Goal: Task Accomplishment & Management: Use online tool/utility

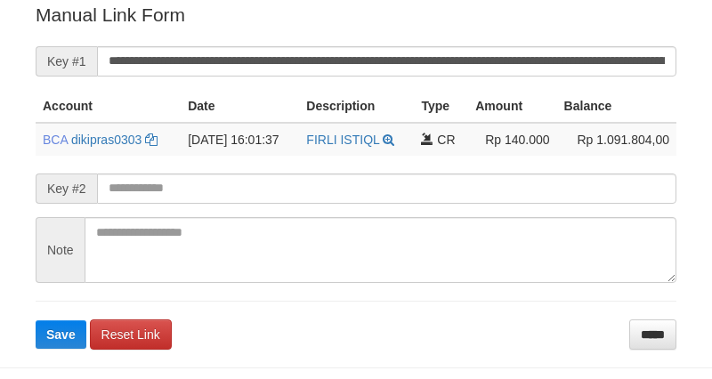
click at [36, 320] on button "Save" at bounding box center [61, 334] width 51 height 28
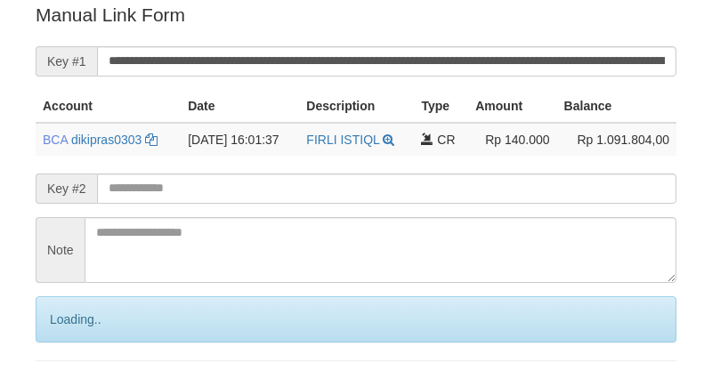
scroll to position [359, 0]
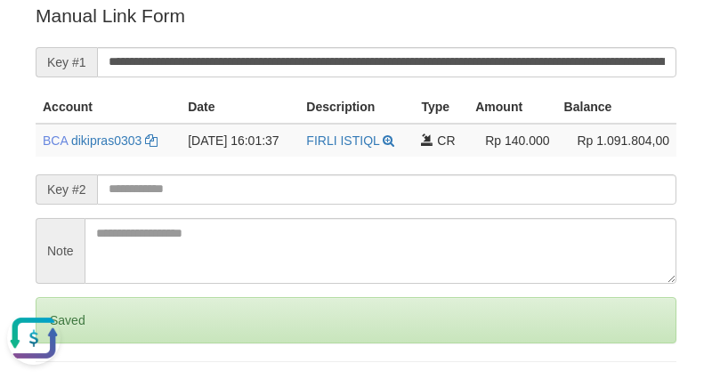
scroll to position [0, 0]
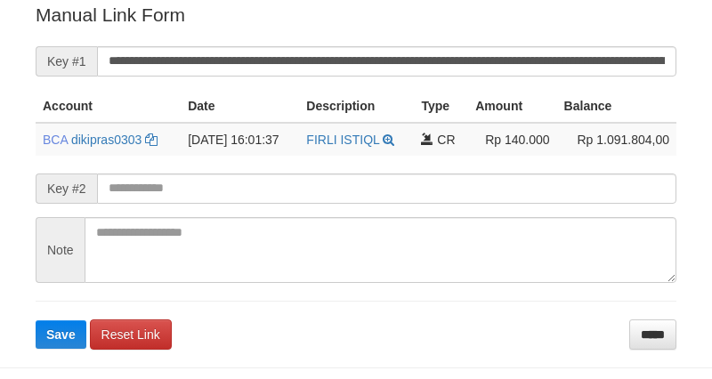
click at [36, 320] on button "Save" at bounding box center [61, 334] width 51 height 28
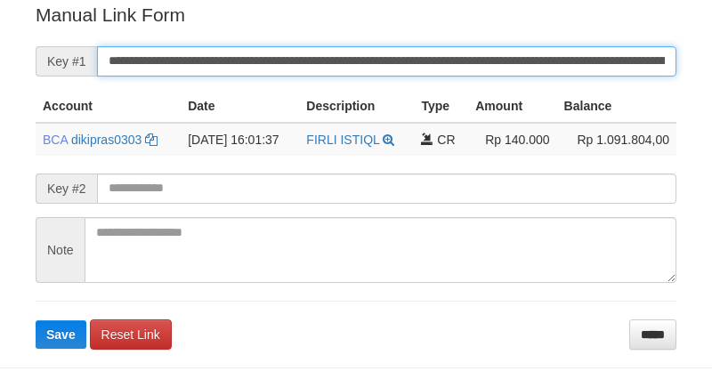
scroll to position [359, 0]
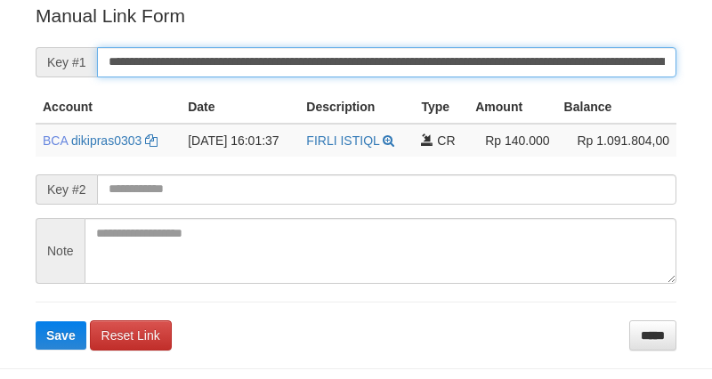
click at [432, 64] on input "**********" at bounding box center [386, 62] width 579 height 30
click at [36, 321] on button "Save" at bounding box center [61, 335] width 51 height 28
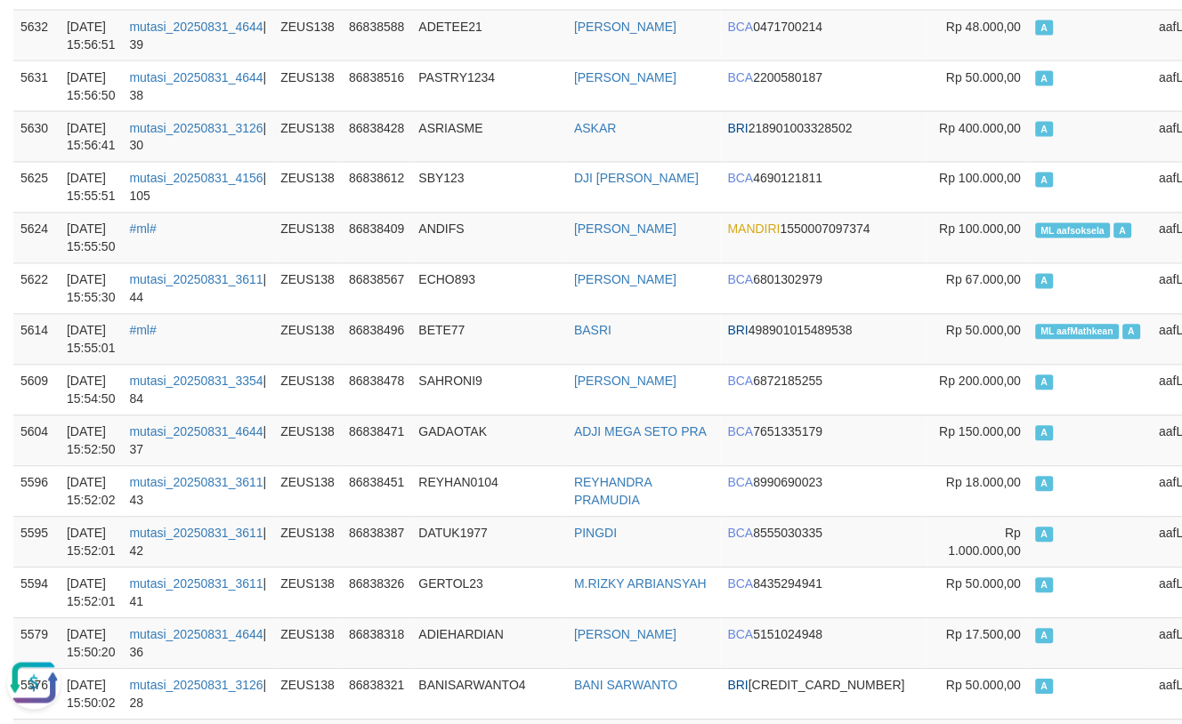
scroll to position [593, 0]
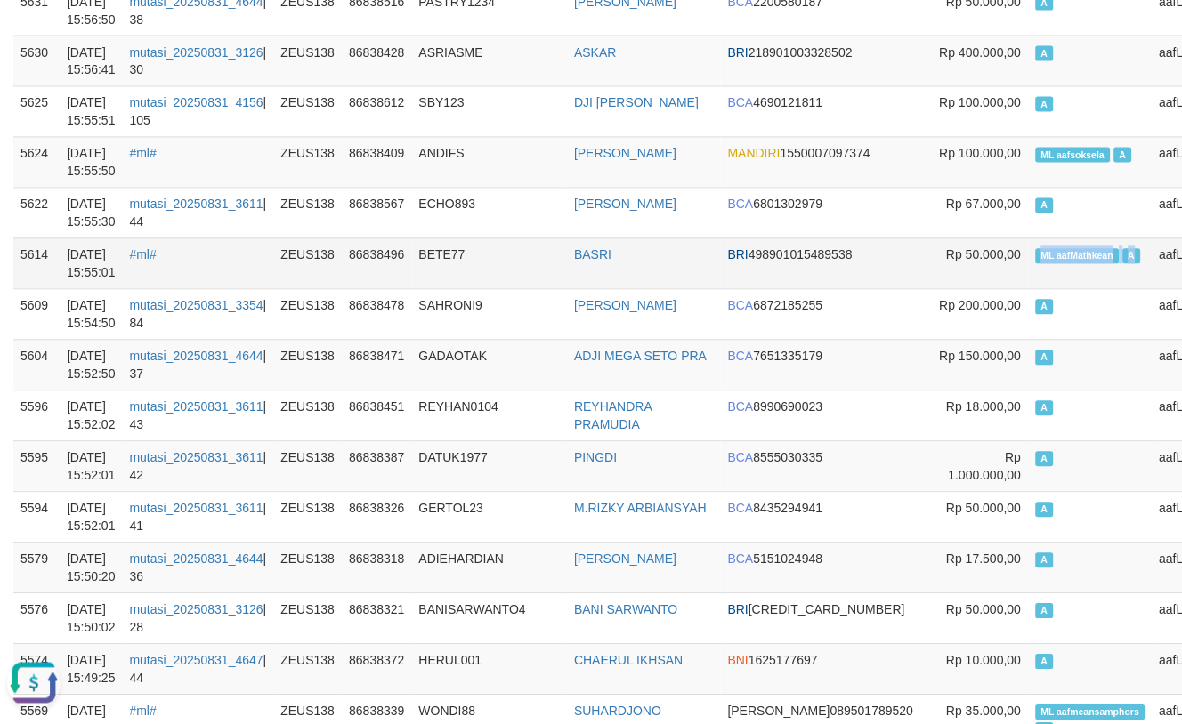
drag, startPoint x: 926, startPoint y: 251, endPoint x: 1024, endPoint y: 255, distance: 98.0
click at [1029, 255] on td "ML aafMathkean A" at bounding box center [1091, 263] width 124 height 51
copy td "ML aafMathkean A"
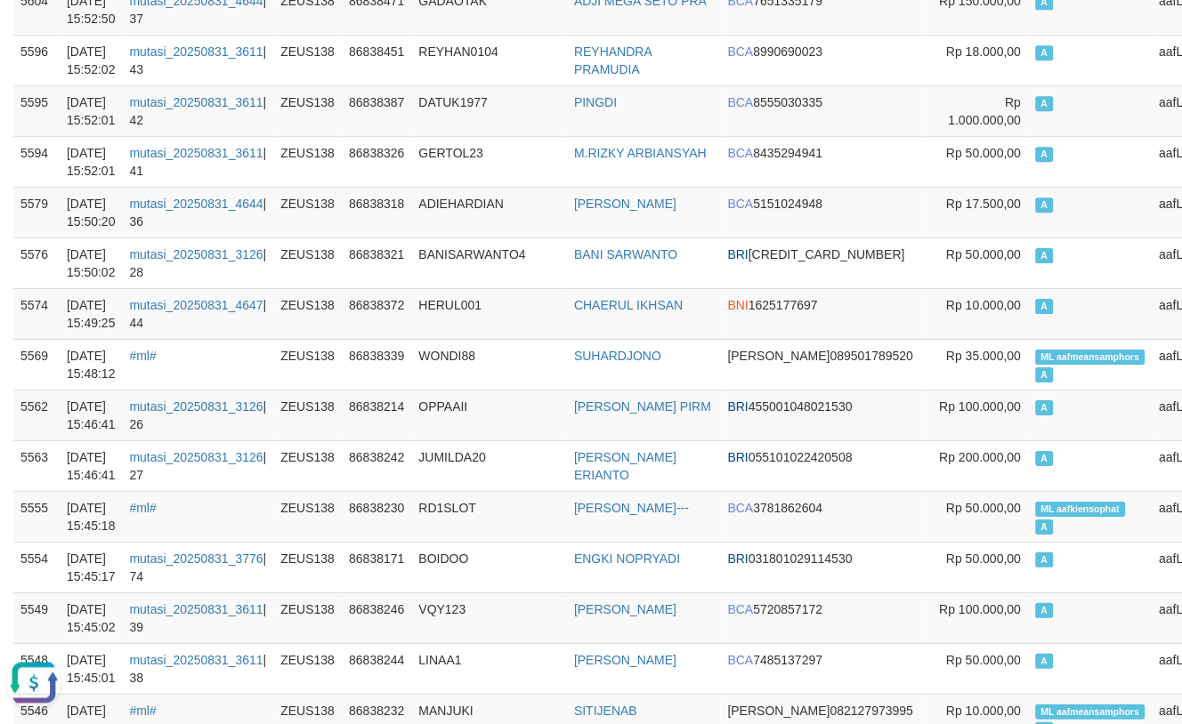
scroll to position [0, 0]
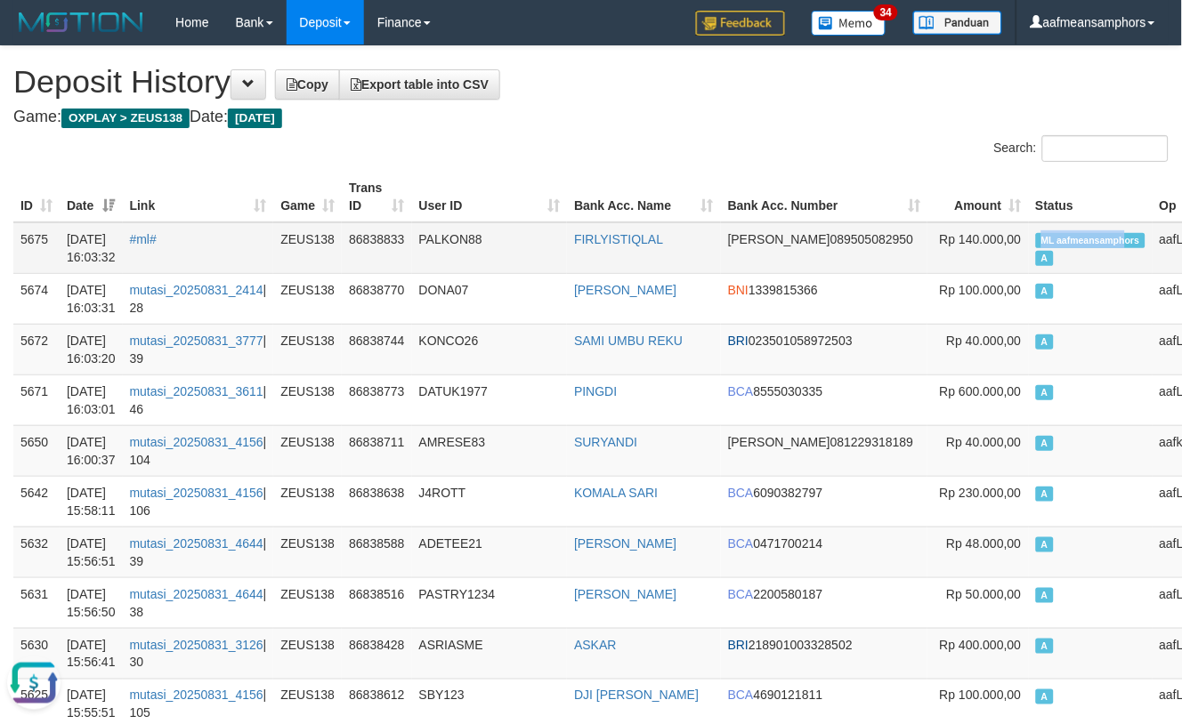
copy span "ML aafmeansamph"
drag, startPoint x: 935, startPoint y: 230, endPoint x: 1018, endPoint y: 237, distance: 83.1
click at [1036, 237] on span "ML aafmeansamphors" at bounding box center [1090, 240] width 109 height 15
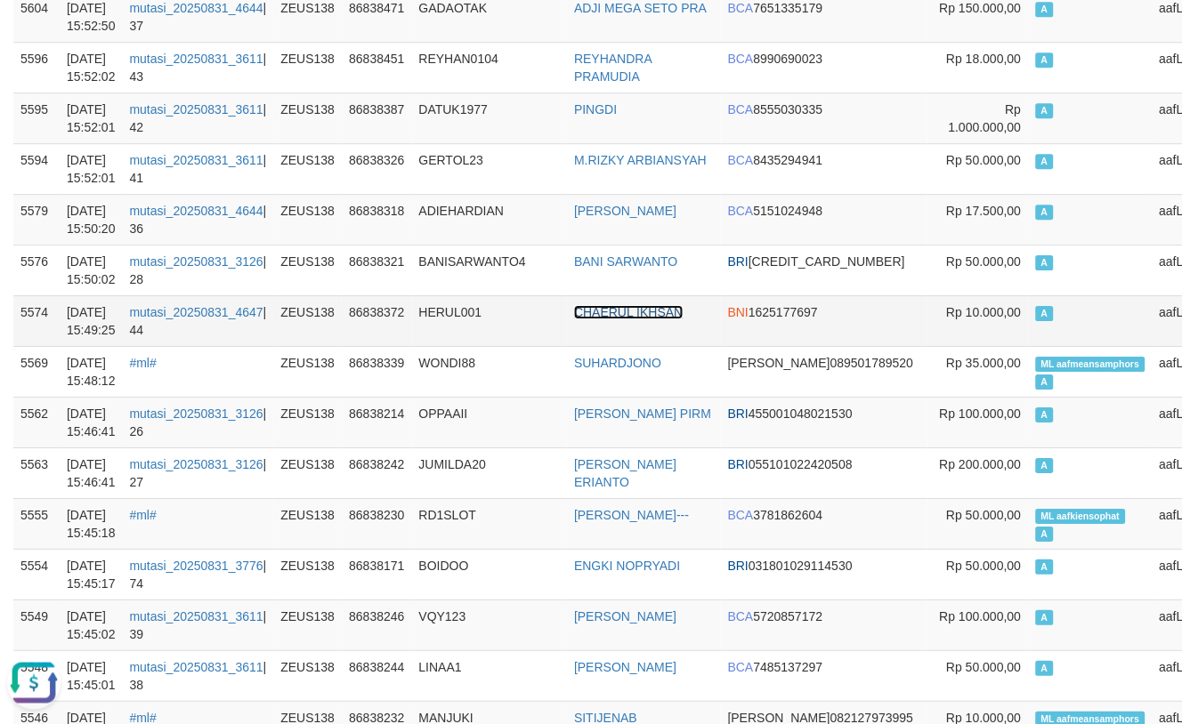
click at [647, 307] on link "CHAERUL IKHSAN" at bounding box center [628, 312] width 109 height 14
click at [481, 130] on td "DATUK1977" at bounding box center [490, 118] width 156 height 51
click at [477, 130] on td "DATUK1977" at bounding box center [490, 118] width 156 height 51
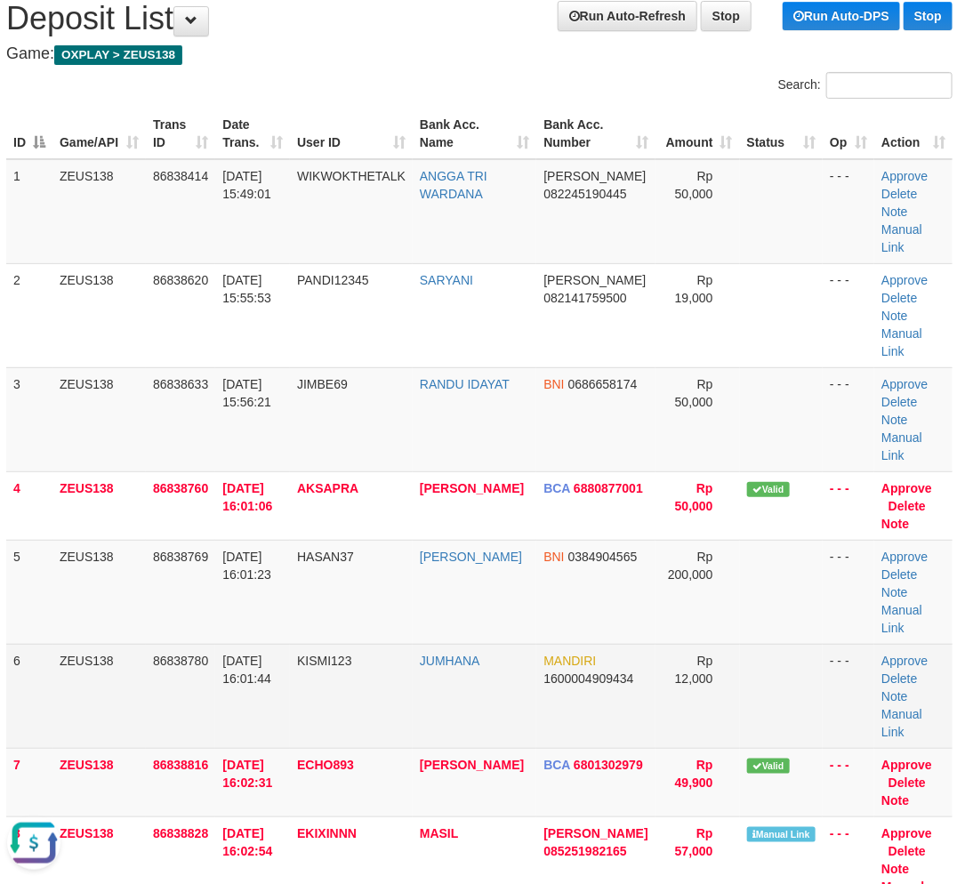
click at [271, 656] on td "31/08/2025 16:01:44" at bounding box center [252, 696] width 75 height 104
click at [341, 651] on td "KISMI123" at bounding box center [351, 696] width 123 height 104
click at [344, 651] on td "KISMI123" at bounding box center [351, 696] width 123 height 104
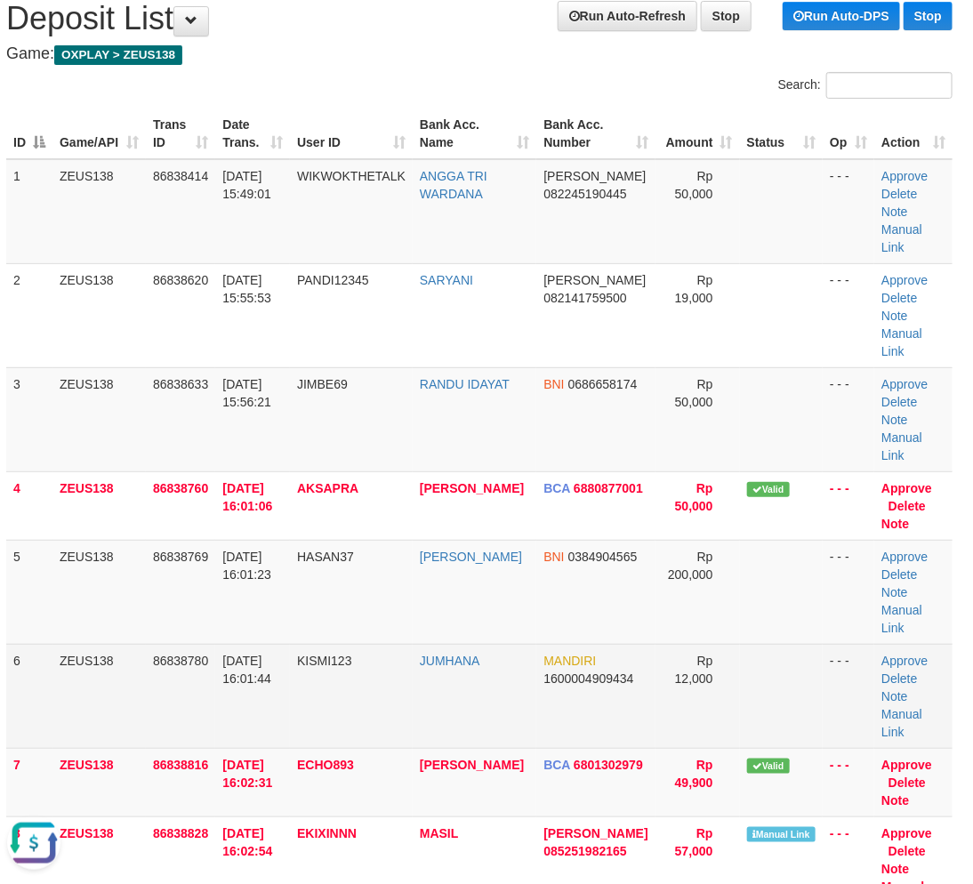
click at [262, 644] on td "31/08/2025 16:01:44" at bounding box center [252, 696] width 75 height 104
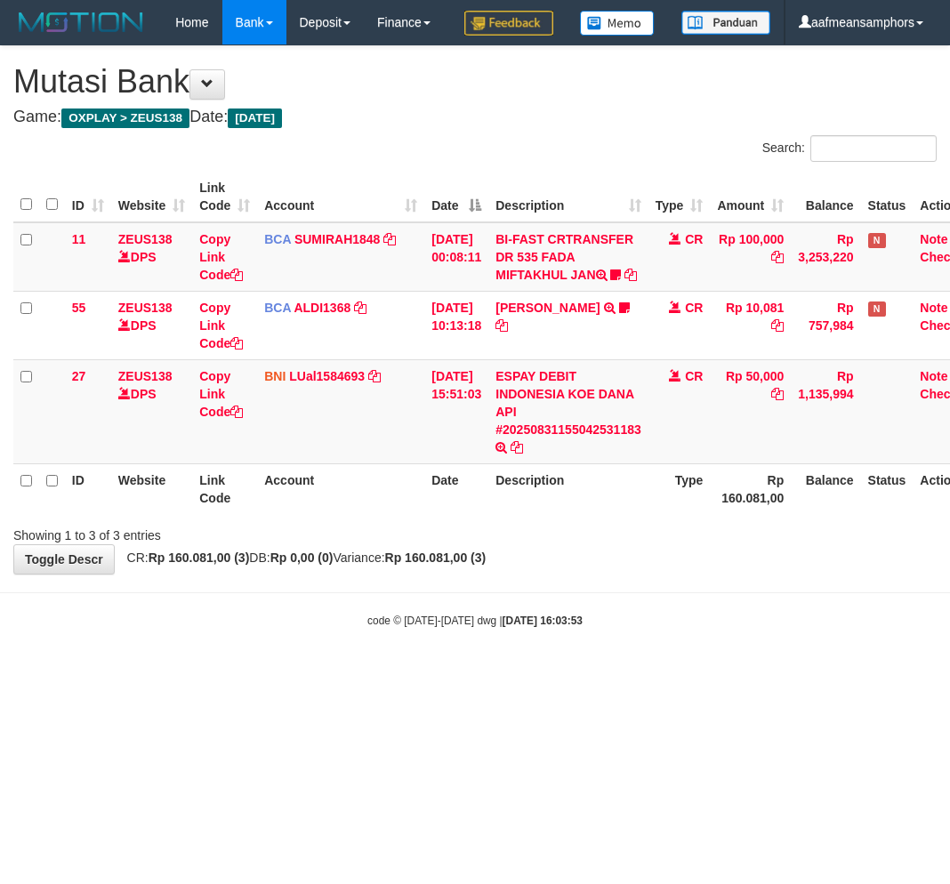
scroll to position [0, 14]
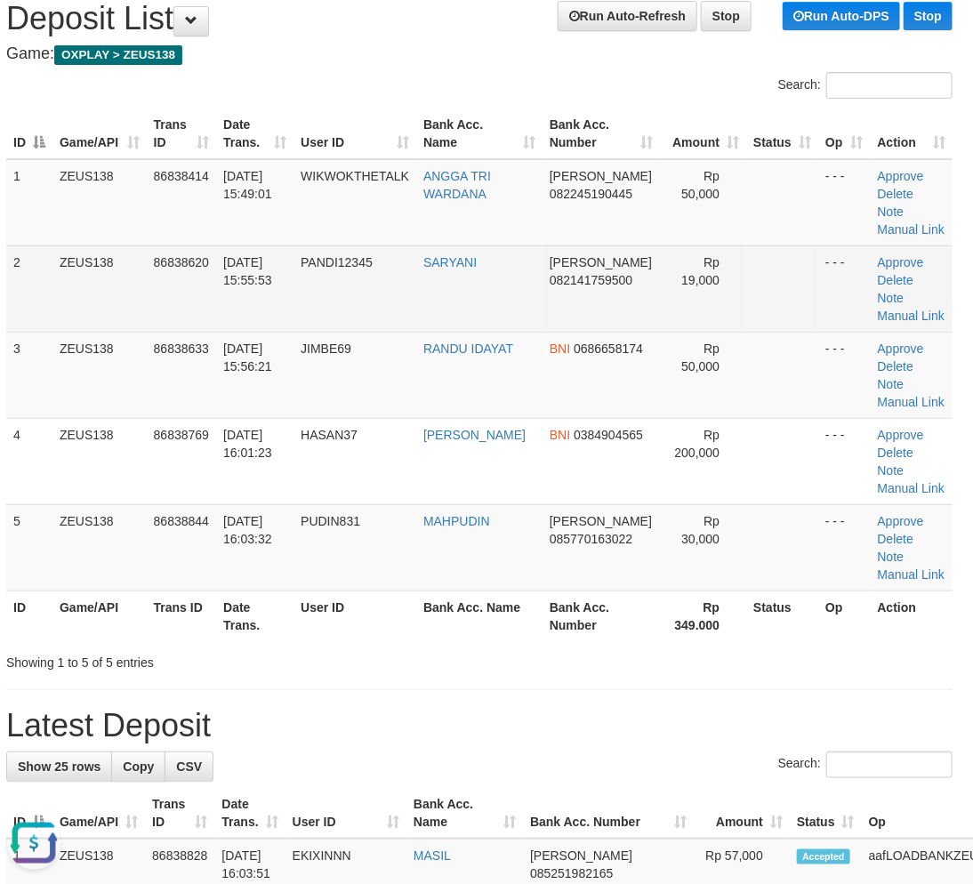
click at [289, 306] on td "31/08/2025 15:55:53" at bounding box center [254, 289] width 77 height 86
drag, startPoint x: 289, startPoint y: 306, endPoint x: 246, endPoint y: 326, distance: 47.0
click at [292, 306] on td "31/08/2025 15:55:53" at bounding box center [254, 289] width 77 height 86
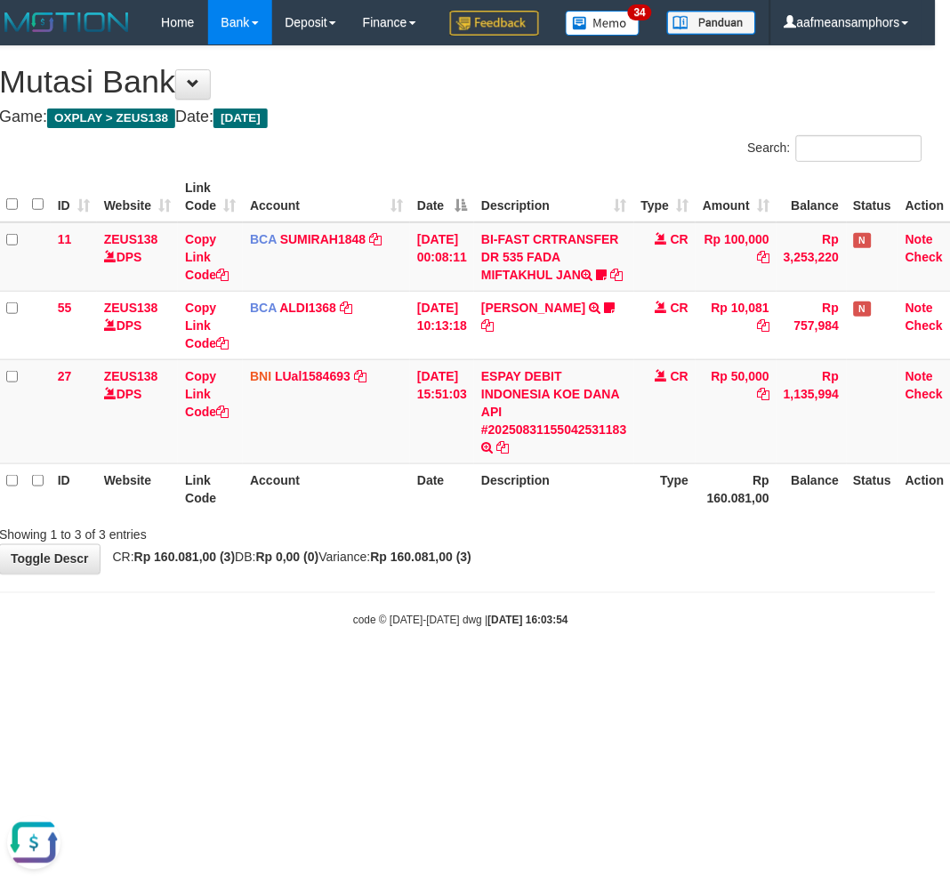
click at [432, 674] on body "Toggle navigation Home Bank Account List Load By Website Group [OXPLAY] ZEUS138…" at bounding box center [461, 337] width 950 height 674
click at [414, 674] on body "Toggle navigation Home Bank Account List Load By Website Group [OXPLAY] ZEUS138…" at bounding box center [461, 337] width 950 height 674
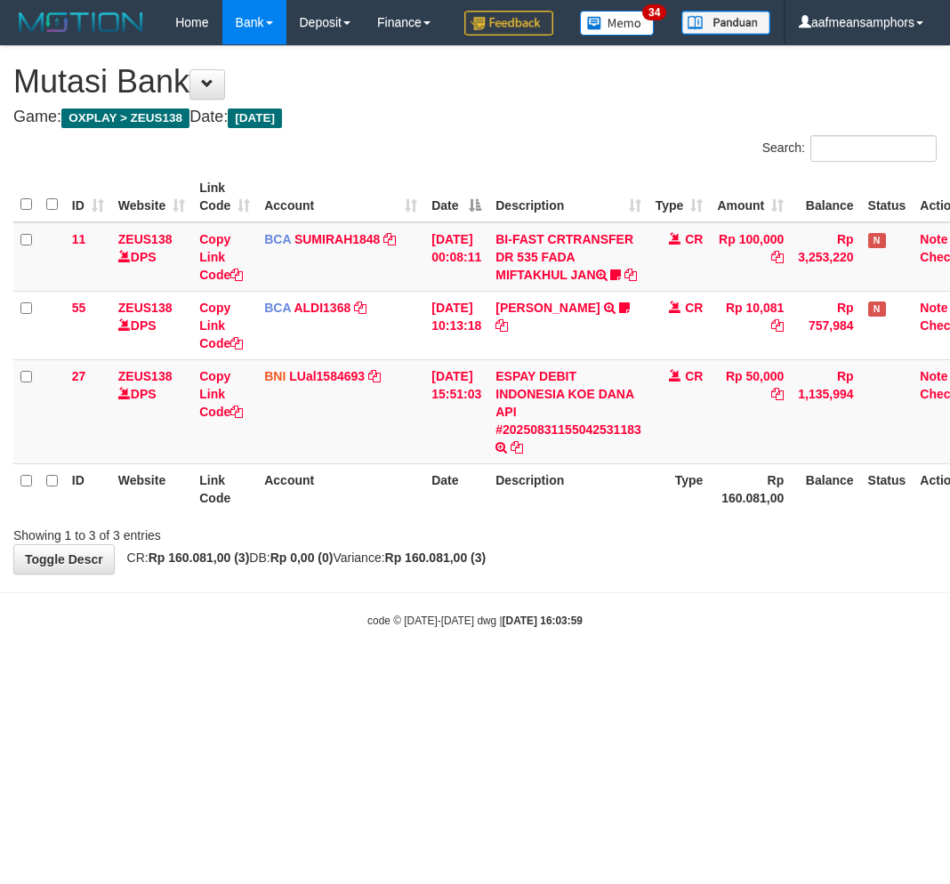
scroll to position [0, 14]
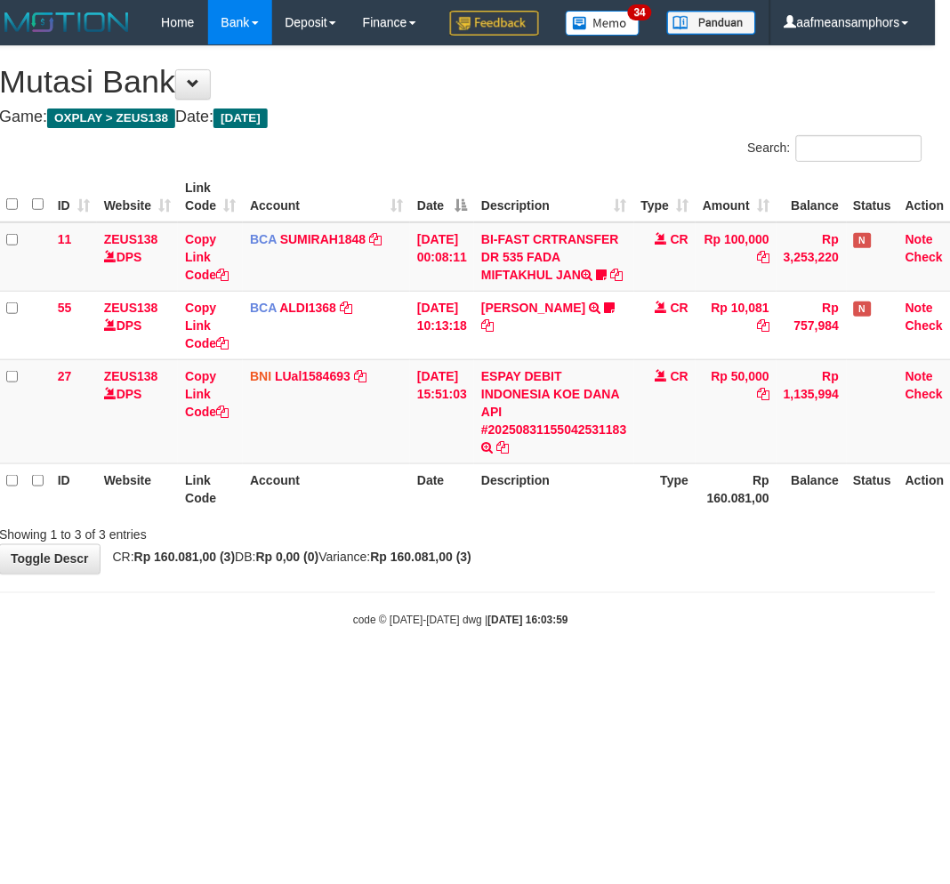
drag, startPoint x: 510, startPoint y: 644, endPoint x: 525, endPoint y: 637, distance: 16.7
click at [513, 646] on body "Toggle navigation Home Bank Account List Load By Website Group [OXPLAY] ZEUS138…" at bounding box center [461, 337] width 950 height 674
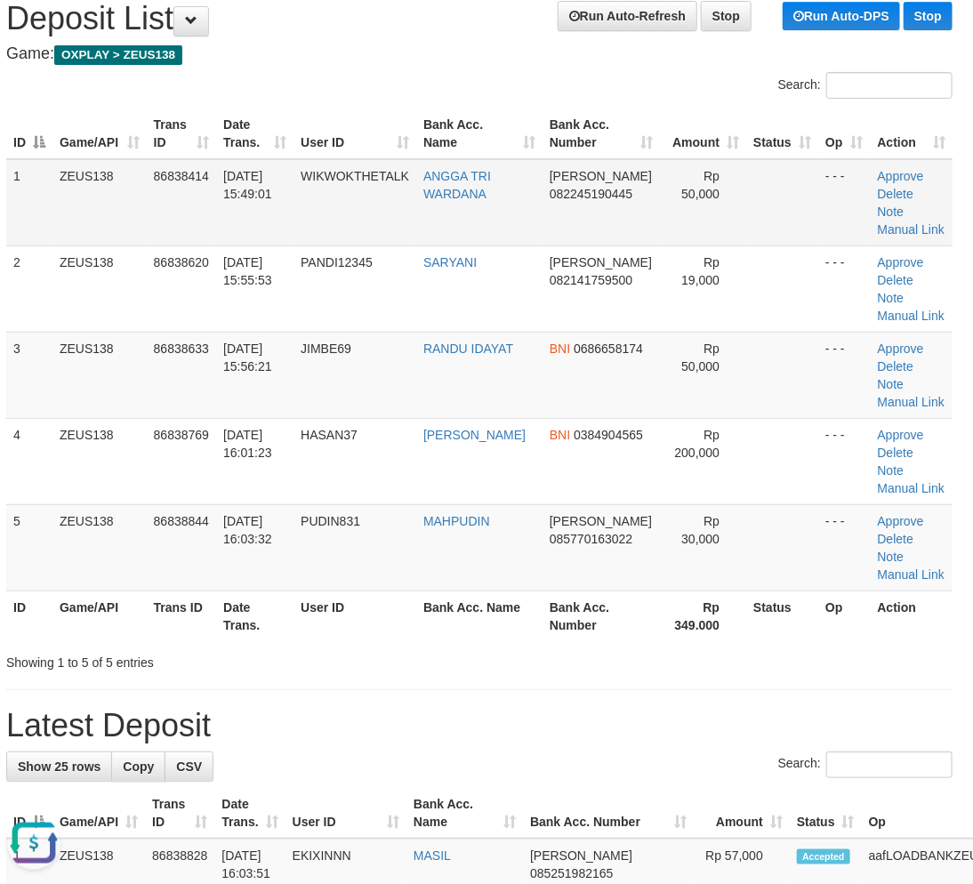
click at [377, 243] on td "WIKWOKTHETALK" at bounding box center [355, 202] width 123 height 87
click at [294, 583] on td "31/08/2025 16:03:32" at bounding box center [254, 548] width 77 height 86
drag, startPoint x: 311, startPoint y: 576, endPoint x: 295, endPoint y: 580, distance: 16.6
click at [297, 580] on tr "5 ZEUS138 86838844 31/08/2025 16:03:32 PUDIN831 MAHPUDIN DANA 085770163022 Rp 3…" at bounding box center [479, 548] width 947 height 86
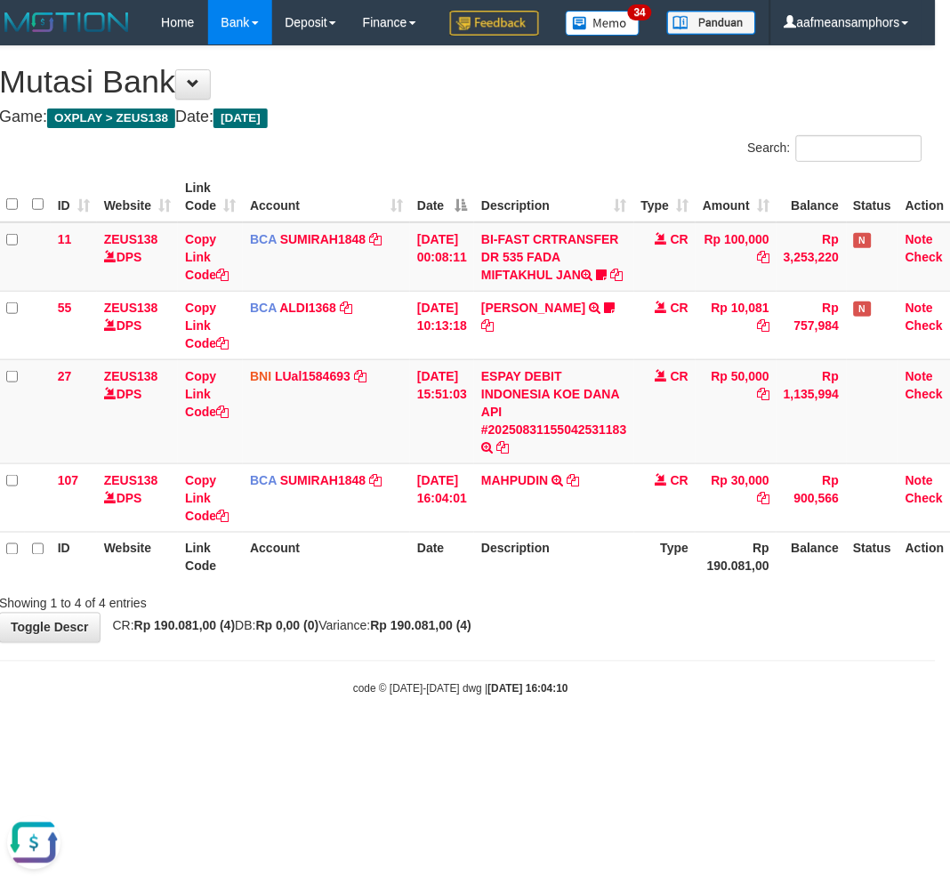
click at [422, 642] on div "**********" at bounding box center [461, 344] width 950 height 596
click at [410, 613] on div "Showing 1 to 4 of 4 entries" at bounding box center [461, 600] width 950 height 25
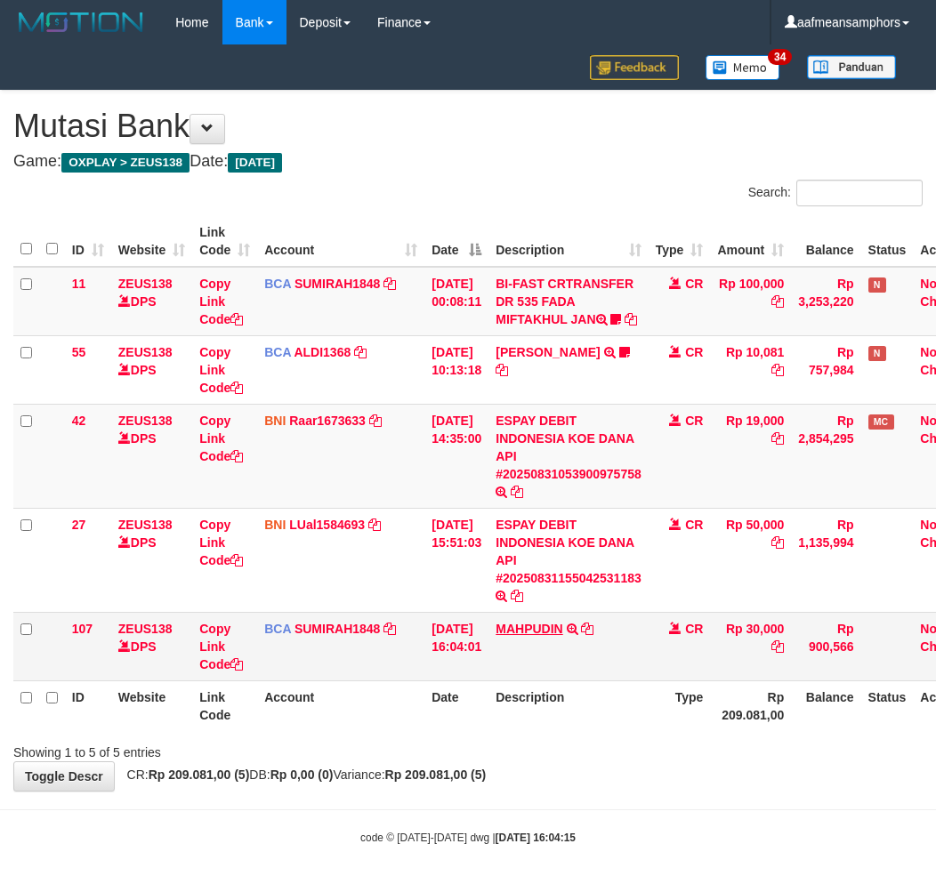
scroll to position [0, 14]
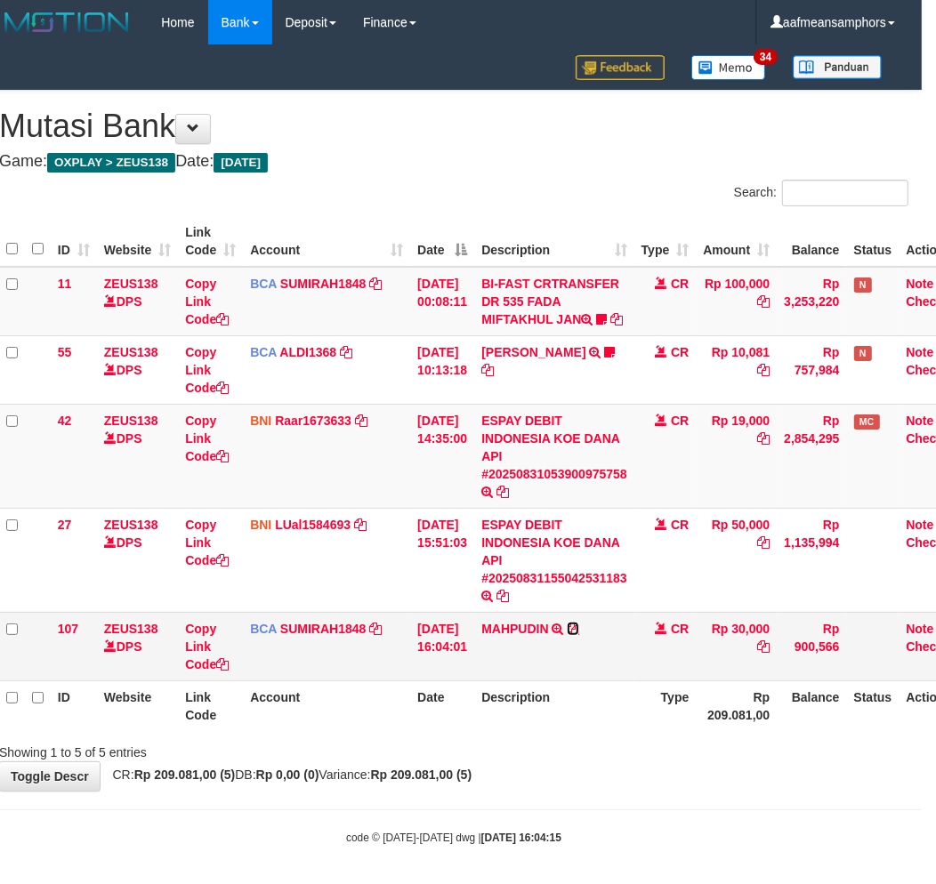
click at [579, 623] on icon at bounding box center [573, 629] width 12 height 12
click at [607, 322] on icon at bounding box center [601, 319] width 11 height 12
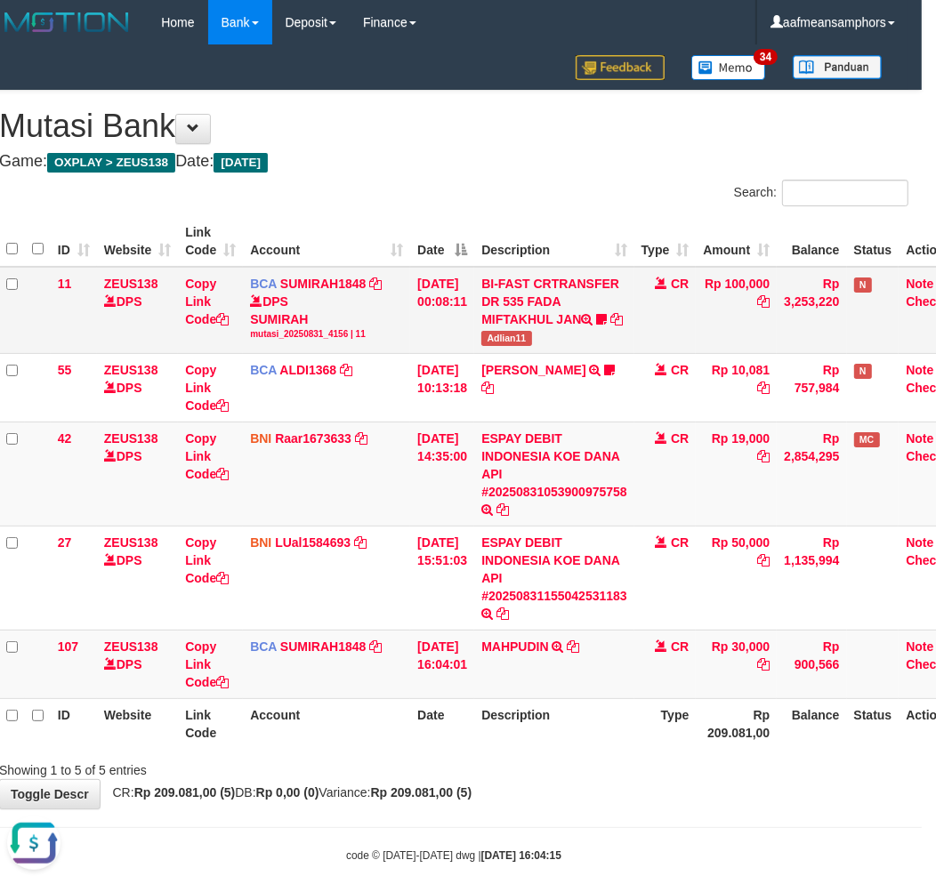
click at [529, 343] on td "BI-FAST CRTRANSFER DR 535 FADA MIFTAKHUL JAN Adlian11" at bounding box center [554, 310] width 160 height 87
click at [529, 343] on span "Adlian11" at bounding box center [506, 338] width 50 height 15
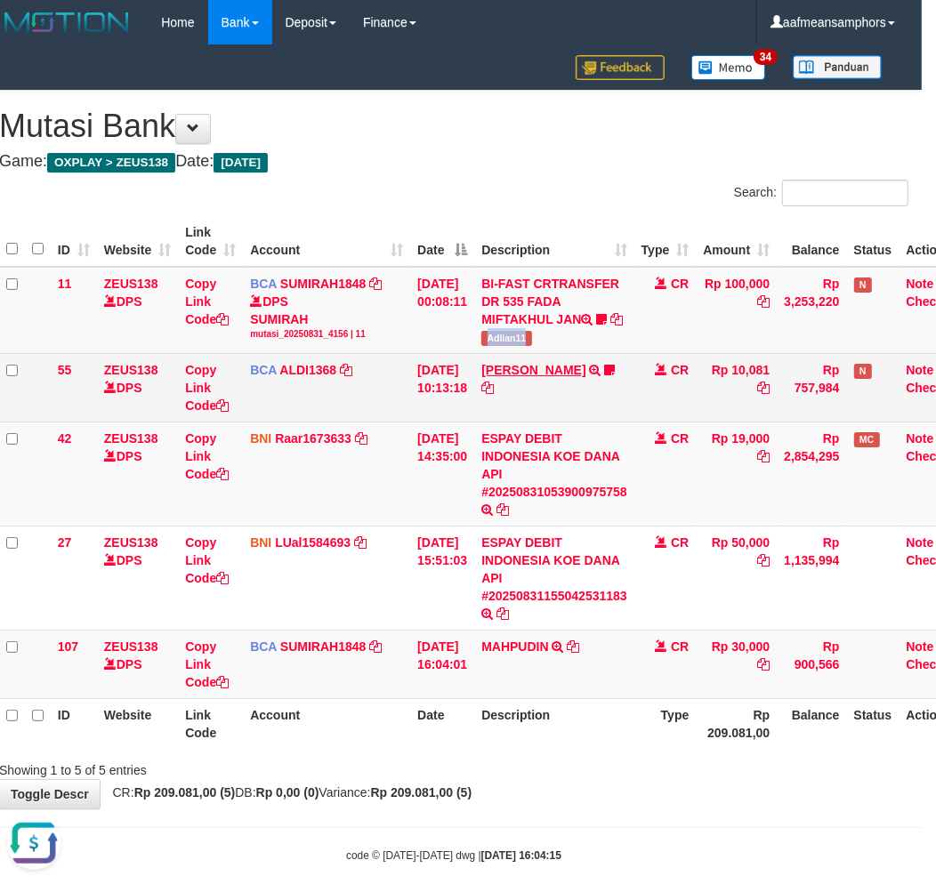
copy span "Adlian11"
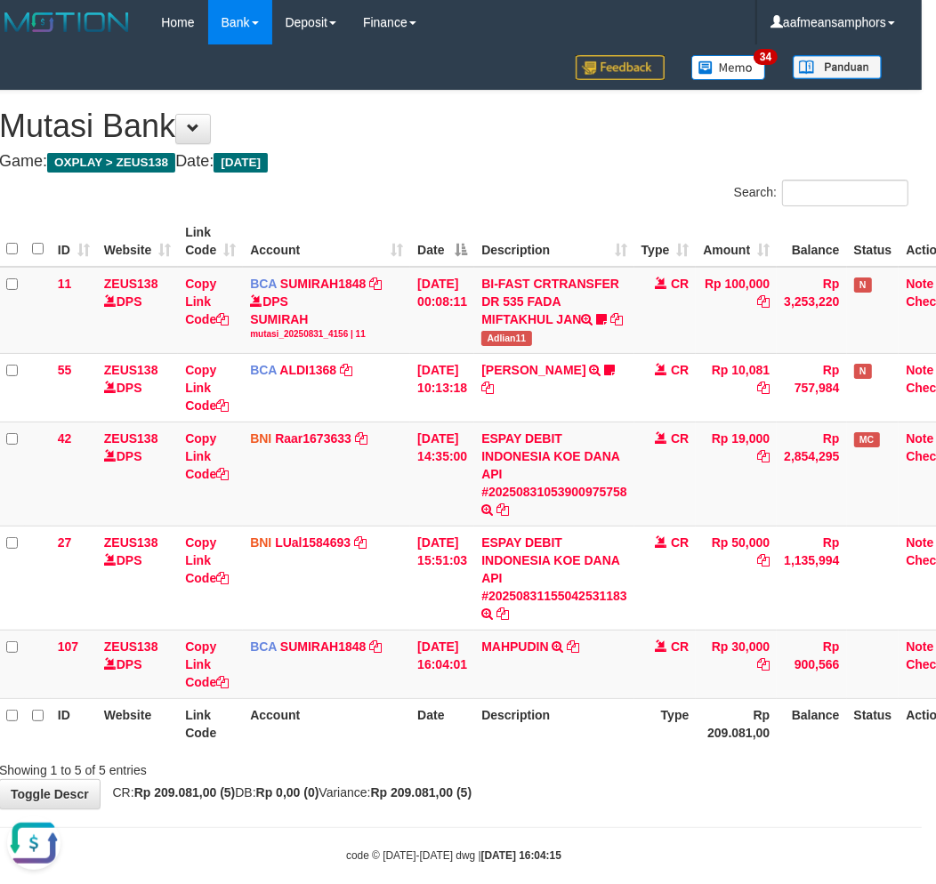
click at [619, 743] on th "Description" at bounding box center [554, 723] width 160 height 51
click at [610, 741] on th "Description" at bounding box center [554, 723] width 160 height 51
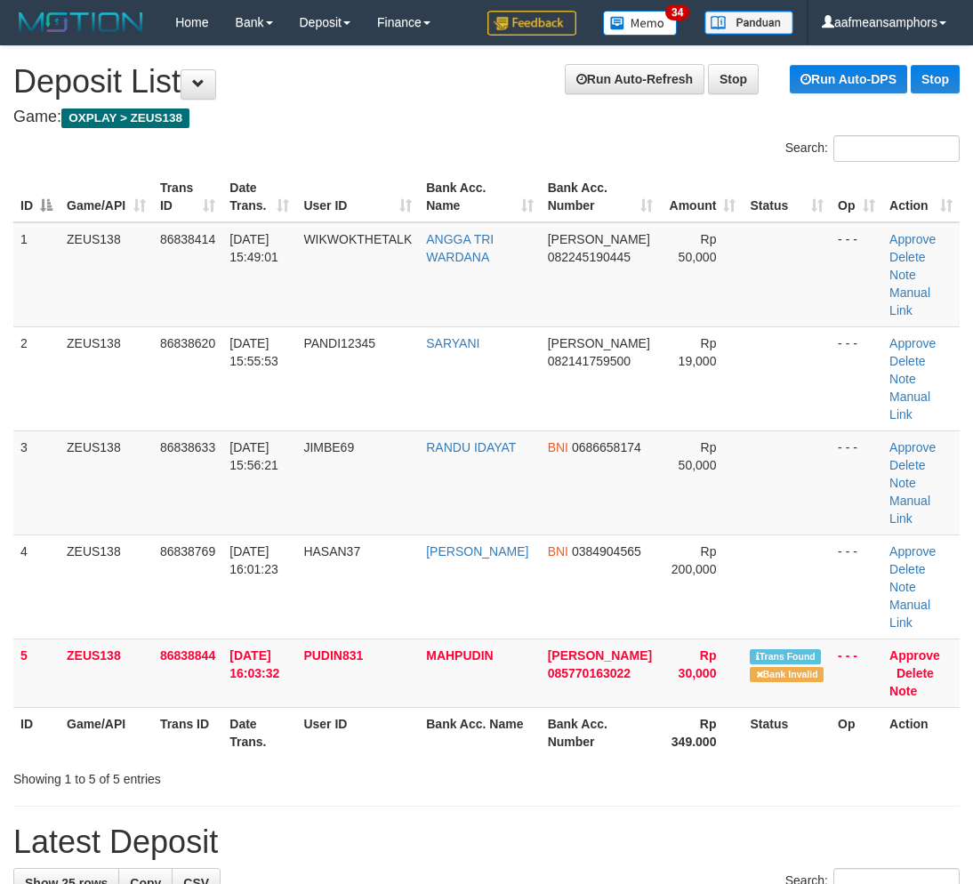
scroll to position [63, 7]
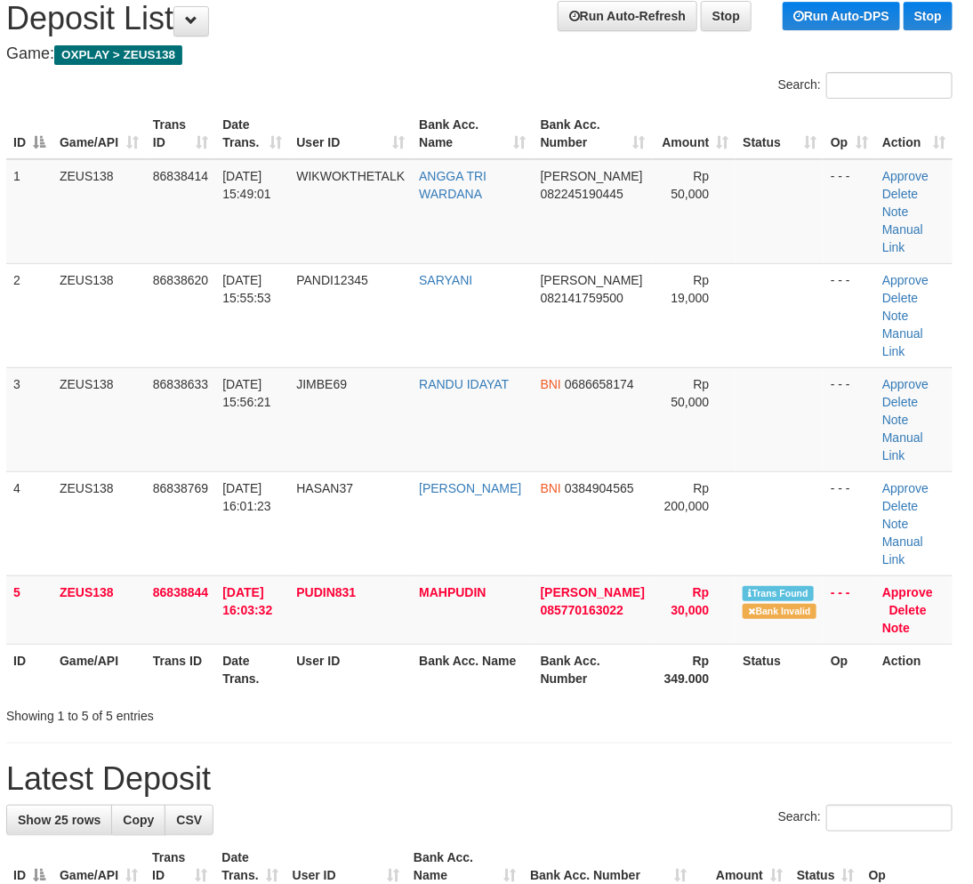
drag, startPoint x: 477, startPoint y: 676, endPoint x: 537, endPoint y: 689, distance: 61.8
click at [407, 700] on div "Showing 1 to 5 of 5 entries" at bounding box center [479, 712] width 973 height 25
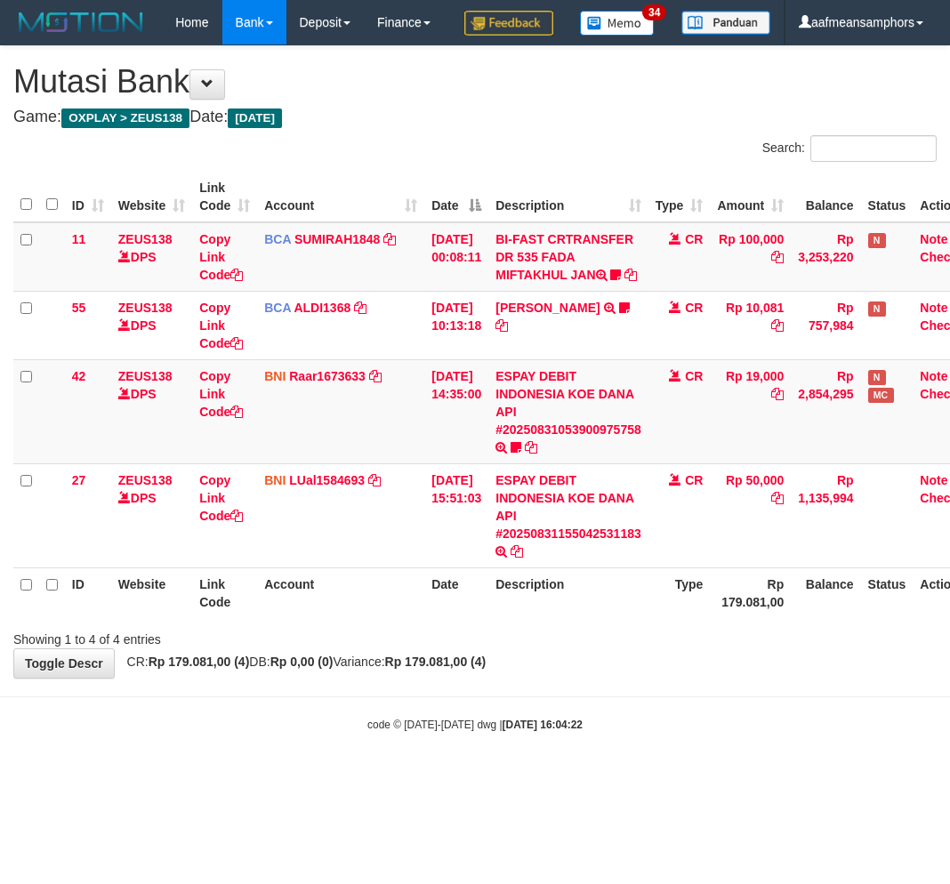
scroll to position [0, 14]
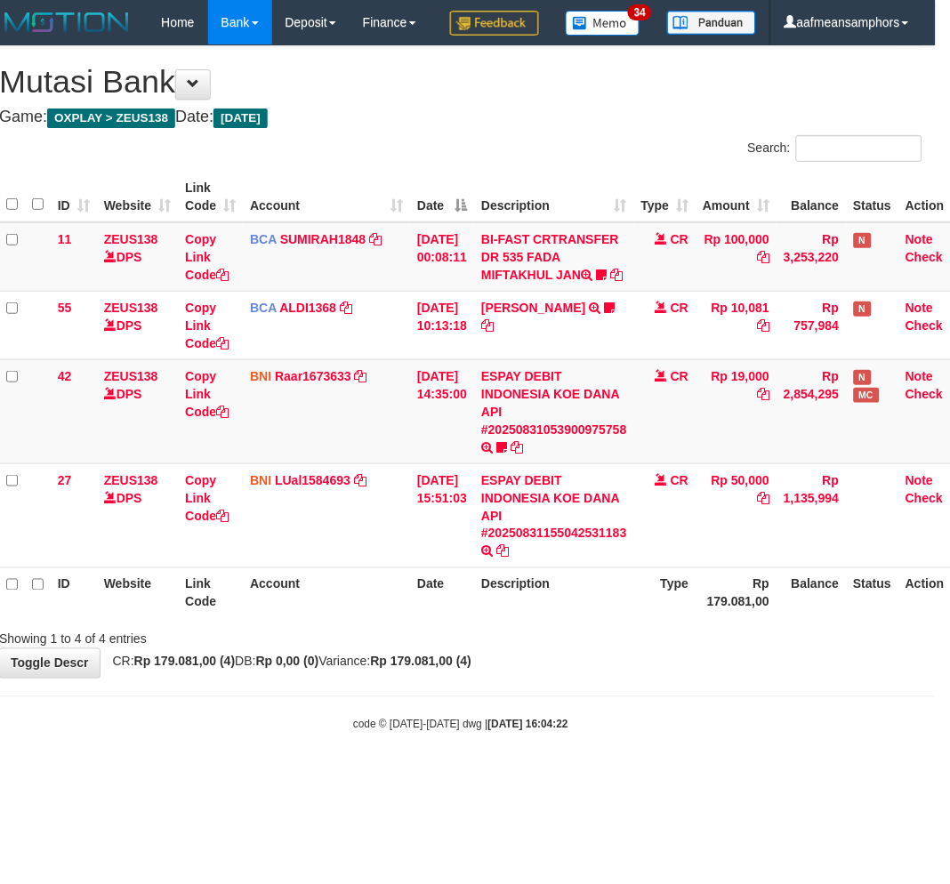
click at [580, 733] on div "code © [DATE]-[DATE] dwg | [DATE] 16:04:22" at bounding box center [461, 724] width 950 height 18
click at [572, 750] on body "Toggle navigation Home Bank Account List Load By Website Group [OXPLAY] ZEUS138…" at bounding box center [461, 389] width 950 height 778
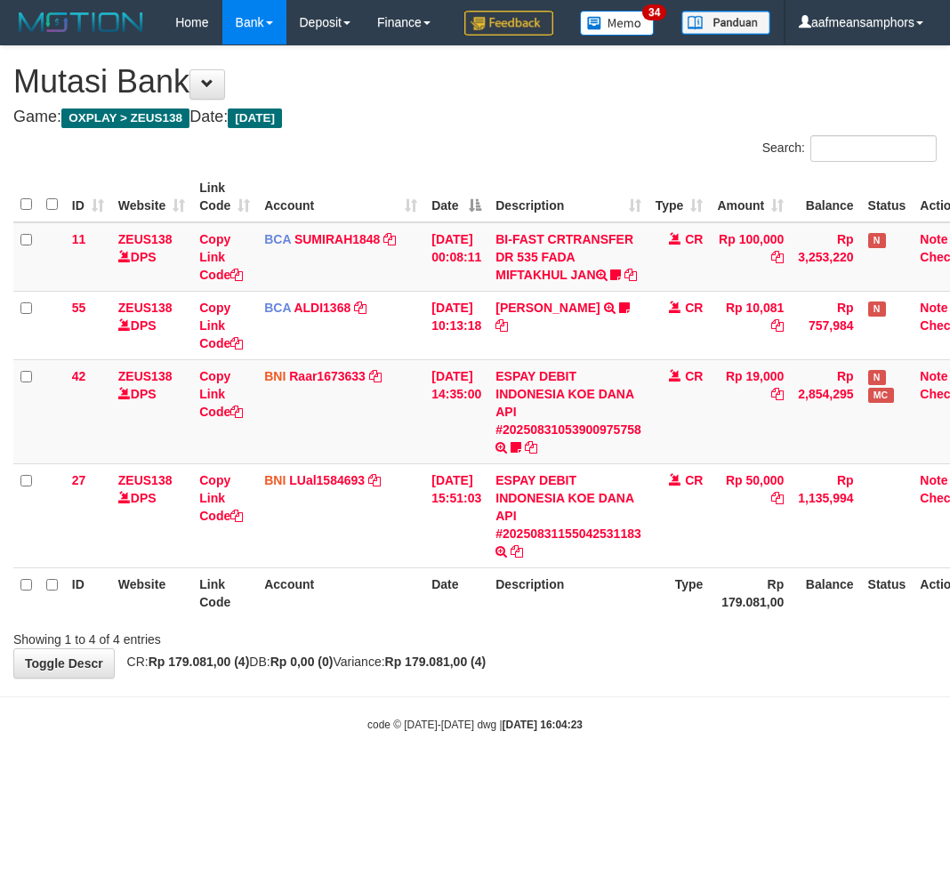
scroll to position [0, 14]
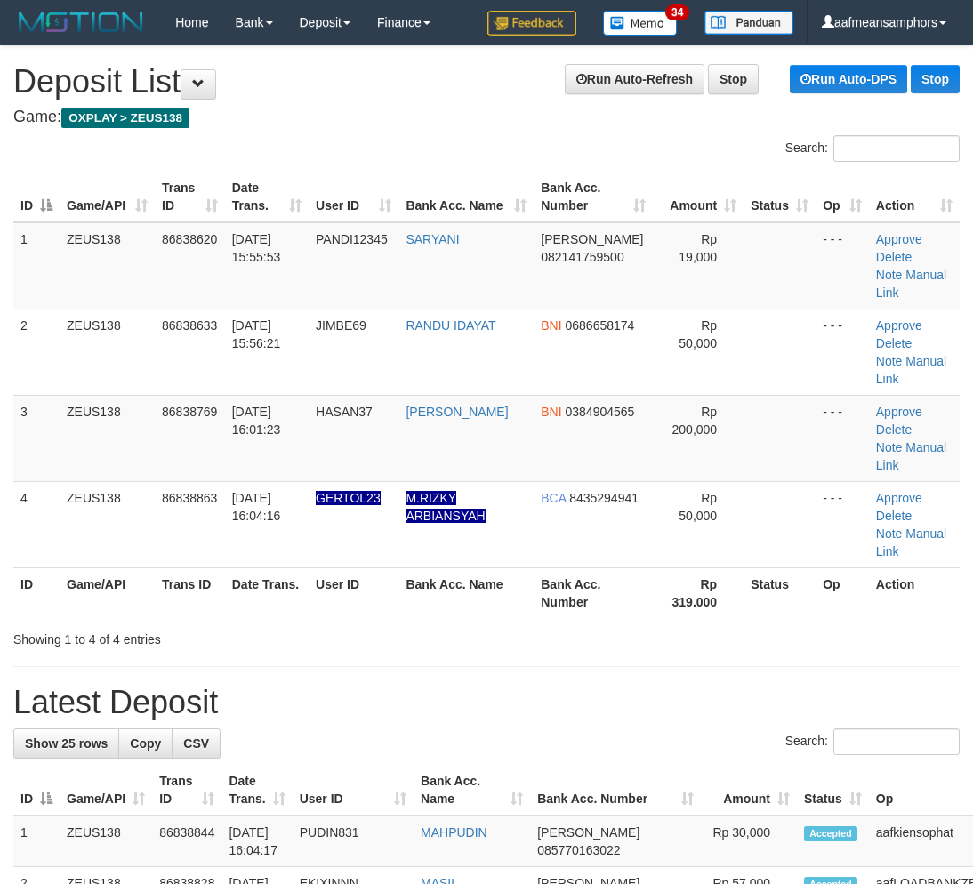
scroll to position [63, 7]
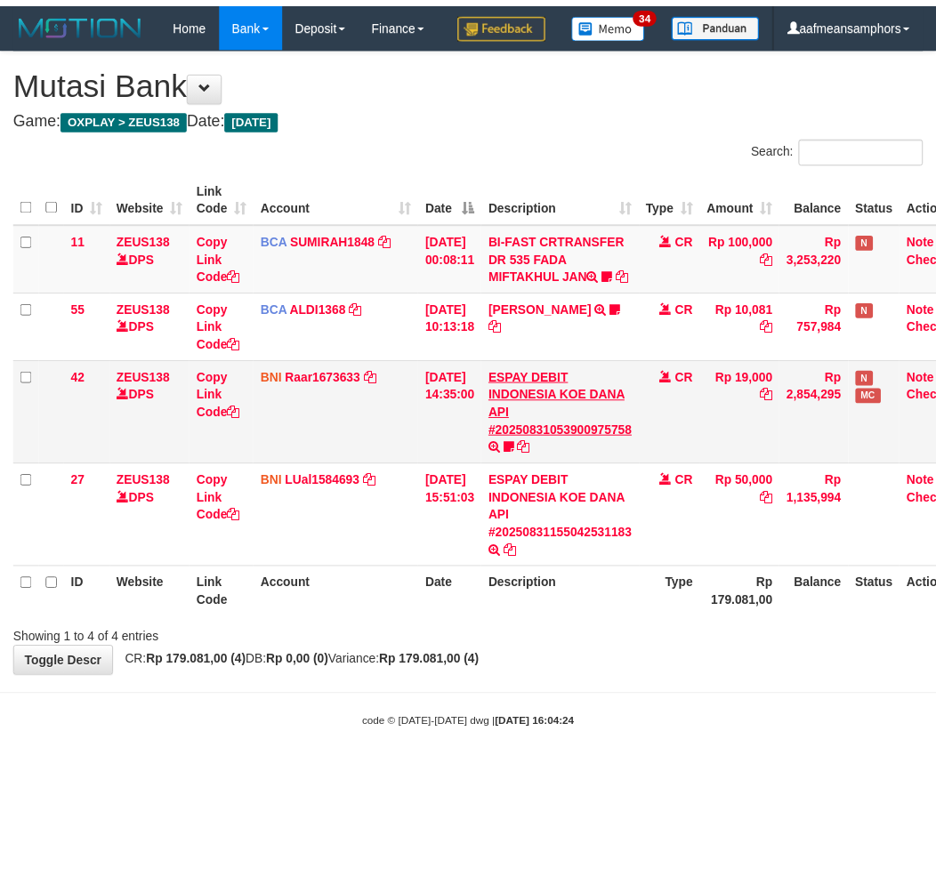
scroll to position [0, 14]
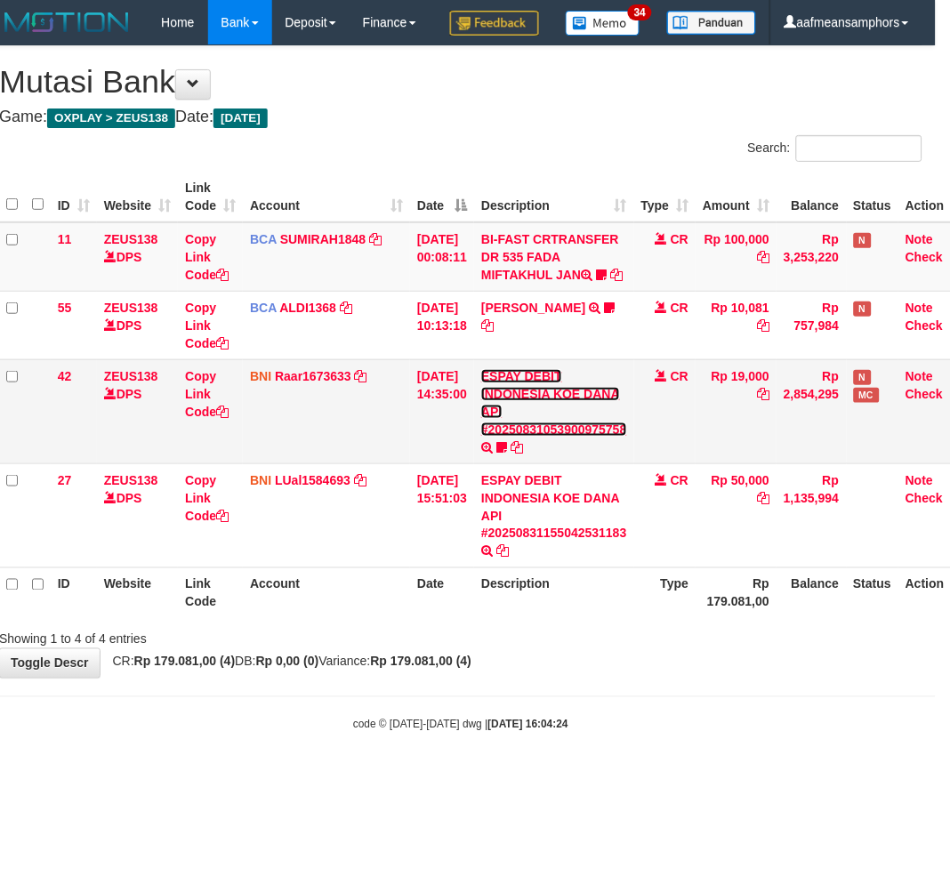
click at [578, 437] on link "ESPAY DEBIT INDONESIA KOE DANA API #20250831053900975758" at bounding box center [554, 403] width 146 height 68
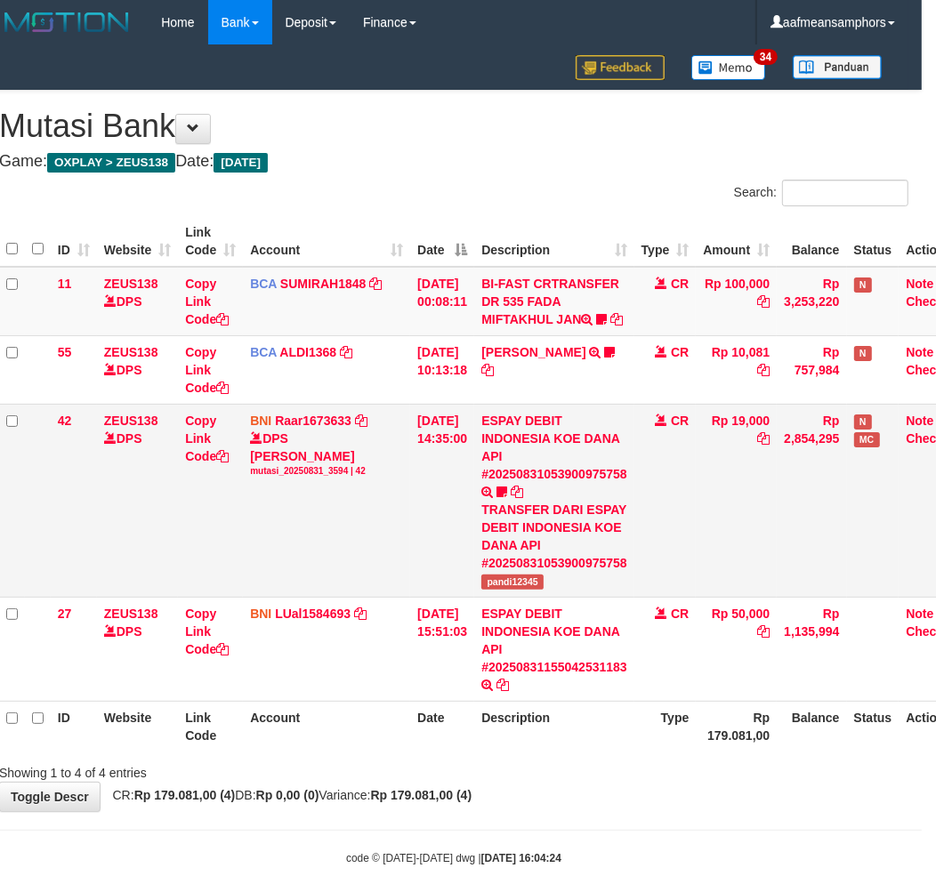
click at [526, 580] on span "pandi12345" at bounding box center [512, 582] width 62 height 15
copy span "pandi12345"
click at [196, 432] on link "Copy Link Code" at bounding box center [207, 439] width 44 height 50
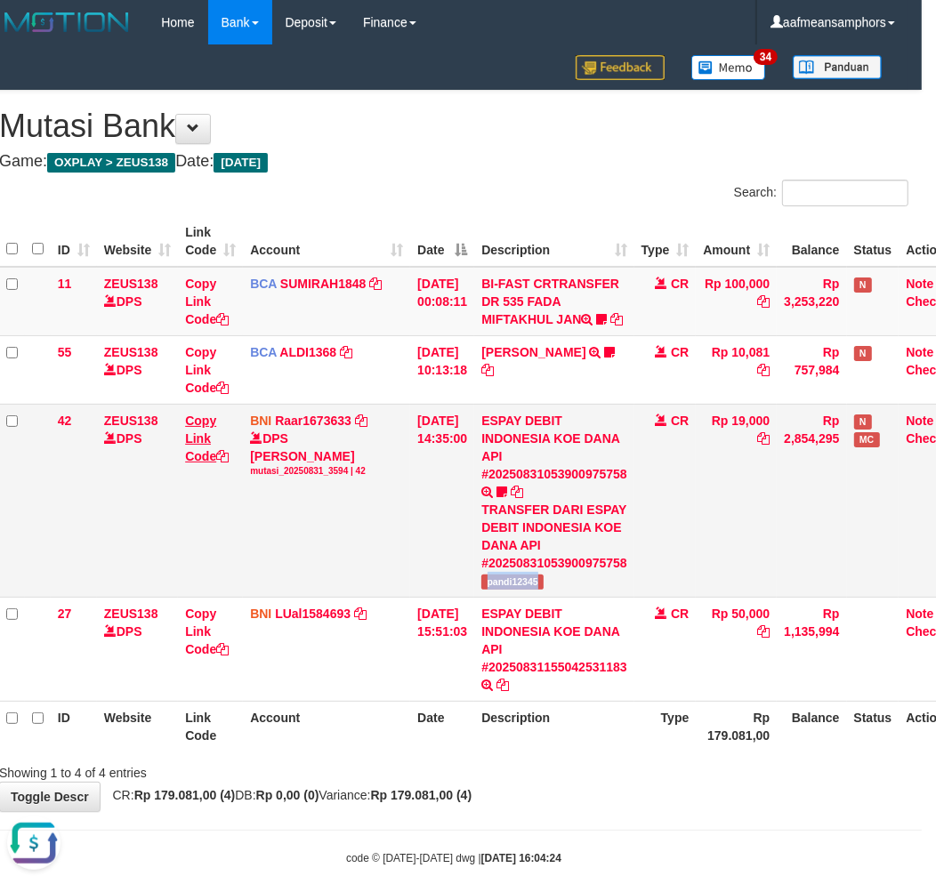
copy span "pandi12345"
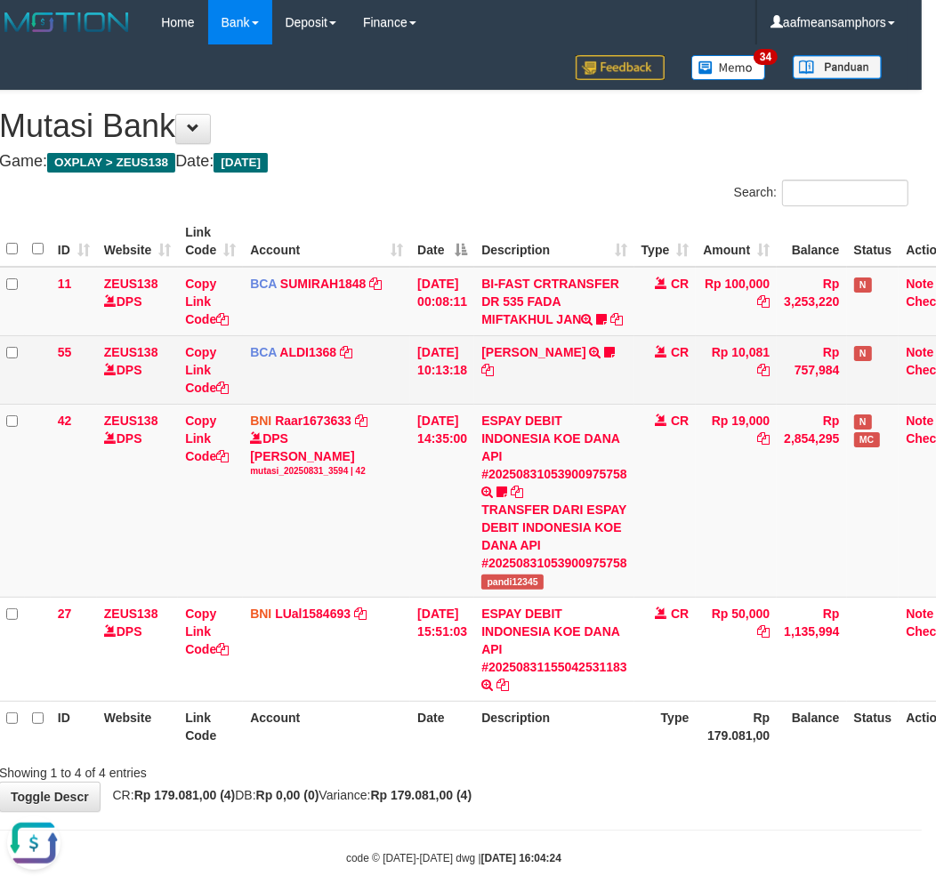
scroll to position [244, 0]
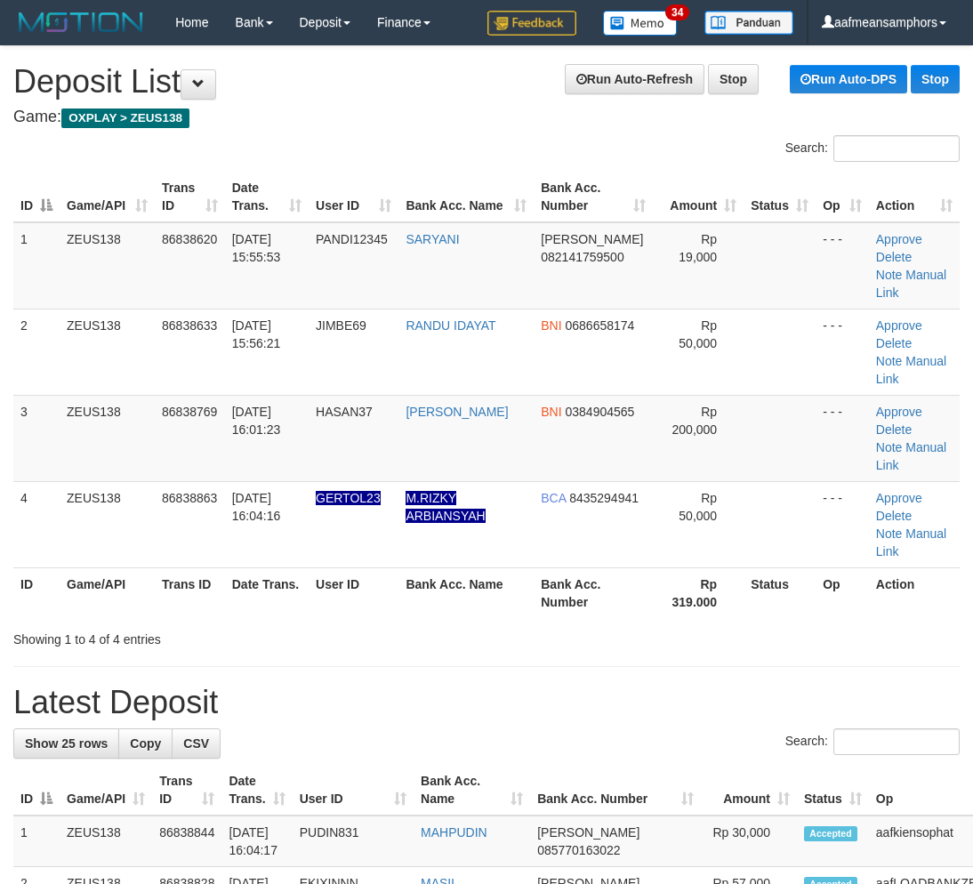
scroll to position [63, 7]
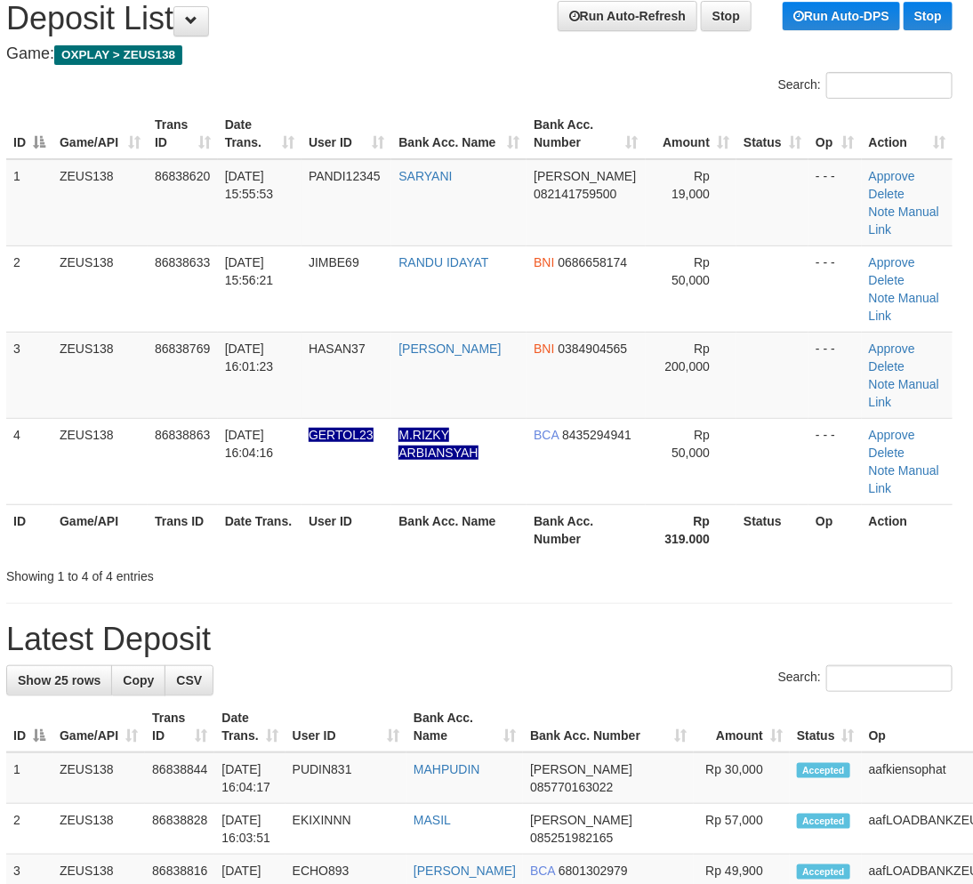
click at [905, 214] on link "Manual Link" at bounding box center [904, 221] width 70 height 32
click at [884, 205] on link "Manual Link" at bounding box center [904, 221] width 70 height 32
click at [869, 205] on link "Manual Link" at bounding box center [904, 221] width 70 height 32
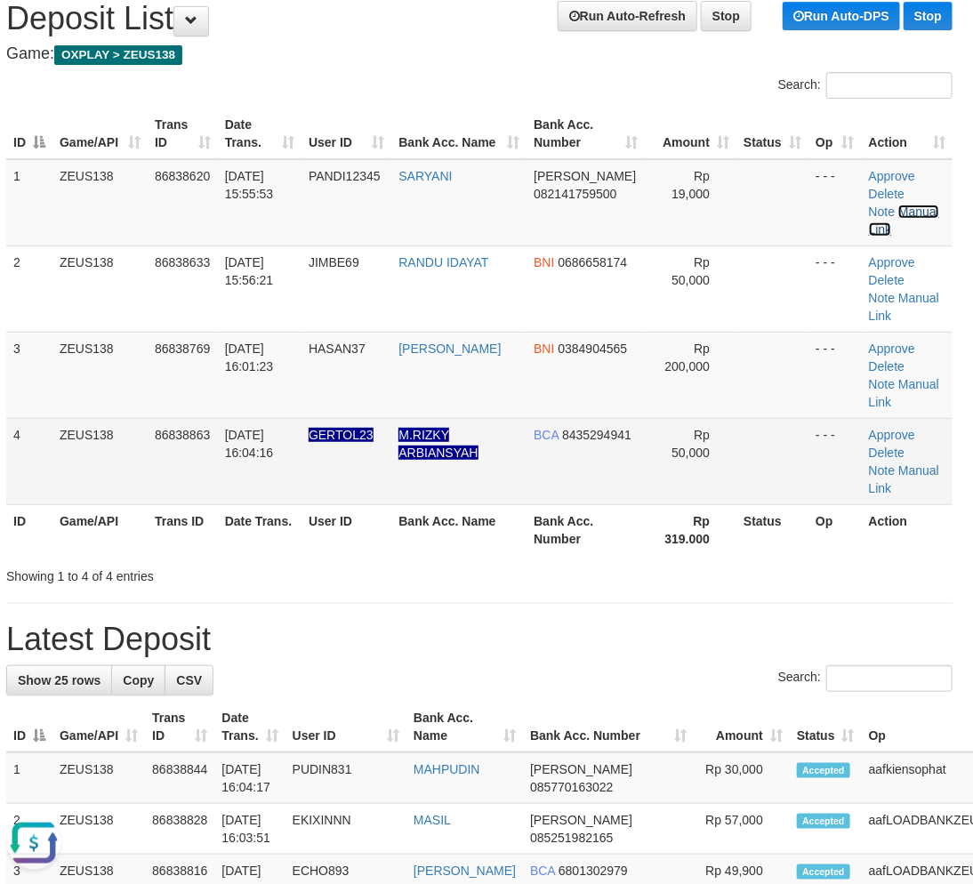
click at [869, 205] on link "Manual Link" at bounding box center [904, 221] width 70 height 32
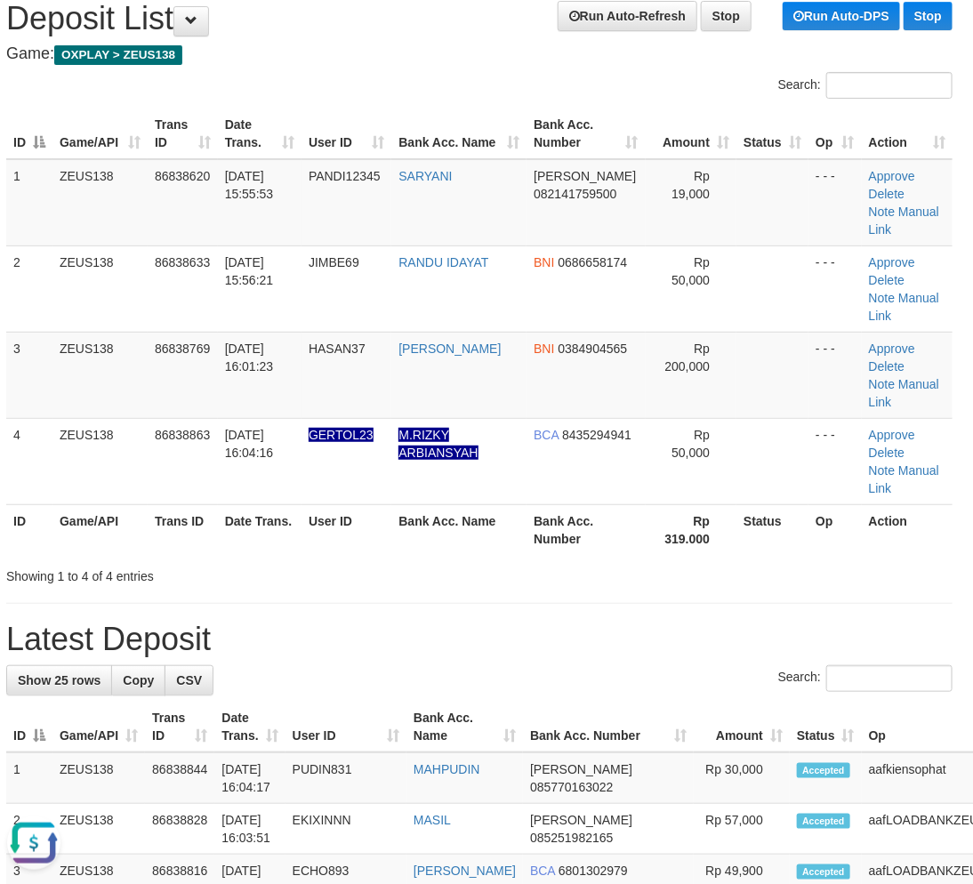
click at [362, 505] on th "User ID" at bounding box center [347, 530] width 90 height 51
drag, startPoint x: 361, startPoint y: 464, endPoint x: 375, endPoint y: 465, distance: 14.3
click at [361, 505] on th "User ID" at bounding box center [347, 530] width 90 height 51
drag, startPoint x: 375, startPoint y: 465, endPoint x: 16, endPoint y: 567, distance: 373.5
click at [367, 505] on th "User ID" at bounding box center [347, 530] width 90 height 51
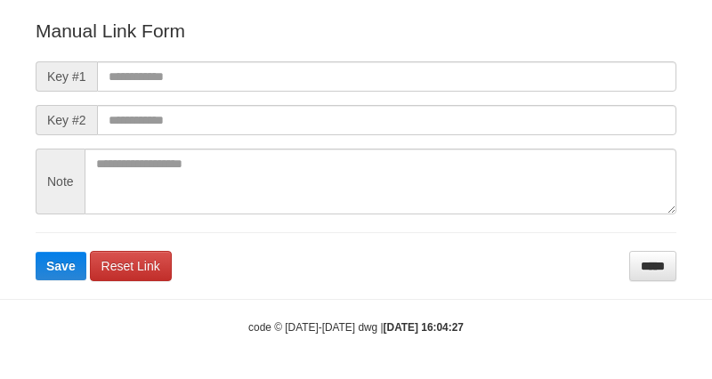
scroll to position [198, 0]
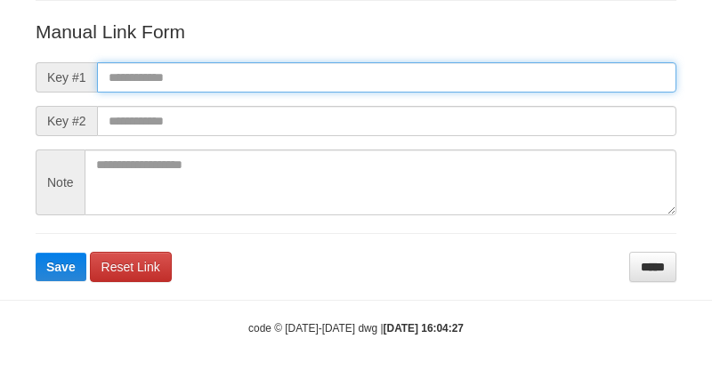
click at [459, 83] on input "text" at bounding box center [386, 77] width 579 height 30
paste input "**********"
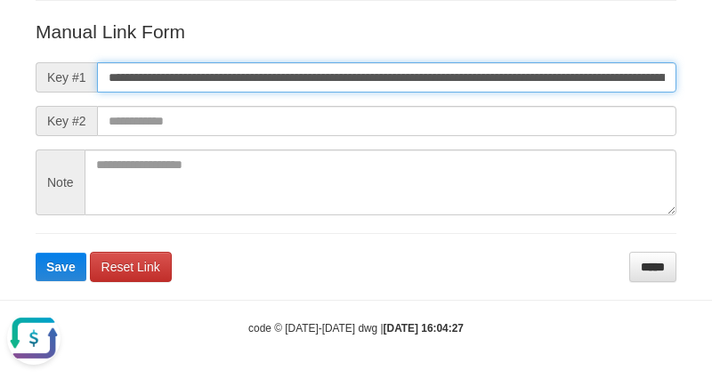
scroll to position [0, 1079]
type input "**********"
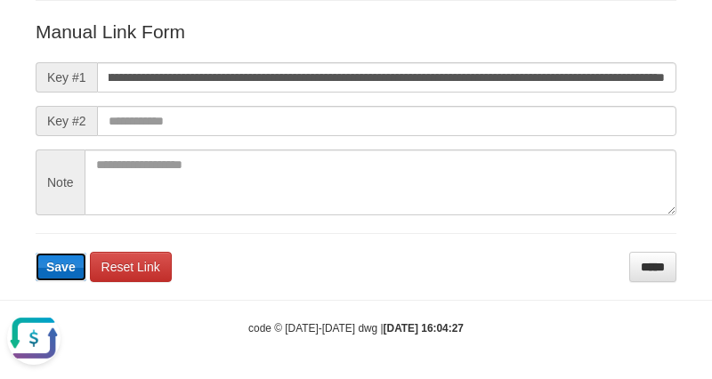
click at [69, 258] on button "Save" at bounding box center [61, 267] width 51 height 28
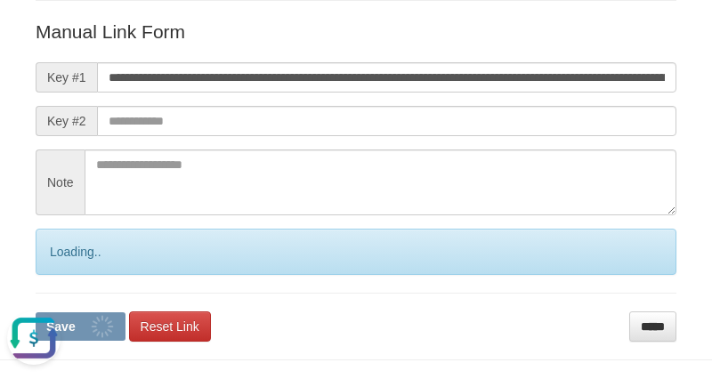
scroll to position [258, 0]
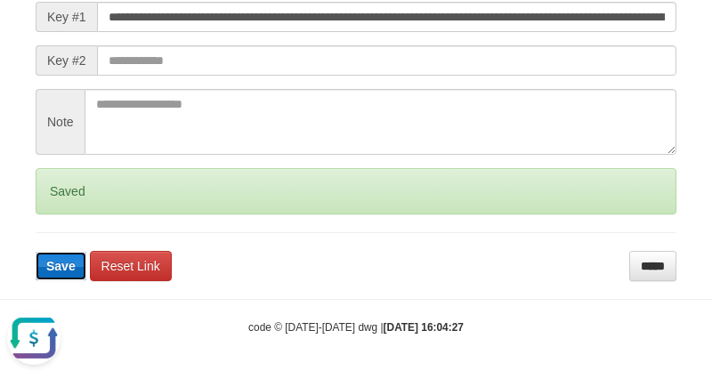
click at [64, 262] on span "Save" at bounding box center [60, 266] width 29 height 14
click at [64, 261] on span "Save" at bounding box center [60, 266] width 29 height 14
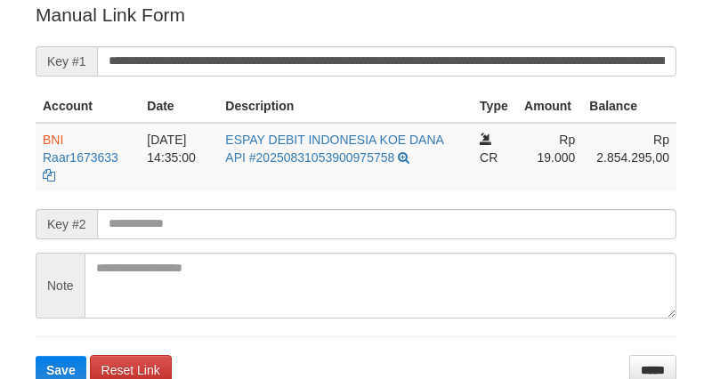
click at [474, 55] on input "**********" at bounding box center [386, 61] width 579 height 30
click at [36, 356] on button "Save" at bounding box center [61, 370] width 51 height 28
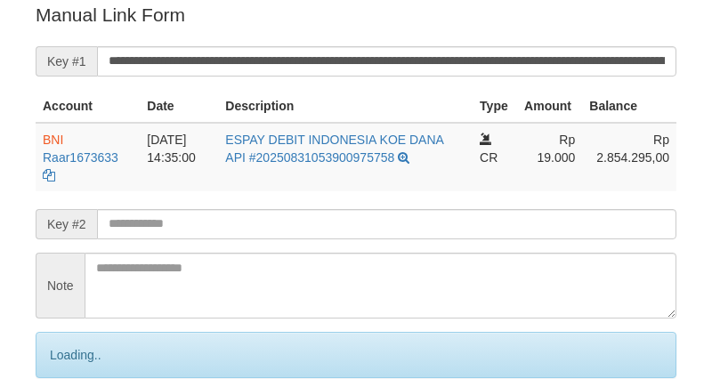
scroll to position [359, 0]
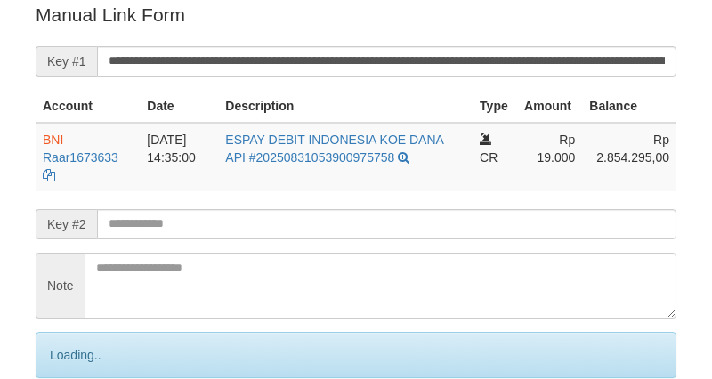
scroll to position [359, 0]
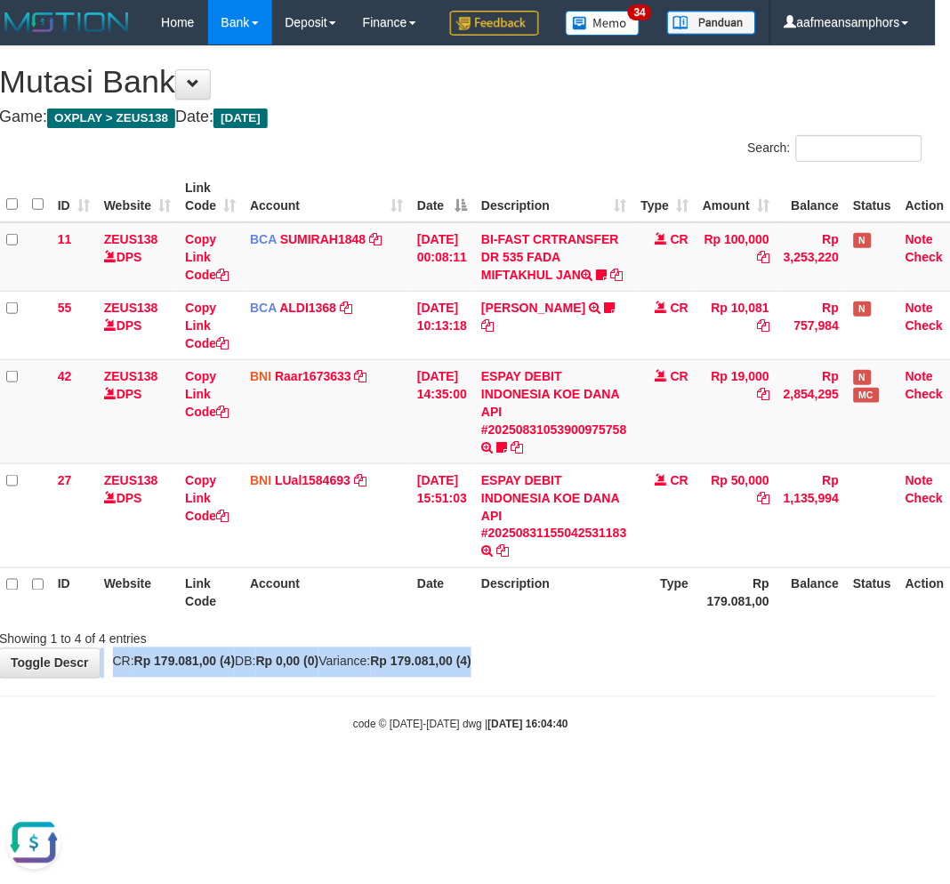
click at [601, 678] on div "**********" at bounding box center [461, 362] width 950 height 632
click at [598, 678] on div "**********" at bounding box center [461, 362] width 950 height 632
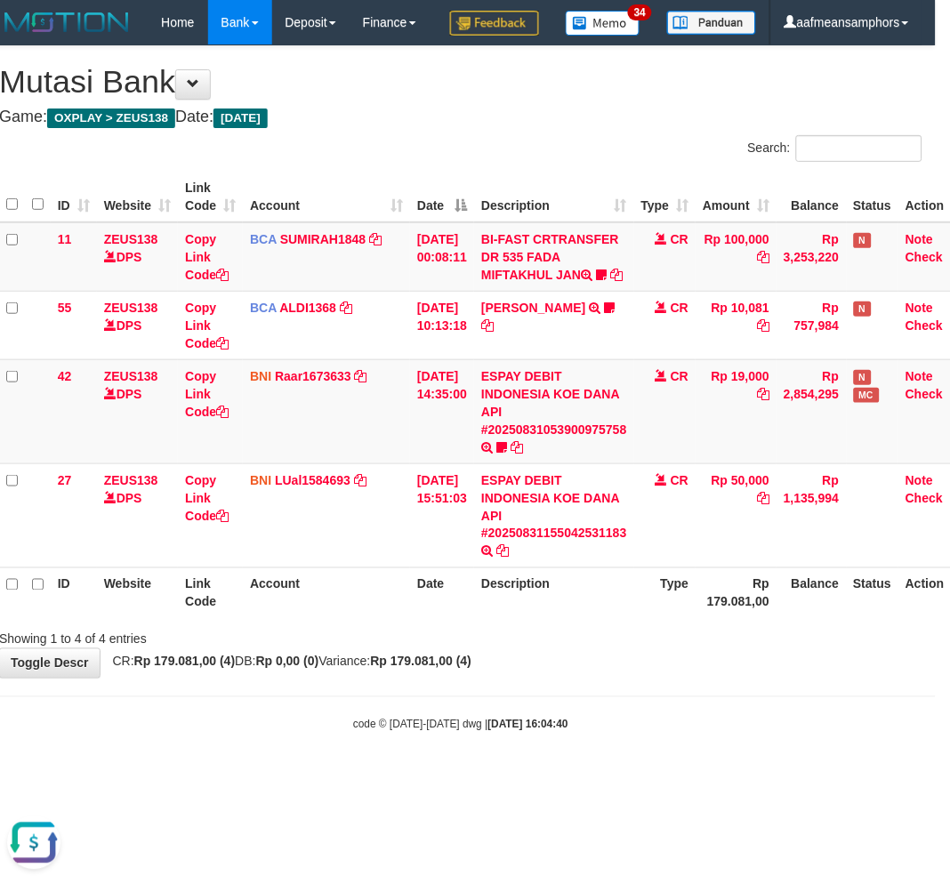
click at [599, 678] on div "**********" at bounding box center [461, 362] width 950 height 632
click at [606, 678] on div "**********" at bounding box center [461, 362] width 950 height 632
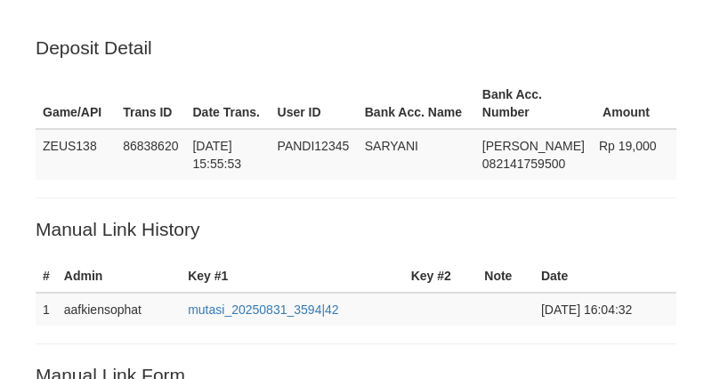
scroll to position [360, 0]
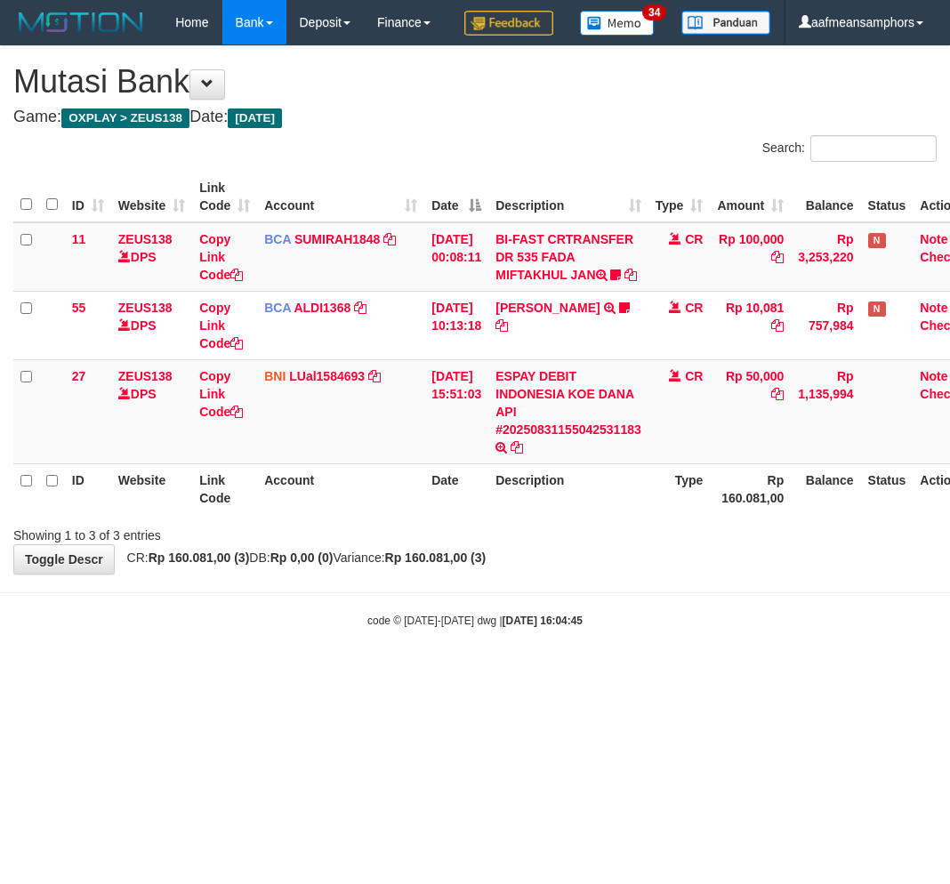
scroll to position [0, 14]
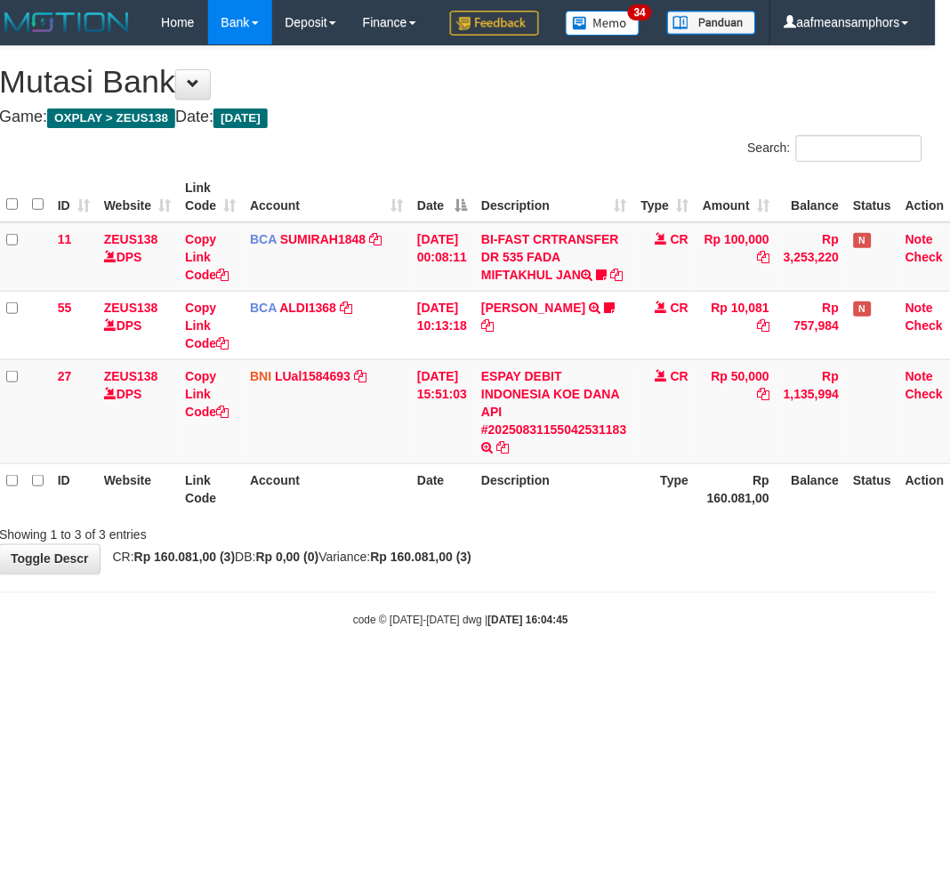
click at [521, 520] on div "ID Website Link Code Account Date Description Type Amount Balance Status Action…" at bounding box center [461, 342] width 950 height 353
click at [534, 520] on div "ID Website Link Code Account Date Description Type Amount Balance Status Action…" at bounding box center [461, 342] width 950 height 353
click at [508, 574] on div "**********" at bounding box center [461, 310] width 950 height 528
click at [518, 574] on div "**********" at bounding box center [461, 310] width 950 height 528
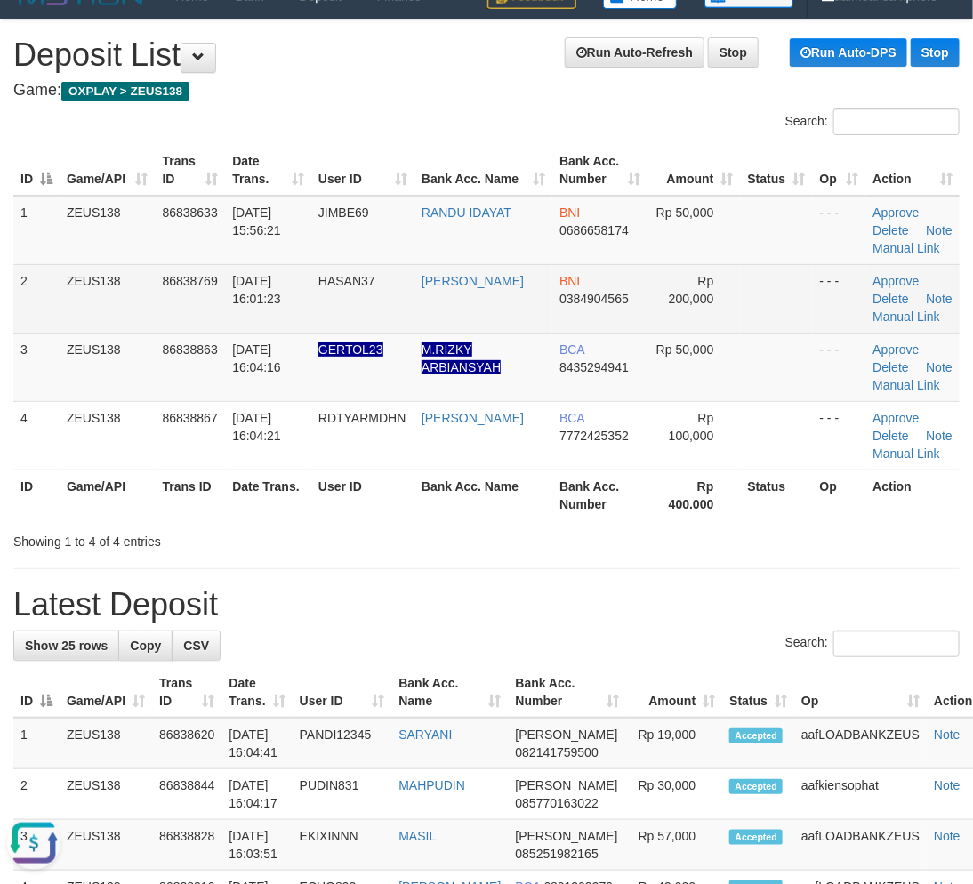
click at [365, 274] on span "HASAN37" at bounding box center [347, 281] width 57 height 14
click at [363, 305] on td "HASAN37" at bounding box center [362, 298] width 103 height 69
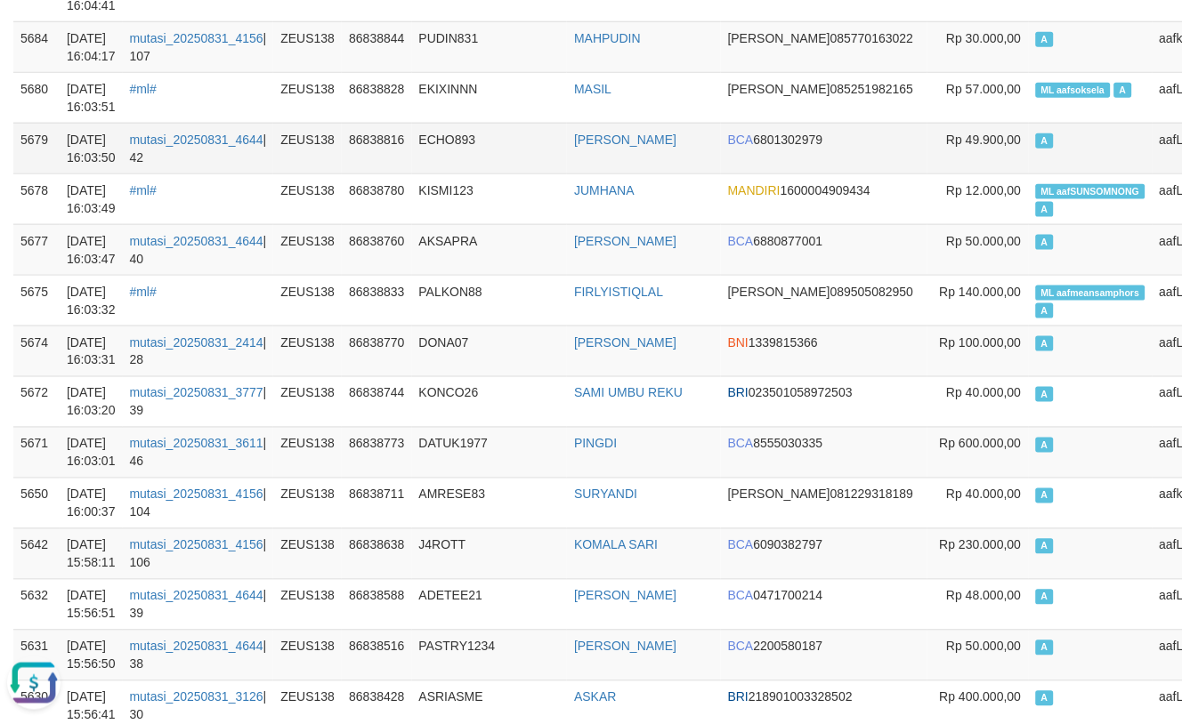
scroll to position [198, 0]
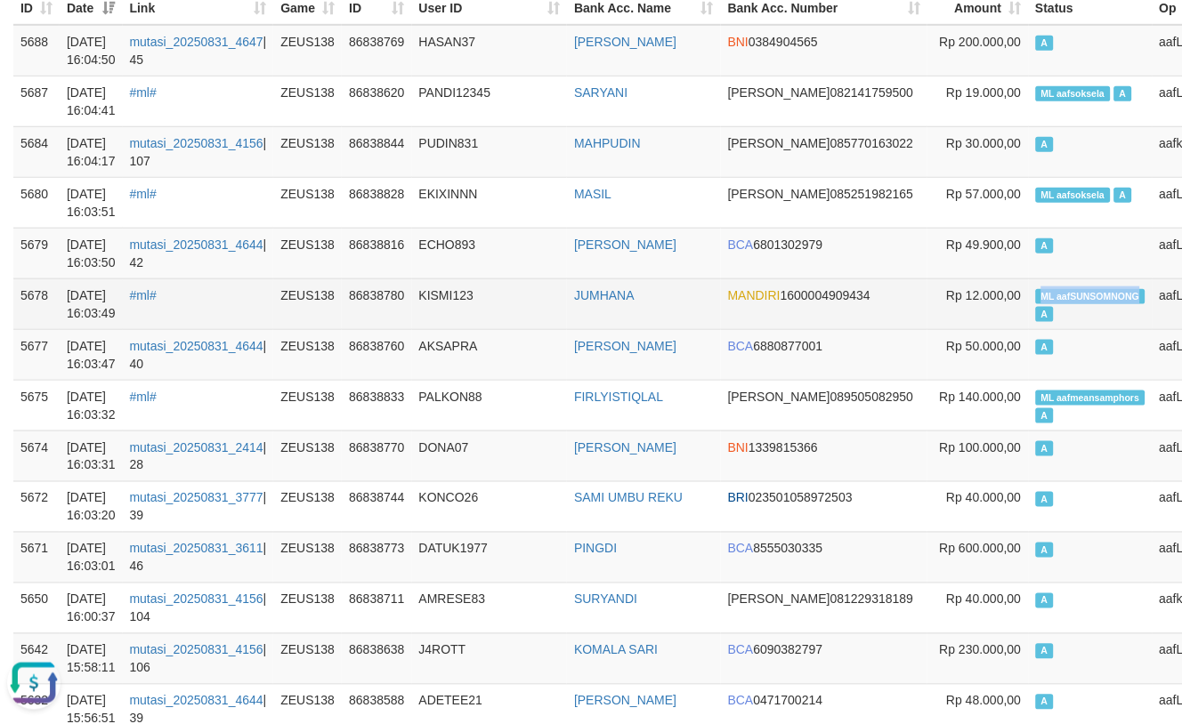
drag, startPoint x: 929, startPoint y: 289, endPoint x: 1032, endPoint y: 301, distance: 103.9
click at [1036, 301] on span "ML aafSUNSOMNONG" at bounding box center [1090, 296] width 109 height 15
copy span "ML aafSUNSOMNONG"
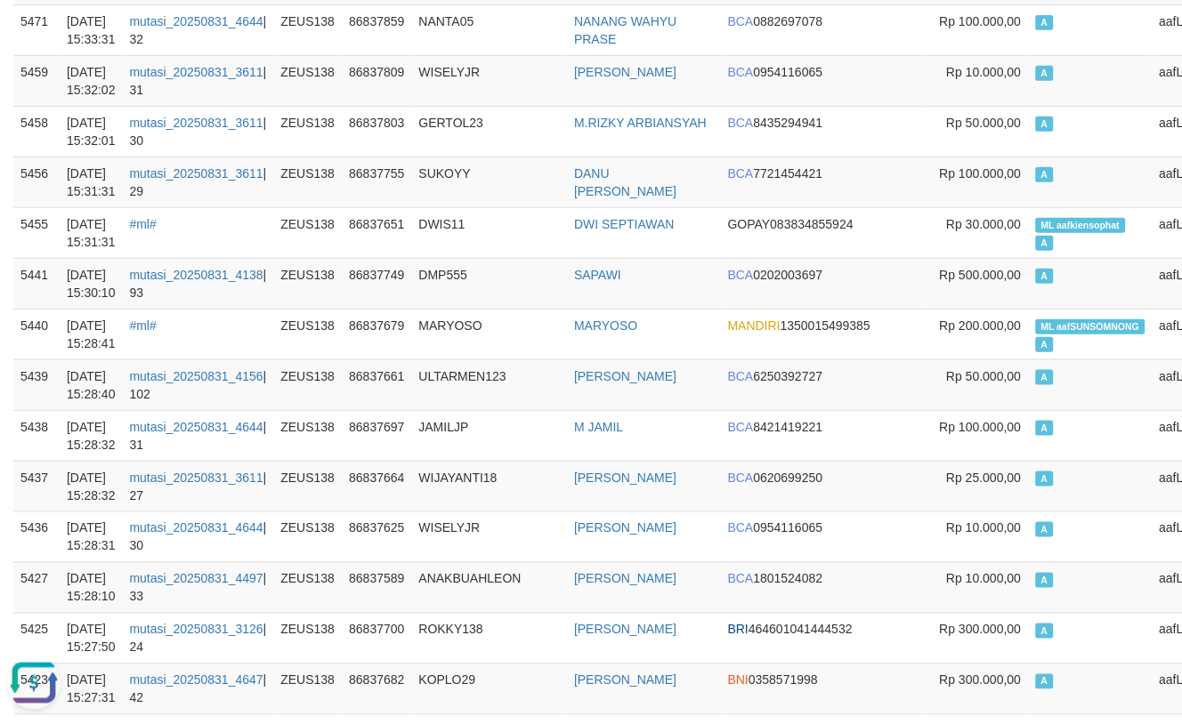
scroll to position [0, 0]
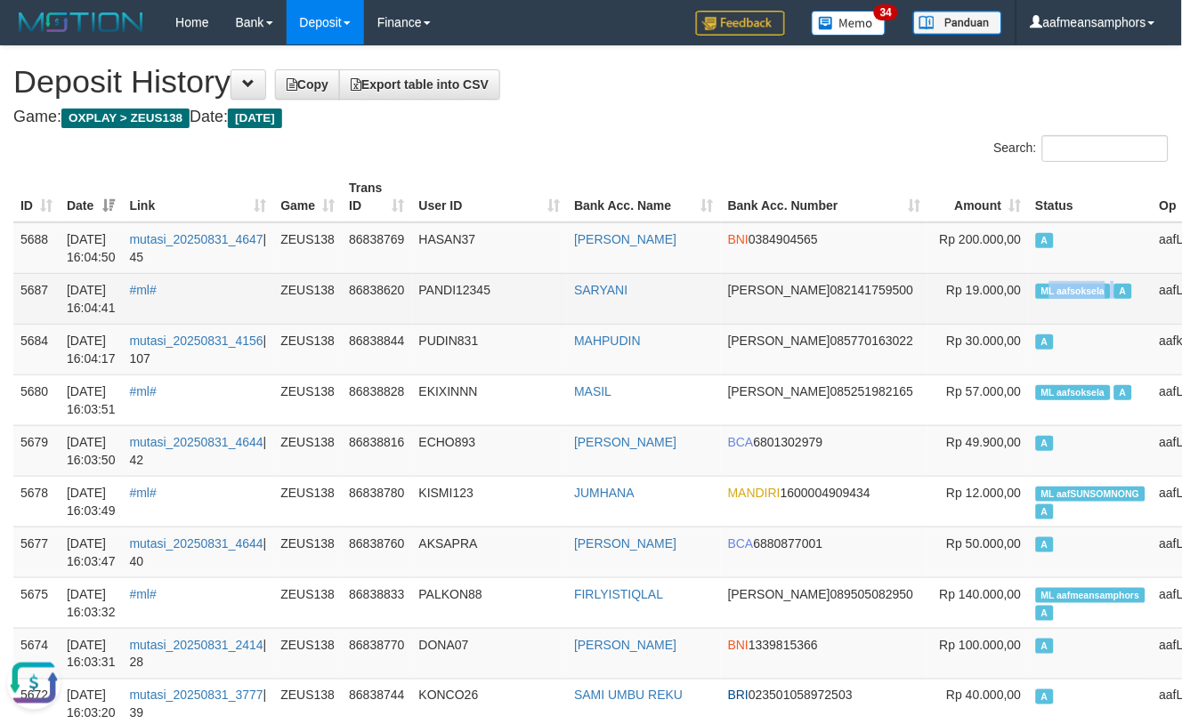
copy td "L aafsoksela"
drag, startPoint x: 940, startPoint y: 299, endPoint x: 1004, endPoint y: 295, distance: 64.2
click at [1029, 295] on td "ML aafsoksela A" at bounding box center [1091, 298] width 124 height 51
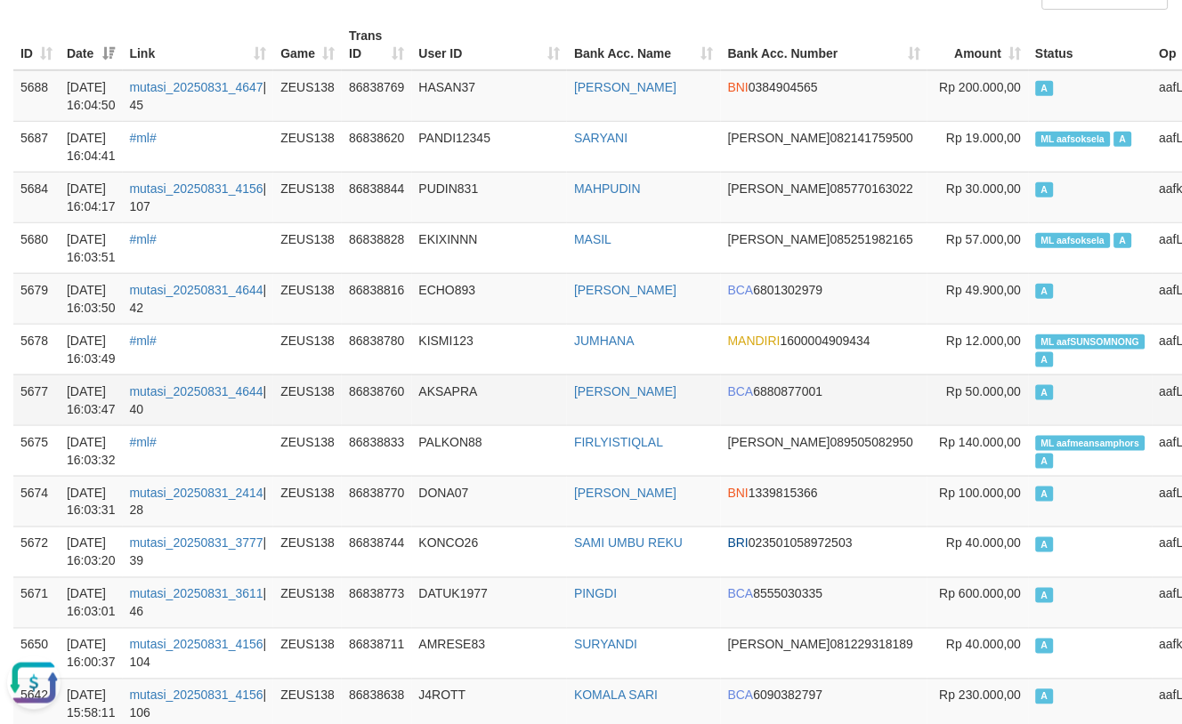
scroll to position [296, 0]
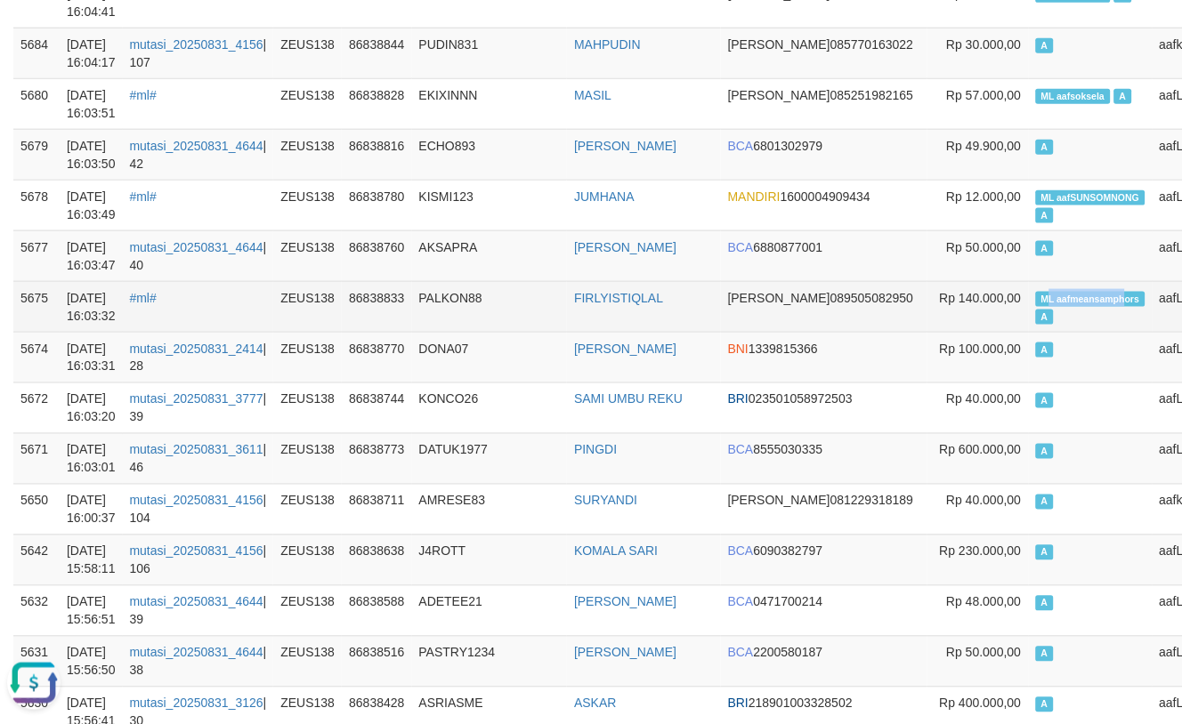
copy span "L aafmeansamph"
drag, startPoint x: 938, startPoint y: 294, endPoint x: 1018, endPoint y: 299, distance: 80.3
click at [1036, 299] on span "ML aafmeansamphors" at bounding box center [1090, 299] width 109 height 15
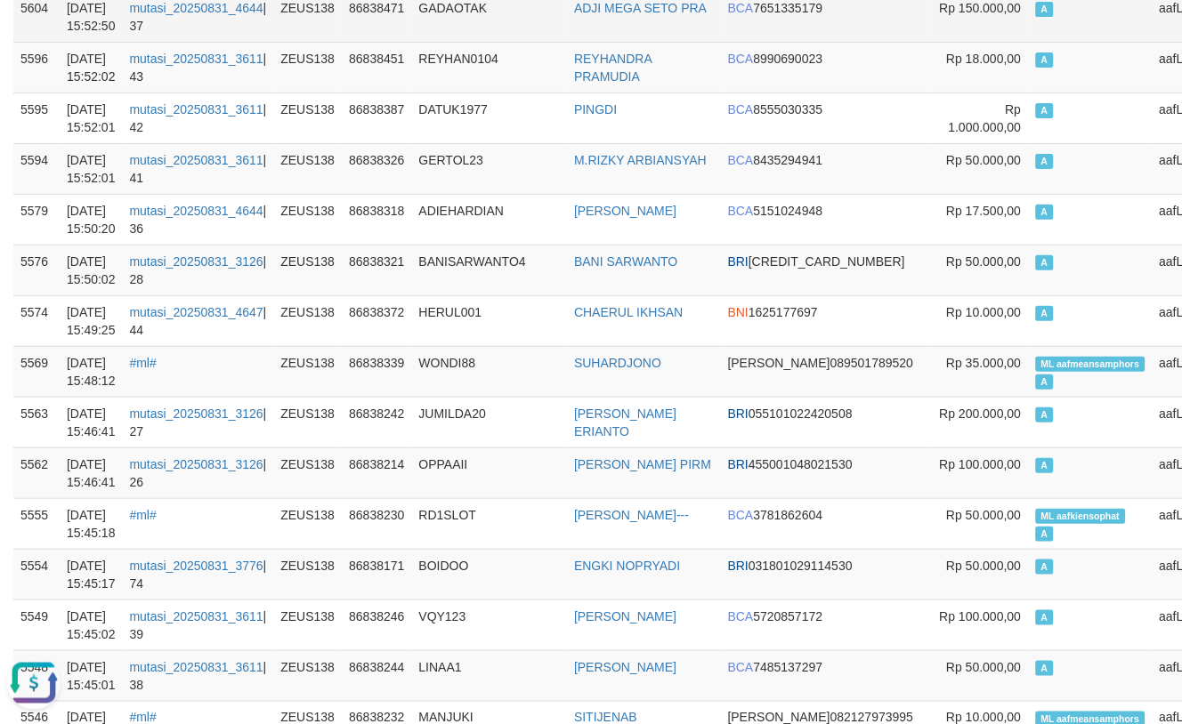
scroll to position [1754, 0]
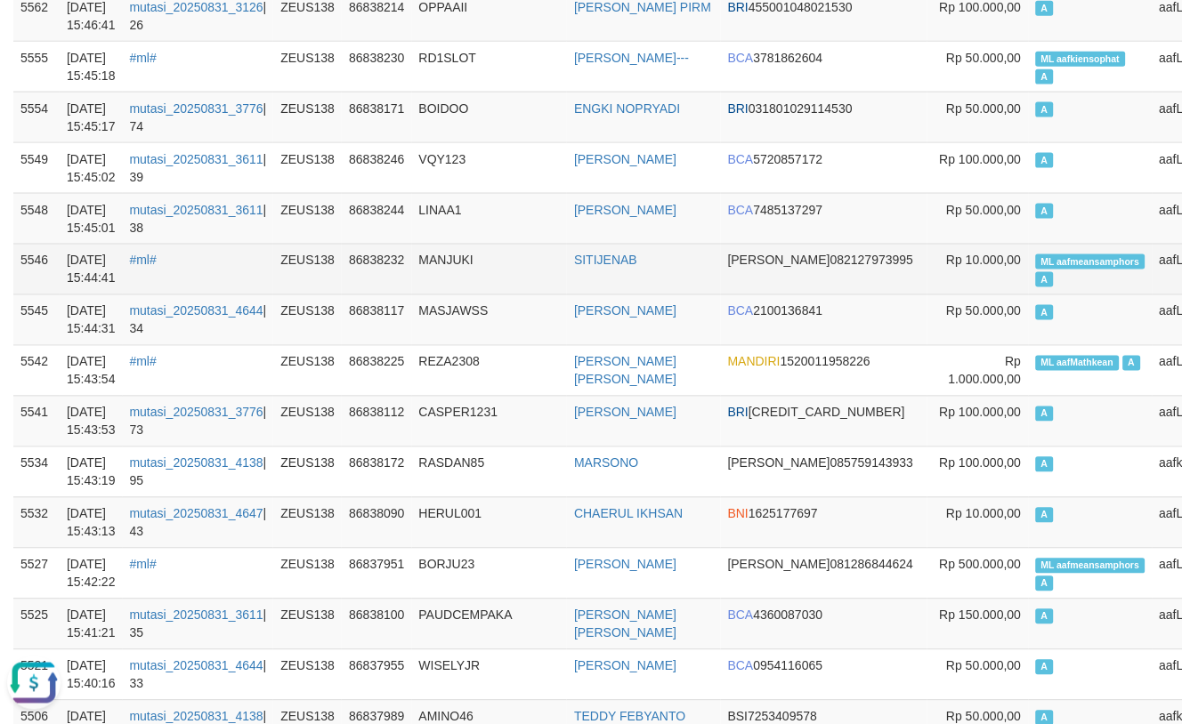
click at [581, 294] on td "SITIJENAB" at bounding box center [644, 269] width 154 height 51
click at [581, 292] on td "SITIJENAB" at bounding box center [644, 269] width 154 height 51
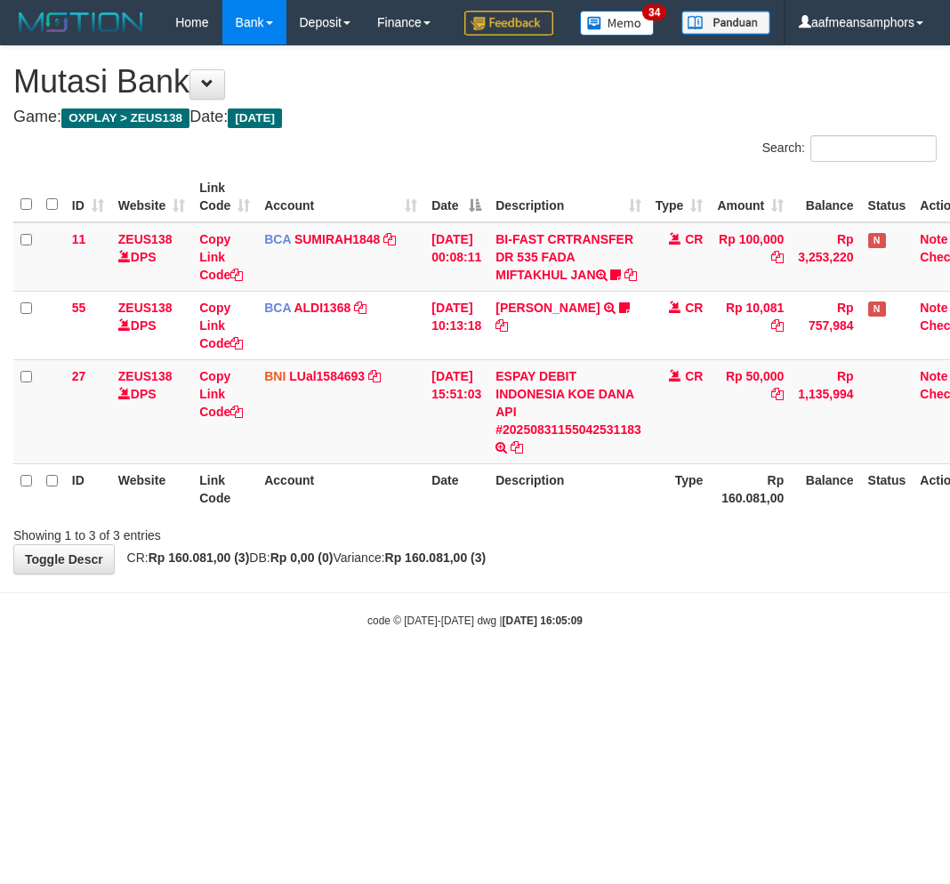
scroll to position [0, 14]
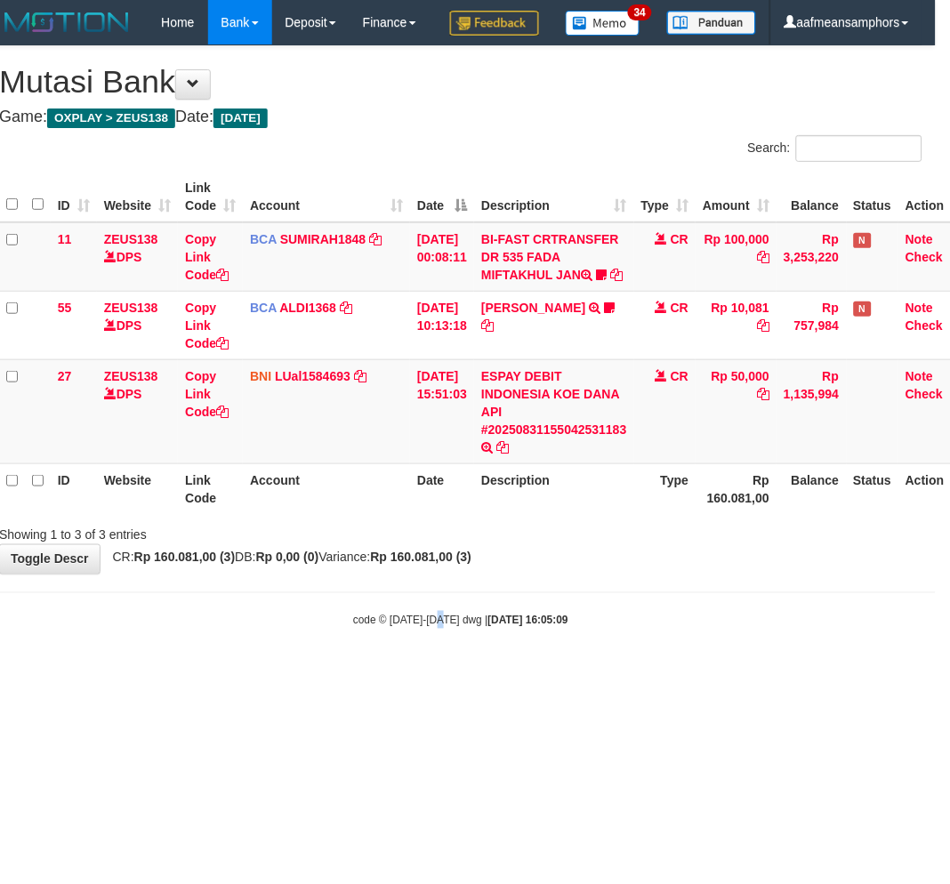
click at [442, 674] on body "Toggle navigation Home Bank Account List Load By Website Group [OXPLAY] ZEUS138…" at bounding box center [461, 337] width 950 height 674
click at [438, 674] on body "Toggle navigation Home Bank Account List Load By Website Group [OXPLAY] ZEUS138…" at bounding box center [461, 337] width 950 height 674
click at [377, 674] on body "Toggle navigation Home Bank Account List Load By Website Group [OXPLAY] ZEUS138…" at bounding box center [461, 337] width 950 height 674
click at [376, 674] on body "Toggle navigation Home Bank Account List Load By Website Group [OXPLAY] ZEUS138…" at bounding box center [461, 337] width 950 height 674
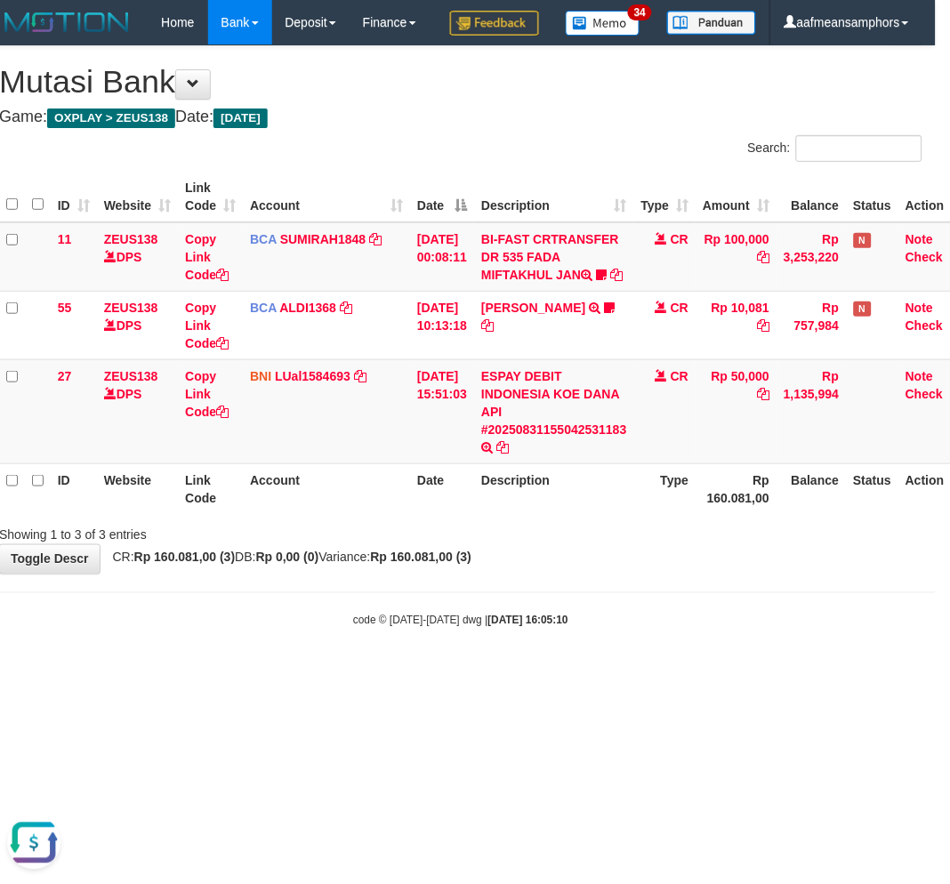
click at [401, 674] on body "Toggle navigation Home Bank Account List Load By Website Group [OXPLAY] ZEUS138…" at bounding box center [461, 337] width 950 height 674
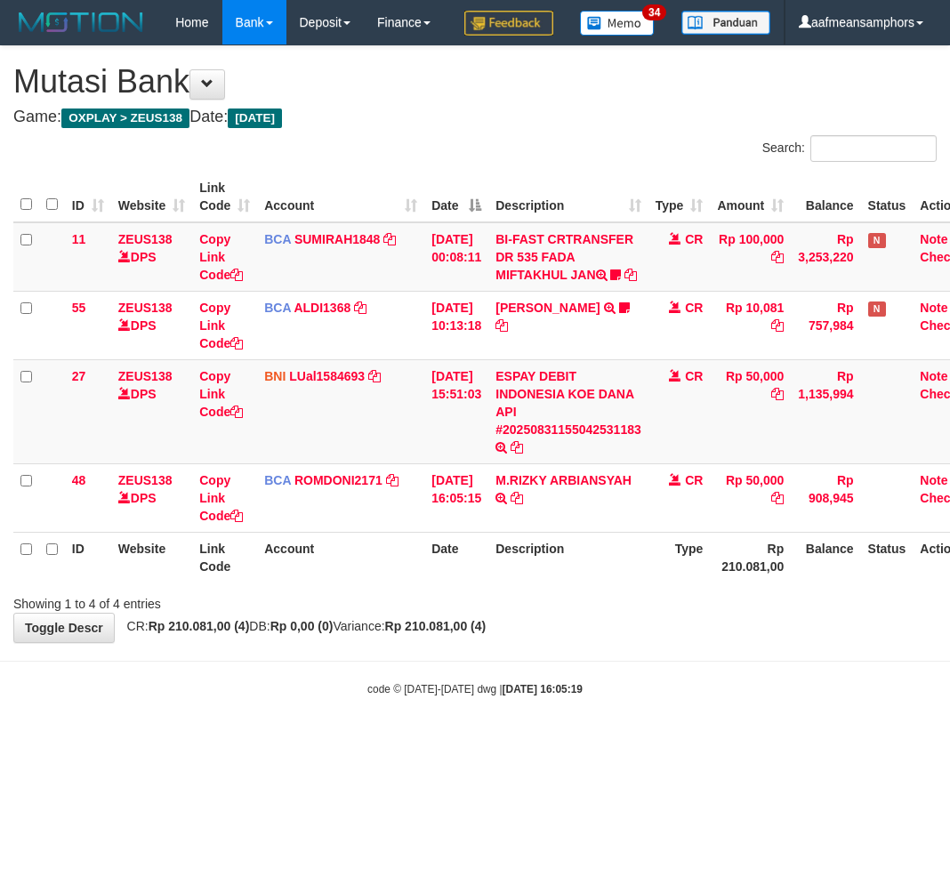
scroll to position [0, 14]
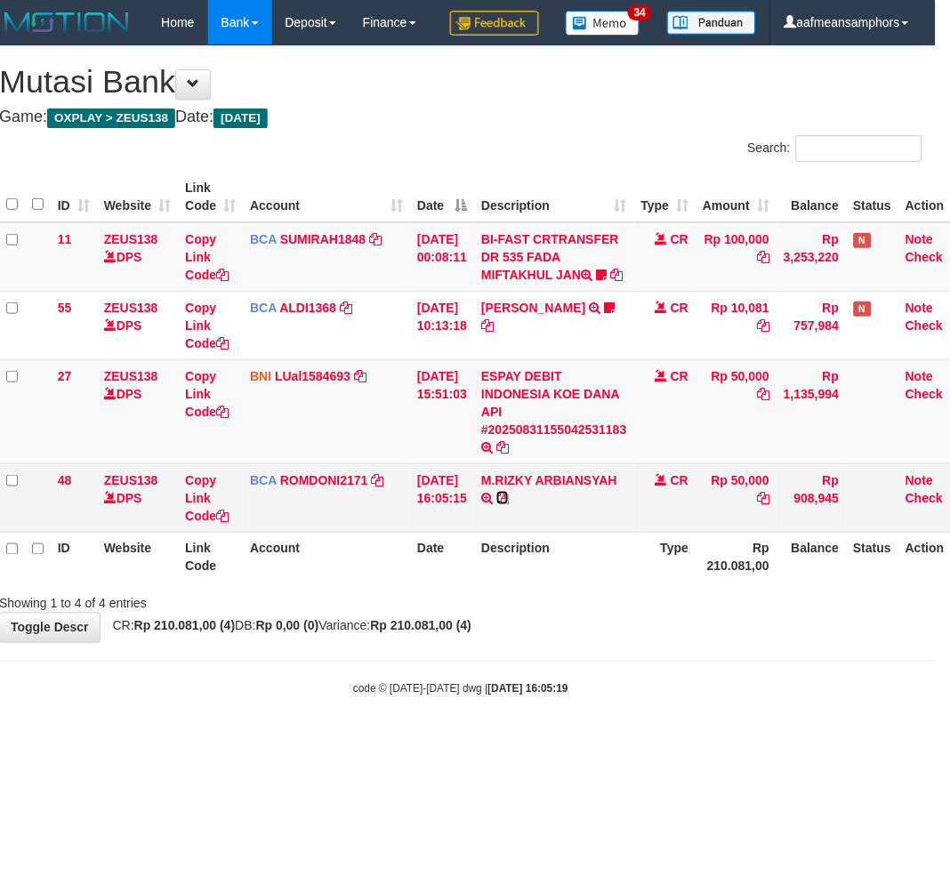
click at [509, 505] on icon at bounding box center [503, 498] width 12 height 12
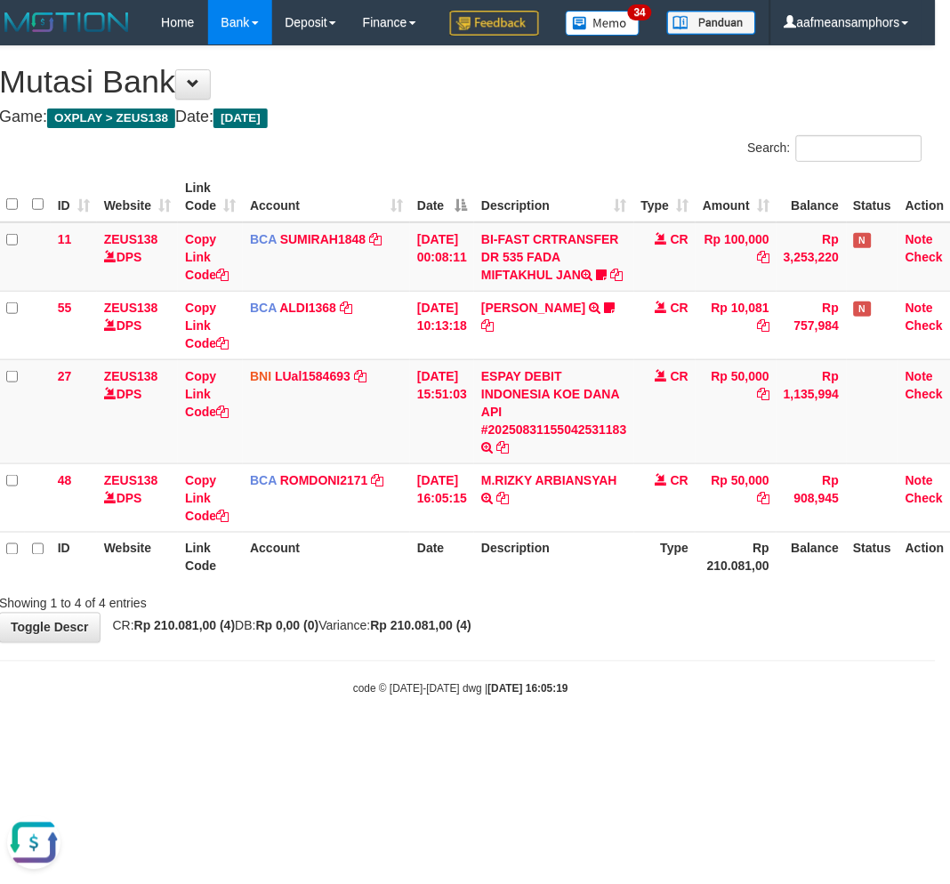
click at [580, 723] on body "Toggle navigation Home Bank Account List Load By Website Group [OXPLAY] ZEUS138…" at bounding box center [461, 371] width 950 height 742
click at [601, 730] on body "Toggle navigation Home Bank Account List Load By Website Group [OXPLAY] ZEUS138…" at bounding box center [461, 371] width 950 height 742
click at [599, 730] on body "Toggle navigation Home Bank Account List Load By Website Group [OXPLAY] ZEUS138…" at bounding box center [461, 371] width 950 height 742
click at [582, 724] on body "Toggle navigation Home Bank Account List Load By Website Group [OXPLAY] ZEUS138…" at bounding box center [461, 371] width 950 height 742
click at [585, 726] on body "Toggle navigation Home Bank Account List Load By Website Group [OXPLAY] ZEUS138…" at bounding box center [461, 371] width 950 height 742
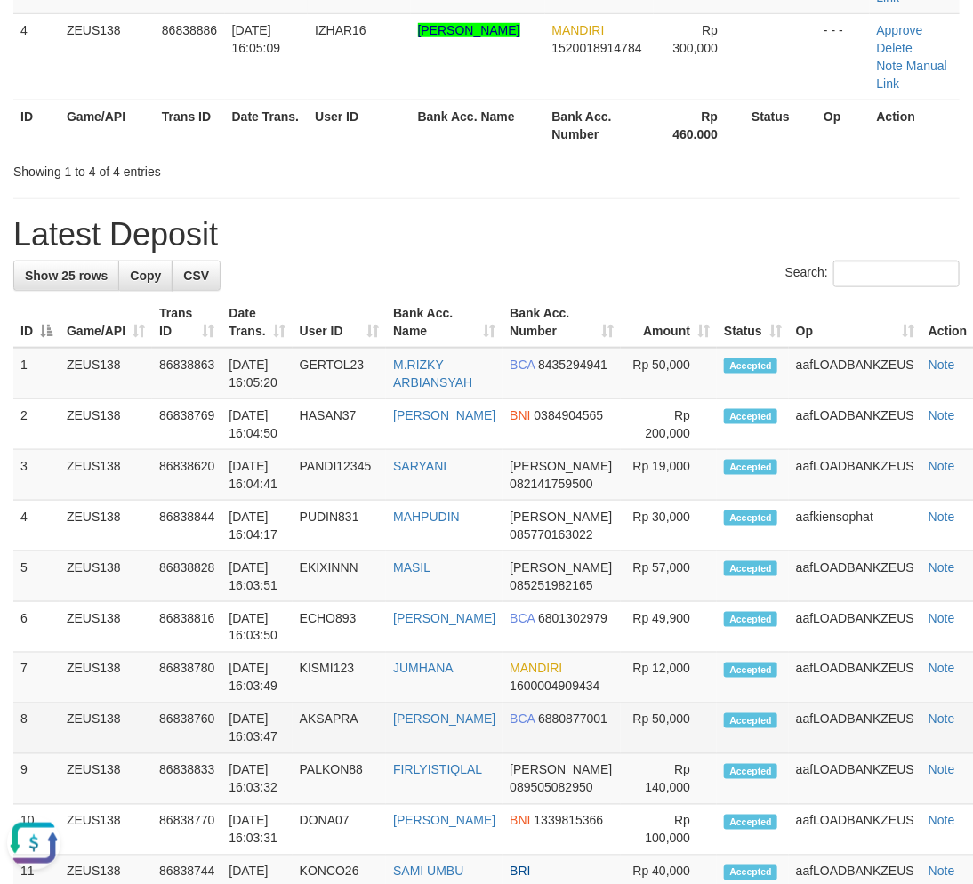
click at [345, 716] on td "AKSAPRA" at bounding box center [340, 729] width 94 height 51
click at [347, 716] on td "AKSAPRA" at bounding box center [340, 729] width 94 height 51
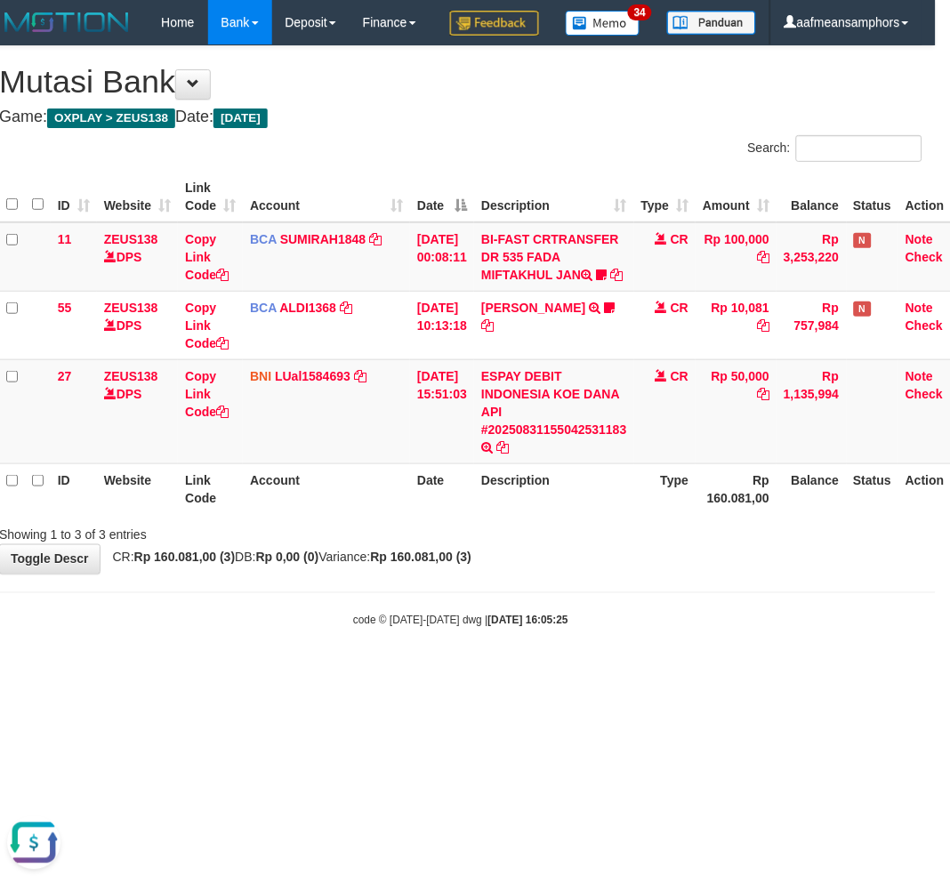
click at [610, 593] on hr at bounding box center [461, 593] width 950 height 1
drag, startPoint x: 601, startPoint y: 647, endPoint x: 611, endPoint y: 643, distance: 10.4
click at [597, 647] on body "Toggle navigation Home Bank Account List Load By Website Group [OXPLAY] ZEUS138…" at bounding box center [461, 337] width 950 height 674
click at [607, 643] on body "Toggle navigation Home Bank Account List Load By Website Group [OXPLAY] ZEUS138…" at bounding box center [461, 337] width 950 height 674
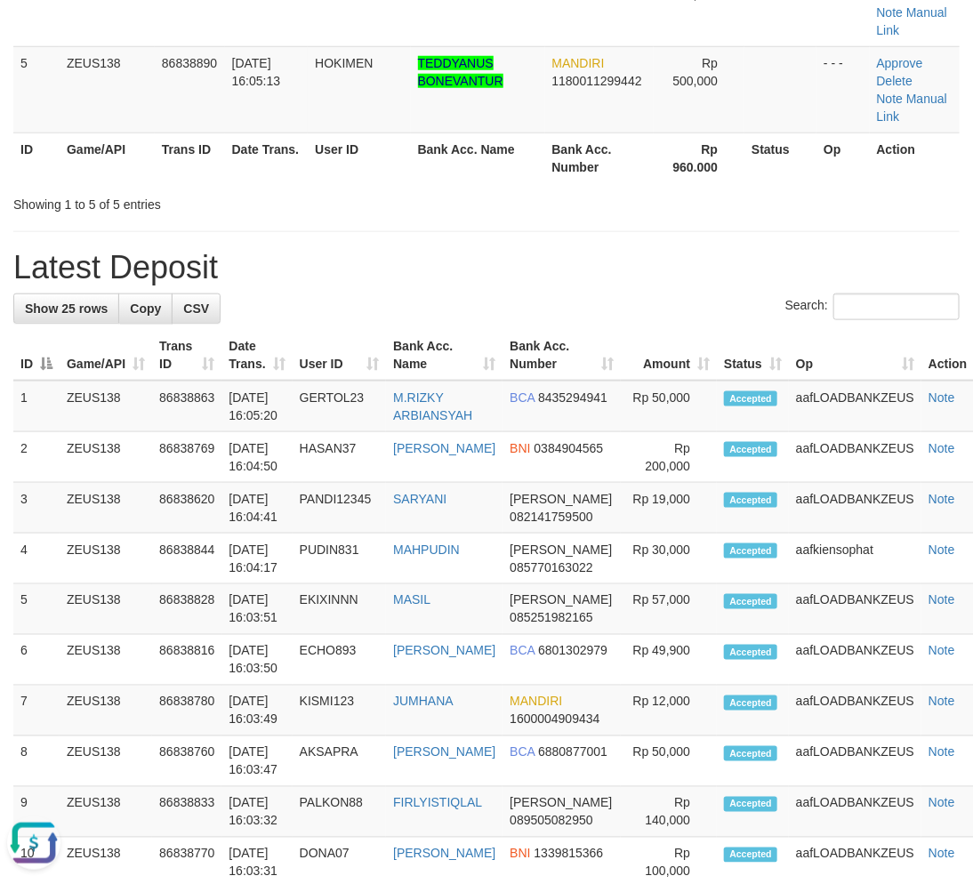
click at [441, 294] on div "Search:" at bounding box center [486, 309] width 947 height 31
click at [440, 288] on div "**********" at bounding box center [486, 646] width 973 height 2243
click at [348, 270] on h1 "Latest Deposit" at bounding box center [486, 268] width 947 height 36
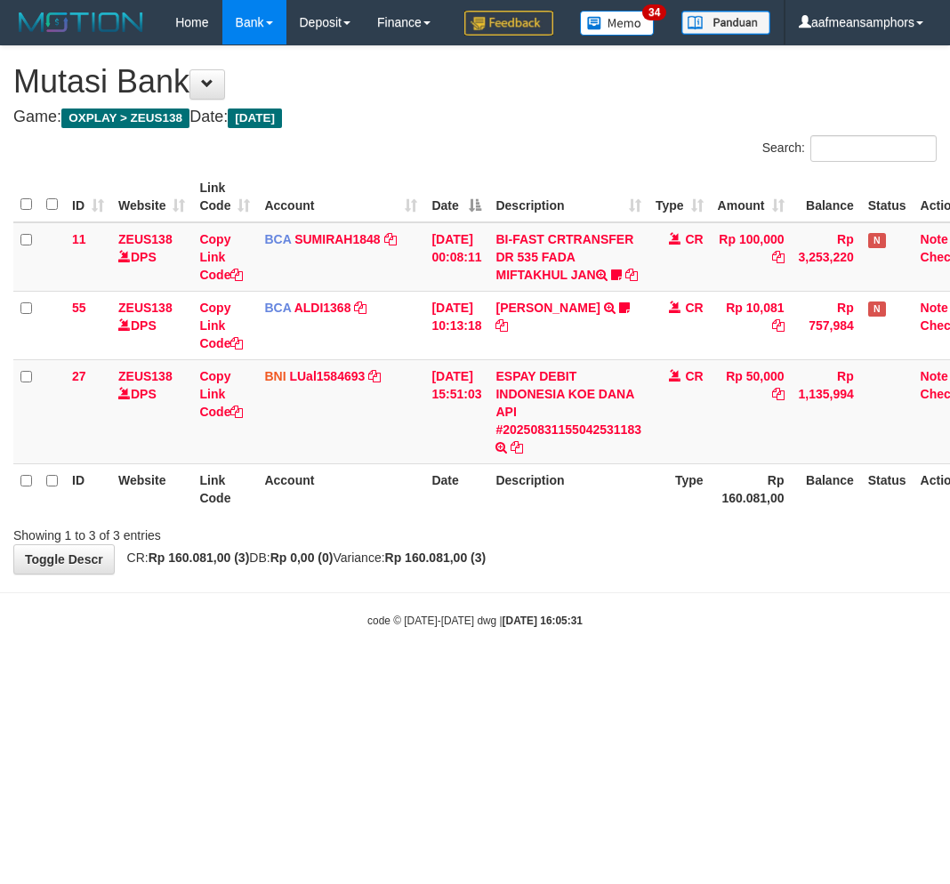
click at [624, 574] on div "**********" at bounding box center [475, 310] width 950 height 528
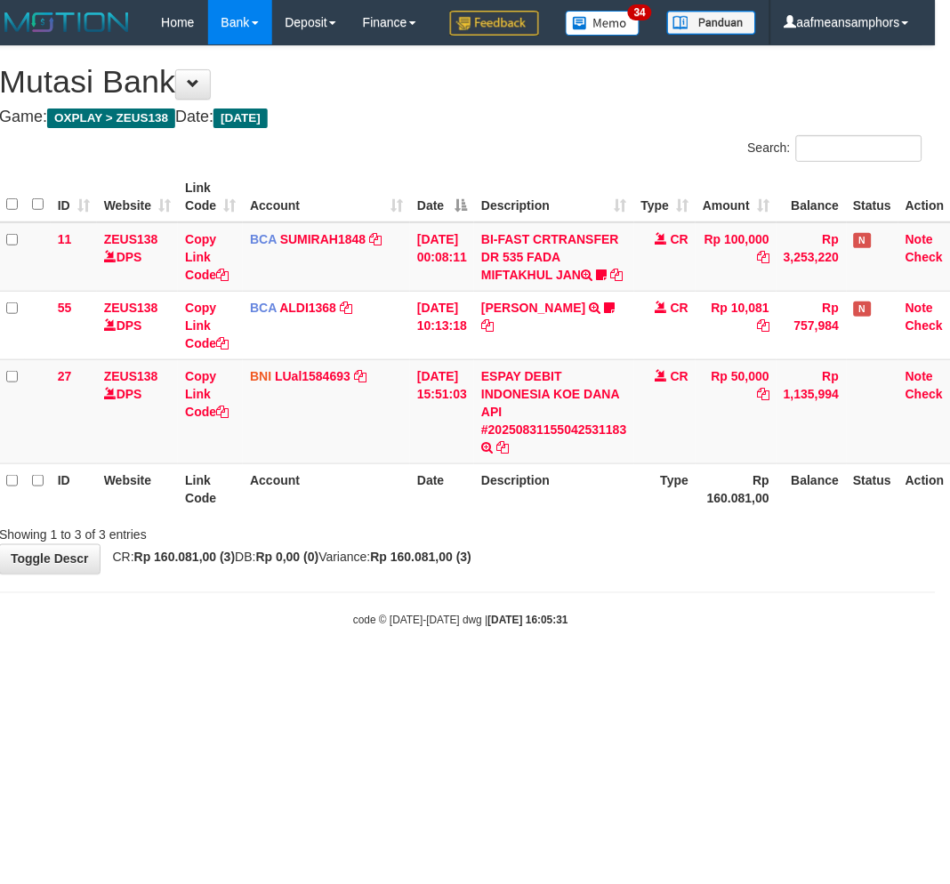
click at [608, 574] on div "**********" at bounding box center [461, 310] width 950 height 528
click at [603, 574] on div "**********" at bounding box center [461, 310] width 950 height 528
click at [598, 574] on div "**********" at bounding box center [461, 310] width 950 height 528
click at [645, 660] on body "Toggle navigation Home Bank Account List Load By Website Group [OXPLAY] ZEUS138…" at bounding box center [461, 337] width 950 height 674
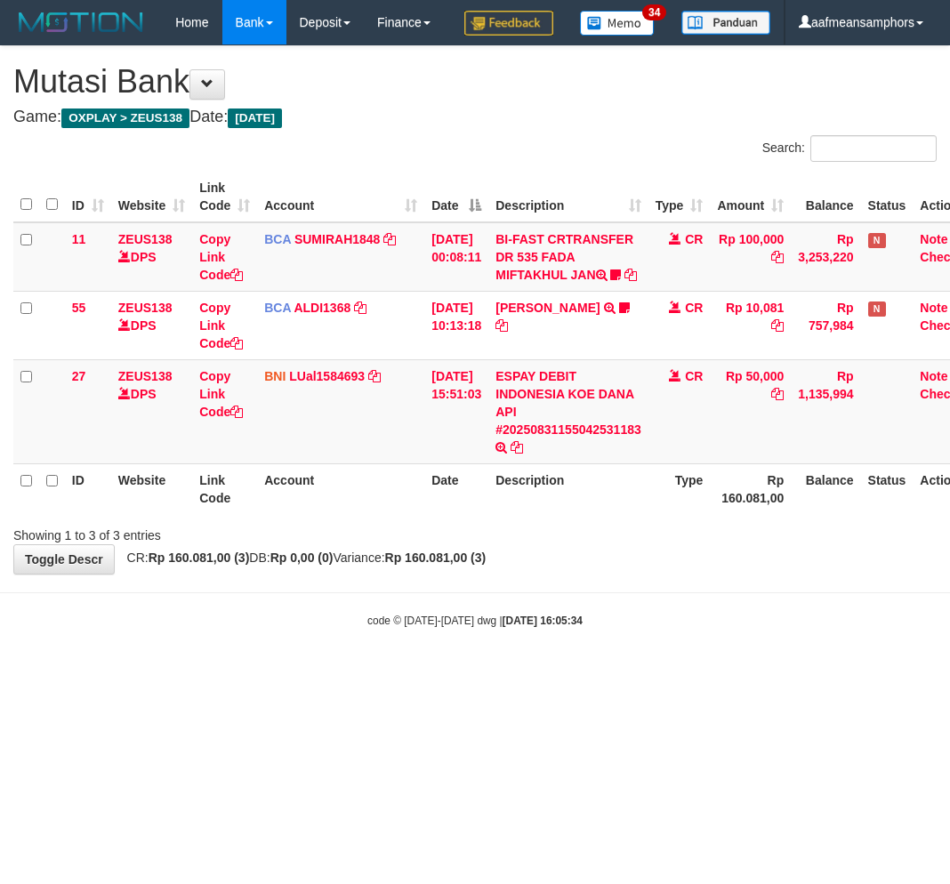
scroll to position [0, 14]
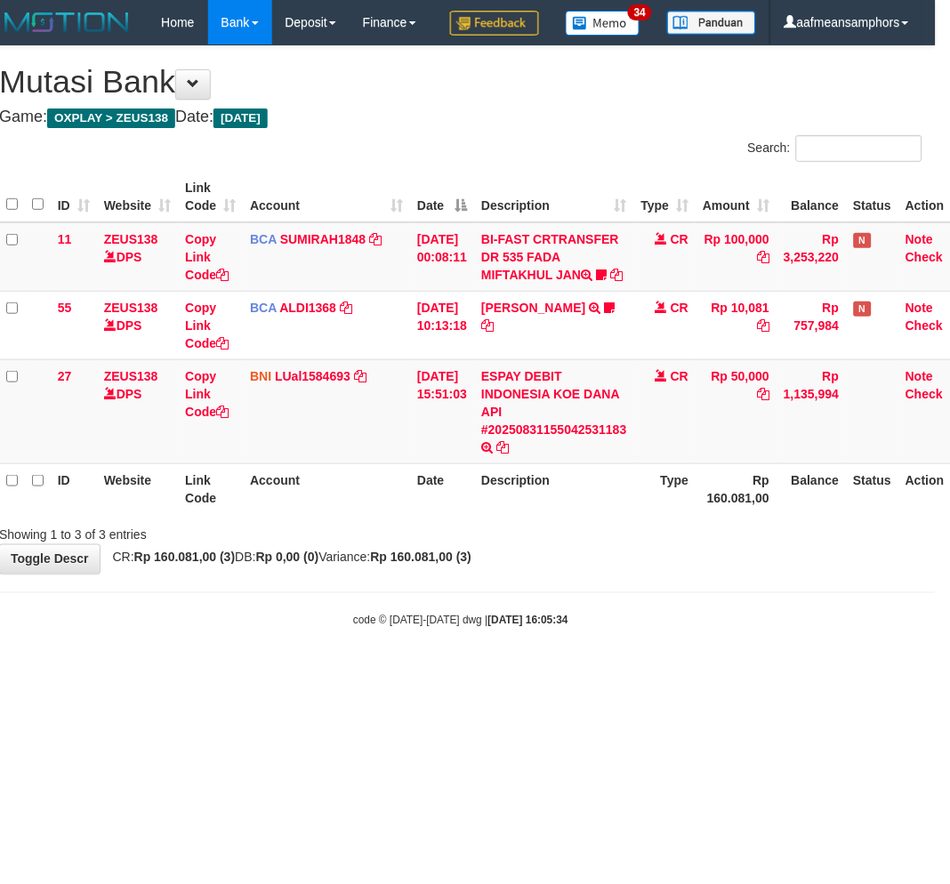
click at [656, 574] on div "**********" at bounding box center [461, 310] width 950 height 528
drag, startPoint x: 659, startPoint y: 627, endPoint x: 837, endPoint y: 601, distance: 179.9
click at [658, 574] on div "**********" at bounding box center [461, 310] width 950 height 528
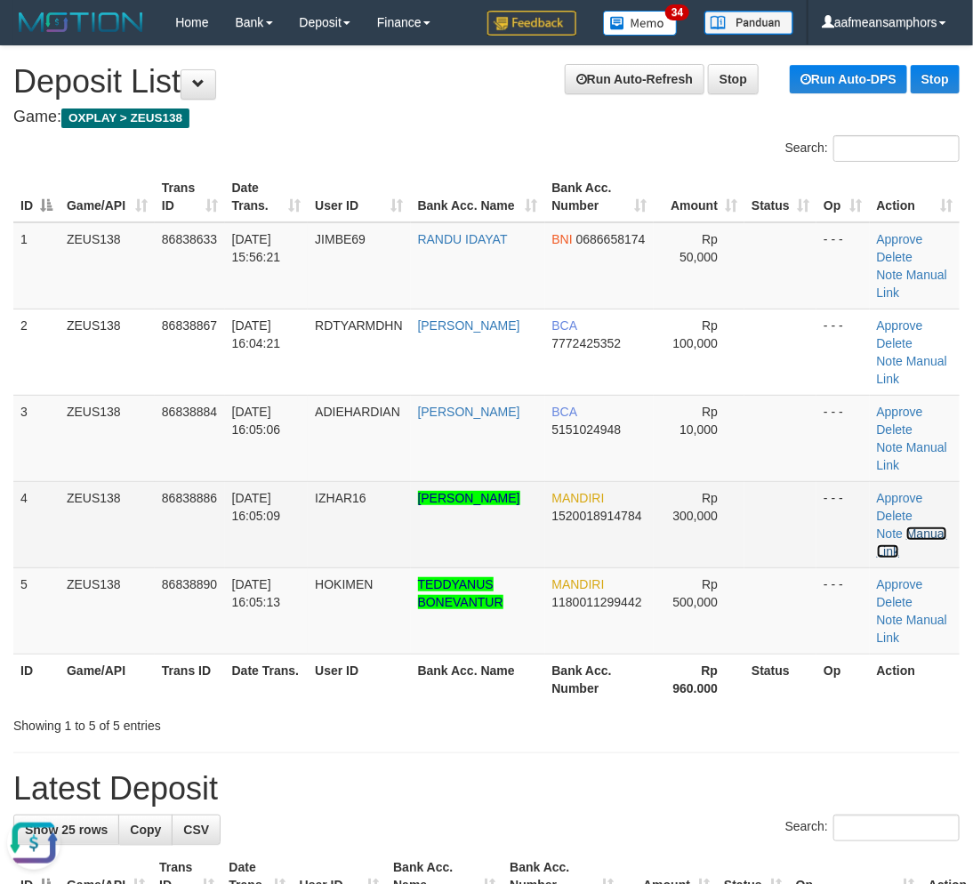
click at [920, 528] on link "Manual Link" at bounding box center [912, 543] width 70 height 32
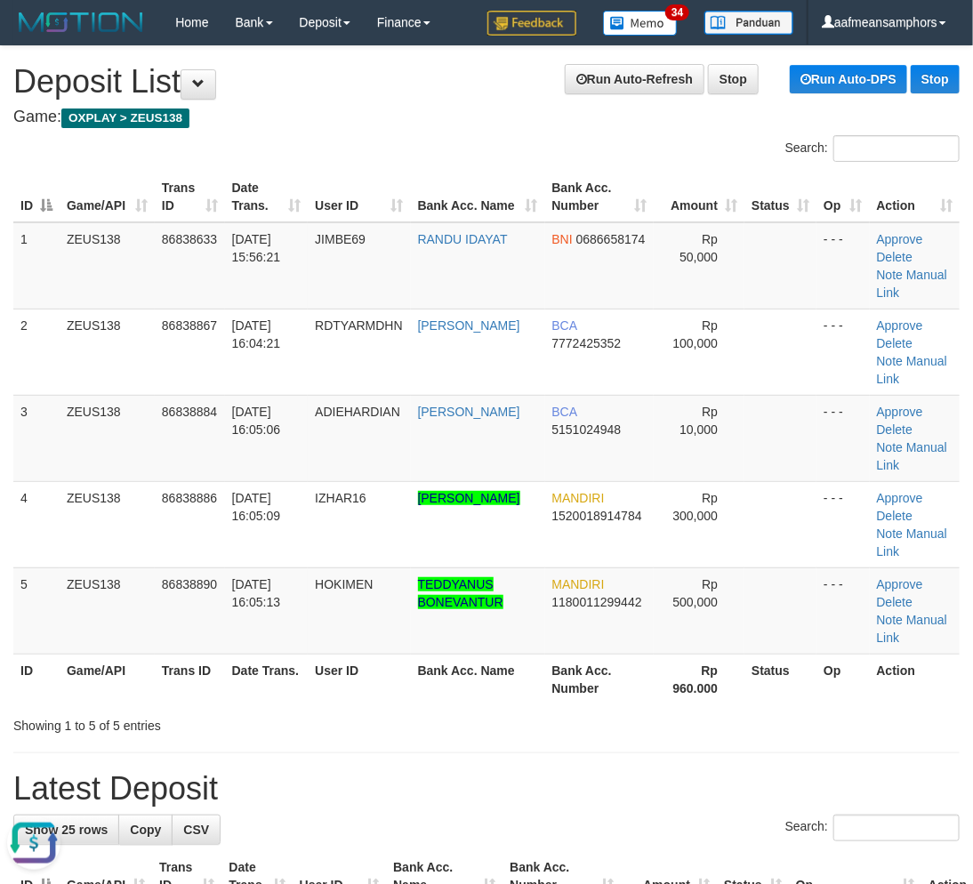
click at [359, 771] on h1 "Latest Deposit" at bounding box center [486, 789] width 947 height 36
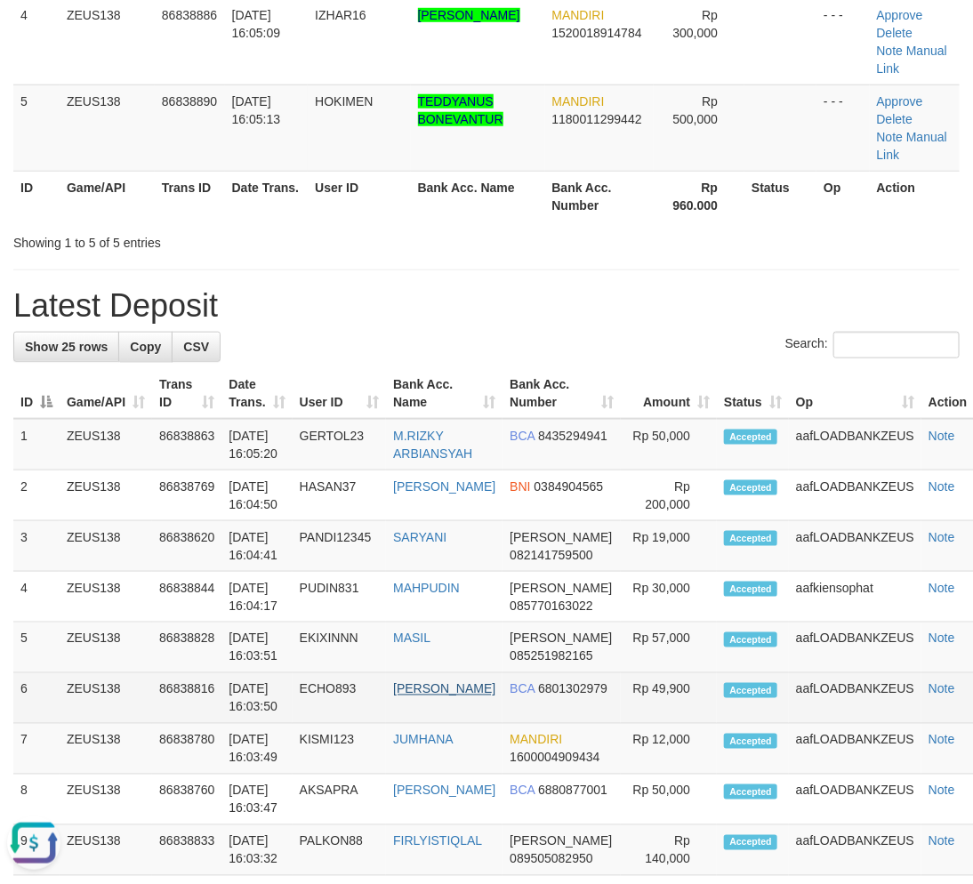
scroll to position [0, 0]
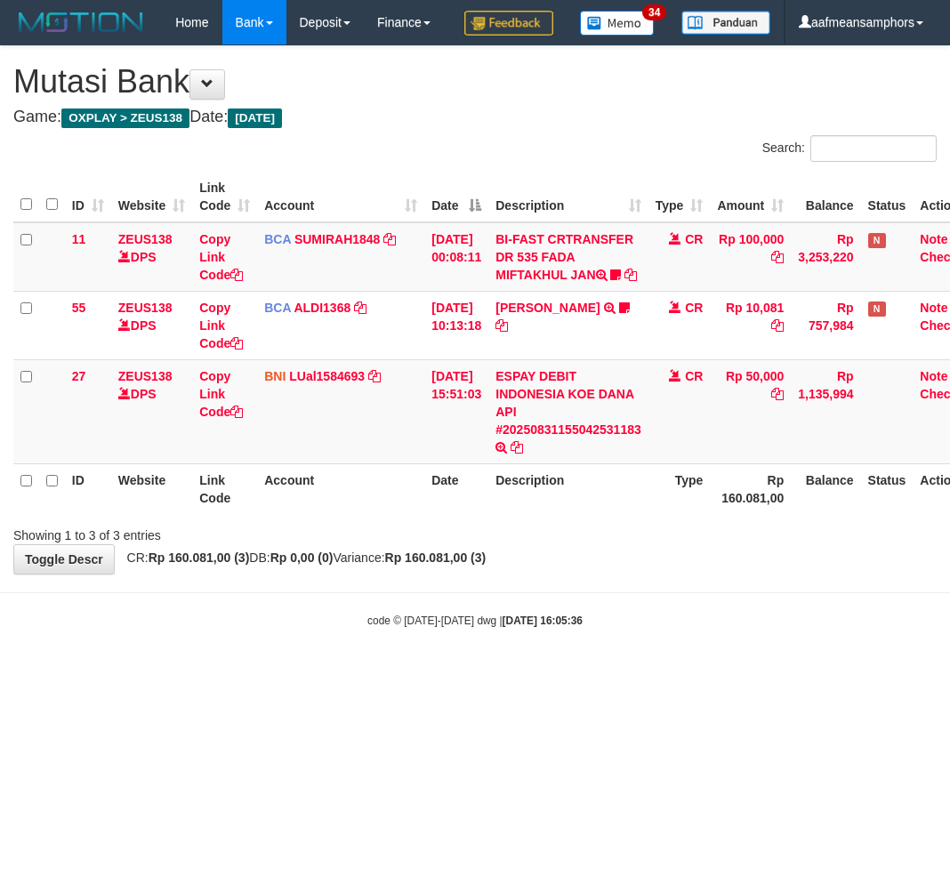
scroll to position [0, 14]
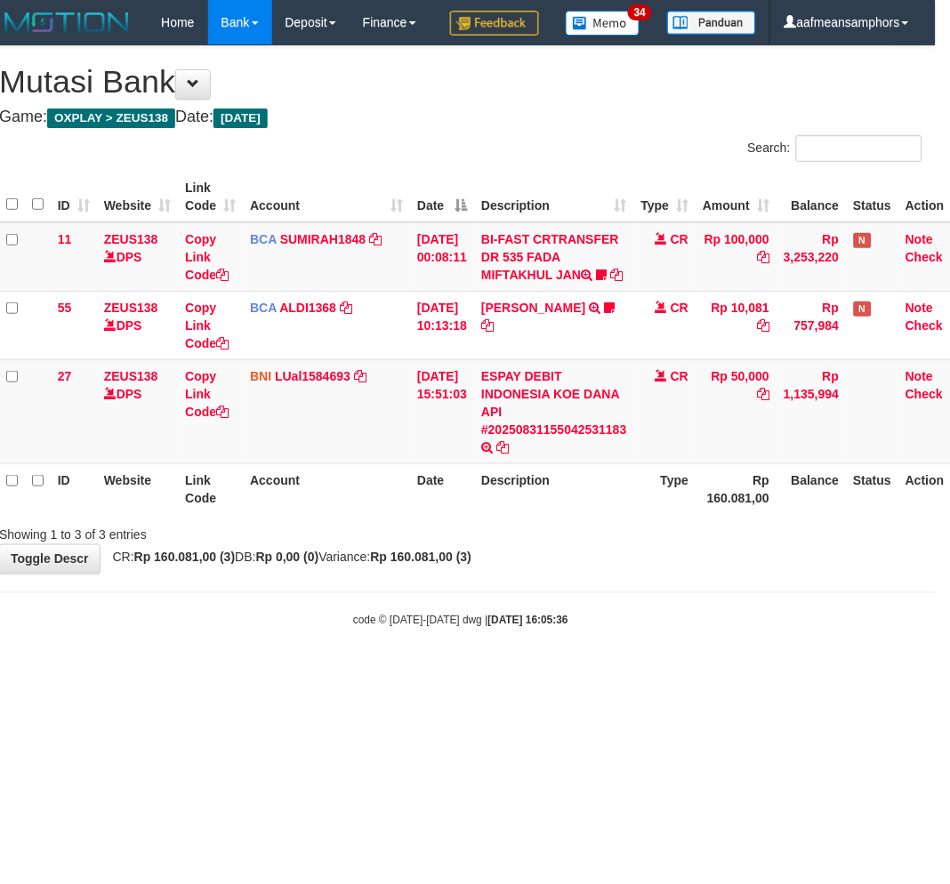
click at [393, 674] on html "Toggle navigation Home Bank Account List Load By Website Group [OXPLAY] ZEUS138…" at bounding box center [461, 337] width 950 height 674
click at [505, 674] on body "Toggle navigation Home Bank Account List Load By Website Group [OXPLAY] ZEUS138…" at bounding box center [461, 337] width 950 height 674
click at [534, 674] on body "Toggle navigation Home Bank Account List Load By Website Group [OXPLAY] ZEUS138…" at bounding box center [461, 337] width 950 height 674
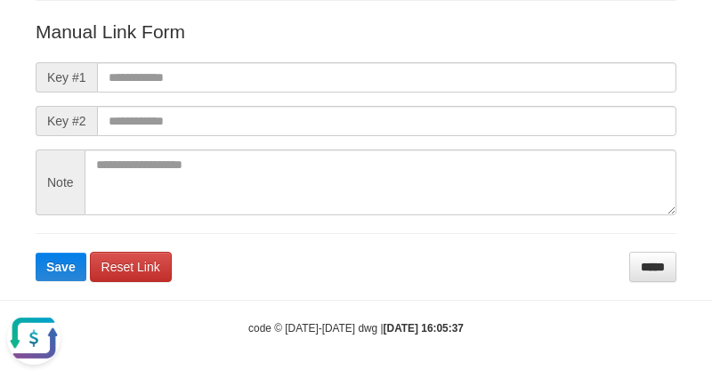
scroll to position [198, 0]
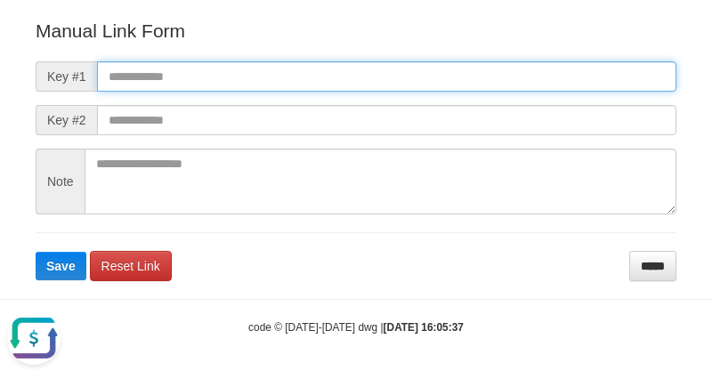
click at [457, 73] on input "text" at bounding box center [386, 76] width 579 height 30
paste input "**********"
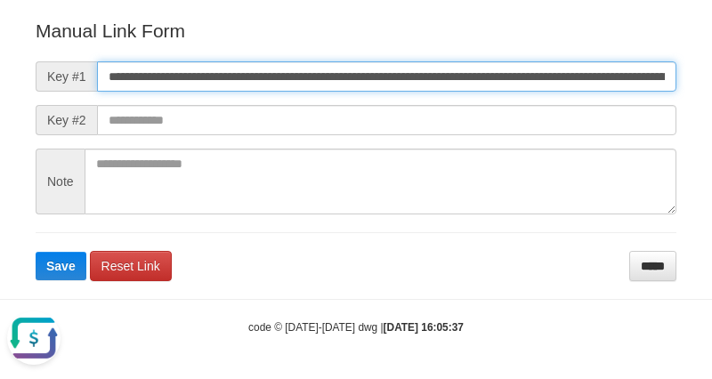
scroll to position [0, 1021]
type input "**********"
click at [36, 252] on button "Save" at bounding box center [61, 266] width 51 height 28
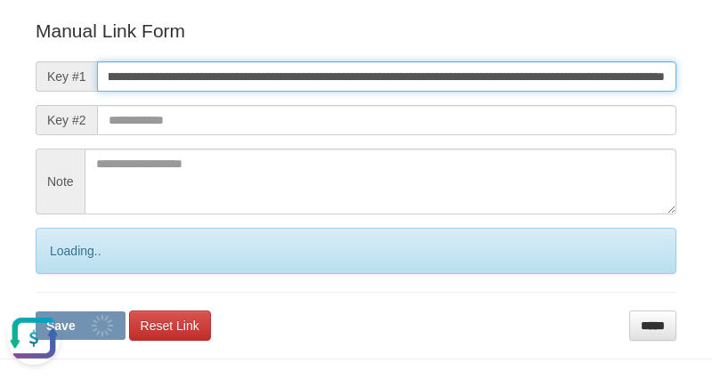
click at [36, 311] on button "Save" at bounding box center [81, 325] width 90 height 28
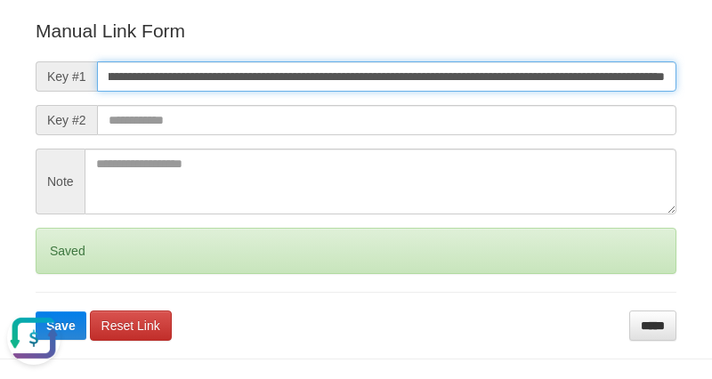
click at [36, 311] on button "Save" at bounding box center [61, 325] width 51 height 28
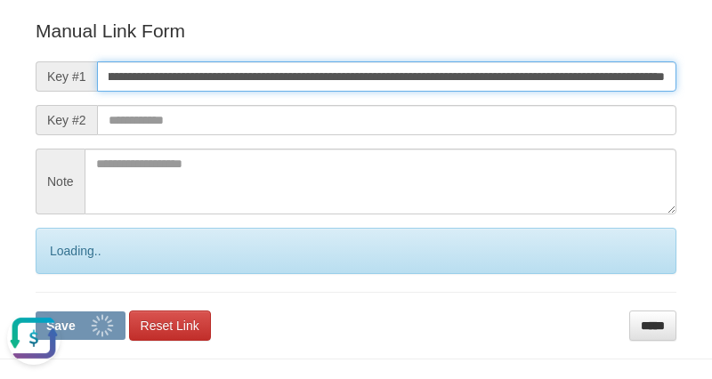
click at [36, 311] on button "Save" at bounding box center [81, 325] width 90 height 28
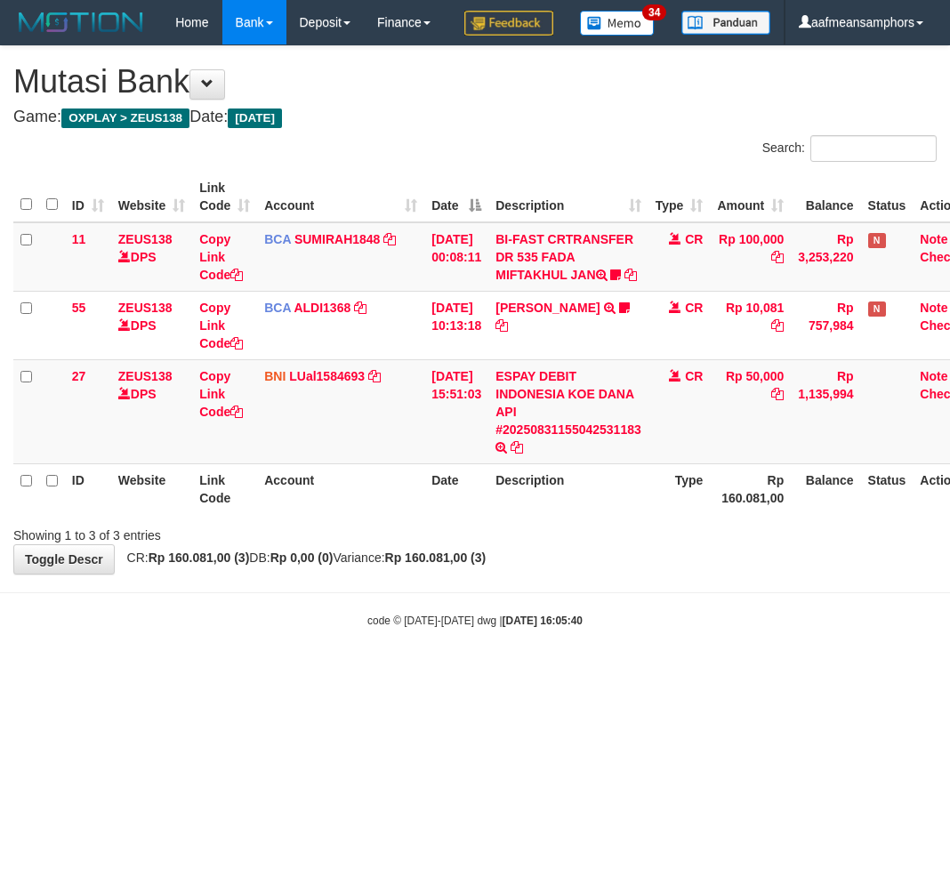
scroll to position [0, 14]
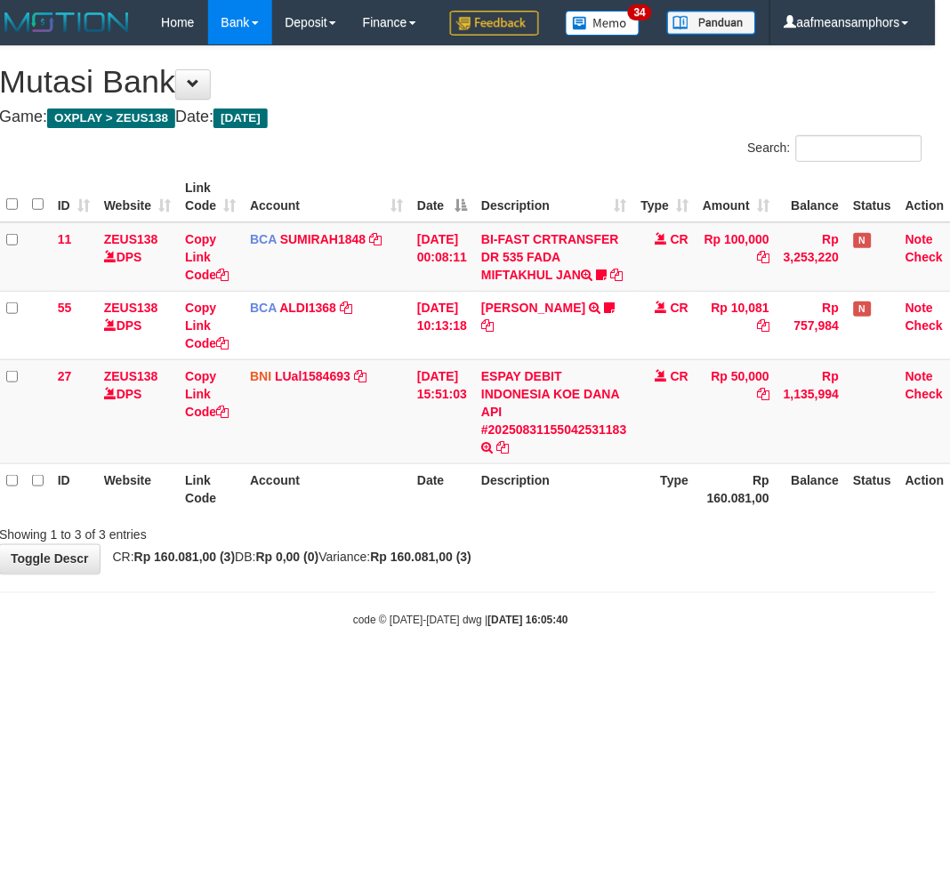
click at [534, 674] on body "Toggle navigation Home Bank Account List Load By Website Group [OXPLAY] ZEUS138…" at bounding box center [461, 337] width 950 height 674
click at [549, 674] on body "Toggle navigation Home Bank Account List Load By Website Group [OXPLAY] ZEUS138…" at bounding box center [461, 337] width 950 height 674
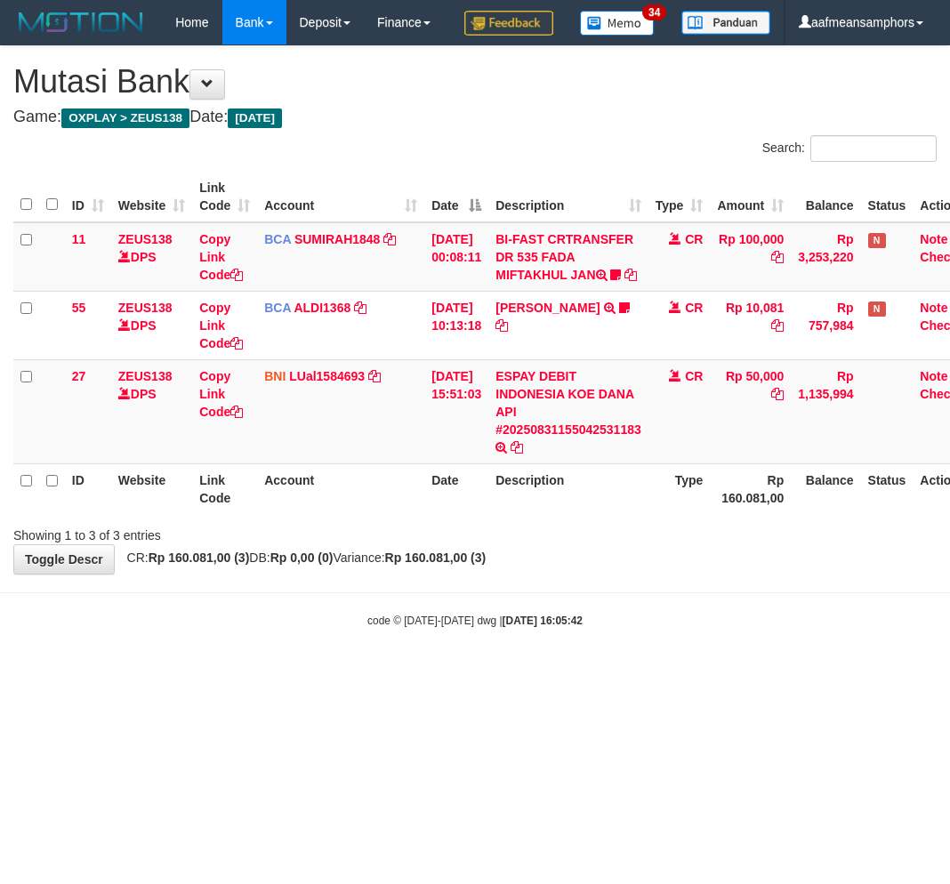
scroll to position [0, 14]
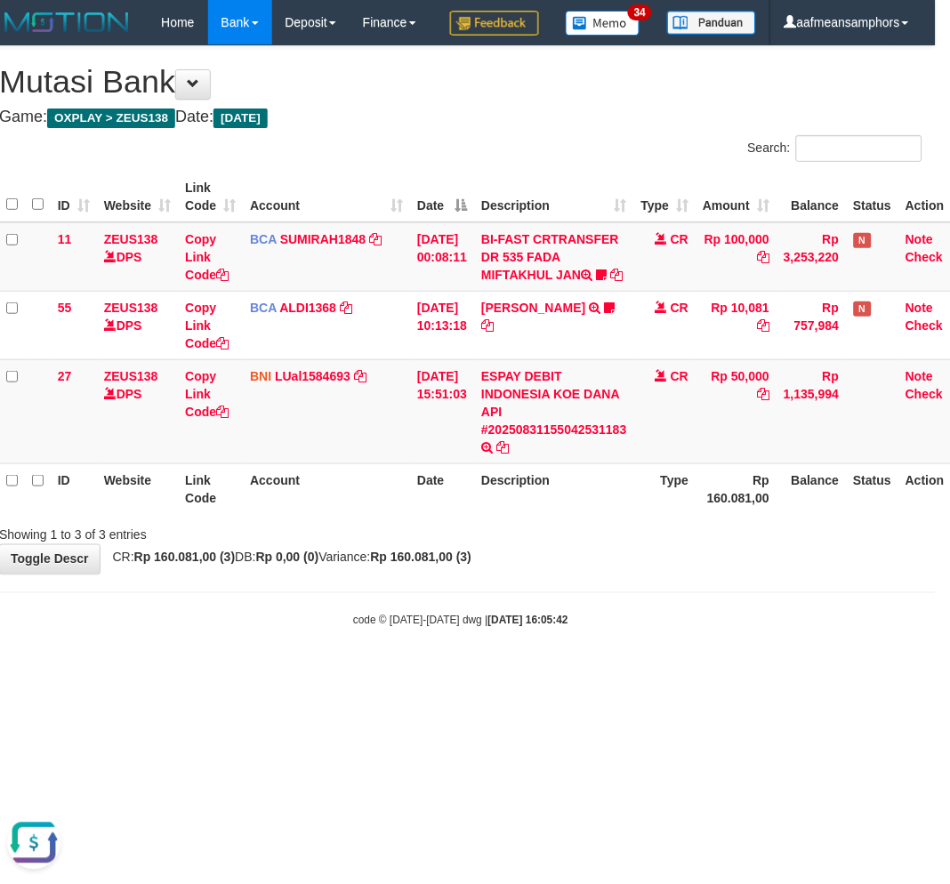
click at [505, 674] on body "Toggle navigation Home Bank Account List Load By Website Group [OXPLAY] ZEUS138…" at bounding box center [461, 337] width 950 height 674
drag, startPoint x: 529, startPoint y: 674, endPoint x: 556, endPoint y: 663, distance: 29.1
click at [527, 627] on strong "2025/08/31 16:05:42" at bounding box center [528, 621] width 80 height 12
click at [553, 662] on body "Toggle navigation Home Bank Account List Load By Website Group [OXPLAY] ZEUS138…" at bounding box center [461, 337] width 950 height 674
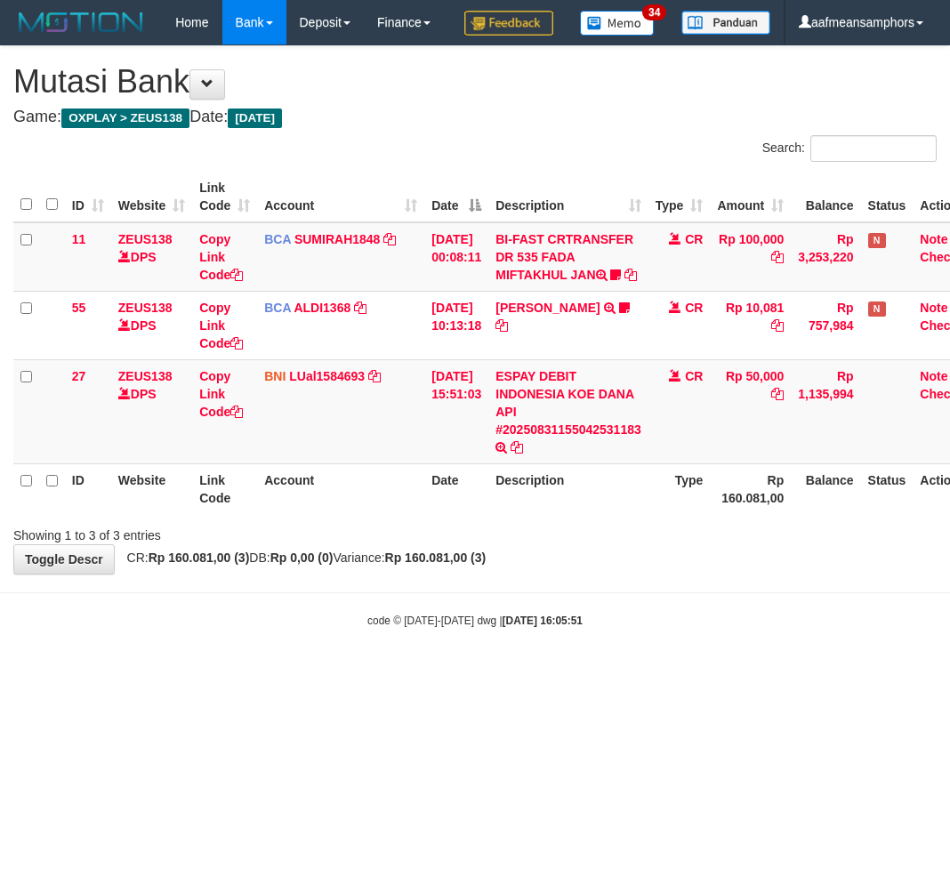
scroll to position [0, 14]
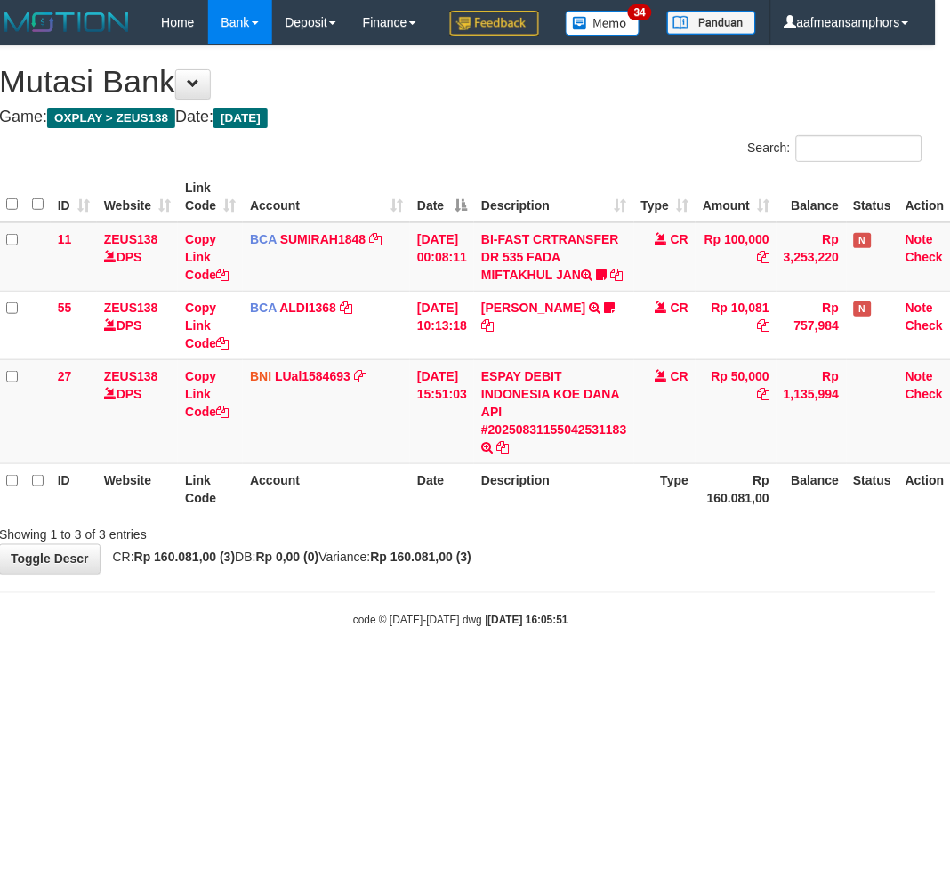
click at [553, 662] on body "Toggle navigation Home Bank Account List Load By Website Group [OXPLAY] ZEUS138…" at bounding box center [461, 337] width 950 height 674
click at [565, 593] on hr at bounding box center [461, 593] width 950 height 1
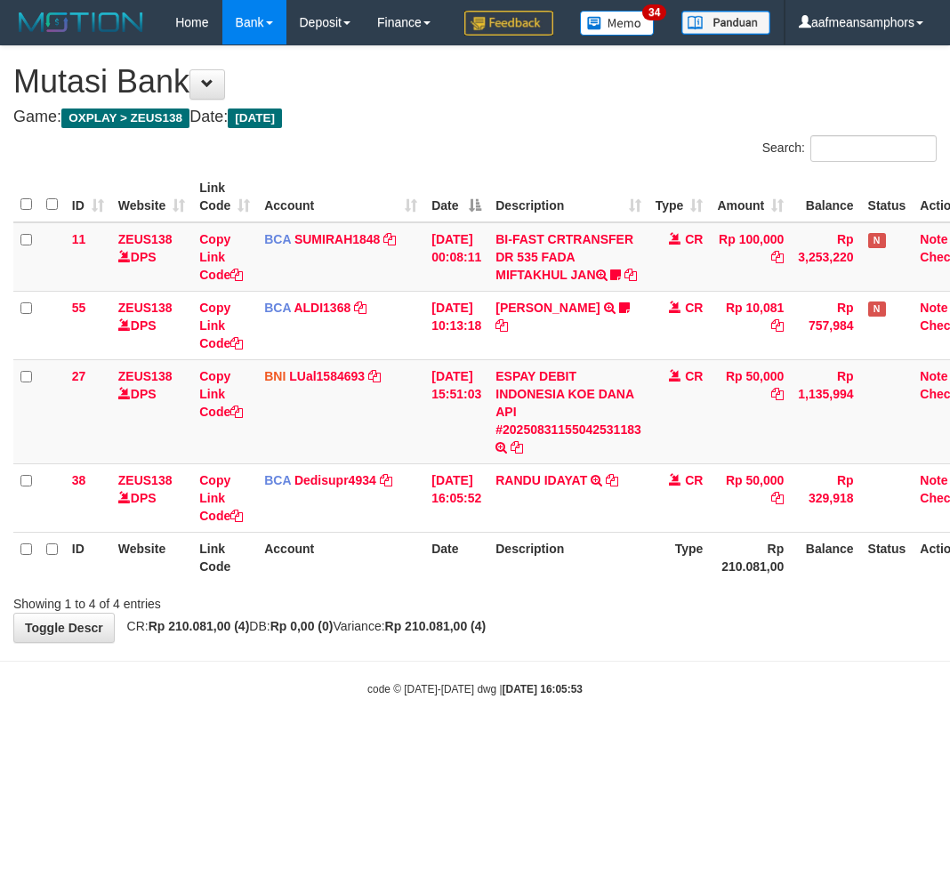
scroll to position [0, 14]
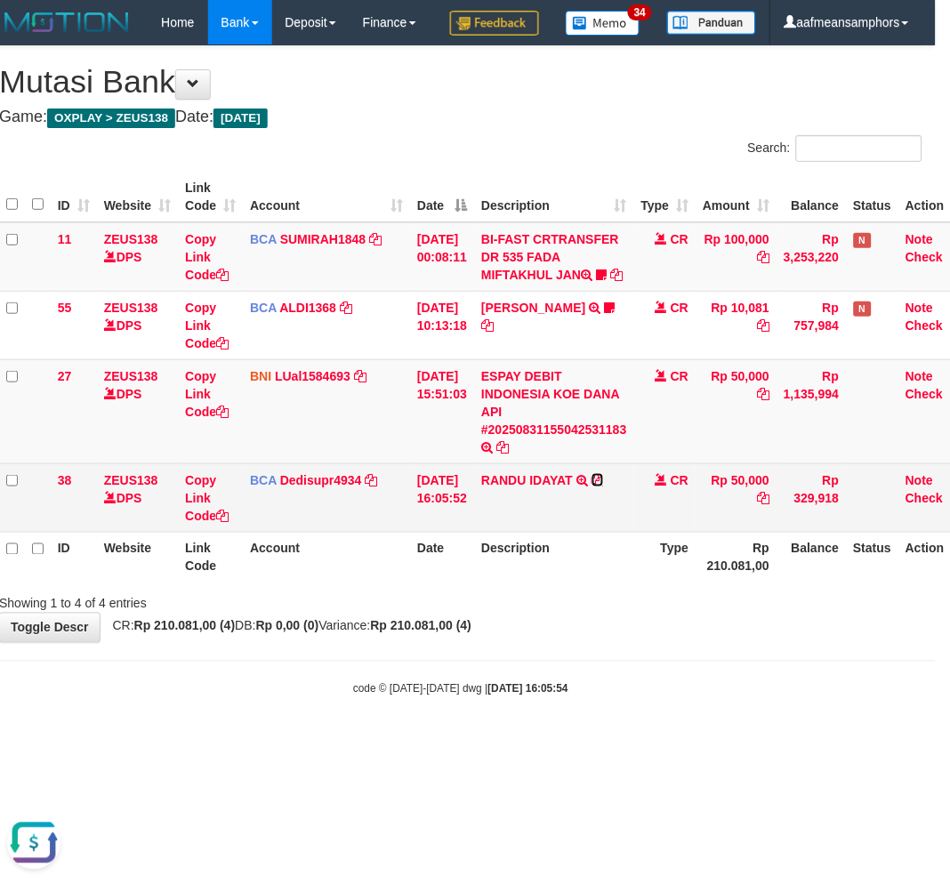
click at [604, 487] on icon at bounding box center [598, 480] width 12 height 12
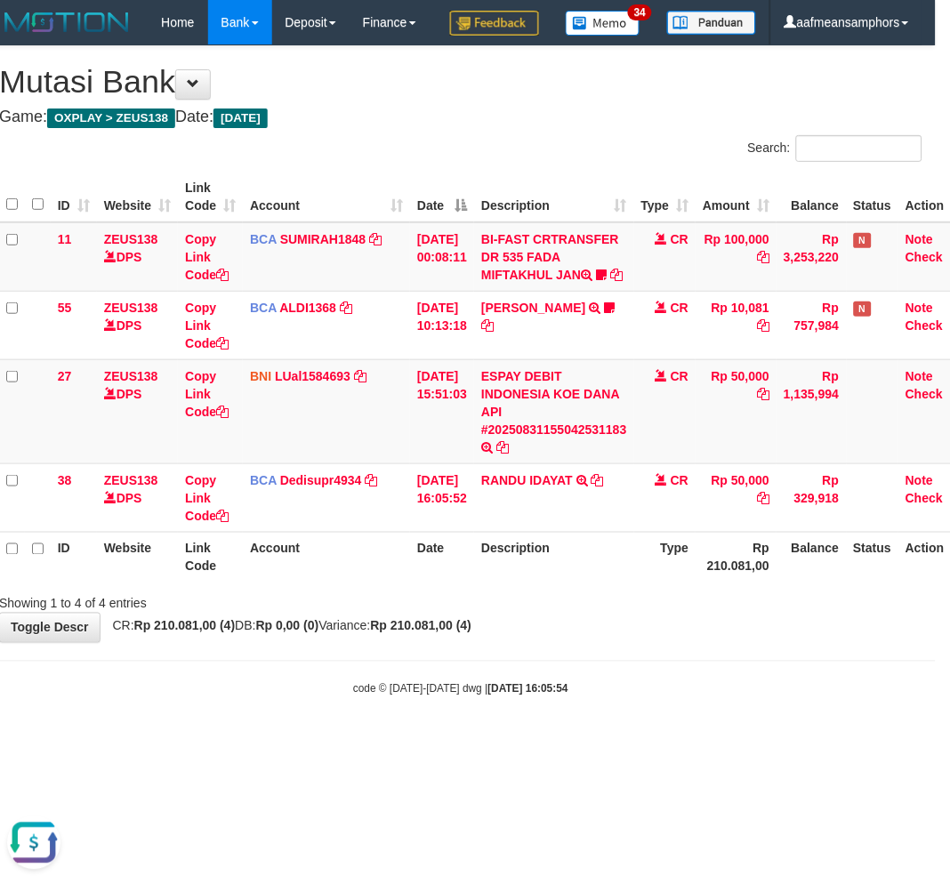
click at [655, 642] on div "**********" at bounding box center [461, 344] width 950 height 596
click at [647, 642] on div "**********" at bounding box center [461, 344] width 950 height 596
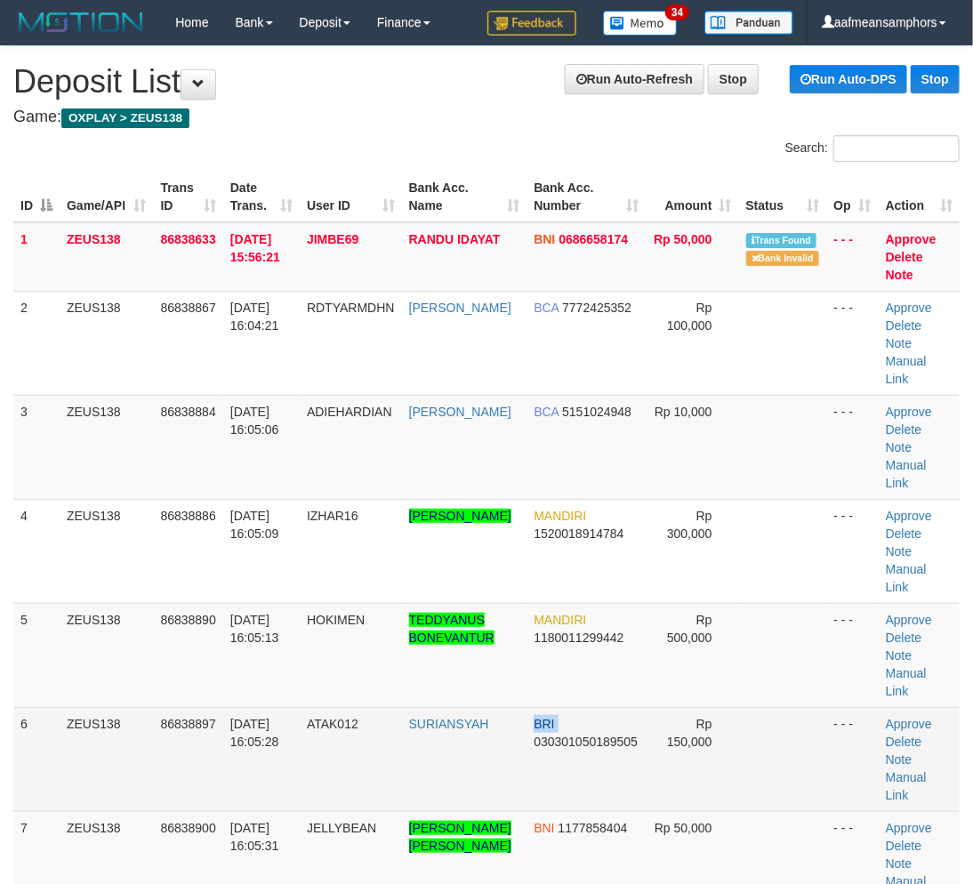
click at [529, 755] on tr "6 ZEUS138 86838897 [DATE] 16:05:28 ATAK012 [GEOGRAPHIC_DATA] BRI 03030105018950…" at bounding box center [486, 759] width 947 height 104
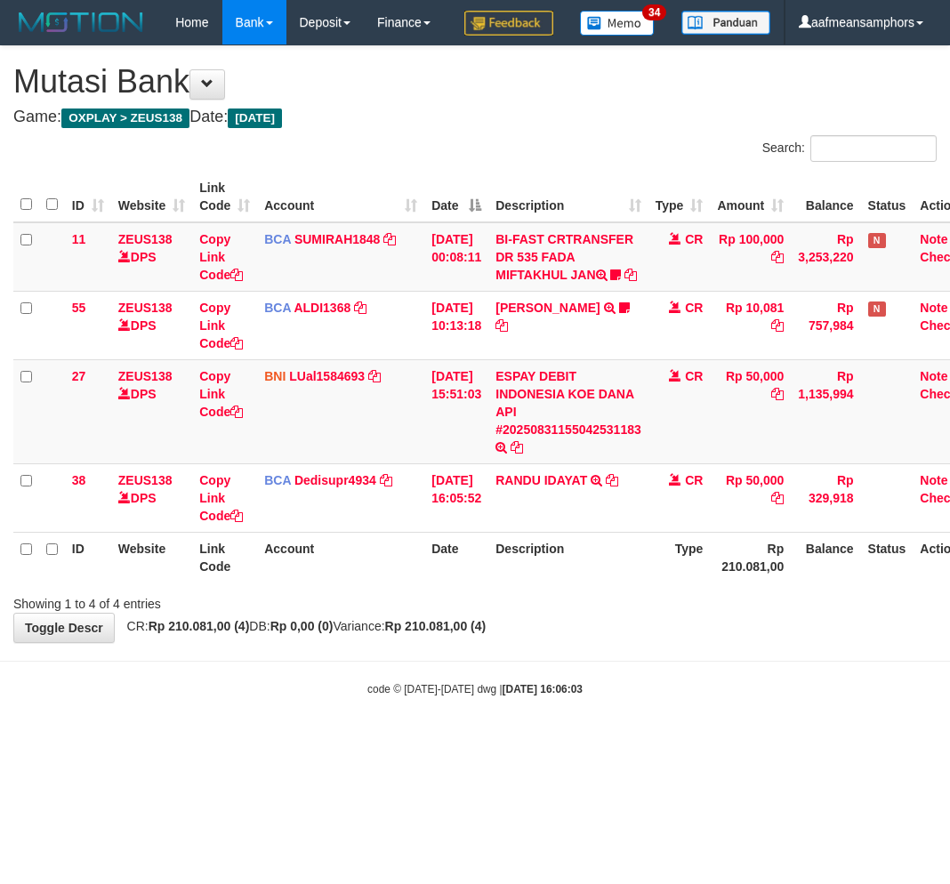
scroll to position [0, 14]
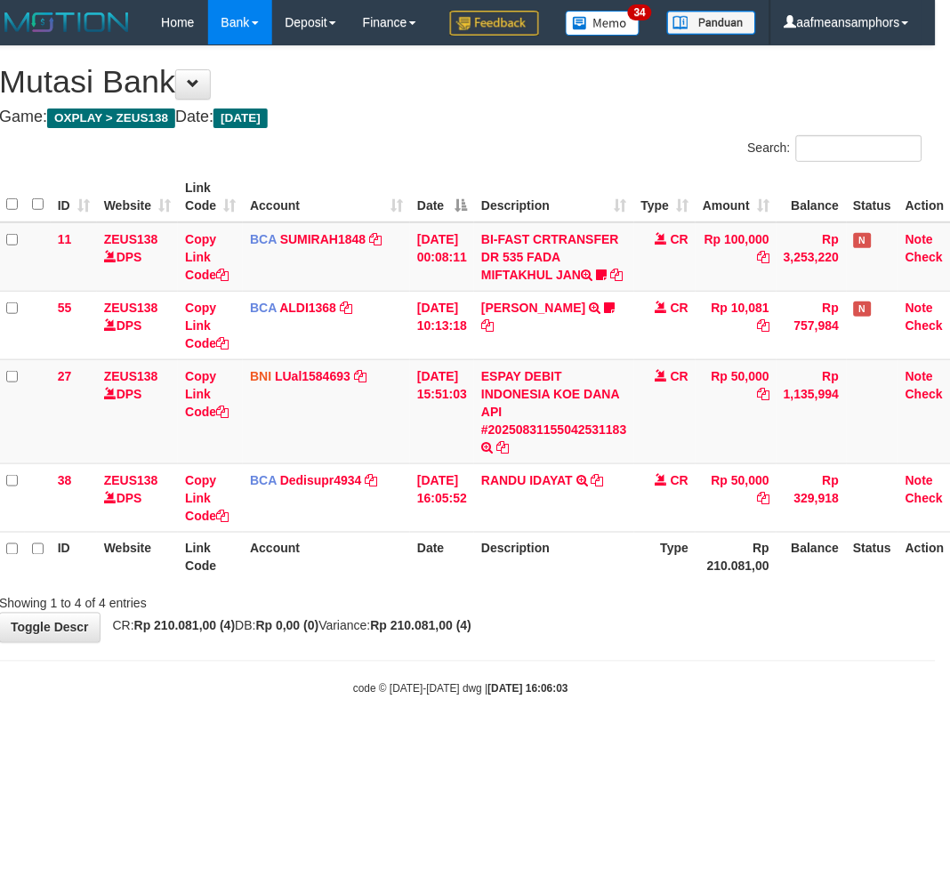
drag, startPoint x: 0, startPoint y: 0, endPoint x: 690, endPoint y: 766, distance: 1030.8
click at [690, 742] on body "Toggle navigation Home Bank Account List Load By Website Group [OXPLAY] ZEUS138…" at bounding box center [461, 371] width 950 height 742
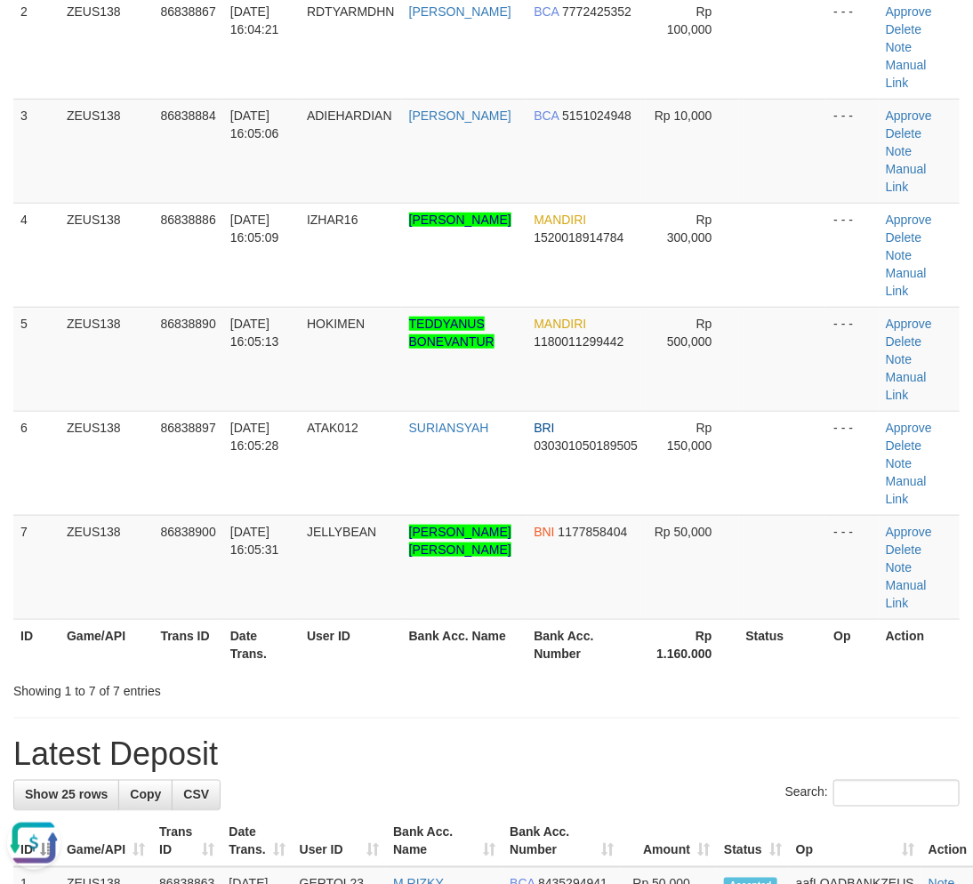
click at [347, 667] on th "User ID" at bounding box center [351, 644] width 102 height 51
drag, startPoint x: 322, startPoint y: 713, endPoint x: 170, endPoint y: 696, distance: 153.1
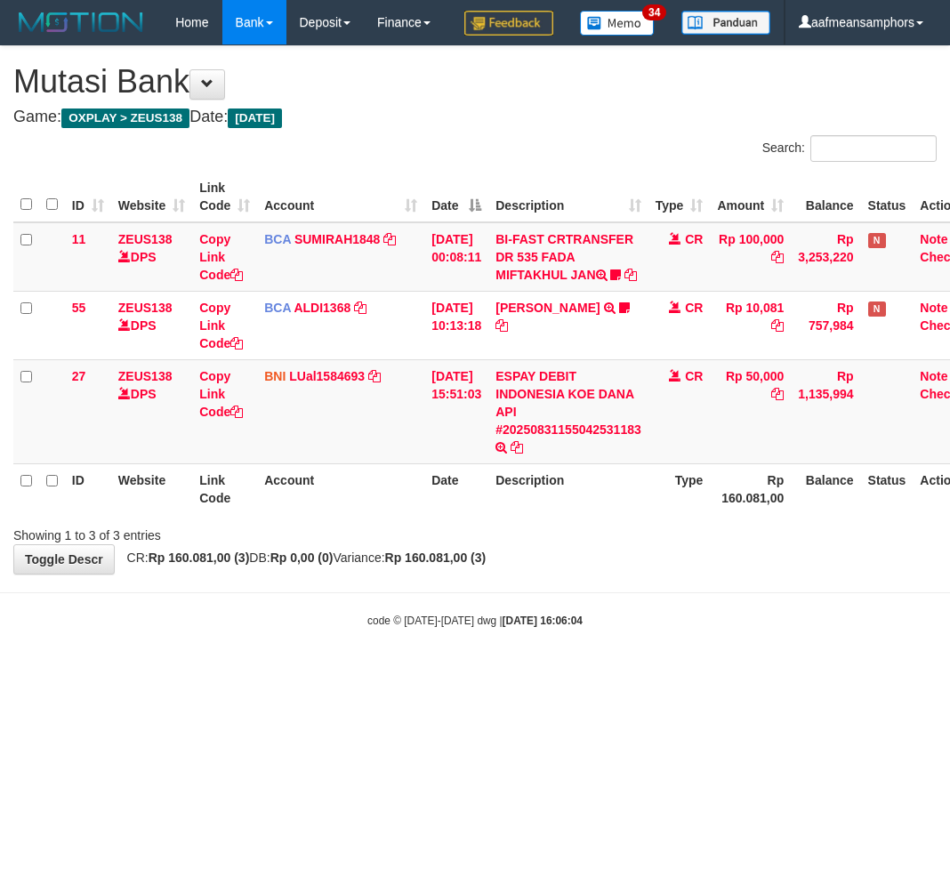
scroll to position [0, 14]
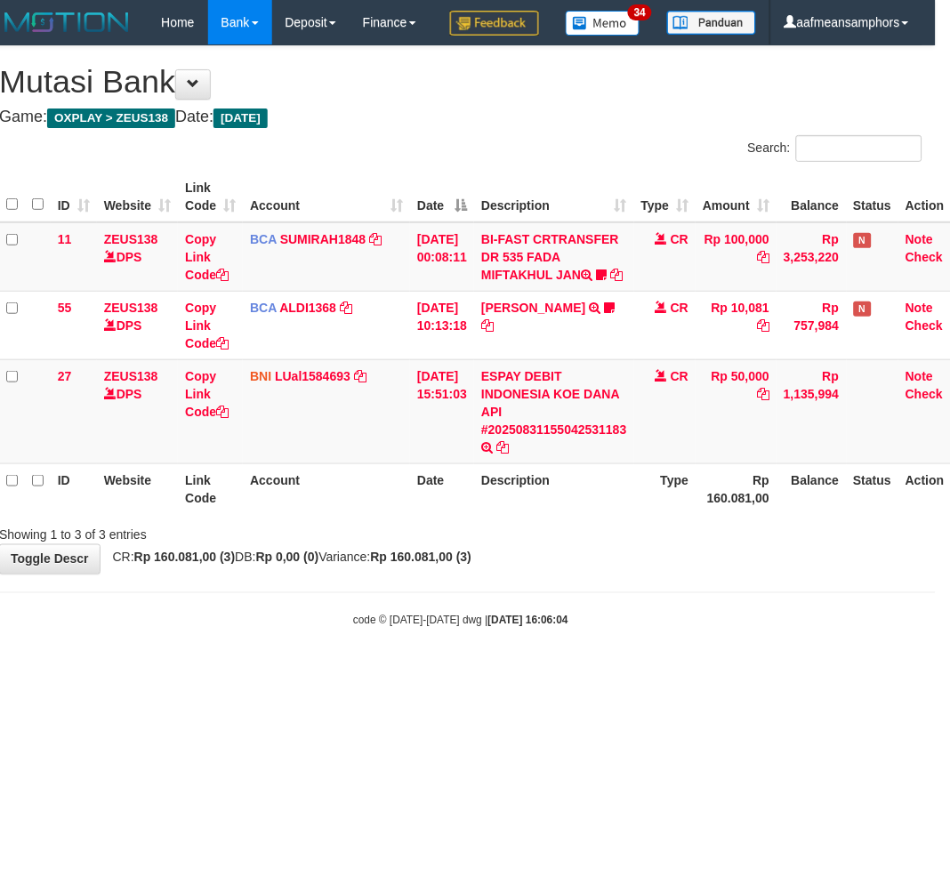
drag, startPoint x: 751, startPoint y: 650, endPoint x: 741, endPoint y: 653, distance: 10.4
click at [741, 653] on body "Toggle navigation Home Bank Account List Load By Website Group [OXPLAY] ZEUS138…" at bounding box center [461, 337] width 950 height 674
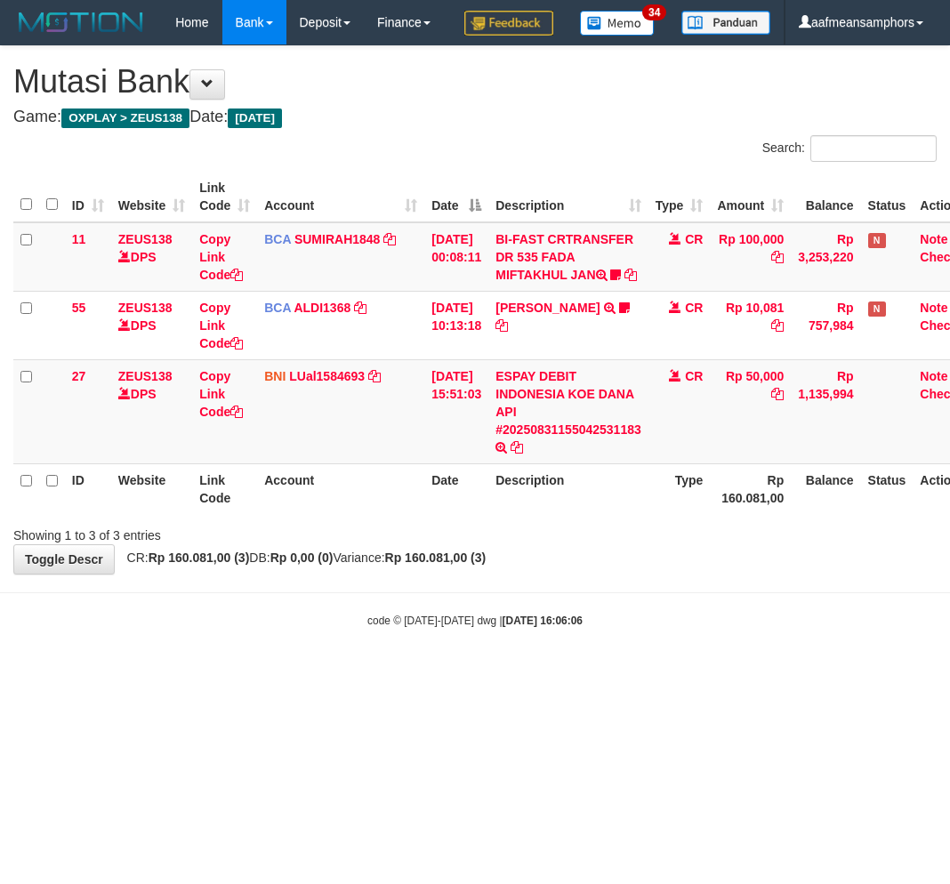
scroll to position [0, 14]
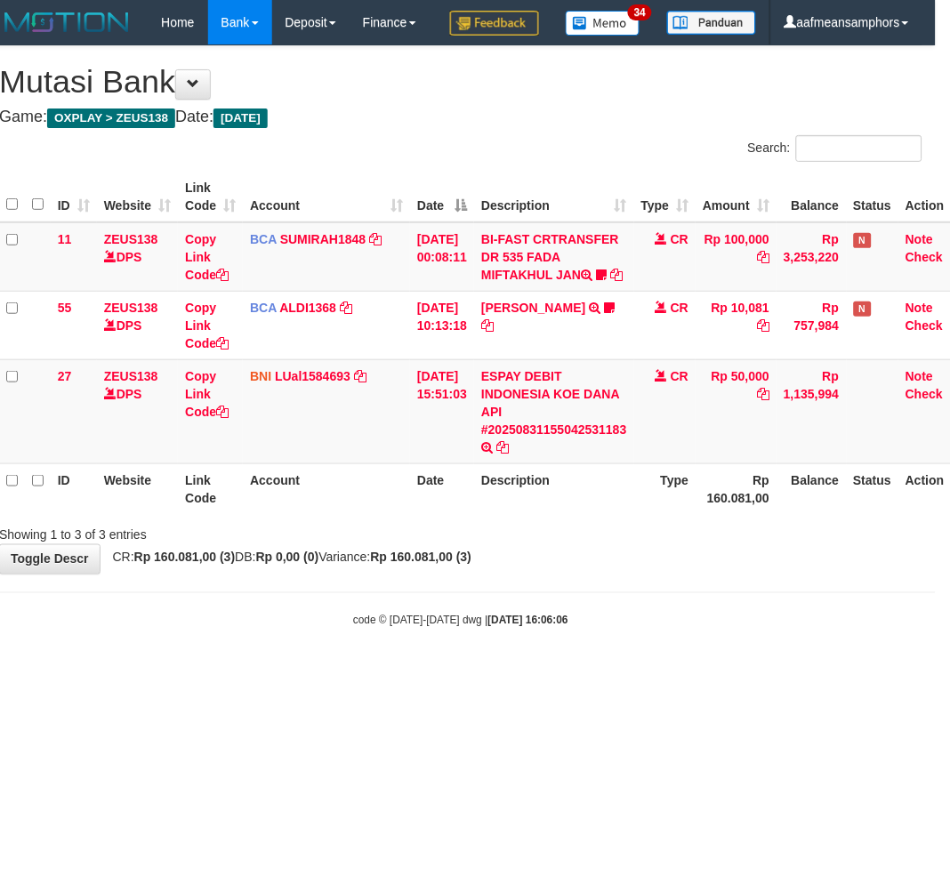
click at [683, 629] on div "code © [DATE]-[DATE] dwg | [DATE] 16:06:06" at bounding box center [461, 620] width 950 height 18
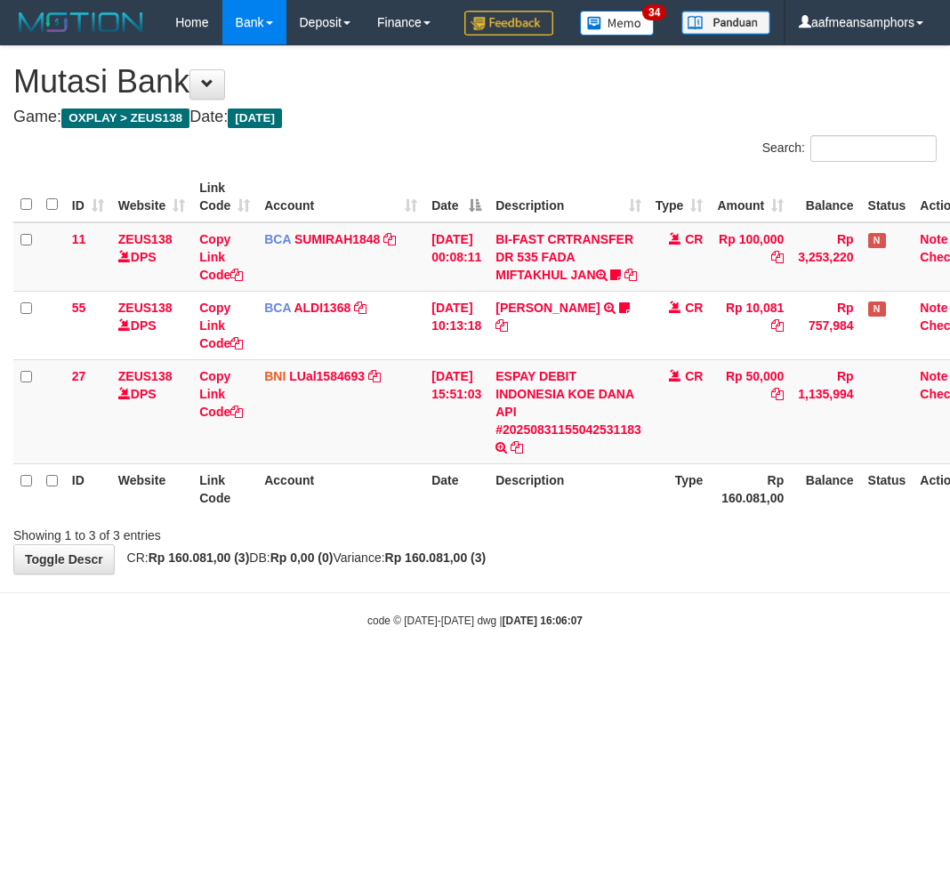
scroll to position [0, 14]
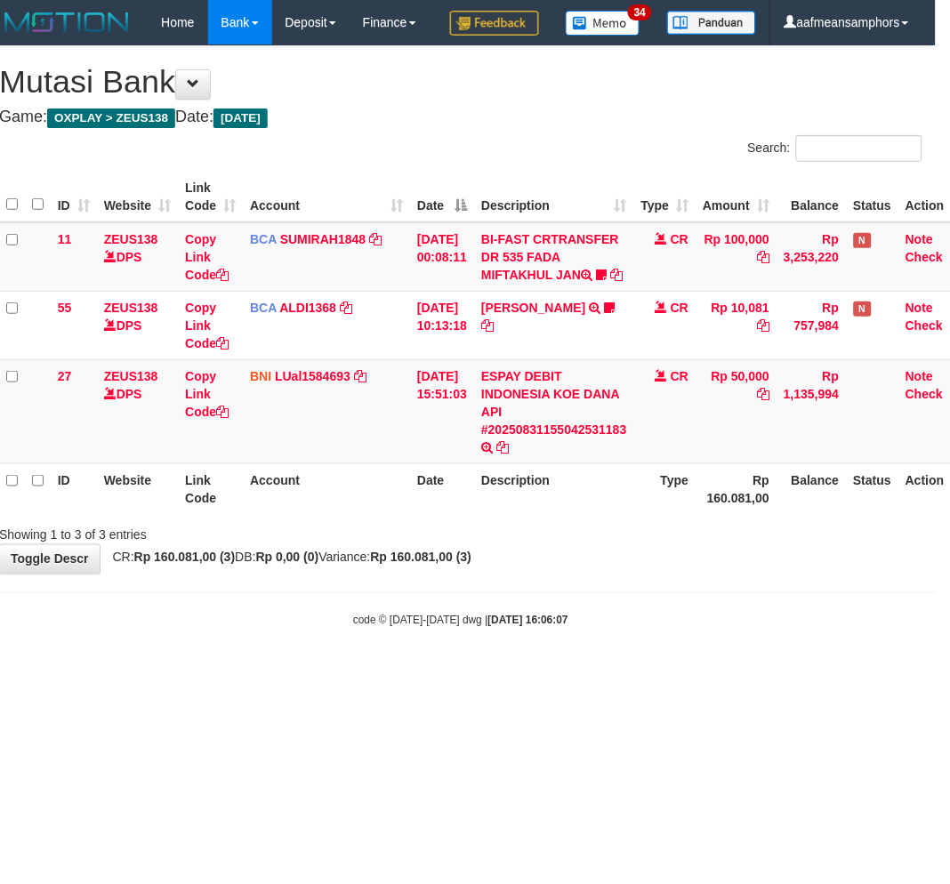
click at [756, 674] on body "Toggle navigation Home Bank Account List Load By Website Group [OXPLAY] ZEUS138…" at bounding box center [461, 337] width 950 height 674
click at [661, 674] on body "Toggle navigation Home Bank Account List Load By Website Group [OXPLAY] ZEUS138…" at bounding box center [461, 337] width 950 height 674
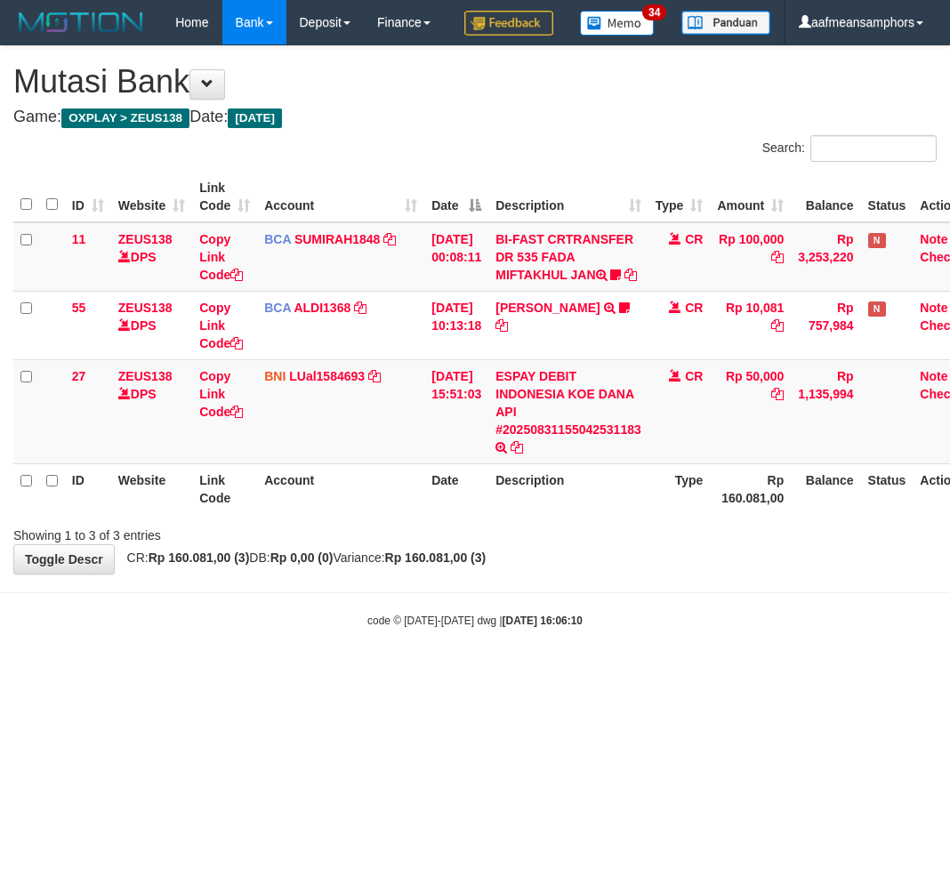
scroll to position [0, 14]
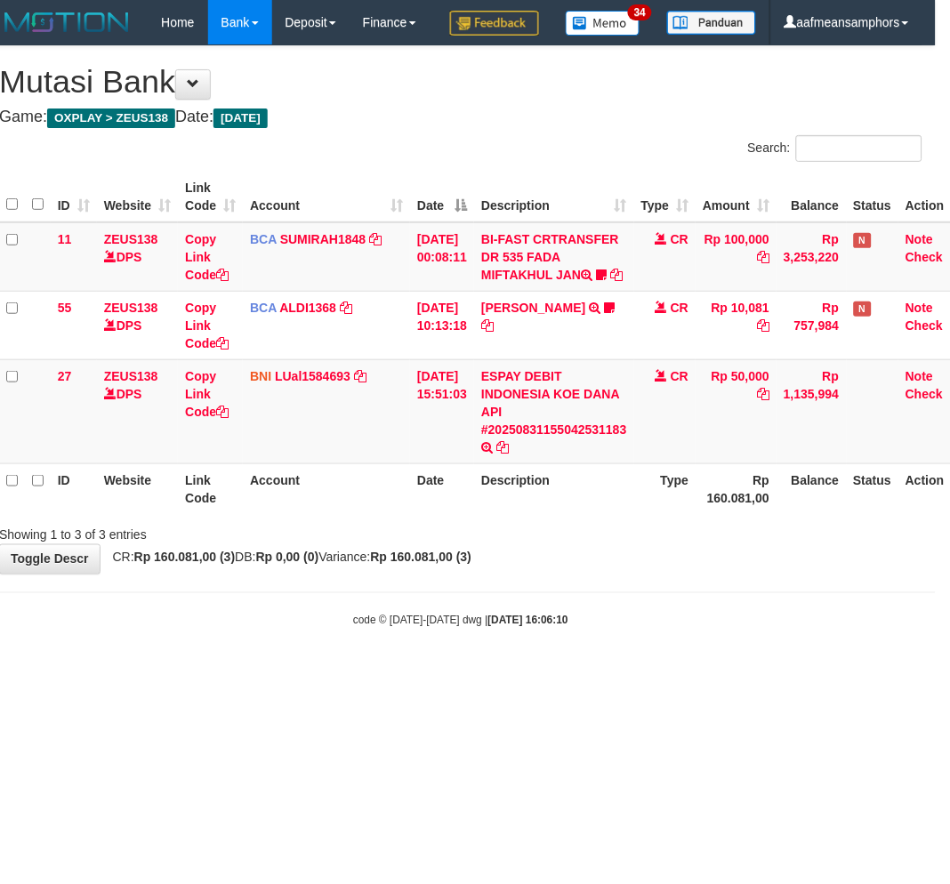
click at [725, 674] on body "Toggle navigation Home Bank Account List Load By Website Group [OXPLAY] ZEUS138…" at bounding box center [461, 337] width 950 height 674
click at [723, 674] on body "Toggle navigation Home Bank Account List Load By Website Group [OXPLAY] ZEUS138…" at bounding box center [461, 337] width 950 height 674
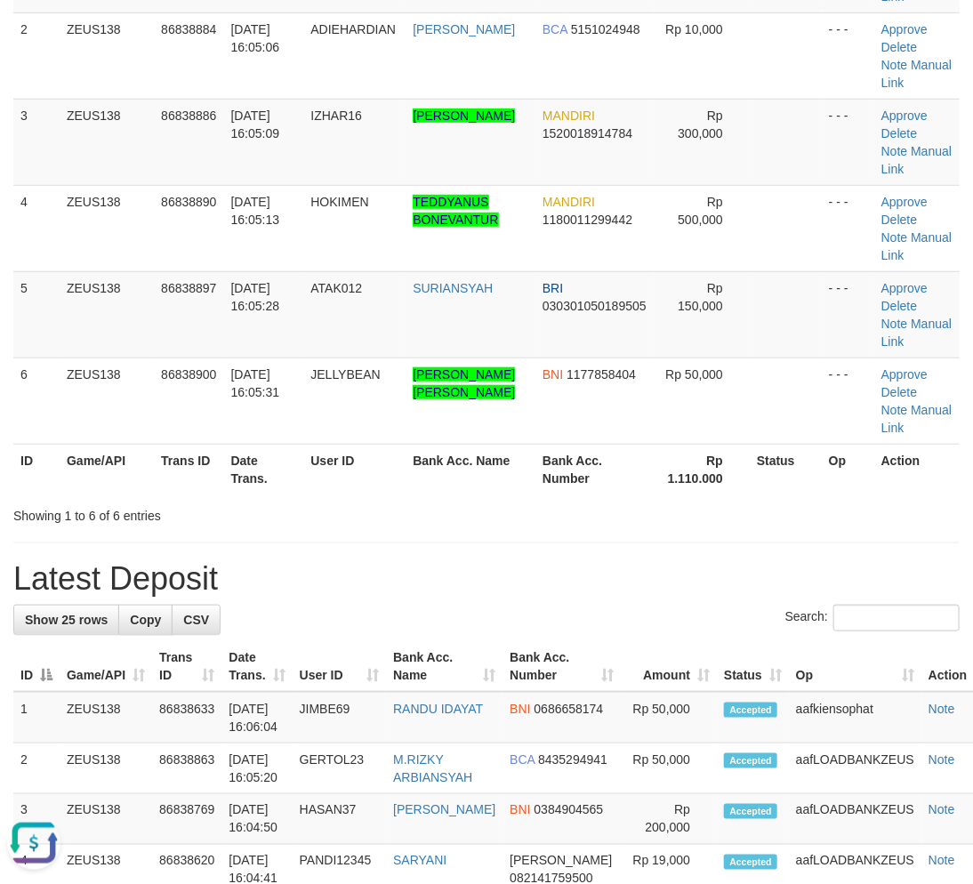
drag, startPoint x: 727, startPoint y: 530, endPoint x: 707, endPoint y: 532, distance: 19.7
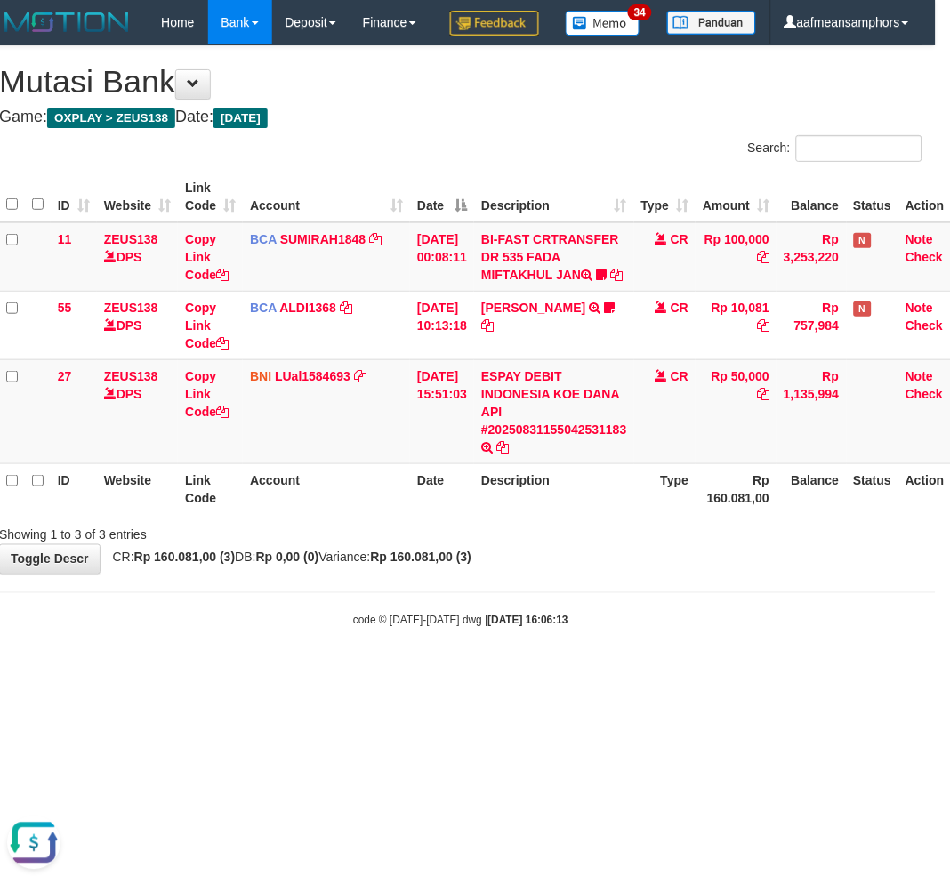
click at [638, 674] on body "Toggle navigation Home Bank Account List Load By Website Group [OXPLAY] ZEUS138…" at bounding box center [461, 337] width 950 height 674
click at [642, 629] on div "code © 2012-2018 dwg | 2025/08/31 16:06:13" at bounding box center [461, 620] width 950 height 18
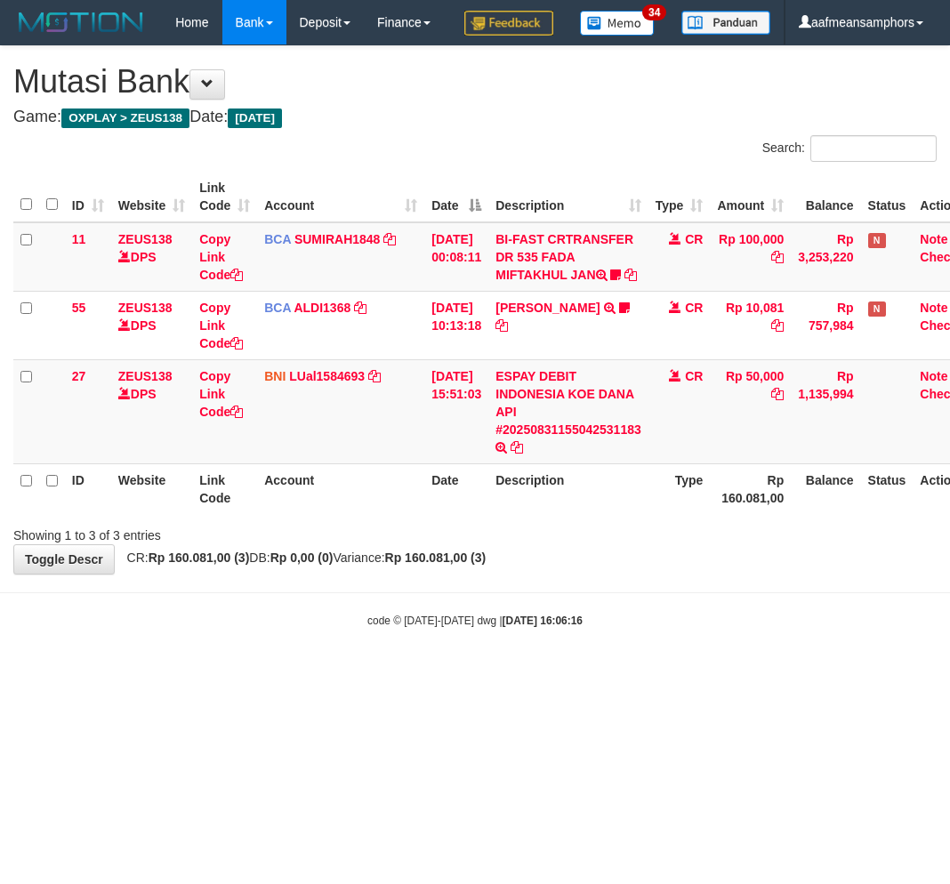
scroll to position [0, 14]
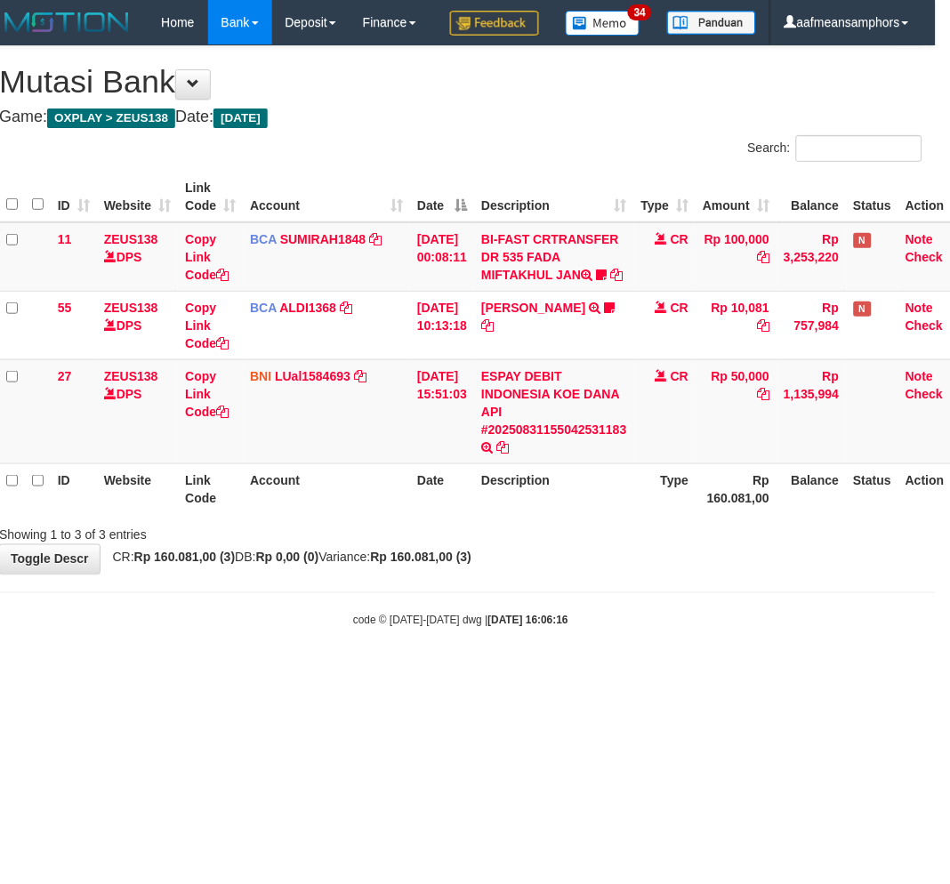
click at [608, 629] on div "code © [DATE]-[DATE] dwg | [DATE] 16:06:16" at bounding box center [461, 620] width 950 height 18
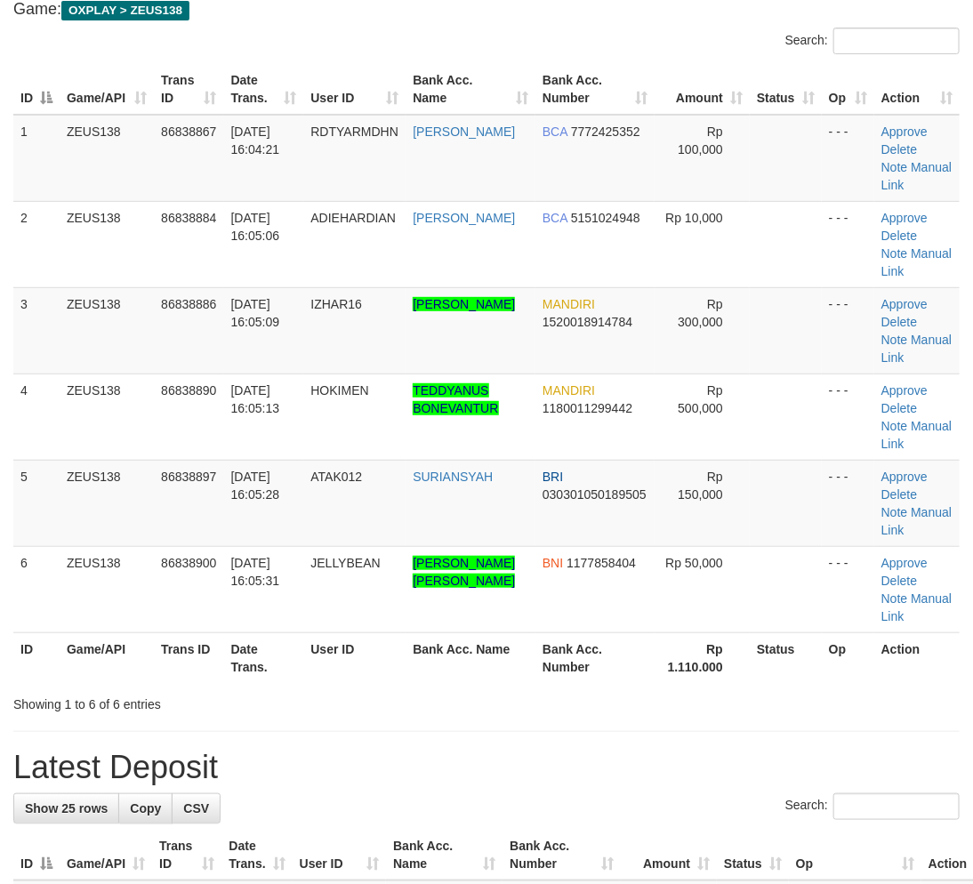
scroll to position [99, 0]
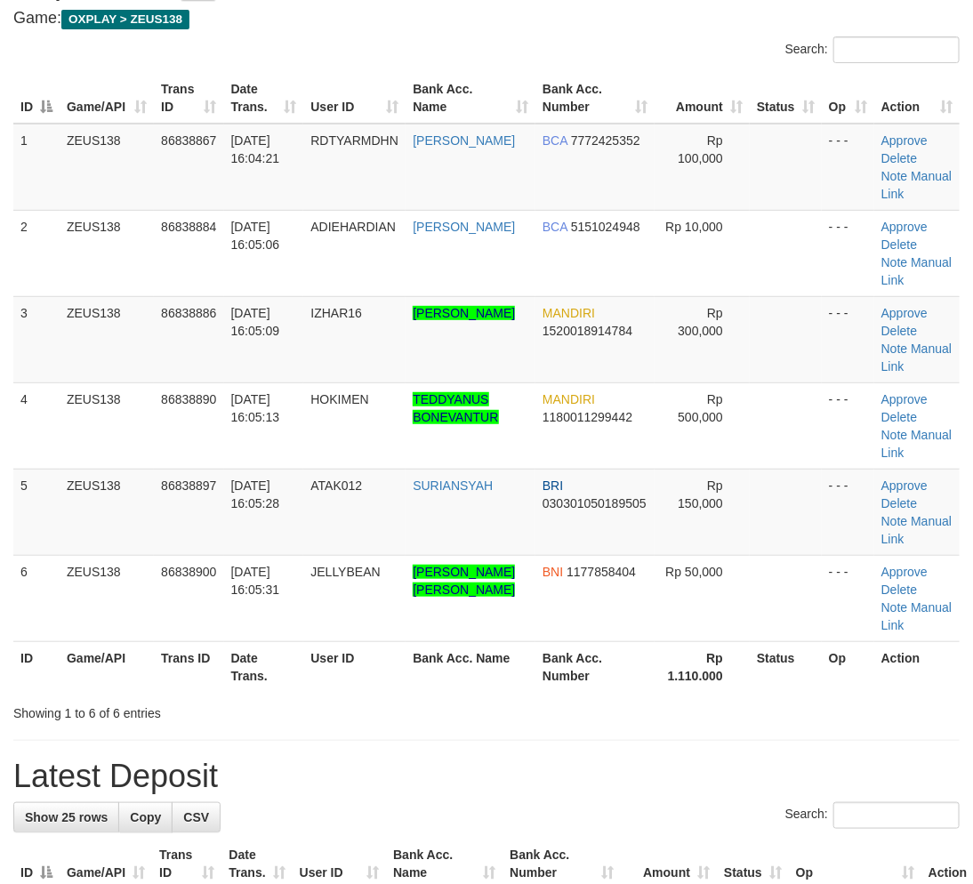
click at [371, 658] on th "User ID" at bounding box center [354, 667] width 102 height 51
click at [367, 659] on th "User ID" at bounding box center [354, 667] width 102 height 51
drag, startPoint x: 394, startPoint y: 652, endPoint x: 408, endPoint y: 659, distance: 15.1
click at [406, 659] on th "User ID" at bounding box center [354, 667] width 102 height 51
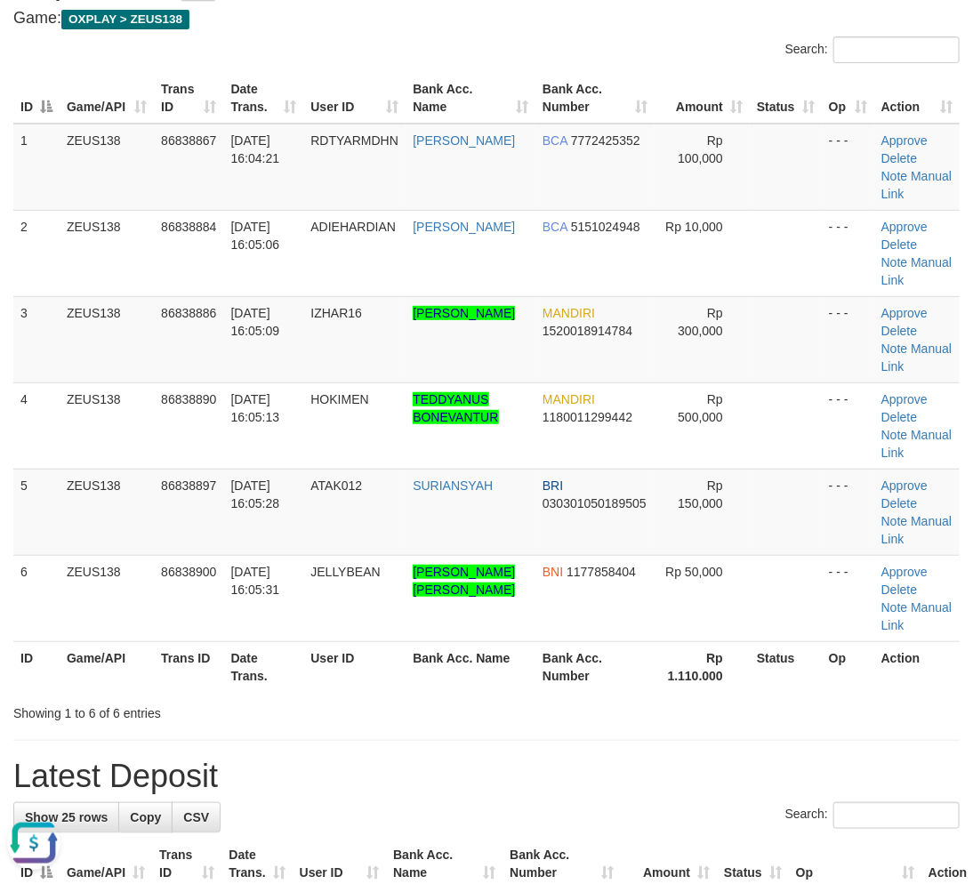
drag, startPoint x: 424, startPoint y: 647, endPoint x: 135, endPoint y: 663, distance: 288.7
click at [415, 650] on th "Bank Acc. Name" at bounding box center [471, 667] width 130 height 51
click at [272, 661] on tr "ID Game/API Trans ID Date Trans. User ID Bank Acc. Name Bank Acc. Number Rp 1.1…" at bounding box center [486, 667] width 947 height 51
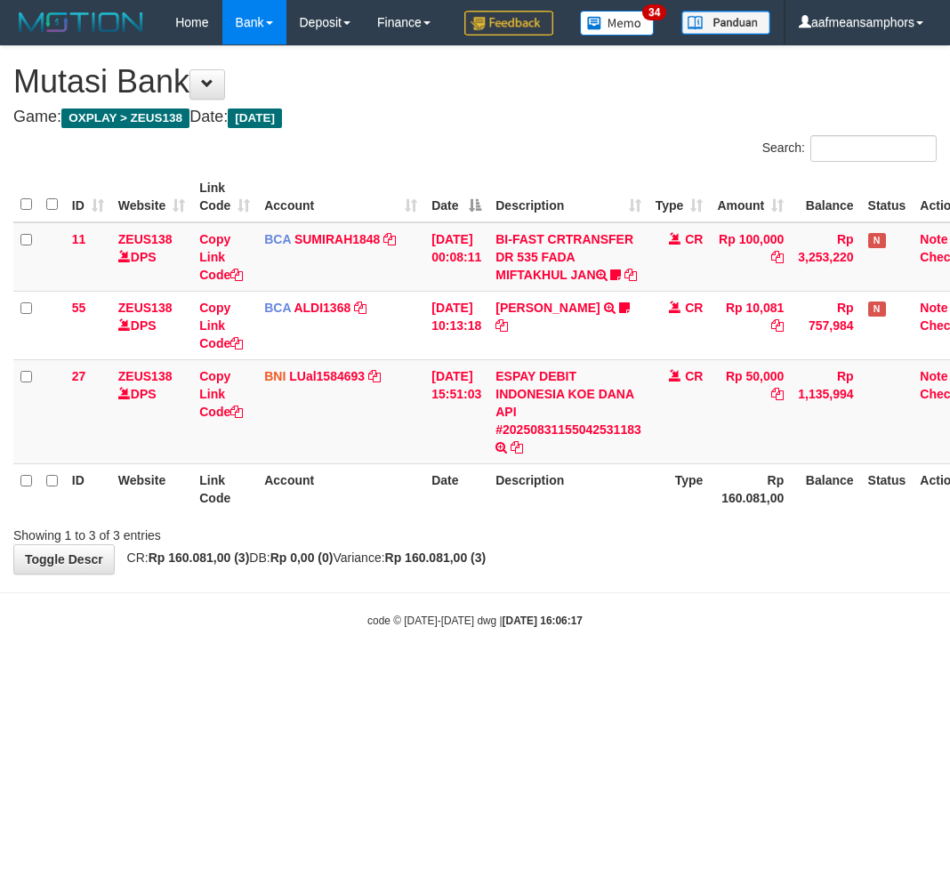
scroll to position [0, 14]
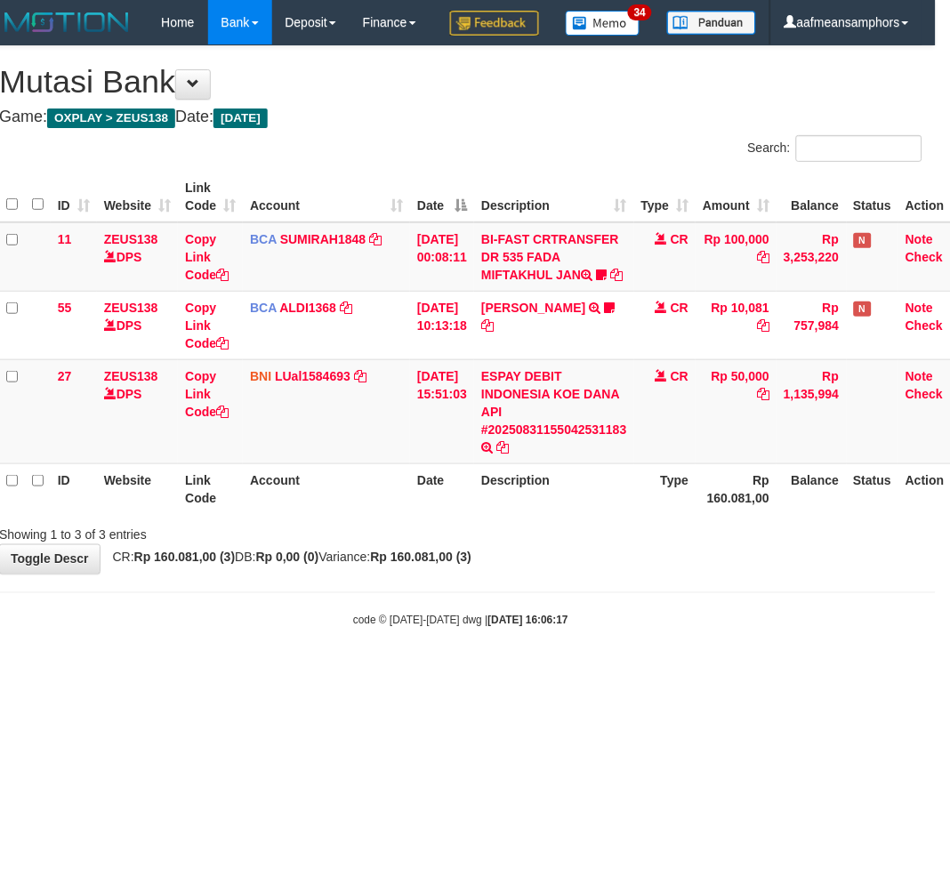
click at [571, 667] on body "Toggle navigation Home Bank Account List Load By Website Group [OXPLAY] ZEUS138…" at bounding box center [461, 337] width 950 height 674
click at [647, 514] on th "Type" at bounding box center [665, 489] width 62 height 51
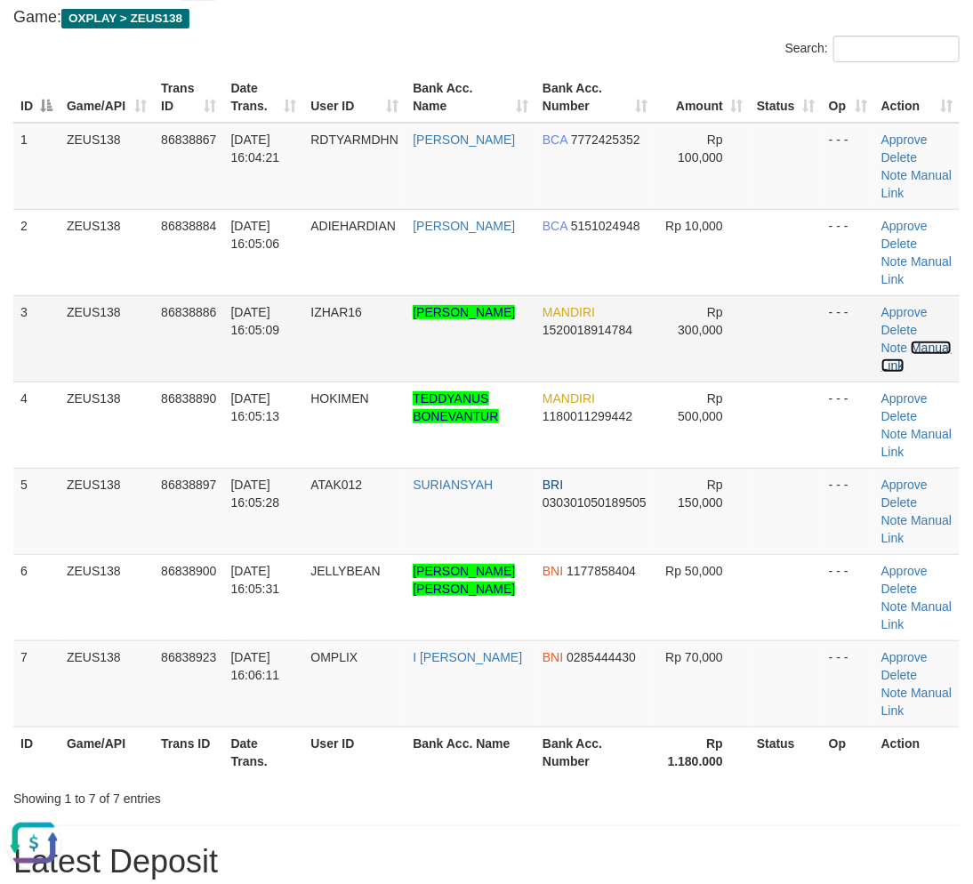
click at [932, 341] on link "Manual Link" at bounding box center [917, 357] width 70 height 32
click at [927, 342] on link "Manual Link" at bounding box center [917, 357] width 70 height 32
click at [310, 359] on td "IZHAR16" at bounding box center [354, 338] width 102 height 86
drag, startPoint x: 344, startPoint y: 724, endPoint x: 342, endPoint y: 712, distance: 12.7
click at [350, 719] on td "OMPLIX" at bounding box center [354, 684] width 102 height 86
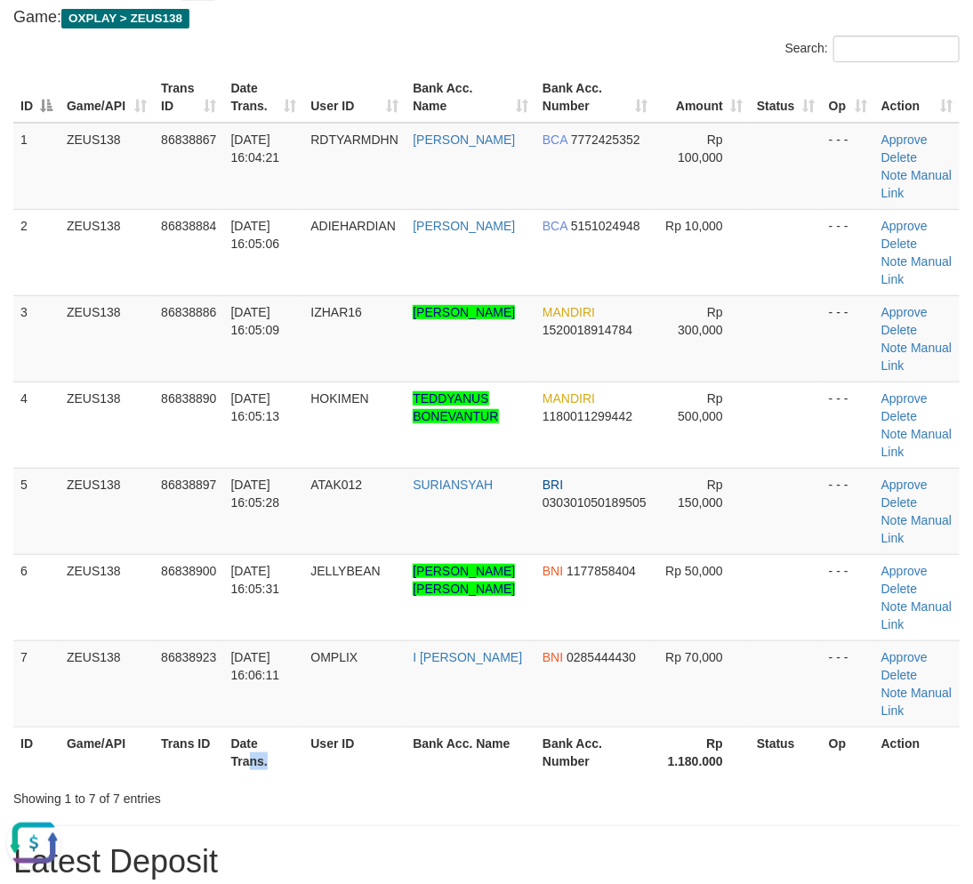
drag, startPoint x: 298, startPoint y: 737, endPoint x: 228, endPoint y: 723, distance: 71.7
click at [296, 737] on th "Date Trans." at bounding box center [264, 752] width 80 height 51
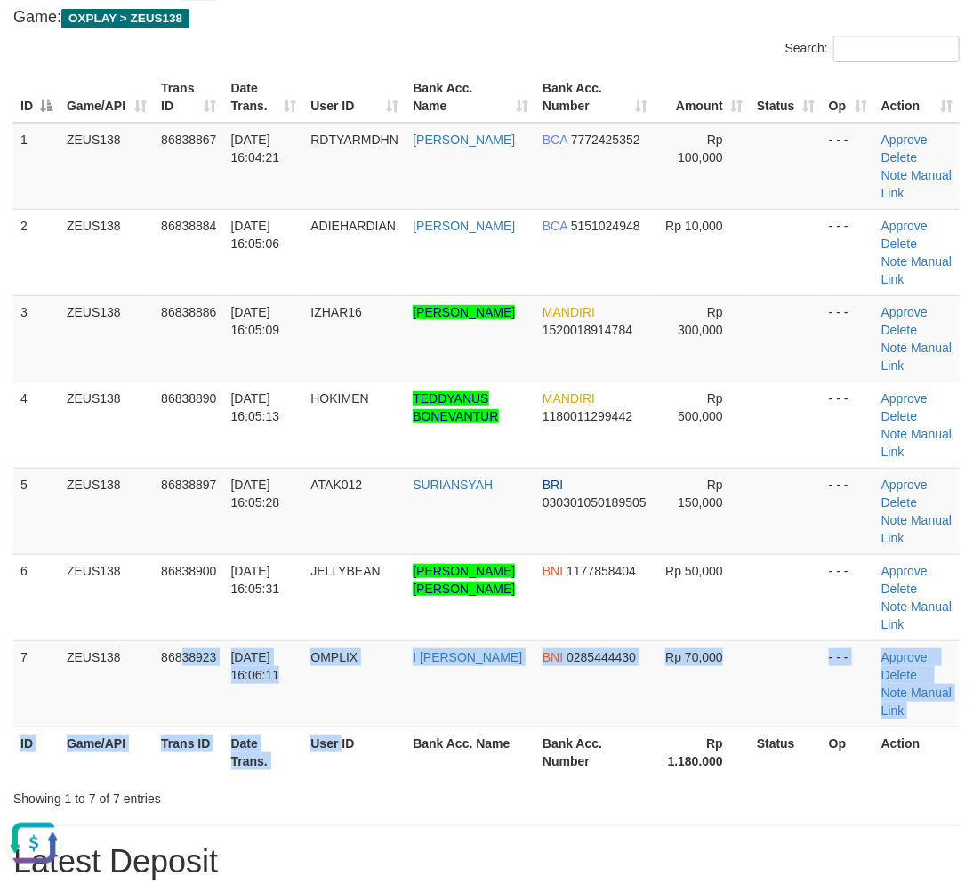
click at [348, 750] on table "ID Game/API Trans ID Date Trans. User ID Bank Acc. Name Bank Acc. Number Amount…" at bounding box center [486, 425] width 947 height 706
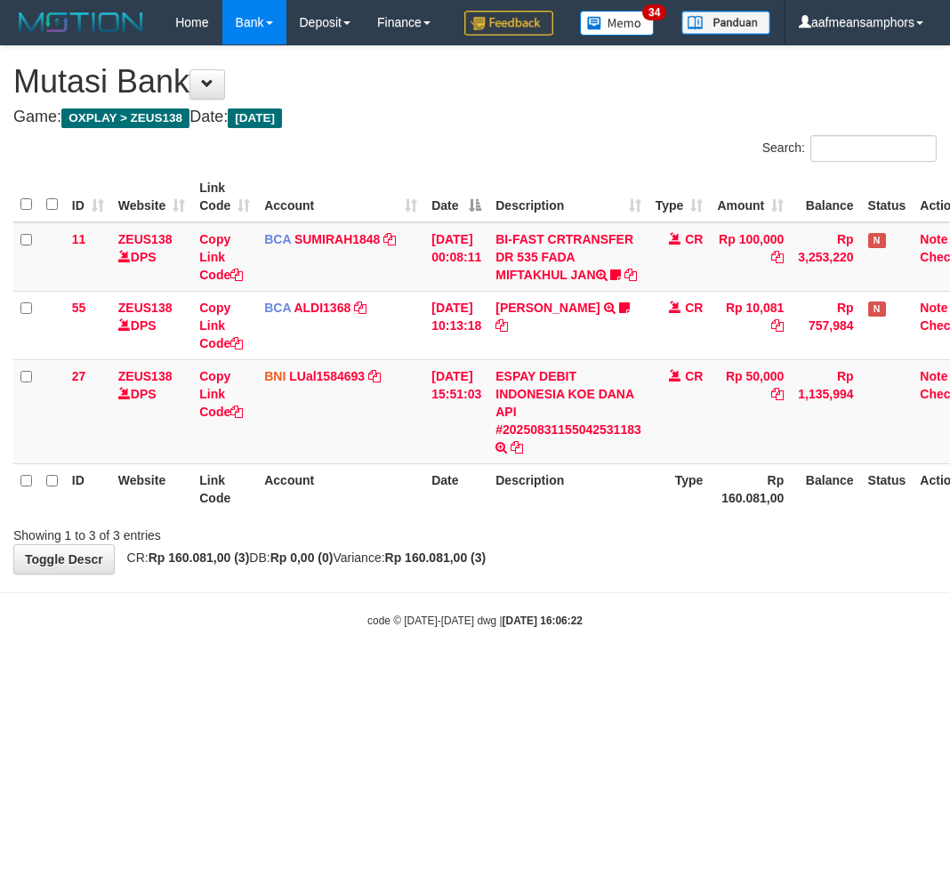
scroll to position [0, 14]
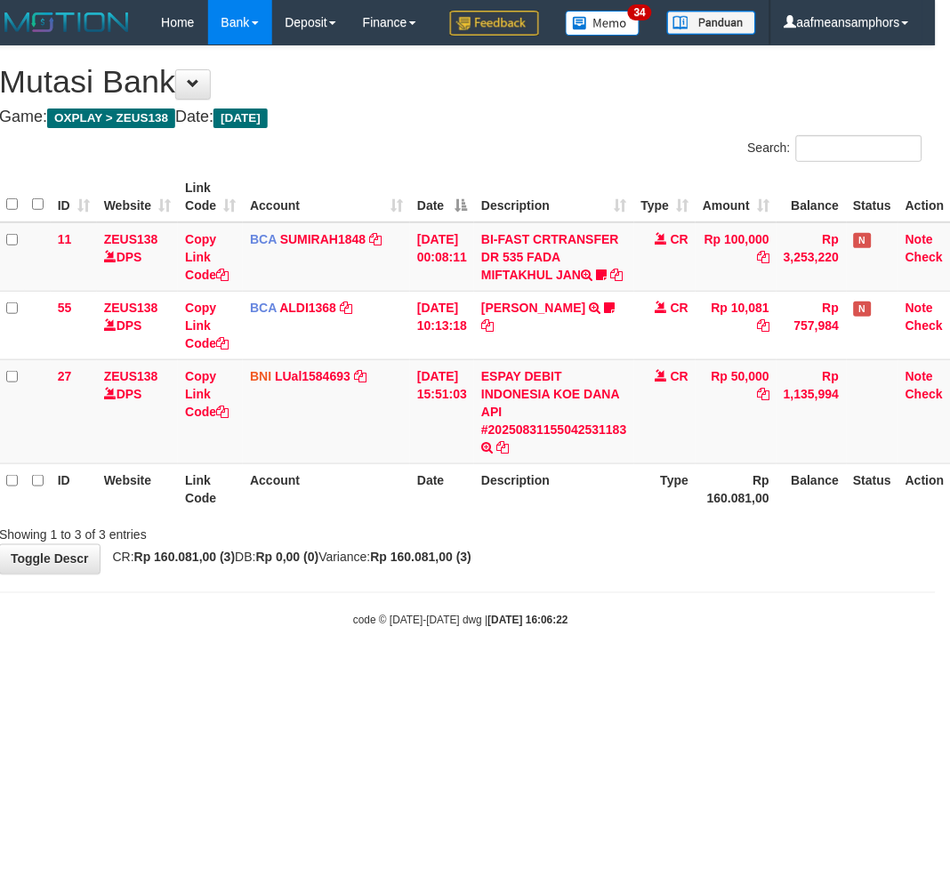
click at [582, 574] on div "**********" at bounding box center [461, 310] width 950 height 528
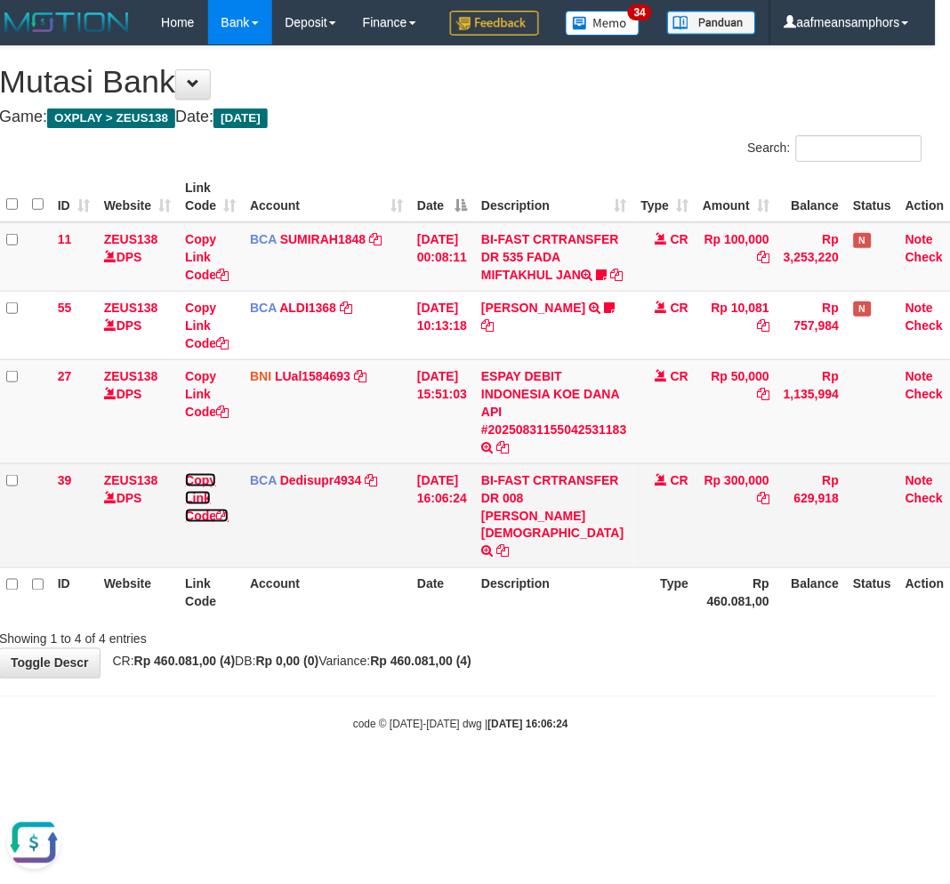
click at [192, 523] on link "Copy Link Code" at bounding box center [207, 498] width 44 height 50
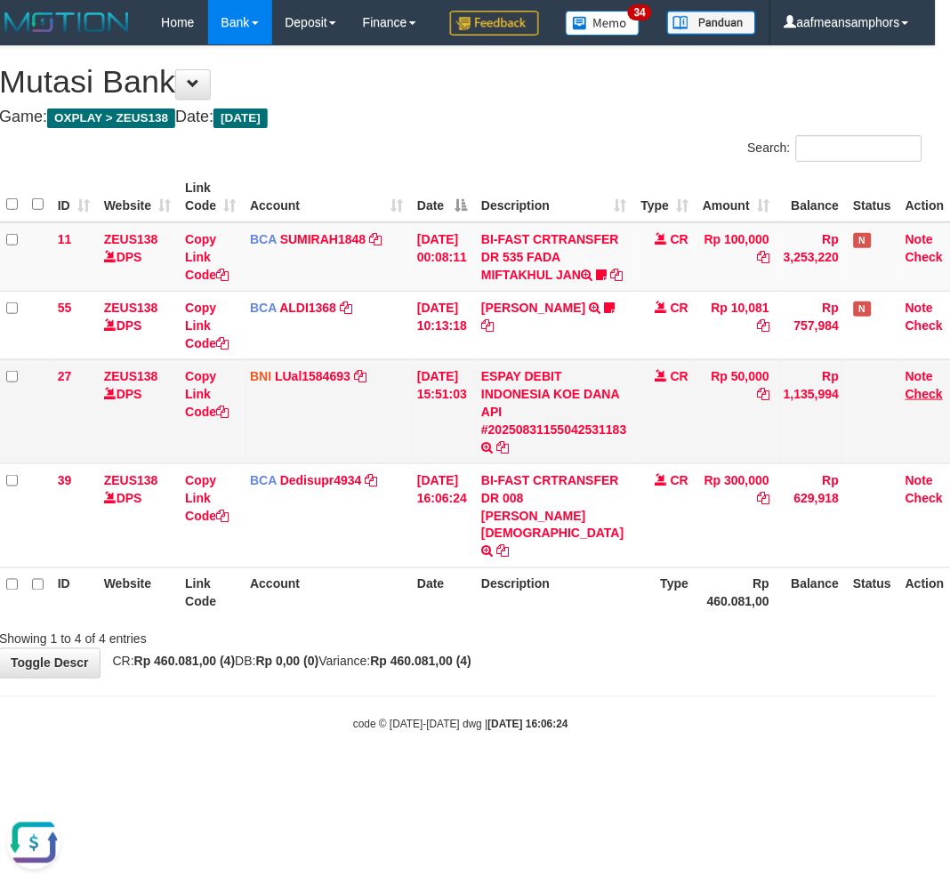
scroll to position [224, 0]
drag, startPoint x: 610, startPoint y: 779, endPoint x: 603, endPoint y: 757, distance: 22.5
click at [610, 778] on body "Toggle navigation Home Bank Account List Load By Website Group [OXPLAY] ZEUS138…" at bounding box center [461, 389] width 950 height 778
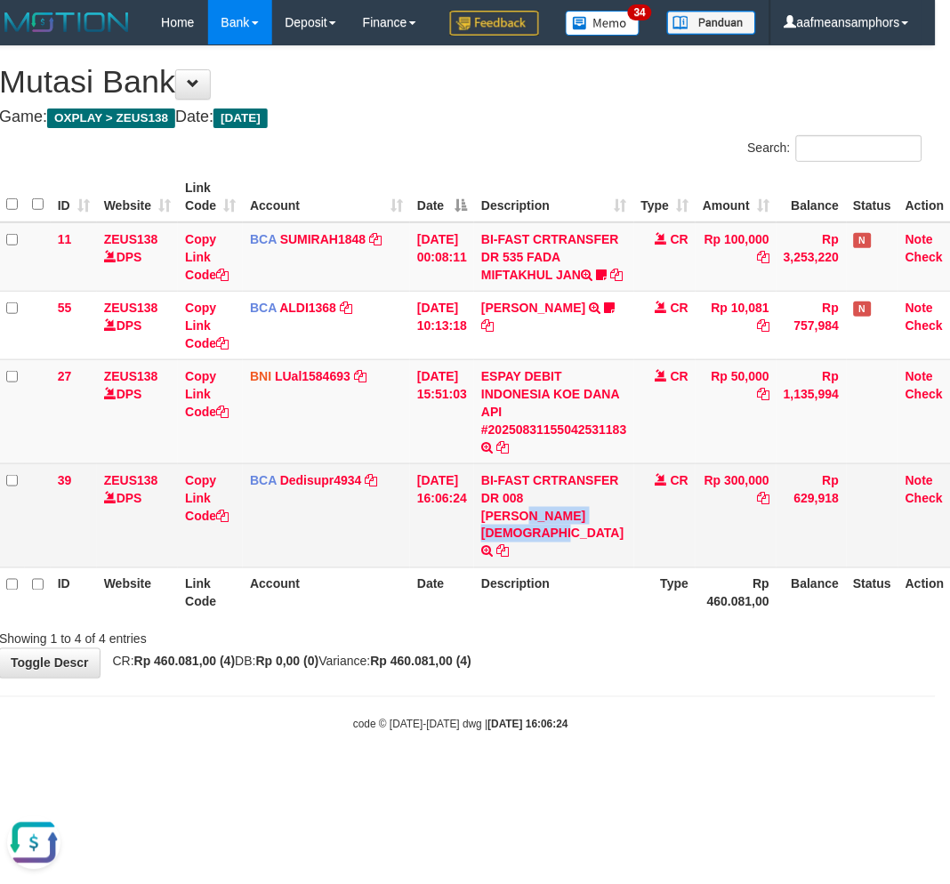
drag, startPoint x: 539, startPoint y: 561, endPoint x: 588, endPoint y: 577, distance: 51.5
click at [588, 568] on td "BI-FAST CRTRANSFER DR 008 FEIZAR MUHAMMAD ZU" at bounding box center [554, 516] width 160 height 104
copy td "FEIZAR MUHAMMAD ZU"
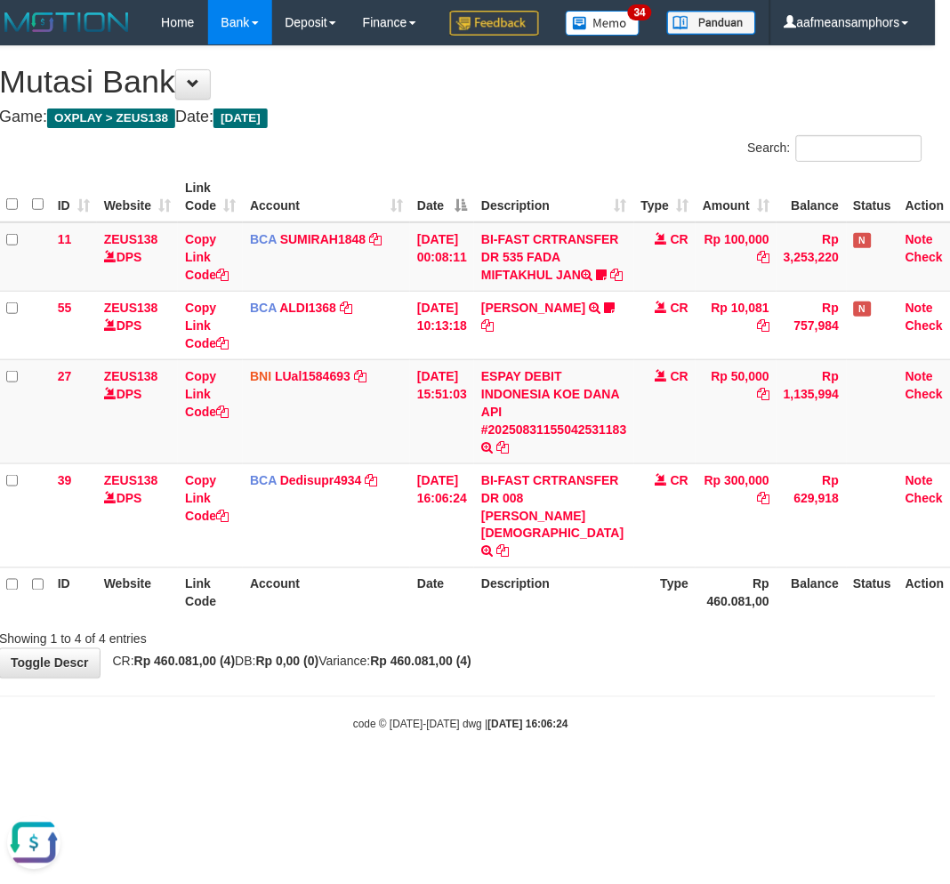
drag, startPoint x: 583, startPoint y: 801, endPoint x: 597, endPoint y: 787, distance: 20.1
click at [582, 778] on body "Toggle navigation Home Bank Account List Load By Website Group [OXPLAY] ZEUS138…" at bounding box center [461, 389] width 950 height 778
click at [592, 771] on body "Toggle navigation Home Bank Account List Load By Website Group [OXPLAY] ZEUS138…" at bounding box center [461, 389] width 950 height 778
click at [588, 772] on body "Toggle navigation Home Bank Account List Load By Website Group [OXPLAY] ZEUS138…" at bounding box center [461, 389] width 950 height 778
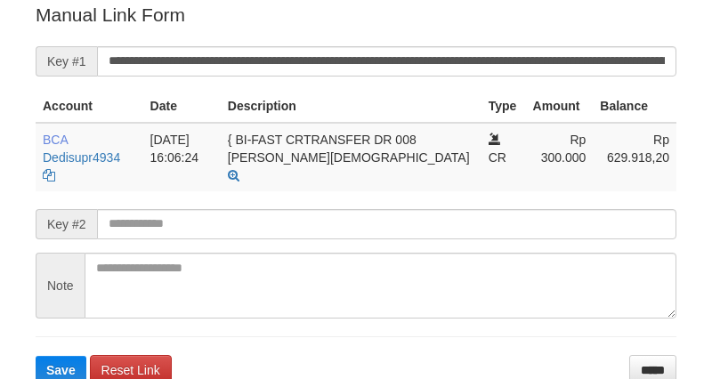
click at [547, 59] on input "**********" at bounding box center [386, 61] width 579 height 30
click at [36, 356] on button "Save" at bounding box center [61, 370] width 51 height 28
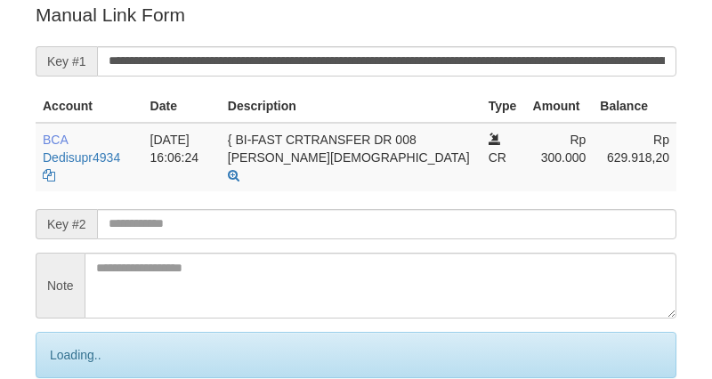
scroll to position [359, 0]
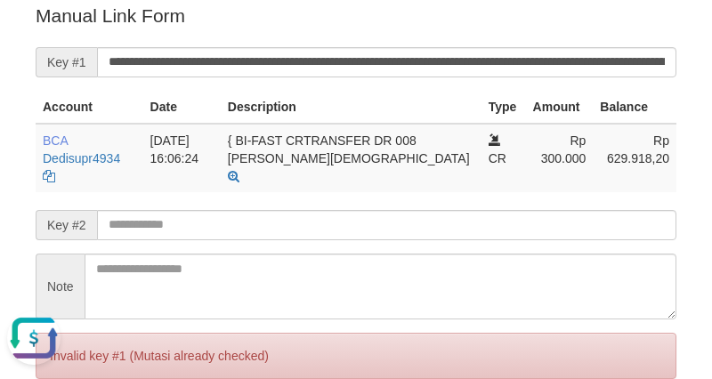
scroll to position [0, 0]
click at [698, 187] on div "Deposit Detail Game/API Trans ID Date Trans. User ID Bank Acc. Name Bank Acc. N…" at bounding box center [356, 43] width 712 height 805
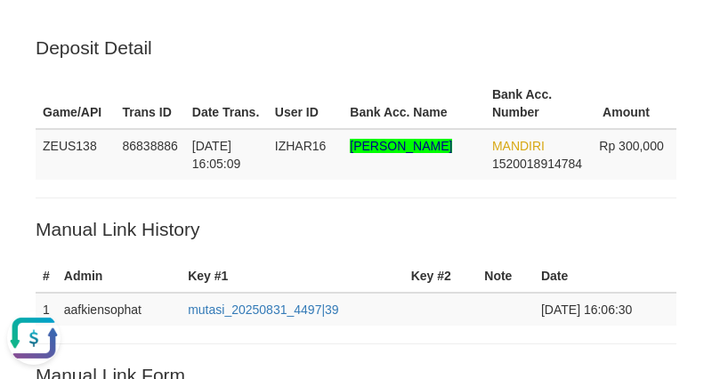
click at [661, 81] on th "Amount" at bounding box center [634, 103] width 85 height 51
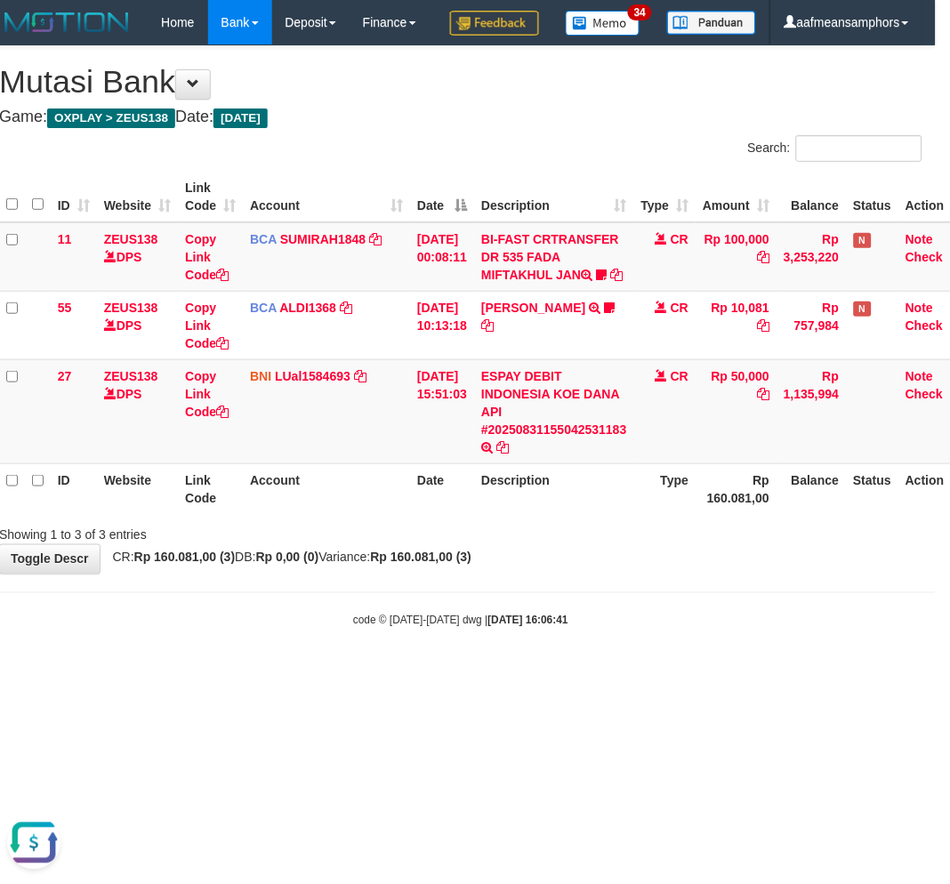
click at [365, 666] on body "Toggle navigation Home Bank Account List Load By Website Group [OXPLAY] ZEUS138…" at bounding box center [461, 337] width 950 height 674
drag, startPoint x: 365, startPoint y: 666, endPoint x: 463, endPoint y: 682, distance: 99.3
click at [368, 667] on body "Toggle navigation Home Bank Account List Load By Website Group [OXPLAY] ZEUS138…" at bounding box center [461, 337] width 950 height 674
click at [463, 627] on small "code © 2012-2018 dwg | 2025/08/31 16:06:41" at bounding box center [460, 621] width 215 height 12
click at [482, 629] on div "code © 2012-2018 dwg | 2025/08/31 16:06:41" at bounding box center [461, 620] width 950 height 18
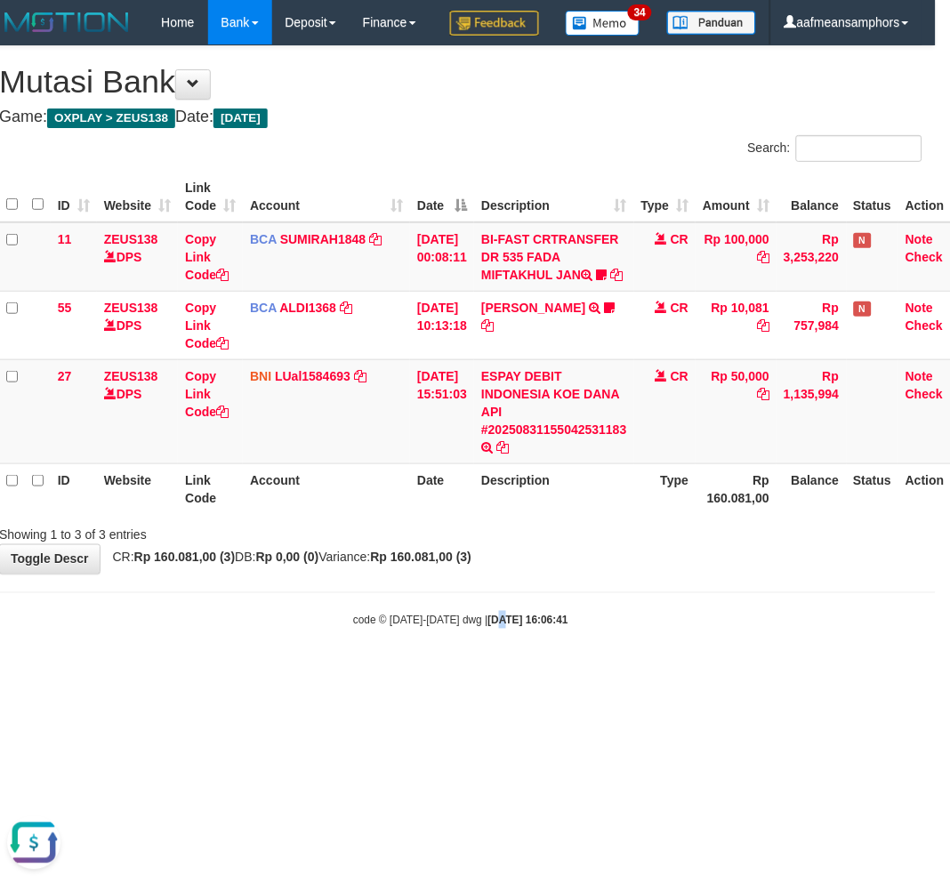
drag, startPoint x: 479, startPoint y: 677, endPoint x: 505, endPoint y: 674, distance: 25.9
click at [488, 627] on strong "2025/08/31 16:06:41" at bounding box center [528, 621] width 80 height 12
click at [501, 627] on strong "2025/08/31 16:06:41" at bounding box center [528, 621] width 80 height 12
click at [644, 629] on div "code © 2012-2018 dwg | 2025/08/31 16:06:41" at bounding box center [461, 620] width 950 height 18
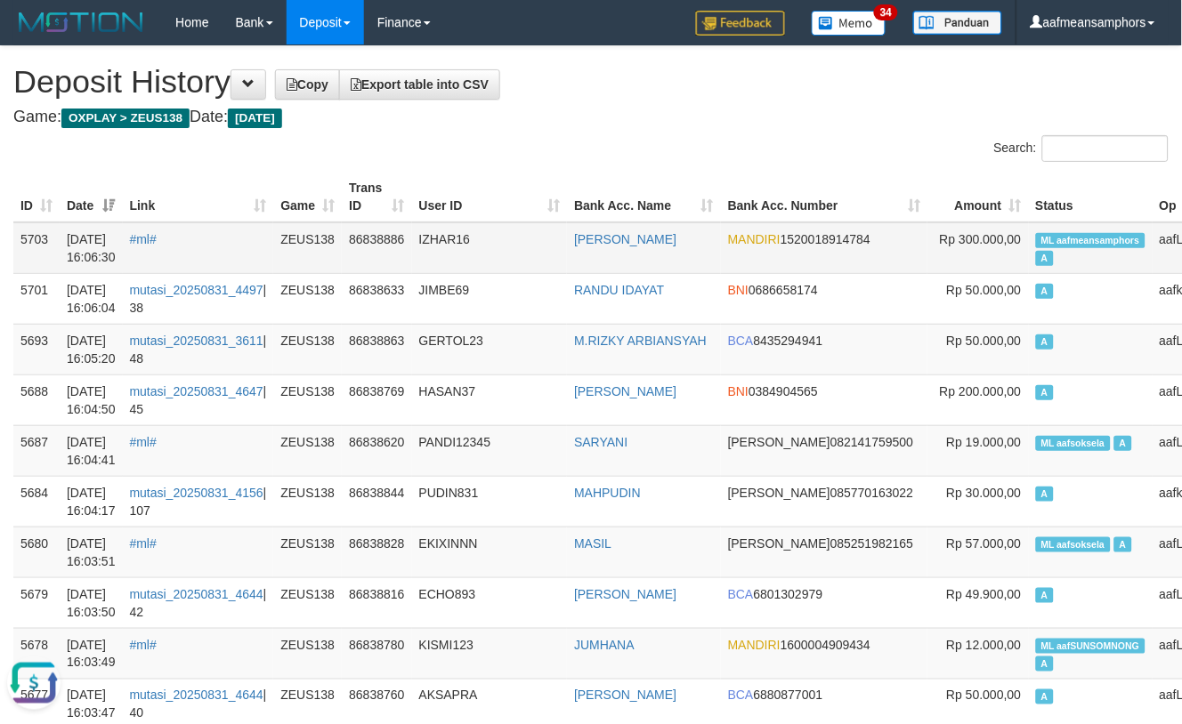
click at [484, 262] on td "IZHAR16" at bounding box center [490, 248] width 156 height 52
click at [153, 234] on link "#ml#" at bounding box center [143, 239] width 27 height 14
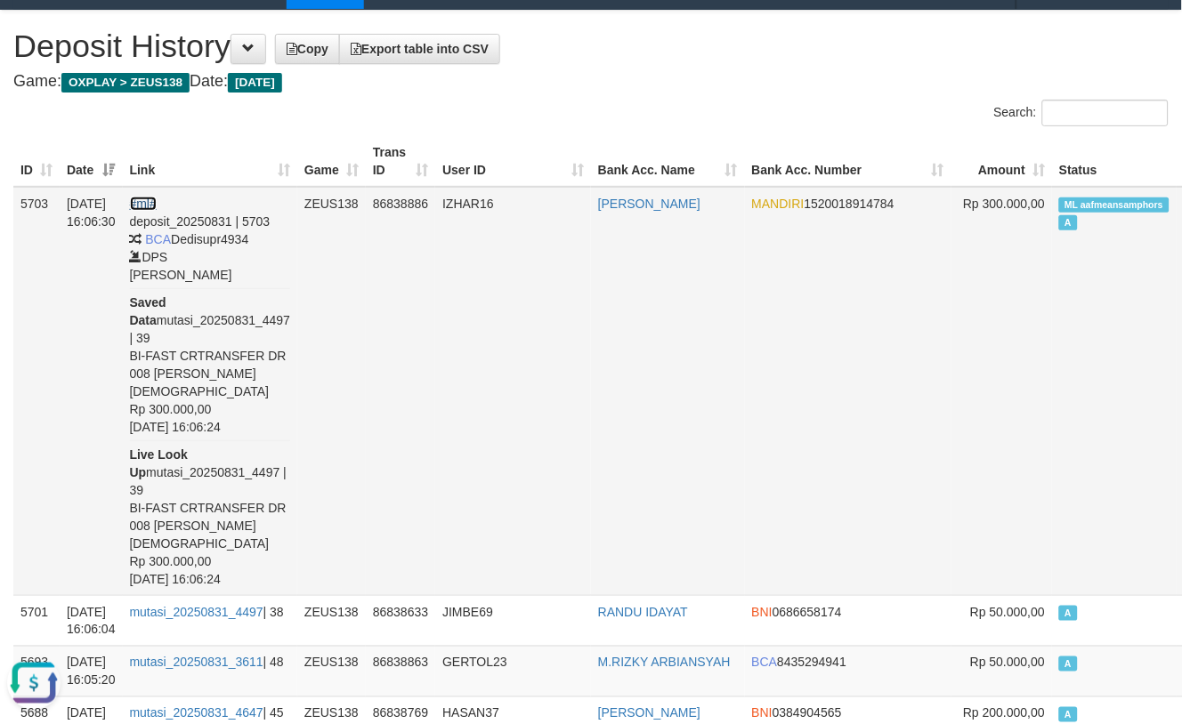
scroll to position [99, 0]
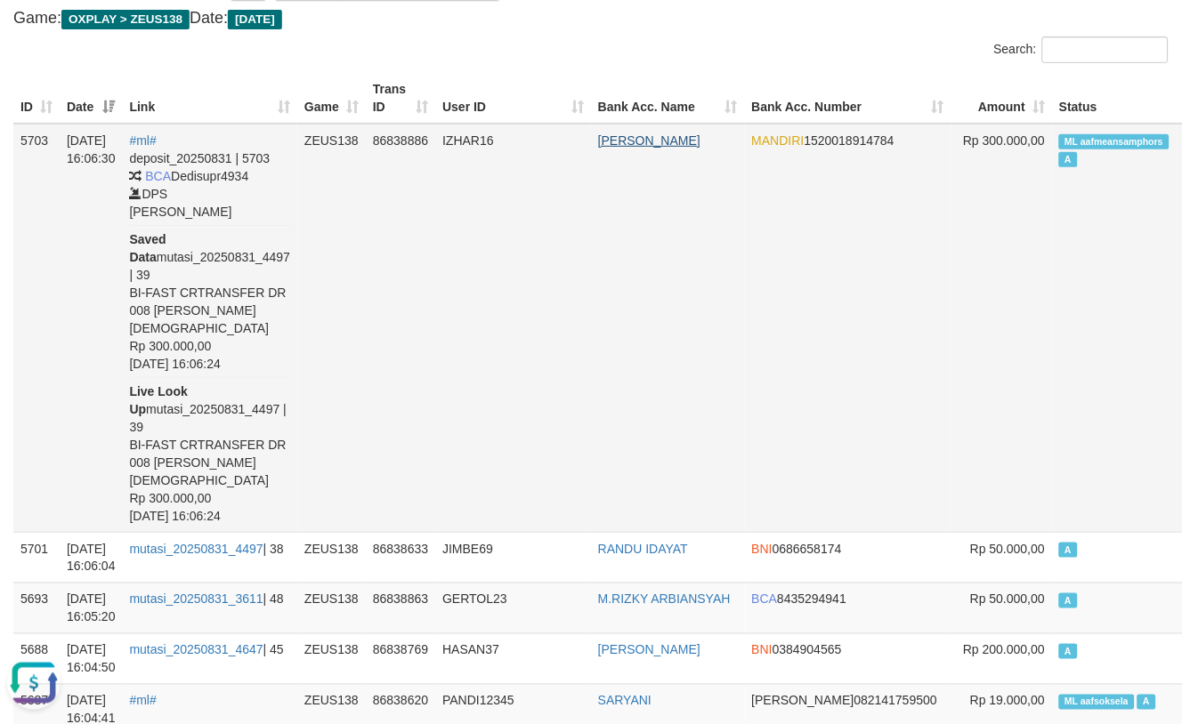
drag, startPoint x: 581, startPoint y: 134, endPoint x: 598, endPoint y: 174, distance: 42.6
click at [598, 174] on td "FEIZAR MUHAMMAD ZULQ" at bounding box center [668, 328] width 154 height 409
copy link "FEIZAR MUHAMMAD ZU"
click at [492, 267] on td "IZHAR16" at bounding box center [513, 328] width 156 height 409
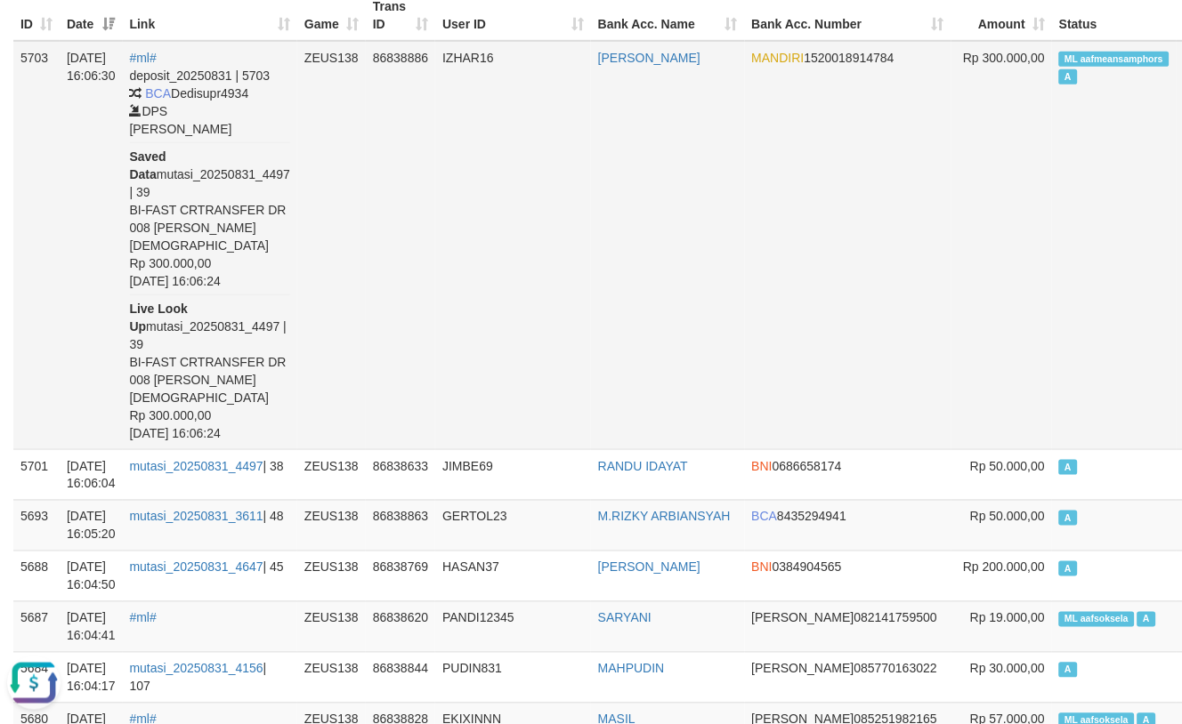
scroll to position [296, 0]
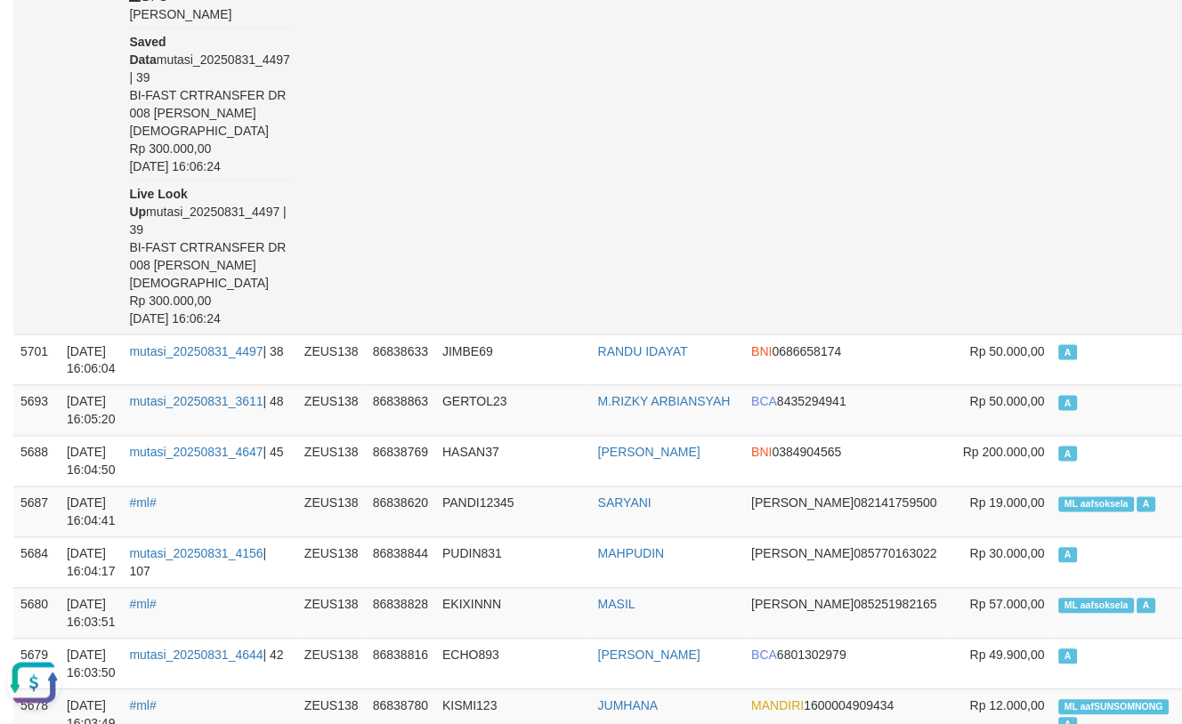
click at [481, 210] on td "IZHAR16" at bounding box center [513, 130] width 156 height 409
click at [497, 200] on td "IZHAR16" at bounding box center [513, 130] width 156 height 409
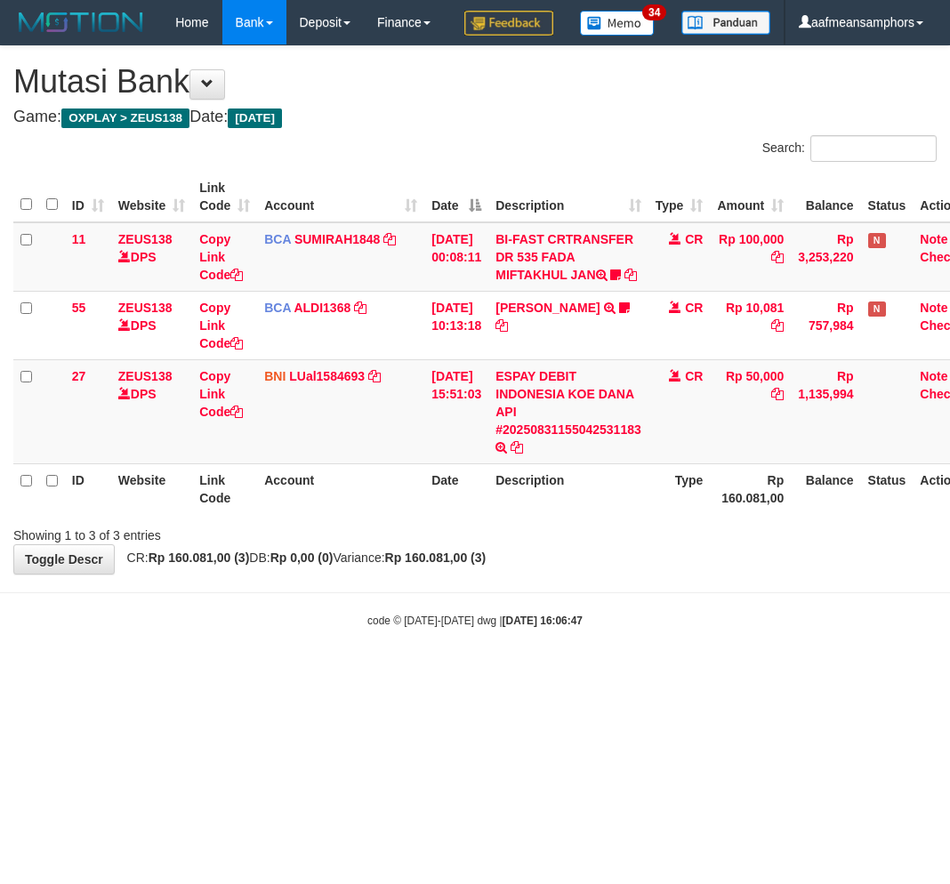
scroll to position [0, 14]
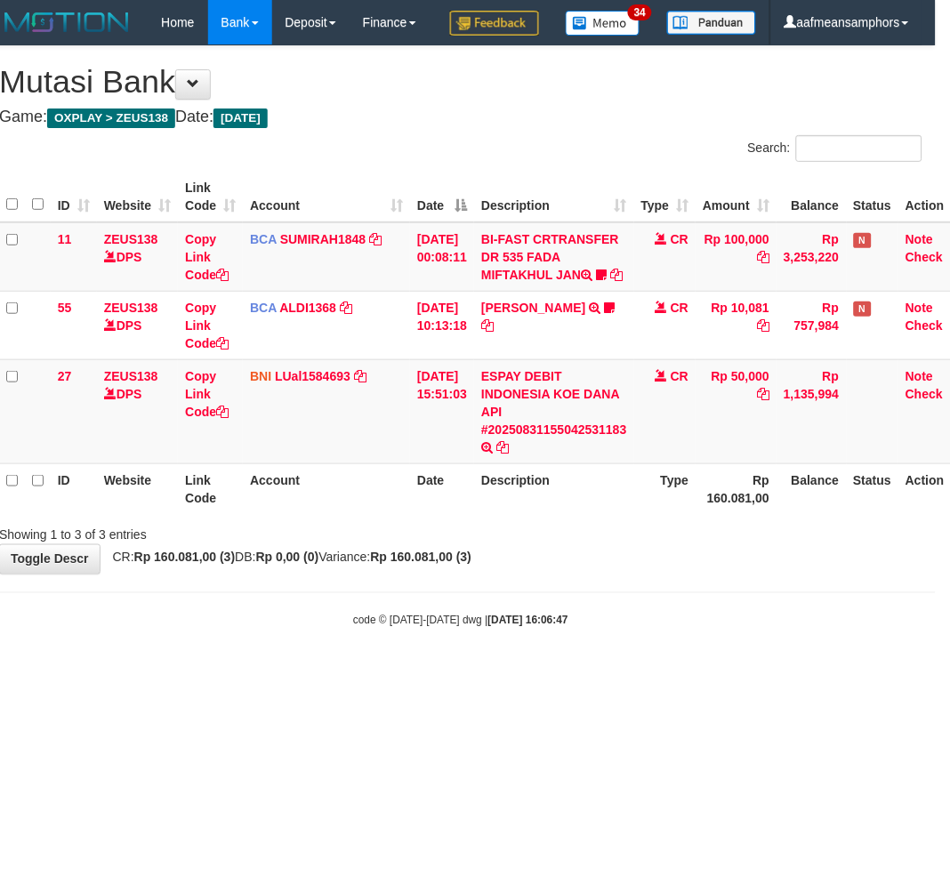
click at [601, 674] on body "Toggle navigation Home Bank Account List Load By Website Group [OXPLAY] ZEUS138…" at bounding box center [461, 337] width 950 height 674
drag, startPoint x: 600, startPoint y: 701, endPoint x: 591, endPoint y: 714, distance: 15.3
click at [590, 674] on body "Toggle navigation Home Bank Account List Load By Website Group [OXPLAY] ZEUS138…" at bounding box center [461, 337] width 950 height 674
click at [463, 629] on div "code © [DATE]-[DATE] dwg | [DATE] 16:06:48" at bounding box center [461, 620] width 950 height 18
click at [464, 674] on body "Toggle navigation Home Bank Account List Load By Website Group [OXPLAY] ZEUS138…" at bounding box center [461, 337] width 950 height 674
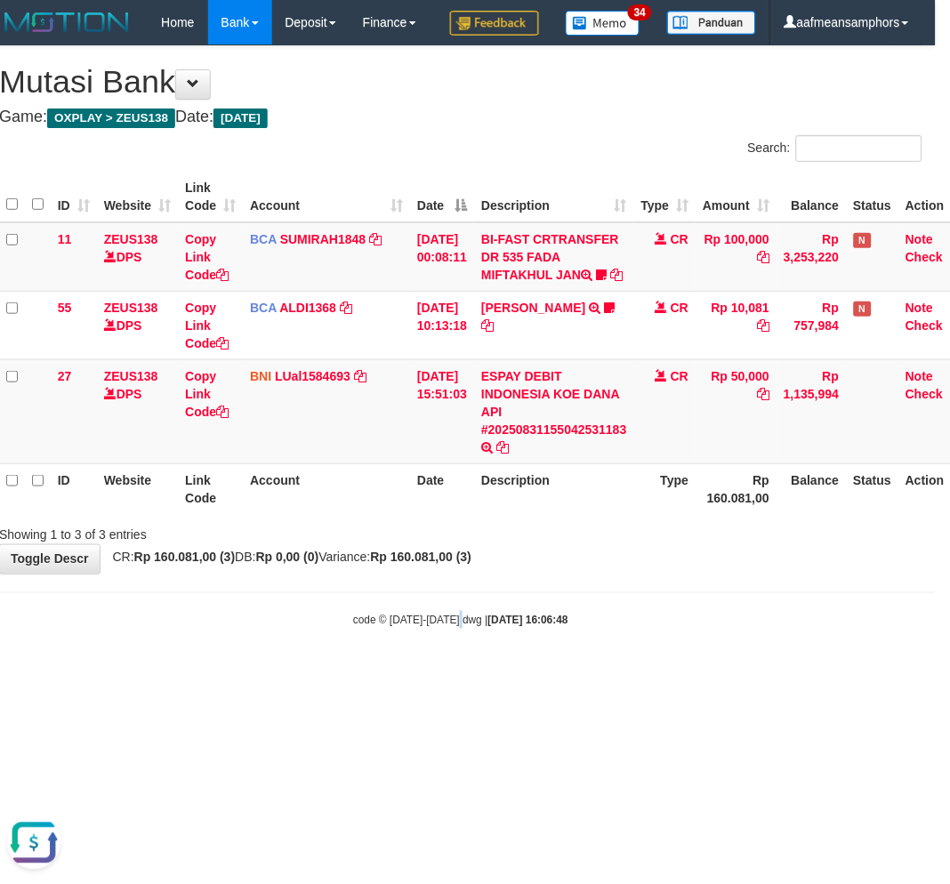
click at [465, 629] on div "code © [DATE]-[DATE] dwg | [DATE] 16:06:48" at bounding box center [461, 620] width 950 height 18
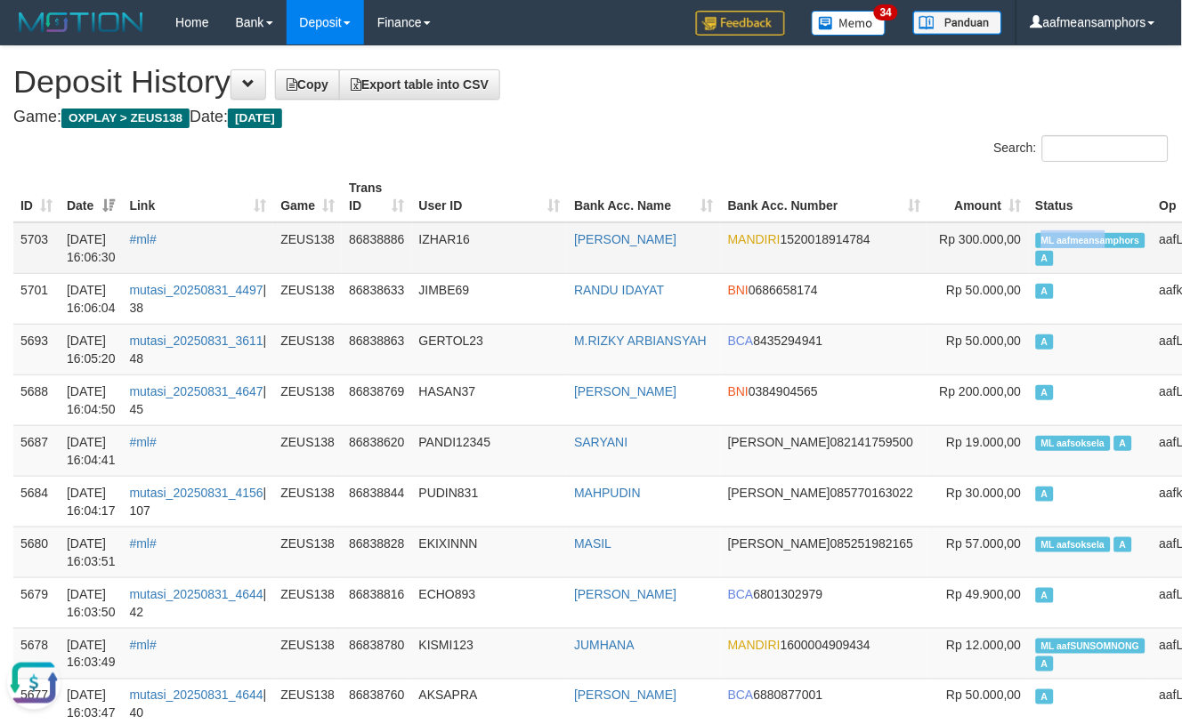
click at [1036, 234] on span "ML aafmeansamphors" at bounding box center [1090, 240] width 109 height 15
copy span "ML aafmeansa"
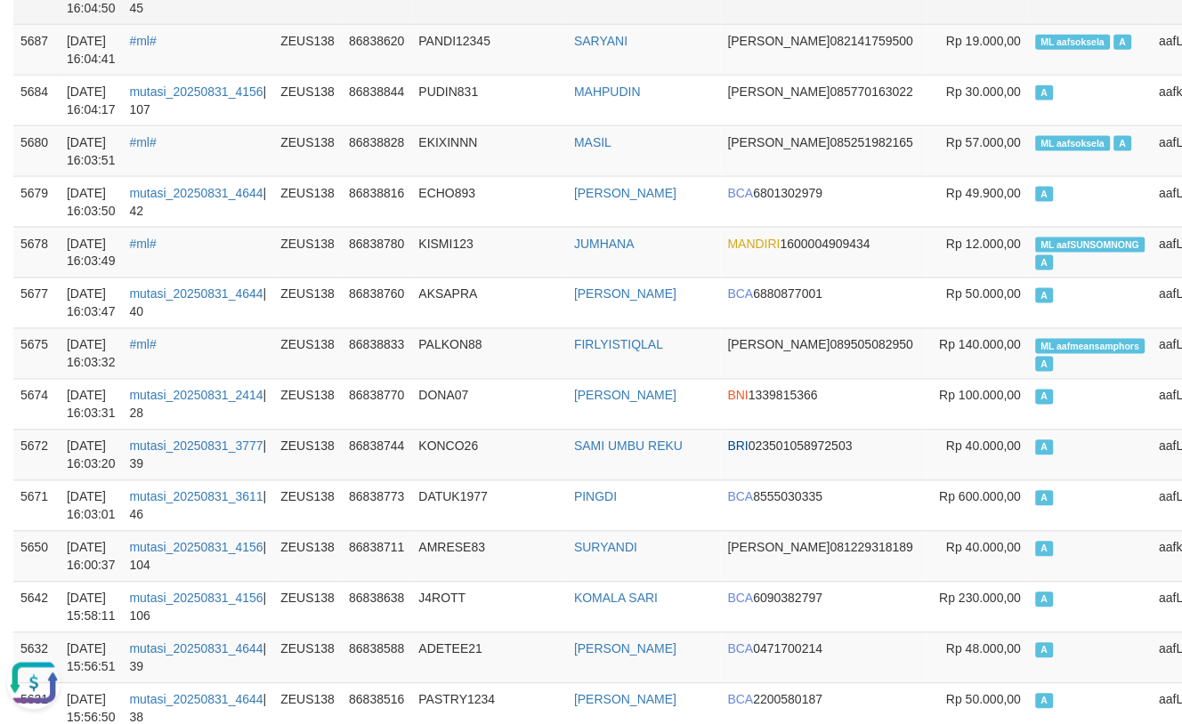
scroll to position [1619, 0]
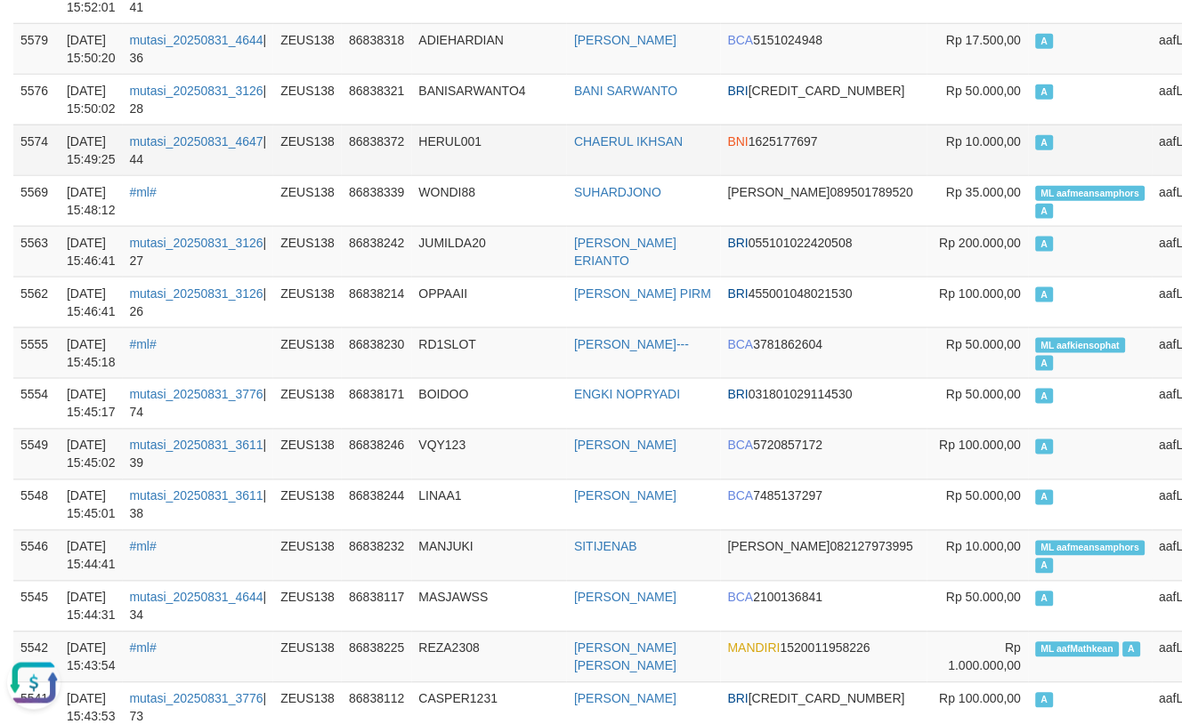
click at [532, 163] on td "HERUL001" at bounding box center [490, 150] width 156 height 51
click at [539, 160] on td "HERUL001" at bounding box center [490, 150] width 156 height 51
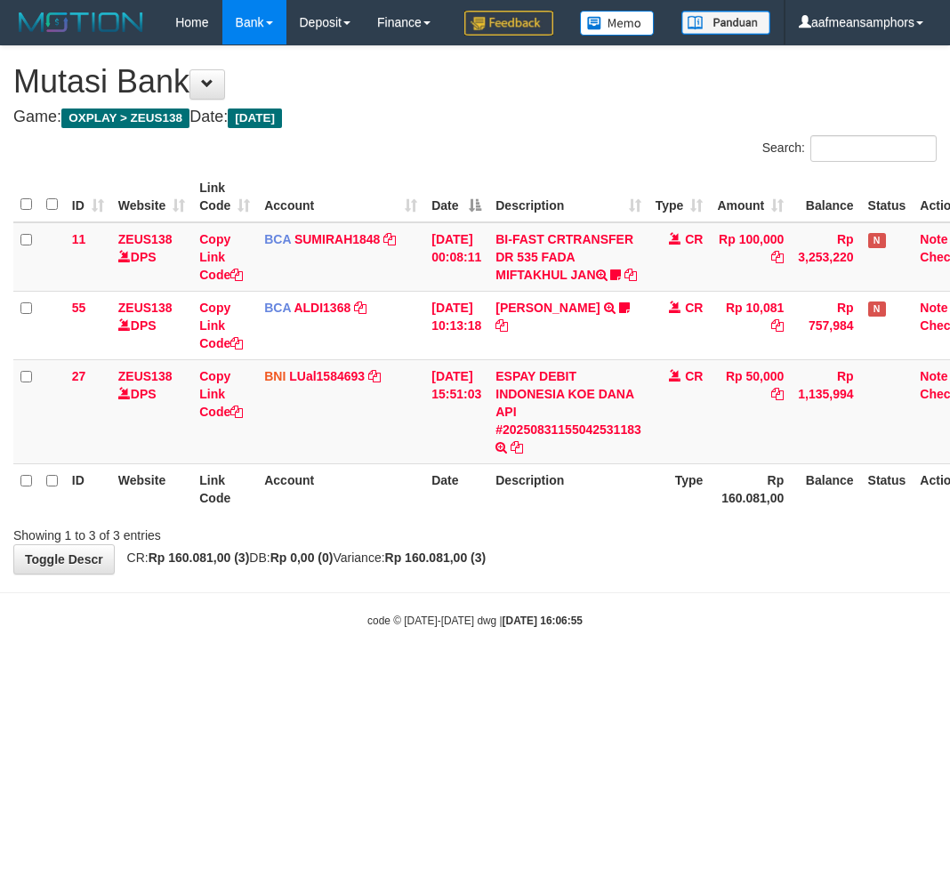
scroll to position [0, 14]
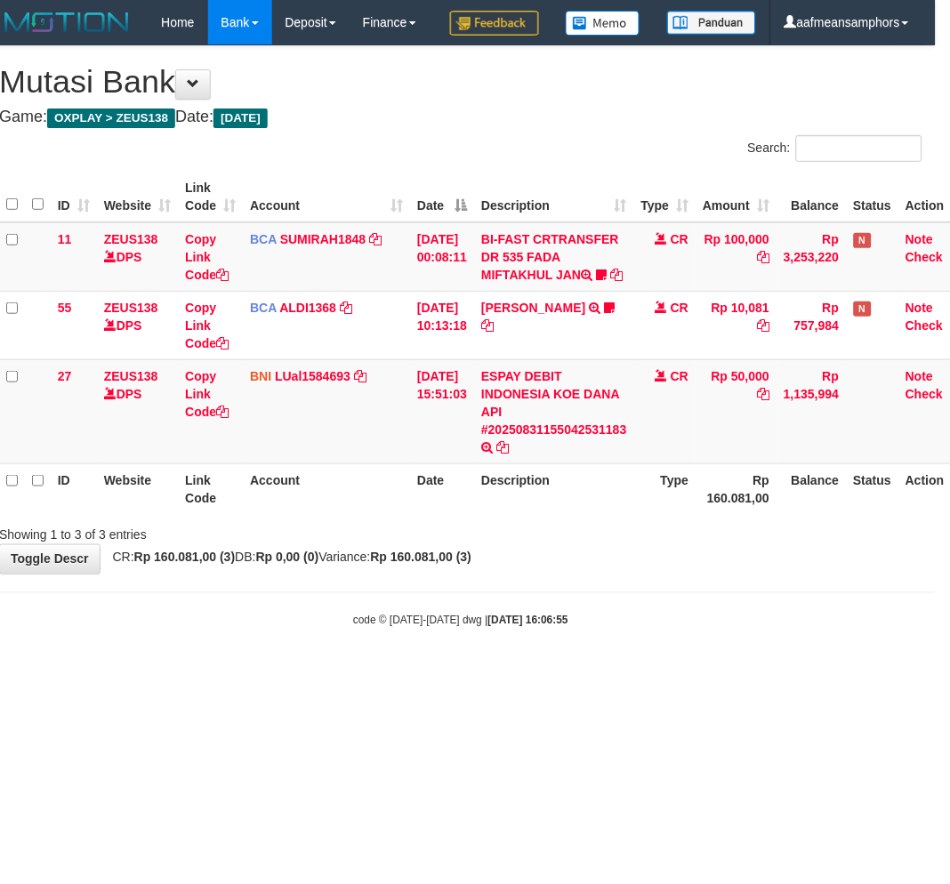
click at [666, 668] on body "Toggle navigation Home Bank Account List Load By Website Group [OXPLAY] ZEUS138…" at bounding box center [461, 337] width 950 height 674
click at [673, 665] on body "Toggle navigation Home Bank Account List Load By Website Group [OXPLAY] ZEUS138…" at bounding box center [461, 337] width 950 height 674
click at [670, 666] on body "Toggle navigation Home Bank Account List Load By Website Group [OXPLAY] ZEUS138…" at bounding box center [461, 337] width 950 height 674
click at [663, 666] on body "Toggle navigation Home Bank Account List Load By Website Group [OXPLAY] ZEUS138…" at bounding box center [461, 337] width 950 height 674
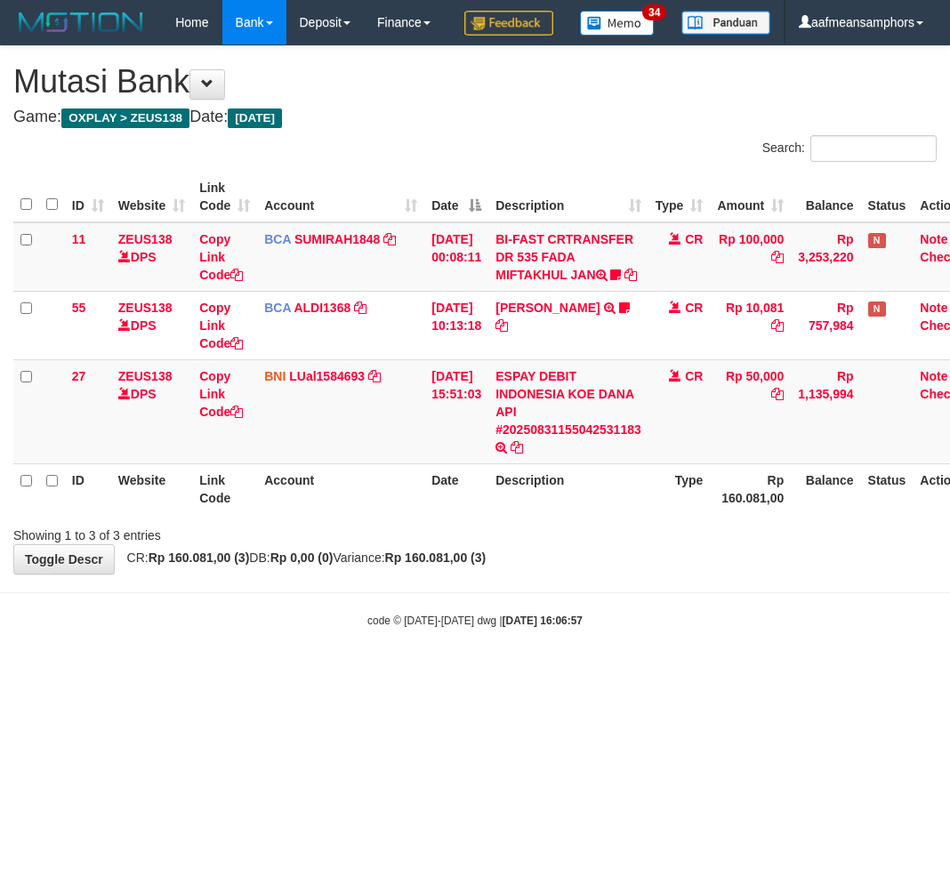
scroll to position [0, 14]
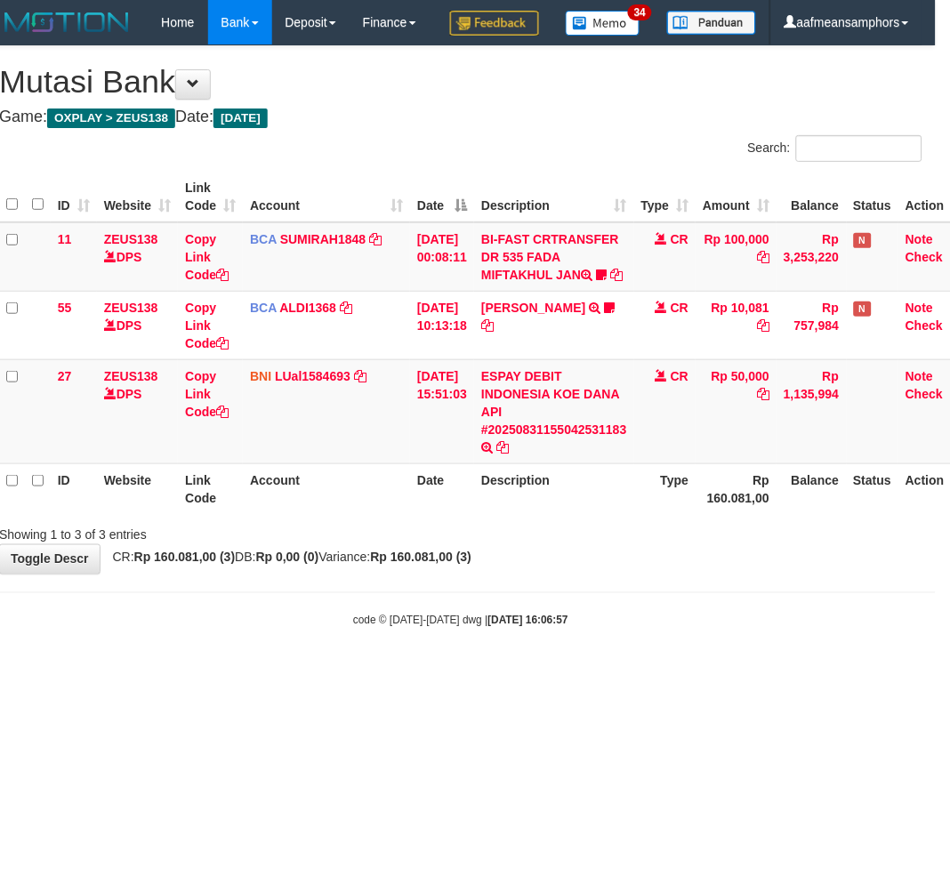
drag, startPoint x: 0, startPoint y: 0, endPoint x: 688, endPoint y: 688, distance: 972.7
click at [690, 629] on div "code © [DATE]-[DATE] dwg | [DATE] 16:06:57" at bounding box center [461, 620] width 950 height 18
click at [688, 629] on div "code © [DATE]-[DATE] dwg | [DATE] 16:06:57" at bounding box center [461, 620] width 950 height 18
drag, startPoint x: 688, startPoint y: 688, endPoint x: 676, endPoint y: 690, distance: 11.9
click at [677, 674] on body "Toggle navigation Home Bank Account List Load By Website Group [OXPLAY] ZEUS138…" at bounding box center [461, 337] width 950 height 674
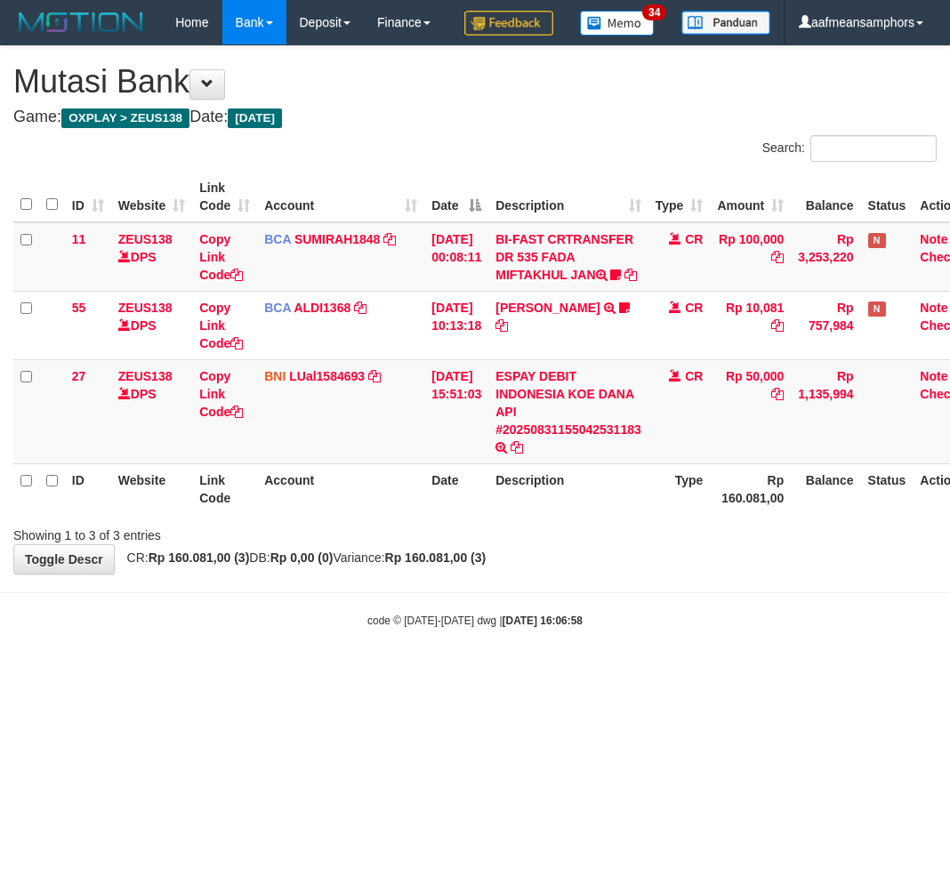
scroll to position [0, 14]
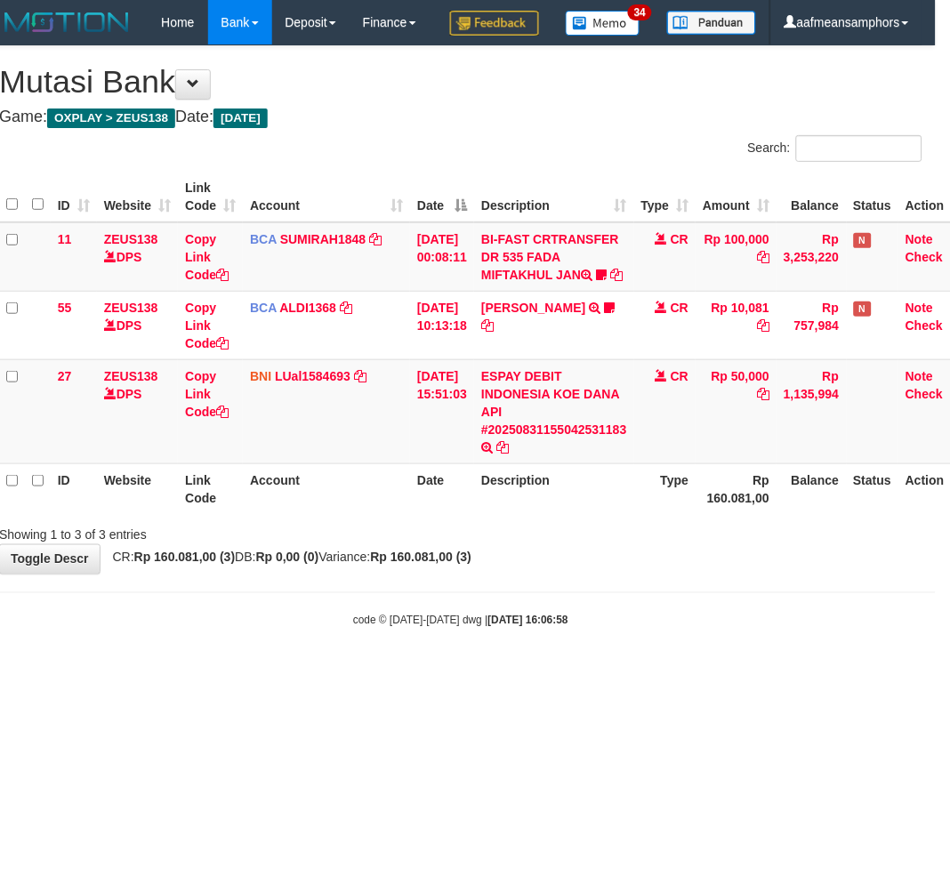
click at [722, 674] on body "Toggle navigation Home Bank Account List Load By Website Group [OXPLAY] ZEUS138…" at bounding box center [461, 337] width 950 height 674
click at [721, 674] on body "Toggle navigation Home Bank Account List Load By Website Group [OXPLAY] ZEUS138…" at bounding box center [461, 337] width 950 height 674
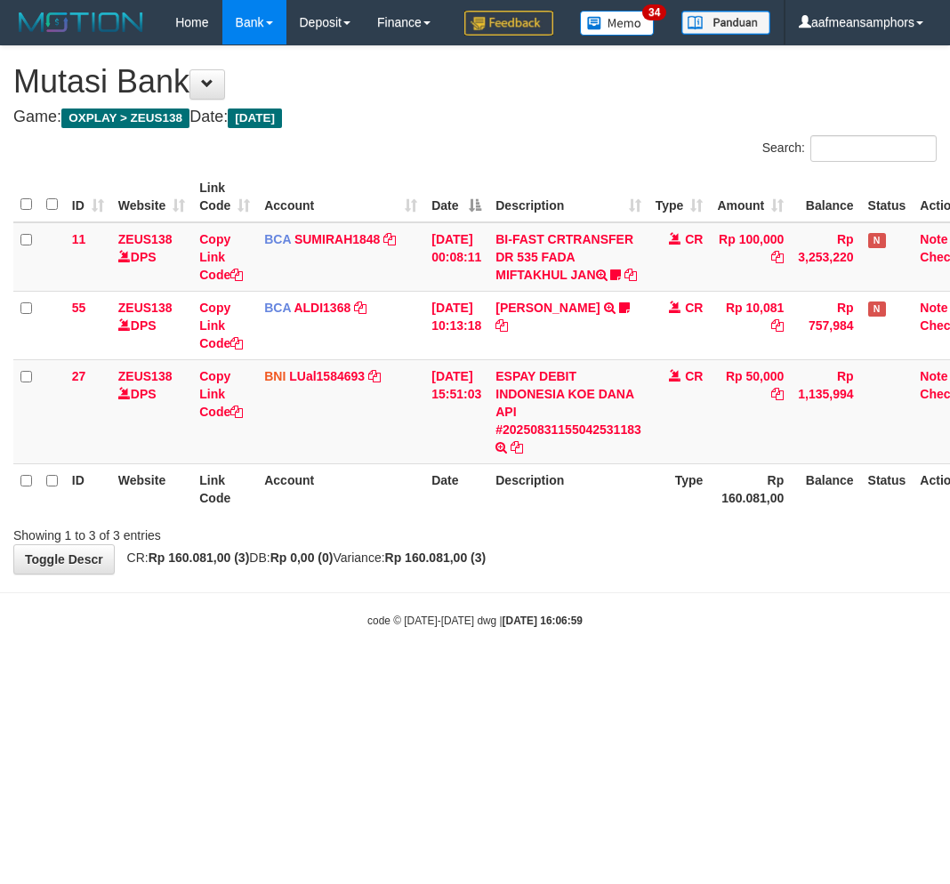
click at [626, 674] on body "Toggle navigation Home Bank Account List Load By Website Group [OXPLAY] ZEUS138…" at bounding box center [475, 337] width 950 height 674
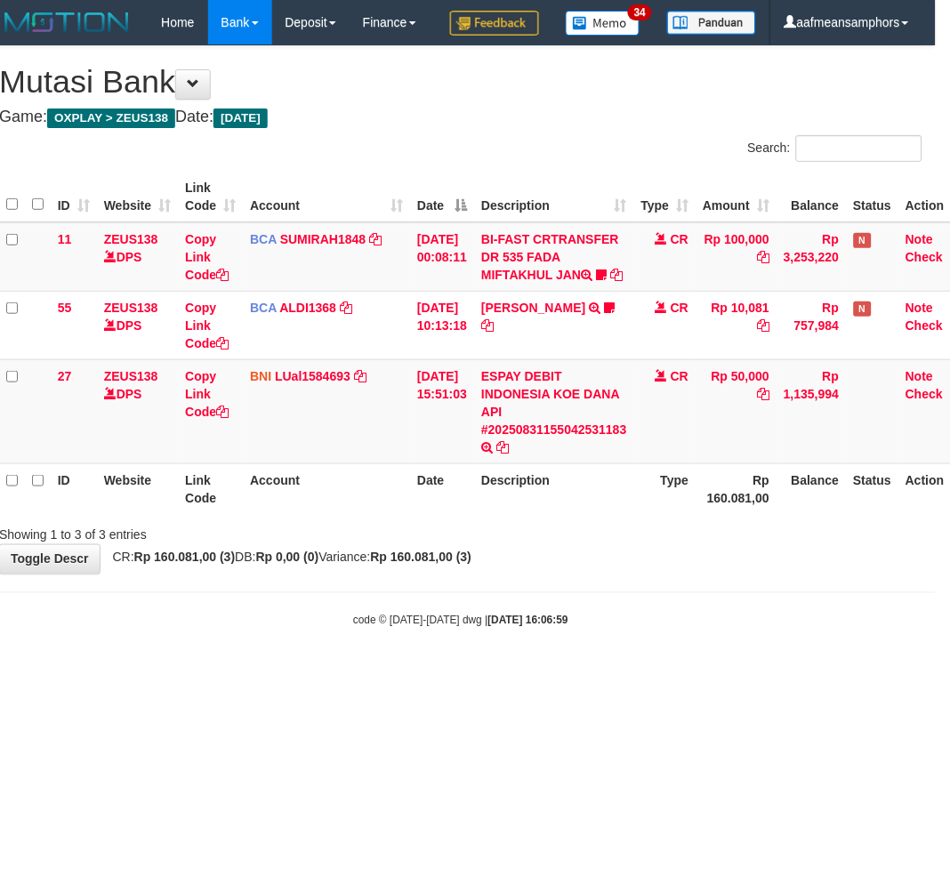
click at [628, 674] on body "Toggle navigation Home Bank Account List Load By Website Group [OXPLAY] ZEUS138…" at bounding box center [461, 337] width 950 height 674
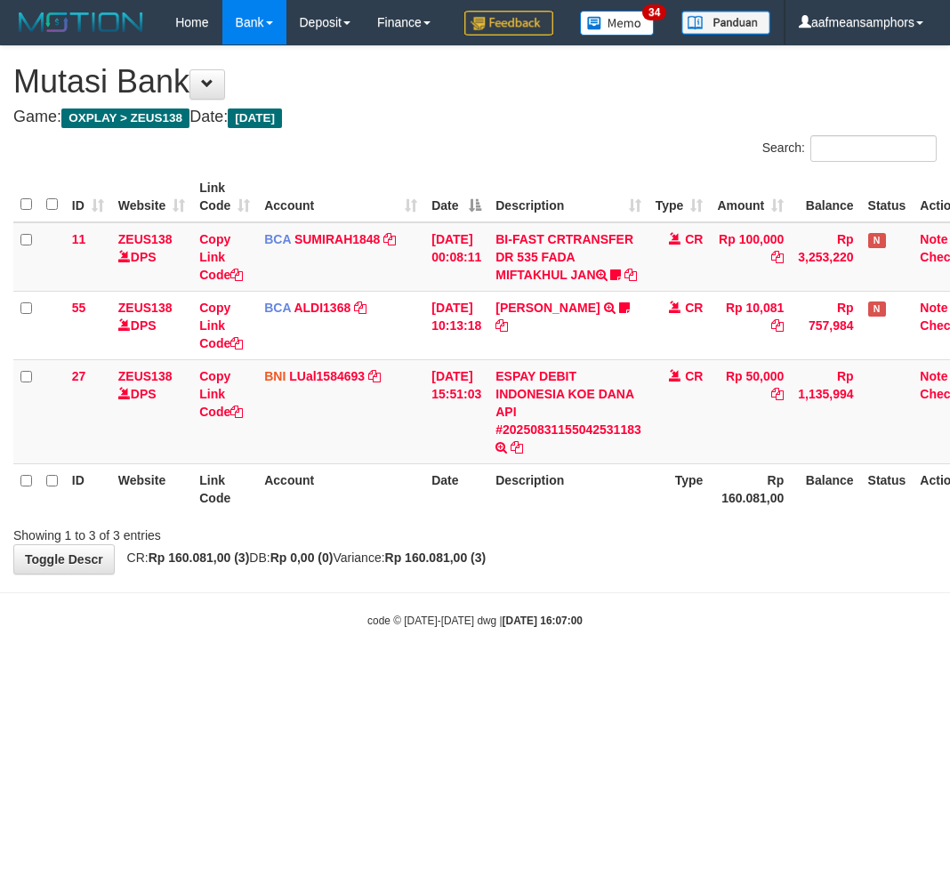
scroll to position [0, 14]
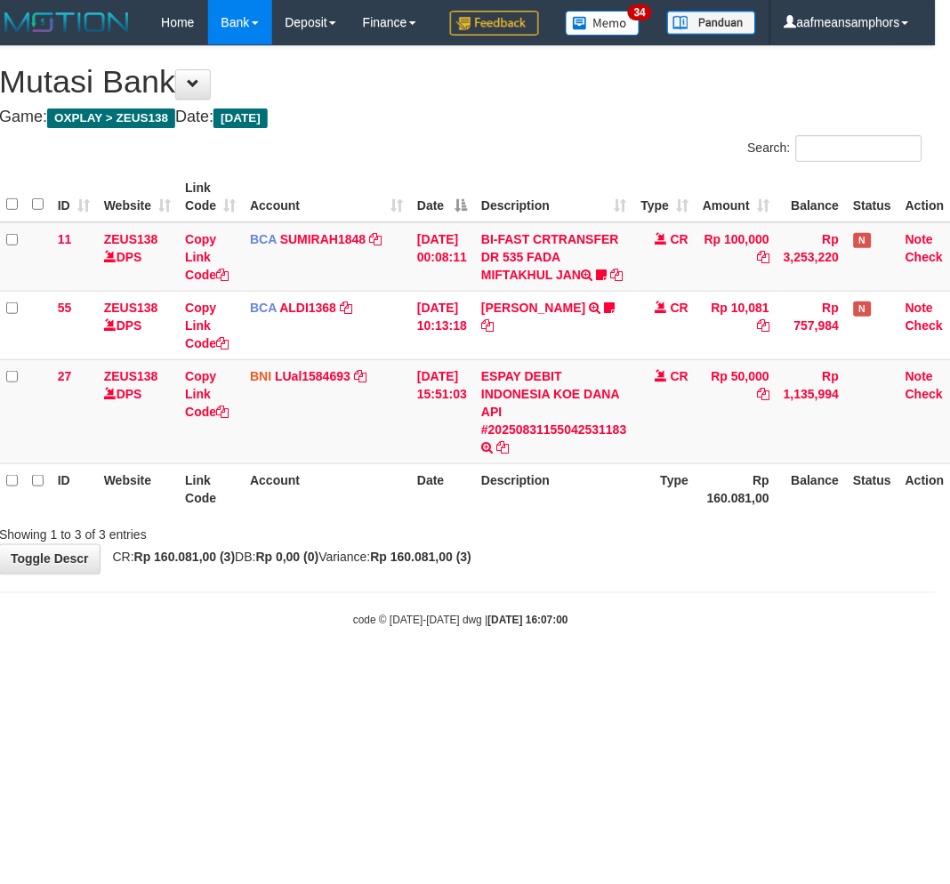
click at [685, 674] on body "Toggle navigation Home Bank Account List Load By Website Group [OXPLAY] ZEUS138…" at bounding box center [461, 337] width 950 height 674
click at [698, 674] on html "Toggle navigation Home Bank Account List Load By Website Group [OXPLAY] ZEUS138…" at bounding box center [461, 337] width 950 height 674
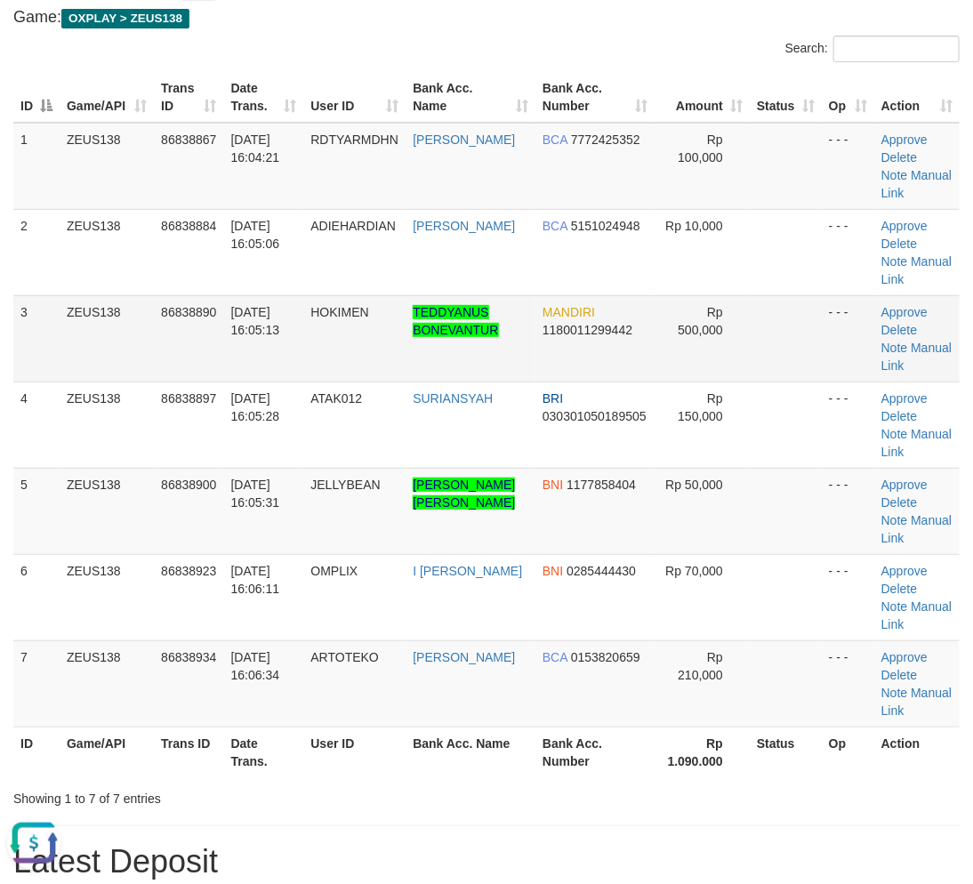
click at [789, 371] on td at bounding box center [786, 338] width 72 height 86
click at [460, 758] on th "Bank Acc. Name" at bounding box center [471, 752] width 130 height 51
drag, startPoint x: 445, startPoint y: 742, endPoint x: 4, endPoint y: 690, distance: 444.4
click at [439, 740] on th "Bank Acc. Name" at bounding box center [471, 752] width 130 height 51
click at [309, 785] on div "Showing 1 to 7 of 7 entries" at bounding box center [202, 795] width 379 height 25
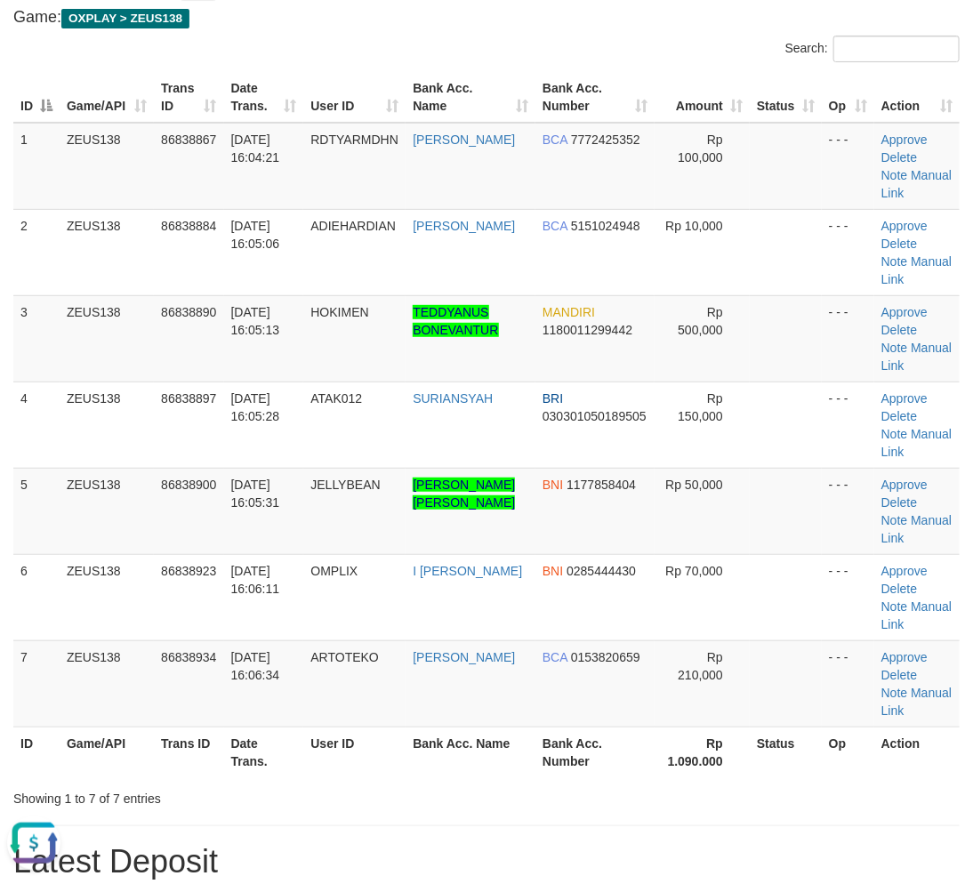
drag, startPoint x: 315, startPoint y: 781, endPoint x: 3, endPoint y: 756, distance: 313.3
click at [289, 783] on div "Showing 1 to 7 of 7 entries" at bounding box center [202, 795] width 379 height 25
click at [472, 787] on div "Showing 1 to 7 of 7 entries" at bounding box center [486, 795] width 973 height 25
drag, startPoint x: 472, startPoint y: 787, endPoint x: 214, endPoint y: 743, distance: 261.8
click at [476, 787] on div "Showing 1 to 7 of 7 entries" at bounding box center [486, 795] width 973 height 25
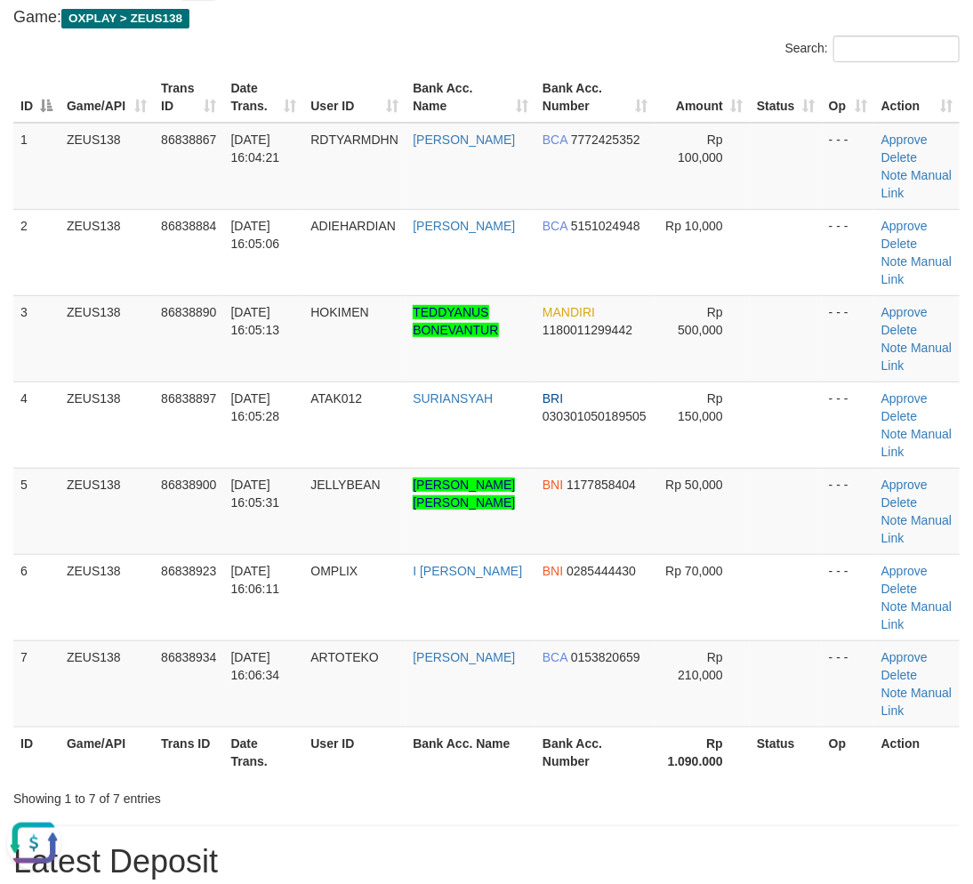
click at [359, 787] on div "Showing 1 to 7 of 7 entries" at bounding box center [202, 795] width 379 height 25
click at [358, 788] on div "Showing 1 to 7 of 7 entries" at bounding box center [202, 795] width 379 height 25
click at [238, 741] on th "Date Trans." at bounding box center [264, 752] width 80 height 51
click at [457, 789] on div "Search: ID Game/API Trans ID Date Trans. User ID Bank Acc. Name Bank Acc. Numbe…" at bounding box center [486, 422] width 947 height 772
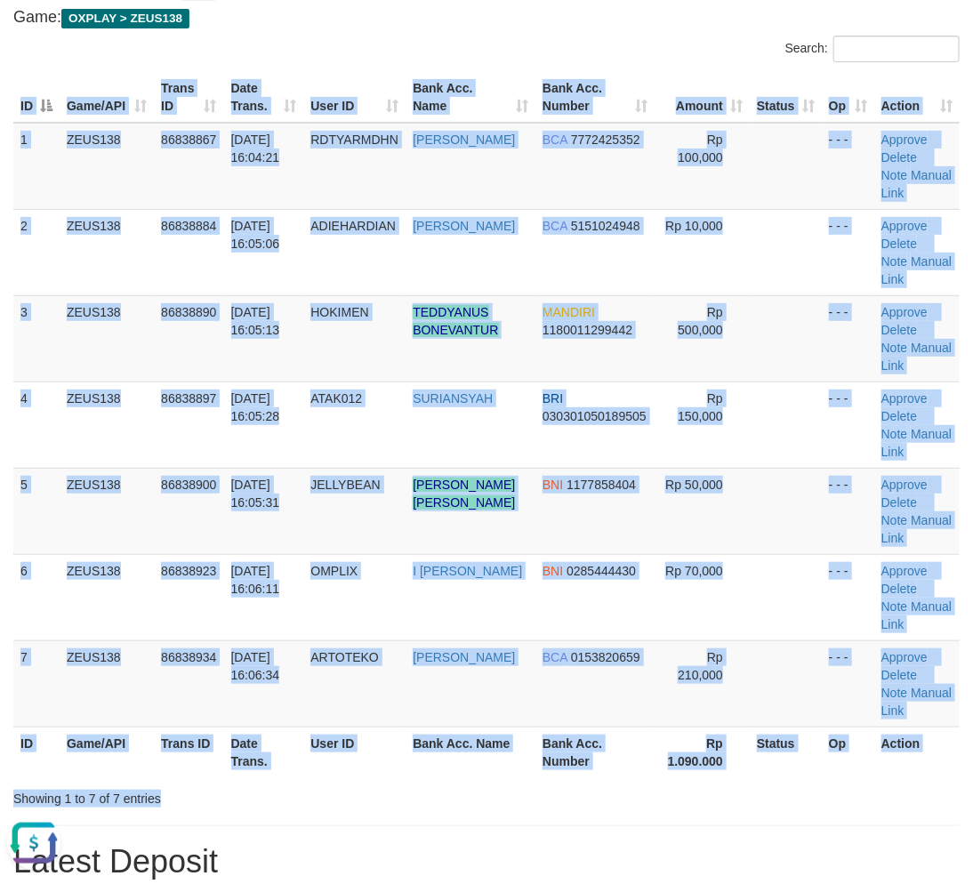
click at [458, 790] on div "Showing 1 to 7 of 7 entries" at bounding box center [486, 795] width 973 height 25
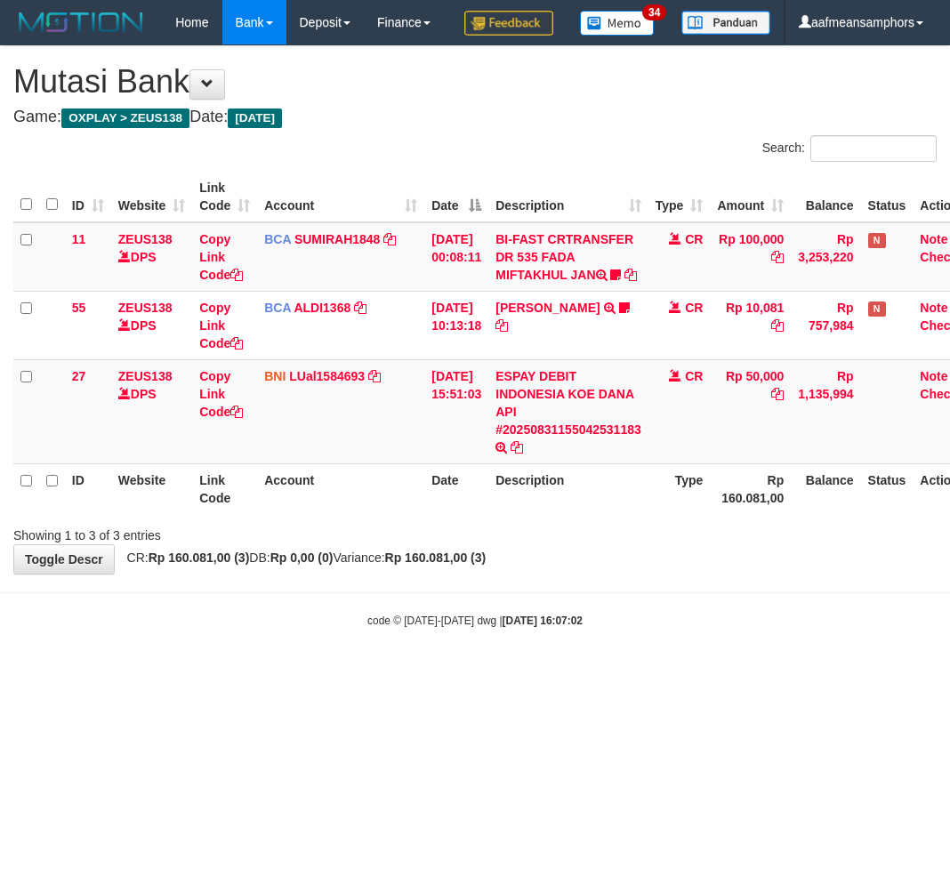
scroll to position [0, 14]
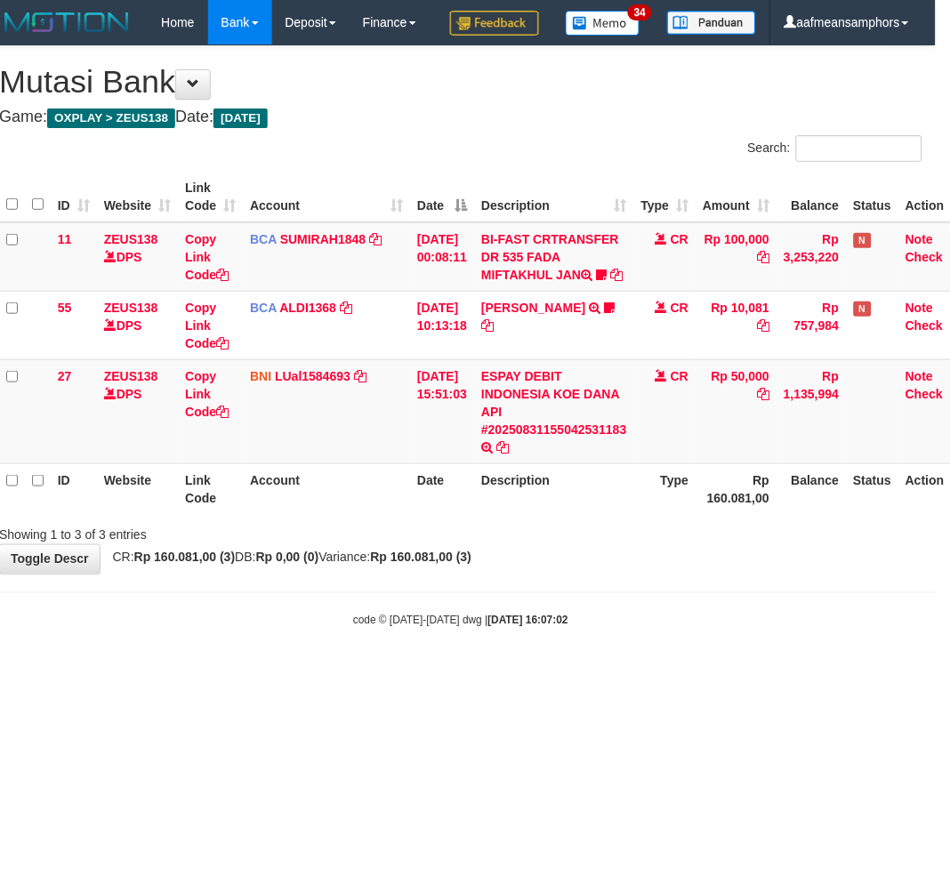
click at [699, 674] on html "Toggle navigation Home Bank Account List Load By Website Group [OXPLAY] ZEUS138…" at bounding box center [461, 337] width 950 height 674
click at [695, 674] on html "Toggle navigation Home Bank Account List Load By Website Group [OXPLAY] ZEUS138…" at bounding box center [461, 337] width 950 height 674
click at [610, 574] on div "**********" at bounding box center [461, 310] width 950 height 528
click at [607, 574] on div "**********" at bounding box center [461, 310] width 950 height 528
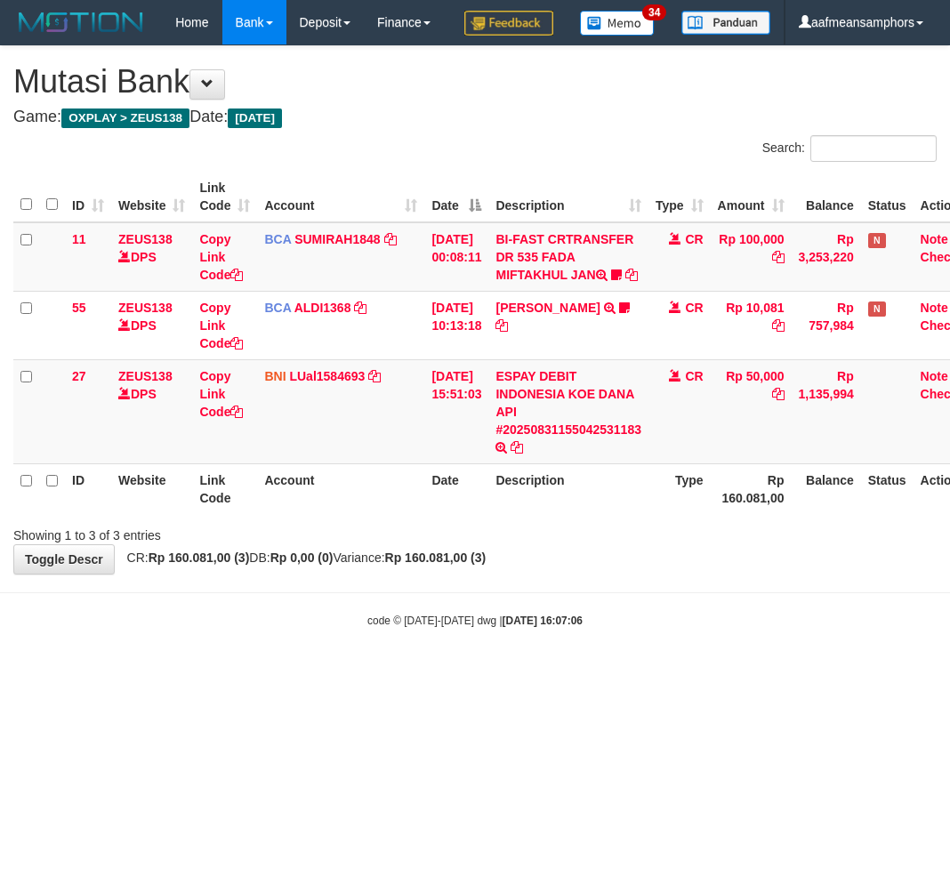
click at [603, 545] on div "Showing 1 to 3 of 3 entries" at bounding box center [475, 532] width 950 height 25
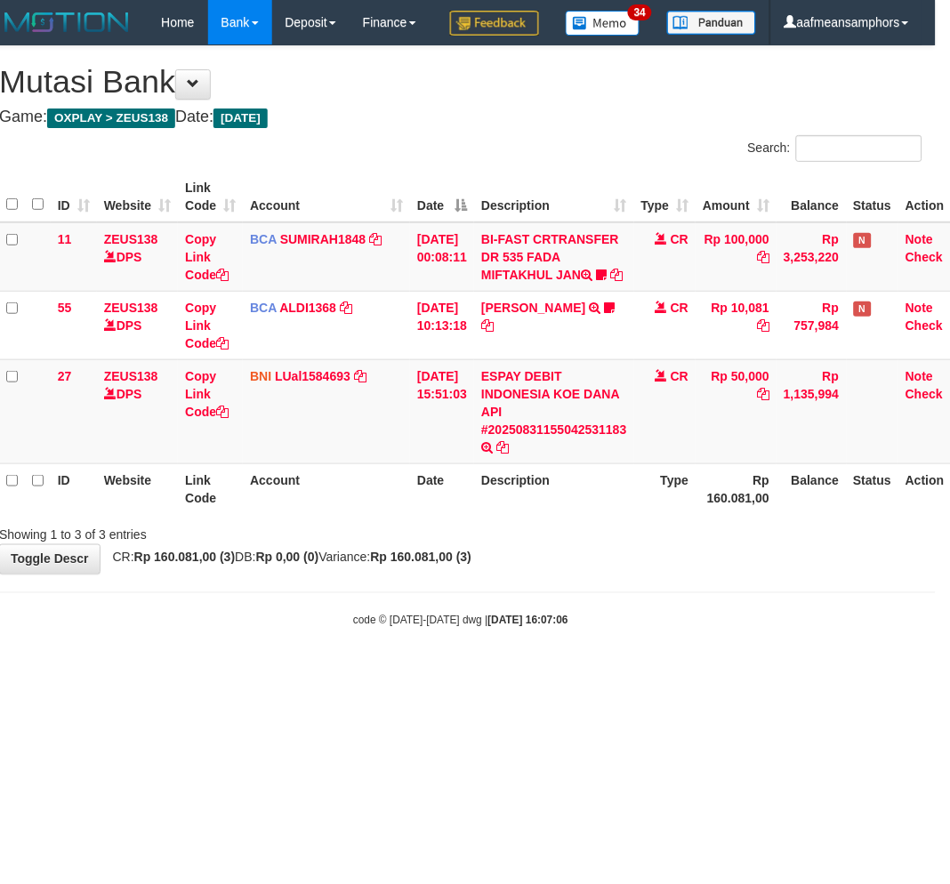
scroll to position [0, 14]
click at [508, 674] on body "Toggle navigation Home Bank Account List Load By Website Group [OXPLAY] ZEUS138…" at bounding box center [461, 337] width 950 height 674
click at [521, 674] on body "Toggle navigation Home Bank Account List Load By Website Group [OXPLAY] ZEUS138…" at bounding box center [461, 337] width 950 height 674
click at [537, 670] on body "Toggle navigation Home Bank Account List Load By Website Group [OXPLAY] ZEUS138…" at bounding box center [461, 337] width 950 height 674
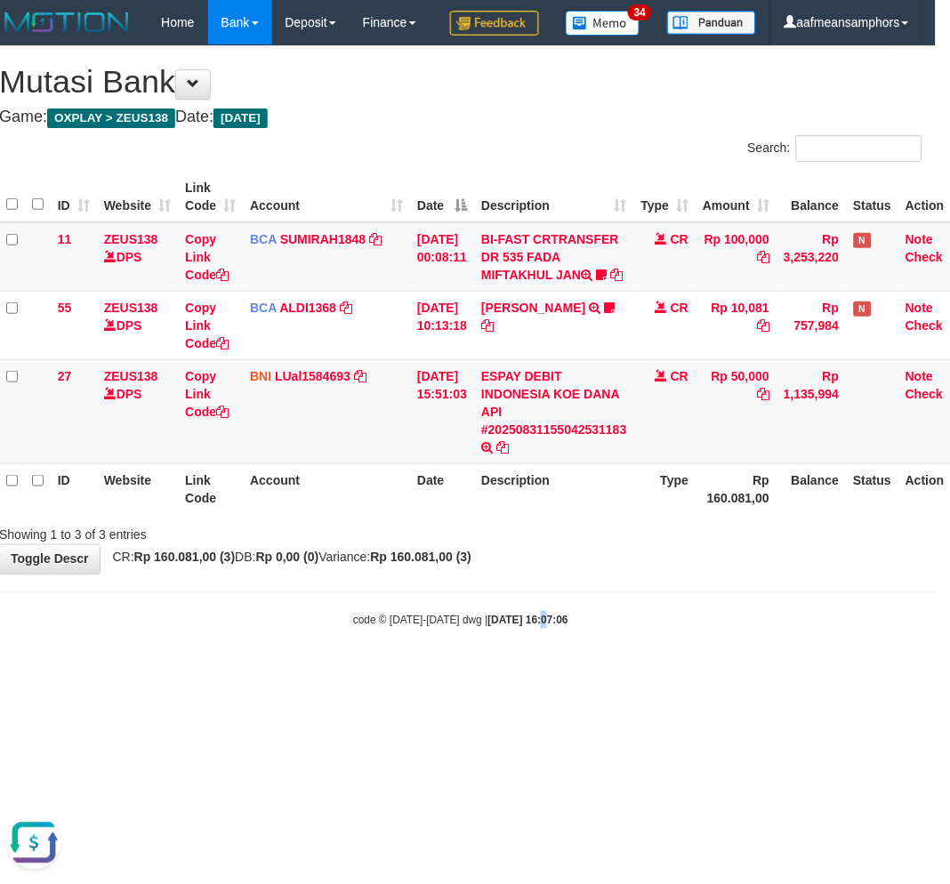
click at [552, 671] on body "Toggle navigation Home Bank Account List Load By Website Group [OXPLAY] ZEUS138…" at bounding box center [461, 337] width 950 height 674
click at [619, 629] on div "code © 2012-2018 dwg | 2025/08/31 16:07:06" at bounding box center [461, 620] width 950 height 18
click at [623, 629] on div "code © 2012-2018 dwg | 2025/08/31 16:07:06" at bounding box center [461, 620] width 950 height 18
drag, startPoint x: 646, startPoint y: 719, endPoint x: 663, endPoint y: 713, distance: 18.0
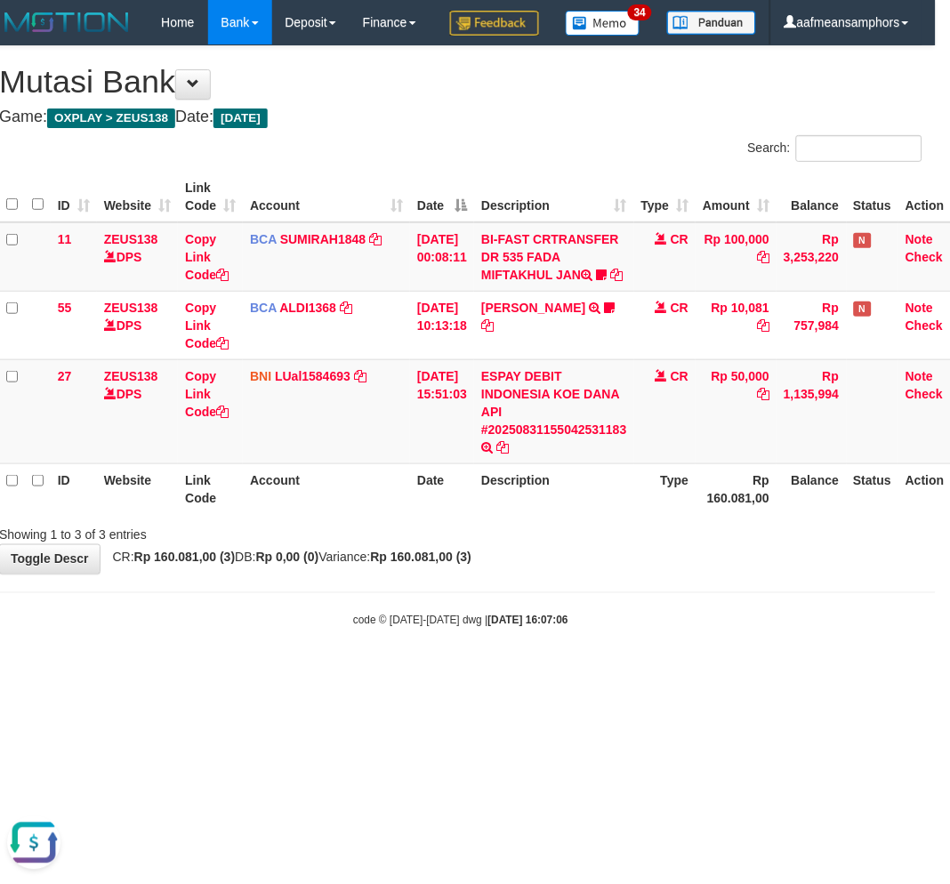
click at [645, 674] on body "Toggle navigation Home Bank Account List Load By Website Group [OXPLAY] ZEUS138…" at bounding box center [461, 337] width 950 height 674
click at [663, 674] on body "Toggle navigation Home Bank Account List Load By Website Group [OXPLAY] ZEUS138…" at bounding box center [461, 337] width 950 height 674
click at [610, 674] on body "Toggle navigation Home Bank Account List Load By Website Group [OXPLAY] ZEUS138…" at bounding box center [461, 337] width 950 height 674
click at [598, 674] on body "Toggle navigation Home Bank Account List Load By Website Group [OXPLAY] ZEUS138…" at bounding box center [461, 337] width 950 height 674
click at [562, 674] on body "Toggle navigation Home Bank Account List Load By Website Group [OXPLAY] ZEUS138…" at bounding box center [461, 337] width 950 height 674
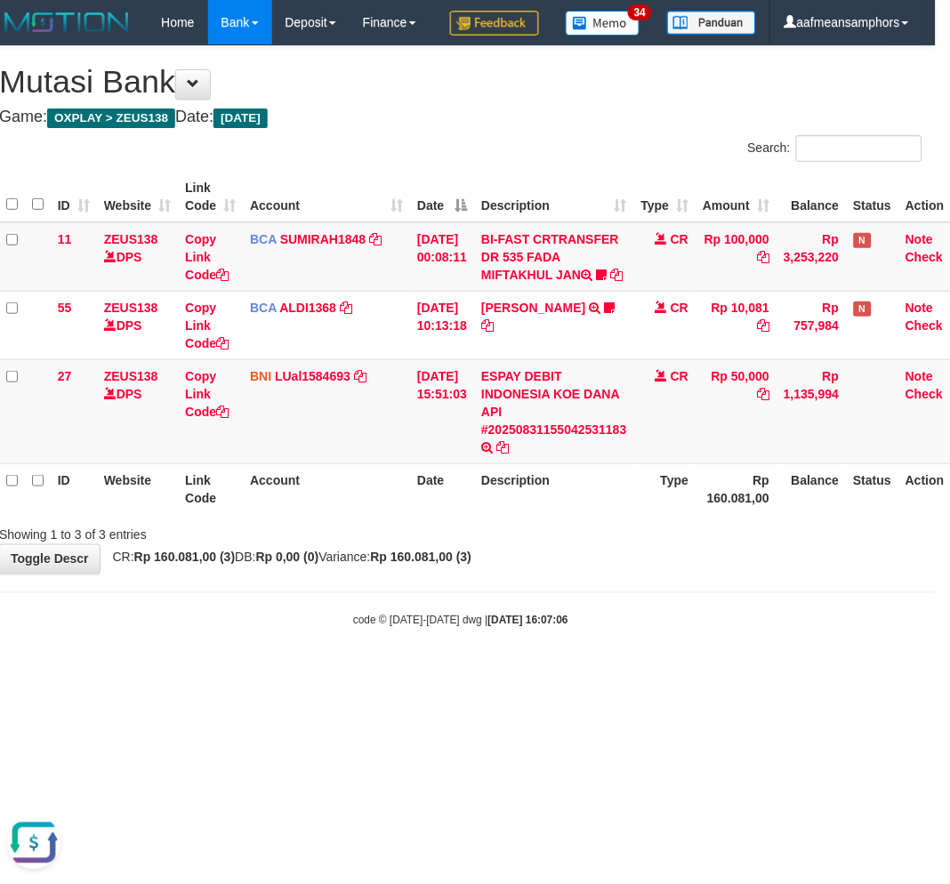
click at [645, 674] on body "Toggle navigation Home Bank Account List Load By Website Group [OXPLAY] ZEUS138…" at bounding box center [461, 337] width 950 height 674
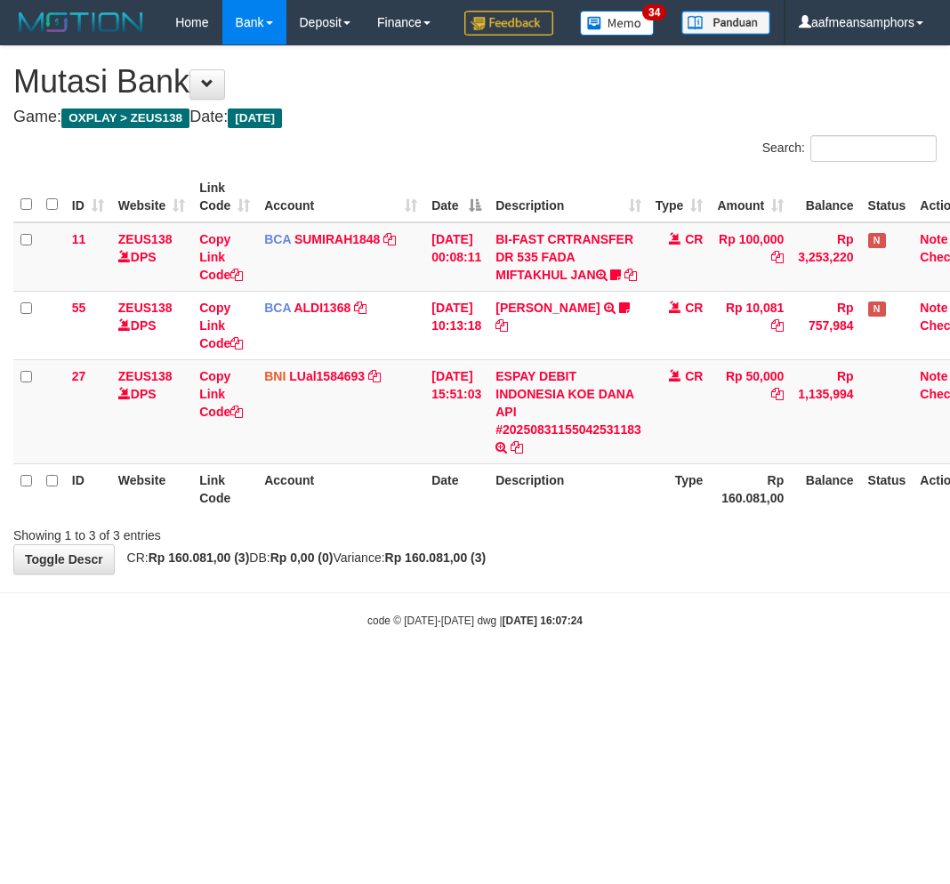
scroll to position [0, 14]
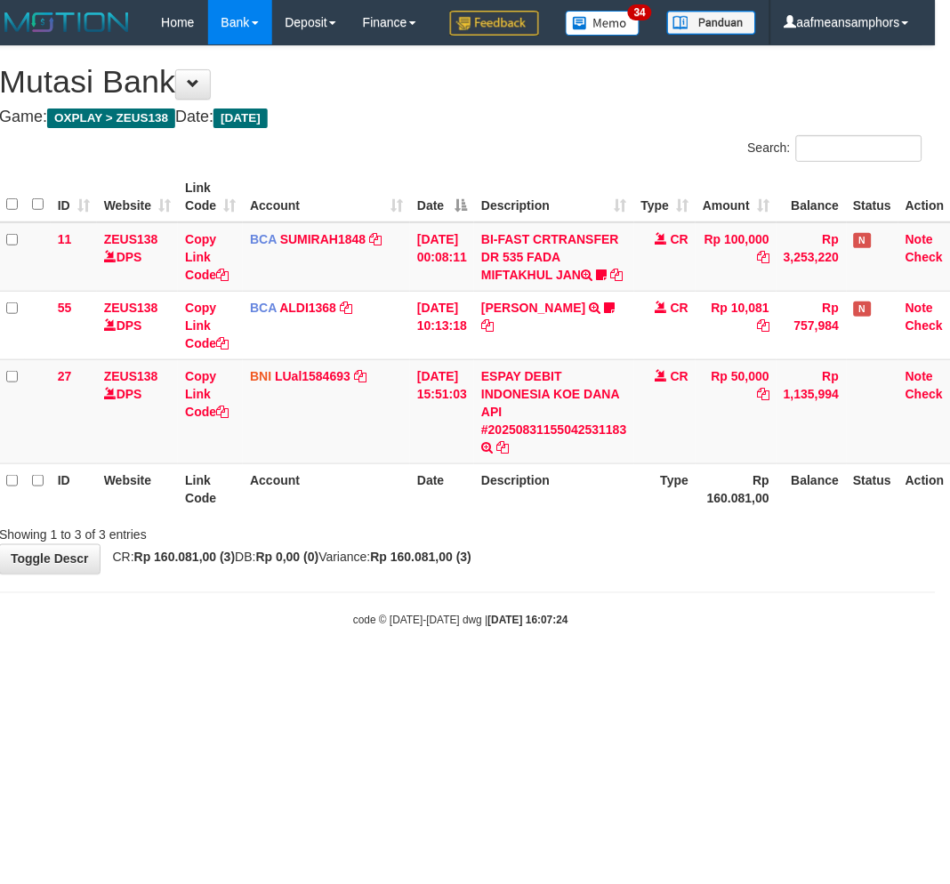
drag, startPoint x: 0, startPoint y: 0, endPoint x: 614, endPoint y: 707, distance: 936.7
click at [614, 674] on body "Toggle navigation Home Bank Account List Load By Website Group [OXPLAY] ZEUS138…" at bounding box center [461, 337] width 950 height 674
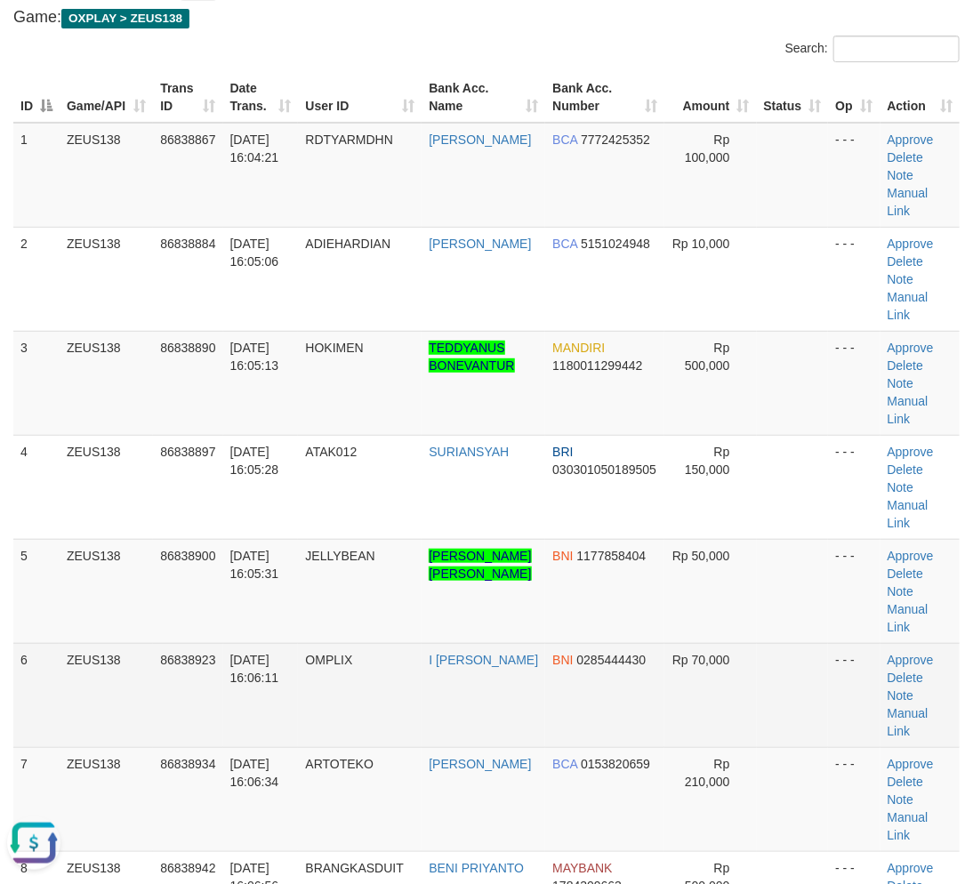
click at [214, 709] on td "86838923" at bounding box center [187, 695] width 69 height 104
drag, startPoint x: 206, startPoint y: 709, endPoint x: 69, endPoint y: 690, distance: 139.3
click at [206, 709] on td "86838923" at bounding box center [187, 695] width 69 height 104
click at [342, 695] on td "OMPLIX" at bounding box center [360, 695] width 124 height 104
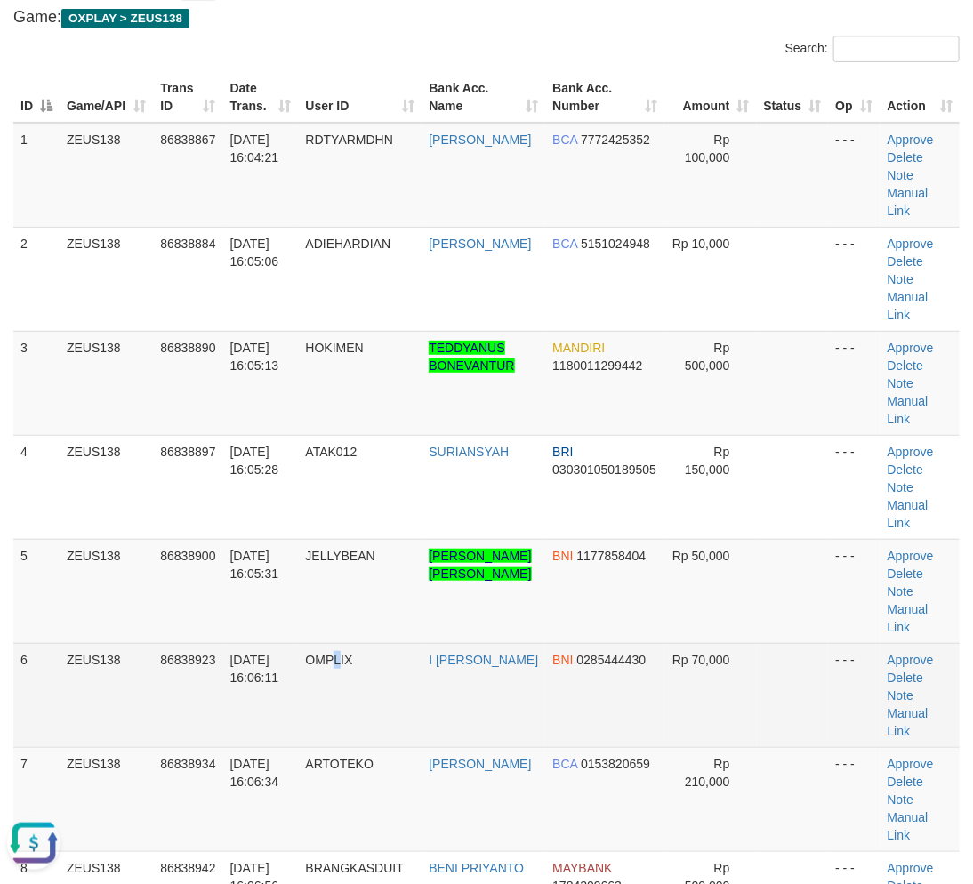
click at [338, 695] on td "OMPLIX" at bounding box center [360, 695] width 124 height 104
click at [332, 695] on td "OMPLIX" at bounding box center [360, 695] width 124 height 104
click at [329, 694] on td "OMPLIX" at bounding box center [360, 695] width 124 height 104
click at [270, 681] on span "31/08/2025 16:06:11" at bounding box center [254, 669] width 49 height 32
click at [320, 673] on td "OMPLIX" at bounding box center [360, 695] width 124 height 104
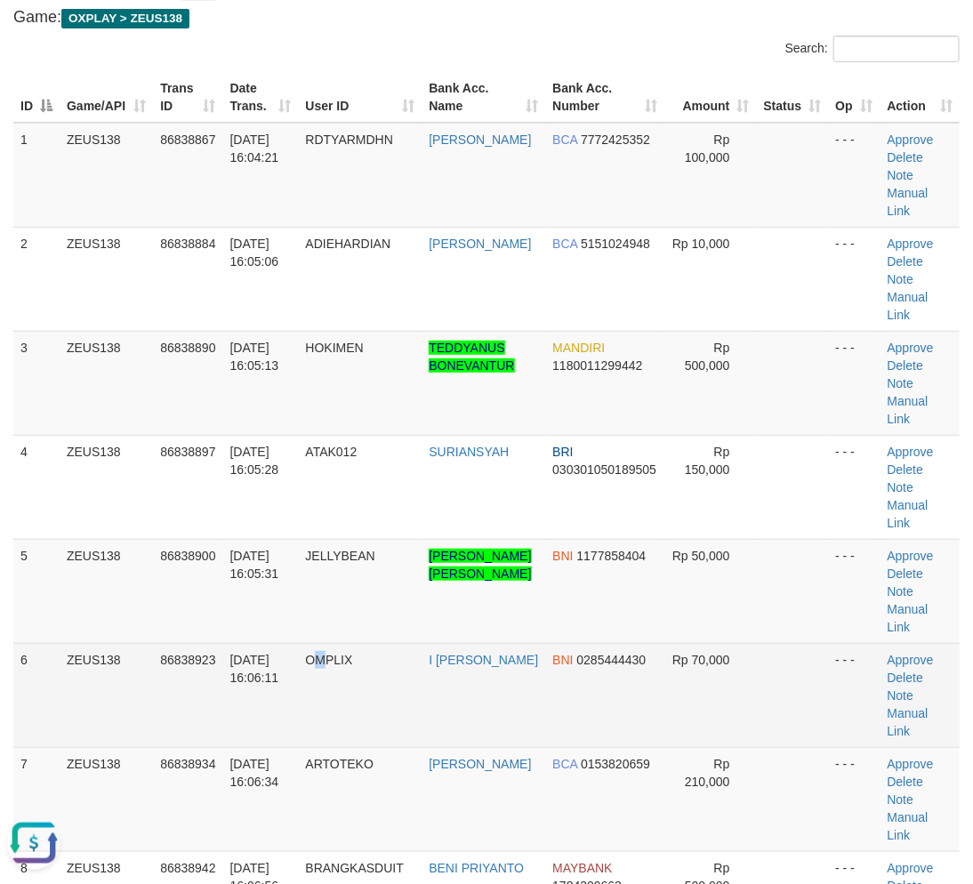
click at [327, 665] on td "OMPLIX" at bounding box center [360, 695] width 124 height 104
click at [298, 660] on td "31/08/2025 16:06:11" at bounding box center [261, 695] width 76 height 104
drag, startPoint x: 312, startPoint y: 659, endPoint x: 303, endPoint y: 659, distance: 9.8
click at [308, 658] on td "OMPLIX" at bounding box center [360, 695] width 124 height 104
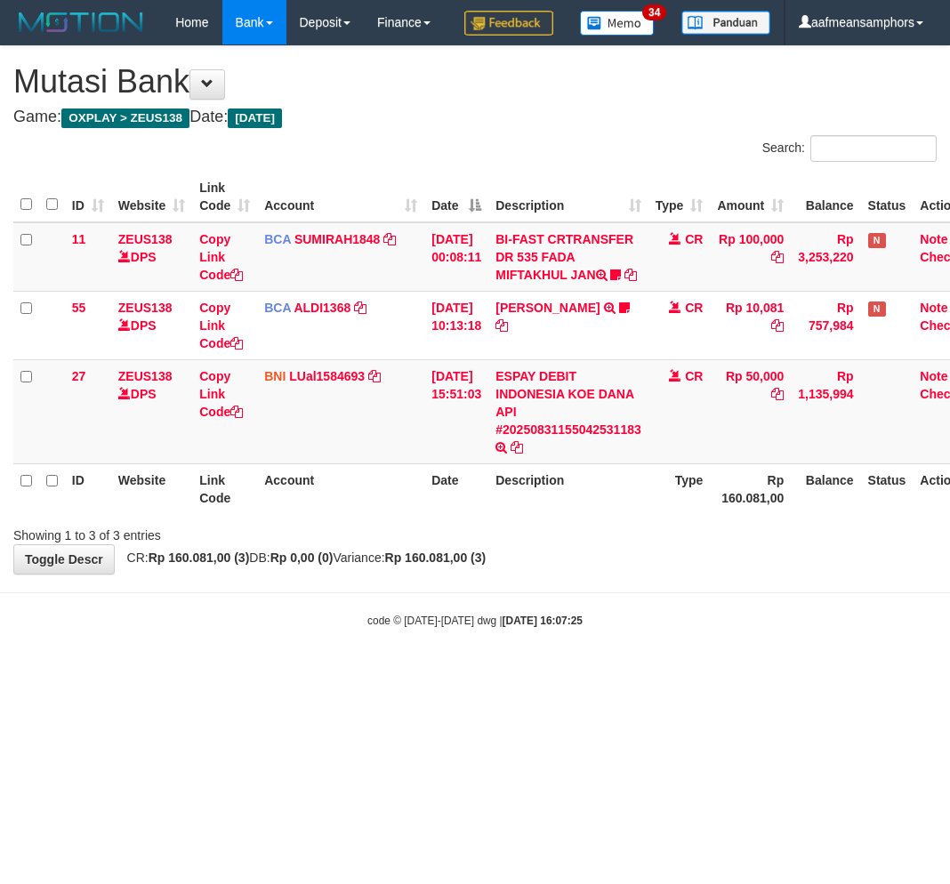
scroll to position [0, 14]
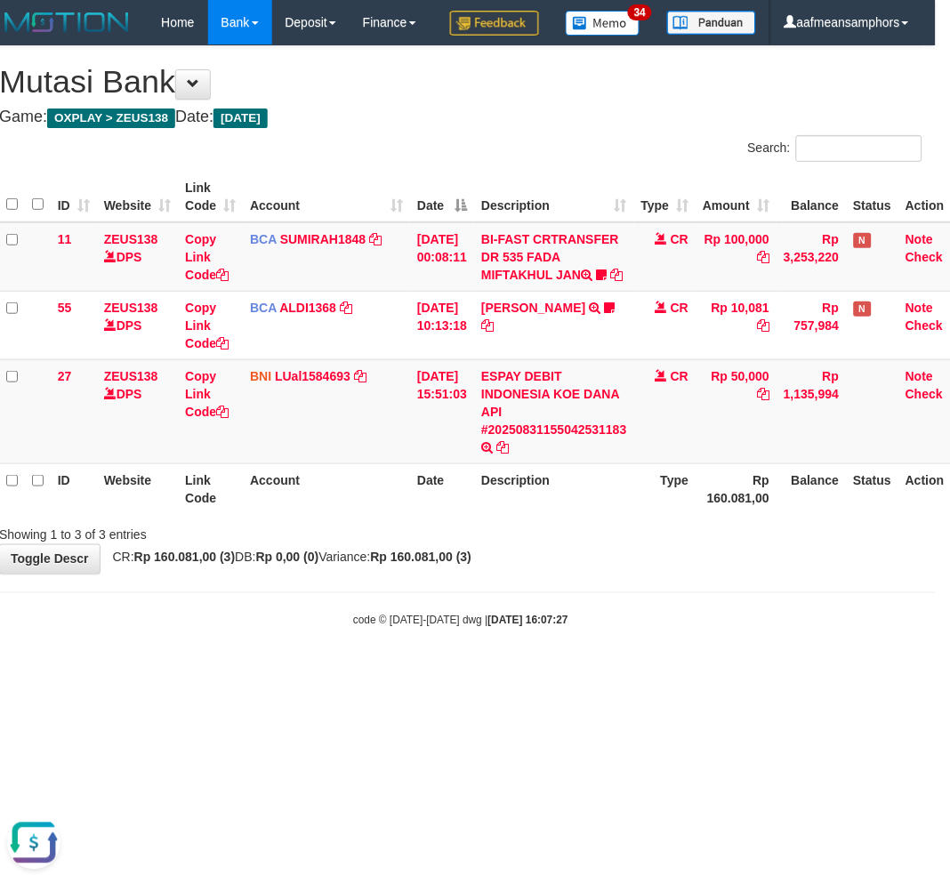
drag, startPoint x: 646, startPoint y: 666, endPoint x: 776, endPoint y: 667, distance: 129.9
click at [647, 666] on body "Toggle navigation Home Bank Account List Load By Website Group [OXPLAY] ZEUS138…" at bounding box center [461, 337] width 950 height 674
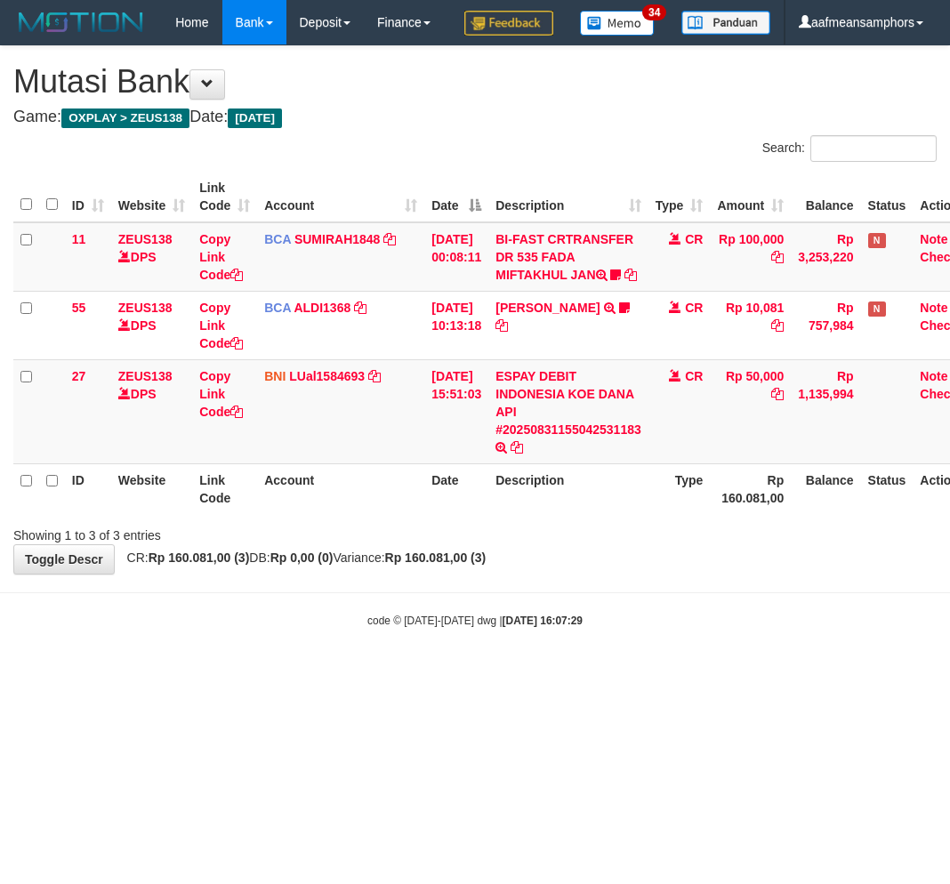
scroll to position [0, 14]
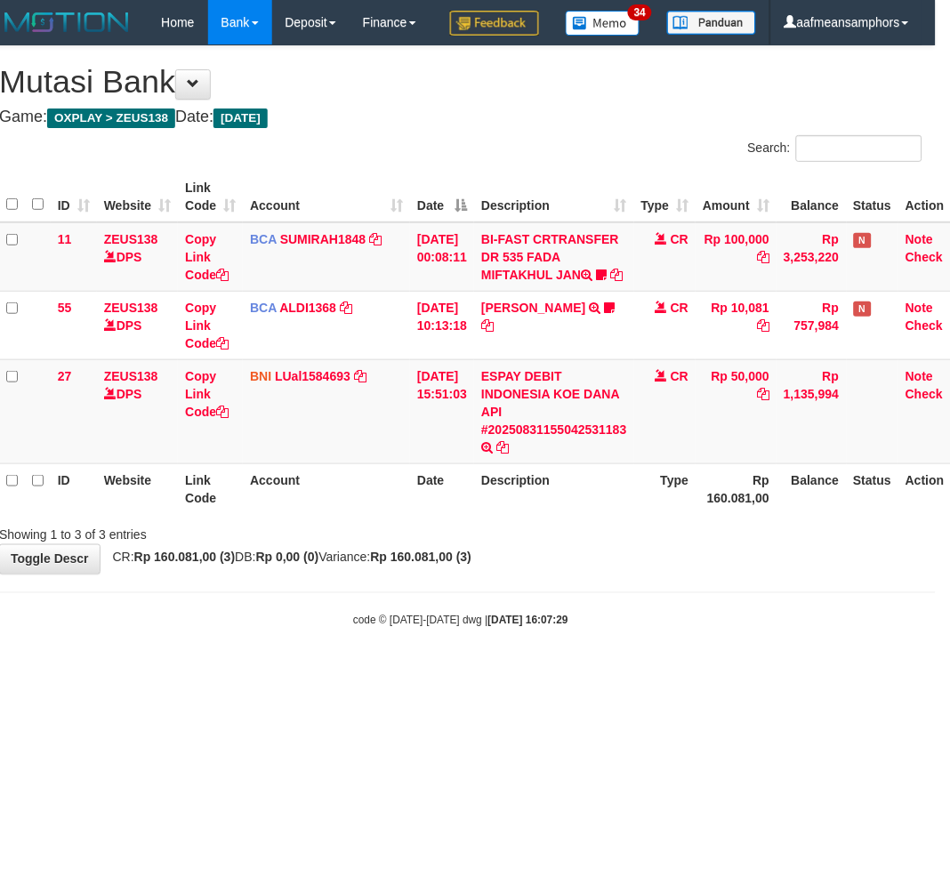
drag, startPoint x: 568, startPoint y: 683, endPoint x: 577, endPoint y: 690, distance: 10.9
click at [577, 629] on div "code © [DATE]-[DATE] dwg | [DATE] 16:07:29" at bounding box center [461, 620] width 950 height 18
drag, startPoint x: 599, startPoint y: 674, endPoint x: 672, endPoint y: 669, distance: 73.1
click at [601, 629] on div "code © [DATE]-[DATE] dwg | [DATE] 16:07:29" at bounding box center [461, 620] width 950 height 18
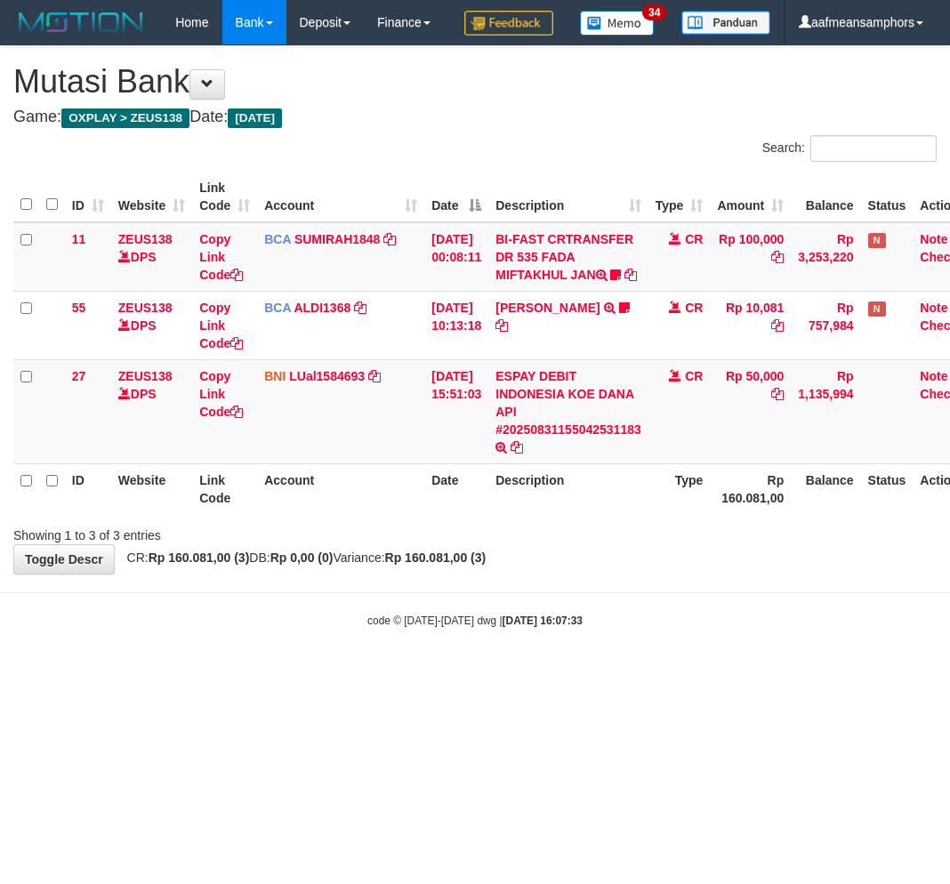
scroll to position [0, 14]
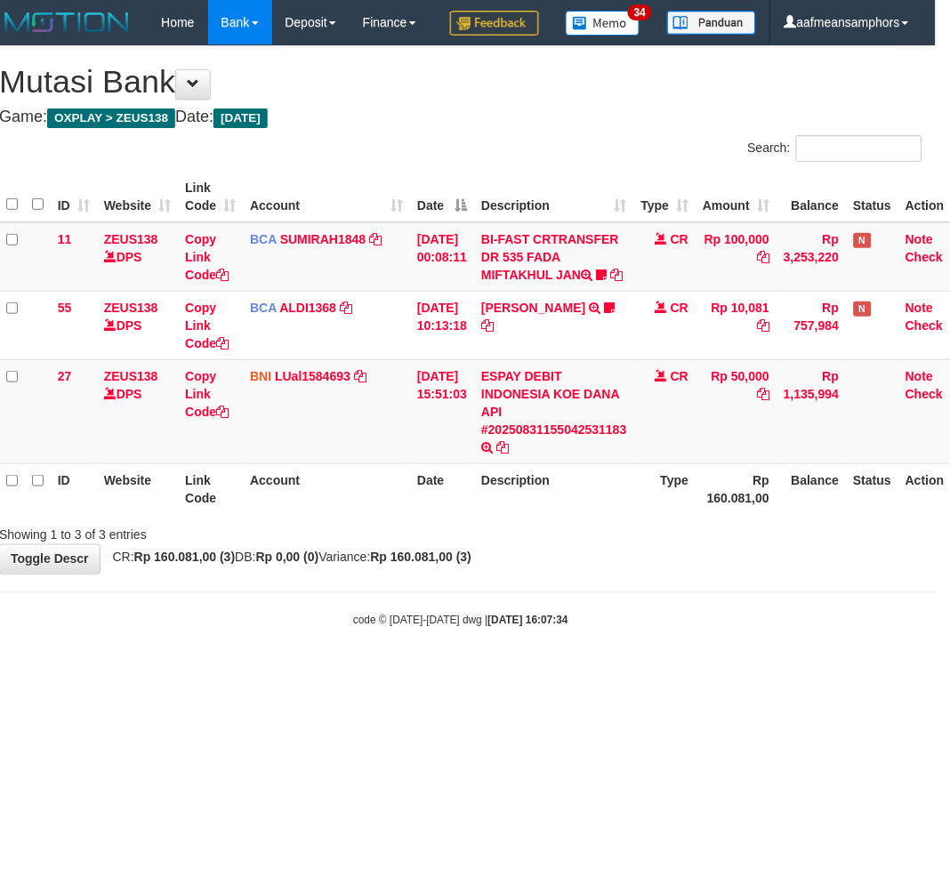
click at [535, 659] on body "Toggle navigation Home Bank Account List Load By Website Group [OXPLAY] ZEUS138…" at bounding box center [461, 337] width 950 height 674
click at [596, 665] on body "Toggle navigation Home Bank Account List Load By Website Group [OXPLAY] ZEUS138…" at bounding box center [461, 337] width 950 height 674
click at [632, 659] on body "Toggle navigation Home Bank Account List Load By Website Group [OXPLAY] ZEUS138…" at bounding box center [461, 337] width 950 height 674
click at [637, 650] on body "Toggle navigation Home Bank Account List Load By Website Group [OXPLAY] ZEUS138…" at bounding box center [461, 337] width 950 height 674
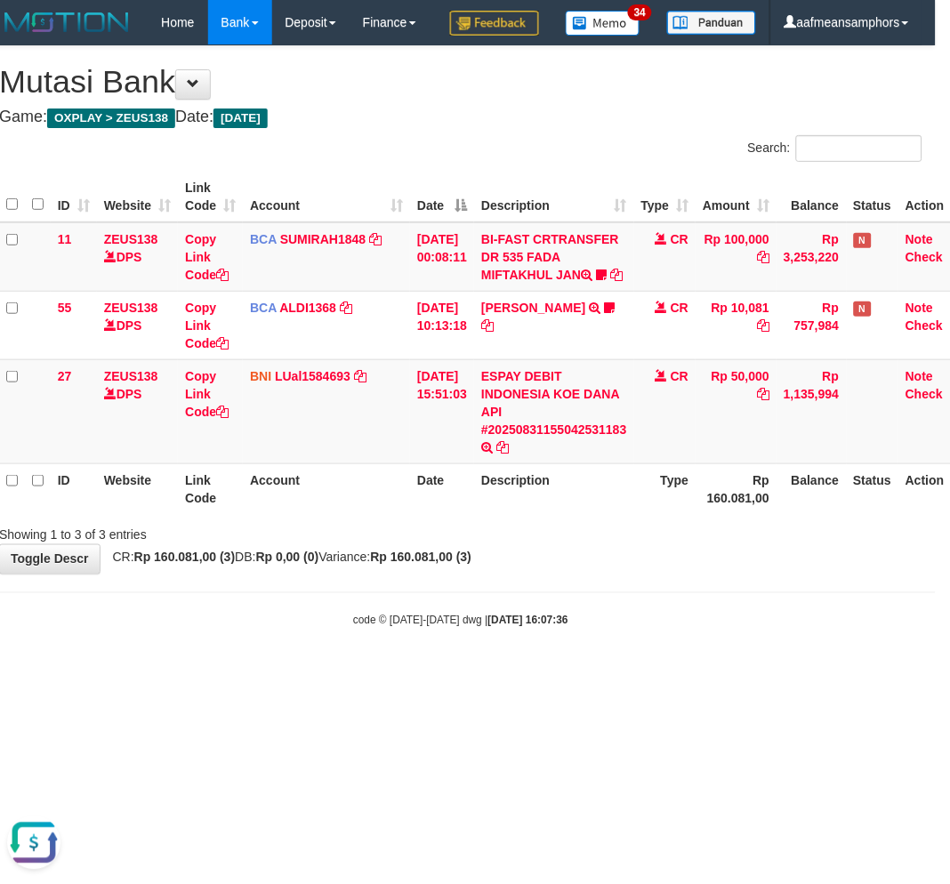
click at [635, 650] on body "Toggle navigation Home Bank Account List Load By Website Group [OXPLAY] ZEUS138…" at bounding box center [461, 337] width 950 height 674
click at [633, 651] on body "Toggle navigation Home Bank Account List Load By Website Group [OXPLAY] ZEUS138…" at bounding box center [461, 337] width 950 height 674
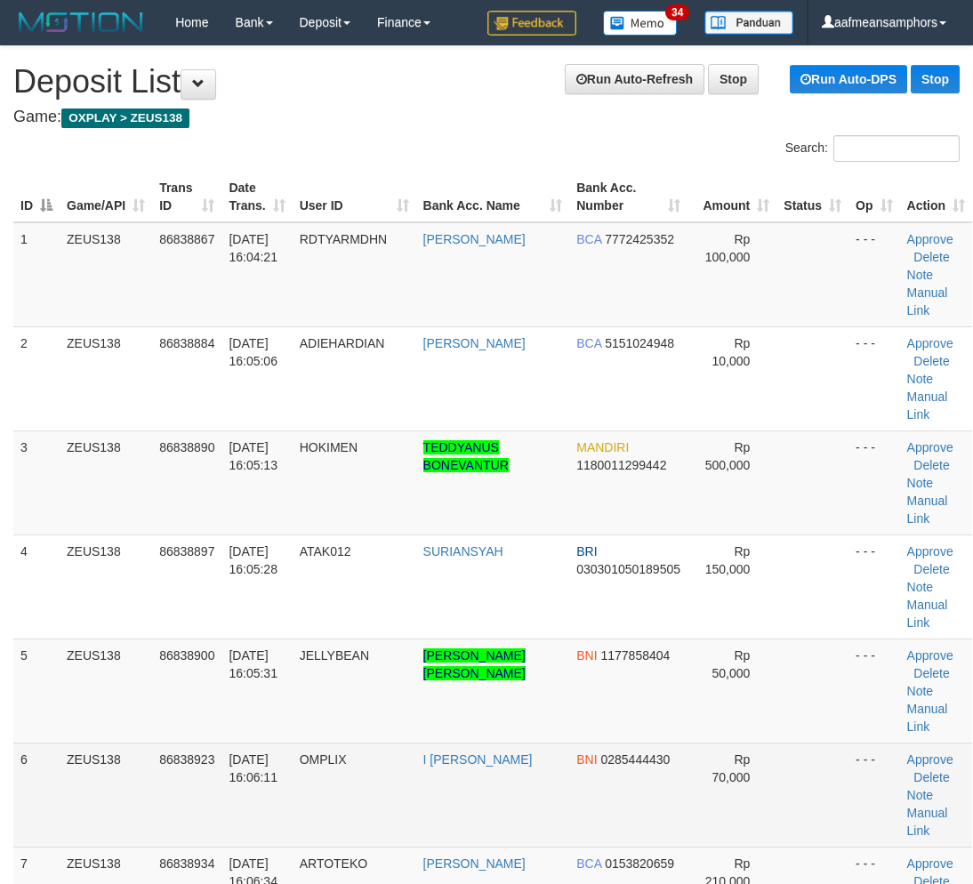
scroll to position [100, 0]
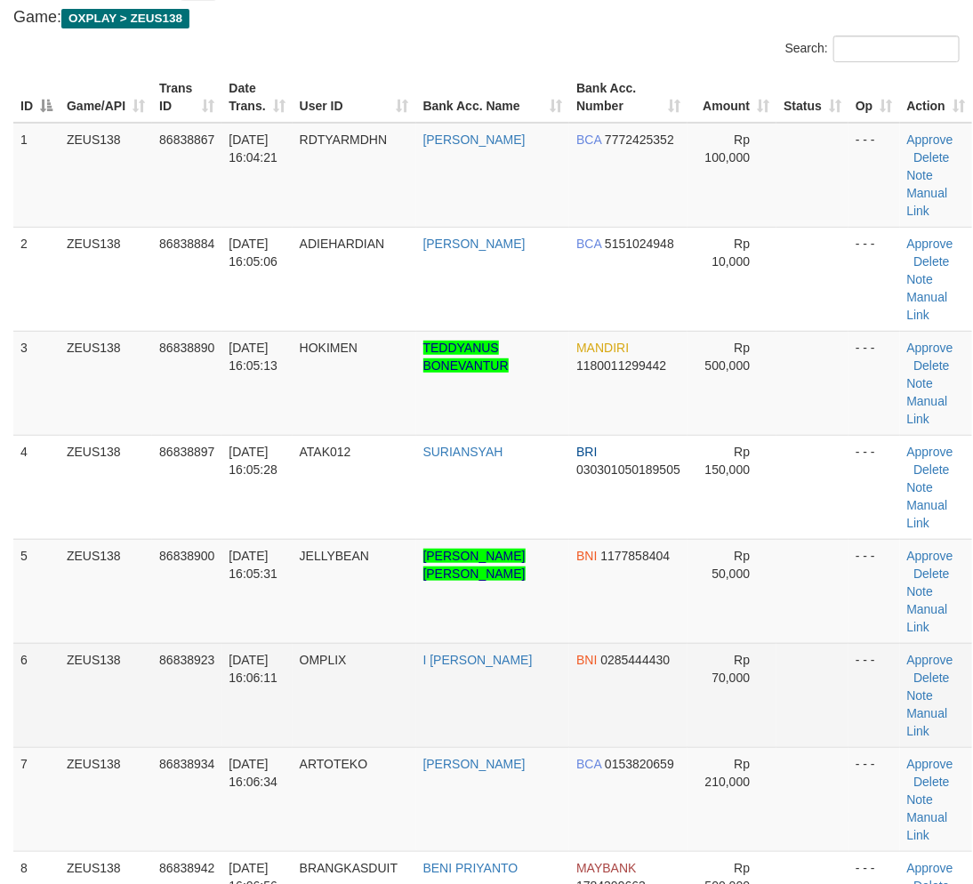
click at [245, 688] on td "[DATE] 16:06:11" at bounding box center [257, 695] width 70 height 104
click at [253, 689] on td "[DATE] 16:06:11" at bounding box center [257, 695] width 70 height 104
click at [253, 688] on td "[DATE] 16:06:11" at bounding box center [257, 695] width 70 height 104
click at [247, 687] on td "[DATE] 16:06:11" at bounding box center [257, 695] width 70 height 104
click at [247, 677] on span "[DATE] 16:06:11" at bounding box center [253, 669] width 49 height 32
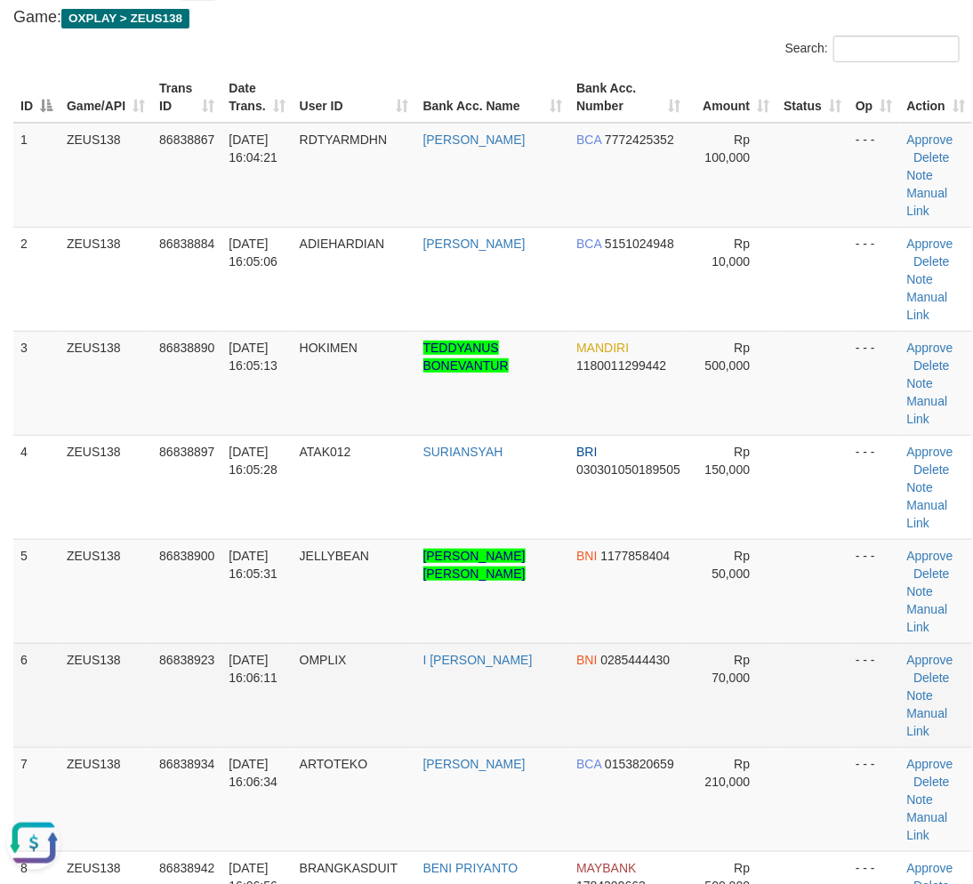
scroll to position [0, 0]
click at [246, 677] on span "[DATE] 16:06:11" at bounding box center [253, 669] width 49 height 32
click at [236, 674] on span "[DATE] 16:06:11" at bounding box center [253, 669] width 49 height 32
click at [246, 670] on span "[DATE] 16:06:11" at bounding box center [253, 669] width 49 height 32
click at [245, 666] on td "[DATE] 16:06:11" at bounding box center [257, 695] width 70 height 104
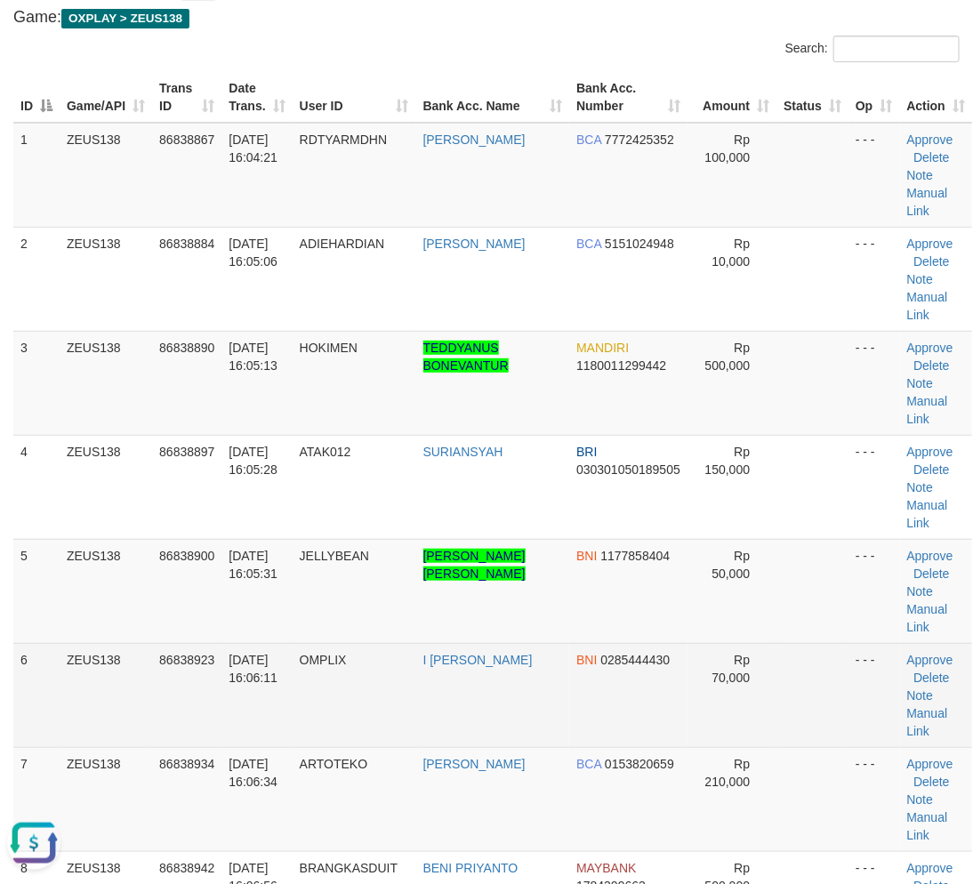
click at [283, 667] on td "[DATE] 16:06:11" at bounding box center [257, 695] width 70 height 104
drag, startPoint x: 282, startPoint y: 663, endPoint x: 152, endPoint y: 667, distance: 130.0
click at [278, 662] on span "[DATE] 16:06:11" at bounding box center [253, 669] width 49 height 32
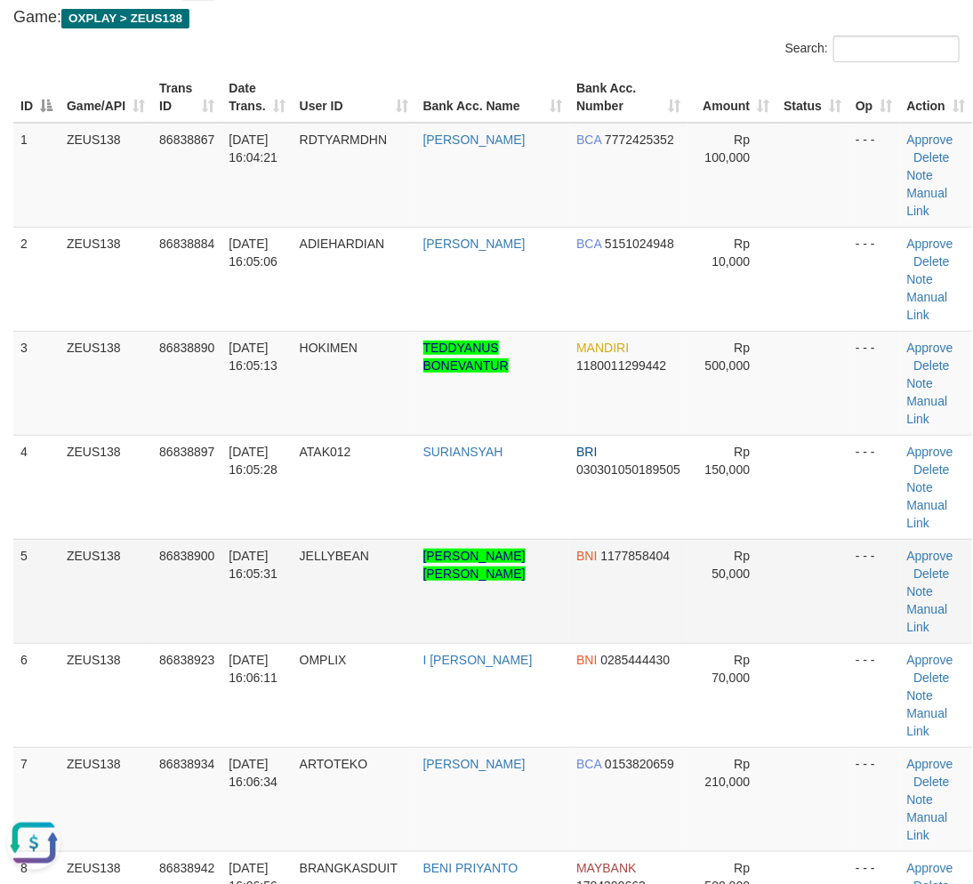
click at [324, 628] on td "JELLYBEAN" at bounding box center [355, 591] width 124 height 104
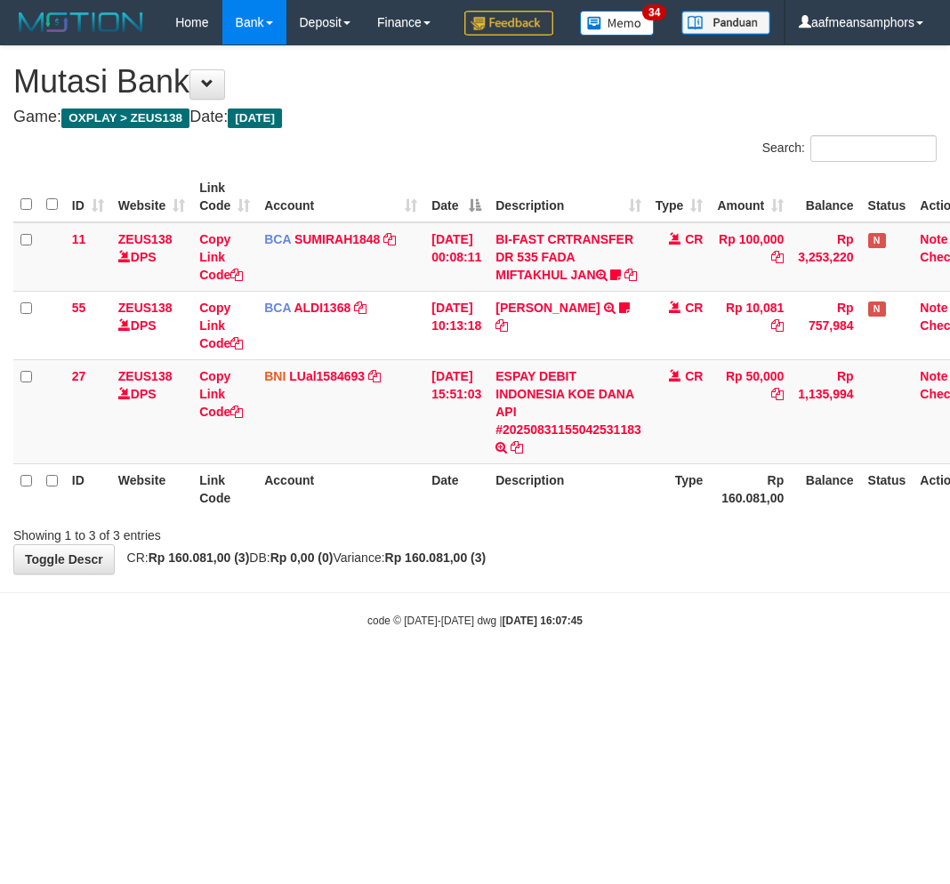
scroll to position [0, 14]
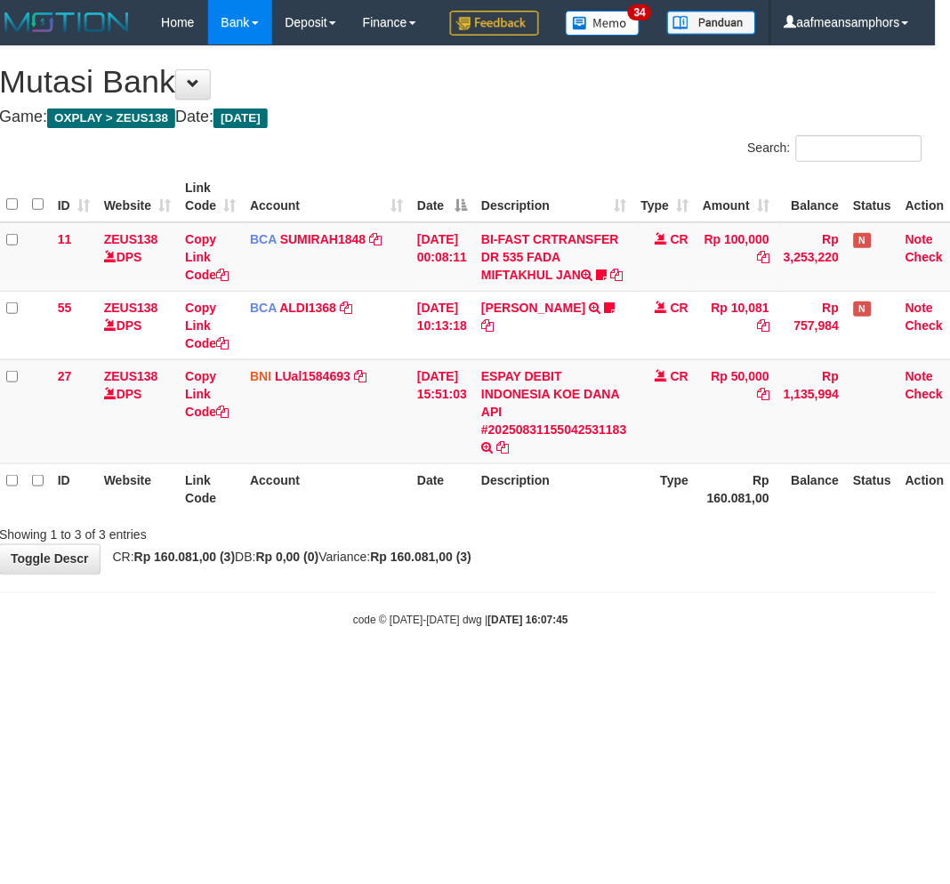
click at [633, 651] on body "Toggle navigation Home Bank Account List Load By Website Group [OXPLAY] ZEUS138…" at bounding box center [461, 337] width 950 height 674
click at [612, 650] on body "Toggle navigation Home Bank Account List Load By Website Group [OXPLAY] ZEUS138…" at bounding box center [461, 337] width 950 height 674
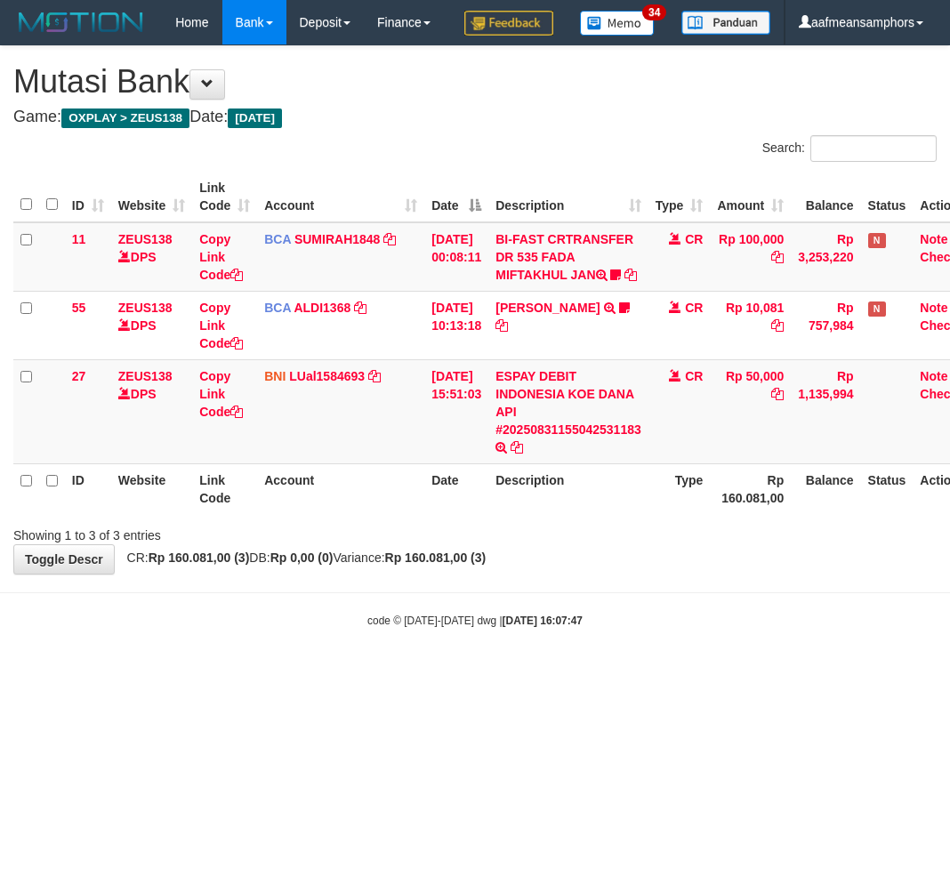
scroll to position [0, 14]
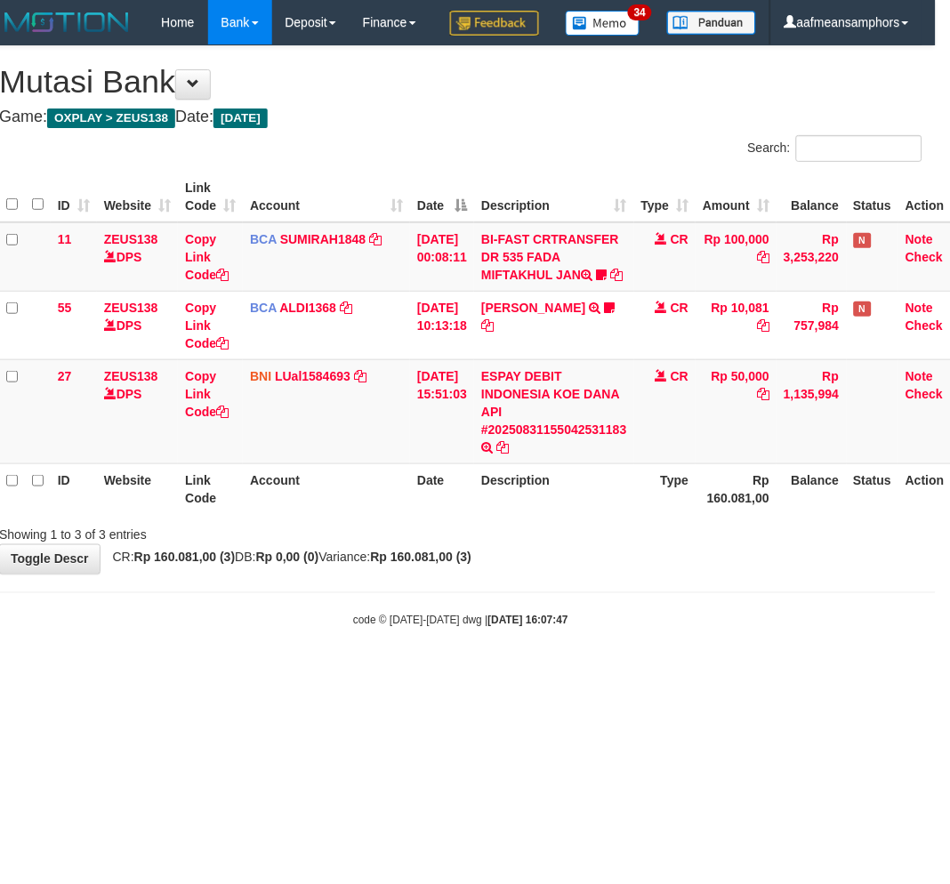
click at [620, 641] on body "Toggle navigation Home Bank Account List Load By Website Group [OXPLAY] ZEUS138…" at bounding box center [461, 337] width 950 height 674
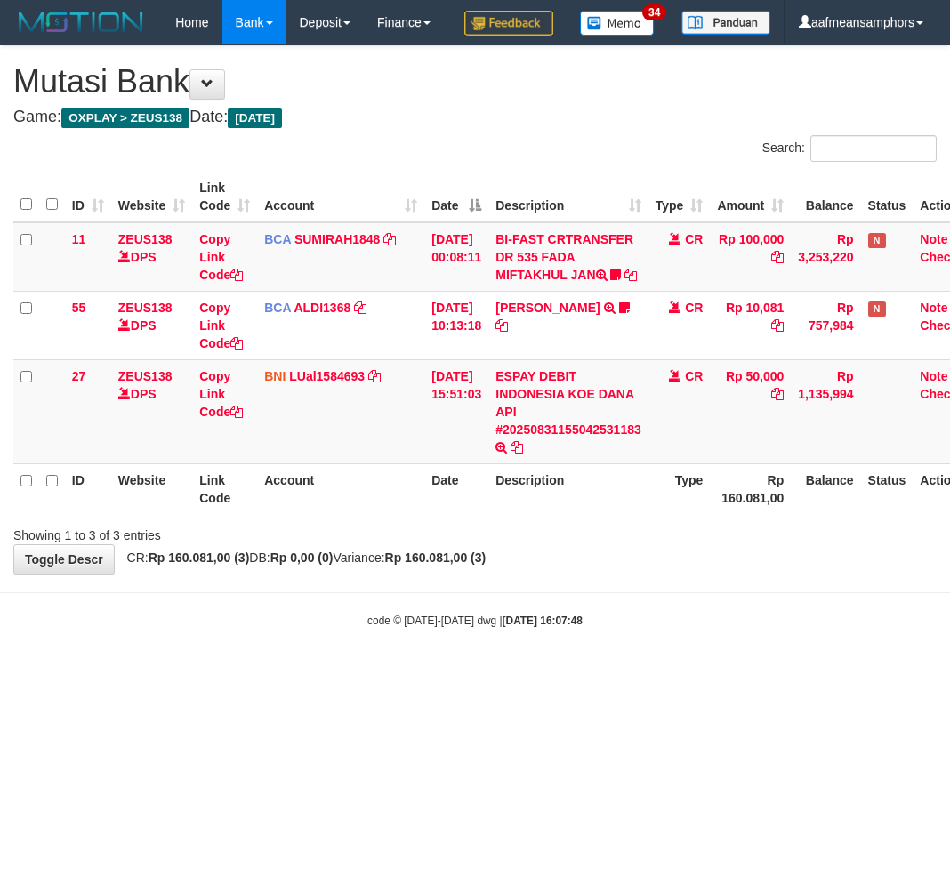
scroll to position [0, 14]
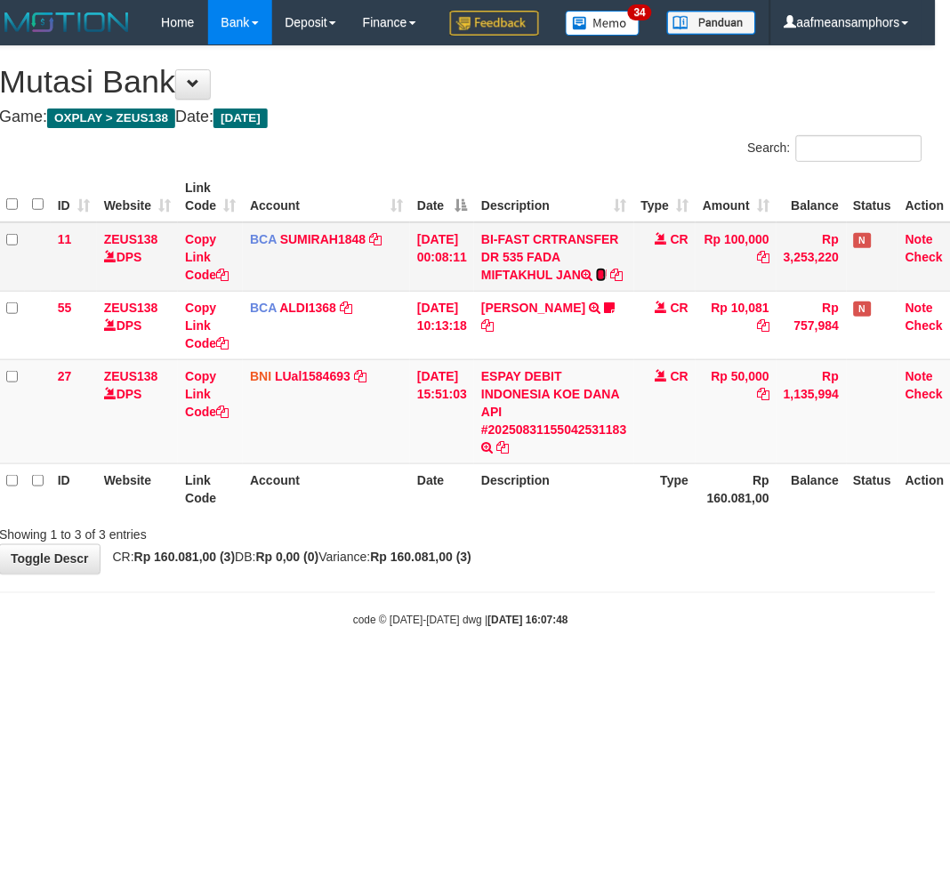
click at [607, 281] on icon at bounding box center [601, 275] width 11 height 12
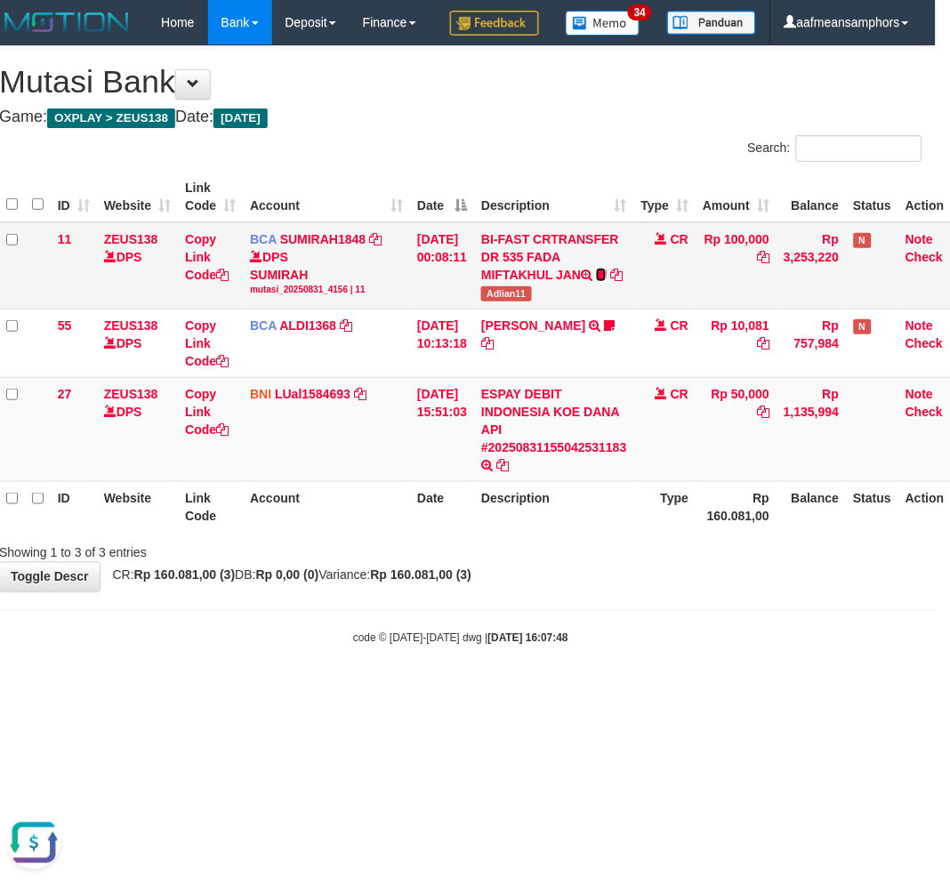
scroll to position [0, 0]
click at [523, 302] on span "Adlian11" at bounding box center [506, 294] width 50 height 15
copy span "Adlian11"
click at [611, 592] on div "**********" at bounding box center [461, 318] width 950 height 545
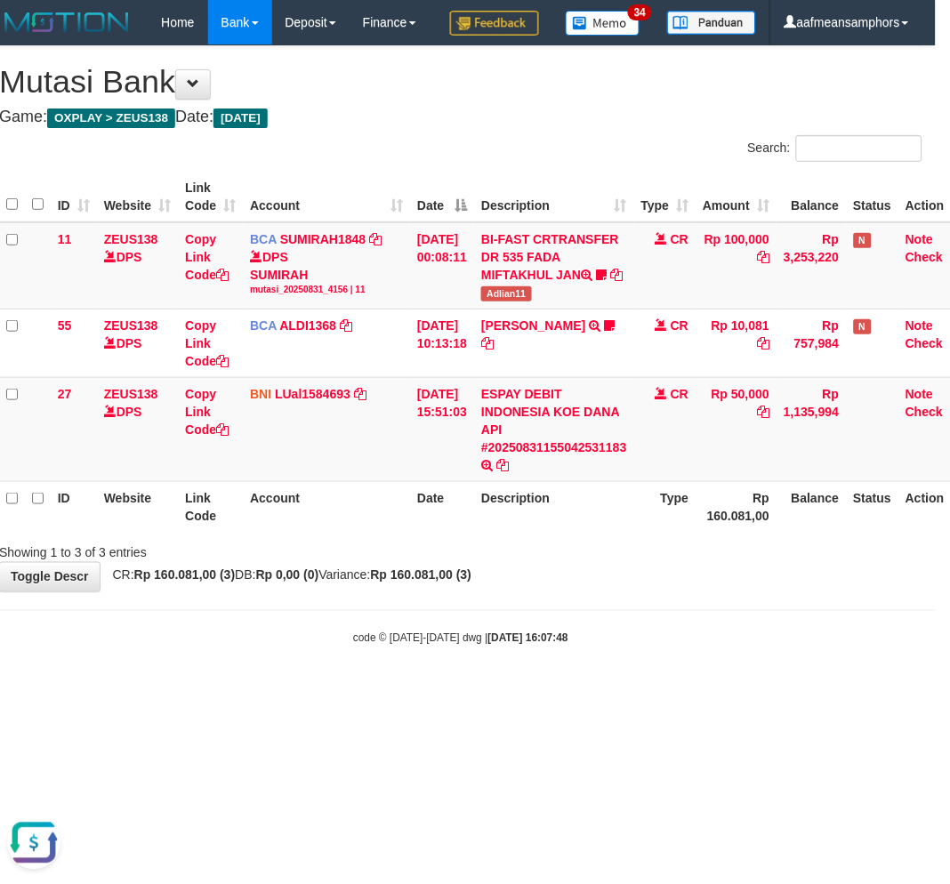
click at [630, 592] on div "**********" at bounding box center [461, 318] width 950 height 545
click at [626, 592] on div "**********" at bounding box center [461, 318] width 950 height 545
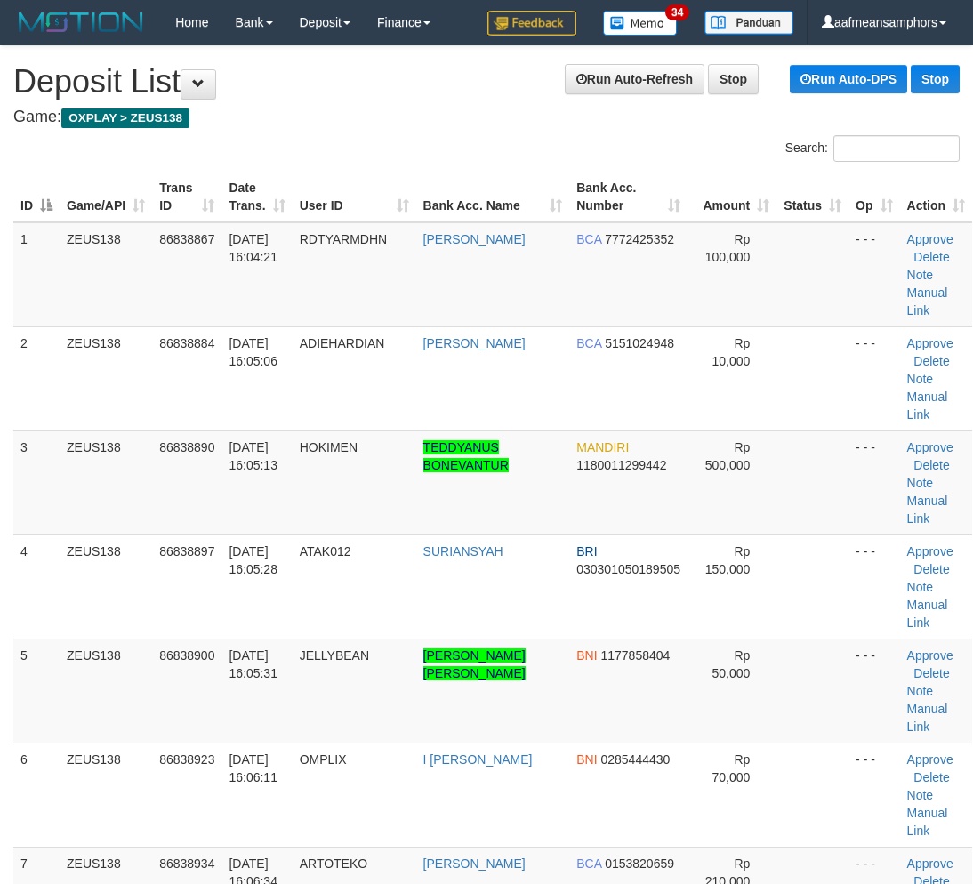
scroll to position [100, 0]
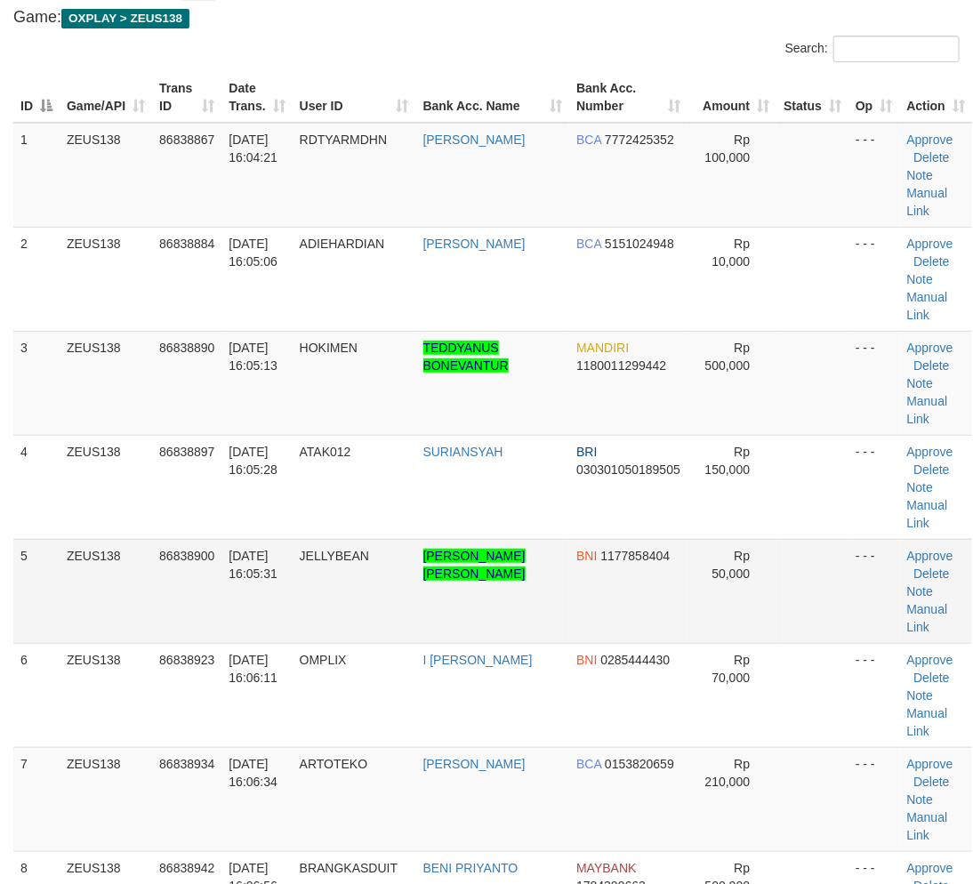
click at [351, 555] on tbody "1 ZEUS138 86838867 [DATE] 16:04:21 [GEOGRAPHIC_DATA] [PERSON_NAME] BCA 77724253…" at bounding box center [492, 644] width 959 height 1042
click at [377, 759] on tbody "1 ZEUS138 86838867 31/08/2025 16:04:21 RDTYARMDHN RADITYA RAMADHANA BCA 7772425…" at bounding box center [492, 644] width 959 height 1042
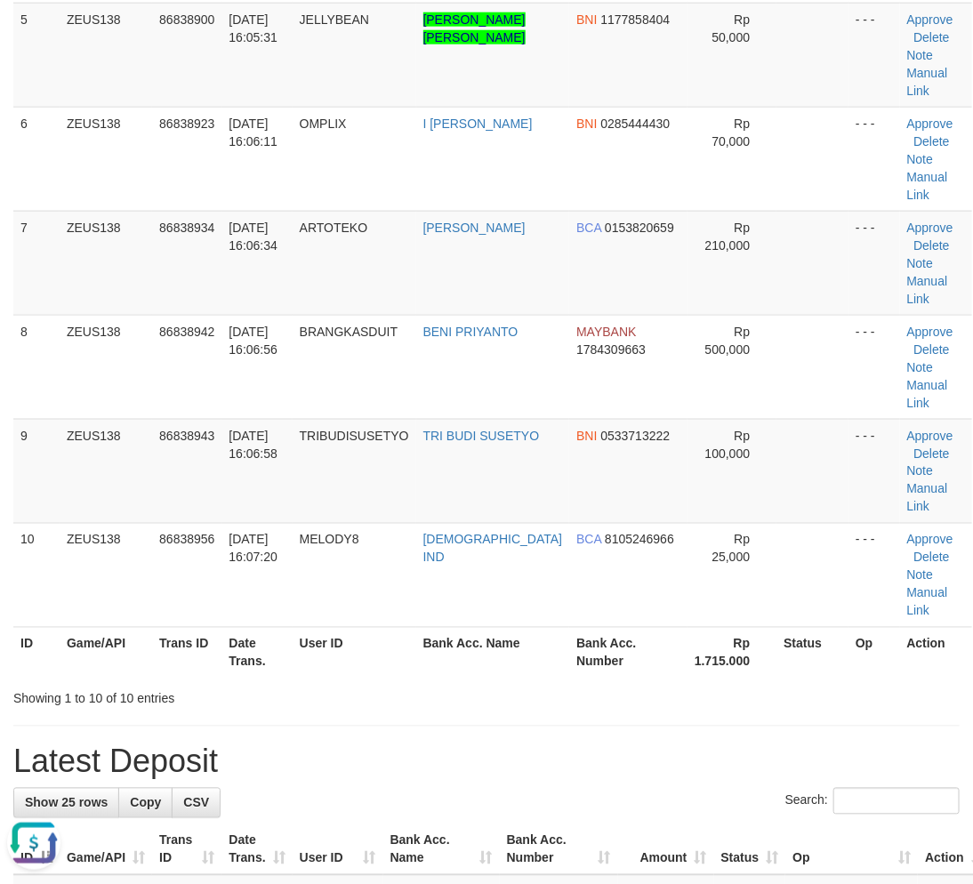
click at [234, 726] on hr at bounding box center [486, 726] width 947 height 1
drag, startPoint x: 267, startPoint y: 717, endPoint x: 180, endPoint y: 706, distance: 87.9
click at [267, 719] on div "**********" at bounding box center [486, 836] width 973 height 2853
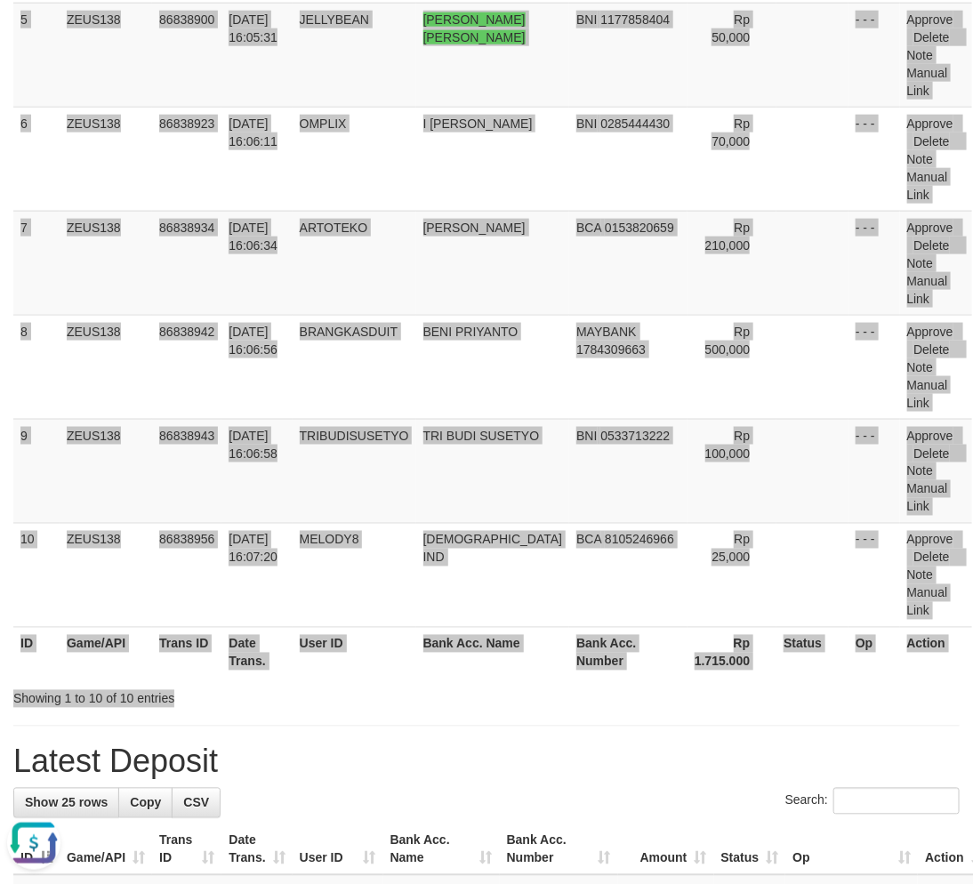
click at [493, 722] on div "**********" at bounding box center [486, 836] width 973 height 2853
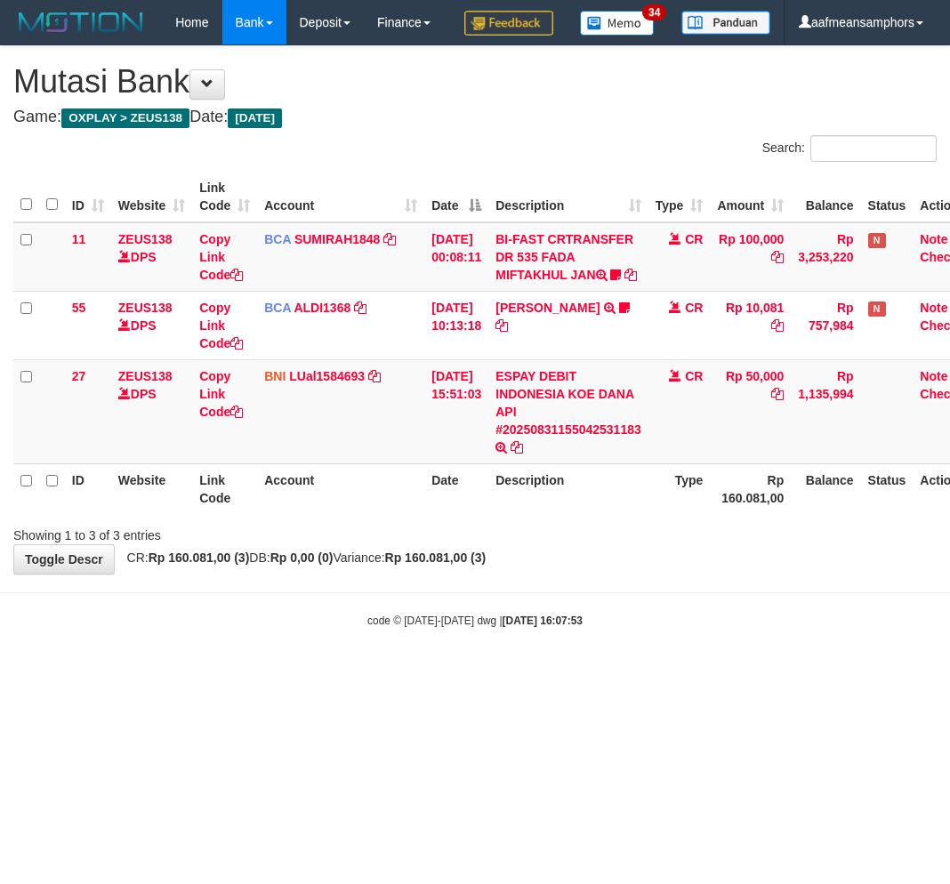
scroll to position [0, 14]
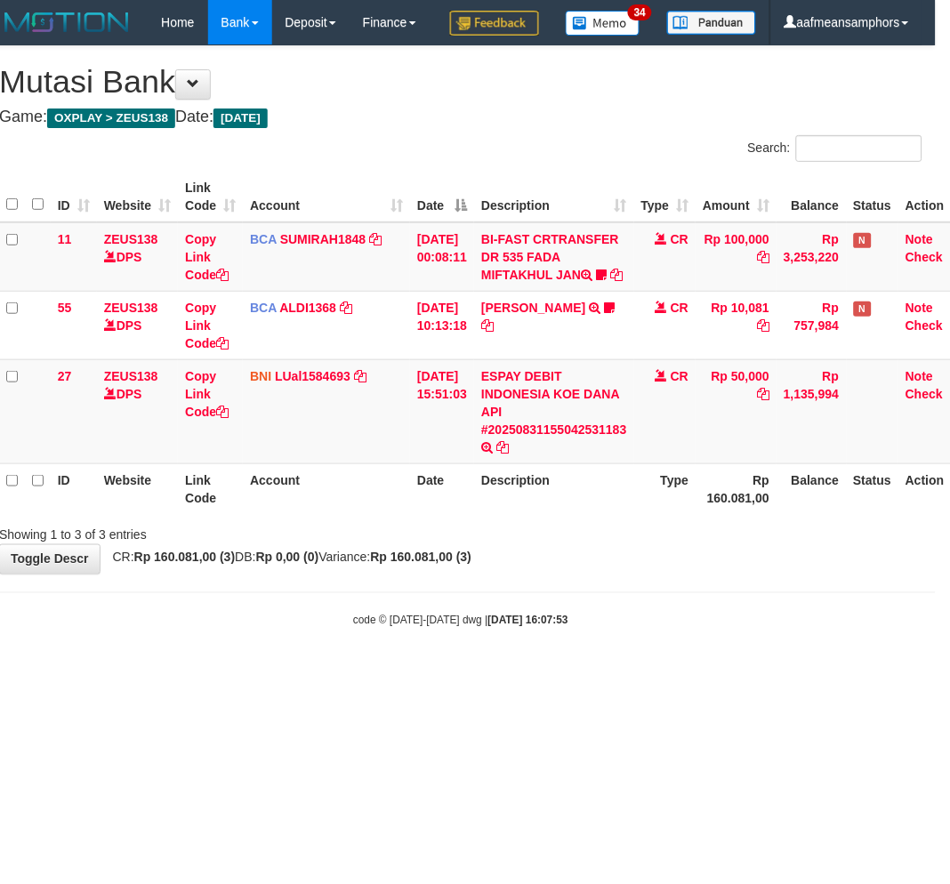
click at [617, 637] on body "Toggle navigation Home Bank Account List Load By Website Group [OXPLAY] ZEUS138…" at bounding box center [461, 337] width 950 height 674
click at [614, 639] on body "Toggle navigation Home Bank Account List Load By Website Group [OXPLAY] ZEUS138…" at bounding box center [461, 337] width 950 height 674
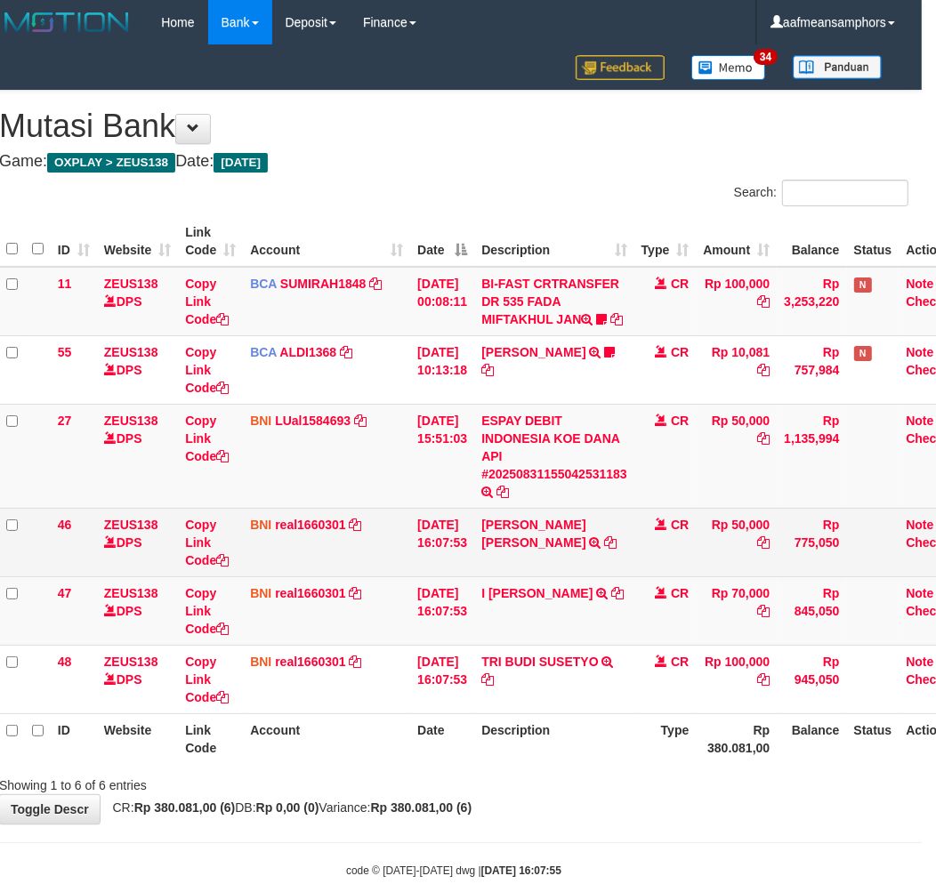
scroll to position [37, 14]
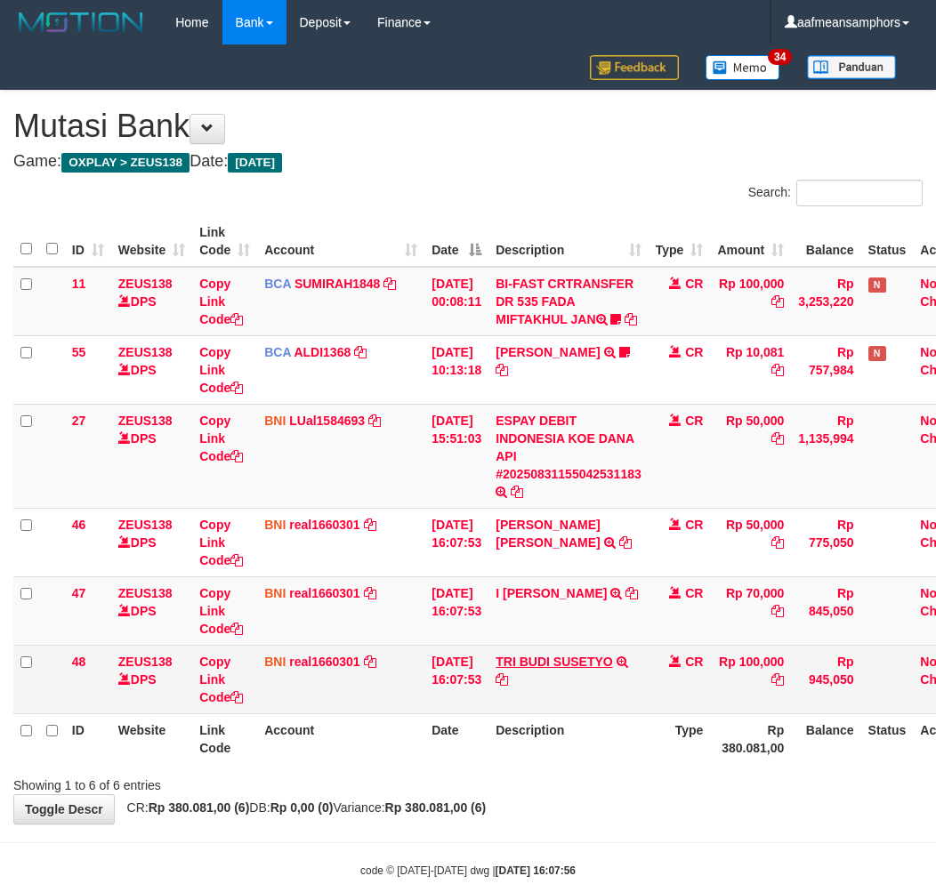
scroll to position [50, 14]
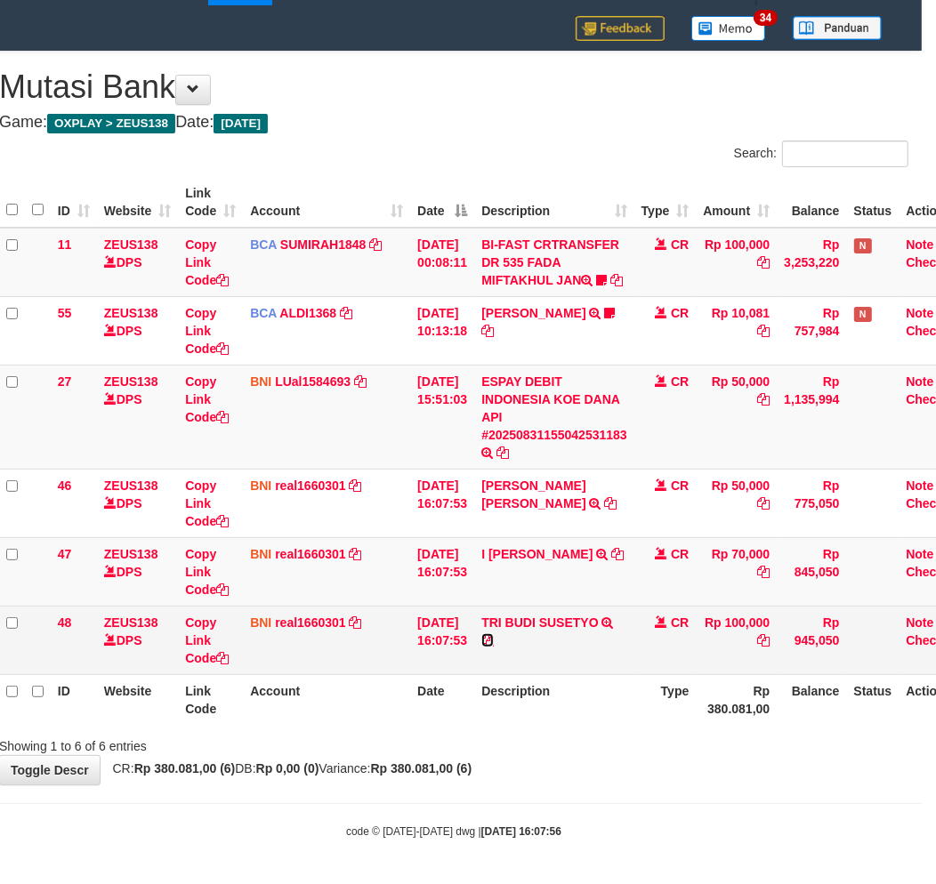
click at [494, 647] on icon at bounding box center [487, 640] width 12 height 12
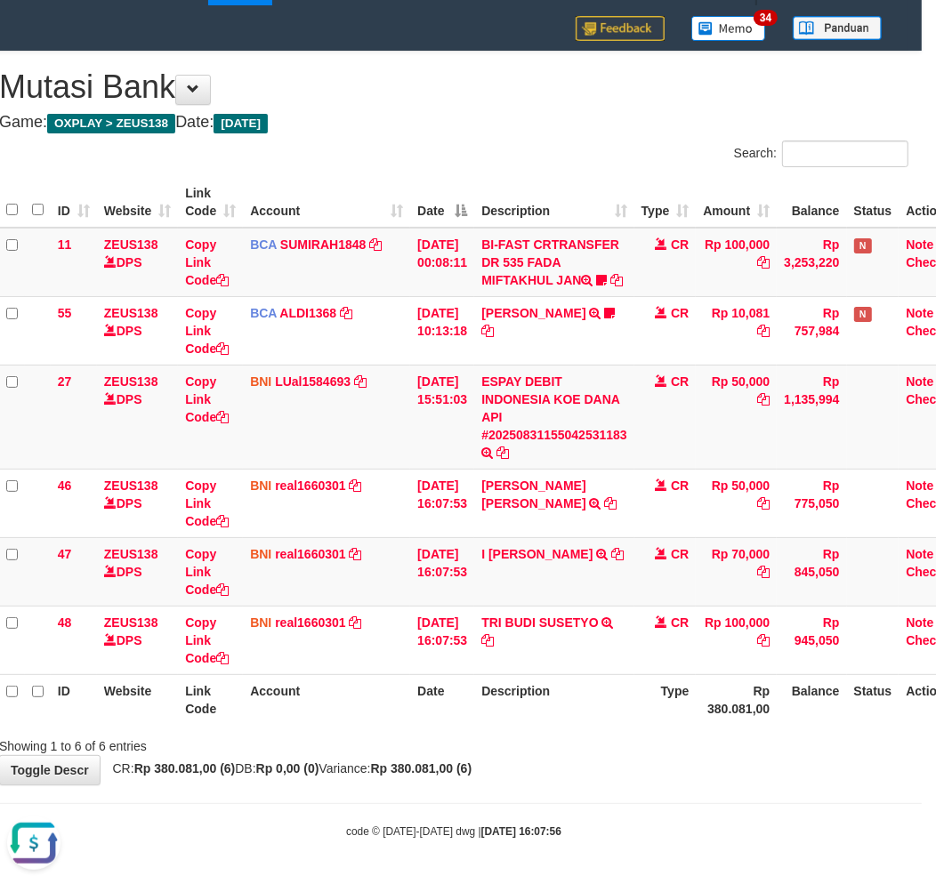
scroll to position [0, 0]
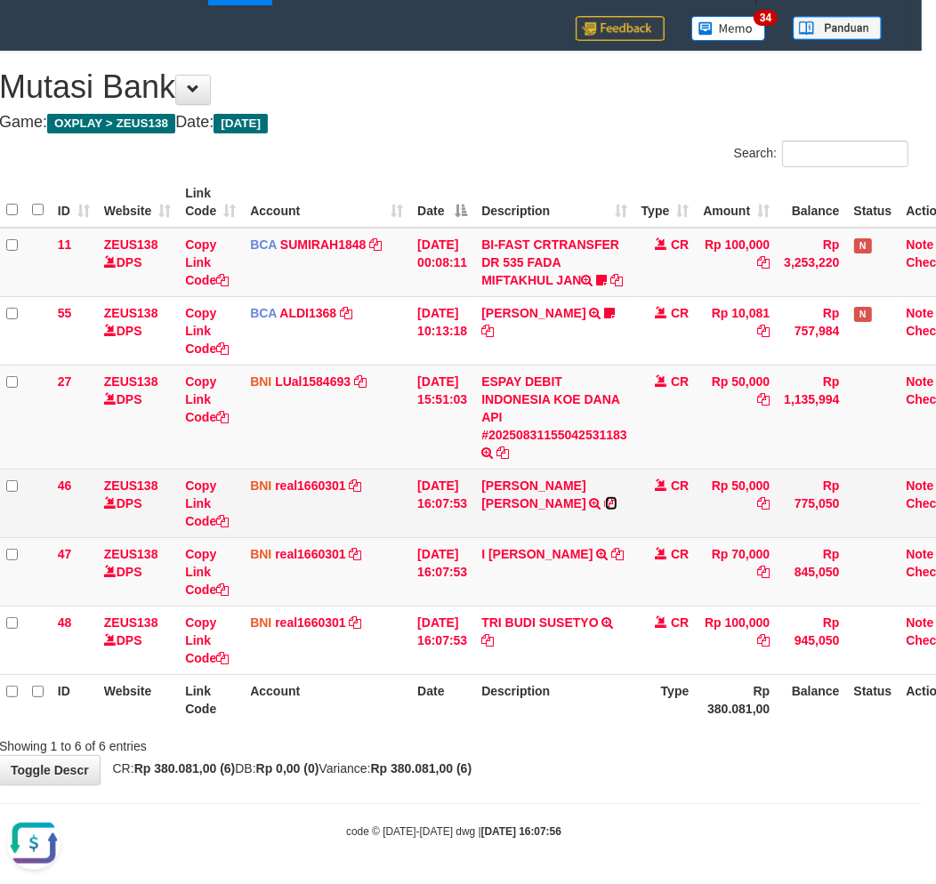
click at [614, 505] on icon at bounding box center [611, 503] width 12 height 12
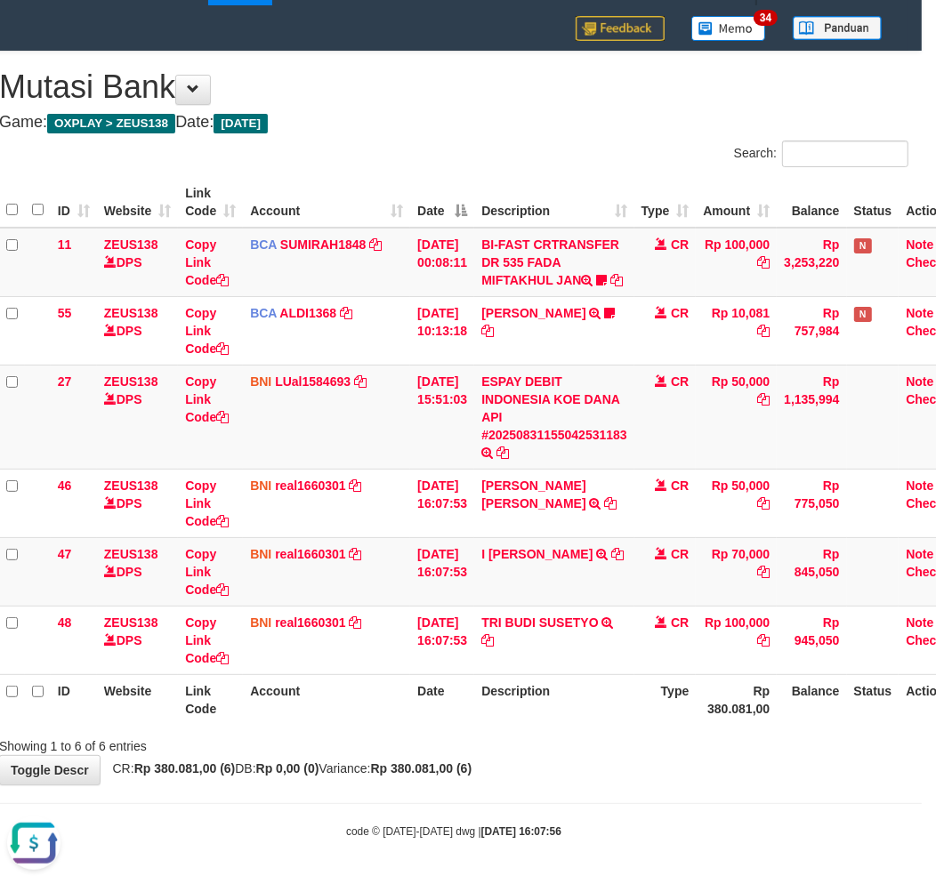
click at [739, 781] on div "**********" at bounding box center [454, 418] width 936 height 733
click at [719, 784] on div "**********" at bounding box center [454, 418] width 936 height 733
click at [600, 766] on div "**********" at bounding box center [454, 418] width 936 height 733
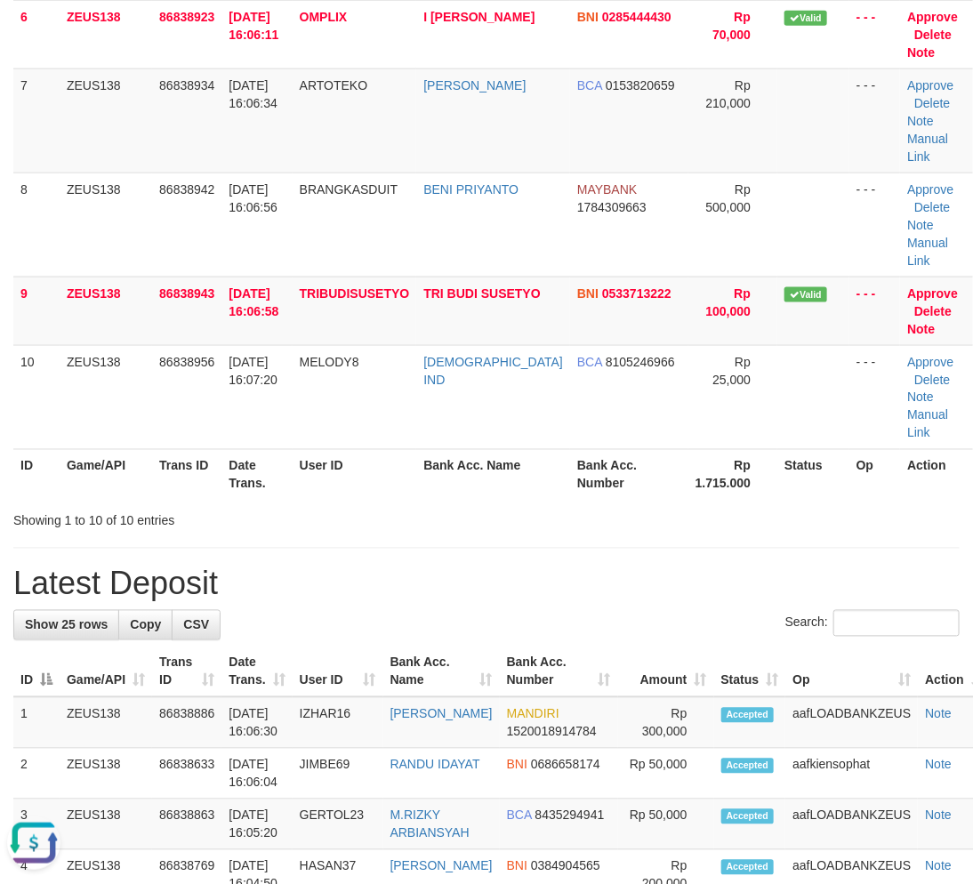
click at [389, 546] on div "**********" at bounding box center [486, 712] width 973 height 2746
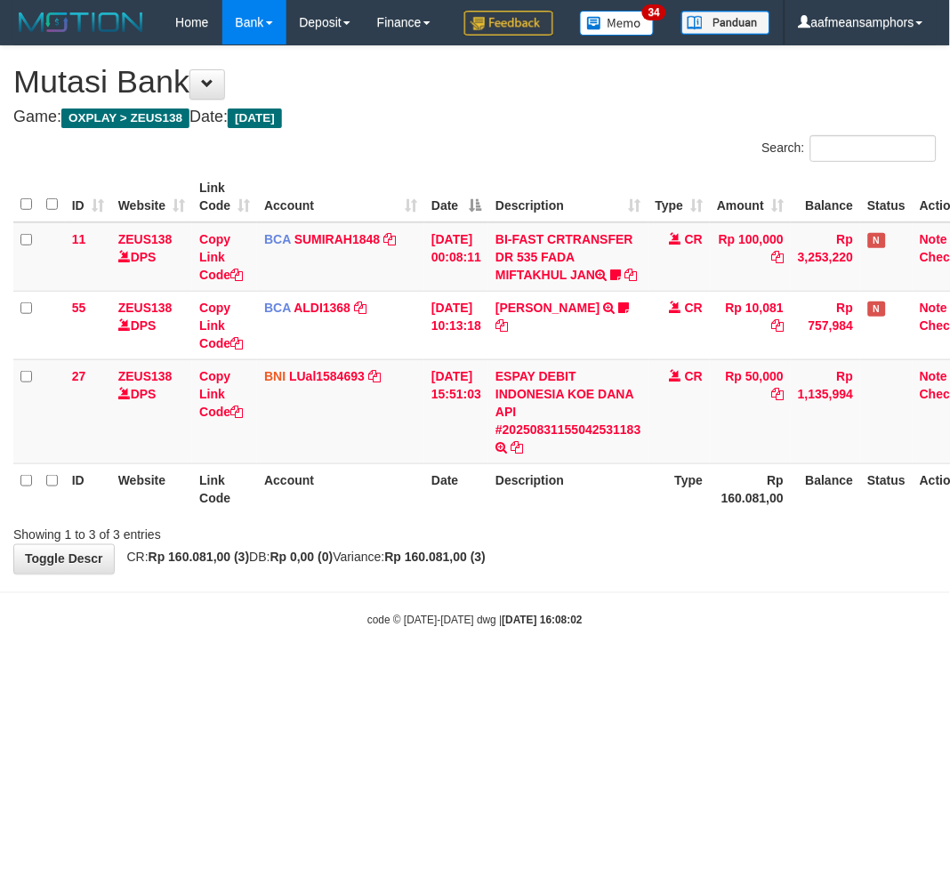
click at [601, 674] on html "Toggle navigation Home Bank Account List Load By Website Group [OXPLAY] ZEUS138…" at bounding box center [475, 337] width 950 height 674
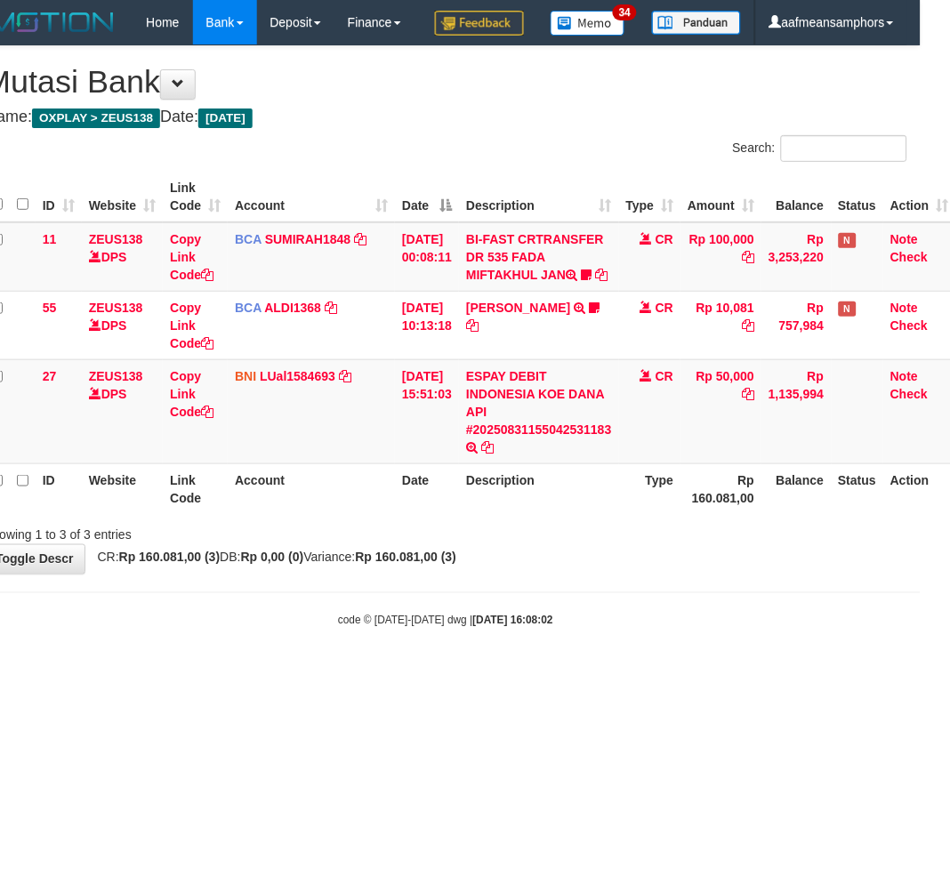
click at [599, 674] on html "Toggle navigation Home Bank Account List Load By Website Group [OXPLAY] ZEUS138…" at bounding box center [446, 337] width 950 height 674
click at [706, 545] on div "Showing 1 to 3 of 3 entries" at bounding box center [446, 532] width 950 height 25
click at [641, 629] on div "code © 2012-2018 dwg | 2025/08/31 16:08:49" at bounding box center [446, 620] width 950 height 18
drag, startPoint x: 618, startPoint y: 690, endPoint x: 603, endPoint y: 691, distance: 14.3
click at [610, 674] on body "Toggle navigation Home Bank Account List Load By Website Group [OXPLAY] ZEUS138…" at bounding box center [446, 337] width 950 height 674
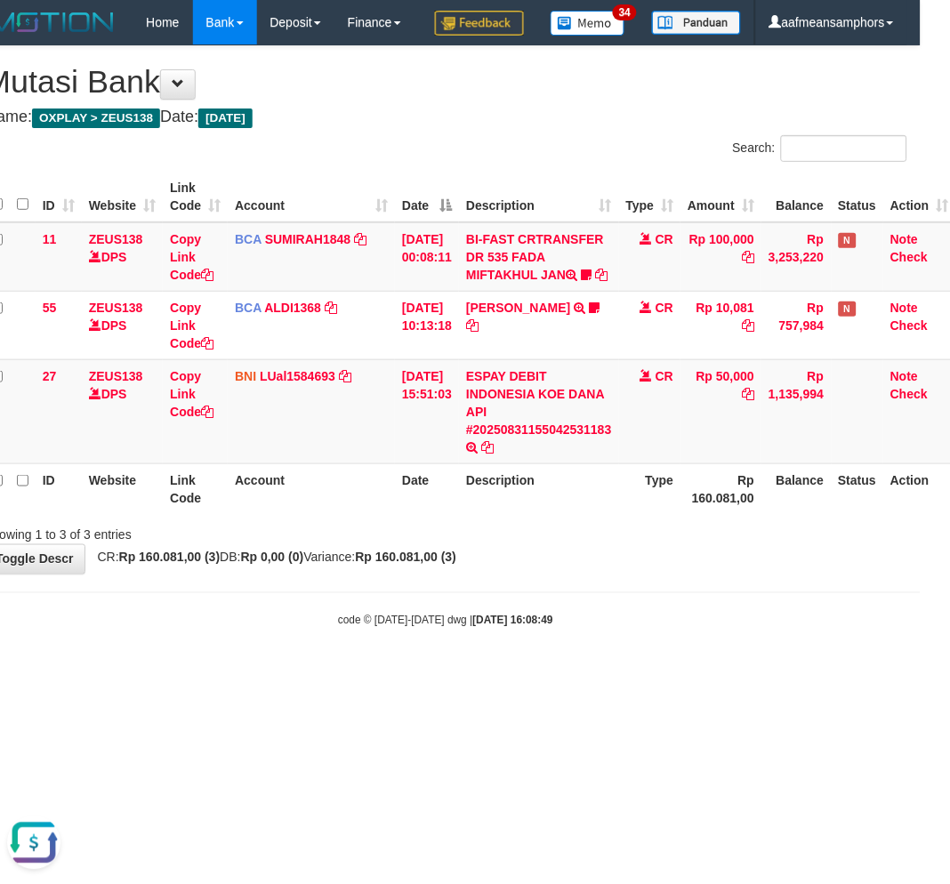
click at [600, 674] on body "Toggle navigation Home Bank Account List Load By Website Group [OXPLAY] ZEUS138…" at bounding box center [446, 337] width 950 height 674
click at [598, 674] on body "Toggle navigation Home Bank Account List Load By Website Group [OXPLAY] ZEUS138…" at bounding box center [446, 337] width 950 height 674
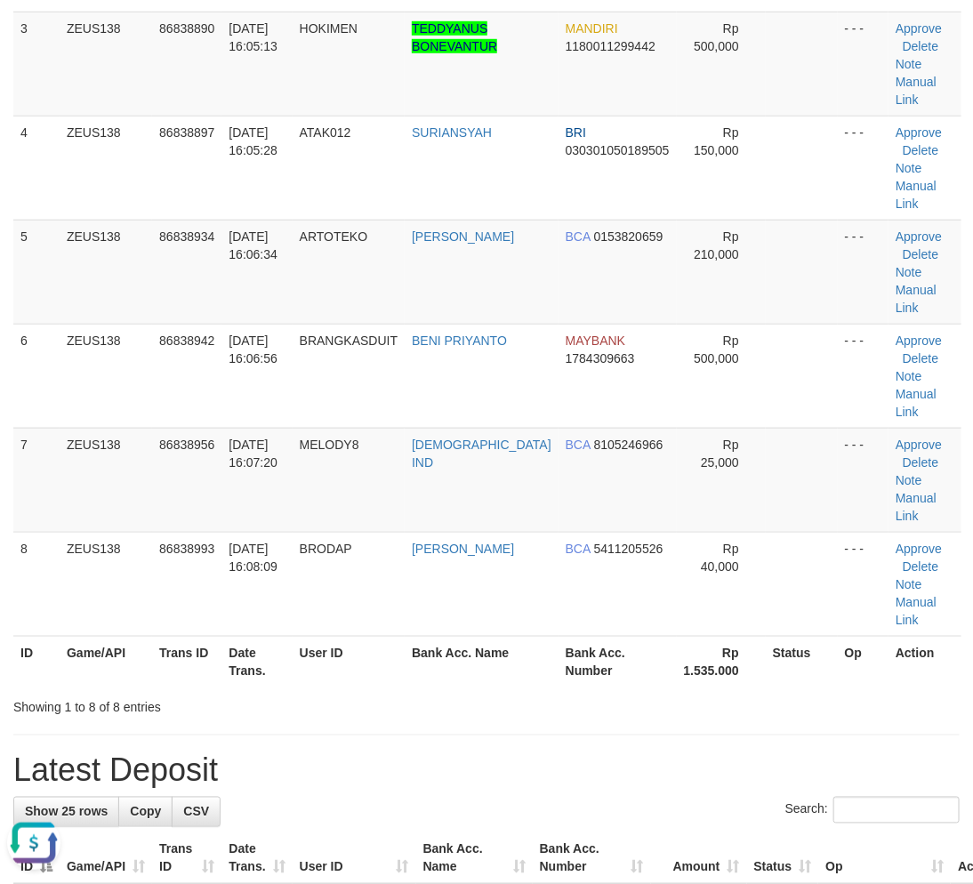
scroll to position [411, 0]
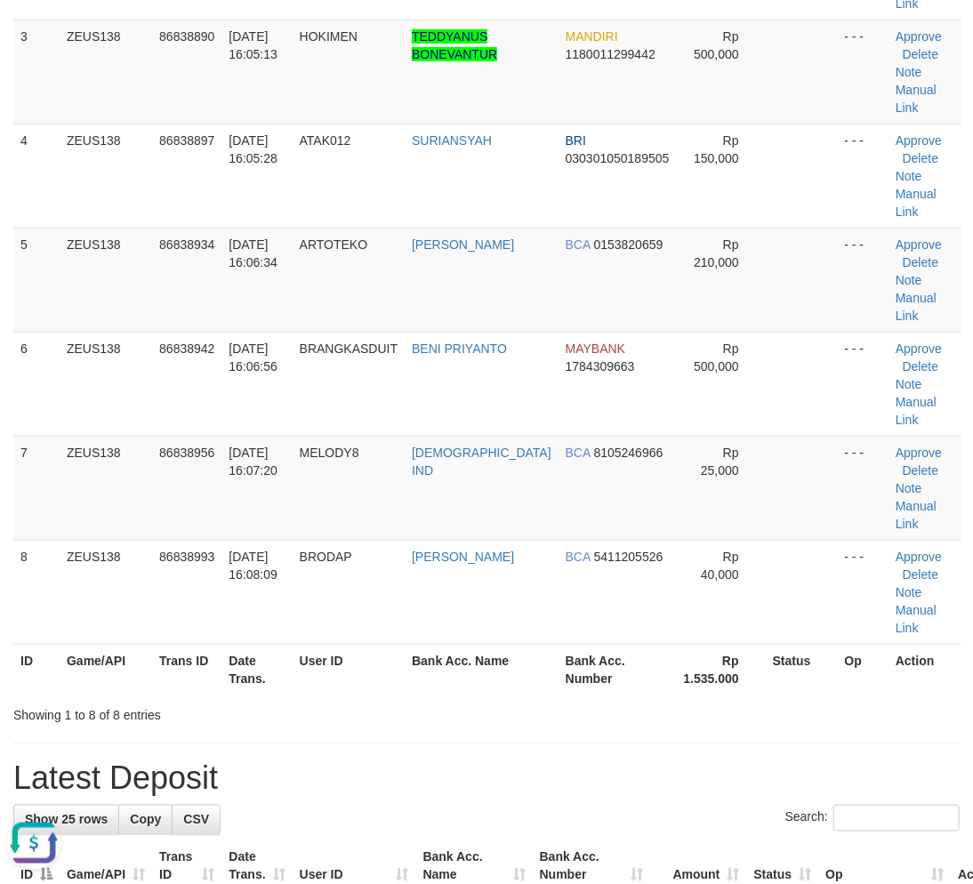
drag, startPoint x: 319, startPoint y: 601, endPoint x: 294, endPoint y: 609, distance: 26.2
drag, startPoint x: 497, startPoint y: 598, endPoint x: 9, endPoint y: 642, distance: 489.6
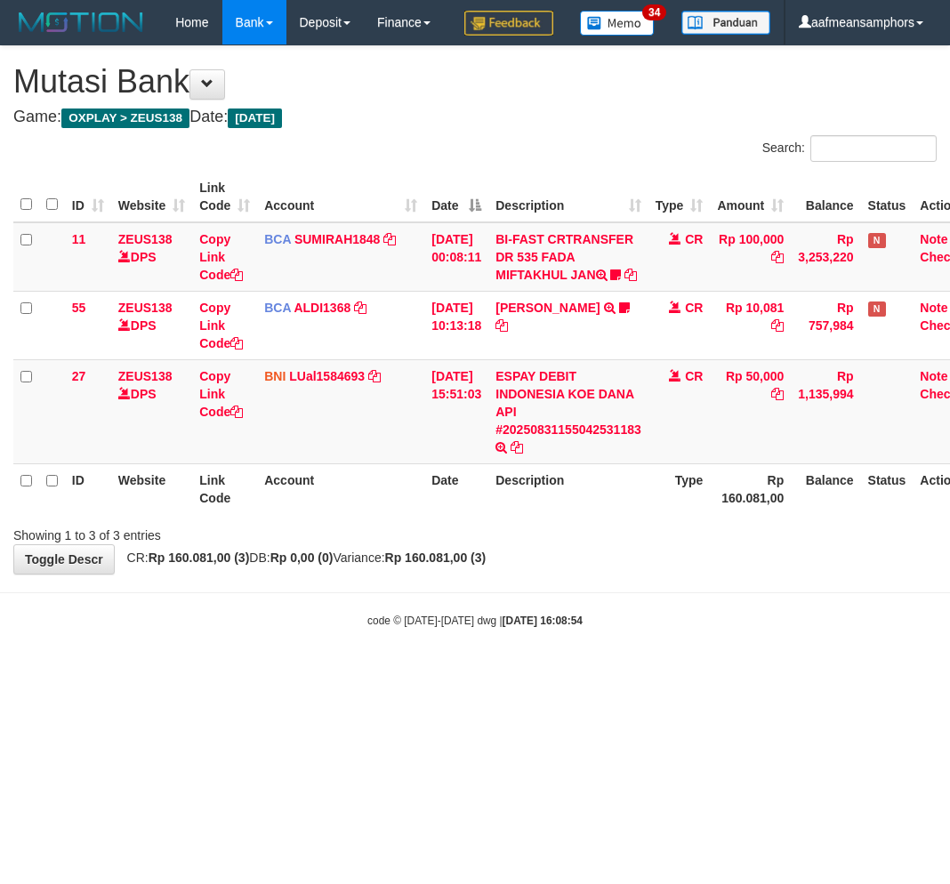
scroll to position [0, 29]
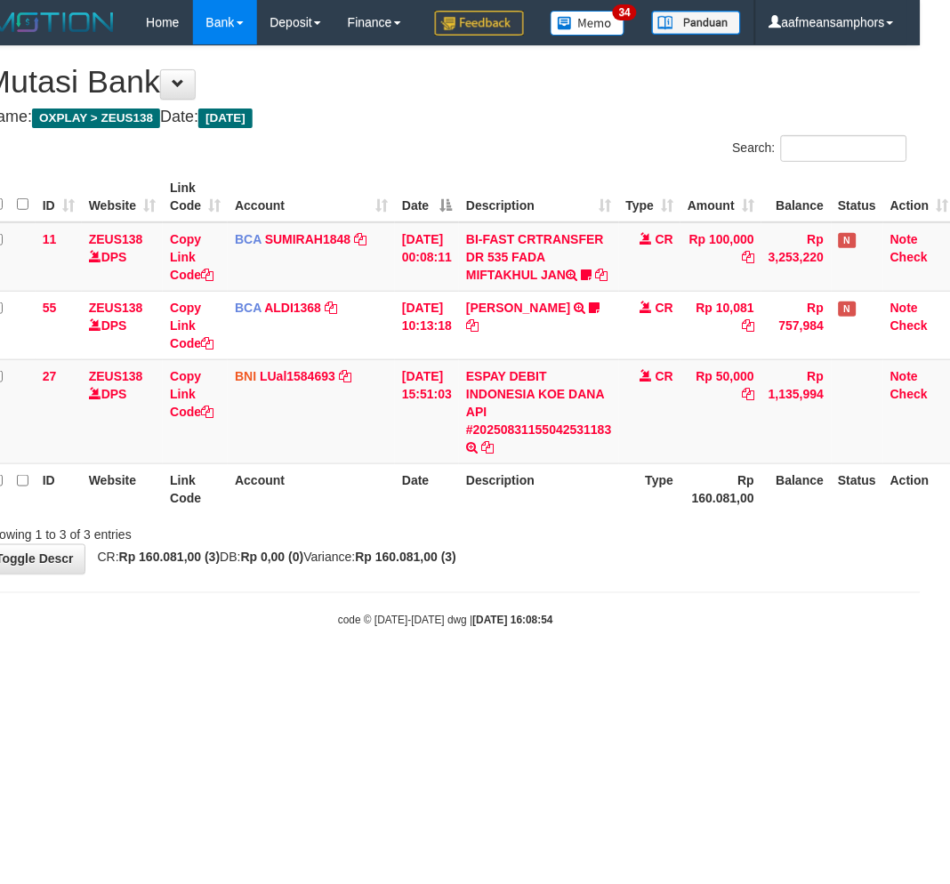
drag, startPoint x: 575, startPoint y: 692, endPoint x: 591, endPoint y: 692, distance: 16.0
click at [582, 674] on body "Toggle navigation Home Bank Account List Load By Website Group [OXPLAY] ZEUS138…" at bounding box center [446, 337] width 950 height 674
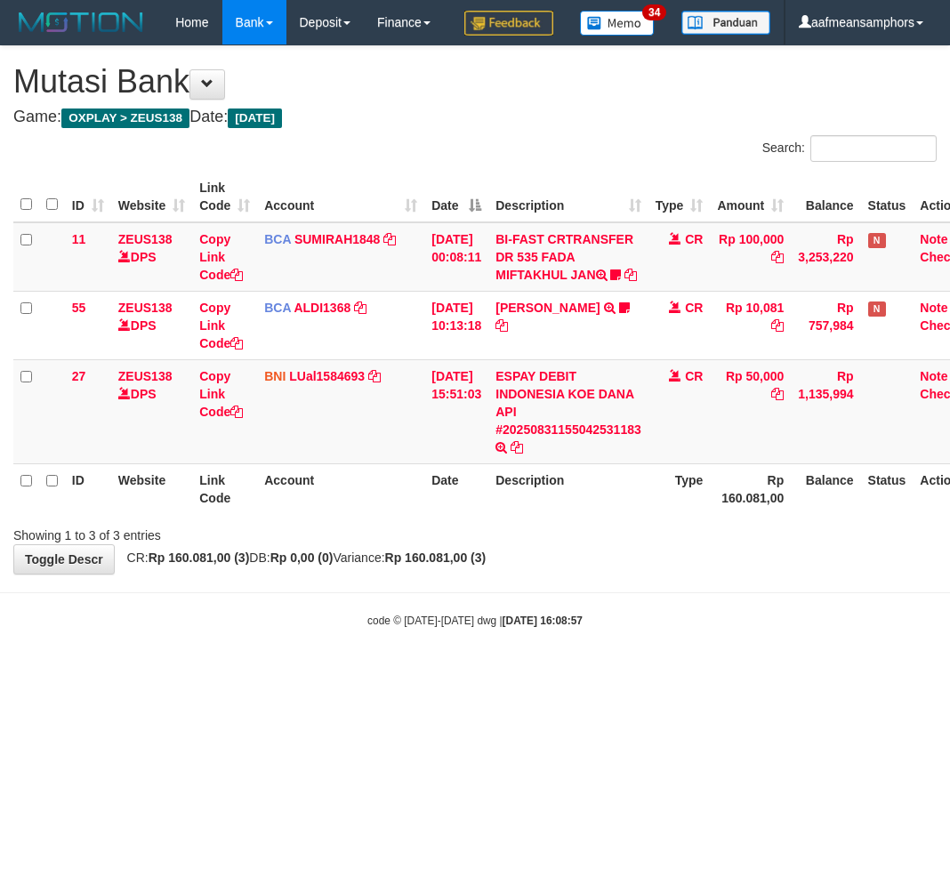
scroll to position [0, 29]
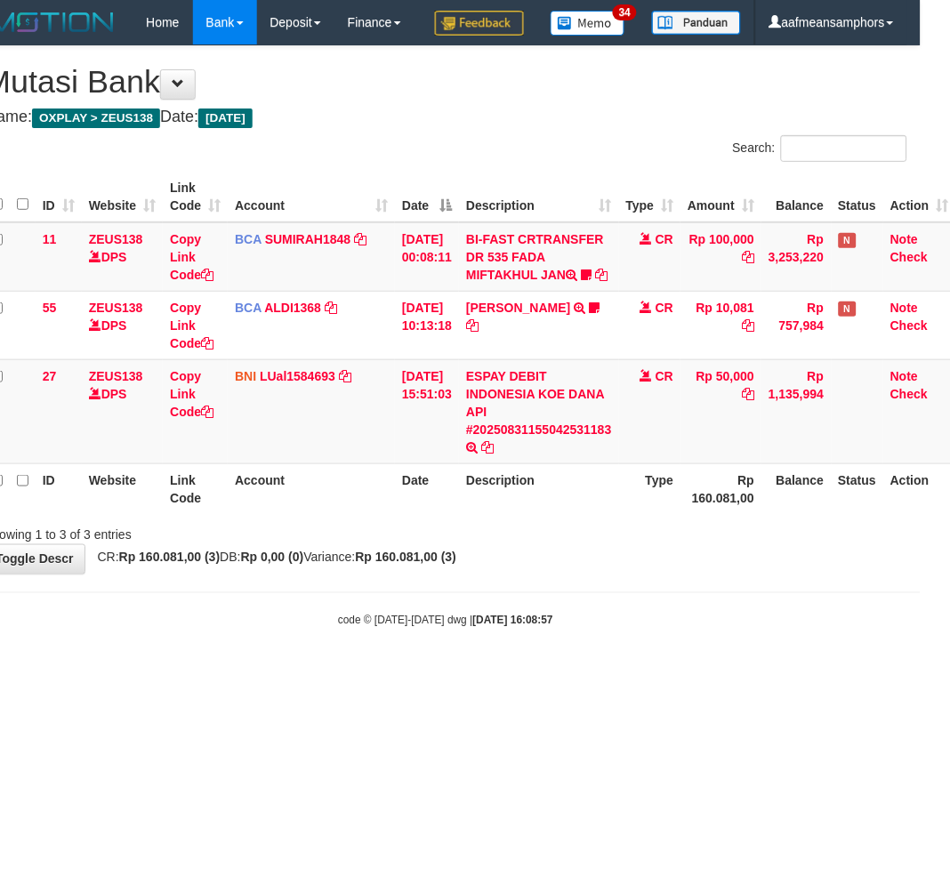
drag, startPoint x: 0, startPoint y: 0, endPoint x: 634, endPoint y: 663, distance: 917.6
click at [634, 663] on body "Toggle navigation Home Bank Account List Load By Website Group [OXPLAY] ZEUS138…" at bounding box center [446, 337] width 950 height 674
click at [636, 663] on body "Toggle navigation Home Bank Account List Load By Website Group [OXPLAY] ZEUS138…" at bounding box center [446, 337] width 950 height 674
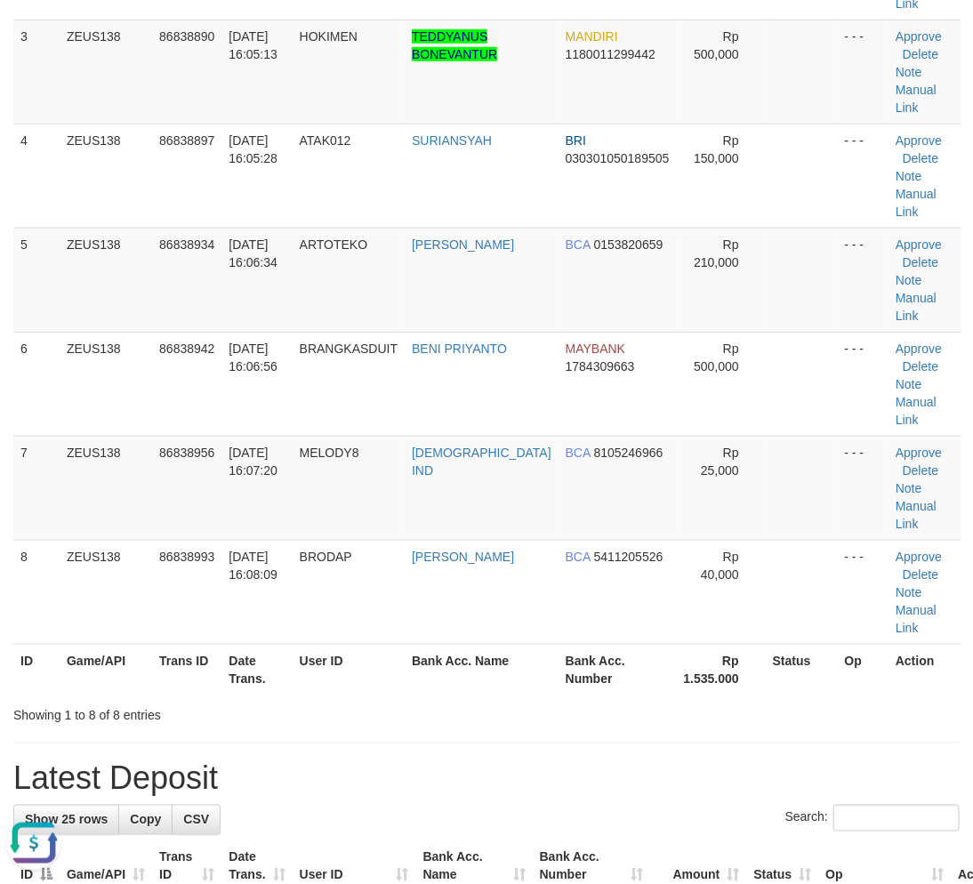
drag, startPoint x: 416, startPoint y: 644, endPoint x: 367, endPoint y: 657, distance: 50.5
click at [424, 762] on h1 "Latest Deposit" at bounding box center [486, 780] width 947 height 36
drag, startPoint x: 505, startPoint y: 619, endPoint x: 1, endPoint y: 703, distance: 510.5
click at [500, 762] on h1 "Latest Deposit" at bounding box center [486, 780] width 947 height 36
drag, startPoint x: 597, startPoint y: 615, endPoint x: 4, endPoint y: 659, distance: 594.3
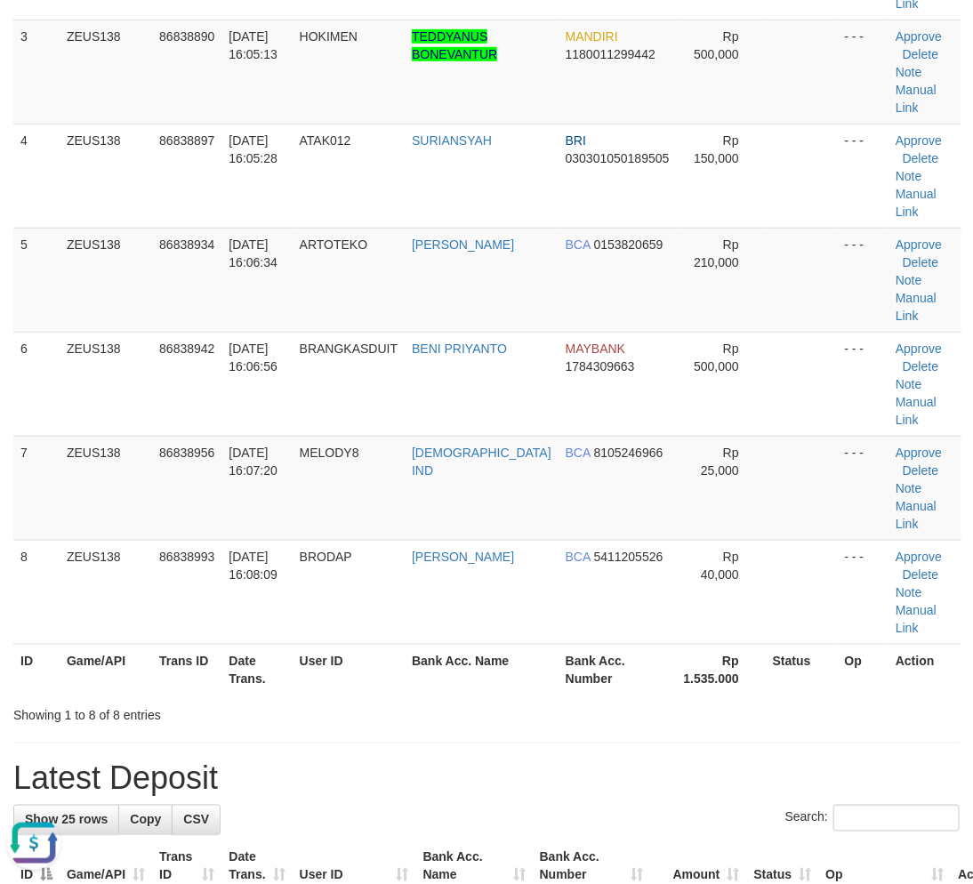
drag, startPoint x: 585, startPoint y: 597, endPoint x: 276, endPoint y: 650, distance: 313.2
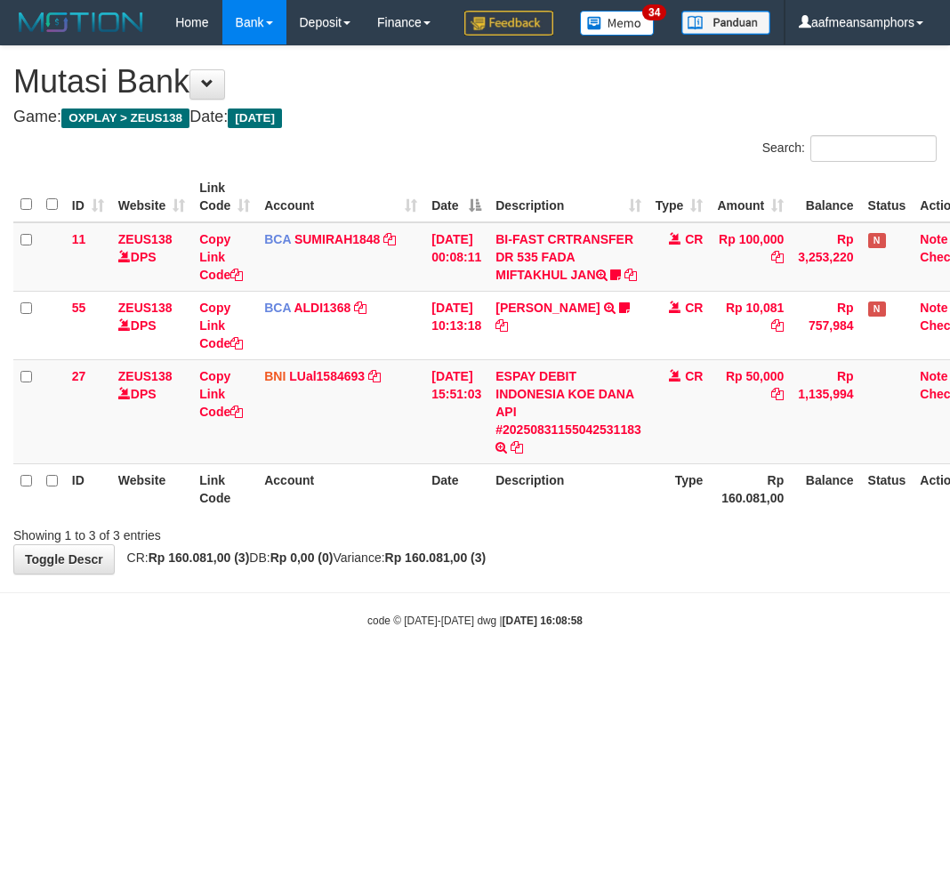
scroll to position [0, 29]
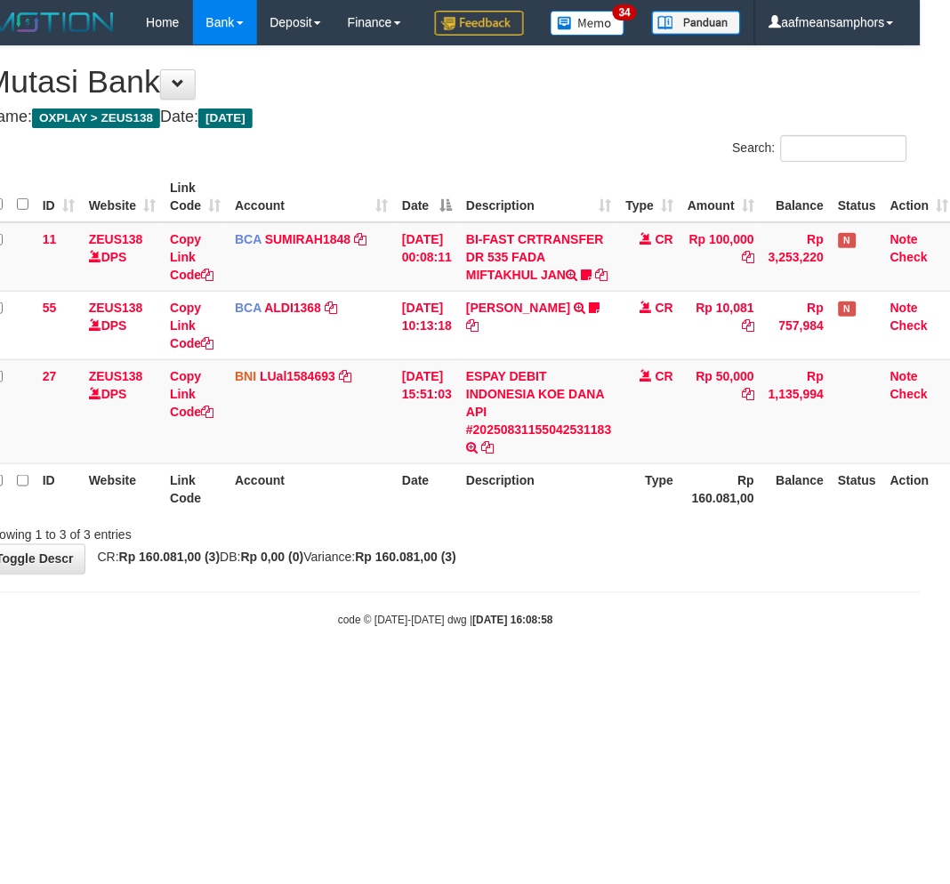
click at [666, 674] on body "Toggle navigation Home Bank Account List Load By Website Group [OXPLAY] ZEUS138…" at bounding box center [446, 337] width 950 height 674
click at [669, 674] on body "Toggle navigation Home Bank Account List Load By Website Group [OXPLAY] ZEUS138…" at bounding box center [446, 337] width 950 height 674
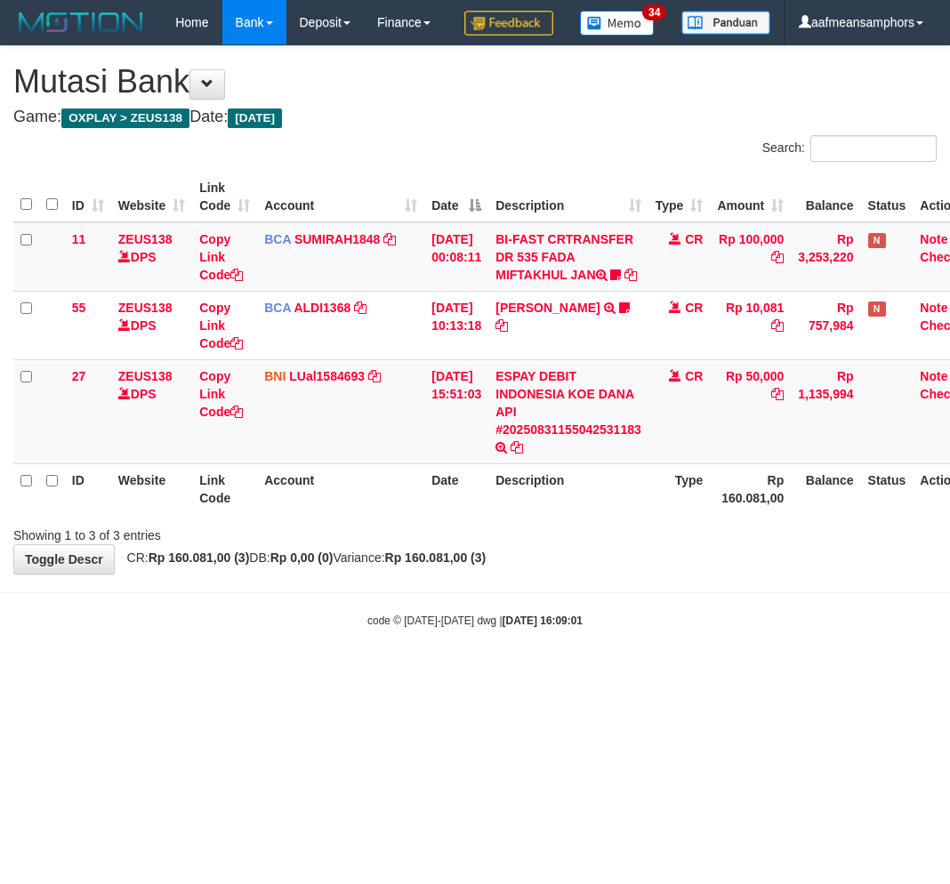
scroll to position [0, 29]
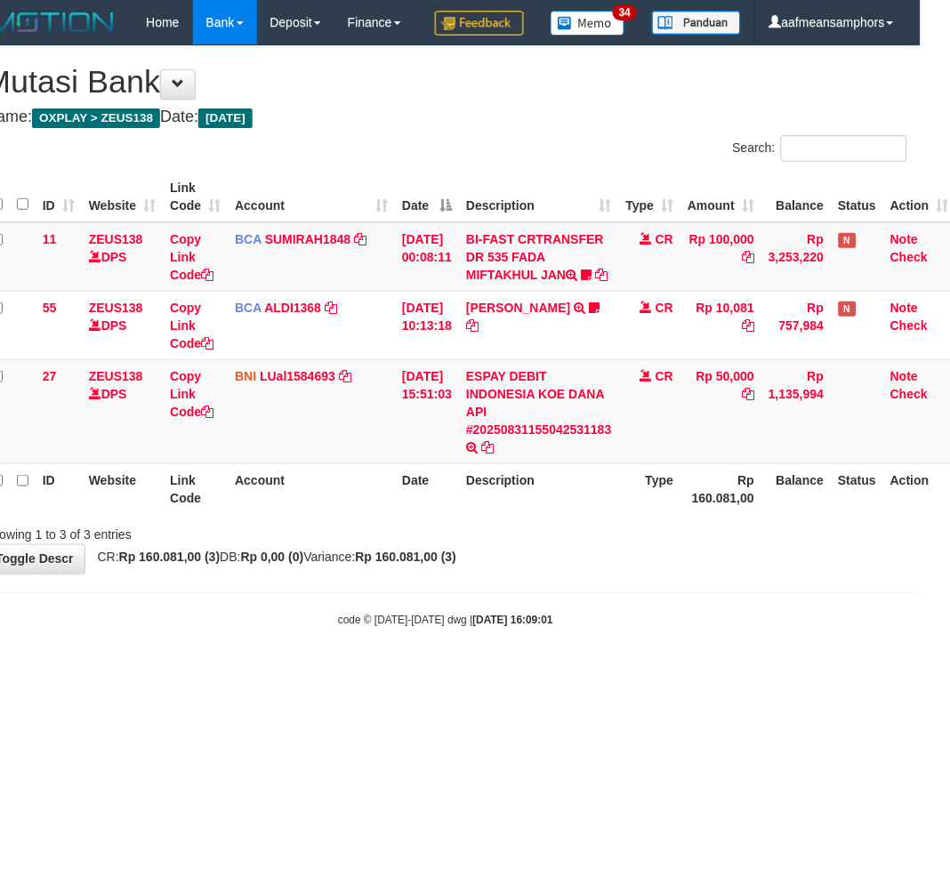
click at [739, 674] on body "Toggle navigation Home Bank Account List Load By Website Group [OXPLAY] ZEUS138…" at bounding box center [446, 337] width 950 height 674
click at [830, 666] on body "Toggle navigation Home Bank Account List Load By Website Group [OXPLAY] ZEUS138…" at bounding box center [446, 337] width 950 height 674
click at [719, 629] on div "code © 2012-2018 dwg | 2025/08/31 16:09:01" at bounding box center [446, 620] width 950 height 18
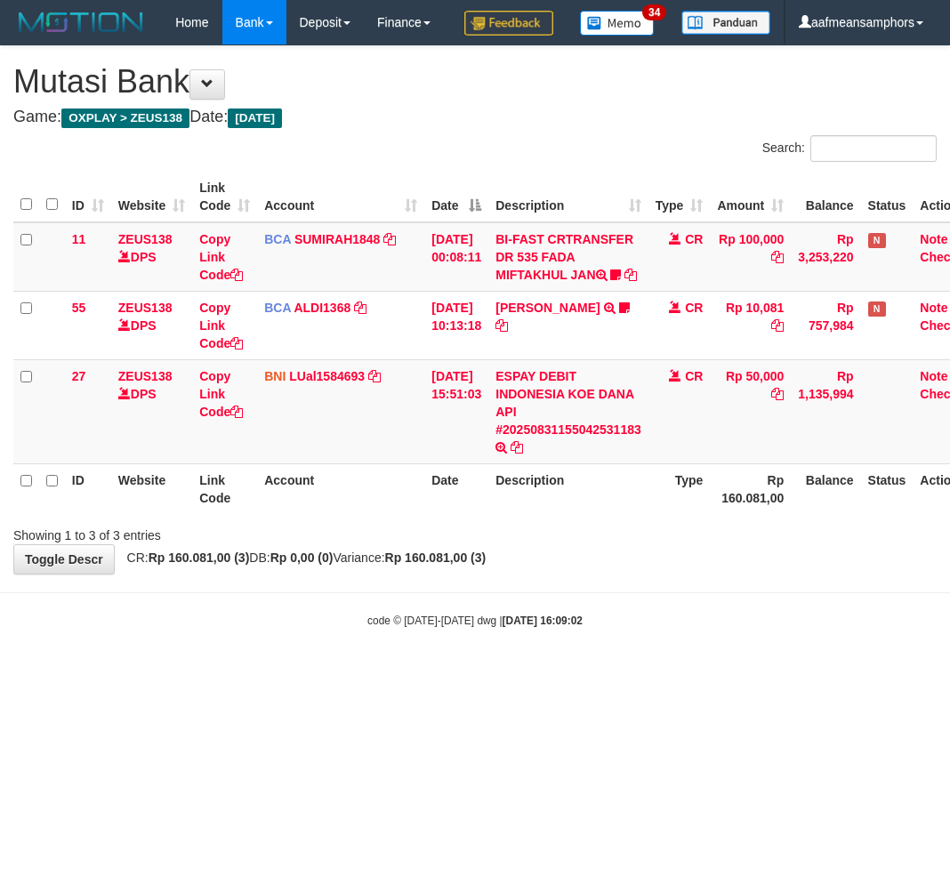
scroll to position [0, 29]
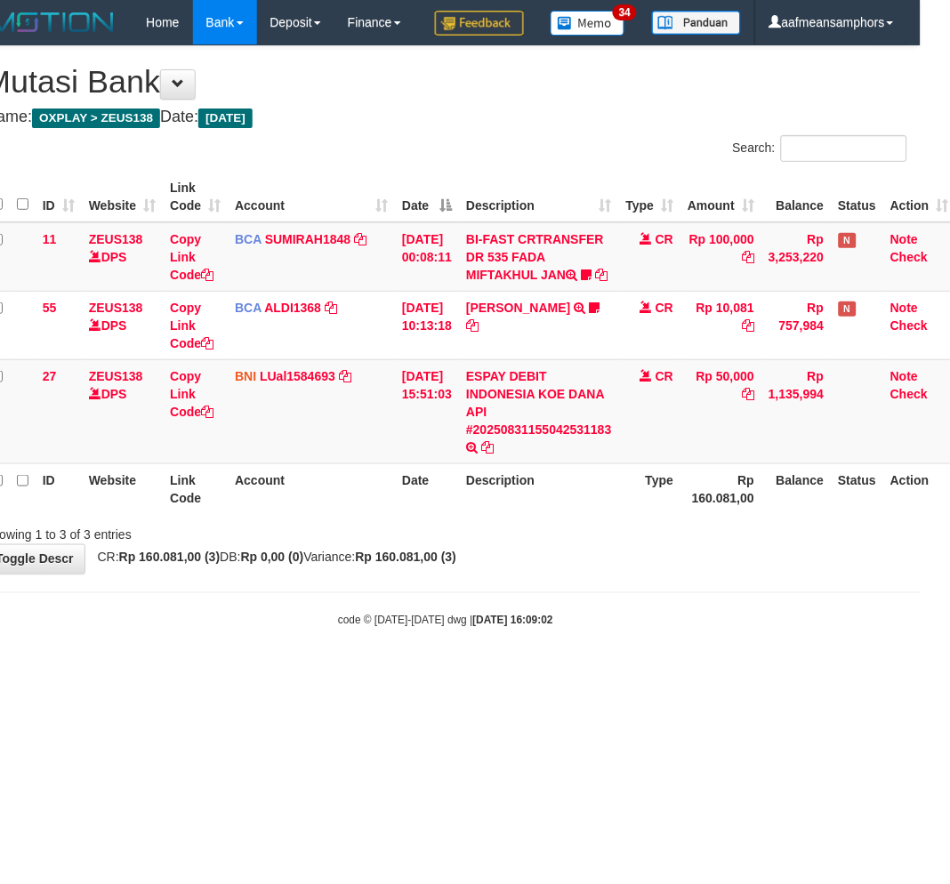
click at [779, 629] on div "code © [DATE]-[DATE] dwg | [DATE] 16:09:02" at bounding box center [446, 620] width 950 height 18
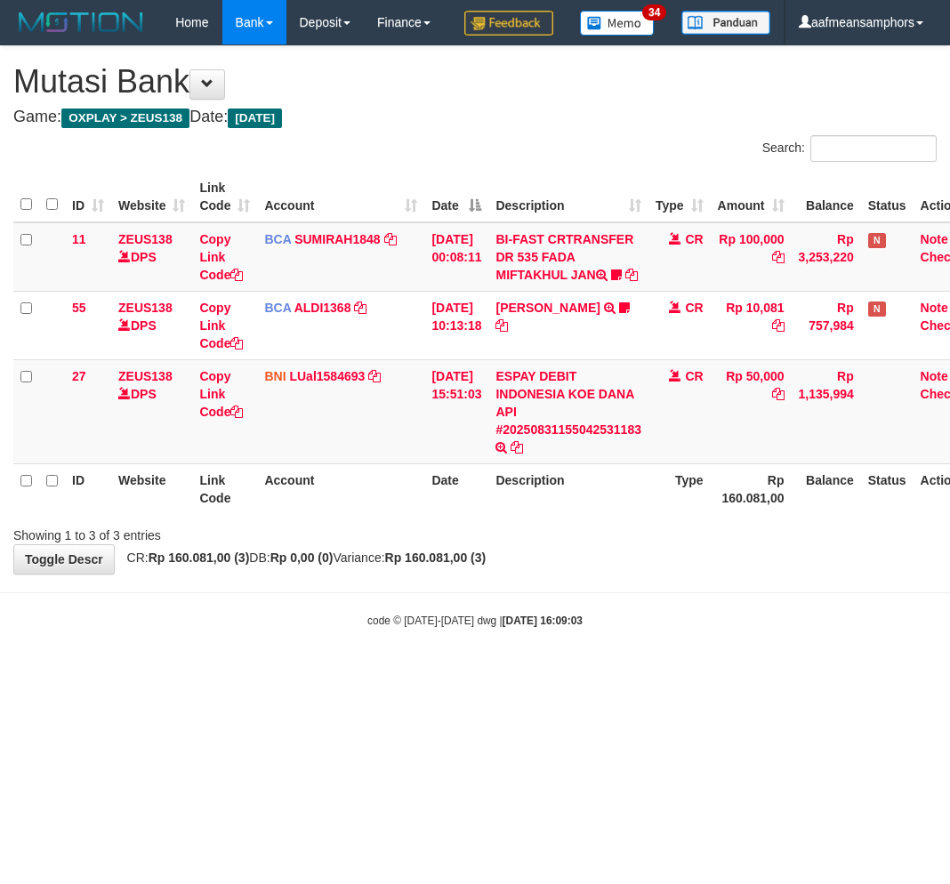
click at [752, 674] on body "Toggle navigation Home Bank Account List Load By Website Group [OXPLAY] ZEUS138…" at bounding box center [475, 337] width 950 height 674
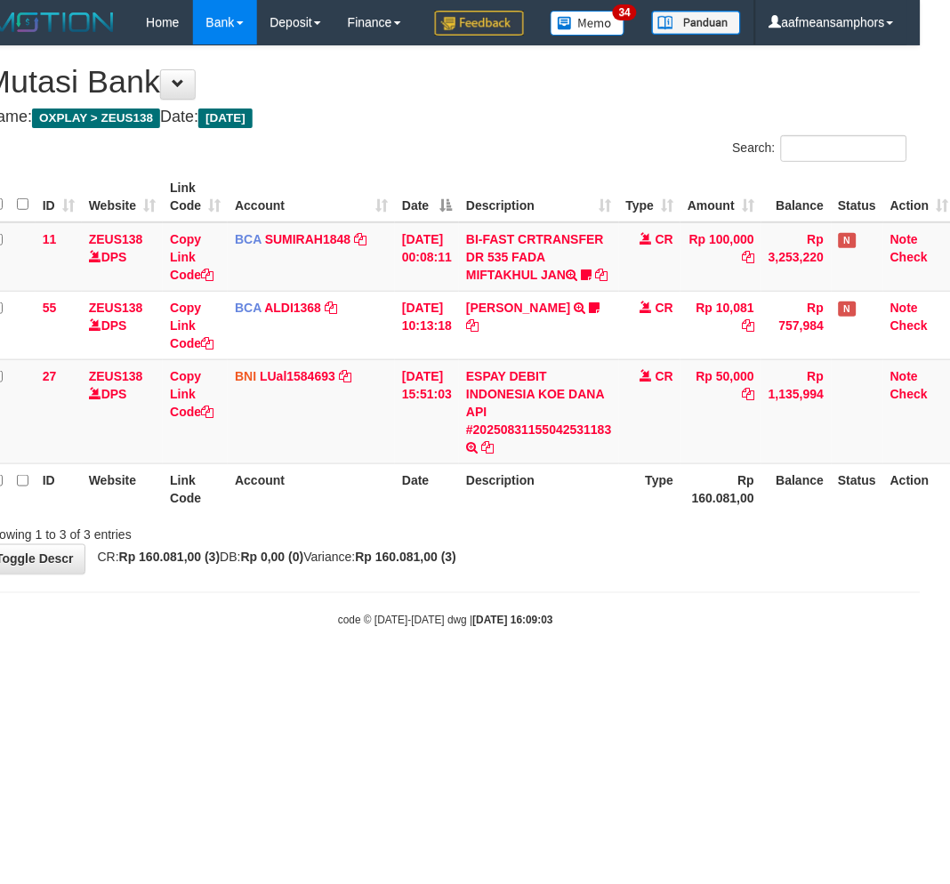
click at [774, 674] on body "Toggle navigation Home Bank Account List Load By Website Group [OXPLAY] ZEUS138…" at bounding box center [446, 337] width 950 height 674
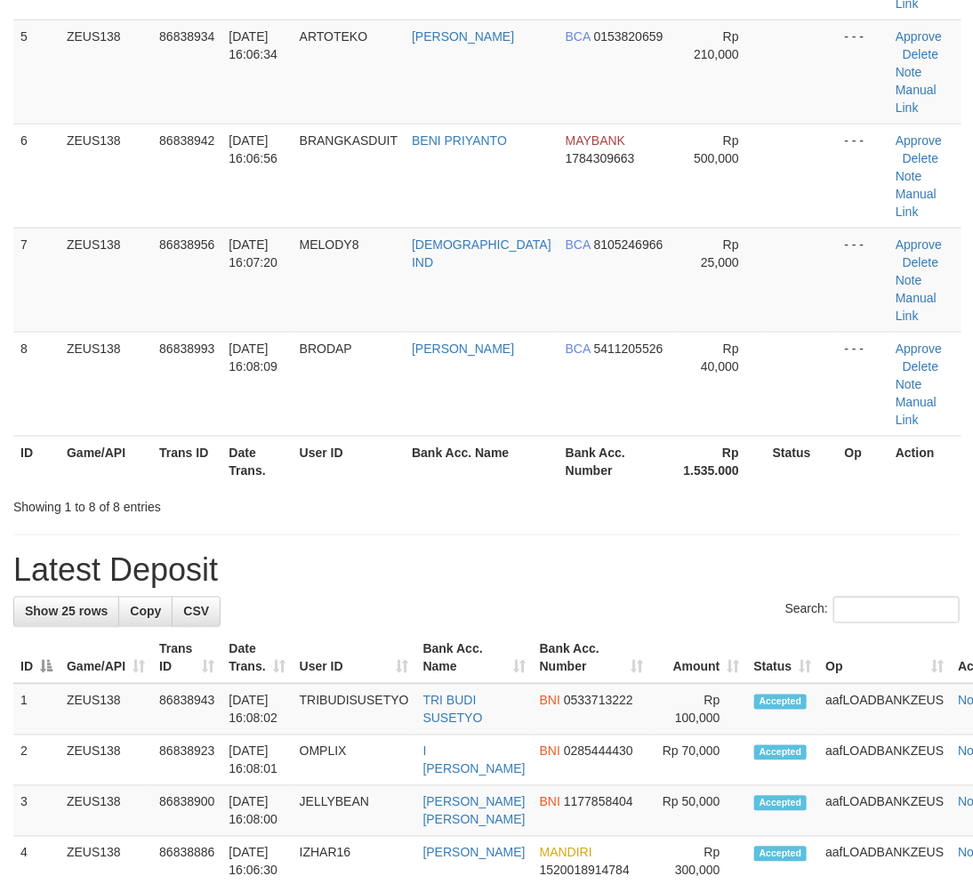
scroll to position [411, 0]
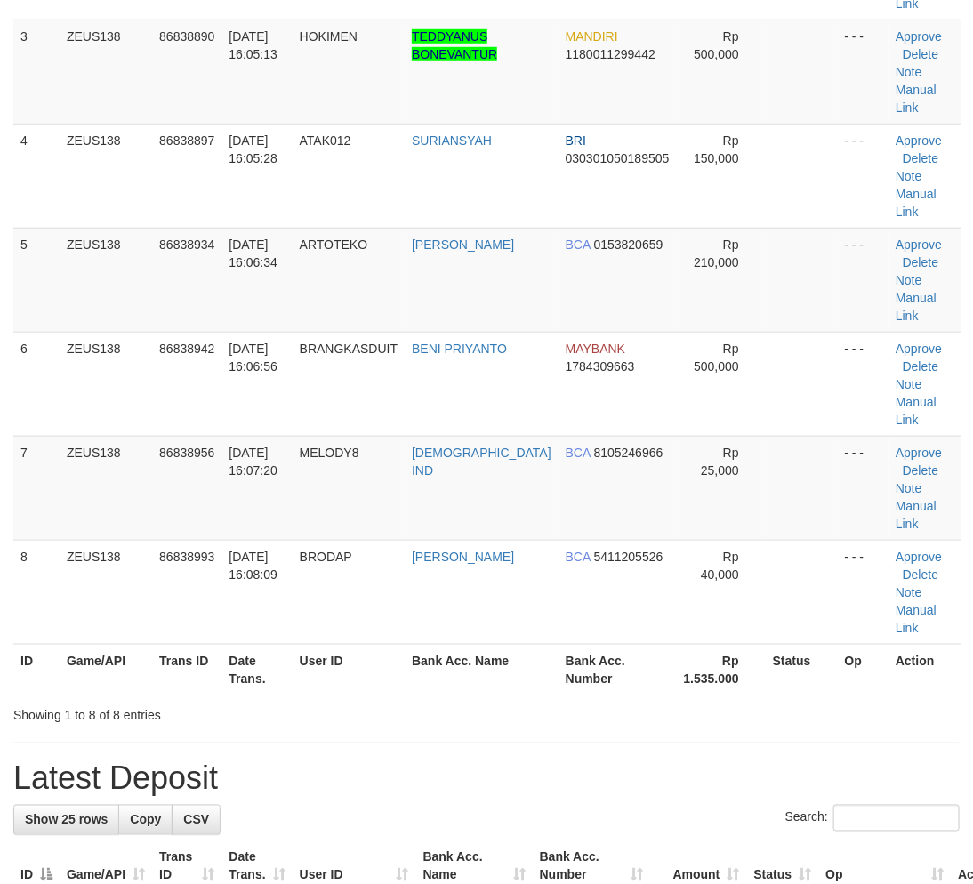
drag, startPoint x: 494, startPoint y: 593, endPoint x: 190, endPoint y: 658, distance: 310.5
drag, startPoint x: 475, startPoint y: 597, endPoint x: 18, endPoint y: 682, distance: 465.3
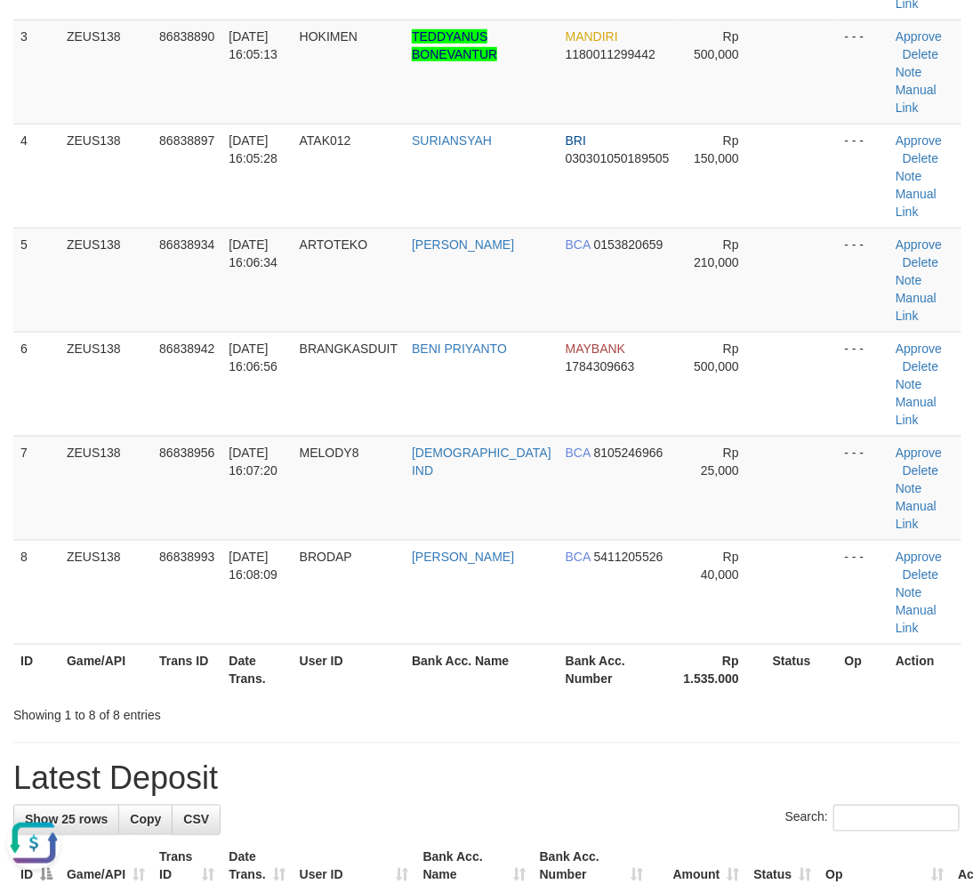
drag, startPoint x: 522, startPoint y: 623, endPoint x: 2, endPoint y: 686, distance: 524.3
click at [527, 762] on h1 "Latest Deposit" at bounding box center [486, 780] width 947 height 36
click at [392, 762] on h1 "Latest Deposit" at bounding box center [486, 780] width 947 height 36
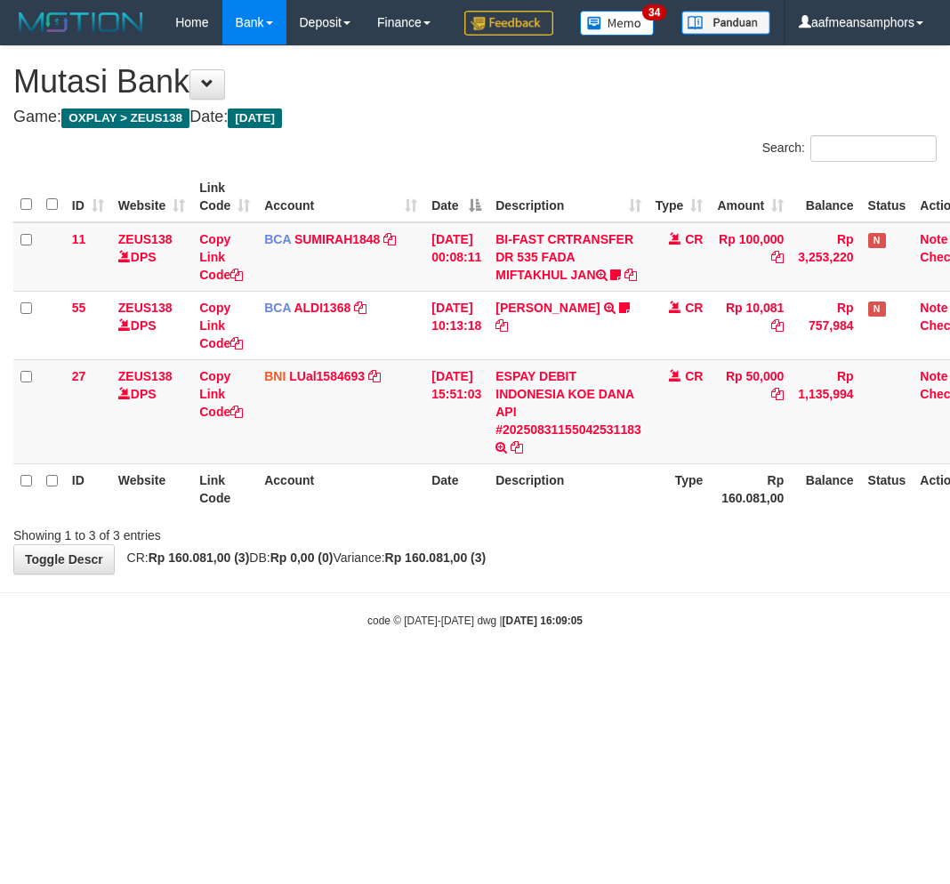
scroll to position [0, 29]
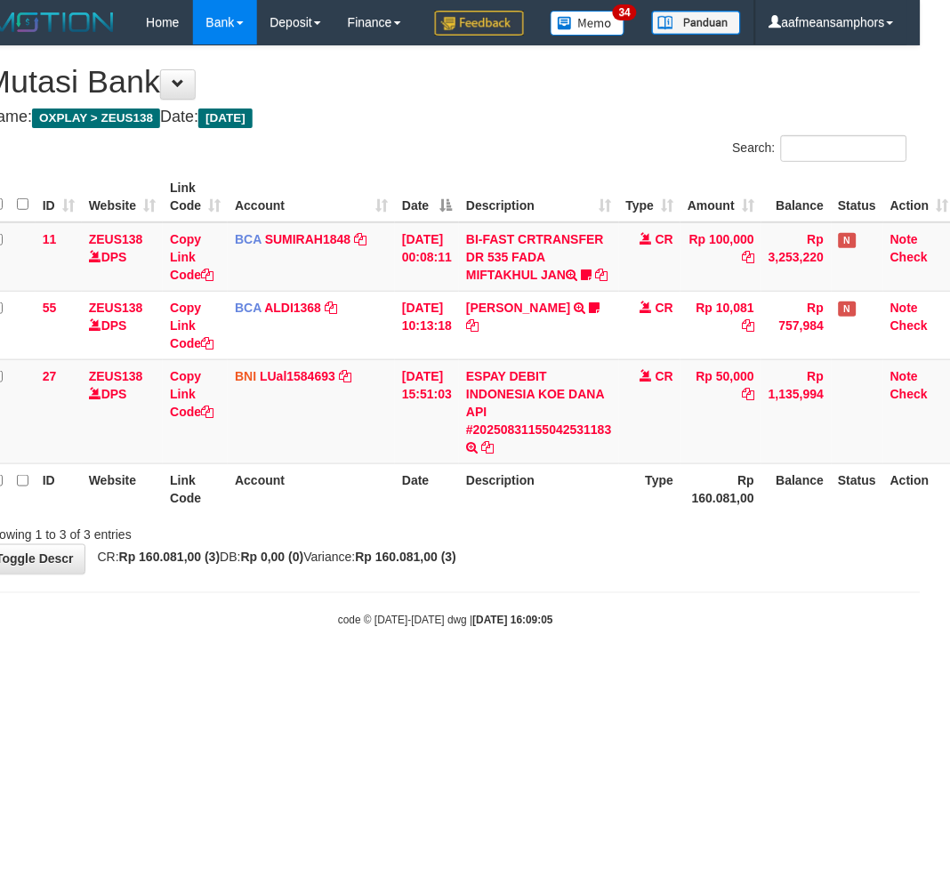
click at [775, 629] on div "code © [DATE]-[DATE] dwg | [DATE] 16:09:05" at bounding box center [446, 620] width 950 height 18
click at [737, 629] on div "code © [DATE]-[DATE] dwg | [DATE] 16:09:05" at bounding box center [446, 620] width 950 height 18
click at [790, 629] on div "code © [DATE]-[DATE] dwg | [DATE] 16:09:05" at bounding box center [446, 620] width 950 height 18
click at [737, 629] on div "code © 2012-2018 dwg | 2025/08/31 16:09:05" at bounding box center [446, 620] width 950 height 18
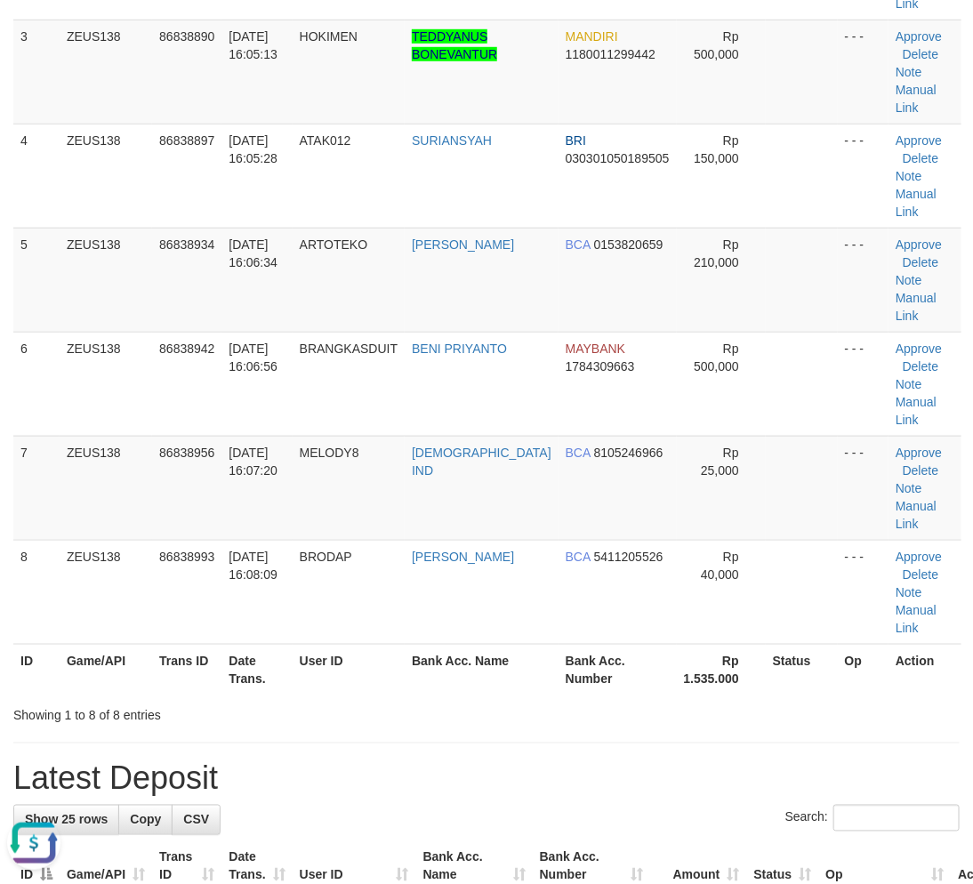
click at [458, 700] on div "Showing 1 to 8 of 8 entries" at bounding box center [486, 712] width 973 height 25
drag, startPoint x: 439, startPoint y: 583, endPoint x: 398, endPoint y: 601, distance: 44.6
drag, startPoint x: 561, startPoint y: 572, endPoint x: 545, endPoint y: 572, distance: 16.9
click at [561, 700] on div "Showing 1 to 8 of 8 entries" at bounding box center [486, 712] width 973 height 25
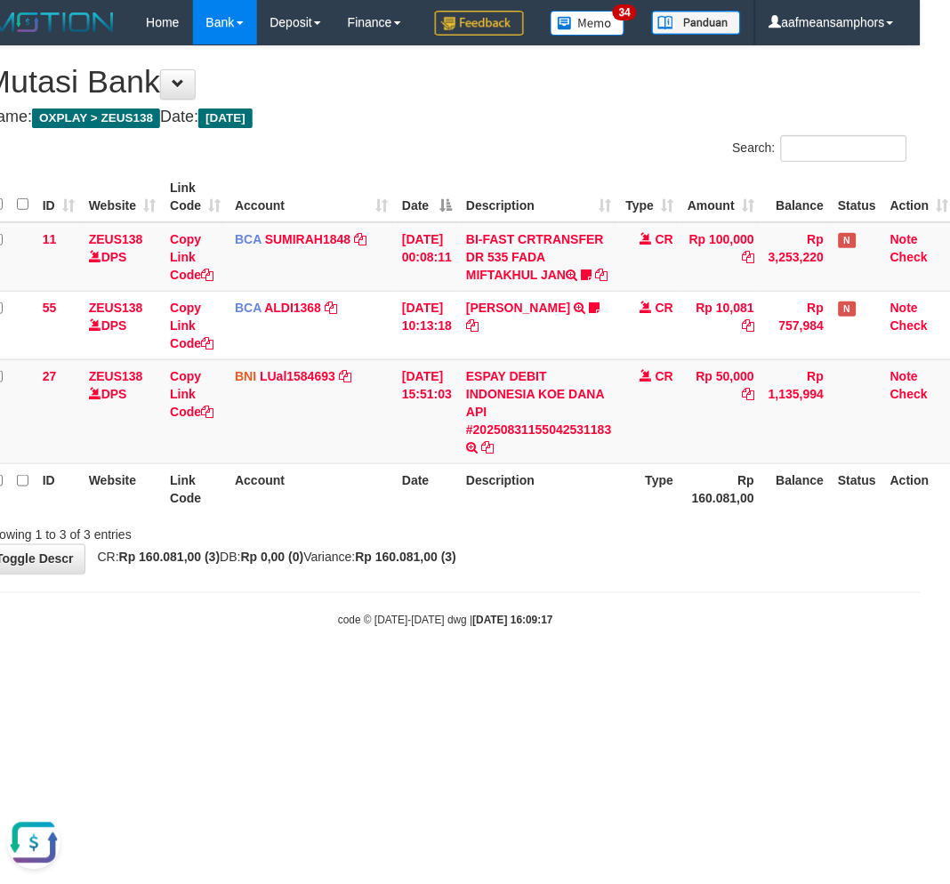
click at [647, 650] on body "Toggle navigation Home Bank Account List Load By Website Group [OXPLAY] ZEUS138…" at bounding box center [446, 337] width 950 height 674
drag, startPoint x: 687, startPoint y: 639, endPoint x: 728, endPoint y: 655, distance: 44.0
click at [668, 654] on body "Toggle navigation Home Bank Account List Load By Website Group [OXPLAY] ZEUS138…" at bounding box center [446, 337] width 950 height 674
click at [690, 652] on body "Toggle navigation Home Bank Account List Load By Website Group [OXPLAY] ZEUS138…" at bounding box center [446, 337] width 950 height 674
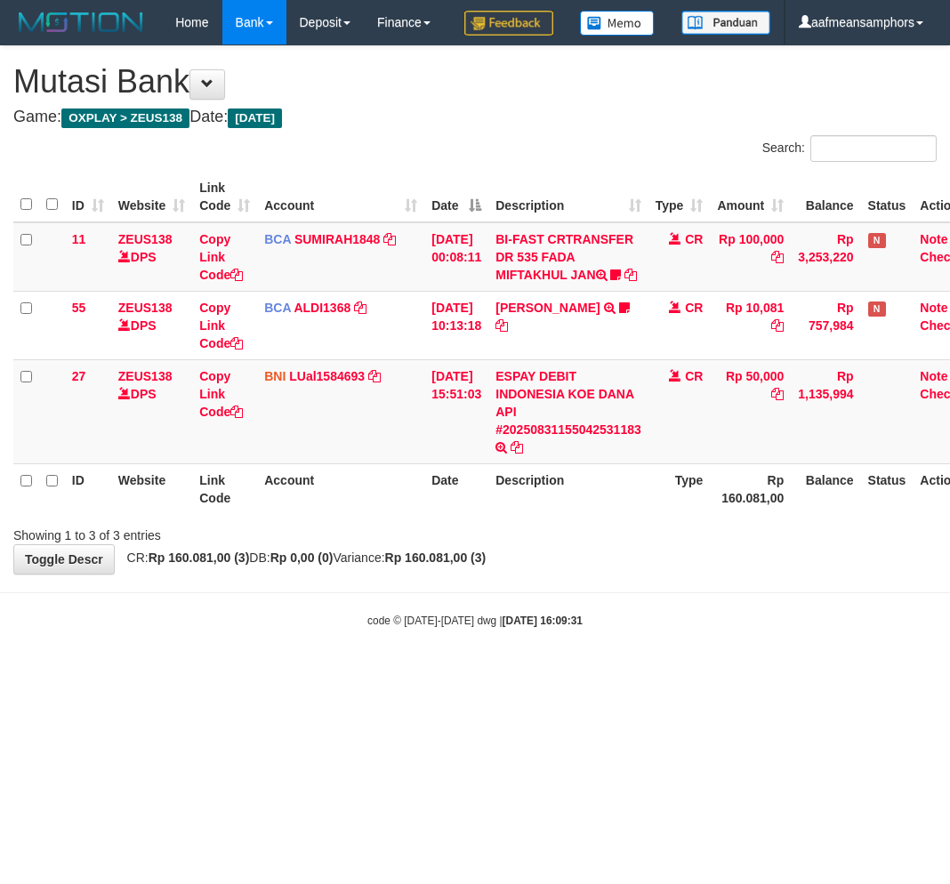
scroll to position [0, 29]
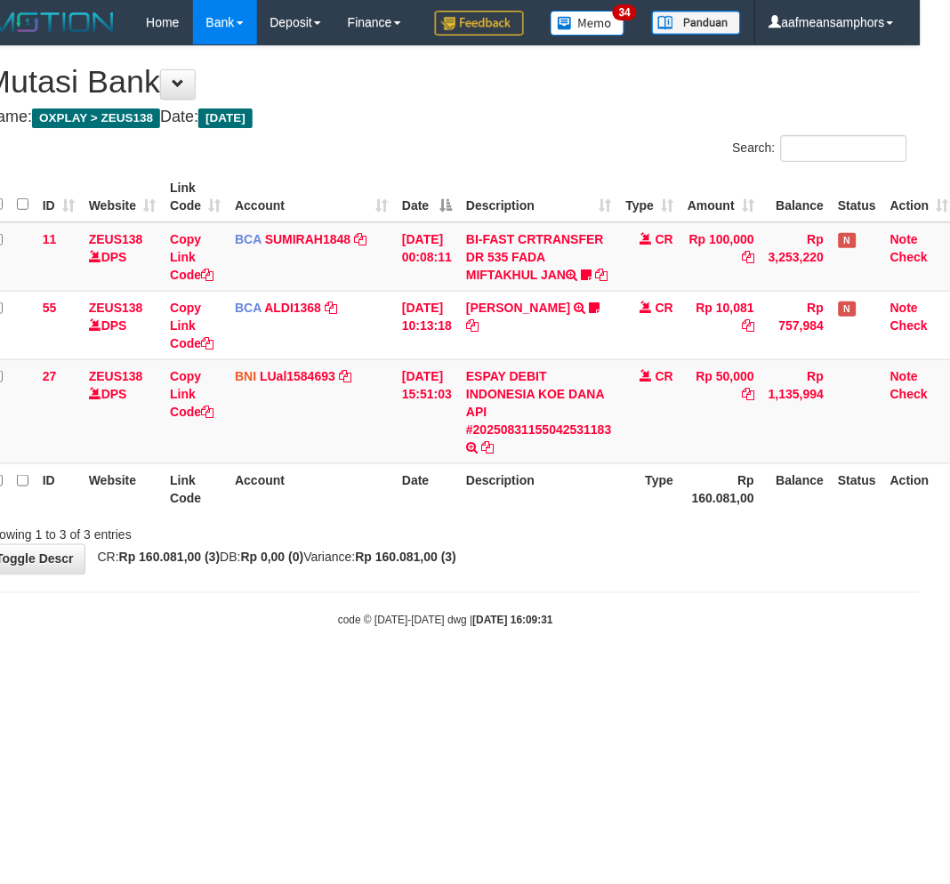
click at [699, 661] on body "Toggle navigation Home Bank Account List Load By Website Group [OXPLAY] ZEUS138…" at bounding box center [446, 337] width 950 height 674
click at [697, 669] on body "Toggle navigation Home Bank Account List Load By Website Group [OXPLAY] ZEUS138…" at bounding box center [446, 337] width 950 height 674
click at [697, 671] on body "Toggle navigation Home Bank Account List Load By Website Group [OXPLAY] ZEUS138…" at bounding box center [446, 337] width 950 height 674
click at [674, 670] on body "Toggle navigation Home Bank Account List Load By Website Group [OXPLAY] ZEUS138…" at bounding box center [446, 337] width 950 height 674
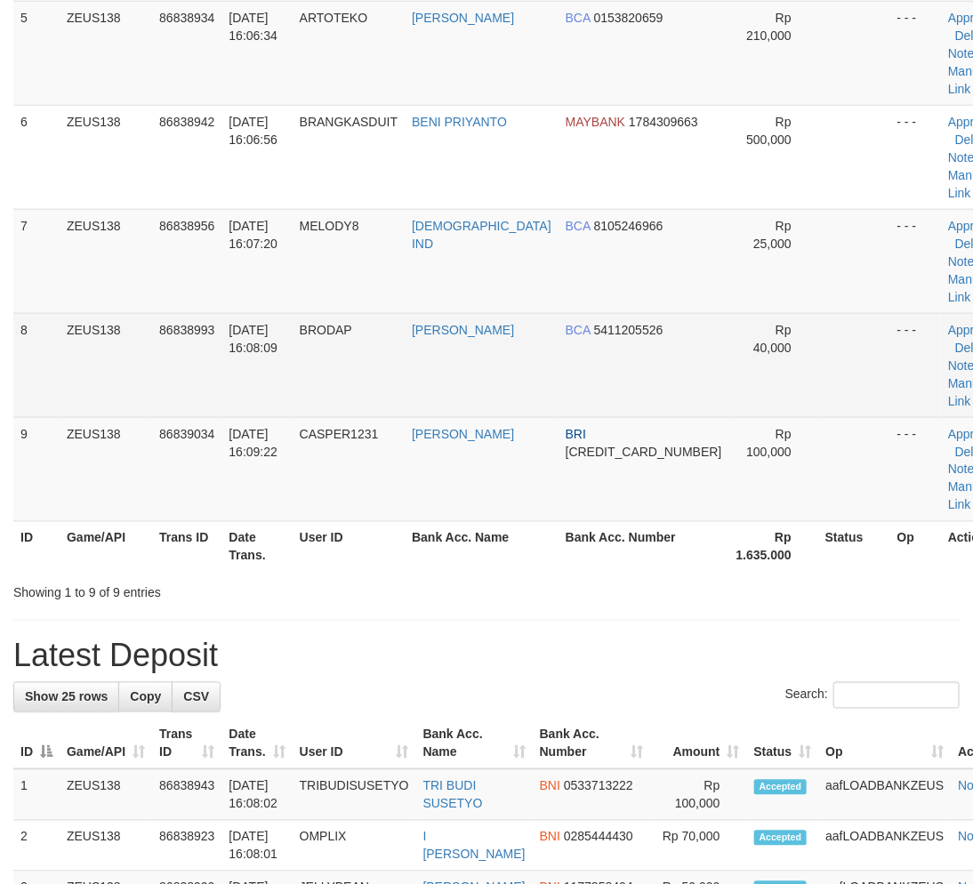
scroll to position [411, 0]
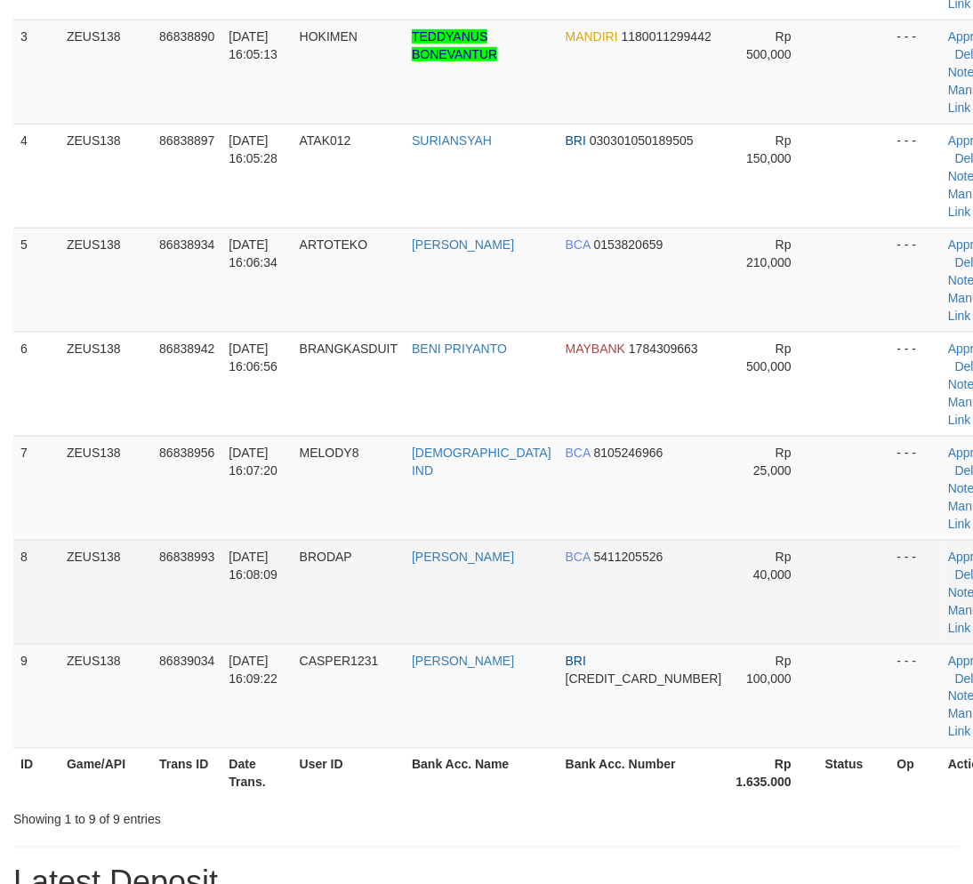
click at [508, 540] on td "NADIRA MAULIDYA" at bounding box center [482, 592] width 154 height 104
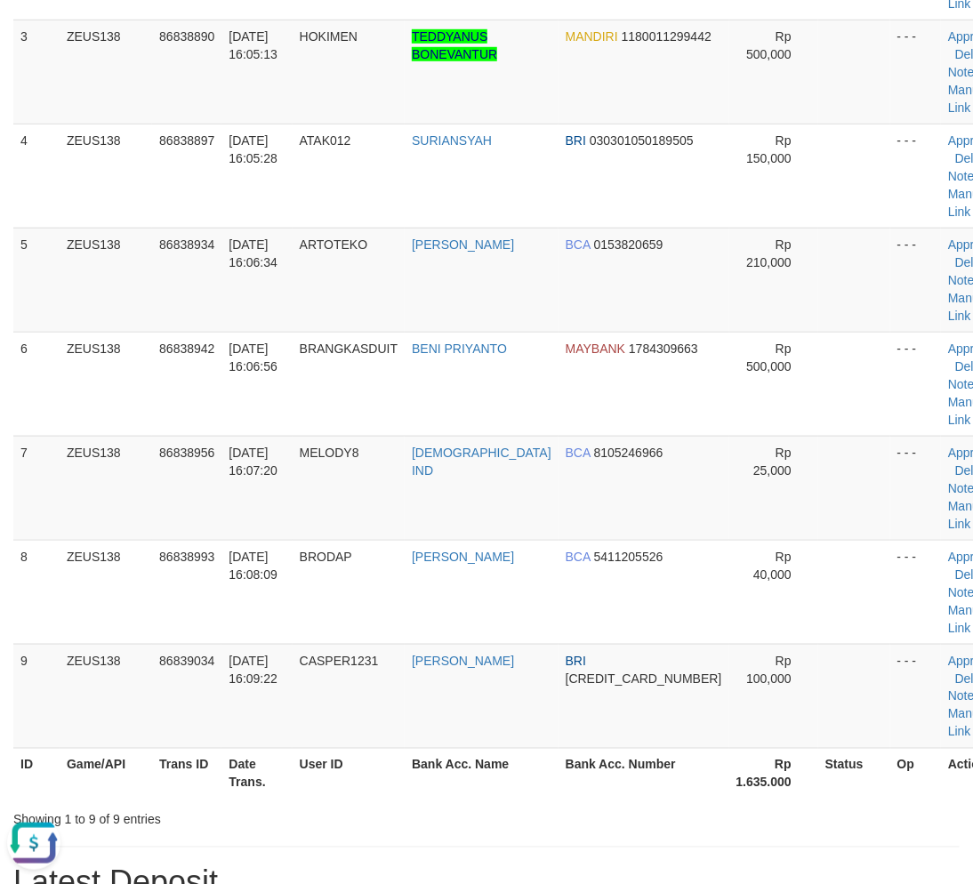
scroll to position [0, 0]
drag, startPoint x: 410, startPoint y: 658, endPoint x: 29, endPoint y: 561, distance: 393.0
click at [414, 804] on div "Showing 1 to 9 of 9 entries" at bounding box center [486, 816] width 973 height 25
click at [464, 847] on hr at bounding box center [486, 847] width 947 height 1
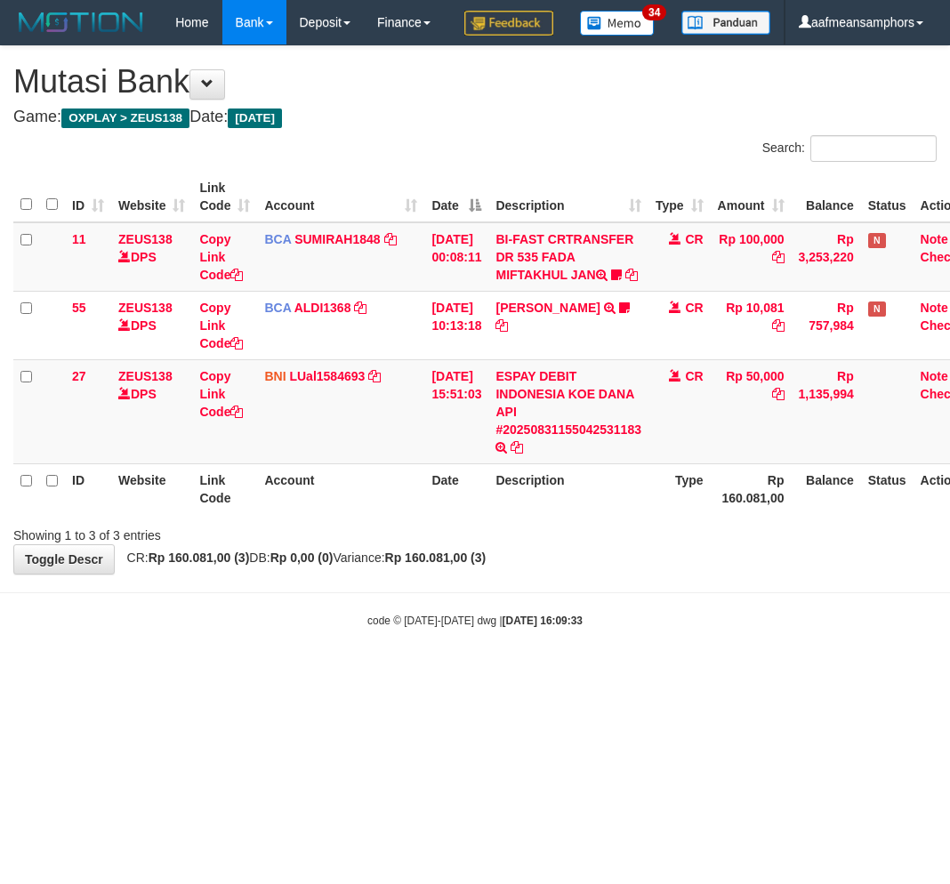
click at [678, 665] on body "Toggle navigation Home Bank Account List Load By Website Group [OXPLAY] ZEUS138…" at bounding box center [475, 337] width 950 height 674
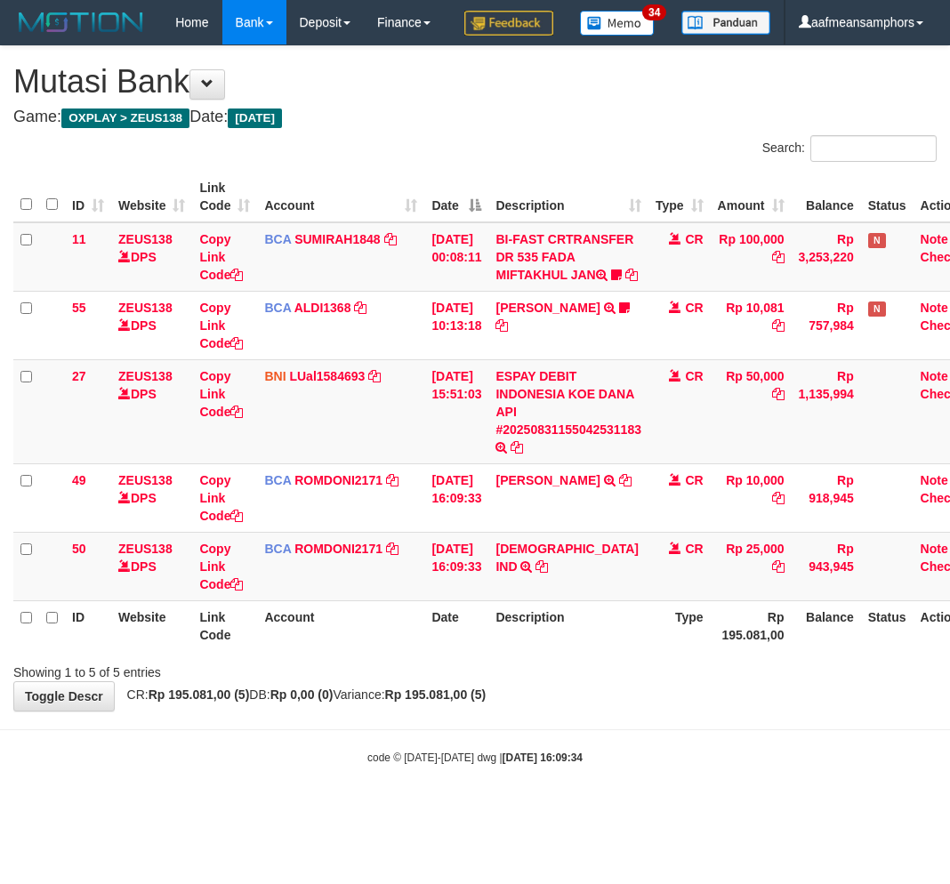
click at [600, 651] on th "Description" at bounding box center [568, 626] width 160 height 51
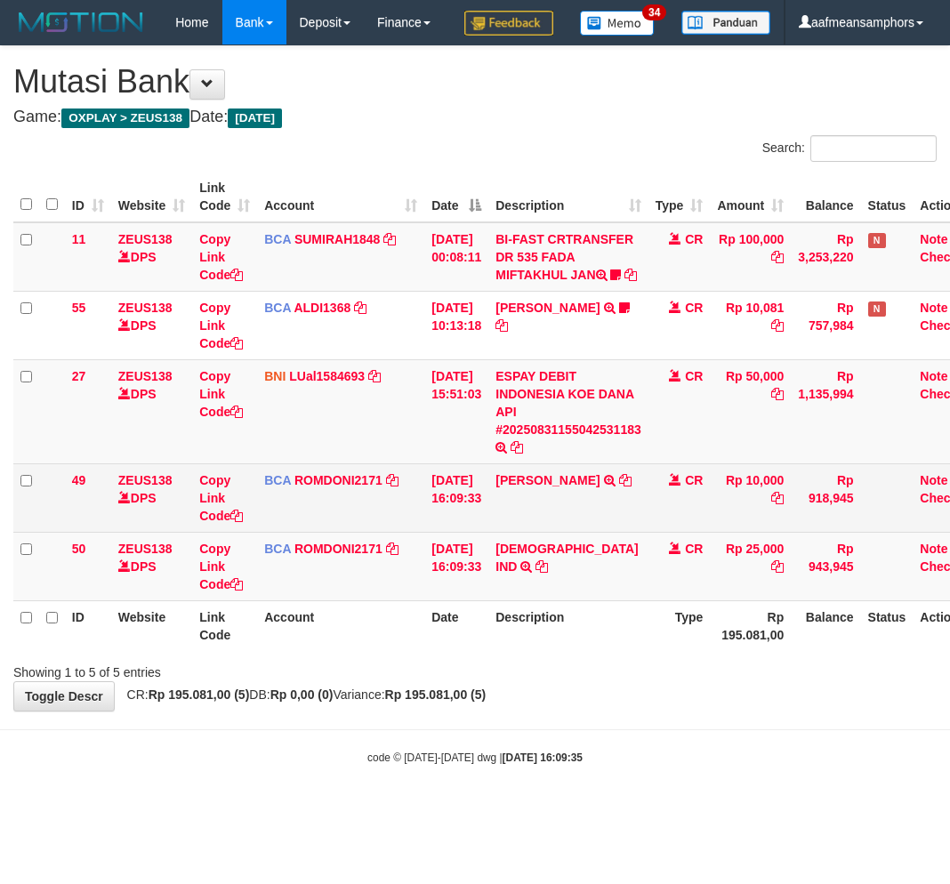
scroll to position [0, 29]
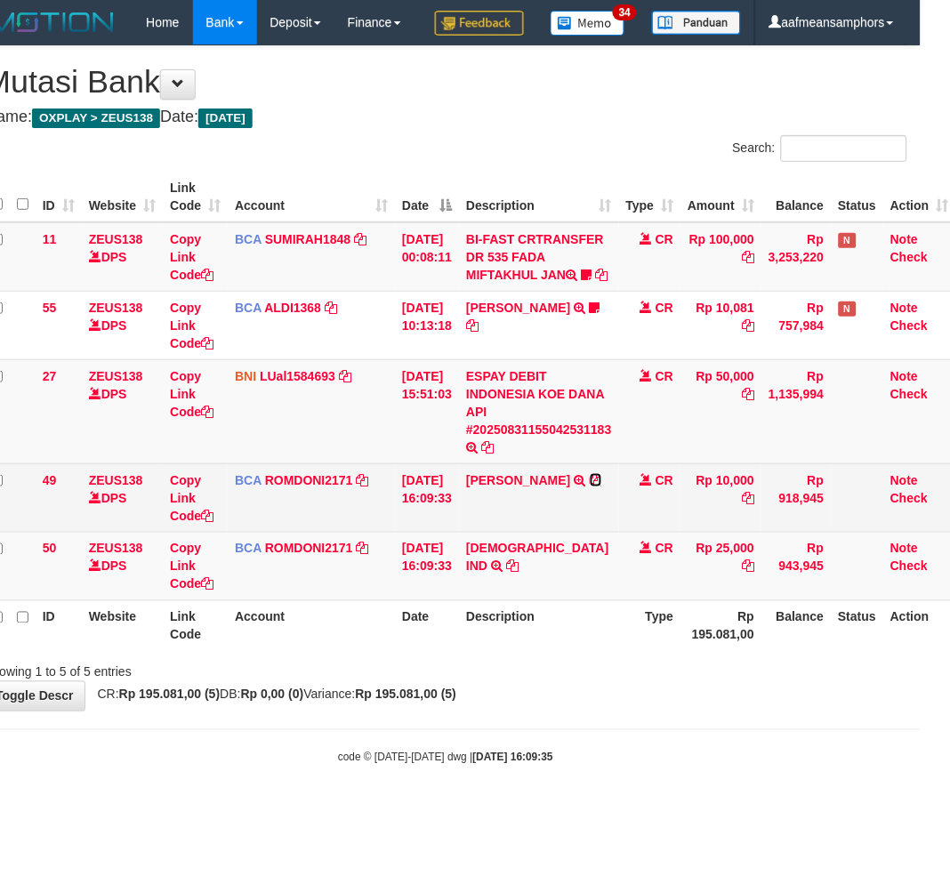
drag, startPoint x: 500, startPoint y: 558, endPoint x: 548, endPoint y: 572, distance: 50.1
click at [590, 487] on icon at bounding box center [596, 480] width 12 height 12
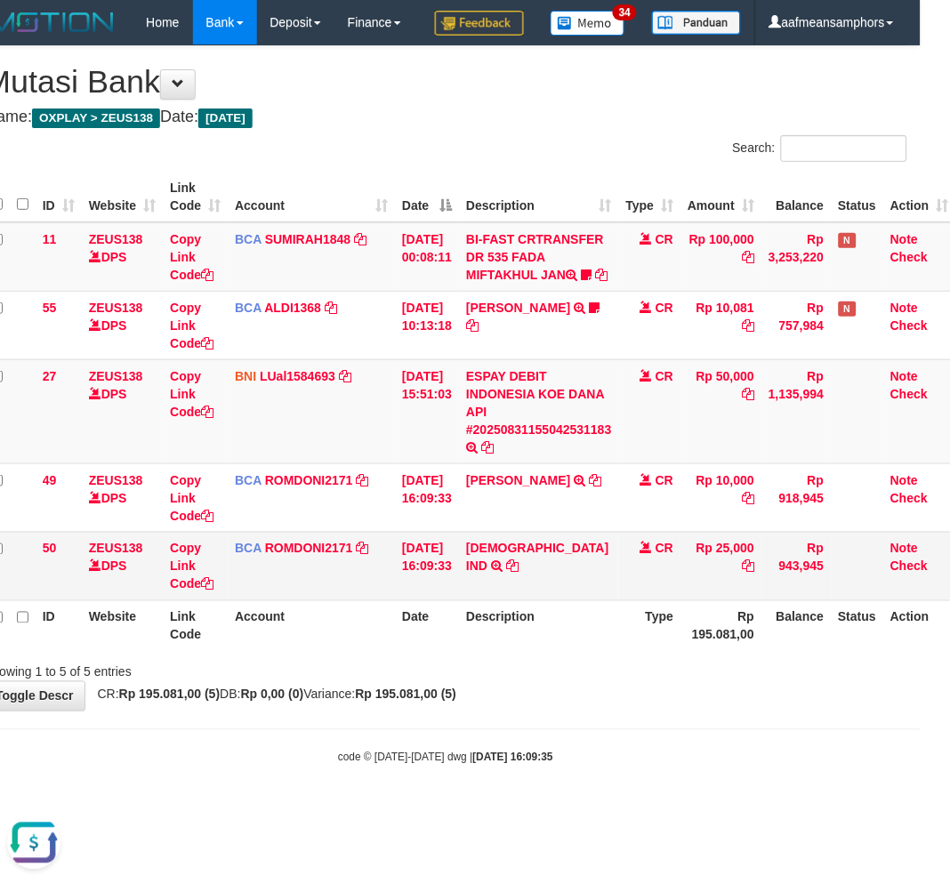
scroll to position [0, 0]
drag, startPoint x: 633, startPoint y: 746, endPoint x: 561, endPoint y: 724, distance: 75.2
click at [625, 711] on div "**********" at bounding box center [446, 378] width 950 height 665
click at [506, 573] on icon at bounding box center [512, 567] width 12 height 12
click at [687, 711] on div "**********" at bounding box center [446, 378] width 950 height 665
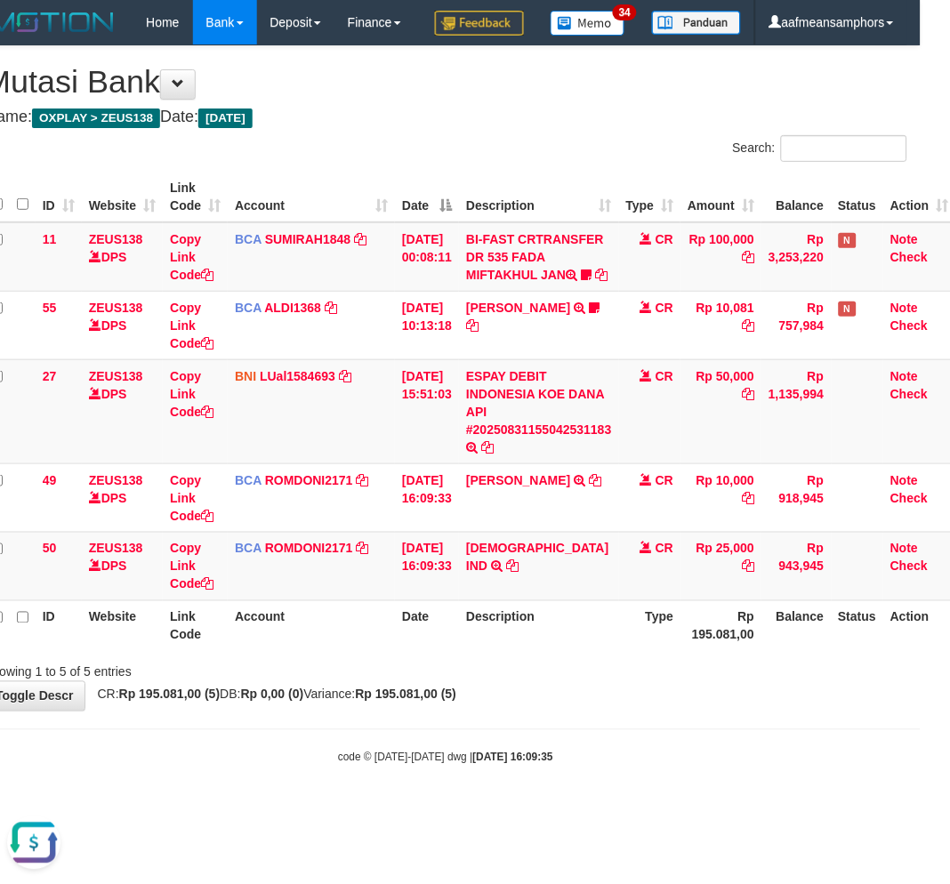
click at [677, 778] on body "Toggle navigation Home Bank Account List Load By Website Group [OXPLAY] ZEUS138…" at bounding box center [446, 405] width 950 height 811
click at [681, 774] on body "Toggle navigation Home Bank Account List Load By Website Group [OXPLAY] ZEUS138…" at bounding box center [446, 405] width 950 height 811
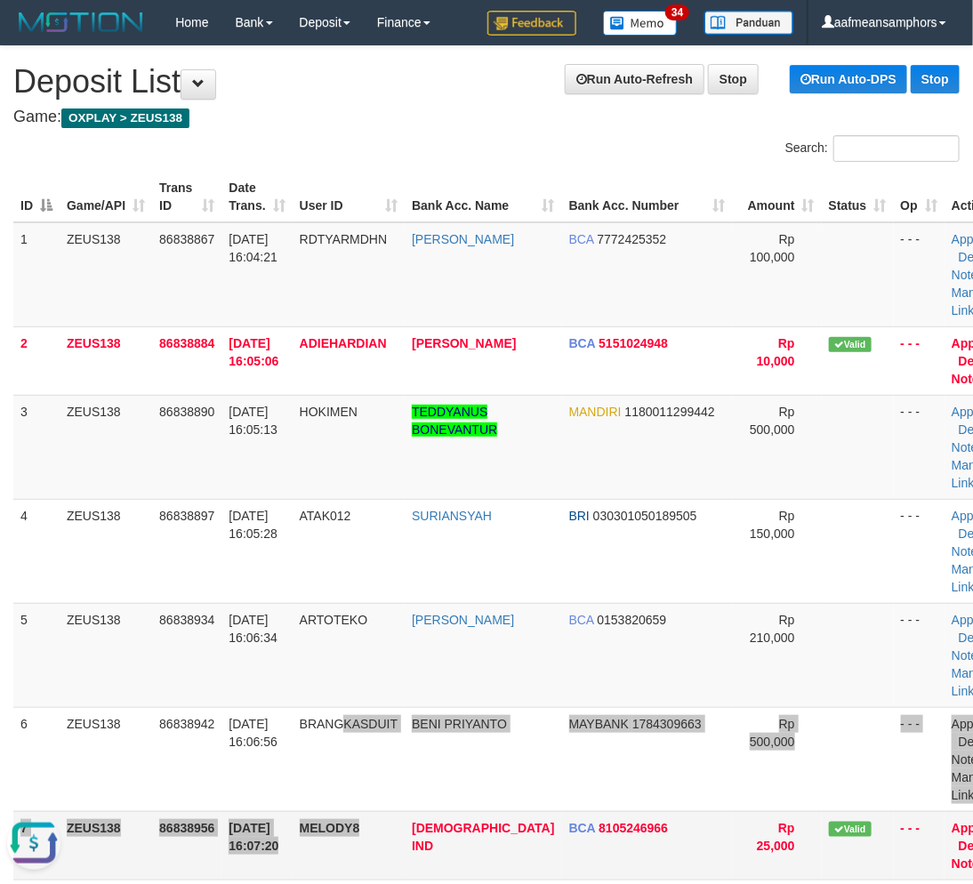
click at [416, 723] on tbody "1 ZEUS138 86838867 31/08/2025 16:04:21 RDTYARMDHN RADITYA RAMADHANA BCA 7772425…" at bounding box center [515, 759] width 1005 height 1075
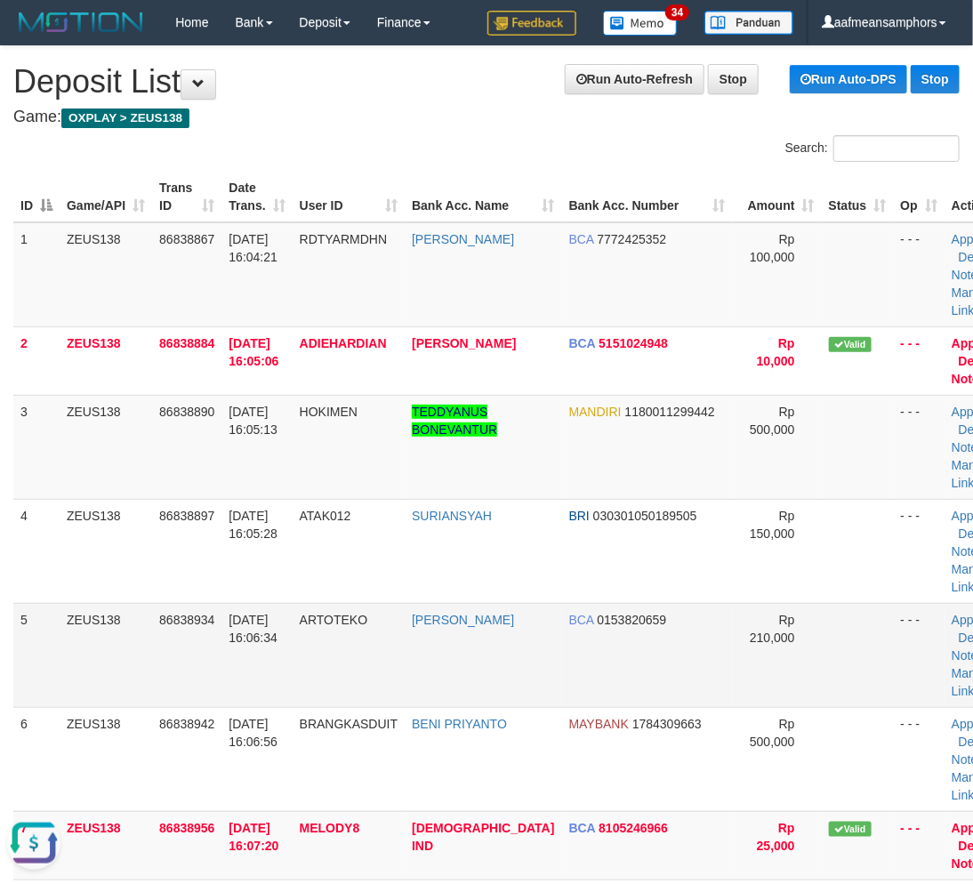
click at [243, 607] on td "31/08/2025 16:06:34" at bounding box center [257, 655] width 70 height 104
click at [305, 628] on td "ARTOTEKO" at bounding box center [349, 655] width 112 height 104
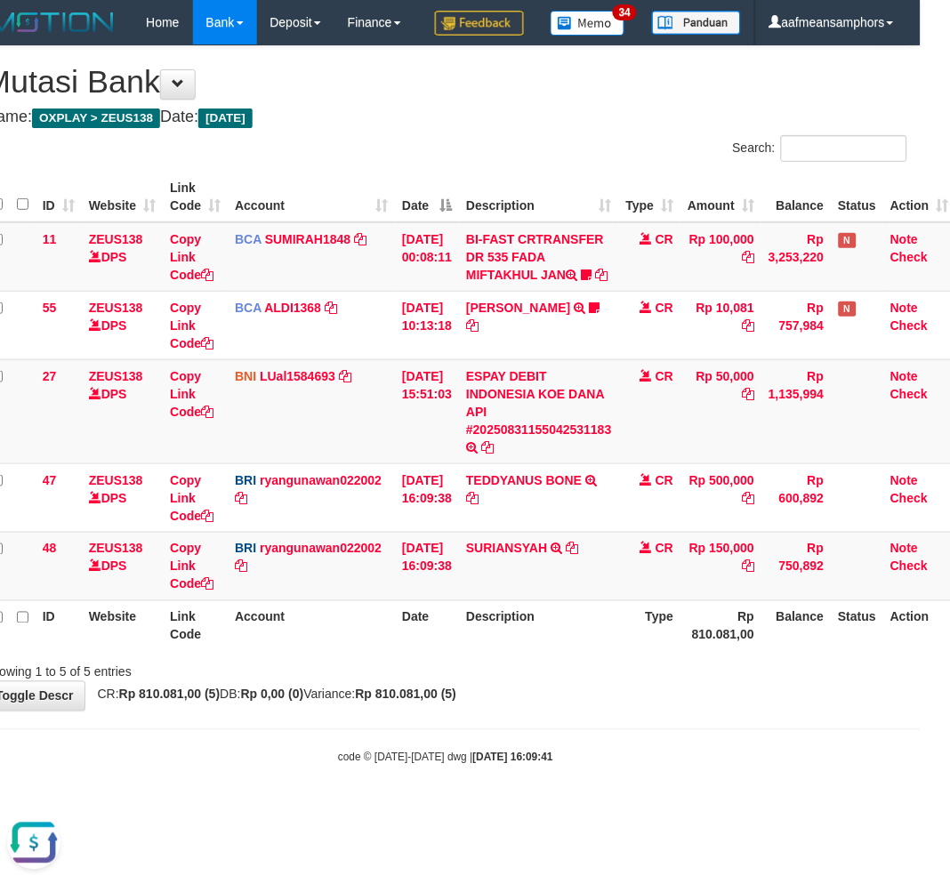
click at [698, 775] on body "Toggle navigation Home Bank Account List Load By Website Group [OXPLAY] ZEUS138…" at bounding box center [446, 405] width 950 height 811
click at [691, 777] on body "Toggle navigation Home Bank Account List Load By Website Group [OXPLAY] ZEUS138…" at bounding box center [446, 405] width 950 height 811
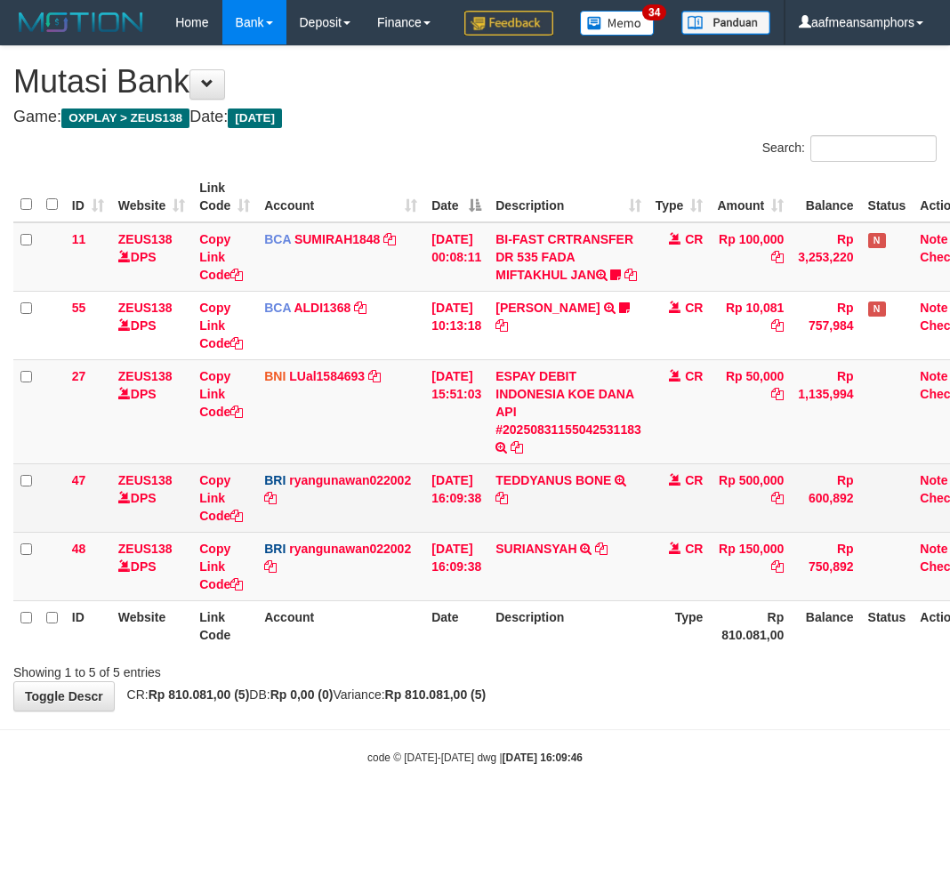
scroll to position [0, 29]
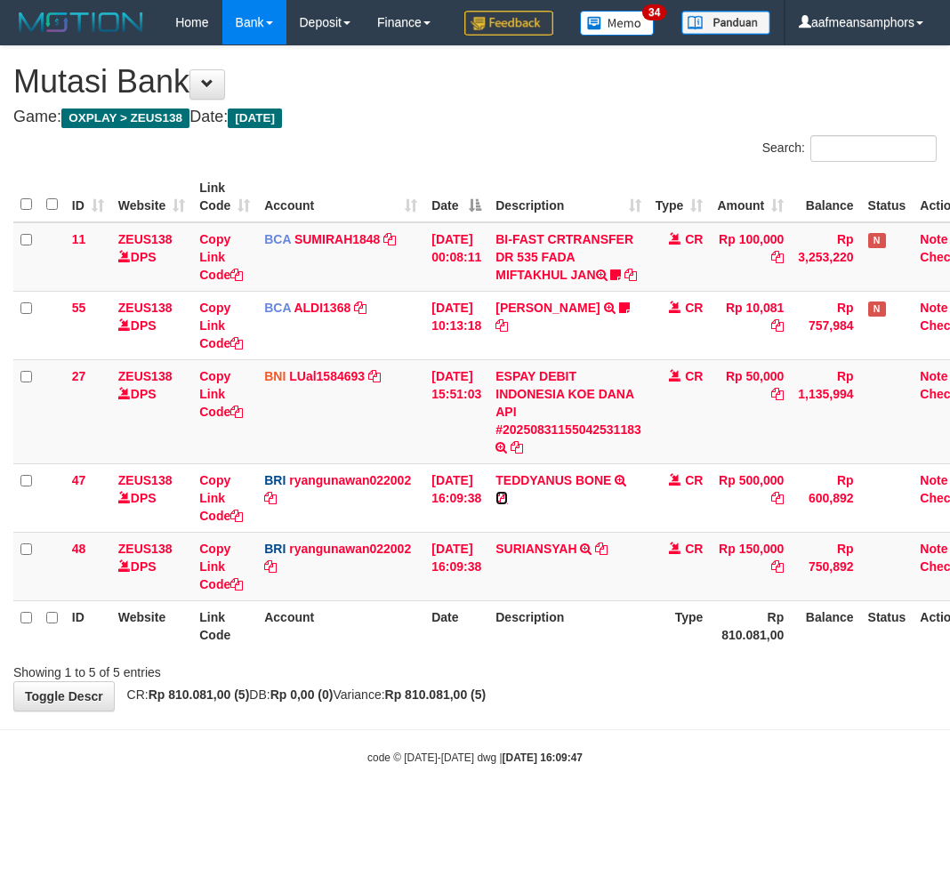
scroll to position [0, 29]
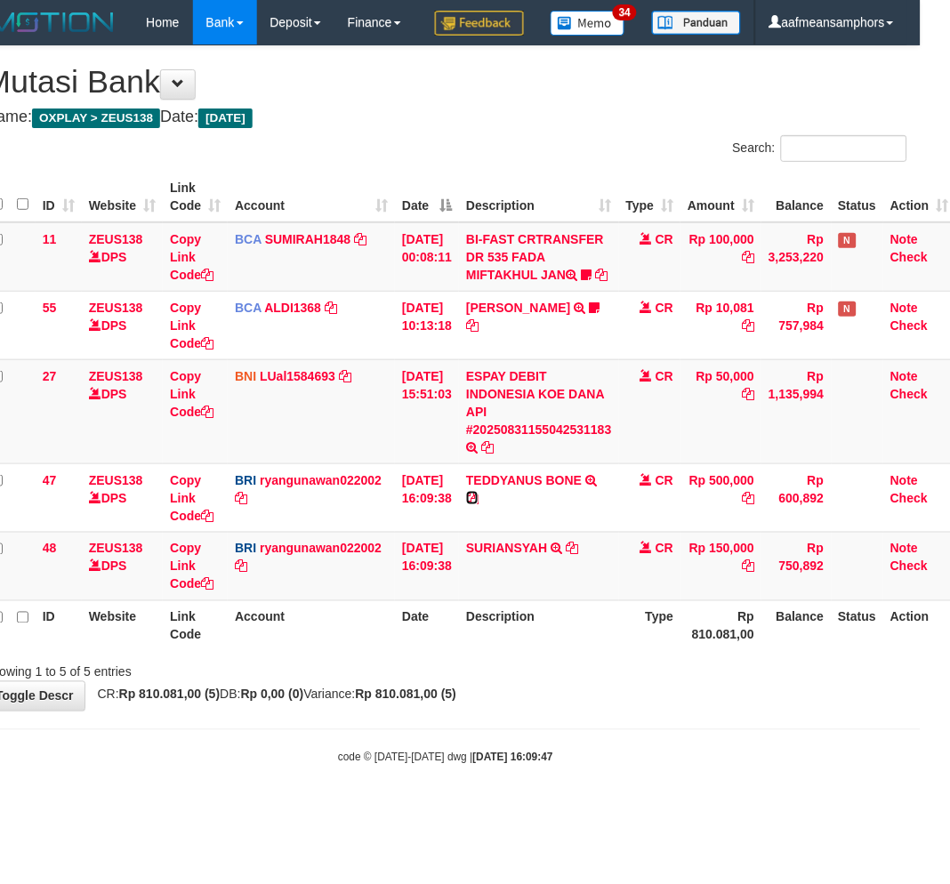
click at [479, 505] on icon at bounding box center [472, 498] width 12 height 12
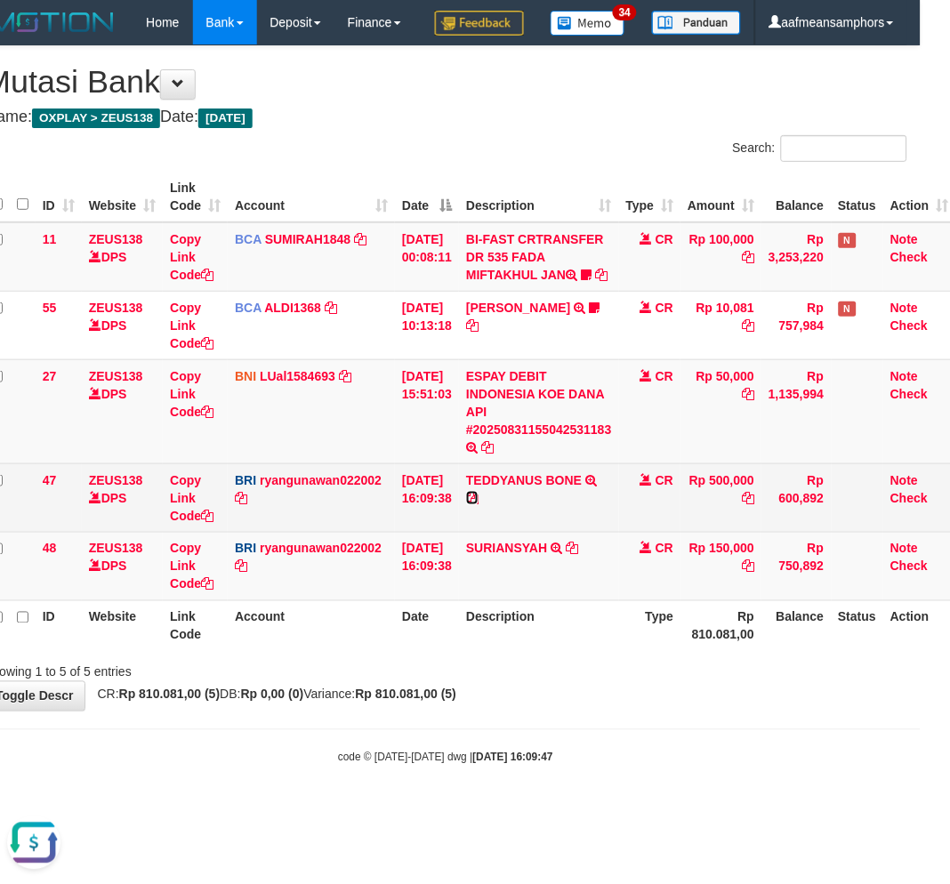
click at [479, 505] on icon at bounding box center [472, 498] width 12 height 12
click at [175, 523] on link "Copy Link Code" at bounding box center [192, 498] width 44 height 50
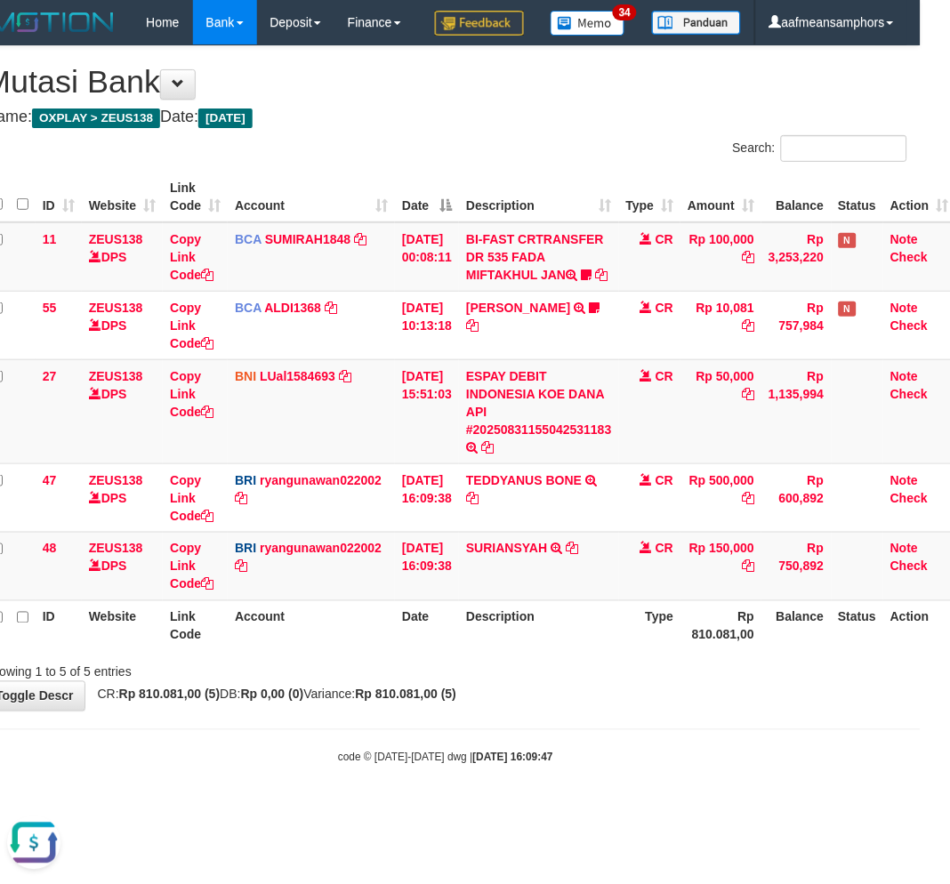
scroll to position [244, 0]
click at [648, 711] on div "**********" at bounding box center [446, 378] width 950 height 665
drag, startPoint x: 629, startPoint y: 715, endPoint x: 747, endPoint y: 605, distance: 161.8
click at [625, 657] on div "ID Website Link Code Account Date Description Type Amount Balance Status Action…" at bounding box center [446, 411] width 950 height 490
click at [534, 682] on div "Showing 1 to 5 of 5 entries" at bounding box center [446, 669] width 950 height 25
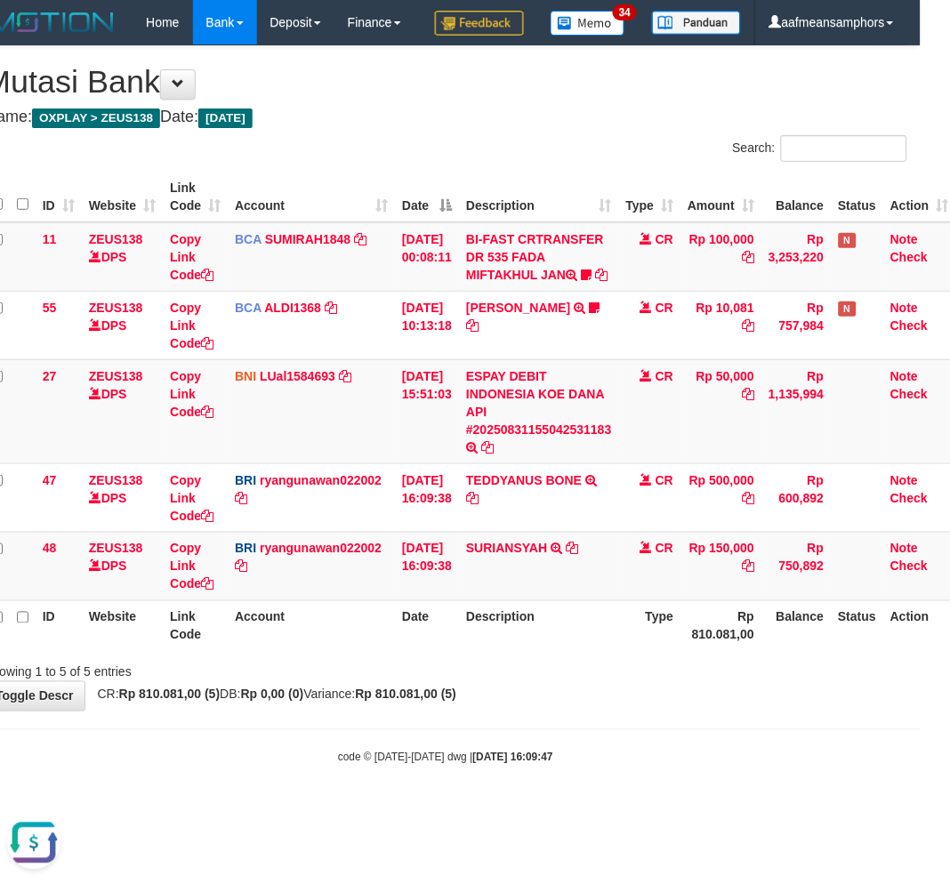
click at [558, 651] on th "Description" at bounding box center [539, 626] width 160 height 51
click at [472, 711] on div "**********" at bounding box center [446, 378] width 950 height 665
click at [548, 711] on div "**********" at bounding box center [446, 378] width 950 height 665
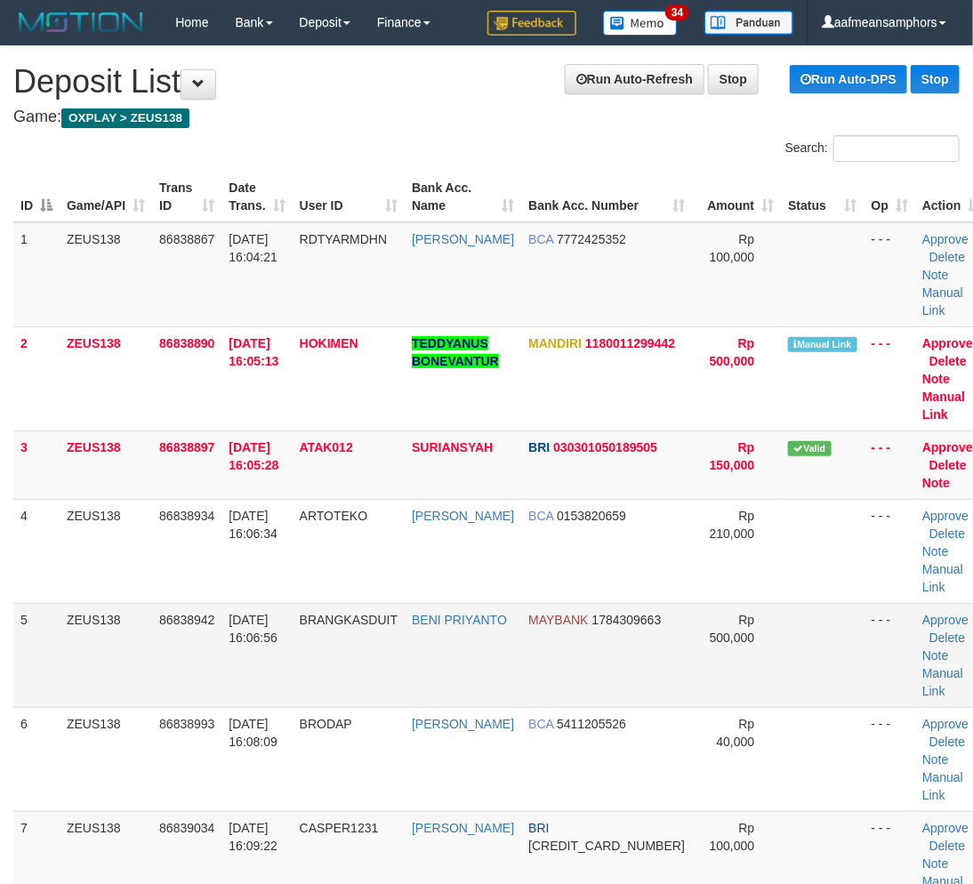
drag, startPoint x: 0, startPoint y: 0, endPoint x: 329, endPoint y: 624, distance: 705.3
click at [329, 624] on span "BRANGKASDUIT" at bounding box center [349, 620] width 98 height 14
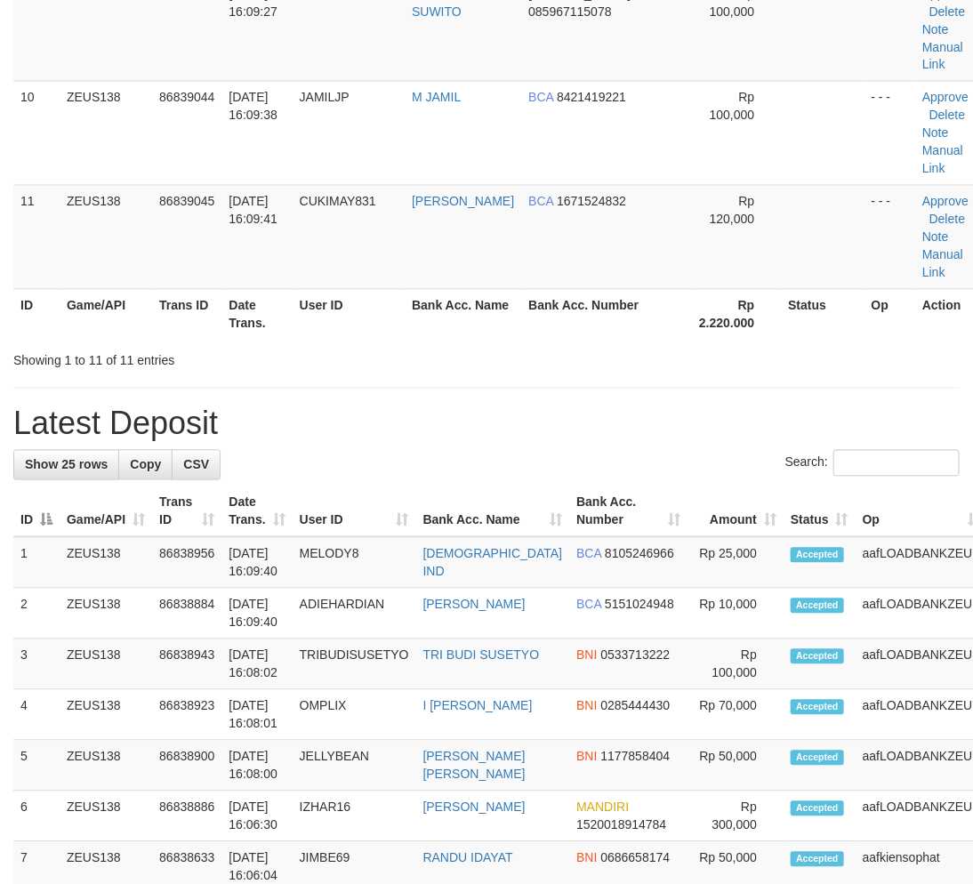
scroll to position [89, 0]
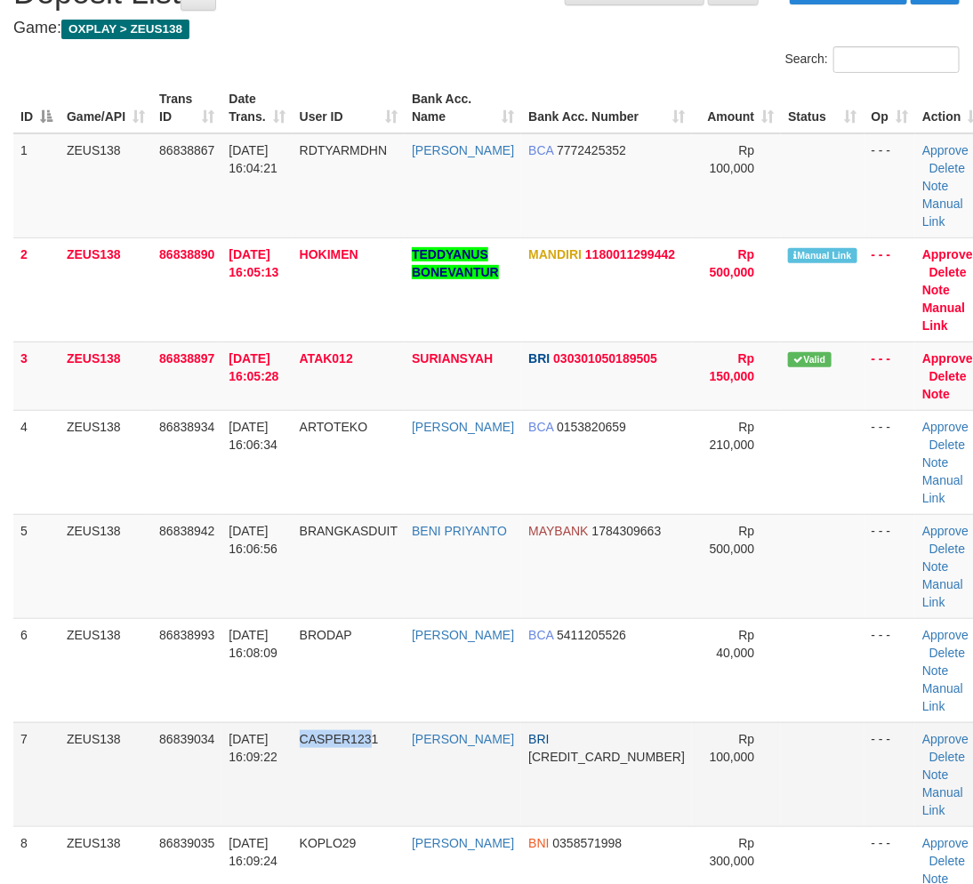
click at [383, 789] on tr "7 ZEUS138 86839034 31/08/2025 16:09:22 CASPER1231 MUHAMMAD SYAIP BRI 6563010051…" at bounding box center [500, 775] width 975 height 104
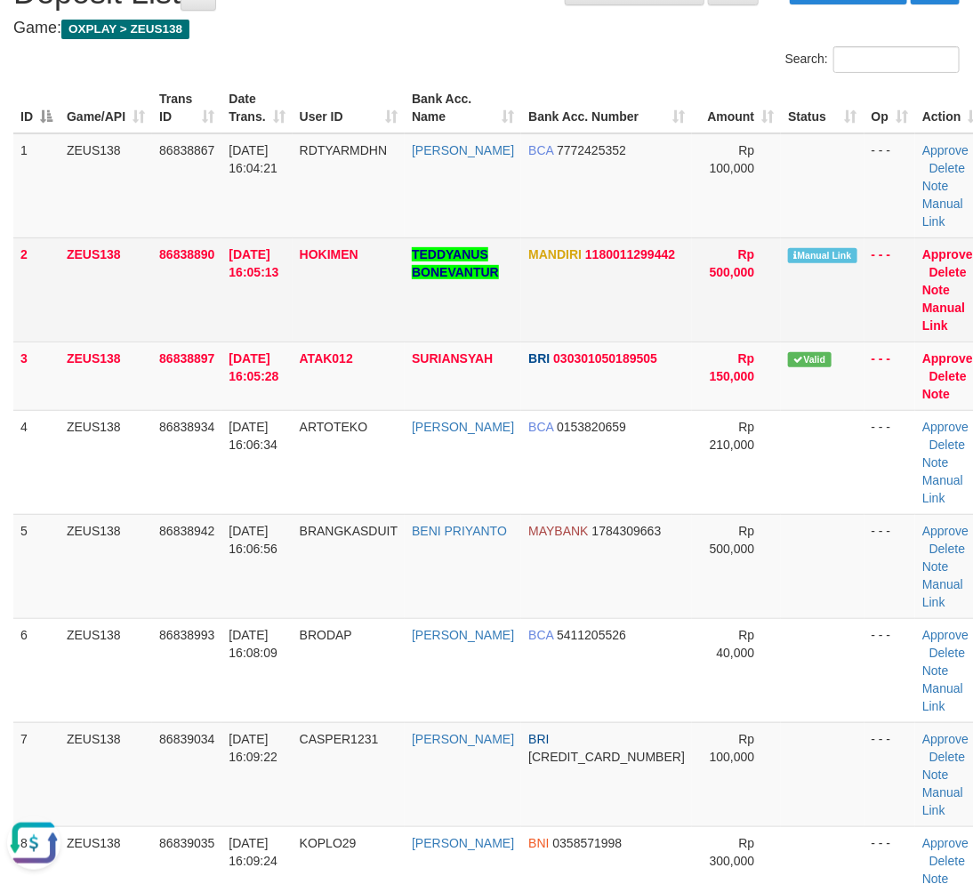
scroll to position [0, 0]
drag, startPoint x: 896, startPoint y: 307, endPoint x: 843, endPoint y: 330, distance: 58.2
click at [923, 307] on link "Manual Link" at bounding box center [944, 317] width 43 height 32
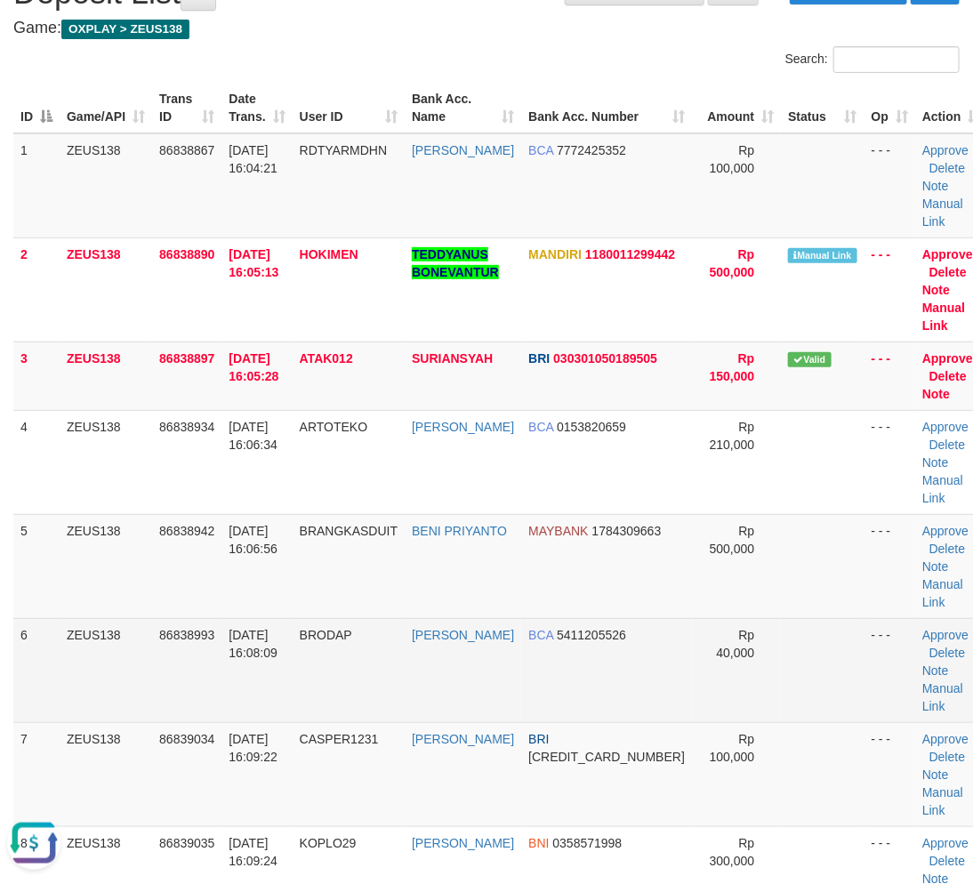
click at [311, 699] on tr "6 ZEUS138 86838993 31/08/2025 16:08:09 BRODAP NADIRA MAULIDYA BCA 5411205526 Rp…" at bounding box center [500, 670] width 975 height 104
click at [451, 701] on tr "6 ZEUS138 86838993 31/08/2025 16:08:09 BRODAP NADIRA MAULIDYA BCA 5411205526 Rp…" at bounding box center [500, 670] width 975 height 104
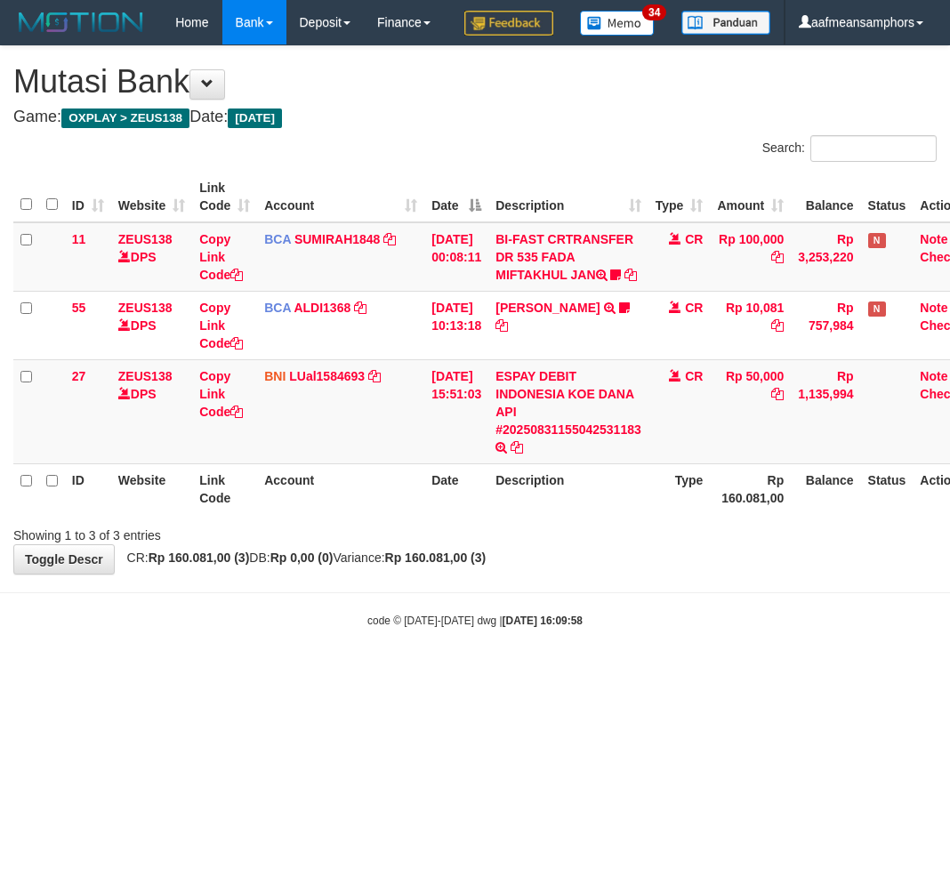
scroll to position [0, 29]
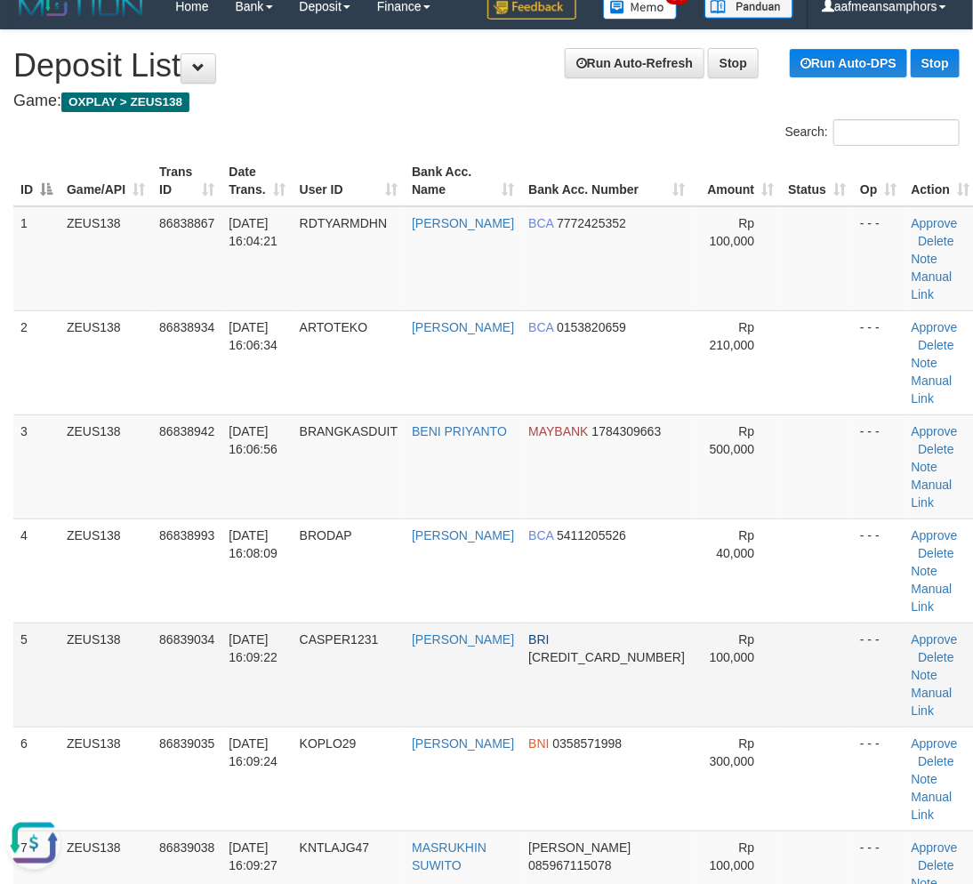
drag, startPoint x: 375, startPoint y: 623, endPoint x: 405, endPoint y: 626, distance: 30.5
click at [405, 626] on tr "5 ZEUS138 86839034 31/08/2025 16:09:22 CASPER1231 MUHAMMAD SYAIP BRI 6563010051…" at bounding box center [495, 675] width 964 height 104
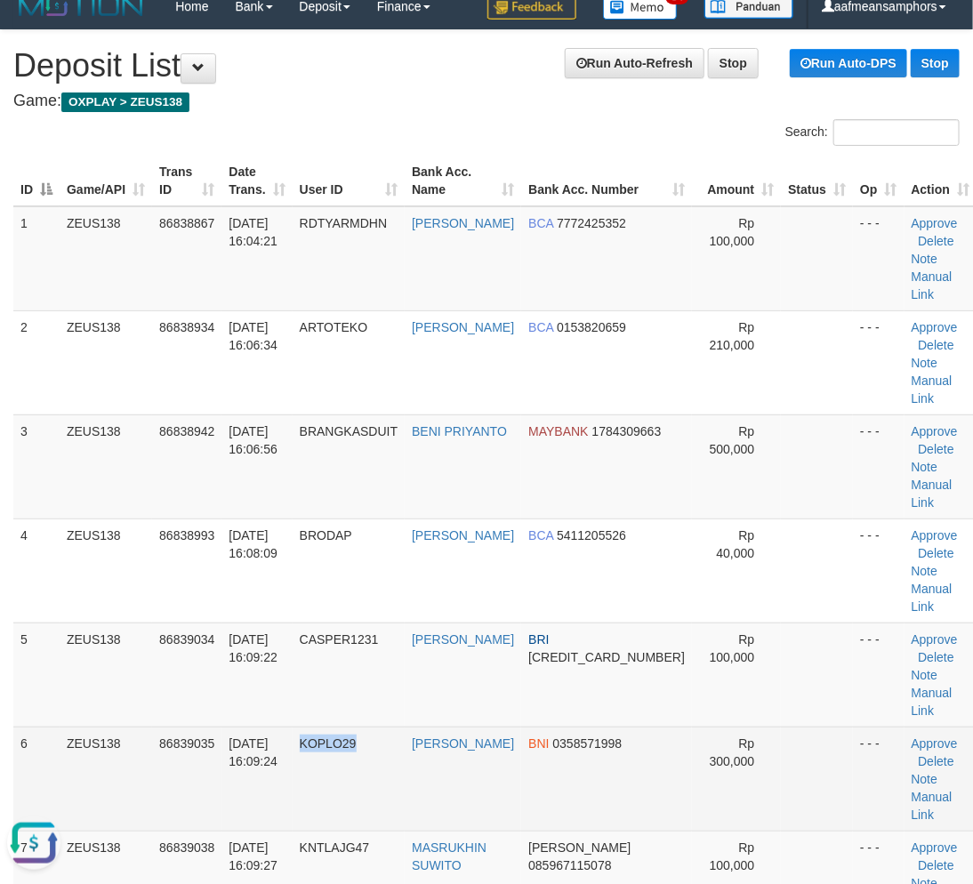
click at [374, 727] on tr "6 ZEUS138 86839035 31/08/2025 16:09:24 KOPLO29 AHMAD ARIEF BNI 0358571998 Rp 30…" at bounding box center [495, 779] width 964 height 104
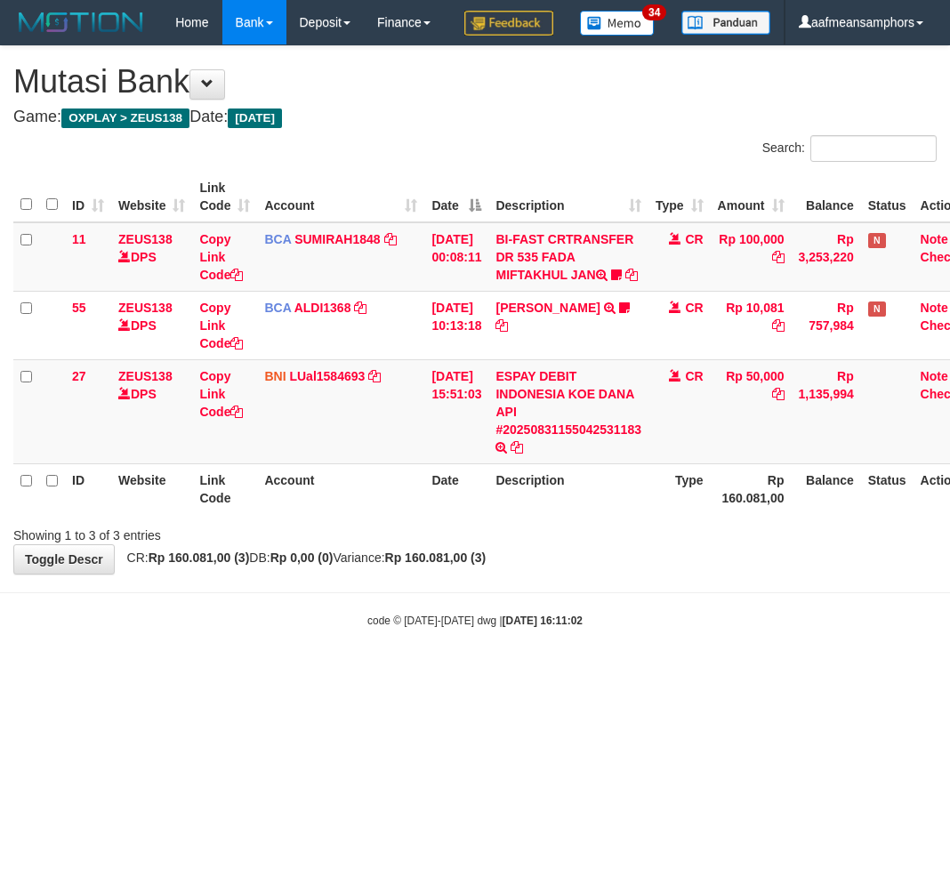
click at [589, 674] on html "Toggle navigation Home Bank Account List Load By Website Group [OXPLAY] ZEUS138…" at bounding box center [475, 337] width 950 height 674
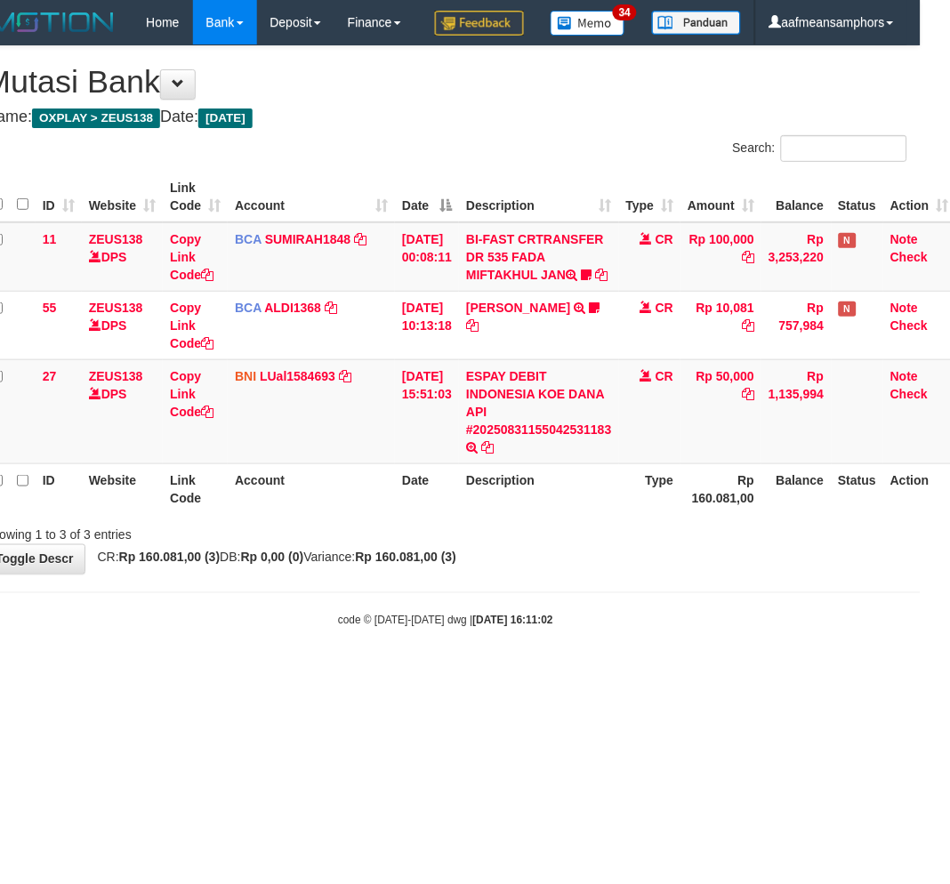
click at [584, 674] on body "Toggle navigation Home Bank Account List Load By Website Group [OXPLAY] ZEUS138…" at bounding box center [446, 337] width 950 height 674
click at [695, 673] on body "Toggle navigation Home Bank Account List Load By Website Group [OXPLAY] ZEUS138…" at bounding box center [446, 337] width 950 height 674
click at [694, 629] on div "code © 2012-2018 dwg | 2025/08/31 16:11:02" at bounding box center [446, 620] width 950 height 18
click at [692, 629] on div "code © 2012-2018 dwg | 2025/08/31 16:11:02" at bounding box center [446, 620] width 950 height 18
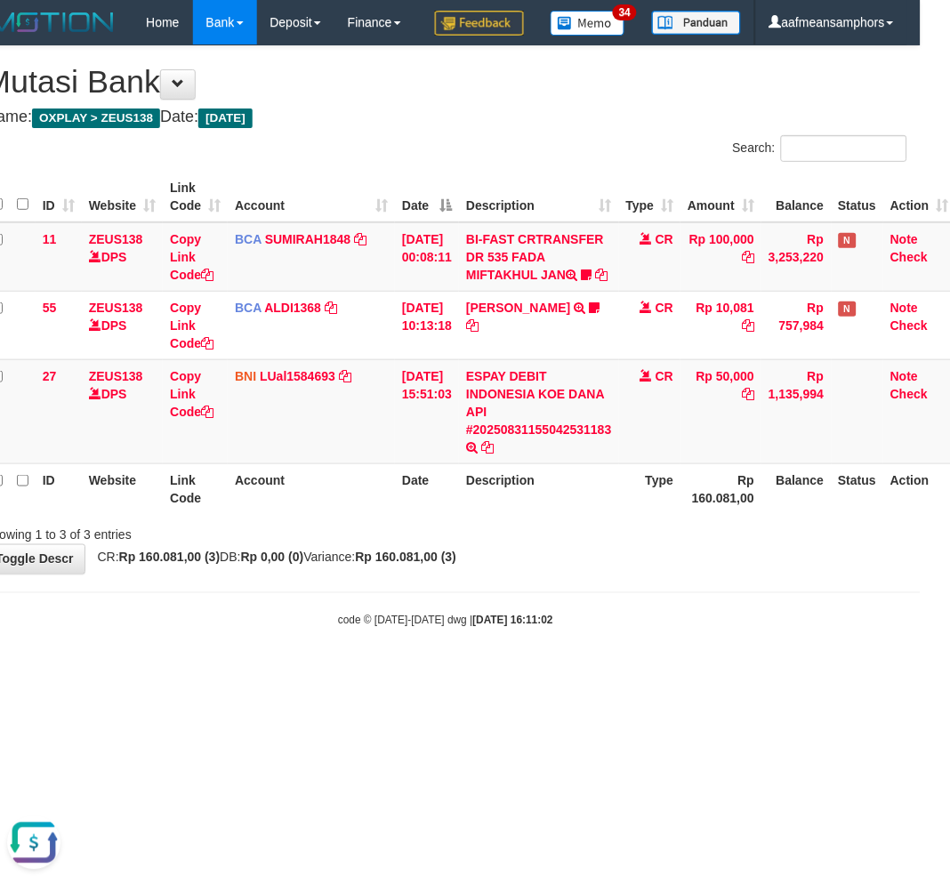
drag, startPoint x: 685, startPoint y: 718, endPoint x: 674, endPoint y: 719, distance: 10.7
click at [683, 674] on body "Toggle navigation Home Bank Account List Load By Website Group [OXPLAY] ZEUS138…" at bounding box center [446, 337] width 950 height 674
click at [676, 674] on body "Toggle navigation Home Bank Account List Load By Website Group [OXPLAY] ZEUS138…" at bounding box center [446, 337] width 950 height 674
click at [666, 674] on body "Toggle navigation Home Bank Account List Load By Website Group [OXPLAY] ZEUS138…" at bounding box center [446, 337] width 950 height 674
click at [658, 674] on body "Toggle navigation Home Bank Account List Load By Website Group [OXPLAY] ZEUS138…" at bounding box center [446, 337] width 950 height 674
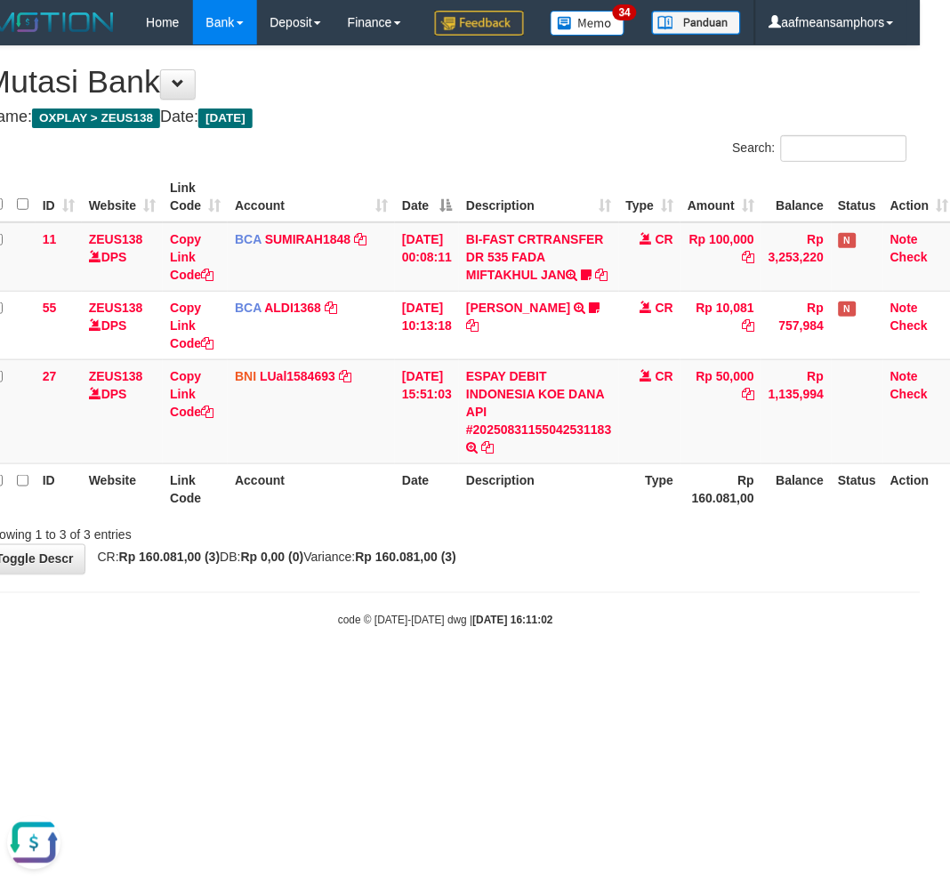
click at [658, 674] on body "Toggle navigation Home Bank Account List Load By Website Group [OXPLAY] ZEUS138…" at bounding box center [446, 337] width 950 height 674
click at [657, 674] on body "Toggle navigation Home Bank Account List Load By Website Group [OXPLAY] ZEUS138…" at bounding box center [446, 337] width 950 height 674
click at [594, 674] on html "Toggle navigation Home Bank Account List Load By Website Group [OXPLAY] ZEUS138…" at bounding box center [446, 337] width 950 height 674
click at [698, 644] on body "Toggle navigation Home Bank Account List Load By Website Group [OXPLAY] ZEUS138…" at bounding box center [446, 337] width 950 height 674
click at [696, 645] on body "Toggle navigation Home Bank Account List Load By Website Group [OXPLAY] ZEUS138…" at bounding box center [446, 337] width 950 height 674
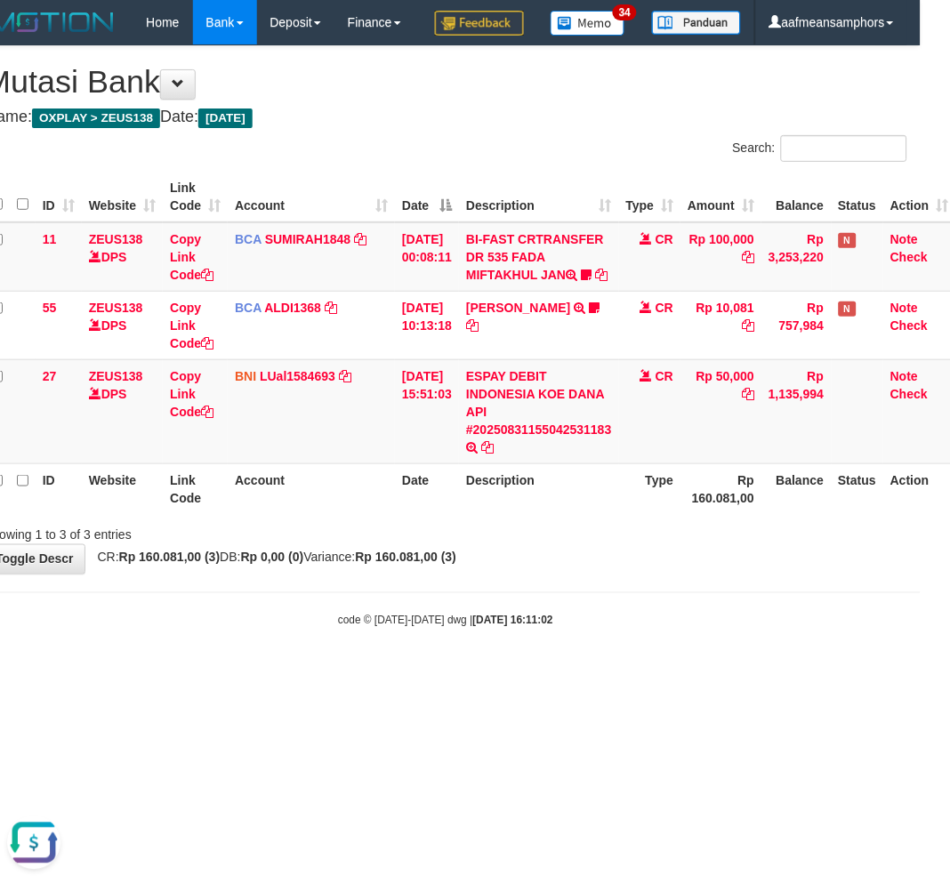
click at [677, 653] on body "Toggle navigation Home Bank Account List Load By Website Group [OXPLAY] ZEUS138…" at bounding box center [446, 337] width 950 height 674
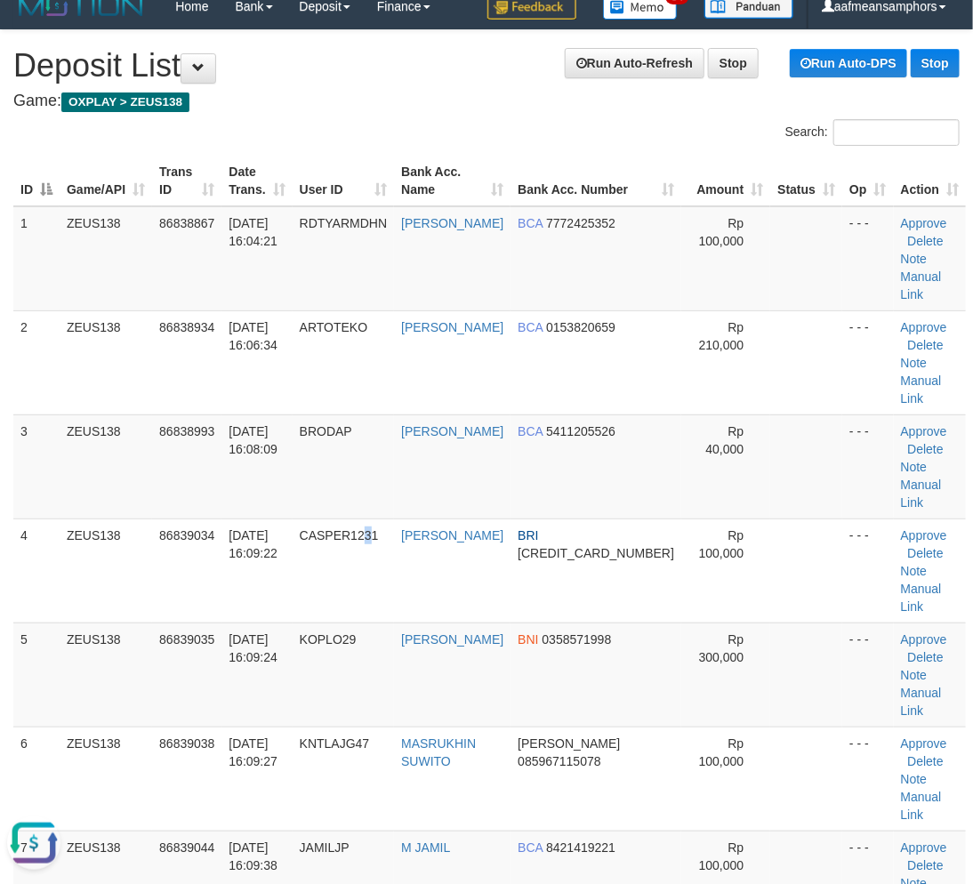
drag, startPoint x: 386, startPoint y: 529, endPoint x: 1, endPoint y: 671, distance: 410.7
click at [392, 538] on td "CASPER1231" at bounding box center [344, 571] width 102 height 104
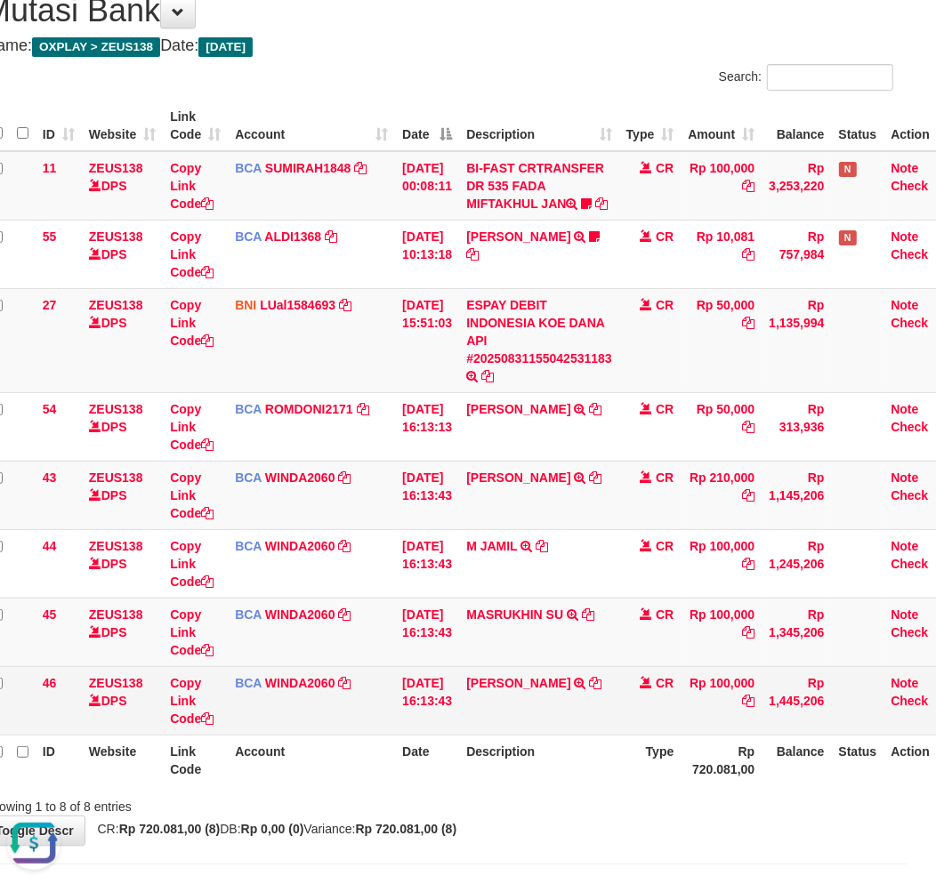
scroll to position [192, 29]
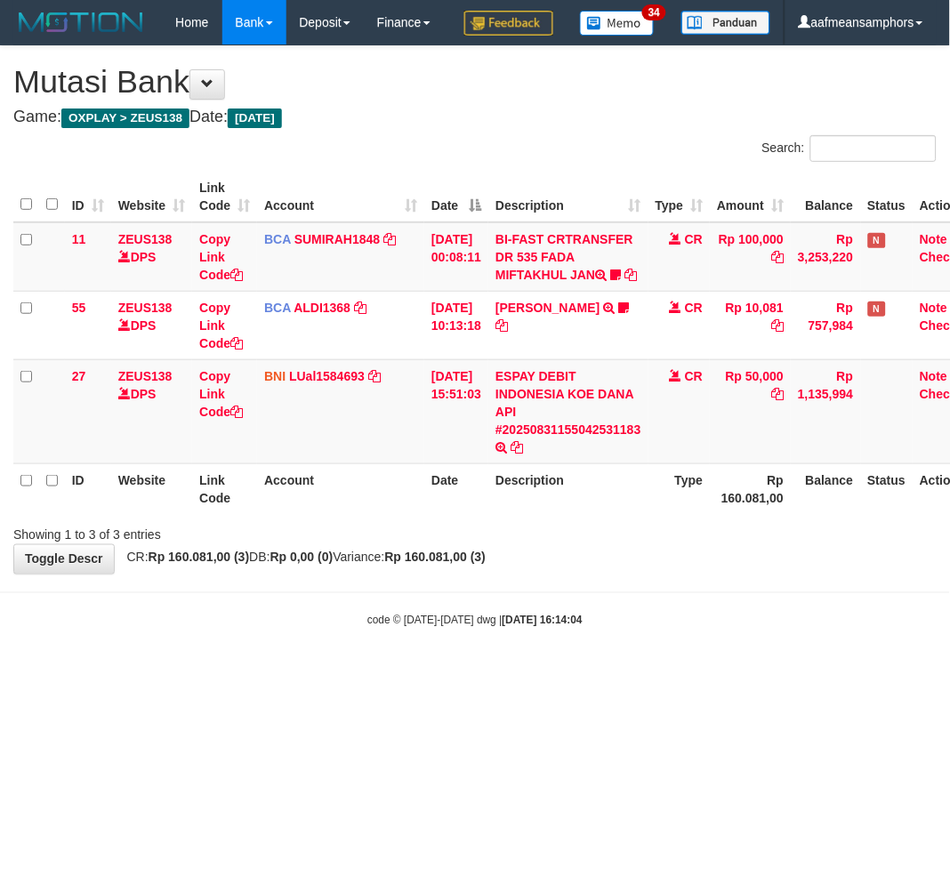
drag, startPoint x: 618, startPoint y: 646, endPoint x: 627, endPoint y: 645, distance: 8.9
click at [618, 646] on body "Toggle navigation Home Bank Account List Load By Website Group [OXPLAY] ZEUS138…" at bounding box center [475, 337] width 950 height 674
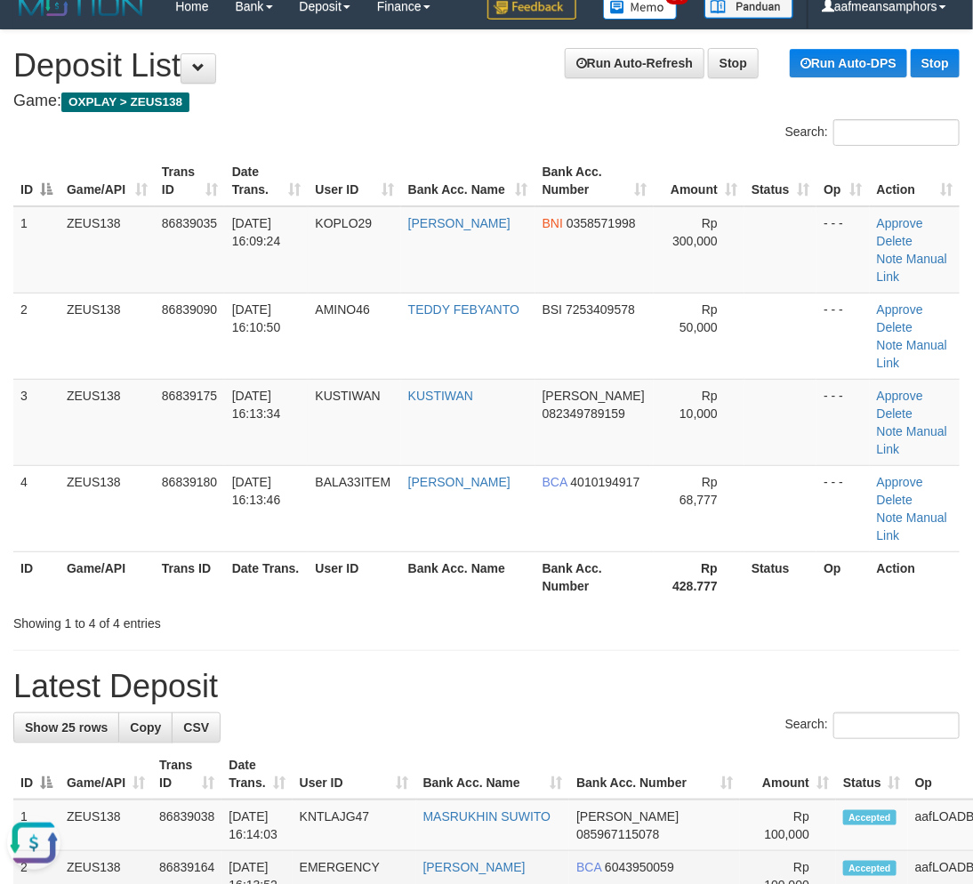
click at [292, 852] on td "31/08/2025 16:13:52" at bounding box center [257, 877] width 70 height 51
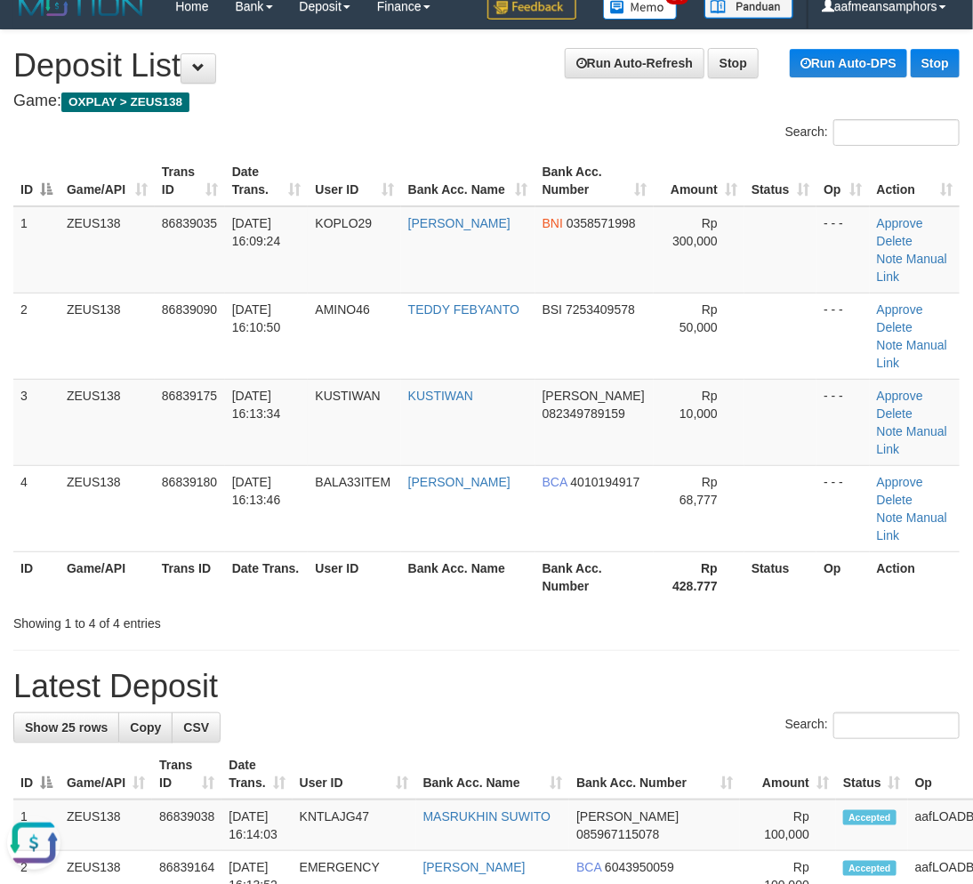
drag, startPoint x: 295, startPoint y: 816, endPoint x: 0, endPoint y: 678, distance: 326.0
click at [303, 852] on tr "2 ZEUS138 86839164 31/08/2025 16:13:52 EMERGENCY ARIEF SULAEMAN BCA 6043950059 …" at bounding box center [563, 877] width 1101 height 51
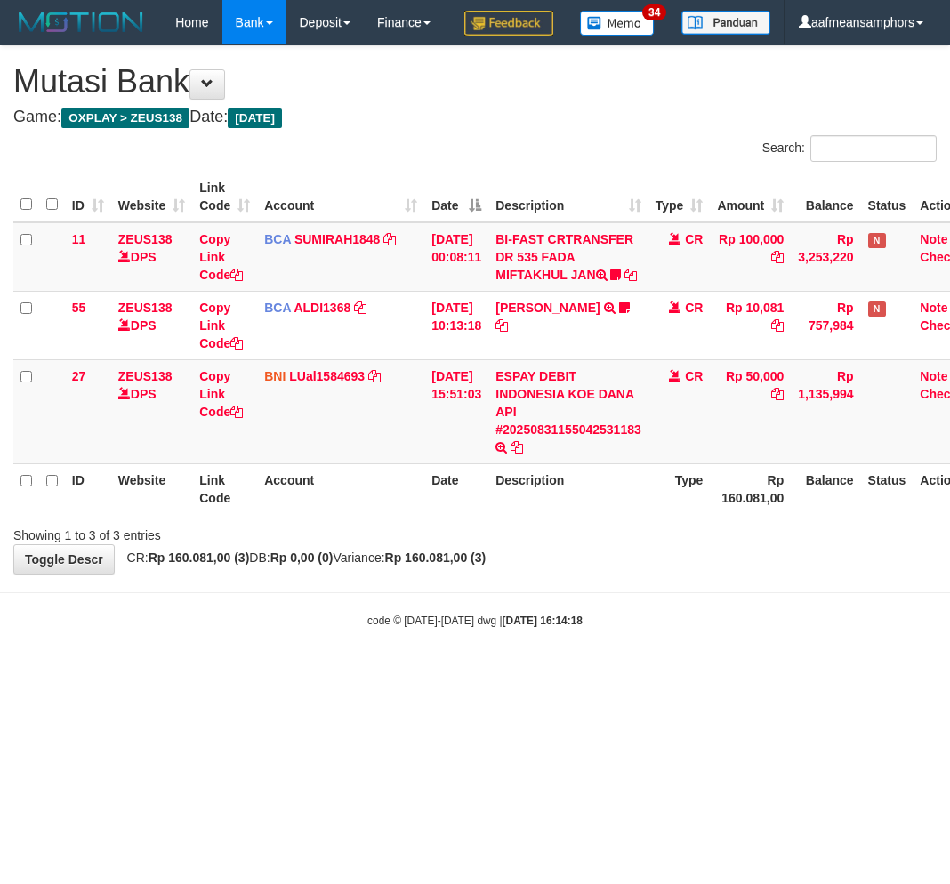
scroll to position [0, 44]
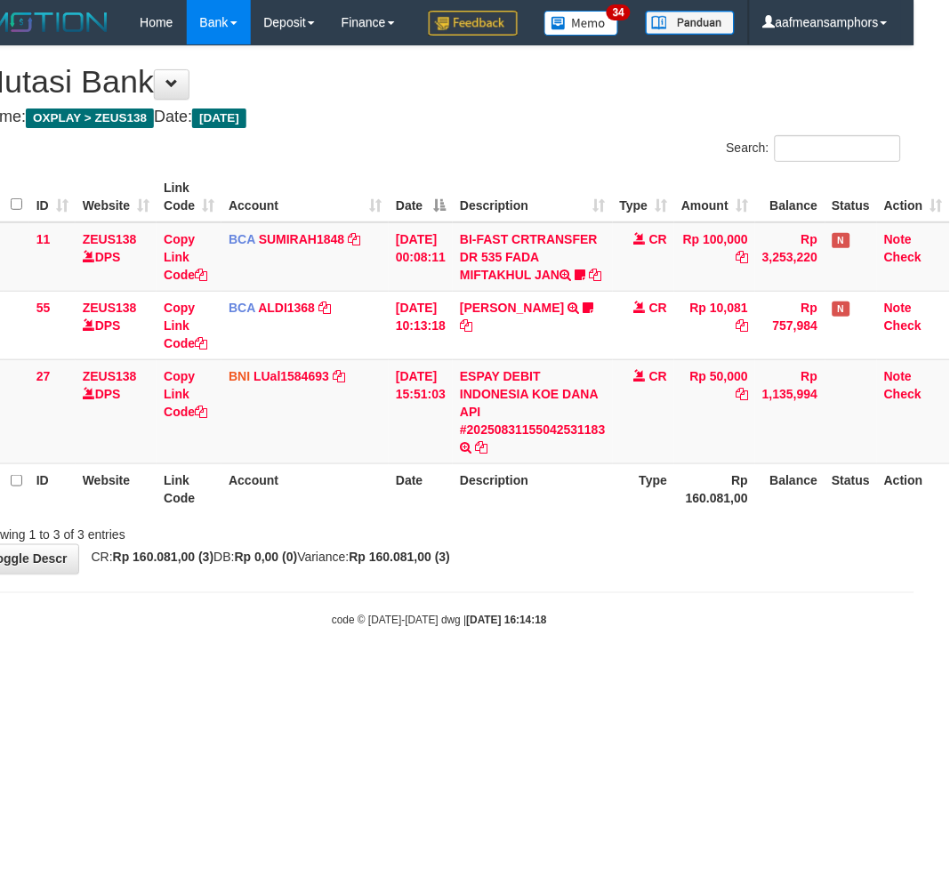
click at [565, 674] on body "Toggle navigation Home Bank Account List Load By Website Group [OXPLAY] ZEUS138…" at bounding box center [439, 337] width 950 height 674
click at [614, 674] on body "Toggle navigation Home Bank Account List Load By Website Group [OXPLAY] ZEUS138…" at bounding box center [439, 337] width 950 height 674
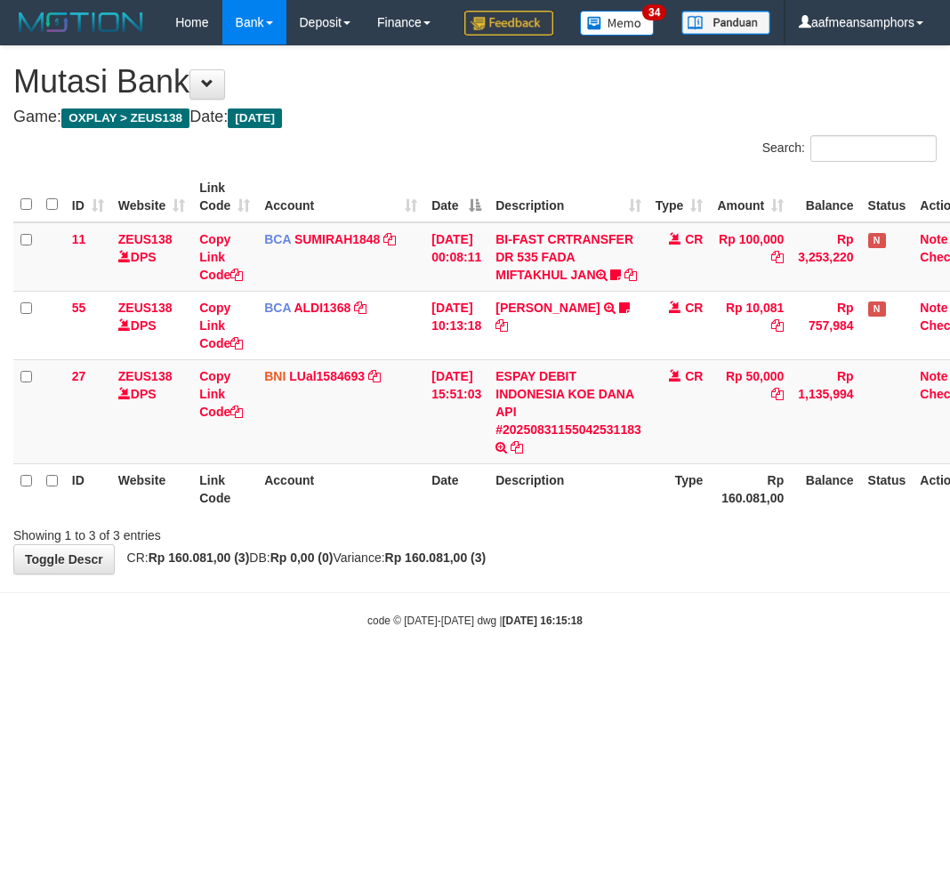
scroll to position [0, 44]
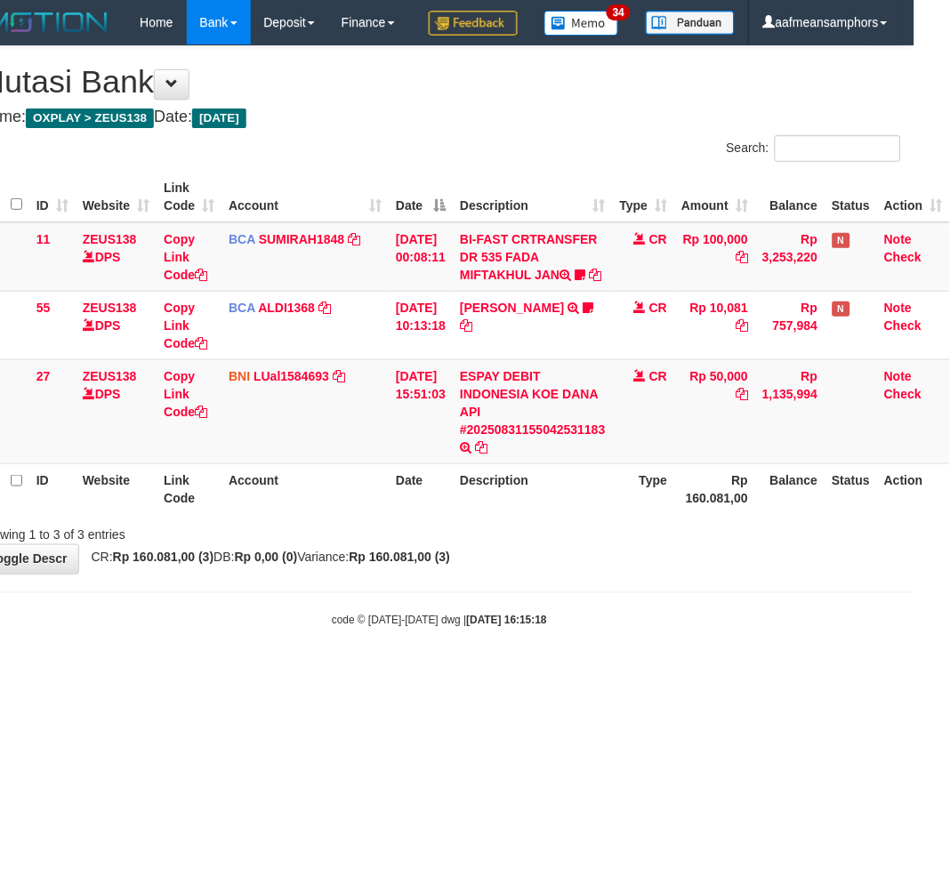
click at [819, 674] on body "Toggle navigation Home Bank Account List Load By Website Group [OXPLAY] ZEUS138…" at bounding box center [439, 337] width 950 height 674
click at [742, 674] on body "Toggle navigation Home Bank Account List Load By Website Group [OXPLAY] ZEUS138…" at bounding box center [439, 337] width 950 height 674
click at [688, 674] on body "Toggle navigation Home Bank Account List Load By Website Group [OXPLAY] ZEUS138…" at bounding box center [439, 337] width 950 height 674
click at [701, 629] on div "code © 2012-2018 dwg | 2025/08/31 16:15:18" at bounding box center [439, 620] width 950 height 18
click at [696, 629] on div "code © 2012-2018 dwg | 2025/08/31 16:15:18" at bounding box center [439, 620] width 950 height 18
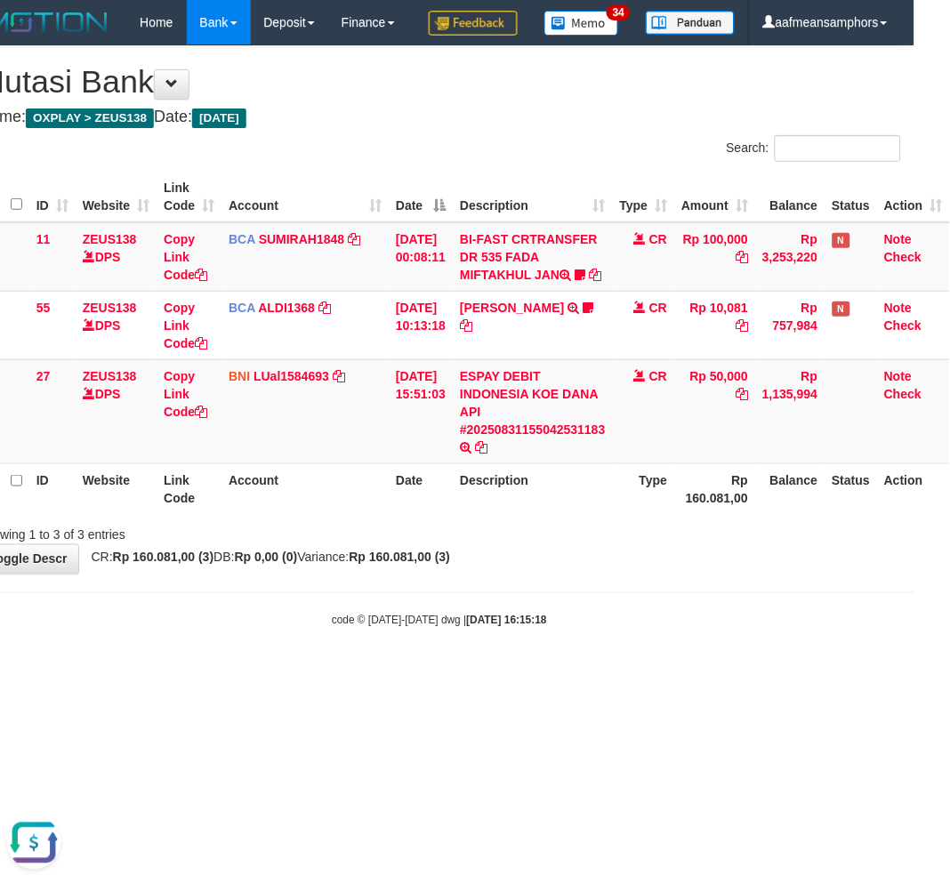
scroll to position [0, 0]
click at [707, 629] on div "code © 2012-2018 dwg | 2025/08/31 16:15:18" at bounding box center [439, 620] width 950 height 18
click at [625, 674] on html "Toggle navigation Home Bank Account List Load By Website Group [OXPLAY] ZEUS138…" at bounding box center [439, 337] width 950 height 674
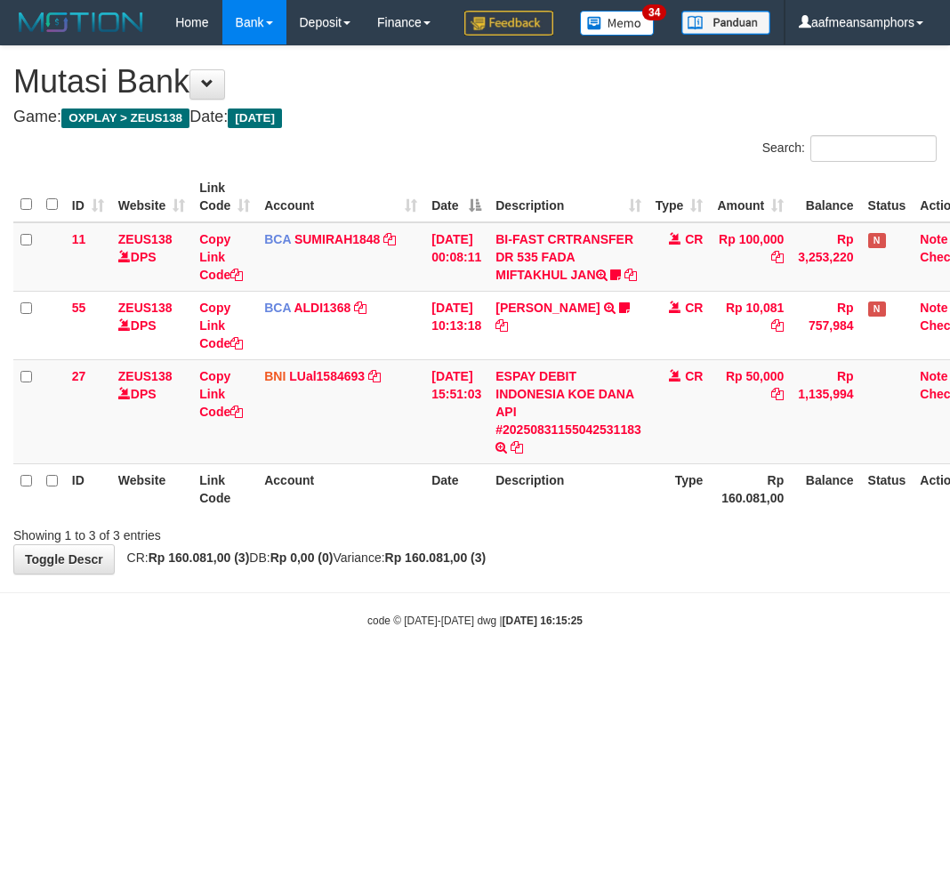
scroll to position [0, 44]
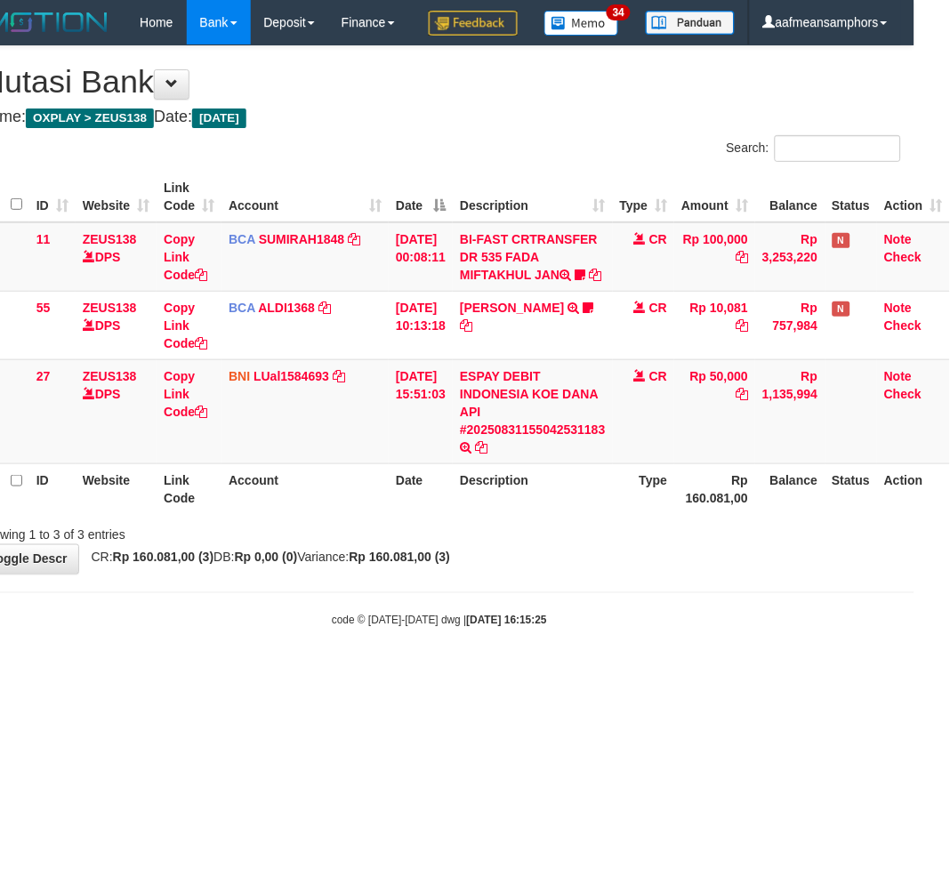
click at [612, 674] on body "Toggle navigation Home Bank Account List Load By Website Group [OXPLAY] ZEUS138…" at bounding box center [439, 337] width 950 height 674
click at [532, 657] on body "Toggle navigation Home Bank Account List Load By Website Group [OXPLAY] ZEUS138…" at bounding box center [439, 337] width 950 height 674
click at [535, 656] on body "Toggle navigation Home Bank Account List Load By Website Group [OXPLAY] ZEUS138…" at bounding box center [439, 337] width 950 height 674
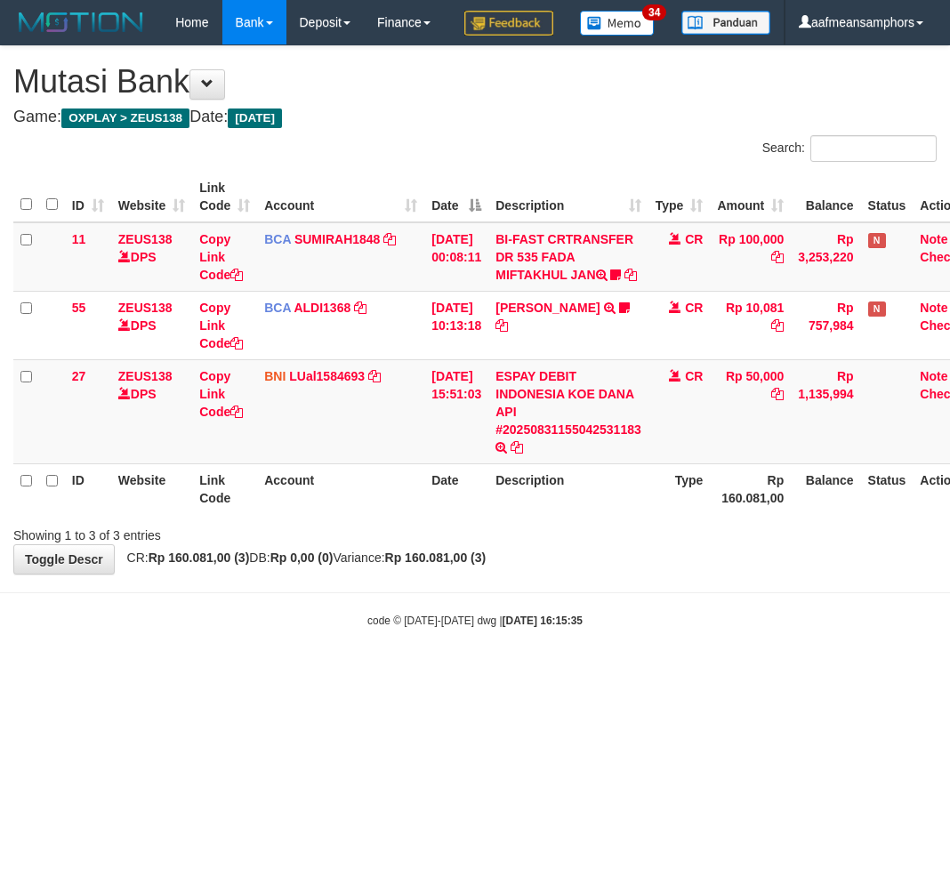
scroll to position [0, 44]
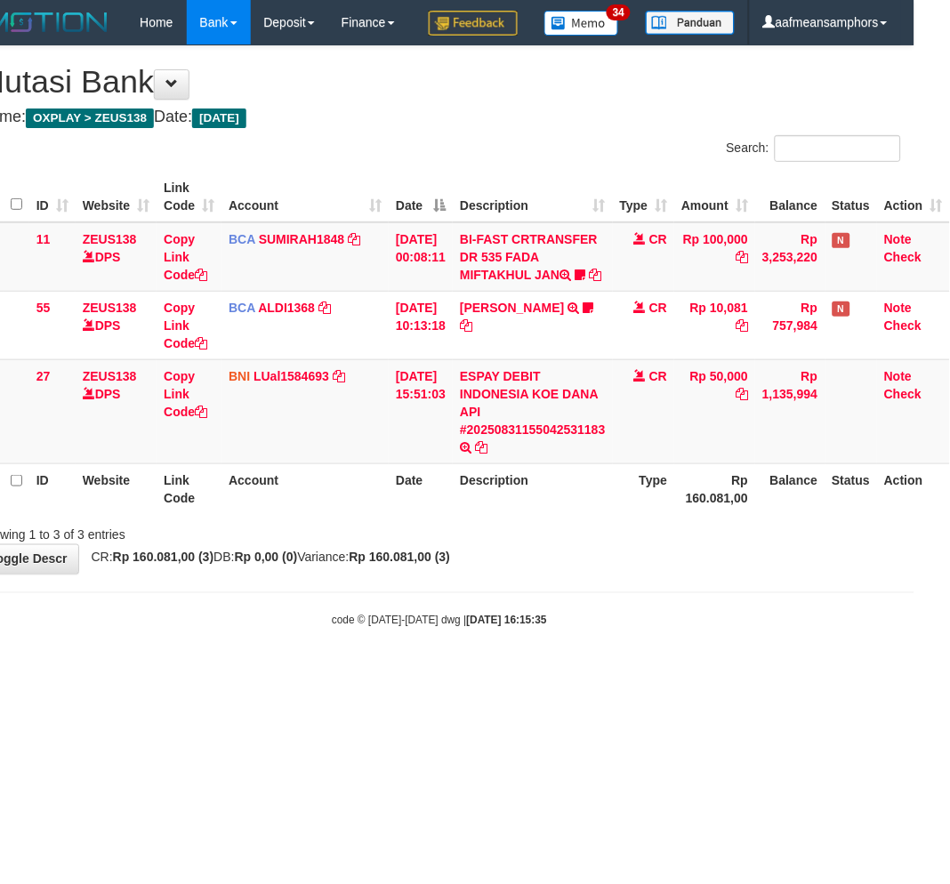
click at [664, 660] on body "Toggle navigation Home Bank Account List Load By Website Group [OXPLAY] ZEUS138…" at bounding box center [439, 337] width 950 height 674
click at [663, 660] on body "Toggle navigation Home Bank Account List Load By Website Group [OXPLAY] ZEUS138…" at bounding box center [439, 337] width 950 height 674
click at [652, 651] on body "Toggle navigation Home Bank Account List Load By Website Group [OXPLAY] ZEUS138…" at bounding box center [439, 337] width 950 height 674
click at [610, 629] on div "code © 2012-2018 dwg | 2025/08/31 16:15:37" at bounding box center [439, 620] width 950 height 18
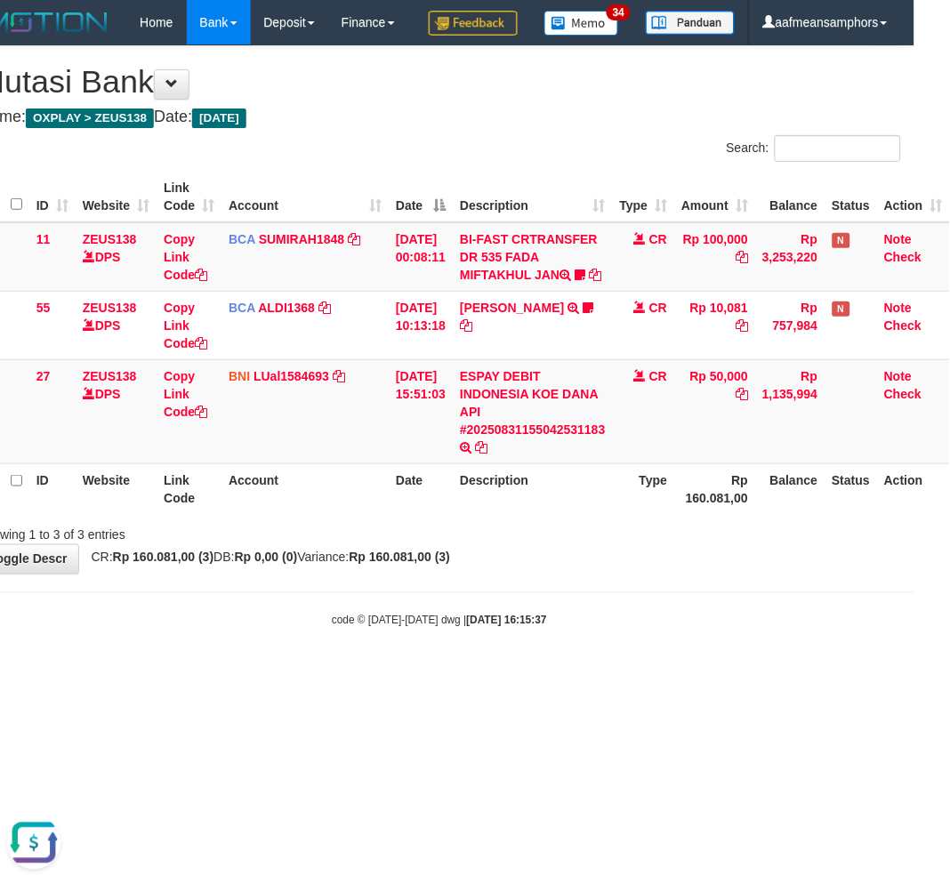
click at [608, 629] on div "code © 2012-2018 dwg | 2025/08/31 16:15:37" at bounding box center [439, 620] width 950 height 18
click at [625, 667] on body "Toggle navigation Home Bank Account List Load By Website Group [OXPLAY] ZEUS138…" at bounding box center [439, 337] width 950 height 674
click at [494, 674] on body "Toggle navigation Home Bank Account List Load By Website Group [OXPLAY] ZEUS138…" at bounding box center [439, 337] width 950 height 674
click at [531, 674] on body "Toggle navigation Home Bank Account List Load By Website Group [OXPLAY] ZEUS138…" at bounding box center [439, 337] width 950 height 674
click at [574, 629] on div "code © 2012-2018 dwg | 2025/08/31 16:15:42" at bounding box center [439, 620] width 950 height 18
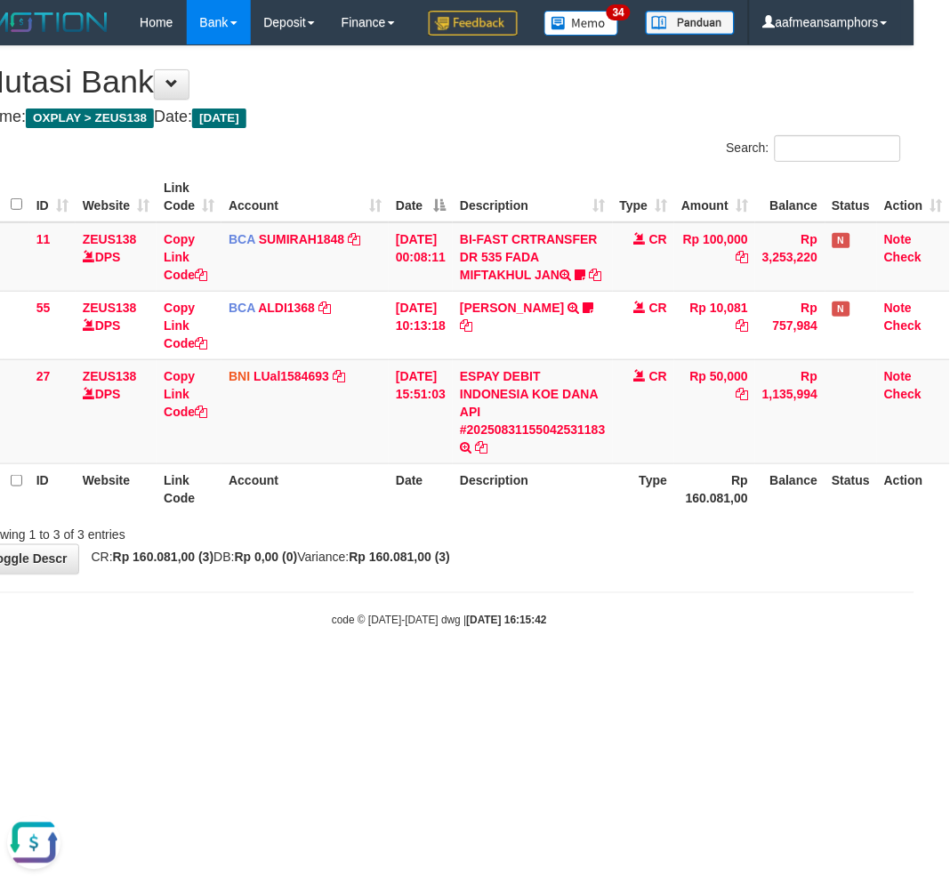
drag, startPoint x: 574, startPoint y: 674, endPoint x: 593, endPoint y: 671, distance: 18.9
click at [575, 629] on div "code © 2012-2018 dwg | 2025/08/31 16:15:42" at bounding box center [439, 620] width 950 height 18
click at [593, 671] on body "Toggle navigation Home Bank Account List Load By Website Group [OXPLAY] ZEUS138…" at bounding box center [439, 337] width 950 height 674
click at [608, 661] on body "Toggle navigation Home Bank Account List Load By Website Group [OXPLAY] ZEUS138…" at bounding box center [439, 337] width 950 height 674
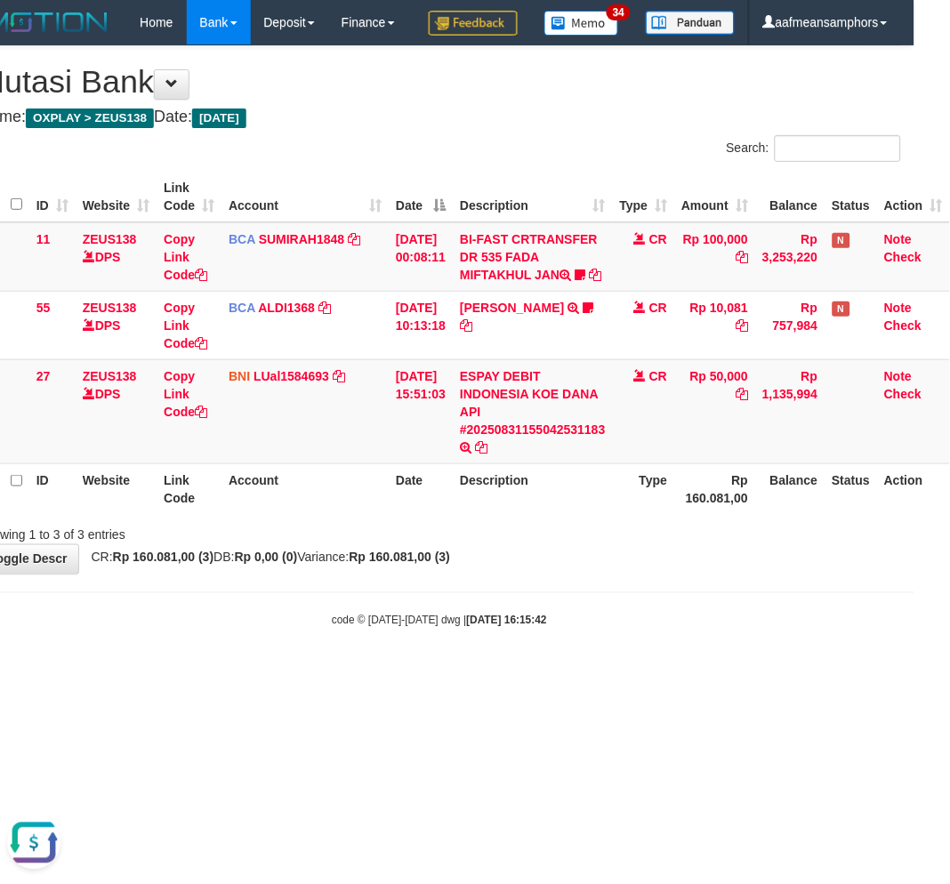
click at [610, 657] on body "Toggle navigation Home Bank Account List Load By Website Group [OXPLAY] ZEUS138…" at bounding box center [439, 337] width 950 height 674
drag, startPoint x: 616, startPoint y: 655, endPoint x: 624, endPoint y: 650, distance: 9.6
click at [616, 656] on body "Toggle navigation Home Bank Account List Load By Website Group [OXPLAY] ZEUS138…" at bounding box center [439, 337] width 950 height 674
click at [618, 650] on body "Toggle navigation Home Bank Account List Load By Website Group [OXPLAY] ZEUS138…" at bounding box center [439, 337] width 950 height 674
click at [617, 650] on body "Toggle navigation Home Bank Account List Load By Website Group [OXPLAY] ZEUS138…" at bounding box center [439, 337] width 950 height 674
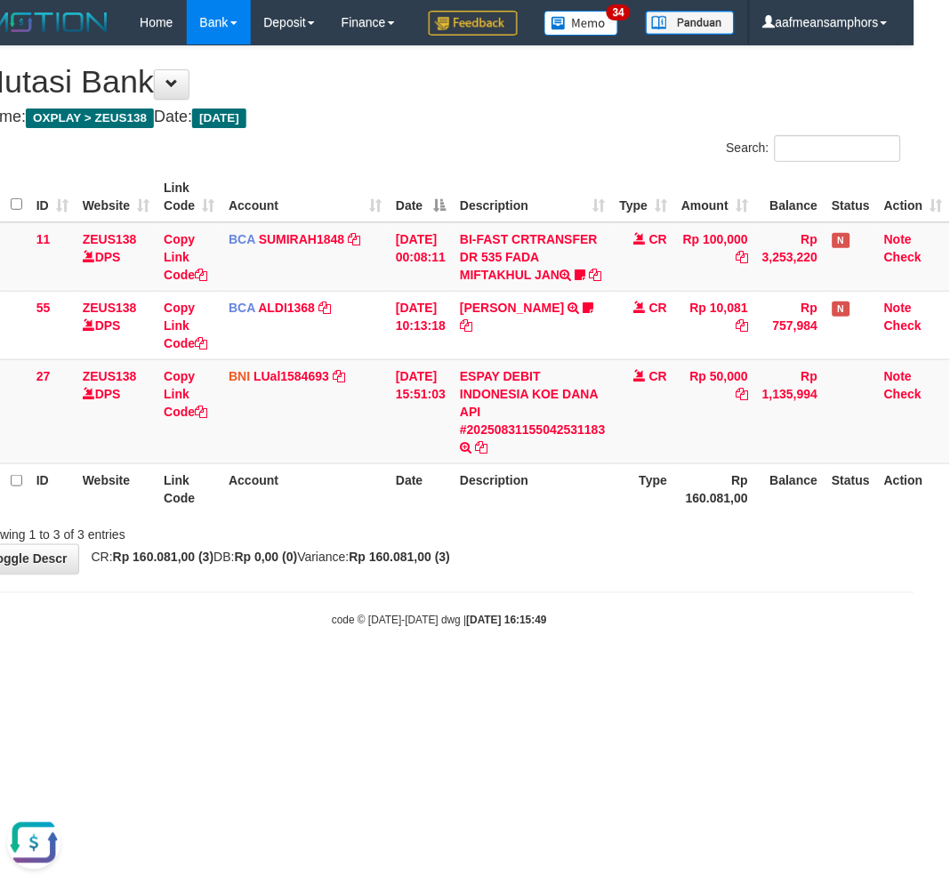
click at [602, 658] on body "Toggle navigation Home Bank Account List Load By Website Group [OXPLAY] ZEUS138…" at bounding box center [439, 337] width 950 height 674
click at [674, 650] on body "Toggle navigation Home Bank Account List Load By Website Group [OXPLAY] ZEUS138…" at bounding box center [439, 337] width 950 height 674
click at [635, 574] on div "**********" at bounding box center [439, 310] width 950 height 528
click at [610, 574] on div "**********" at bounding box center [439, 310] width 950 height 528
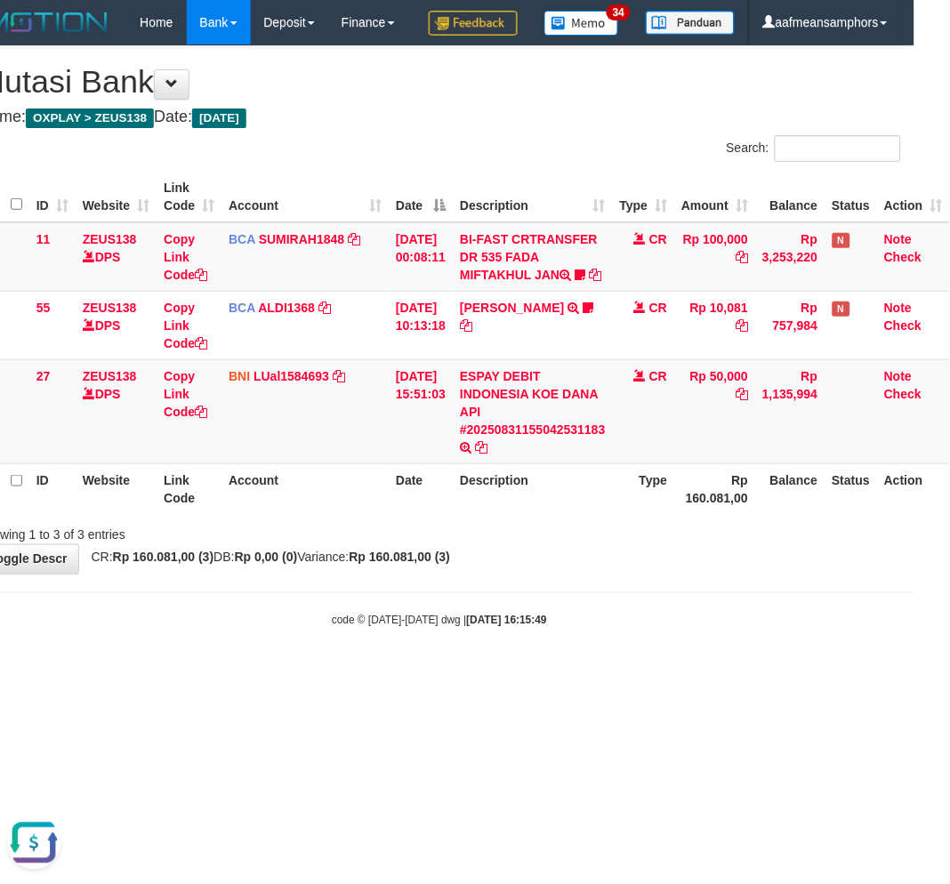
click at [568, 574] on div "**********" at bounding box center [439, 310] width 950 height 528
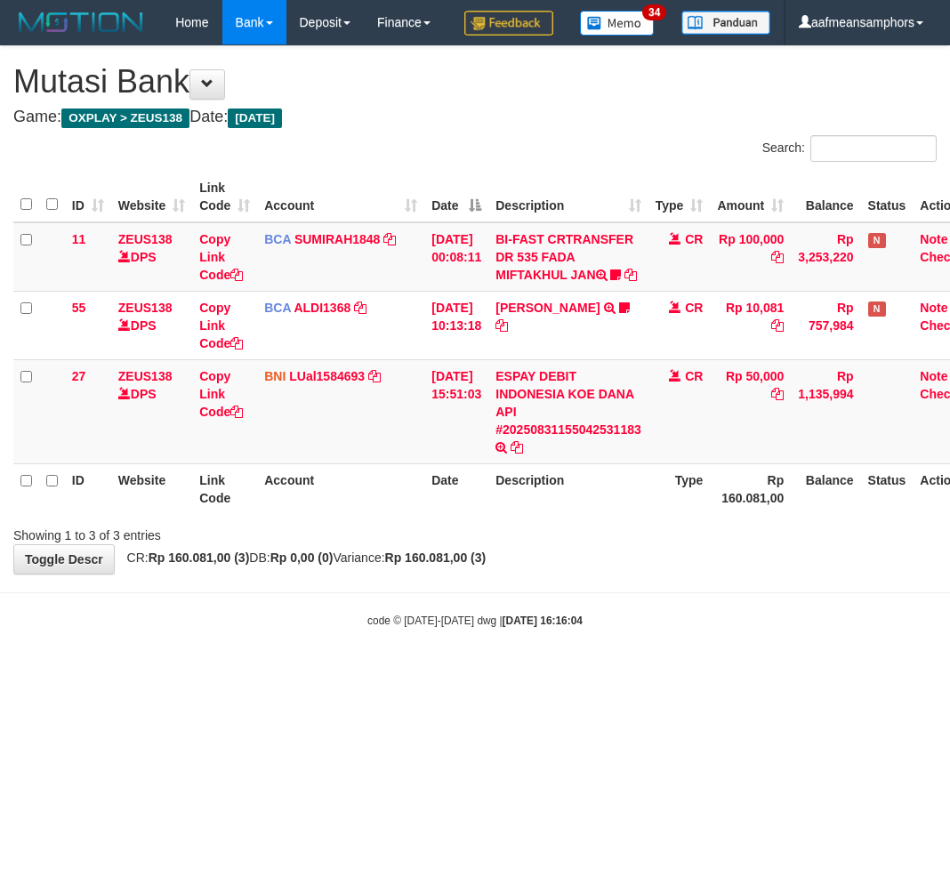
scroll to position [0, 44]
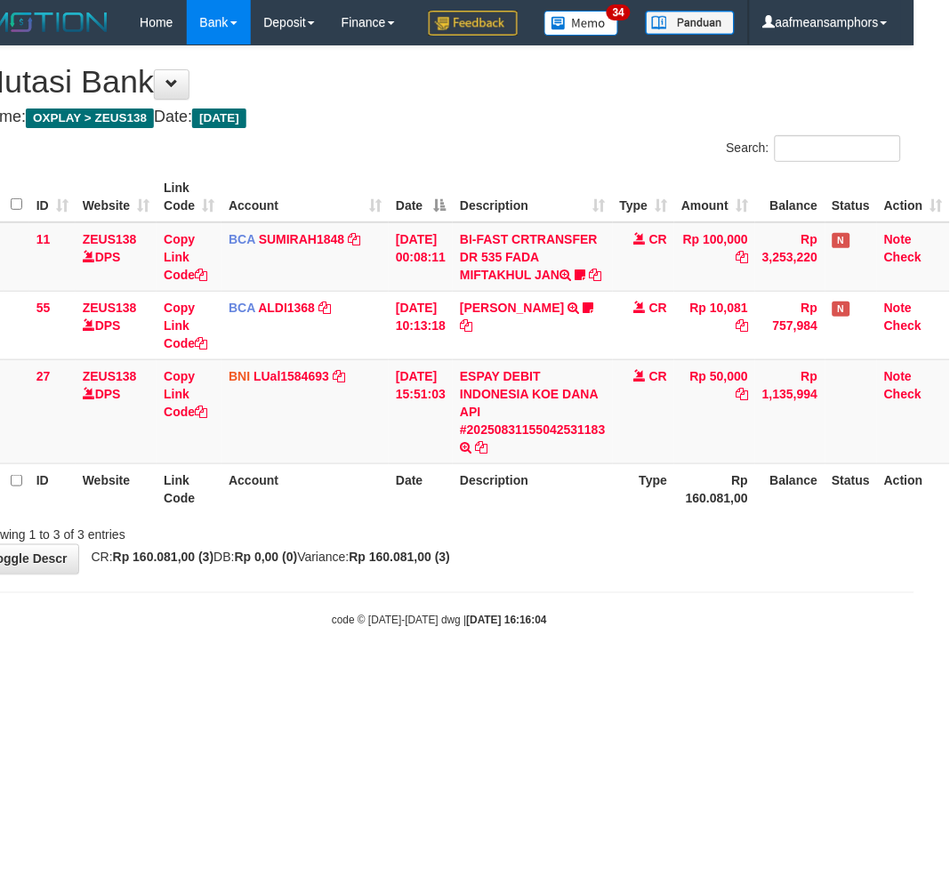
click at [555, 674] on body "Toggle navigation Home Bank Account List Load By Website Group [OXPLAY] ZEUS138…" at bounding box center [439, 337] width 950 height 674
click at [592, 674] on body "Toggle navigation Home Bank Account List Load By Website Group [OXPLAY] ZEUS138…" at bounding box center [439, 337] width 950 height 674
click at [603, 629] on div "code © 2012-2018 dwg | 2025/08/31 16:16:04" at bounding box center [439, 620] width 950 height 18
click at [607, 671] on body "Toggle navigation Home Bank Account List Load By Website Group [OXPLAY] ZEUS138…" at bounding box center [439, 337] width 950 height 674
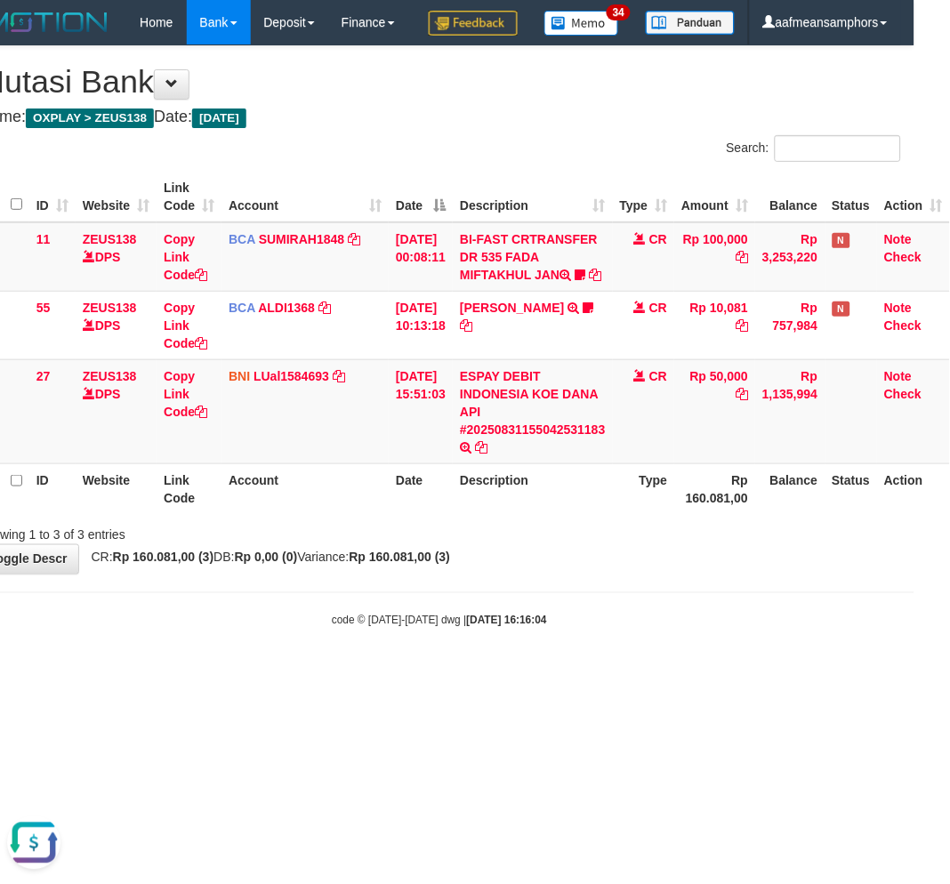
scroll to position [0, 0]
click at [603, 671] on body "Toggle navigation Home Bank Account List Load By Website Group [OXPLAY] ZEUS138…" at bounding box center [439, 337] width 950 height 674
click at [681, 629] on div "code © 2012-2018 dwg | 2025/08/31 16:16:06" at bounding box center [439, 620] width 950 height 18
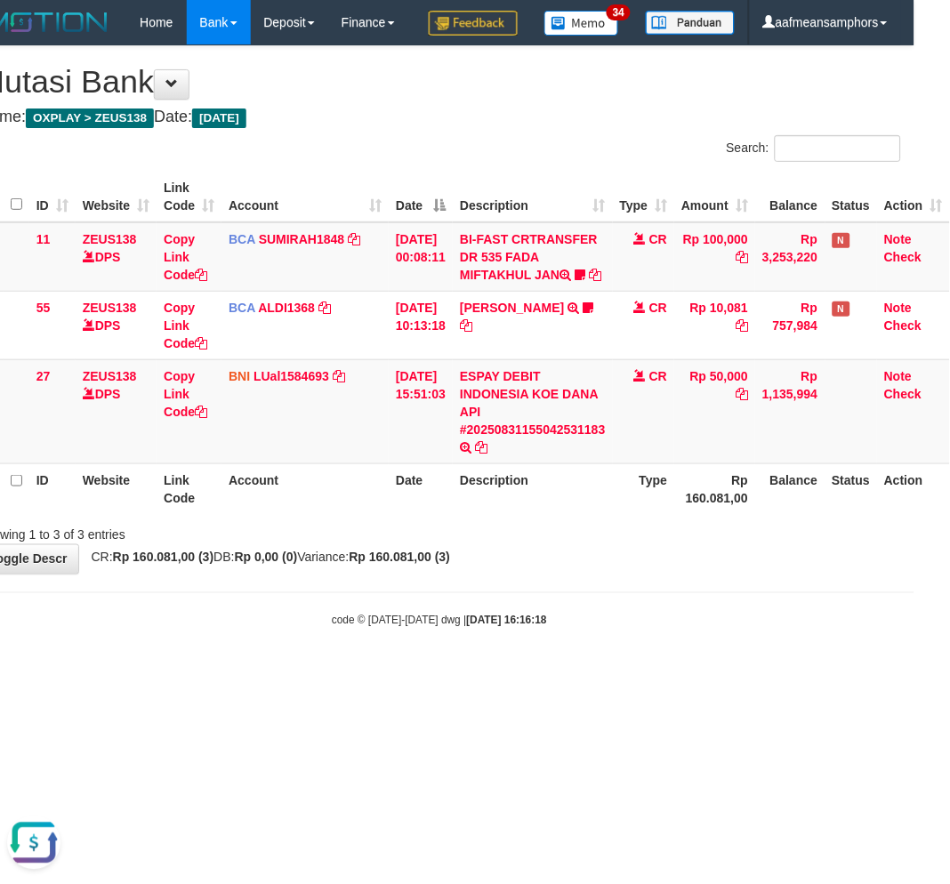
click at [669, 674] on body "Toggle navigation Home Bank Account List Load By Website Group [OXPLAY] ZEUS138…" at bounding box center [439, 337] width 950 height 674
drag, startPoint x: 647, startPoint y: 727, endPoint x: 624, endPoint y: 734, distance: 24.2
click at [644, 674] on body "Toggle navigation Home Bank Account List Load By Website Group [OXPLAY] ZEUS138…" at bounding box center [439, 337] width 950 height 674
click at [624, 674] on body "Toggle navigation Home Bank Account List Load By Website Group [OXPLAY] ZEUS138…" at bounding box center [439, 337] width 950 height 674
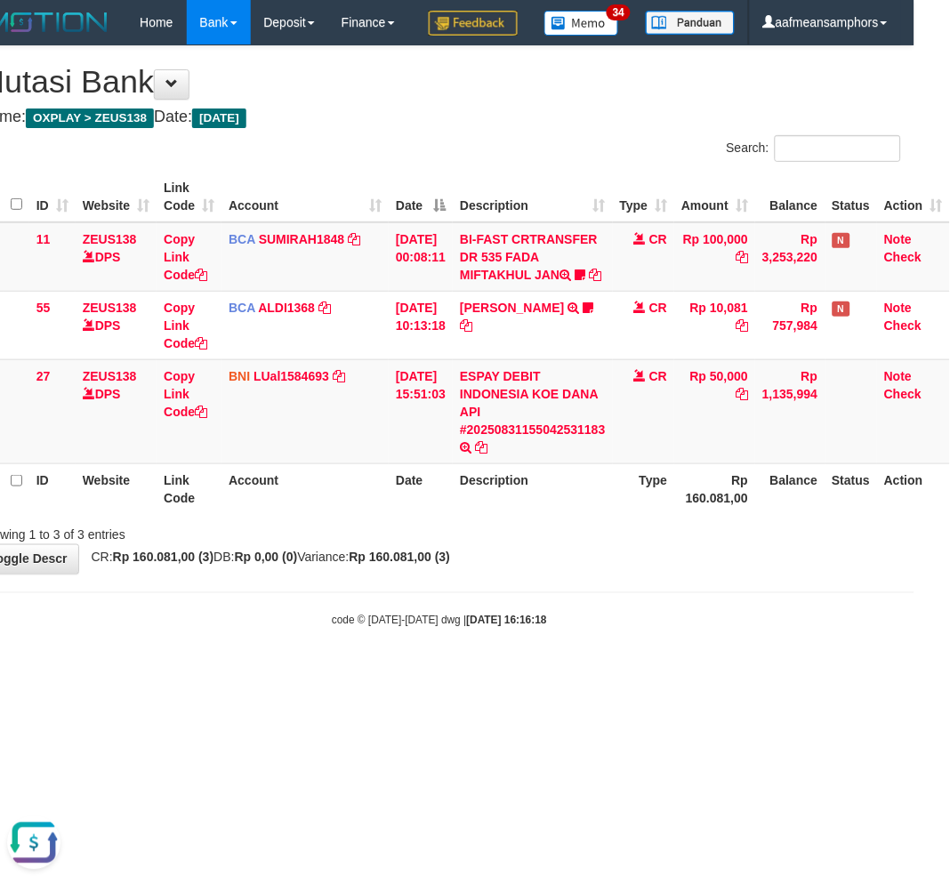
click at [624, 674] on body "Toggle navigation Home Bank Account List Load By Website Group [OXPLAY] ZEUS138…" at bounding box center [439, 337] width 950 height 674
click at [623, 674] on body "Toggle navigation Home Bank Account List Load By Website Group [OXPLAY] ZEUS138…" at bounding box center [439, 337] width 950 height 674
click at [628, 674] on body "Toggle navigation Home Bank Account List Load By Website Group [OXPLAY] ZEUS138…" at bounding box center [439, 337] width 950 height 674
click at [627, 674] on body "Toggle navigation Home Bank Account List Load By Website Group [OXPLAY] ZEUS138…" at bounding box center [439, 337] width 950 height 674
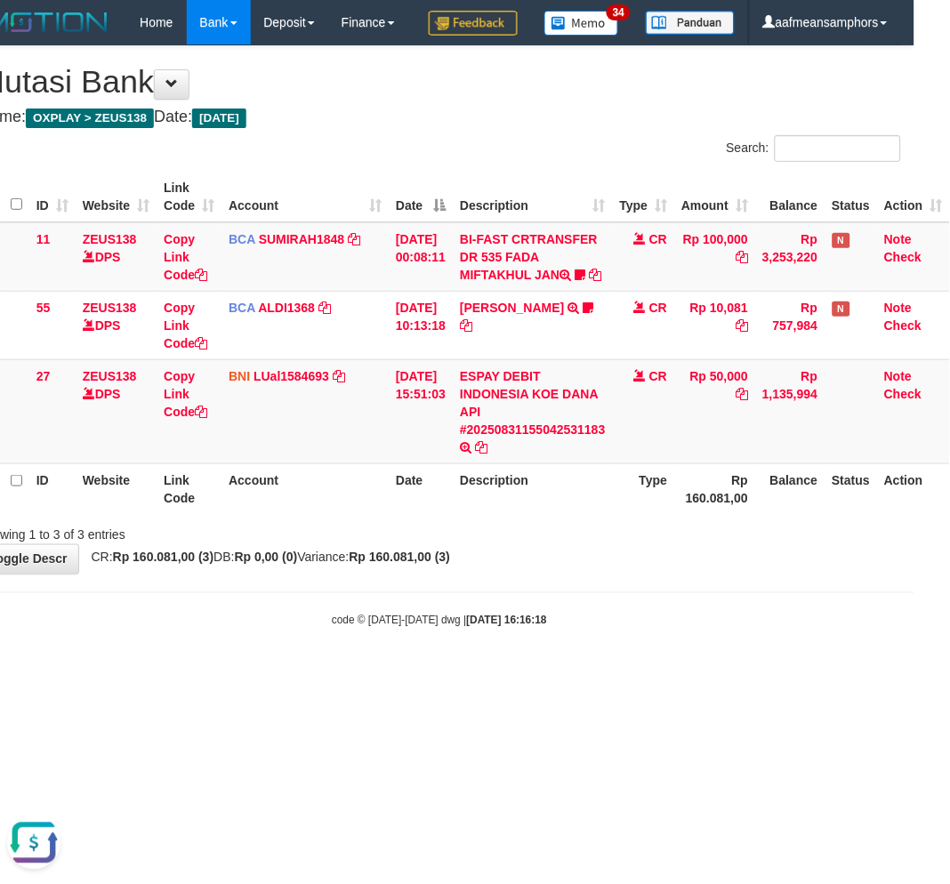
click at [627, 674] on body "Toggle navigation Home Bank Account List Load By Website Group [OXPLAY] ZEUS138…" at bounding box center [439, 337] width 950 height 674
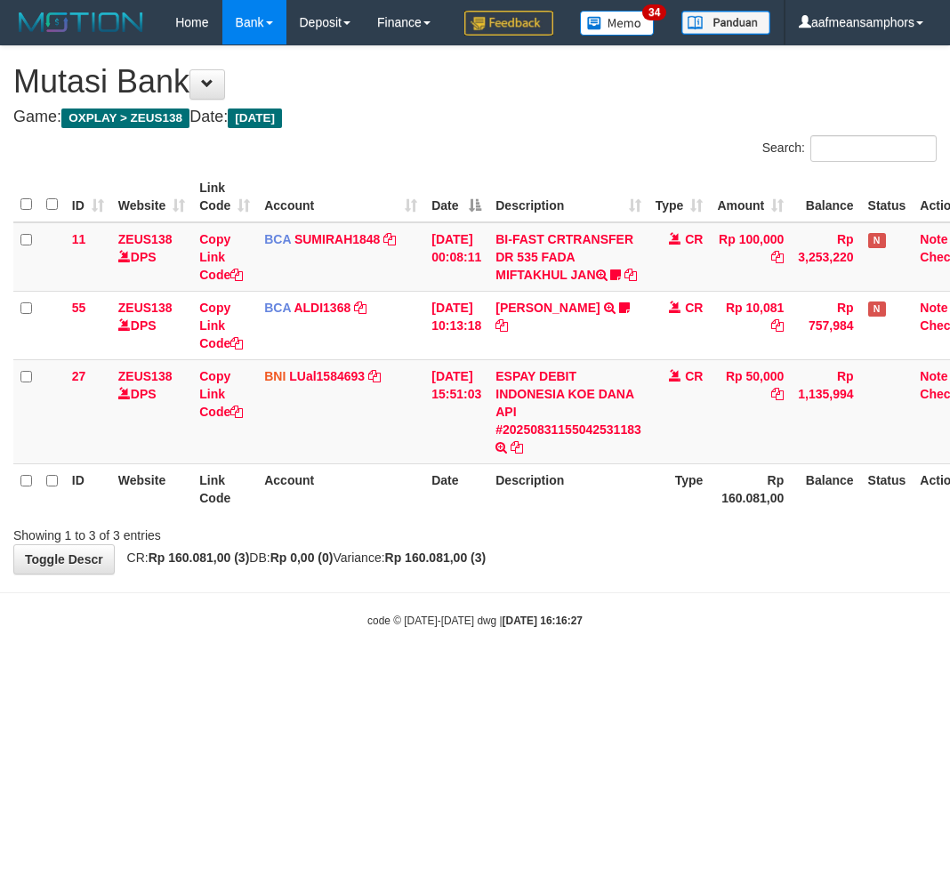
scroll to position [0, 44]
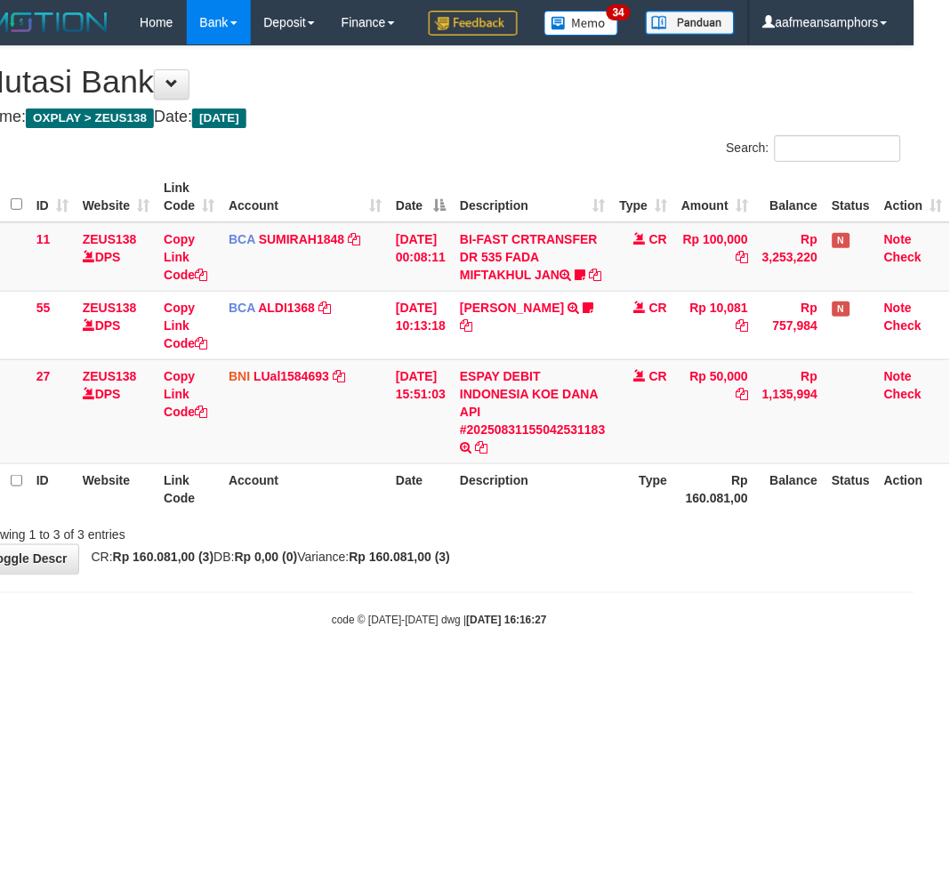
click at [719, 674] on body "Toggle navigation Home Bank Account List Load By Website Group [OXPLAY] ZEUS138…" at bounding box center [439, 337] width 950 height 674
click at [710, 674] on body "Toggle navigation Home Bank Account List Load By Website Group [OXPLAY] ZEUS138…" at bounding box center [439, 337] width 950 height 674
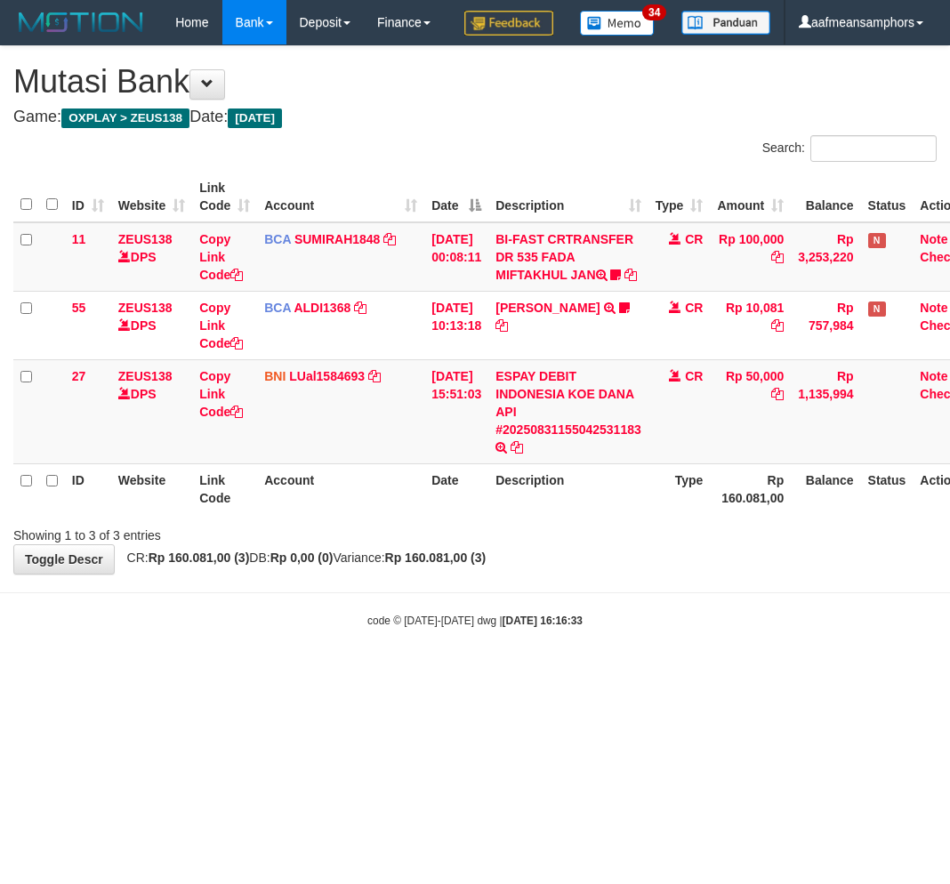
scroll to position [0, 44]
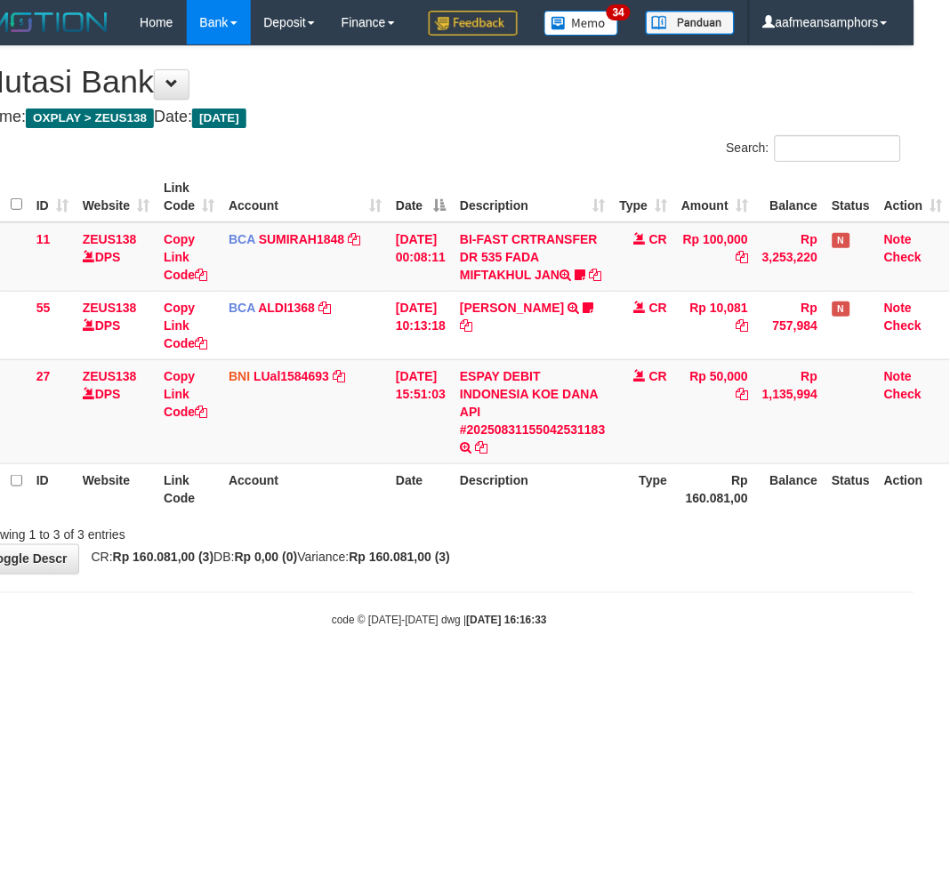
click at [549, 651] on body "Toggle navigation Home Bank Account List Load By Website Group [OXPLAY] ZEUS138…" at bounding box center [439, 337] width 950 height 674
click at [550, 651] on body "Toggle navigation Home Bank Account List Load By Website Group [OXPLAY] ZEUS138…" at bounding box center [439, 337] width 950 height 674
click at [824, 674] on html "Toggle navigation Home Bank Account List Load By Website Group [OXPLAY] ZEUS138…" at bounding box center [439, 337] width 950 height 674
click at [822, 674] on html "Toggle navigation Home Bank Account List Load By Website Group [OXPLAY] ZEUS138…" at bounding box center [439, 337] width 950 height 674
click at [805, 674] on body "Toggle navigation Home Bank Account List Load By Website Group [OXPLAY] ZEUS138…" at bounding box center [439, 337] width 950 height 674
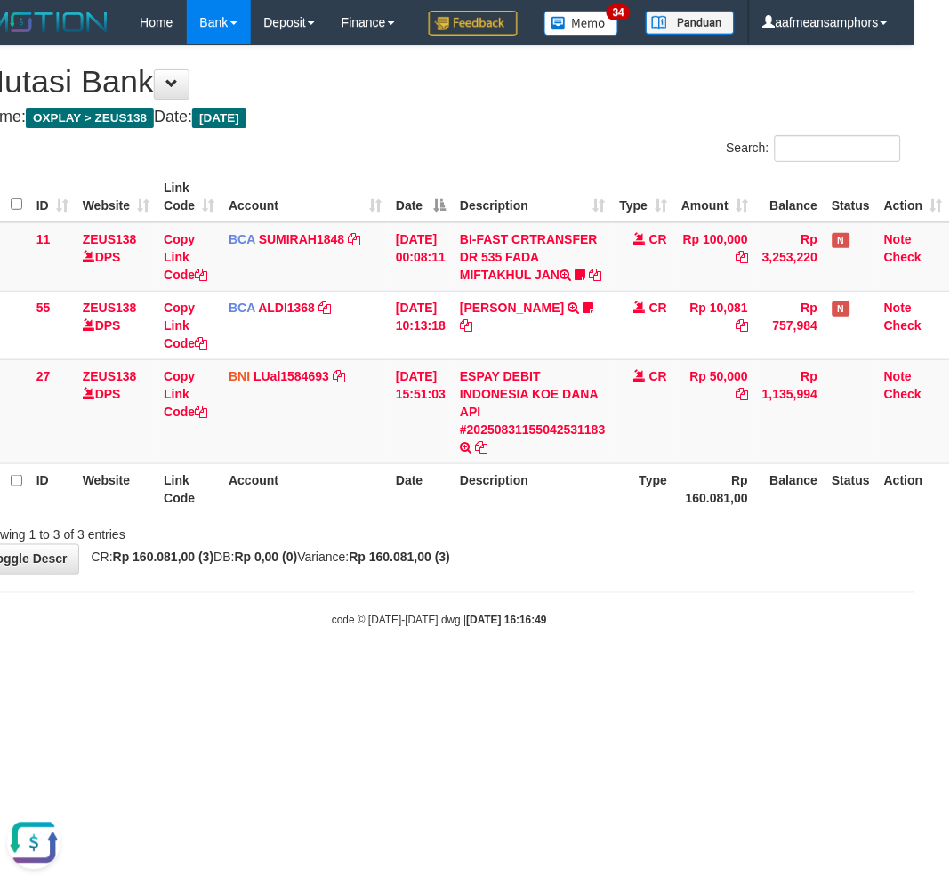
click at [789, 674] on body "Toggle navigation Home Bank Account List Load By Website Group [OXPLAY] ZEUS138…" at bounding box center [439, 337] width 950 height 674
click at [792, 674] on body "Toggle navigation Home Bank Account List Load By Website Group [OXPLAY] ZEUS138…" at bounding box center [439, 337] width 950 height 674
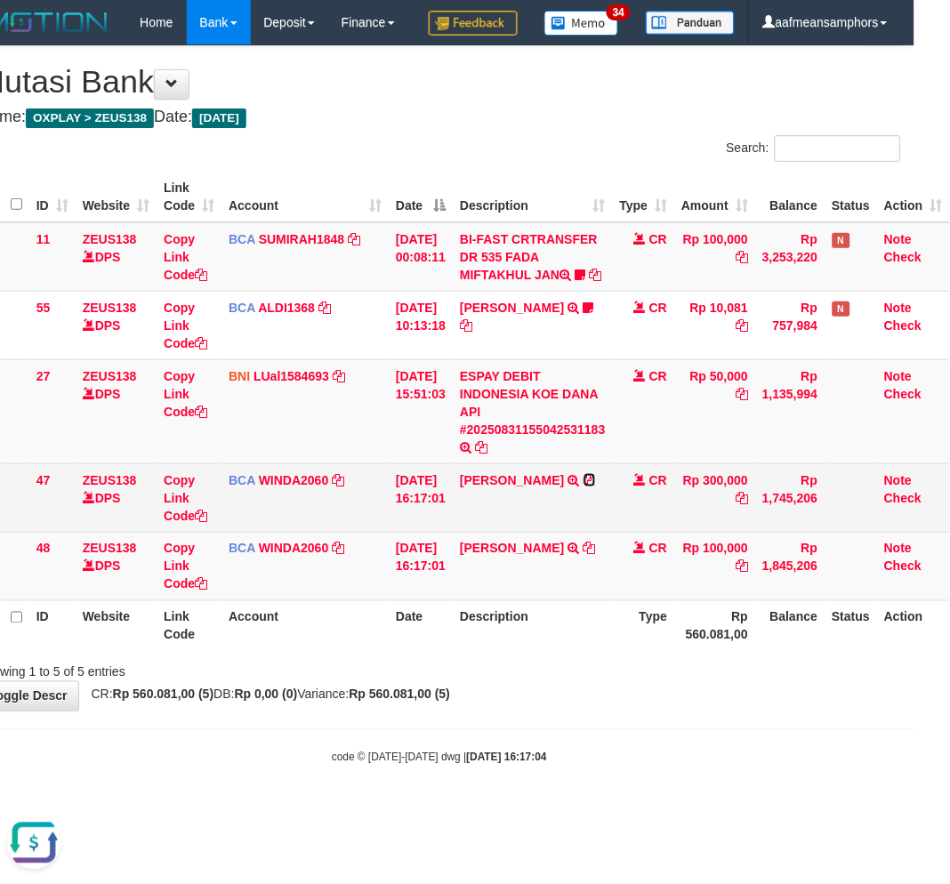
drag, startPoint x: 472, startPoint y: 562, endPoint x: 483, endPoint y: 561, distance: 11.6
click at [584, 487] on icon at bounding box center [590, 480] width 12 height 12
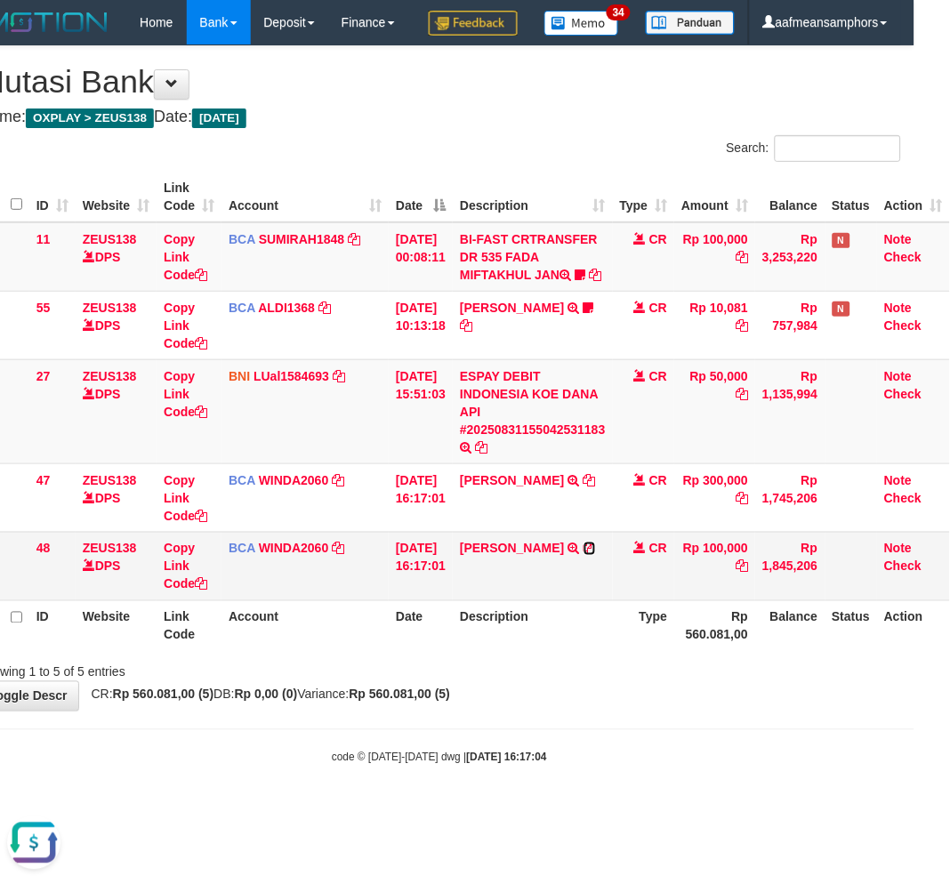
click at [584, 555] on icon at bounding box center [590, 549] width 12 height 12
drag, startPoint x: 456, startPoint y: 706, endPoint x: 500, endPoint y: 698, distance: 44.5
click at [456, 651] on th "Description" at bounding box center [533, 626] width 160 height 51
click at [503, 651] on th "Description" at bounding box center [533, 626] width 160 height 51
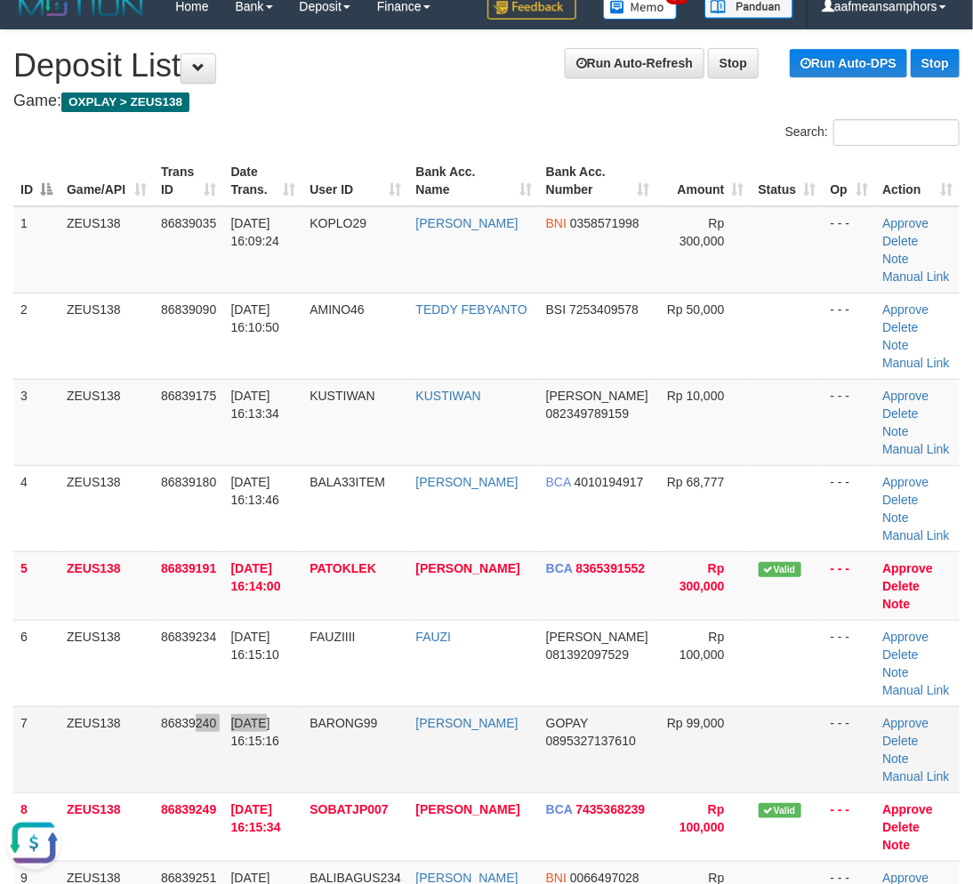
click at [262, 715] on tr "7 ZEUS138 86839240 31/08/2025 16:15:16 BARONG99 FAUZAN WAHYU AKBAR GOPAY 089532…" at bounding box center [486, 749] width 947 height 86
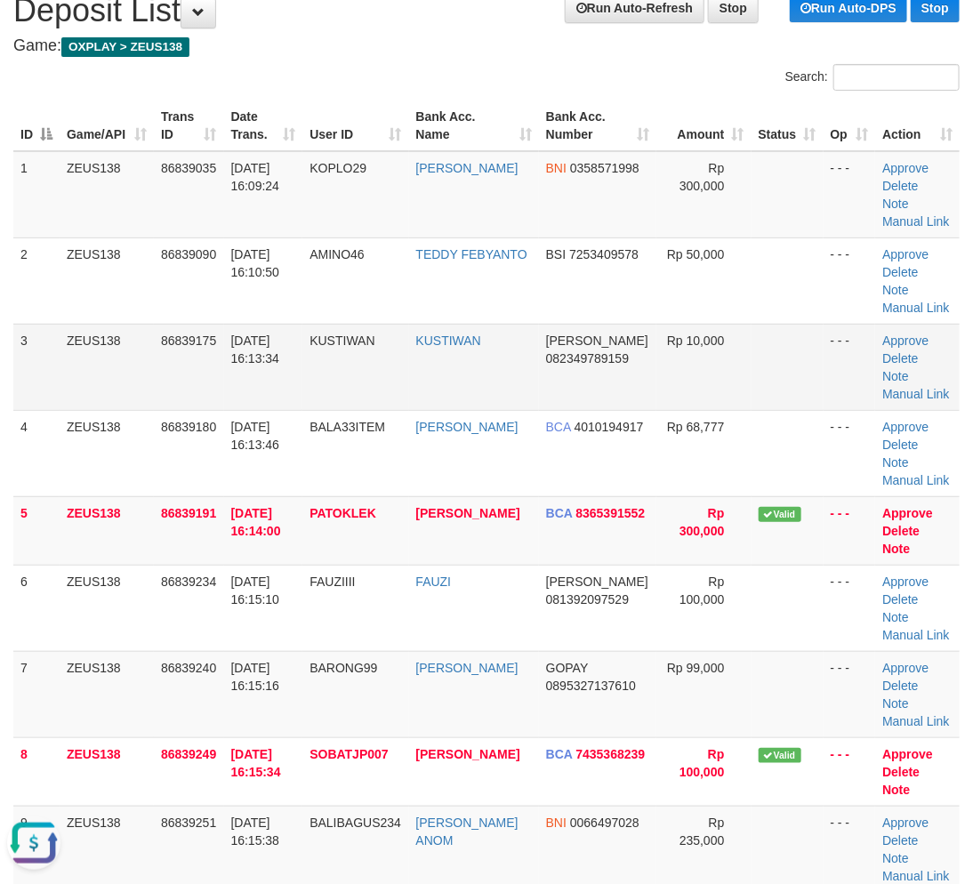
scroll to position [116, 0]
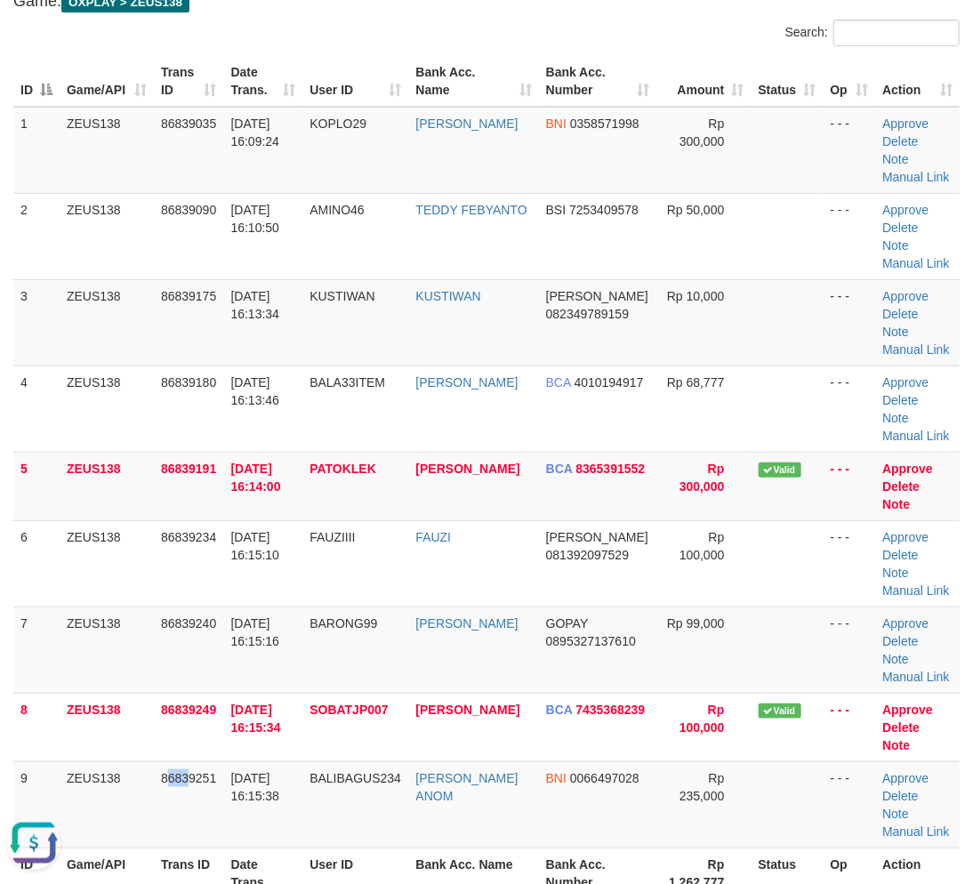
drag, startPoint x: 188, startPoint y: 823, endPoint x: 1, endPoint y: 679, distance: 236.0
click at [152, 768] on tr "9 ZEUS138 86839251 31/08/2025 16:15:38 BALIBAGUS234 IDA BAGUS ANOM BNI 00664970…" at bounding box center [486, 805] width 947 height 86
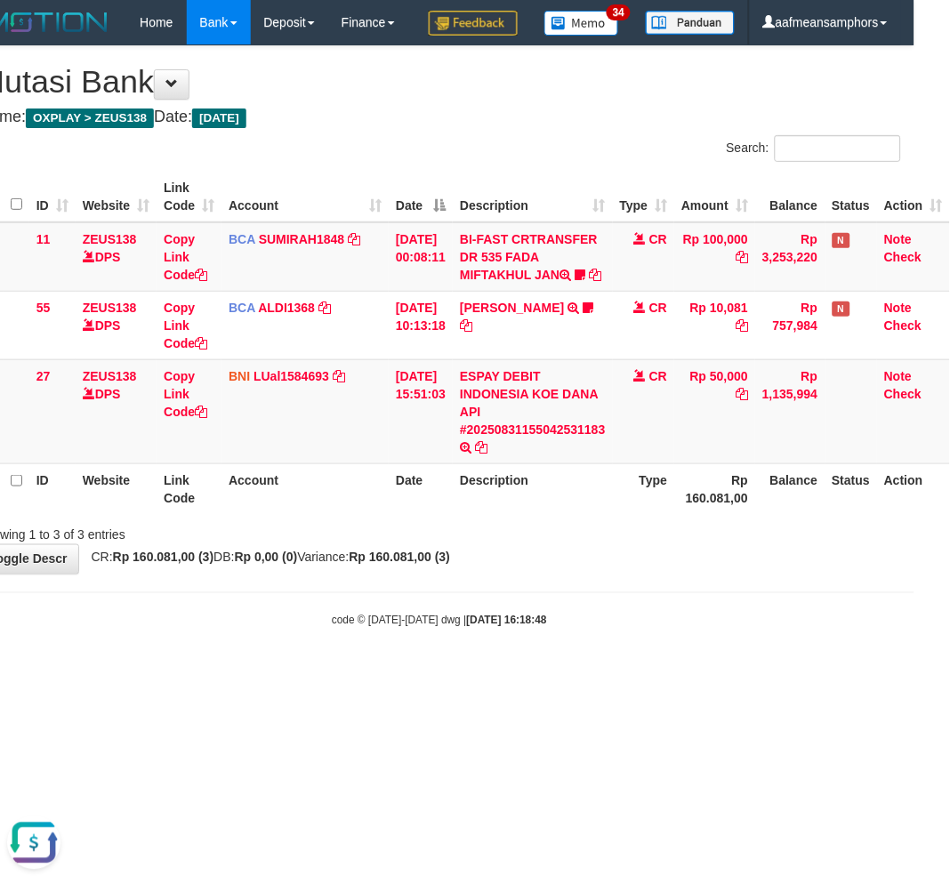
click at [715, 674] on body "Toggle navigation Home Bank Account List Load By Website Group [OXPLAY] ZEUS138…" at bounding box center [439, 337] width 950 height 674
drag, startPoint x: 703, startPoint y: 701, endPoint x: 712, endPoint y: 703, distance: 9.1
click at [698, 674] on body "Toggle navigation Home Bank Account List Load By Website Group [OXPLAY] ZEUS138…" at bounding box center [439, 337] width 950 height 674
click at [732, 674] on body "Toggle navigation Home Bank Account List Load By Website Group [OXPLAY] ZEUS138…" at bounding box center [439, 337] width 950 height 674
click at [730, 674] on body "Toggle navigation Home Bank Account List Load By Website Group [OXPLAY] ZEUS138…" at bounding box center [439, 337] width 950 height 674
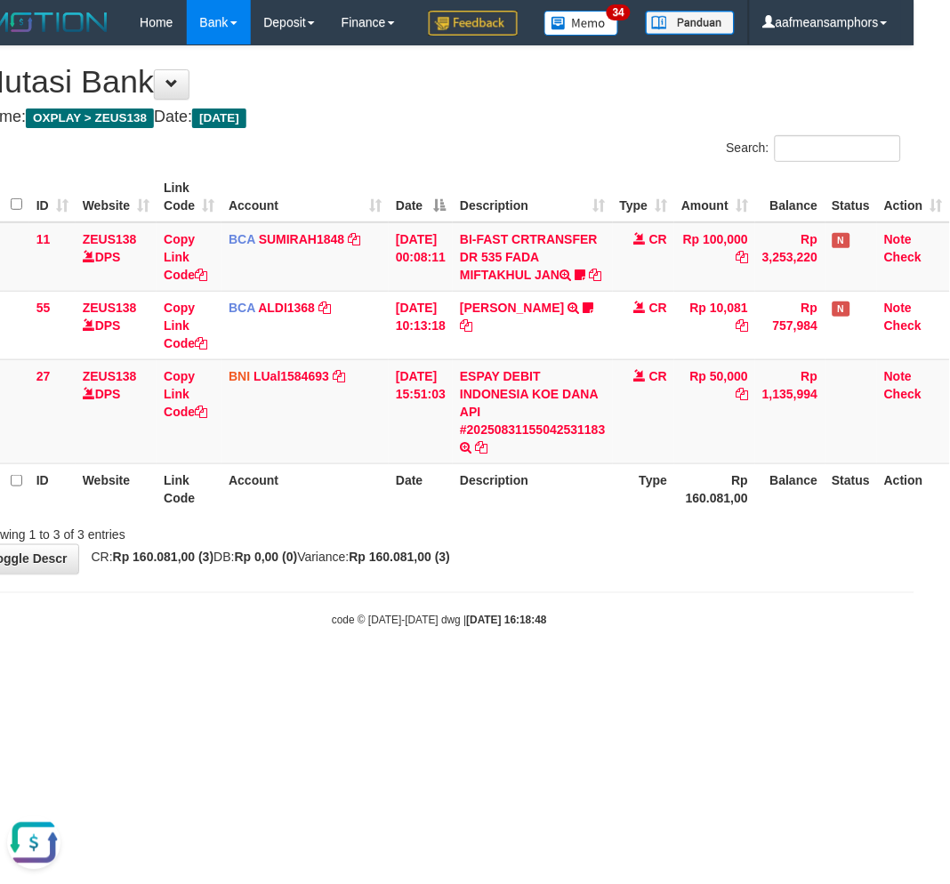
click at [740, 674] on body "Toggle navigation Home Bank Account List Load By Website Group [OXPLAY] ZEUS138…" at bounding box center [439, 337] width 950 height 674
click at [735, 674] on body "Toggle navigation Home Bank Account List Load By Website Group [OXPLAY] ZEUS138…" at bounding box center [439, 337] width 950 height 674
click at [731, 674] on body "Toggle navigation Home Bank Account List Load By Website Group [OXPLAY] ZEUS138…" at bounding box center [439, 337] width 950 height 674
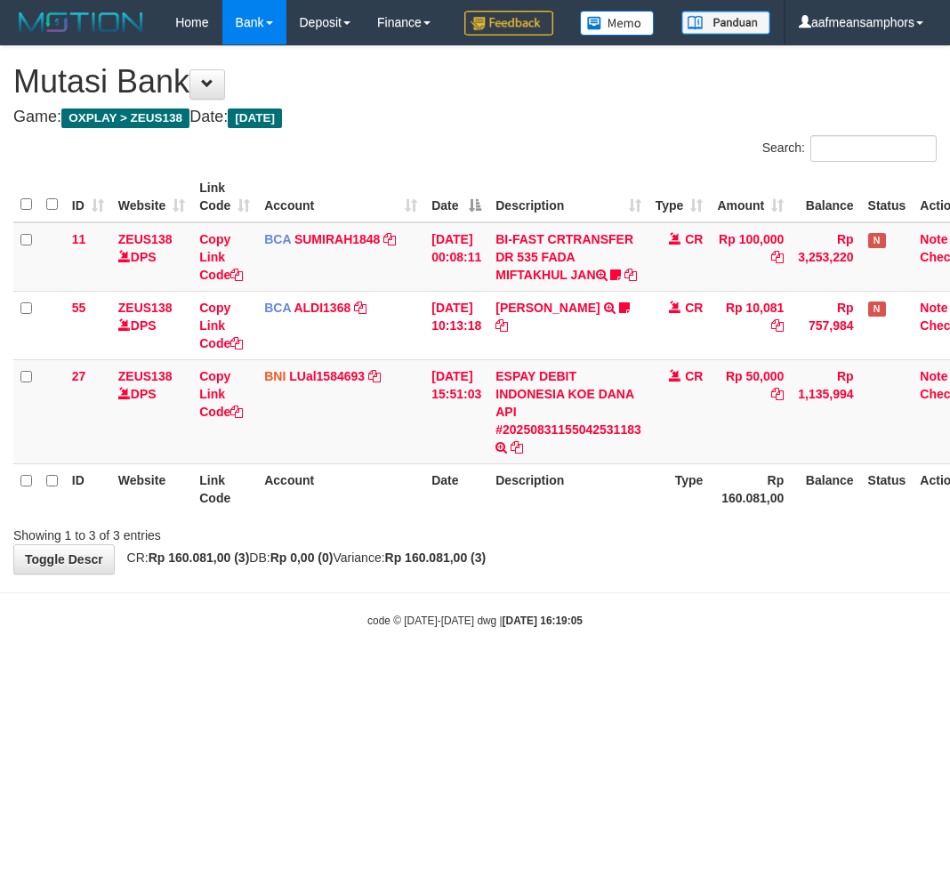
scroll to position [0, 44]
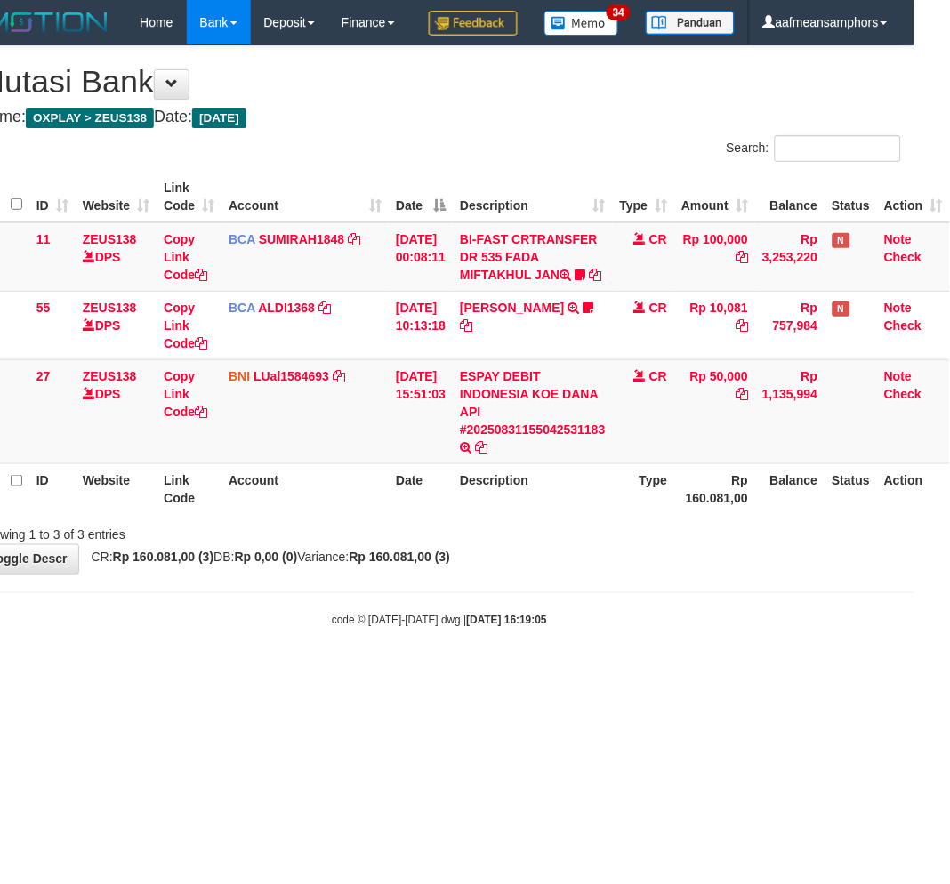
click at [683, 645] on body "Toggle navigation Home Bank Account List Load By Website Group [OXPLAY] ZEUS138…" at bounding box center [439, 337] width 950 height 674
click at [674, 644] on body "Toggle navigation Home Bank Account List Load By Website Group [OXPLAY] ZEUS138…" at bounding box center [439, 337] width 950 height 674
click at [662, 636] on body "Toggle navigation Home Bank Account List Load By Website Group [OXPLAY] ZEUS138…" at bounding box center [439, 337] width 950 height 674
click at [667, 638] on body "Toggle navigation Home Bank Account List Load By Website Group [OXPLAY] ZEUS138…" at bounding box center [439, 337] width 950 height 674
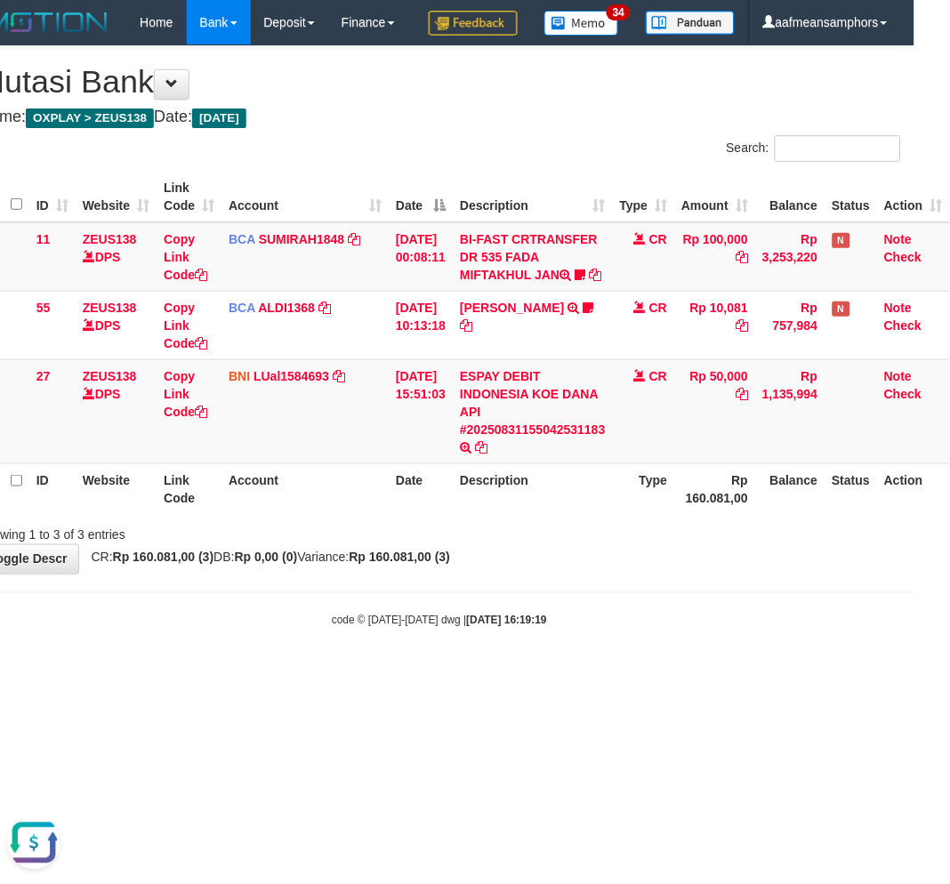
click at [666, 638] on body "Toggle navigation Home Bank Account List Load By Website Group [OXPLAY] ZEUS138…" at bounding box center [439, 337] width 950 height 674
click at [658, 574] on div "**********" at bounding box center [439, 310] width 950 height 528
click at [656, 574] on div "**********" at bounding box center [439, 310] width 950 height 528
click at [667, 574] on div "**********" at bounding box center [439, 310] width 950 height 528
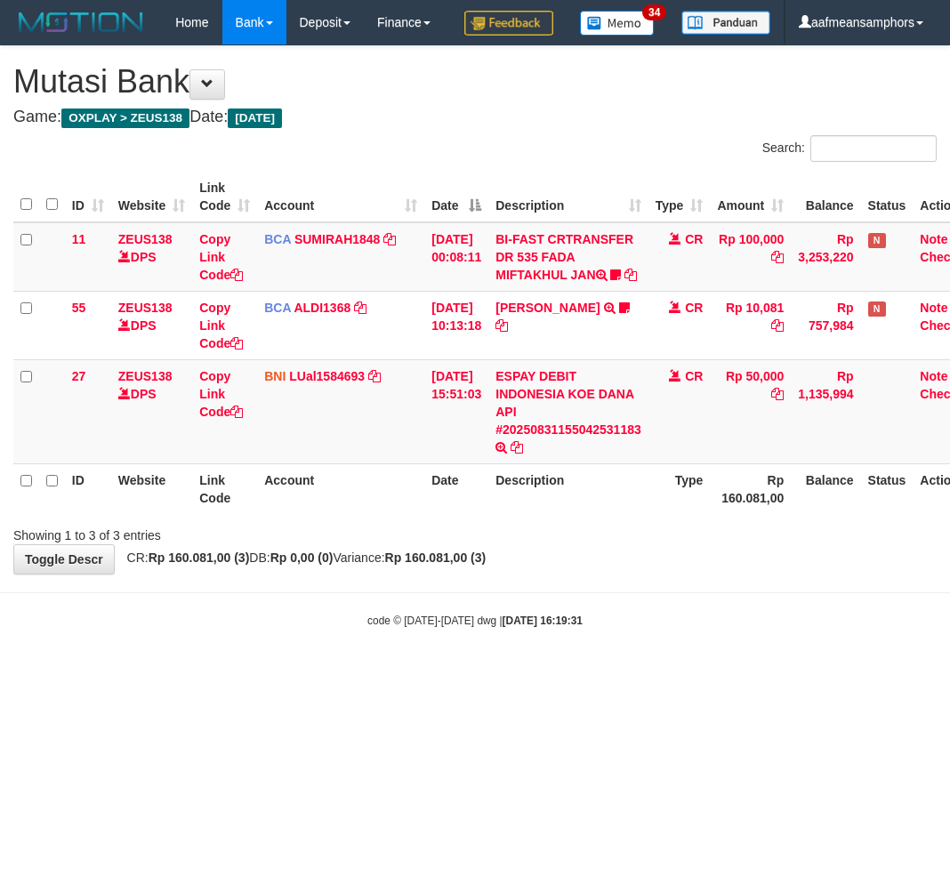
scroll to position [0, 44]
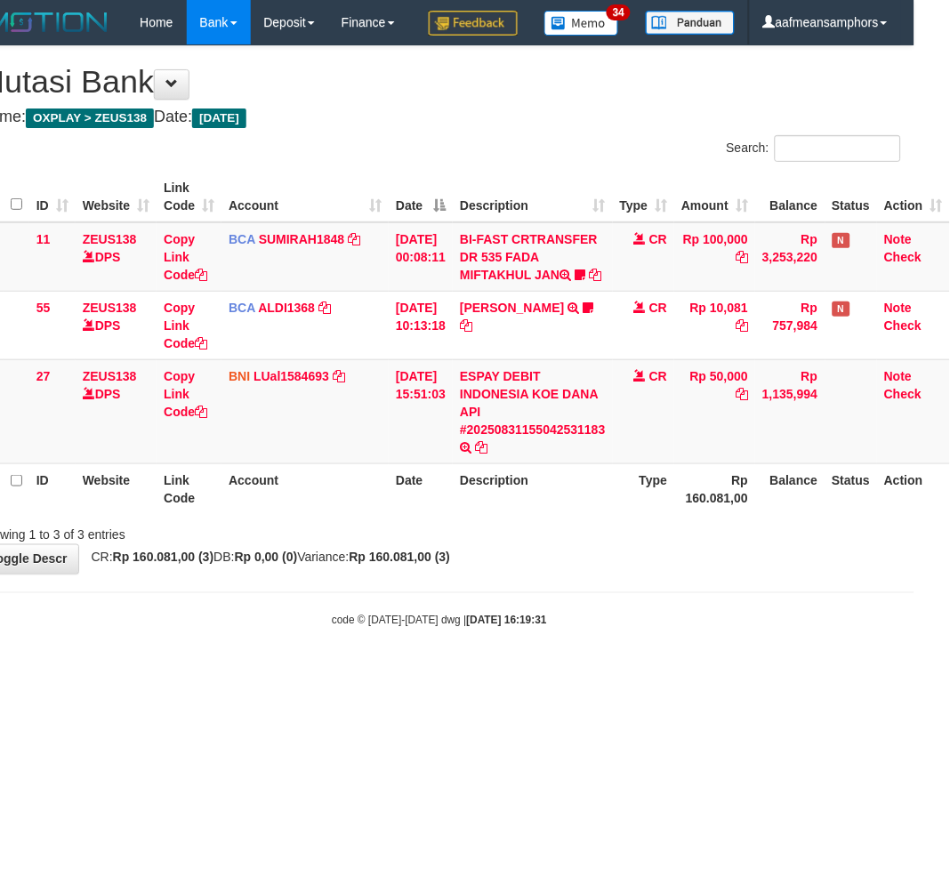
drag, startPoint x: 512, startPoint y: 642, endPoint x: 518, endPoint y: 632, distance: 11.6
click at [511, 642] on body "Toggle navigation Home Bank Account List Load By Website Group [OXPLAY] ZEUS138…" at bounding box center [439, 337] width 950 height 674
click at [668, 674] on html "Toggle navigation Home Bank Account List Load By Website Group [OXPLAY] ZEUS138…" at bounding box center [439, 337] width 950 height 674
click at [682, 674] on body "Toggle navigation Home Bank Account List Load By Website Group [OXPLAY] ZEUS138…" at bounding box center [439, 337] width 950 height 674
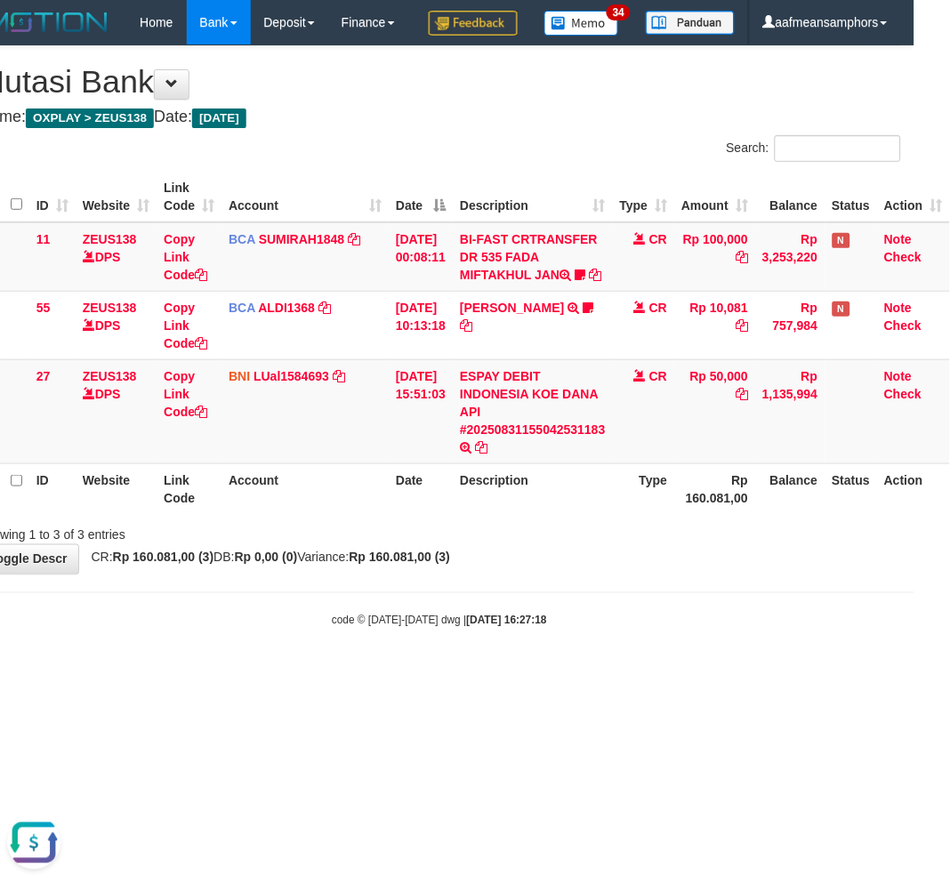
drag, startPoint x: 538, startPoint y: 688, endPoint x: 625, endPoint y: 660, distance: 90.6
click at [548, 629] on div "code © 2012-2018 dwg | 2025/08/31 16:27:18" at bounding box center [439, 620] width 950 height 18
click at [626, 659] on body "Toggle navigation Home Bank Account List Load By Website Group [OXPLAY] ZEUS138…" at bounding box center [439, 337] width 950 height 674
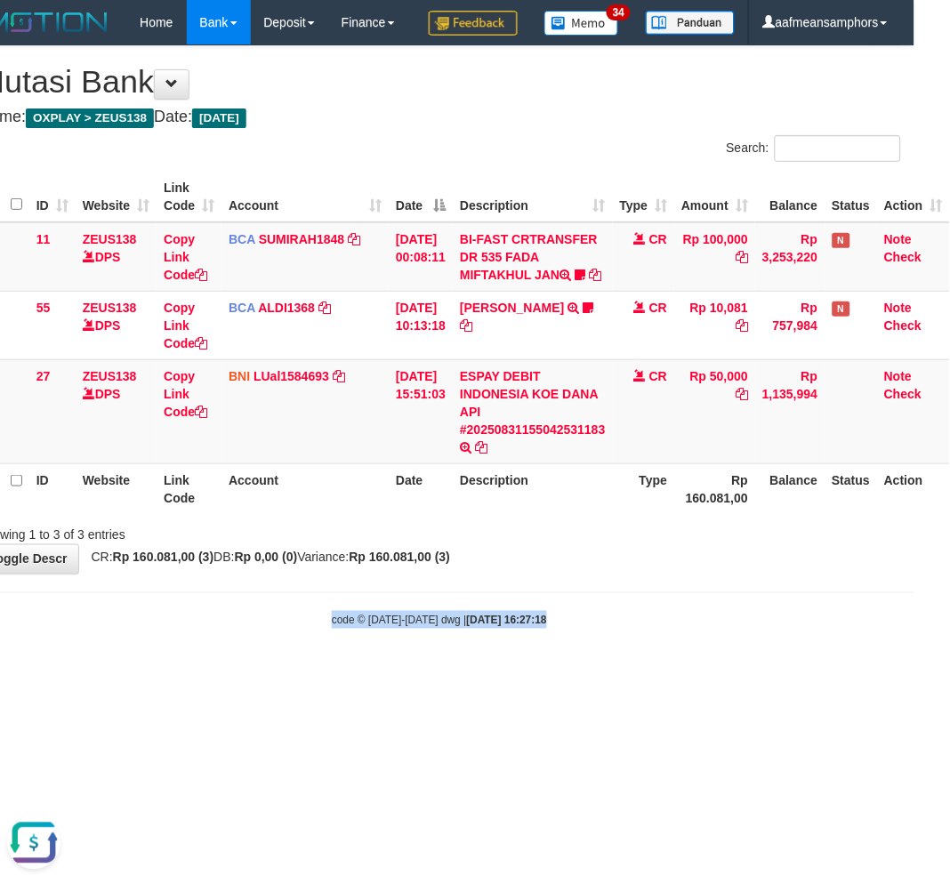
click at [628, 655] on body "Toggle navigation Home Bank Account List Load By Website Group [OXPLAY] ZEUS138…" at bounding box center [439, 337] width 950 height 674
click at [635, 593] on hr at bounding box center [439, 593] width 950 height 1
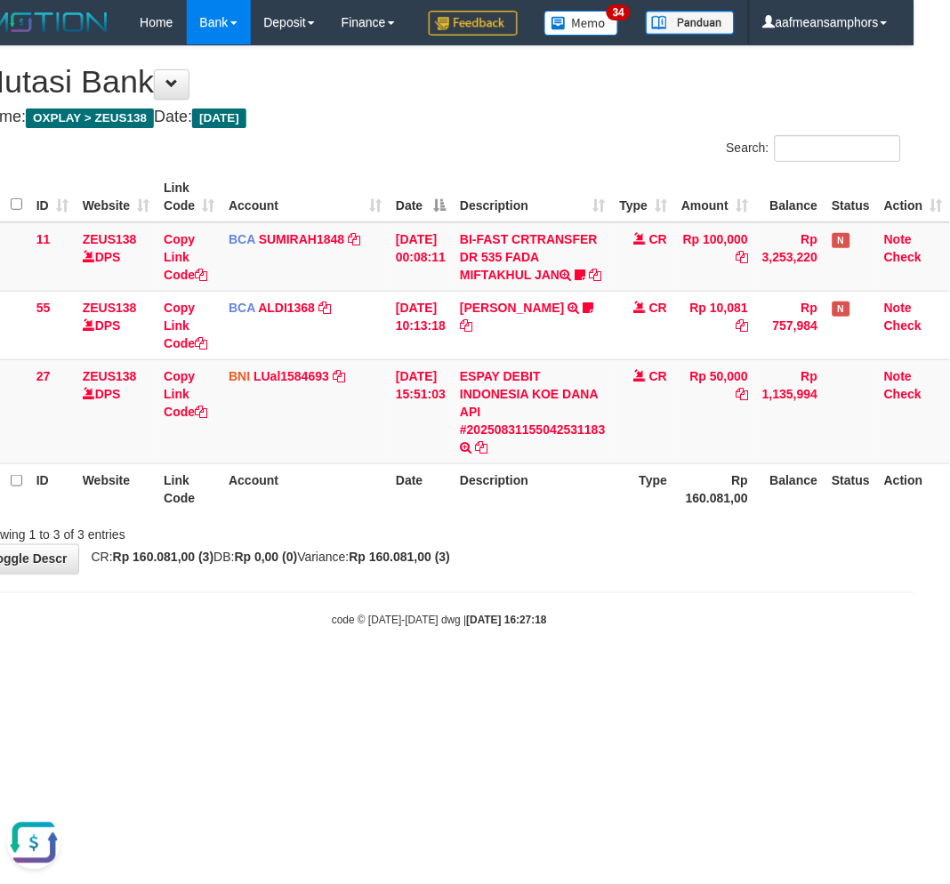
click at [644, 647] on body "Toggle navigation Home Bank Account List Load By Website Group [OXPLAY] ZEUS138…" at bounding box center [439, 337] width 950 height 674
click at [647, 641] on body "Toggle navigation Home Bank Account List Load By Website Group [OXPLAY] ZEUS138…" at bounding box center [439, 337] width 950 height 674
click at [647, 639] on body "Toggle navigation Home Bank Account List Load By Website Group [OXPLAY] ZEUS138…" at bounding box center [439, 337] width 950 height 674
click at [652, 574] on div "**********" at bounding box center [439, 310] width 950 height 528
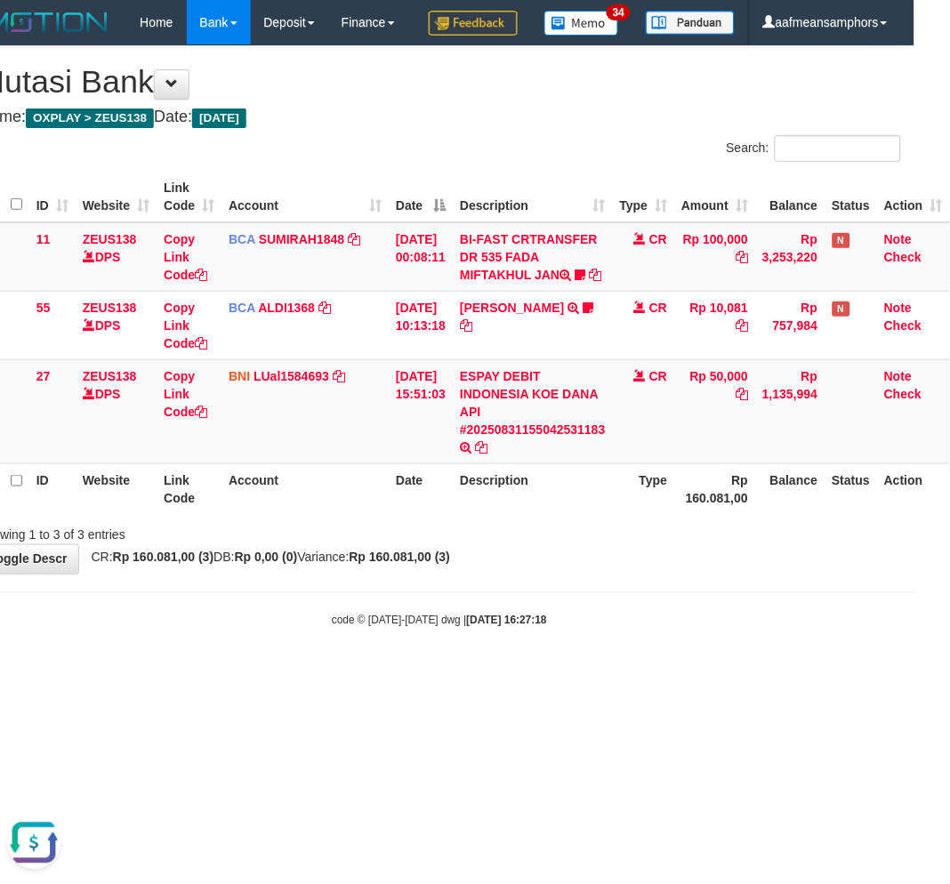
click at [655, 574] on div "**********" at bounding box center [439, 310] width 950 height 528
click at [657, 574] on div "**********" at bounding box center [439, 310] width 950 height 528
click at [658, 574] on div "**********" at bounding box center [439, 310] width 950 height 528
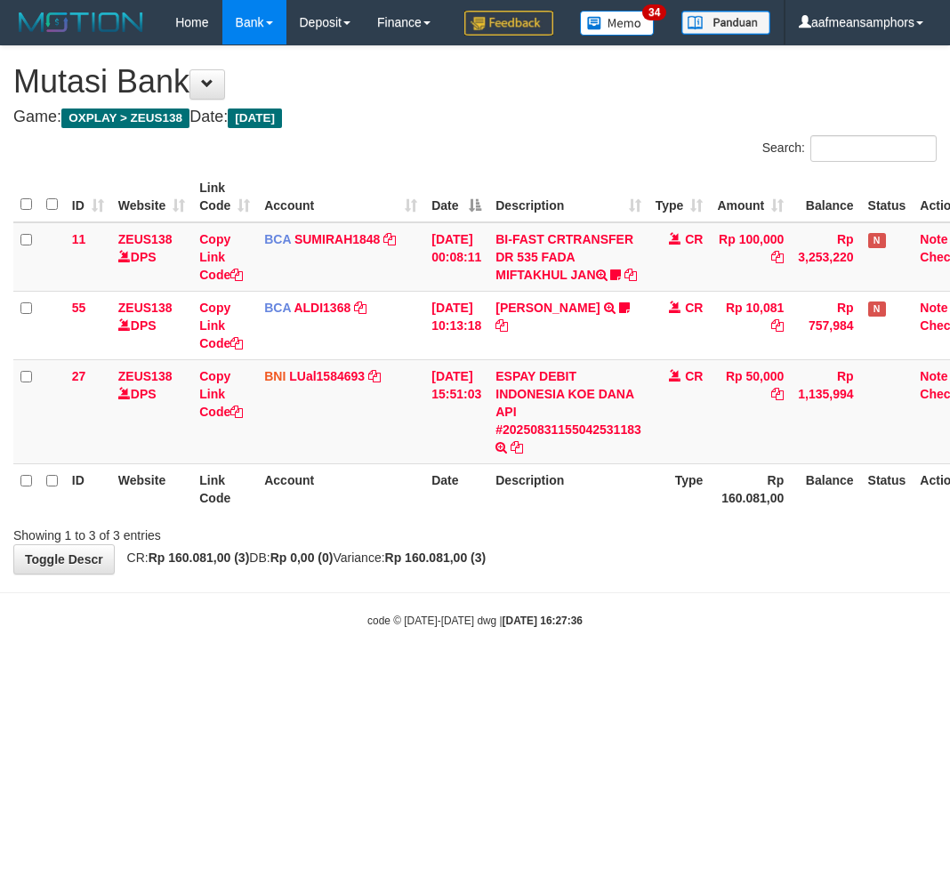
scroll to position [0, 44]
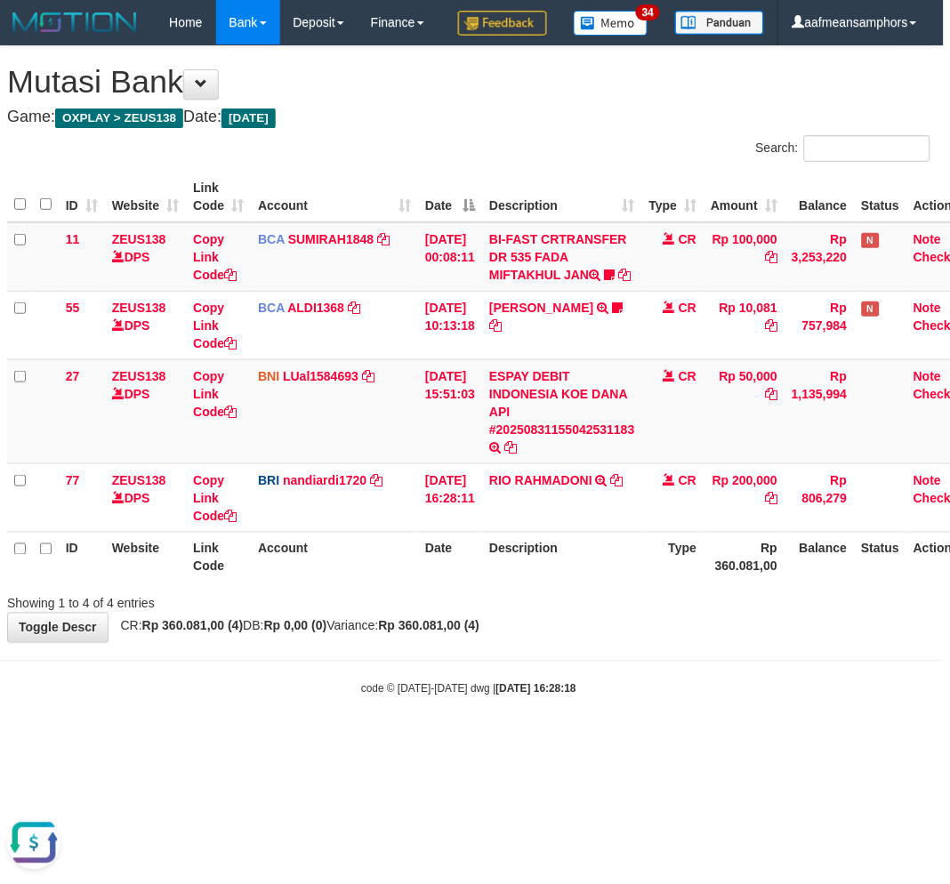
scroll to position [0, 4]
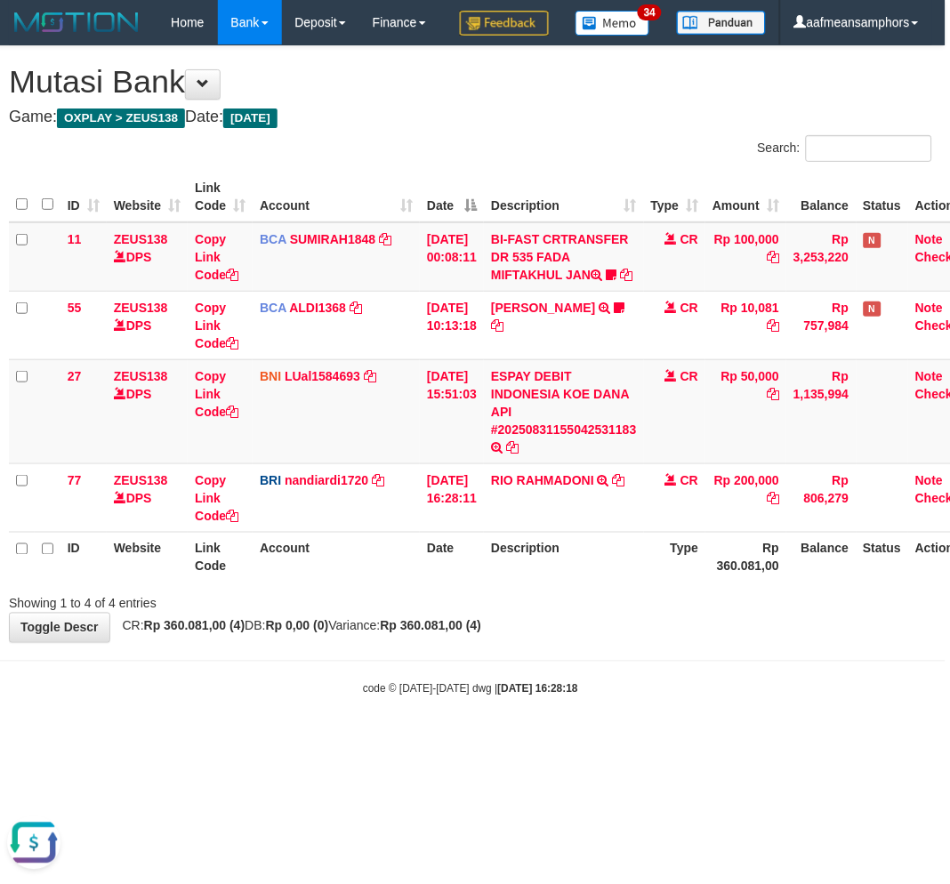
click at [575, 642] on div "**********" at bounding box center [471, 344] width 950 height 596
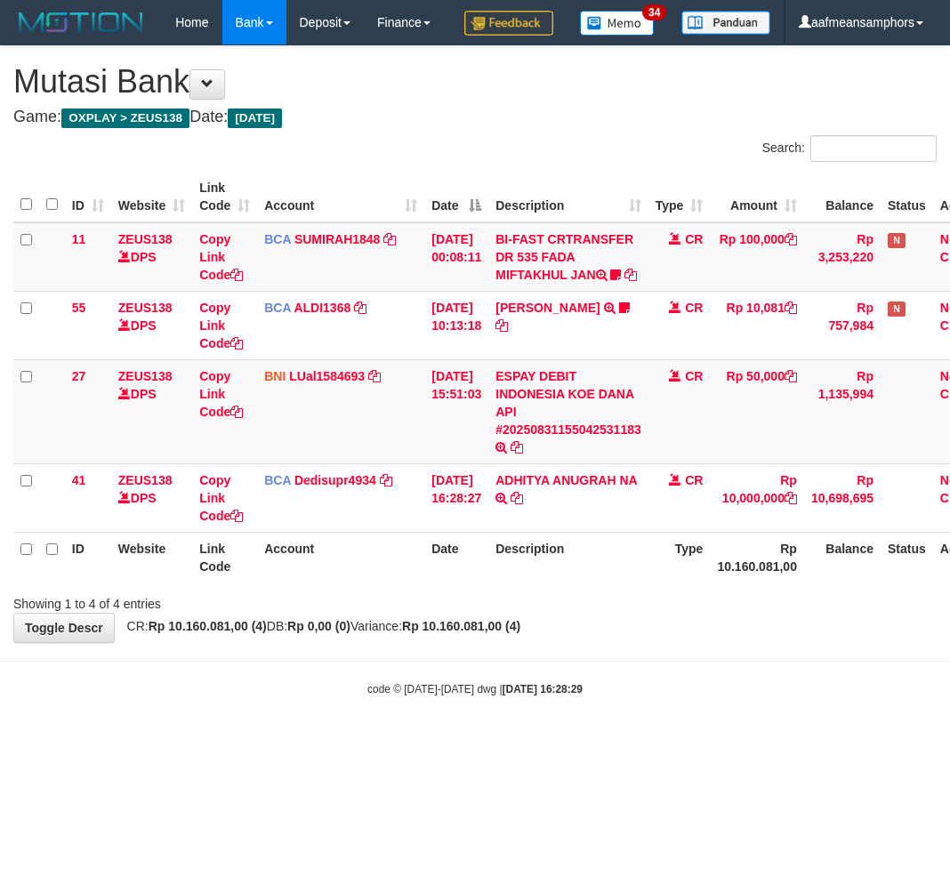
scroll to position [0, 4]
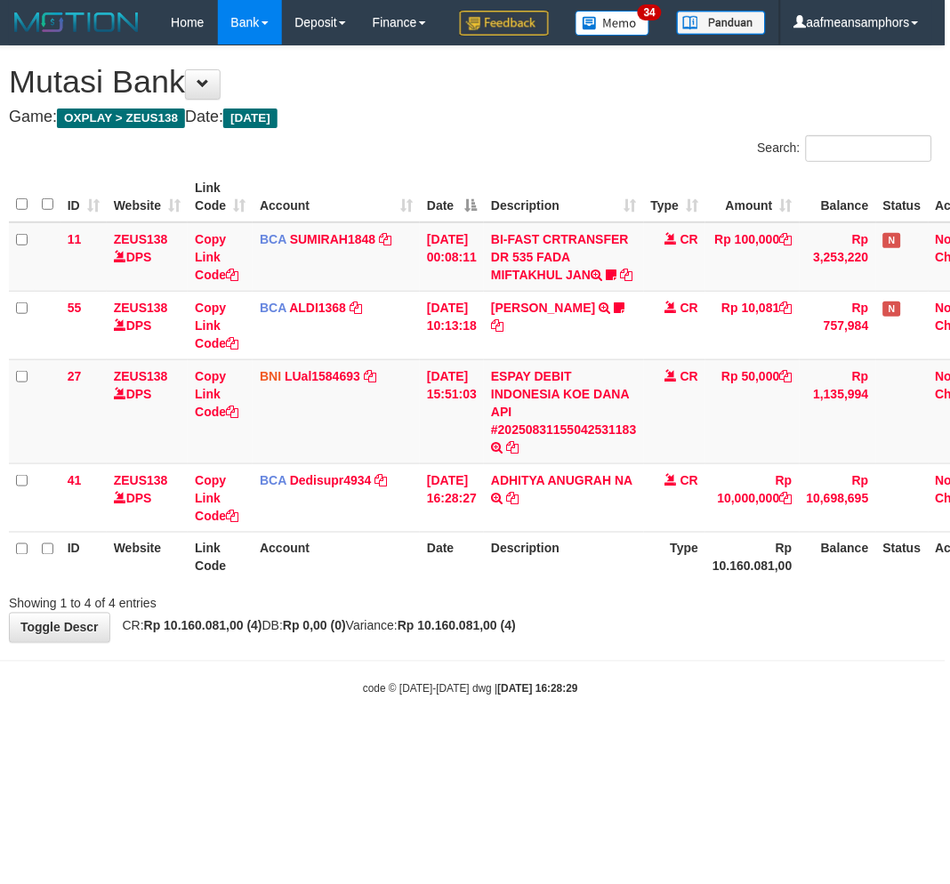
click at [582, 613] on div "Showing 1 to 4 of 4 entries" at bounding box center [471, 600] width 950 height 25
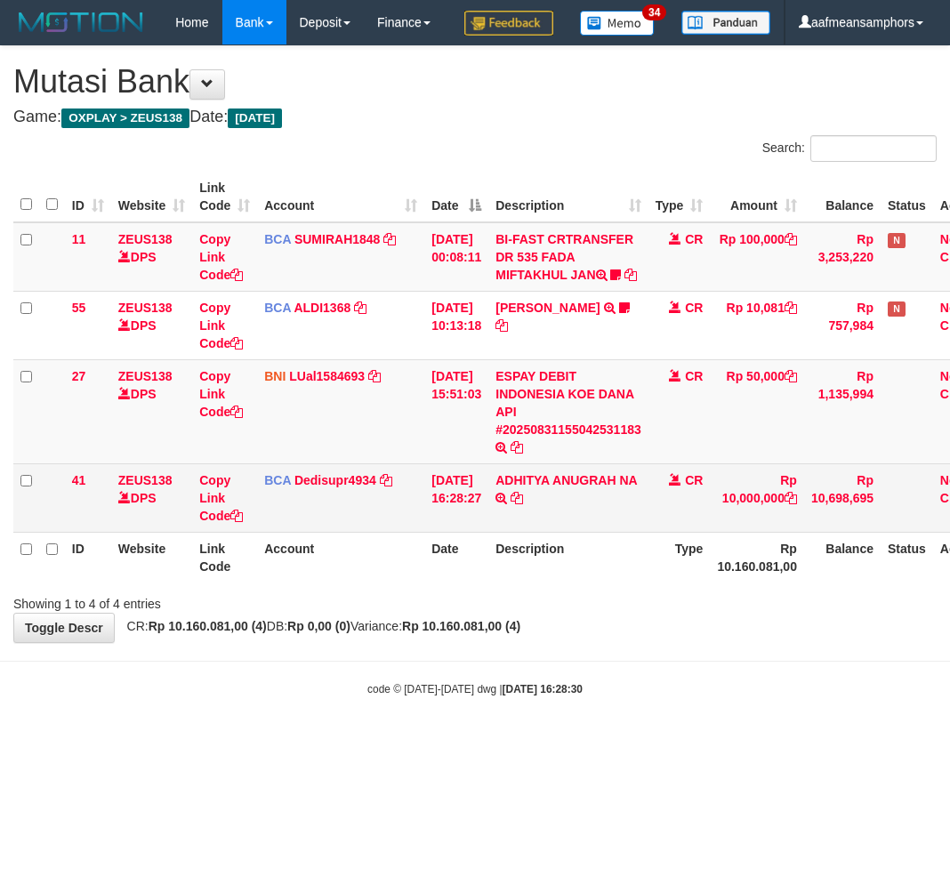
scroll to position [0, 4]
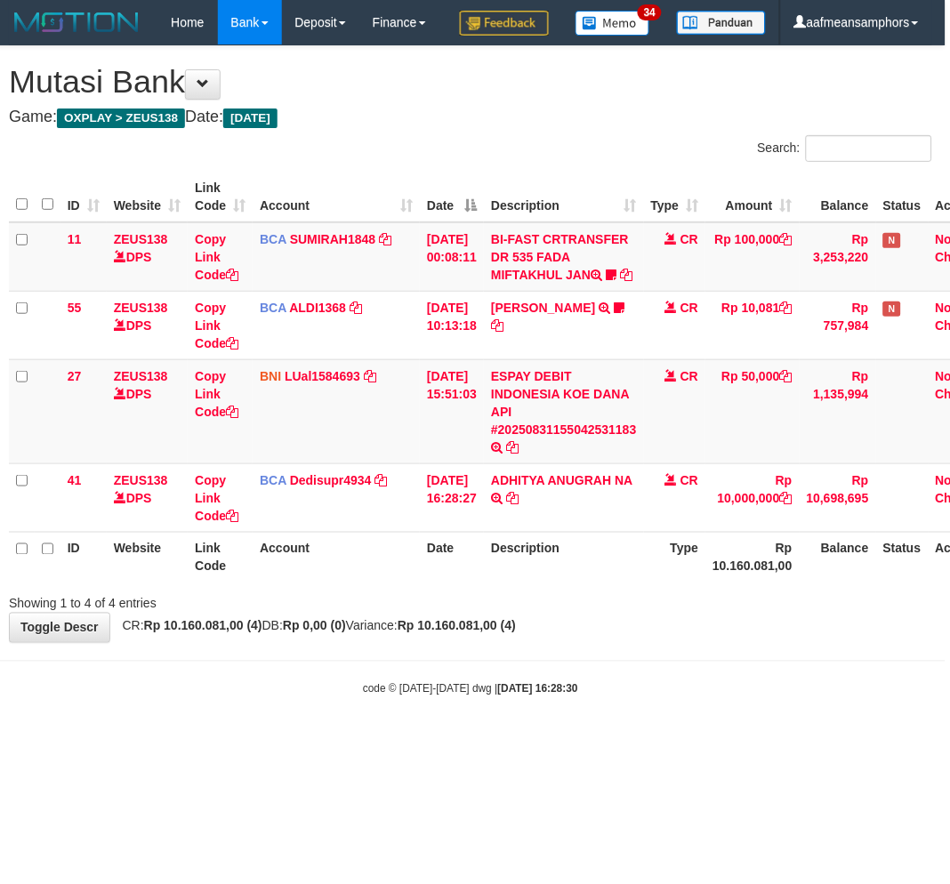
drag, startPoint x: 525, startPoint y: 556, endPoint x: 687, endPoint y: 624, distance: 175.5
click at [519, 505] on icon at bounding box center [512, 498] width 12 height 12
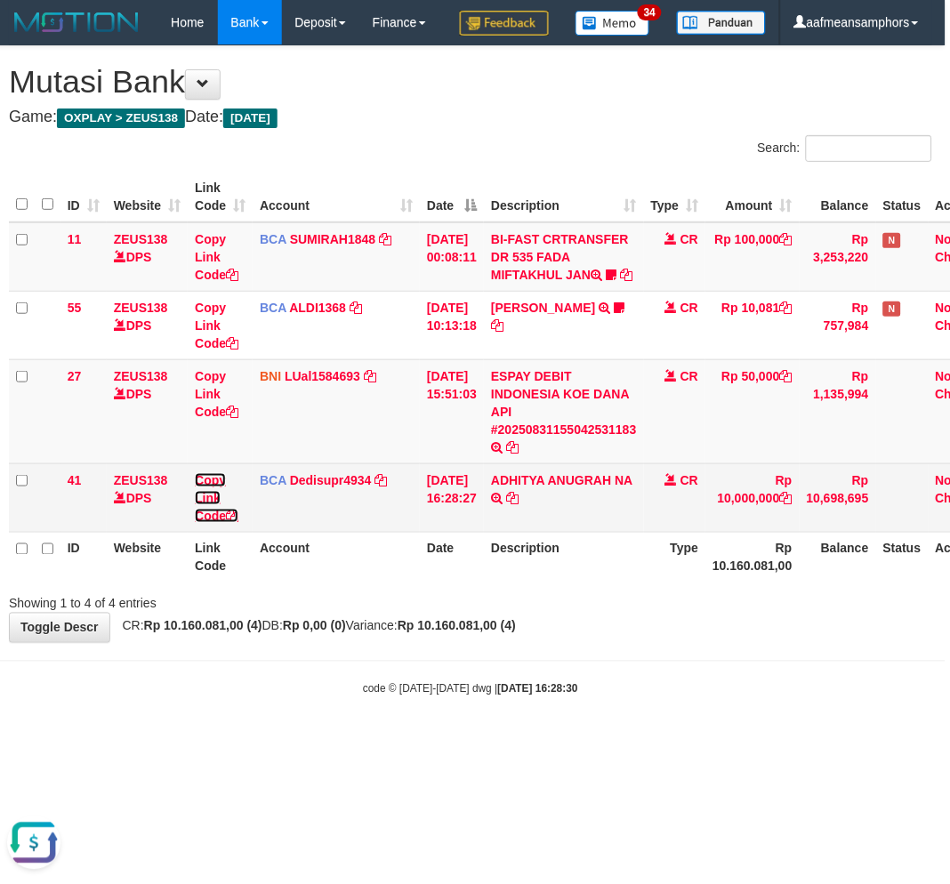
click at [202, 523] on link "Copy Link Code" at bounding box center [217, 498] width 44 height 50
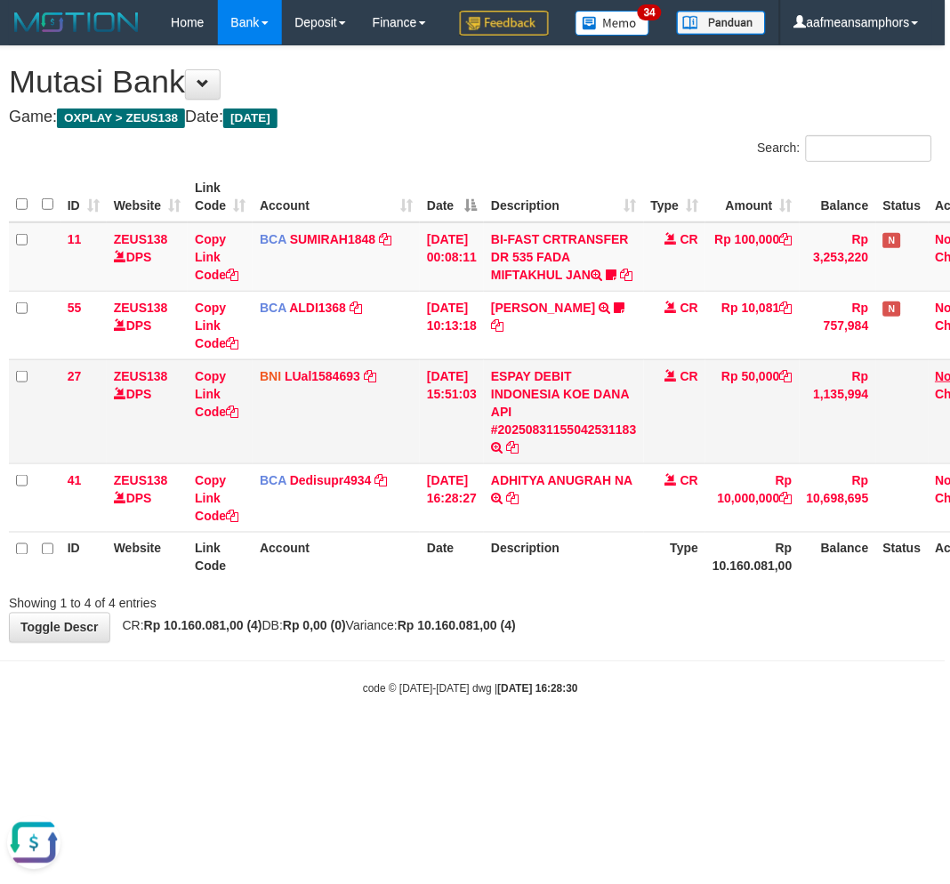
scroll to position [244, 0]
click at [539, 613] on div "Showing 1 to 4 of 4 entries" at bounding box center [471, 600] width 950 height 25
click at [553, 583] on th "Description" at bounding box center [564, 557] width 160 height 51
drag, startPoint x: 591, startPoint y: 618, endPoint x: 641, endPoint y: 598, distance: 53.5
click at [597, 583] on th "Description" at bounding box center [564, 557] width 160 height 51
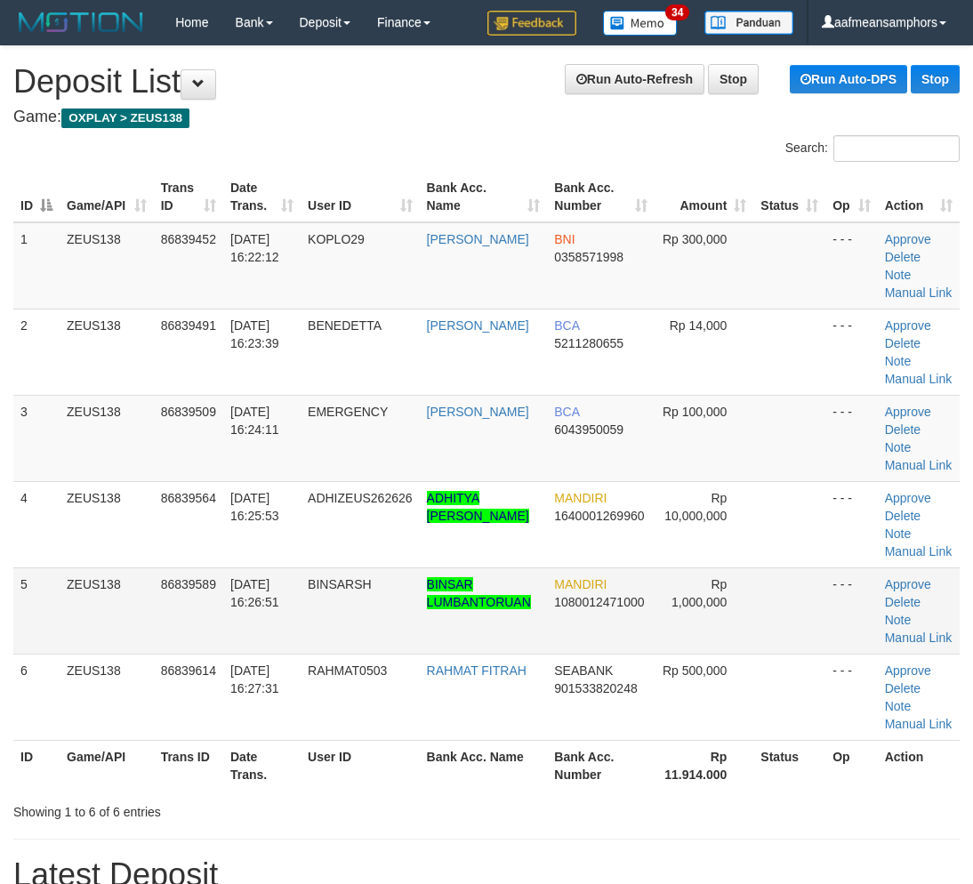
scroll to position [116, 0]
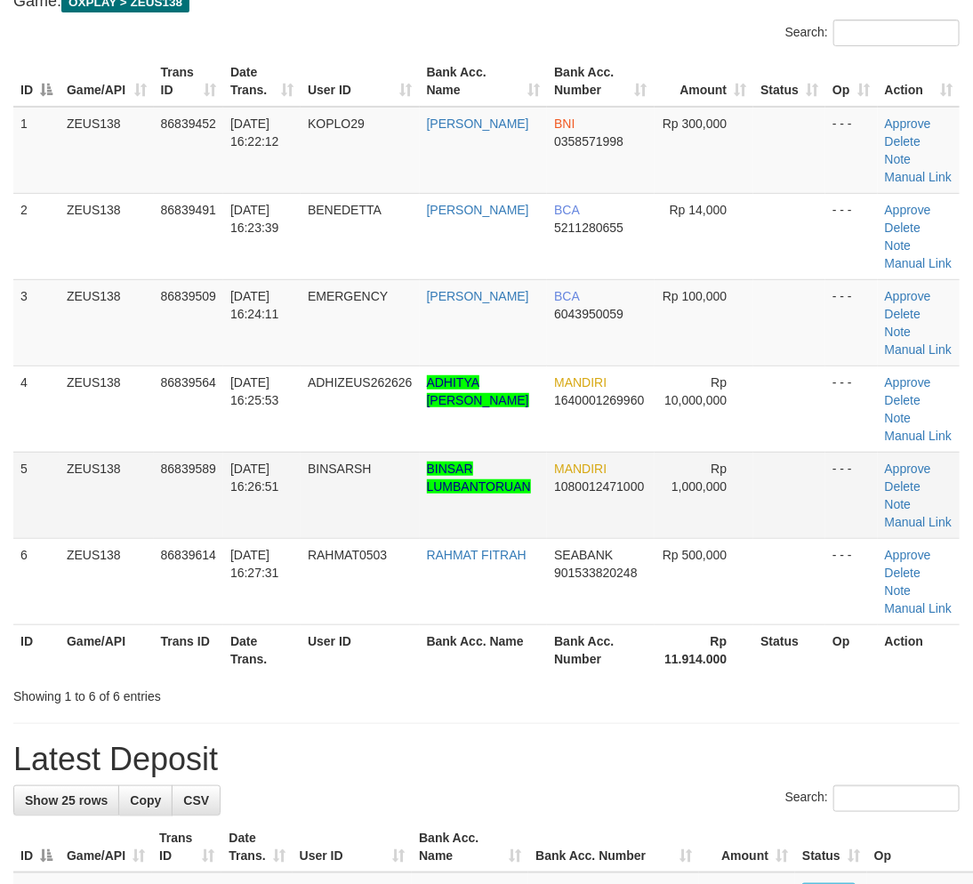
click at [194, 538] on td "86839589" at bounding box center [188, 495] width 69 height 86
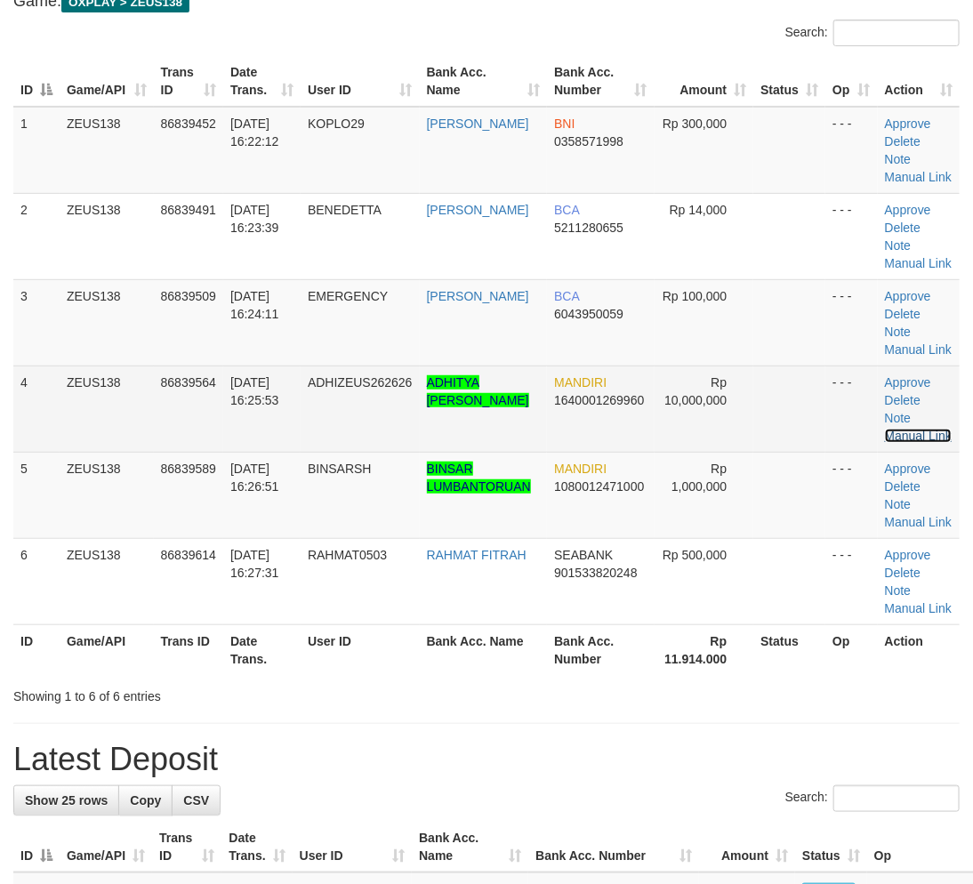
click at [890, 443] on link "Manual Link" at bounding box center [919, 436] width 68 height 14
click at [908, 443] on link "Manual Link" at bounding box center [919, 436] width 68 height 14
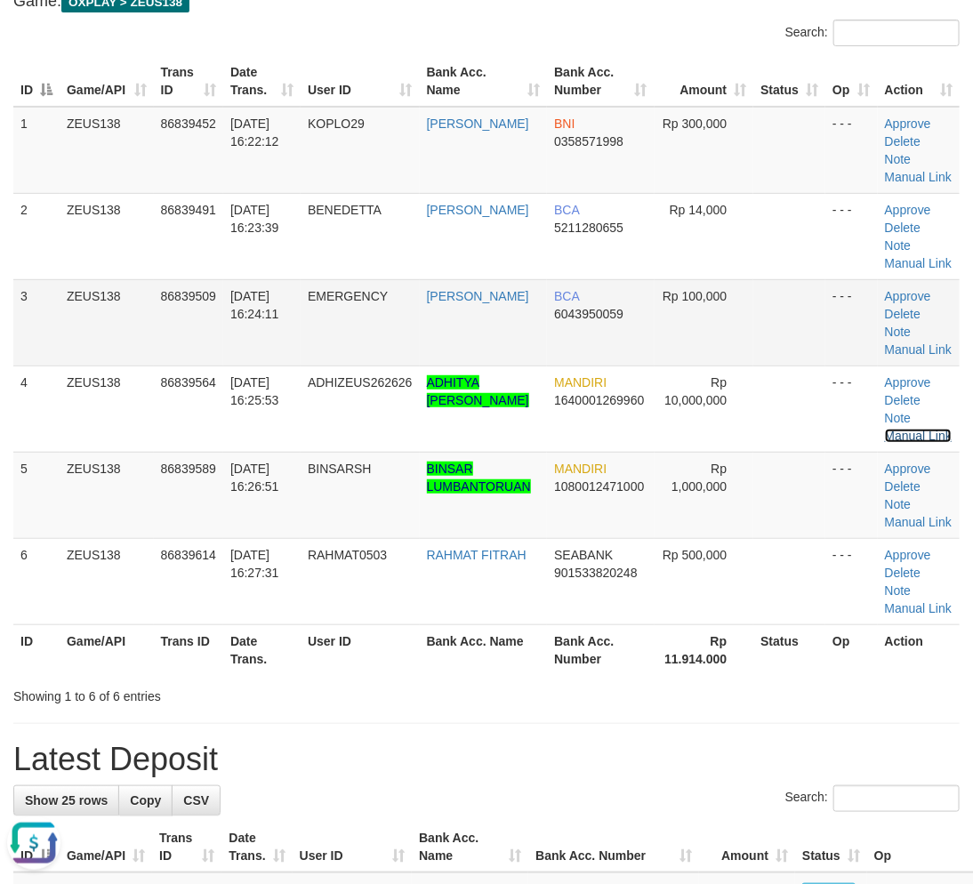
click at [885, 429] on link "Manual Link" at bounding box center [919, 436] width 68 height 14
drag, startPoint x: 555, startPoint y: 392, endPoint x: 431, endPoint y: 411, distance: 126.0
click at [527, 366] on tr "3 ZEUS138 86839509 31/08/2025 16:24:11 EMERGENCY ARIEF SULAEMAN BCA 6043950059 …" at bounding box center [486, 322] width 947 height 86
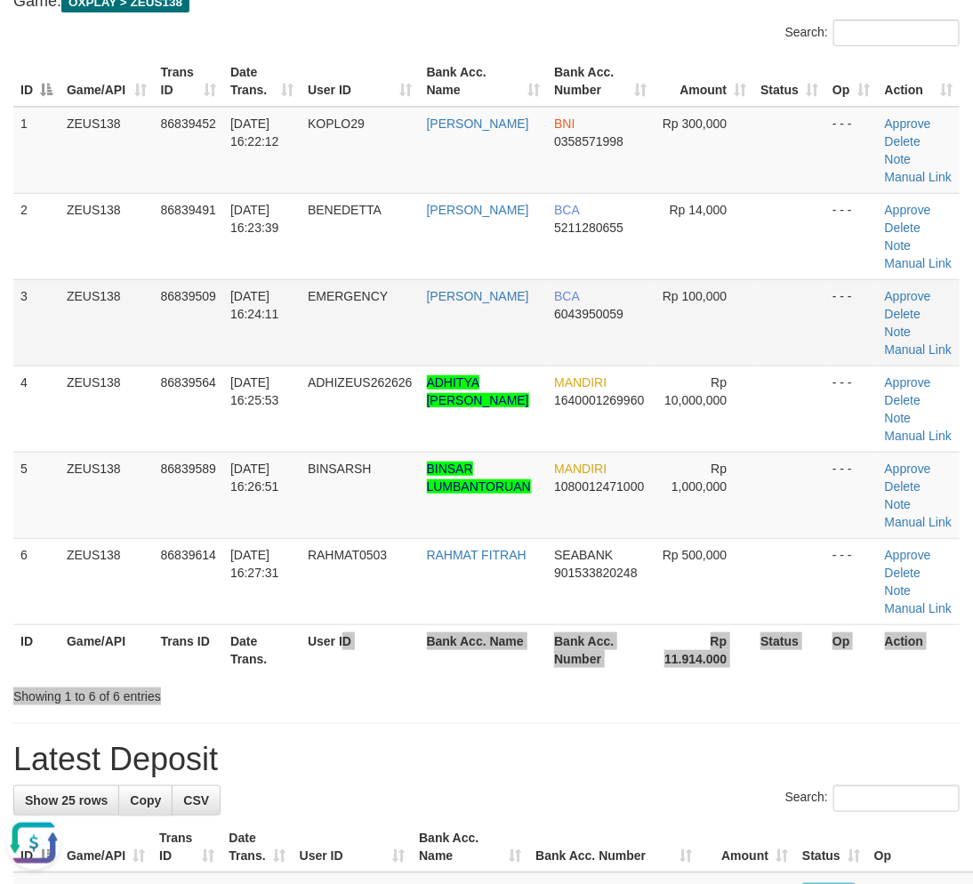
drag, startPoint x: 437, startPoint y: 795, endPoint x: 636, endPoint y: 371, distance: 468.9
click at [516, 675] on tr "ID Game/API Trans ID Date Trans. User ID Bank Acc. Name Bank Acc. Number Rp 11.…" at bounding box center [486, 650] width 947 height 51
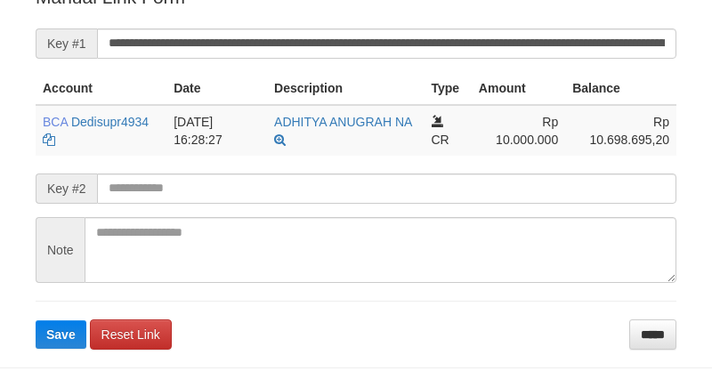
scroll to position [377, 0]
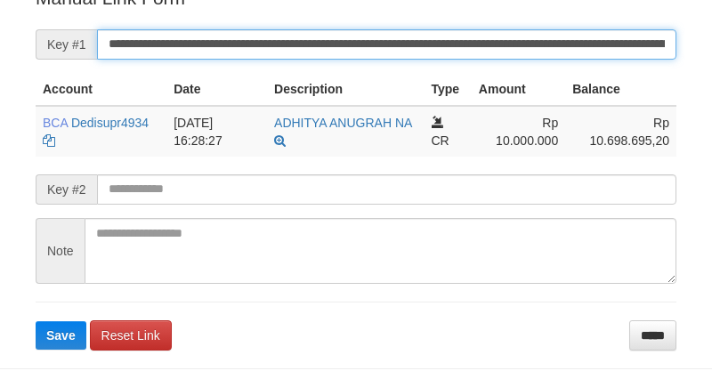
click at [456, 60] on input "**********" at bounding box center [386, 44] width 579 height 30
paste input "text"
type input "**********"
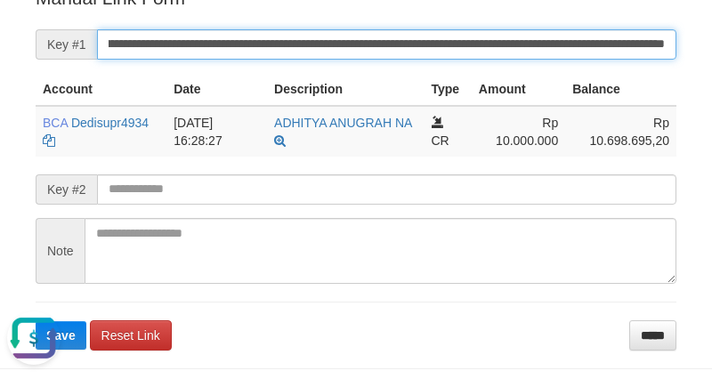
click at [36, 321] on button "Save" at bounding box center [61, 335] width 51 height 28
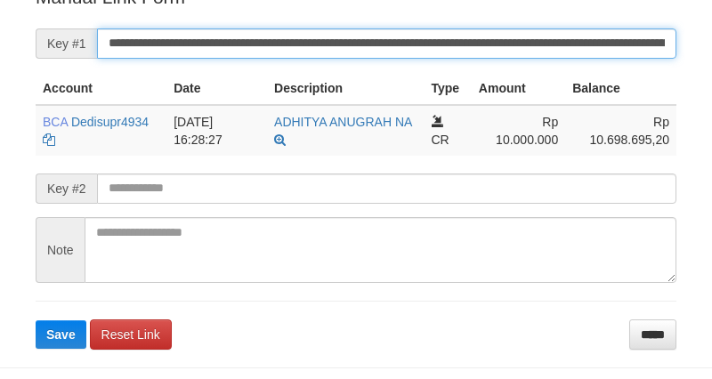
drag, startPoint x: 0, startPoint y: 0, endPoint x: 318, endPoint y: 52, distance: 321.8
click at [318, 52] on input "**********" at bounding box center [386, 43] width 579 height 30
click at [36, 320] on button "Save" at bounding box center [61, 334] width 51 height 28
click at [321, 52] on input "**********" at bounding box center [386, 43] width 579 height 30
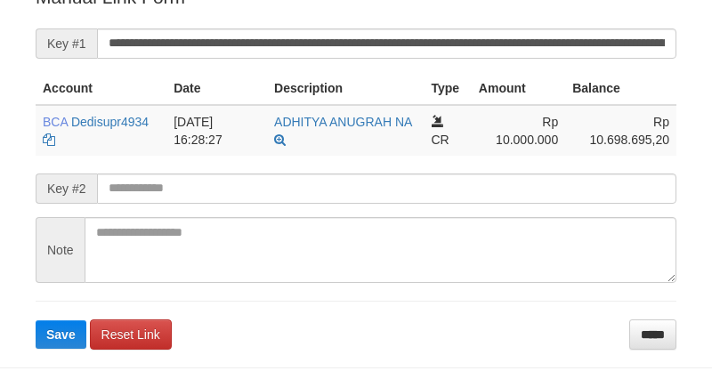
click at [322, 59] on input "**********" at bounding box center [386, 43] width 579 height 30
click at [36, 320] on button "Save" at bounding box center [61, 334] width 51 height 28
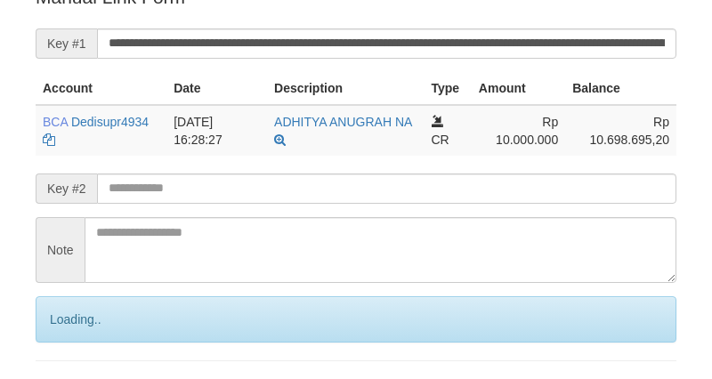
scroll to position [377, 0]
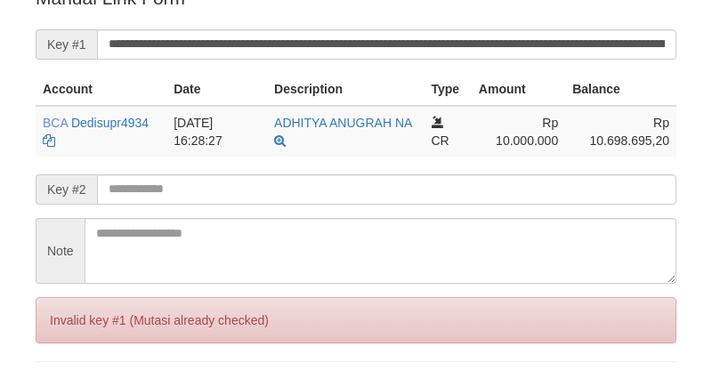
click at [628, 98] on th "Balance" at bounding box center [620, 89] width 111 height 33
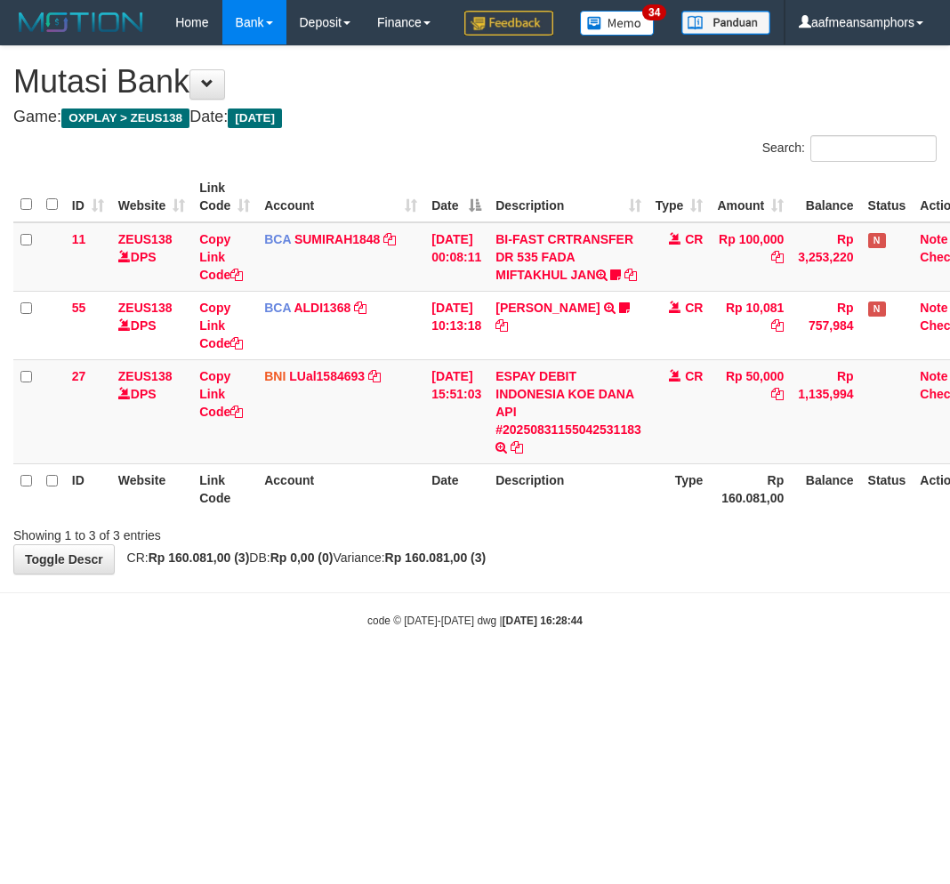
scroll to position [0, 4]
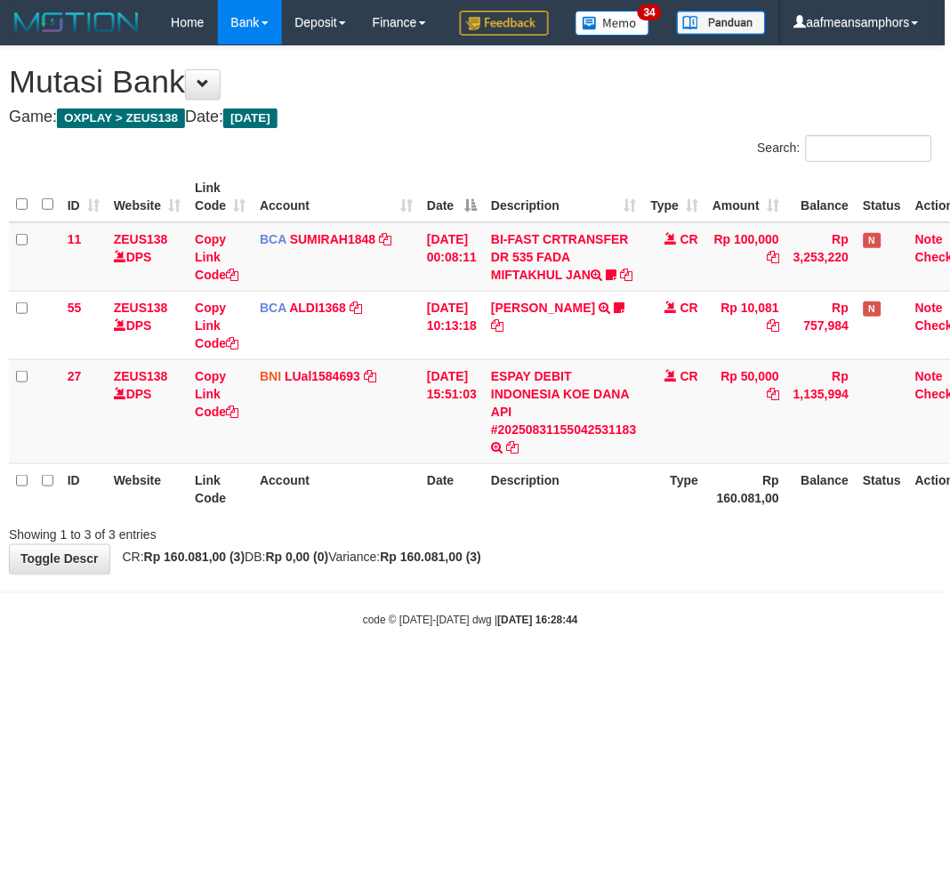
drag, startPoint x: 690, startPoint y: 747, endPoint x: 681, endPoint y: 734, distance: 16.6
click at [686, 674] on html "Toggle navigation Home Bank Account List Load By Website Group [OXPLAY] ZEUS138…" at bounding box center [471, 337] width 950 height 674
click at [690, 674] on html "Toggle navigation Home Bank Account List Load By Website Group [OXPLAY] ZEUS138…" at bounding box center [471, 337] width 950 height 674
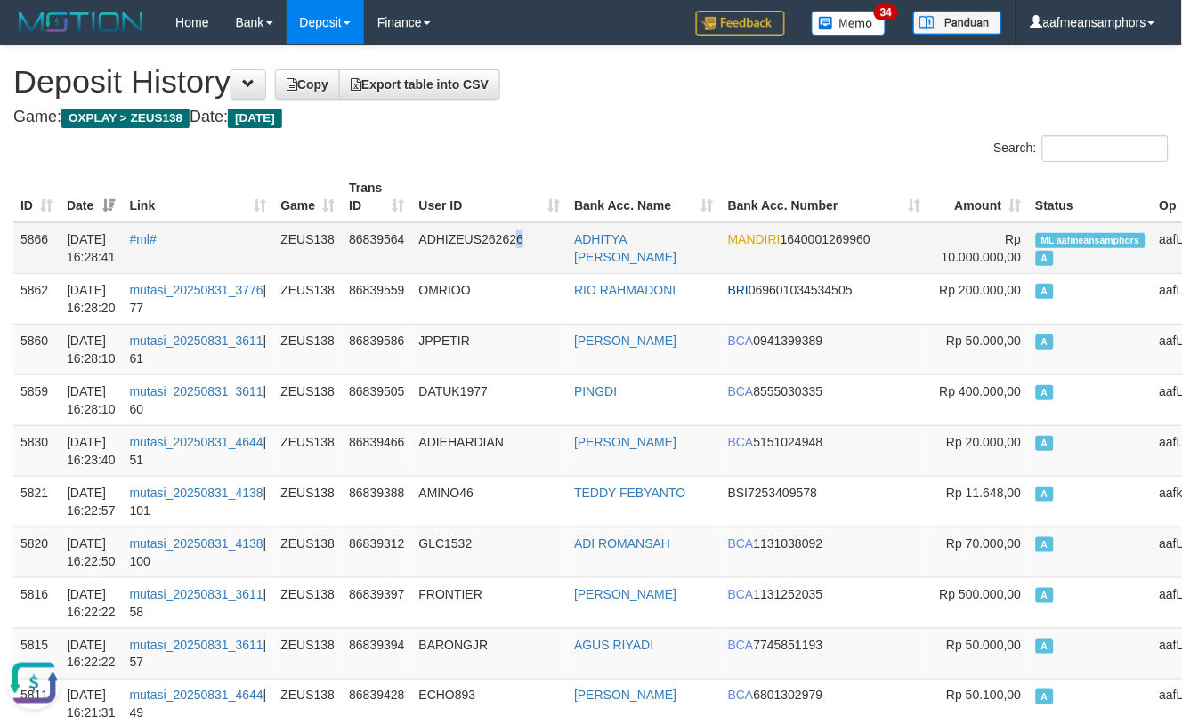
drag, startPoint x: 536, startPoint y: 269, endPoint x: 554, endPoint y: 245, distance: 30.4
click at [529, 269] on td "ADHIZEUS262626" at bounding box center [490, 248] width 156 height 52
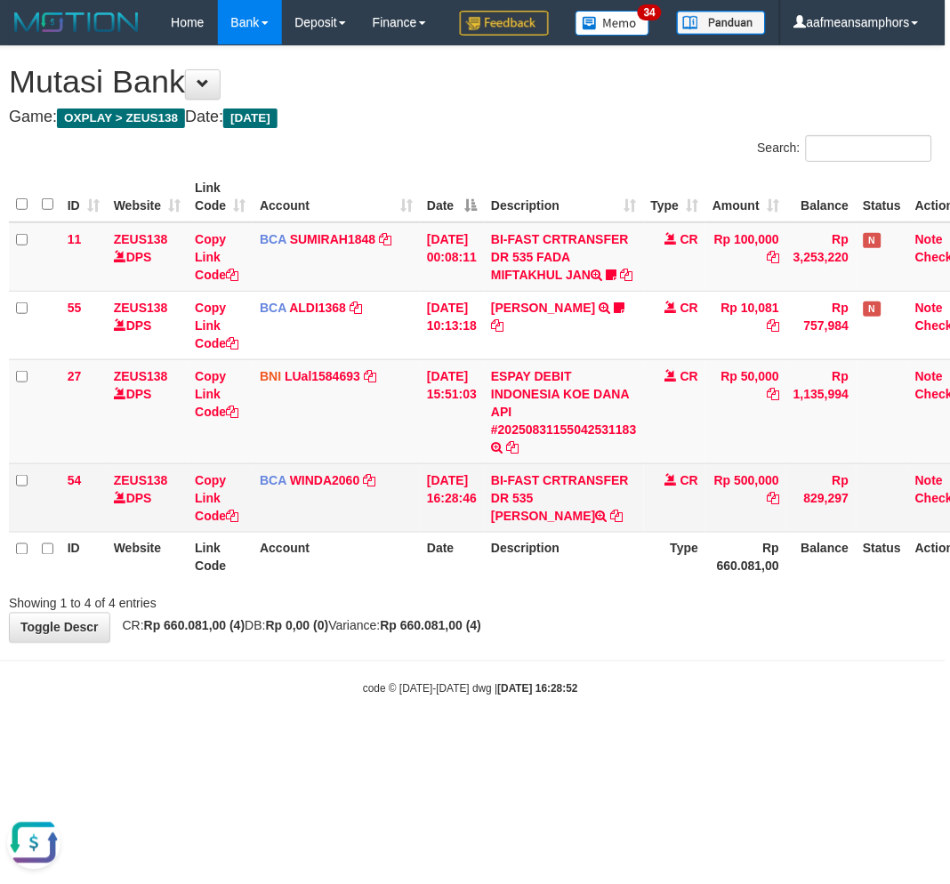
drag, startPoint x: 548, startPoint y: 559, endPoint x: 522, endPoint y: 577, distance: 31.3
click at [522, 532] on td "BI-FAST CRTRANSFER DR 535 [PERSON_NAME]" at bounding box center [564, 498] width 160 height 69
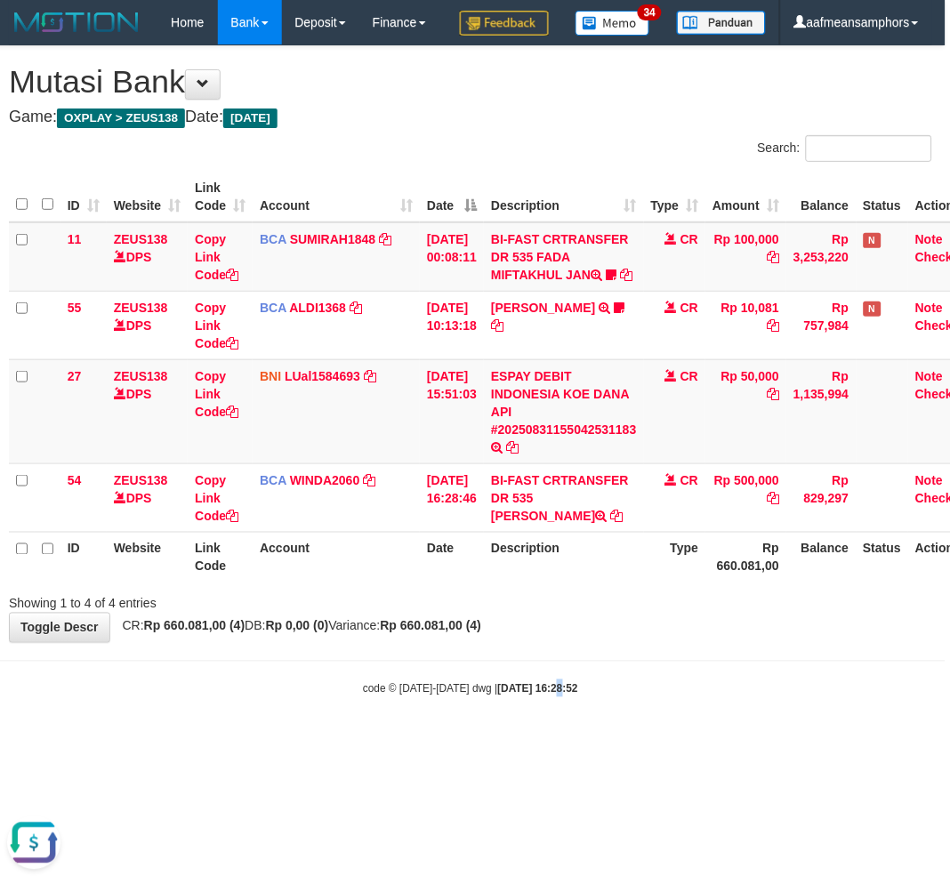
drag, startPoint x: 545, startPoint y: 868, endPoint x: 554, endPoint y: 776, distance: 93.1
click at [543, 742] on html "Toggle navigation Home Bank Account List Load By Website Group [OXPLAY] ZEUS138…" at bounding box center [471, 371] width 950 height 742
click at [535, 698] on div "code © [DATE]-[DATE] dwg | [DATE] 16:28:52" at bounding box center [471, 689] width 950 height 18
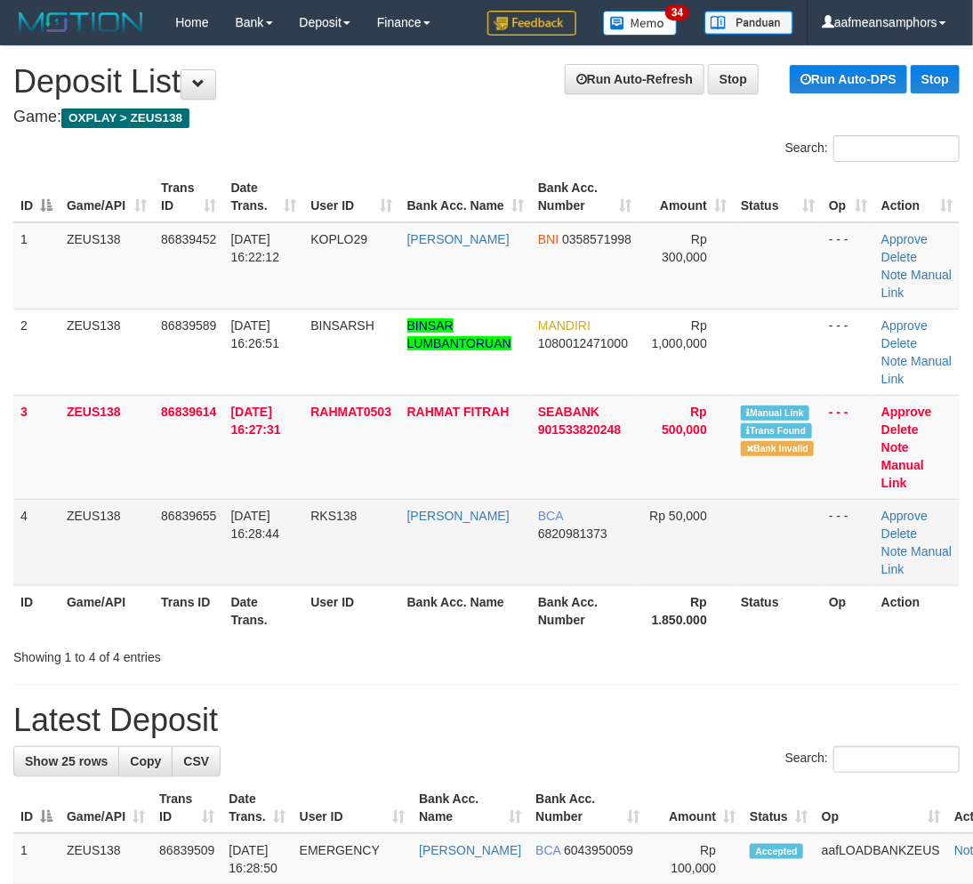
scroll to position [80, 0]
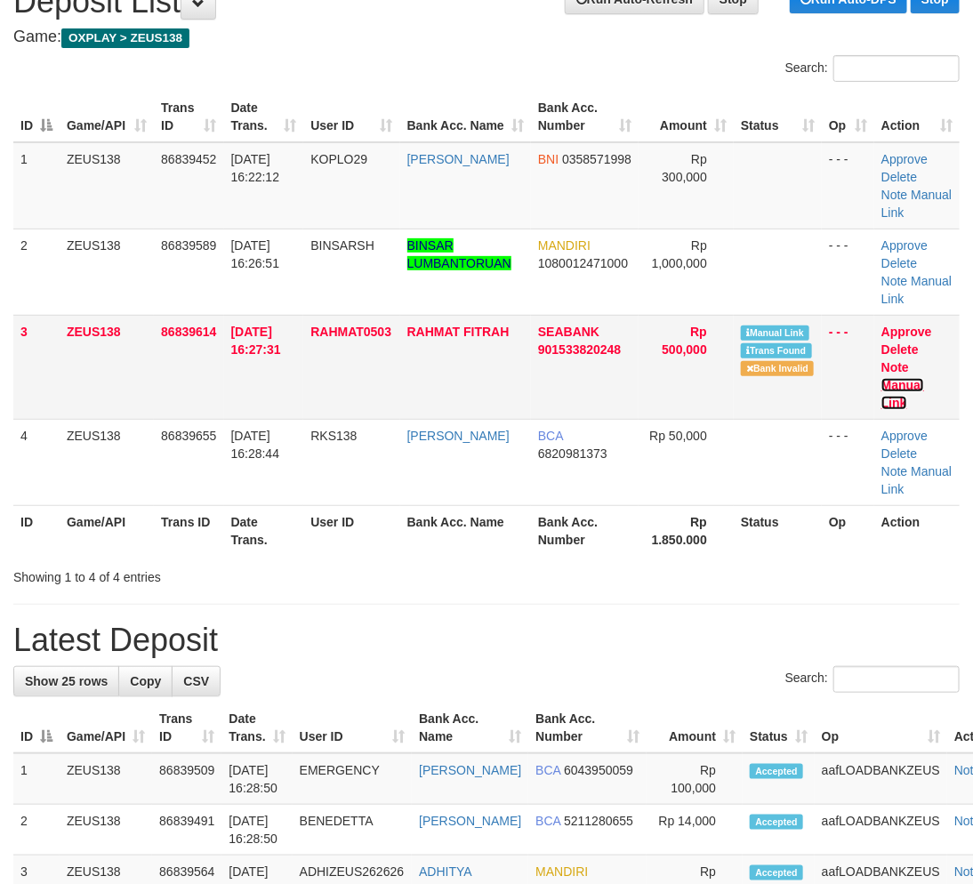
click at [900, 378] on link "Manual Link" at bounding box center [903, 394] width 43 height 32
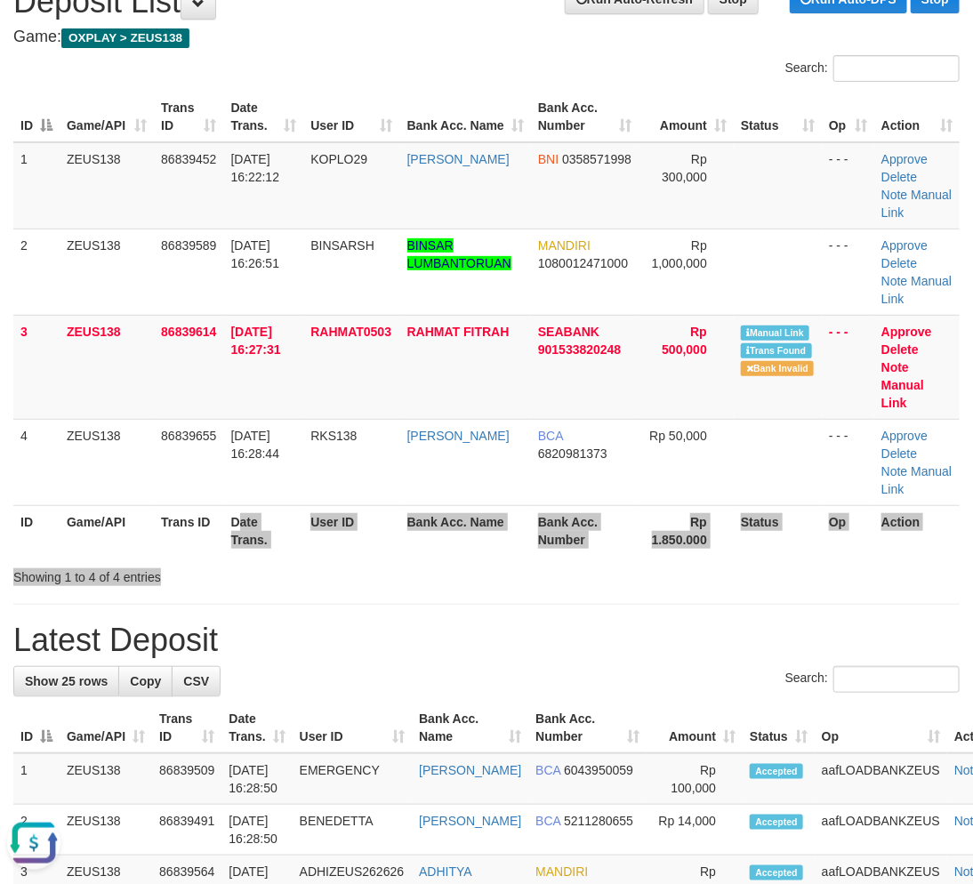
click at [480, 562] on div "Search: ID Game/API Trans ID Date Trans. User ID Bank Acc. Name Bank Acc. Numbe…" at bounding box center [486, 320] width 947 height 531
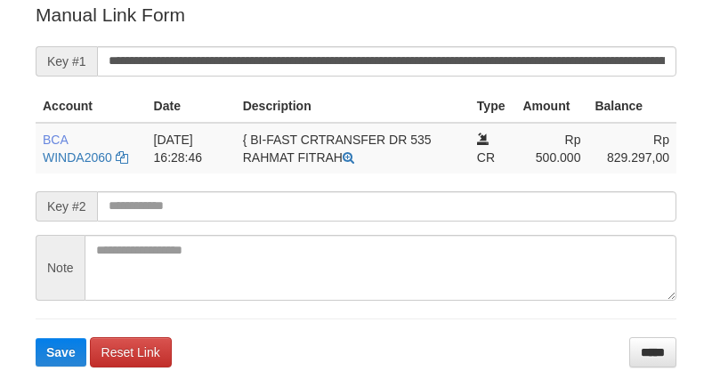
click at [333, 57] on input "**********" at bounding box center [386, 61] width 579 height 30
click at [36, 338] on button "Save" at bounding box center [61, 352] width 51 height 28
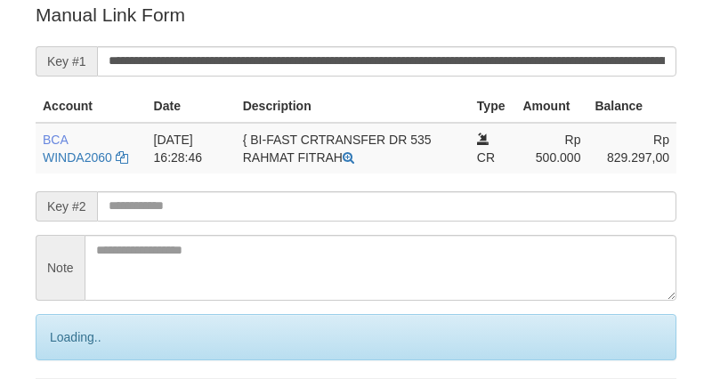
scroll to position [359, 0]
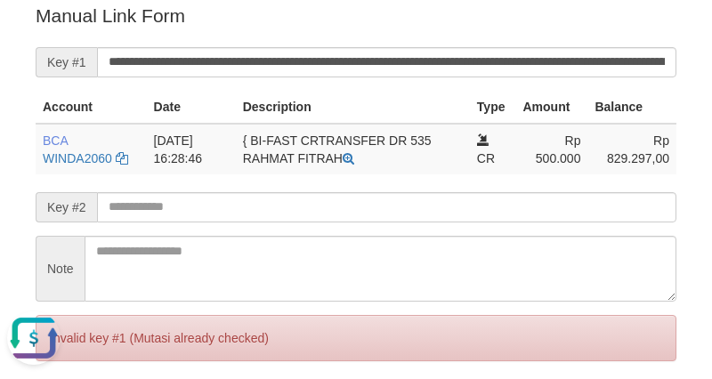
scroll to position [0, 0]
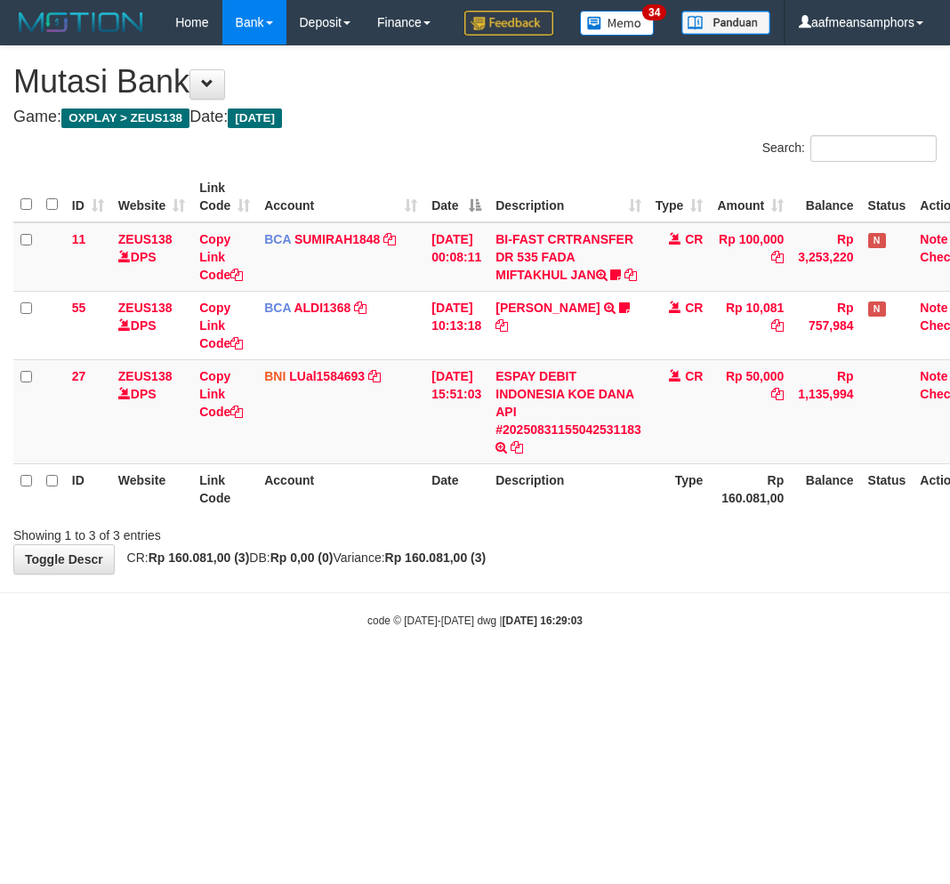
scroll to position [0, 4]
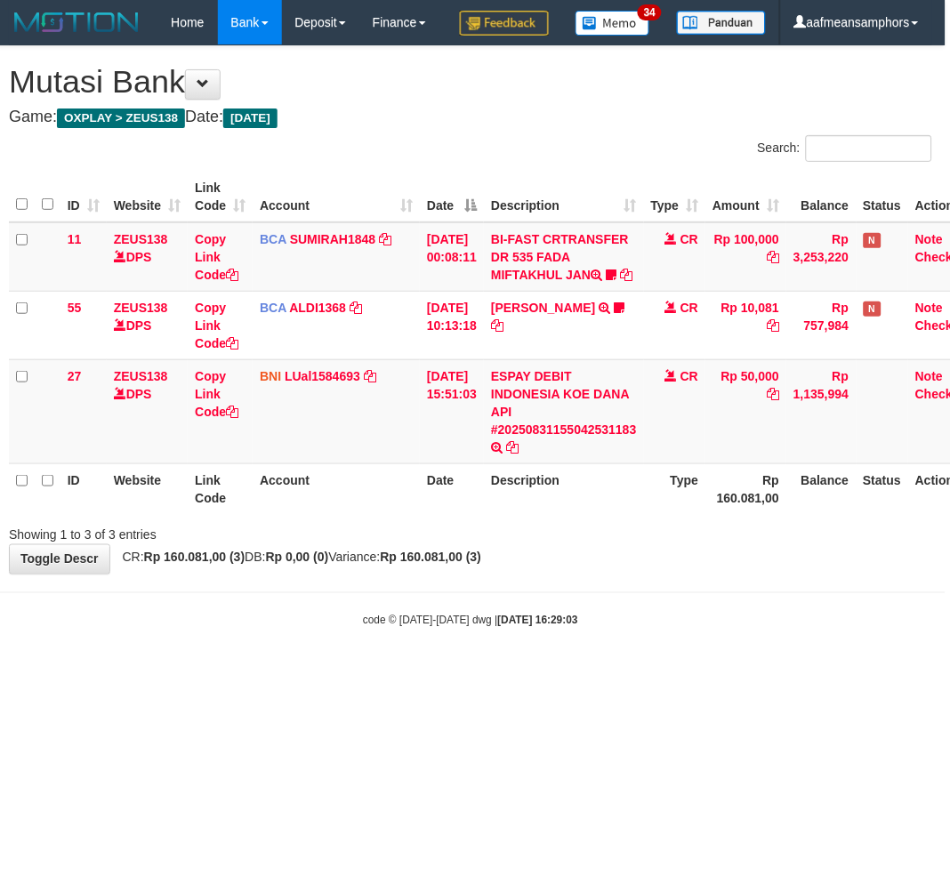
click at [581, 641] on body "Toggle navigation Home Bank Account List Load By Website Group [OXPLAY] ZEUS138…" at bounding box center [471, 337] width 950 height 674
click at [589, 574] on div "**********" at bounding box center [471, 310] width 950 height 528
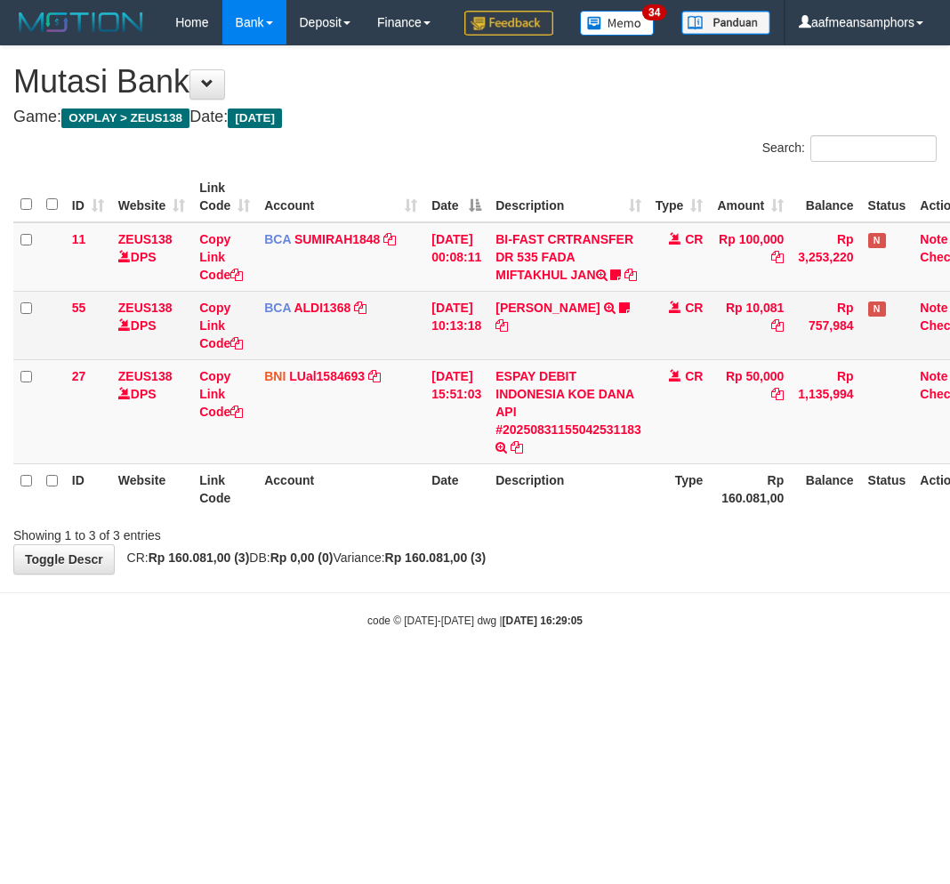
scroll to position [0, 4]
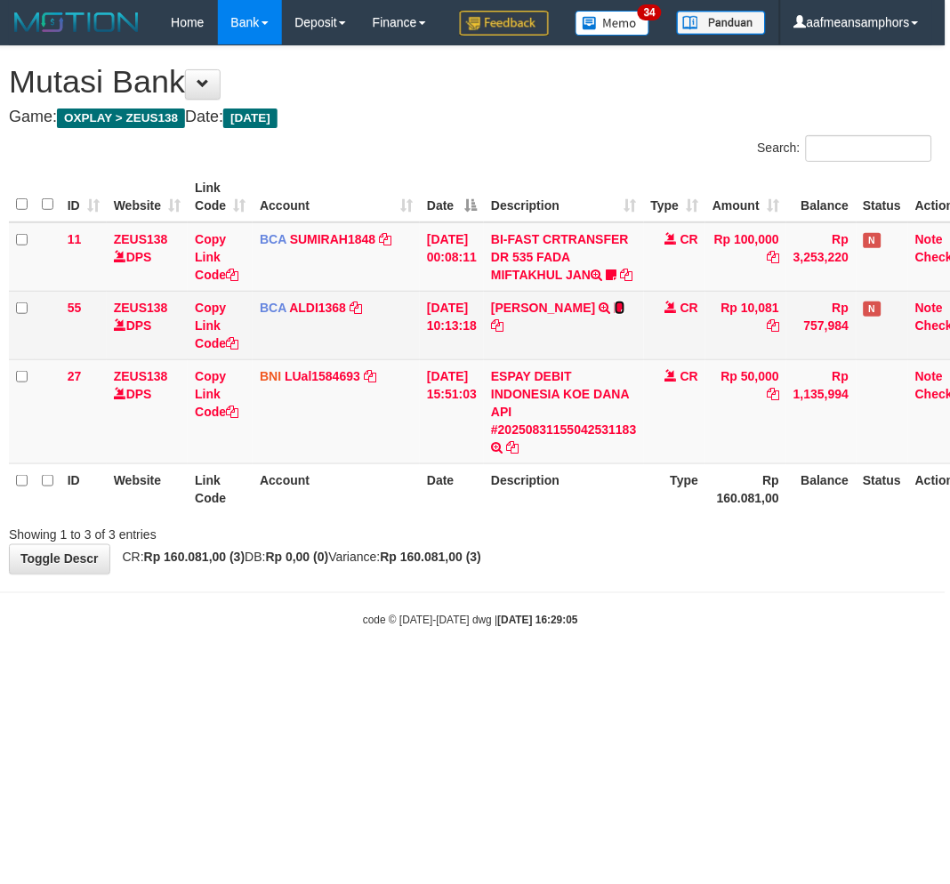
click at [615, 314] on icon at bounding box center [620, 308] width 11 height 12
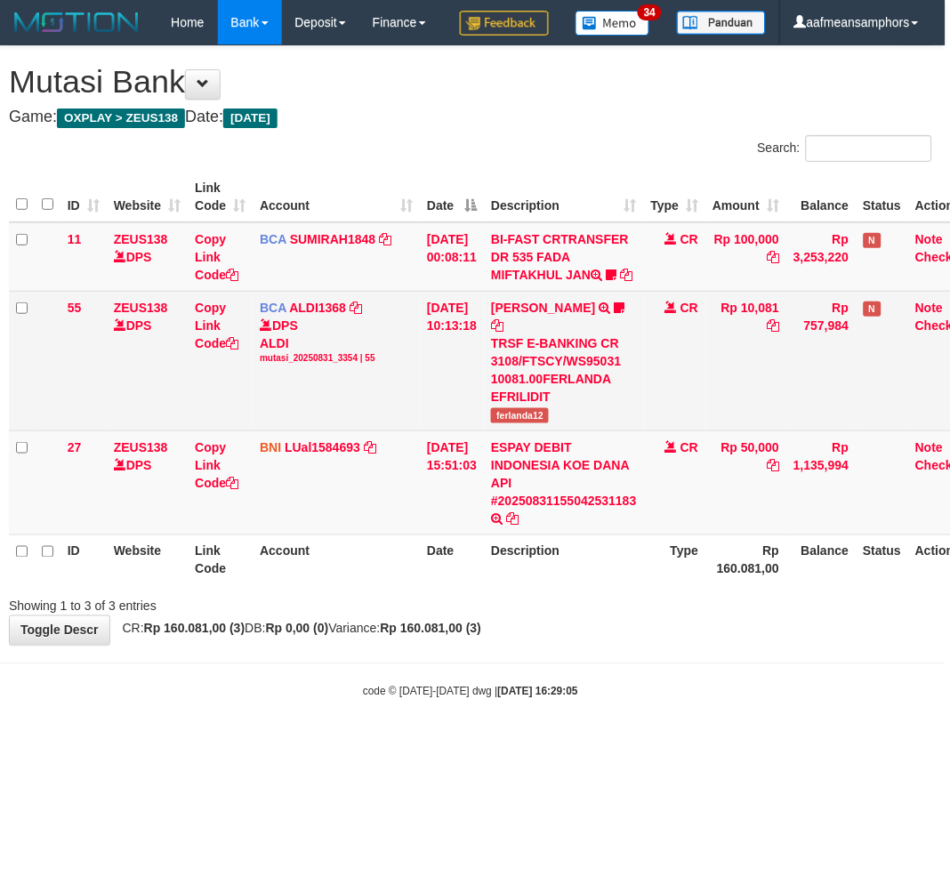
click at [528, 424] on span "ferlanda12" at bounding box center [520, 415] width 58 height 15
copy span "ferlanda12"
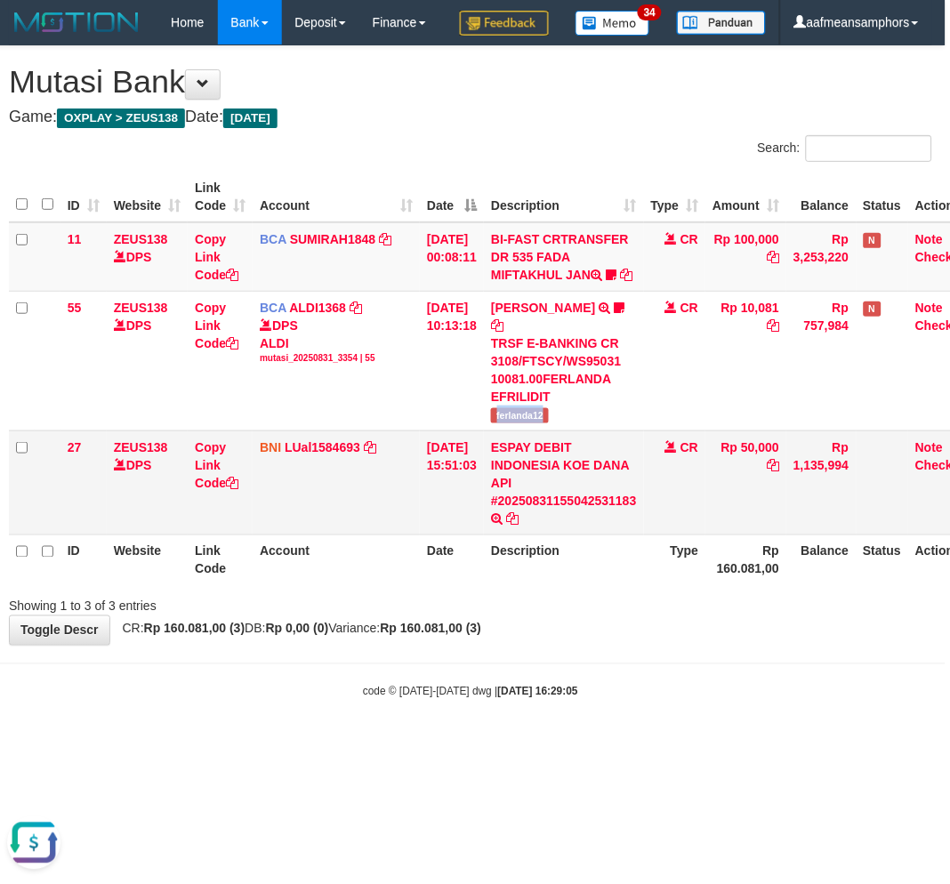
scroll to position [0, 0]
click at [518, 698] on strong "[DATE] 16:29:05" at bounding box center [538, 692] width 80 height 12
click at [539, 700] on div "code © [DATE]-[DATE] dwg | [DATE] 16:29:05" at bounding box center [471, 691] width 950 height 18
click at [646, 645] on div "**********" at bounding box center [471, 345] width 950 height 599
click at [459, 745] on body "Toggle navigation Home Bank Account List Load By Website Group [OXPLAY] ZEUS138…" at bounding box center [471, 372] width 950 height 745
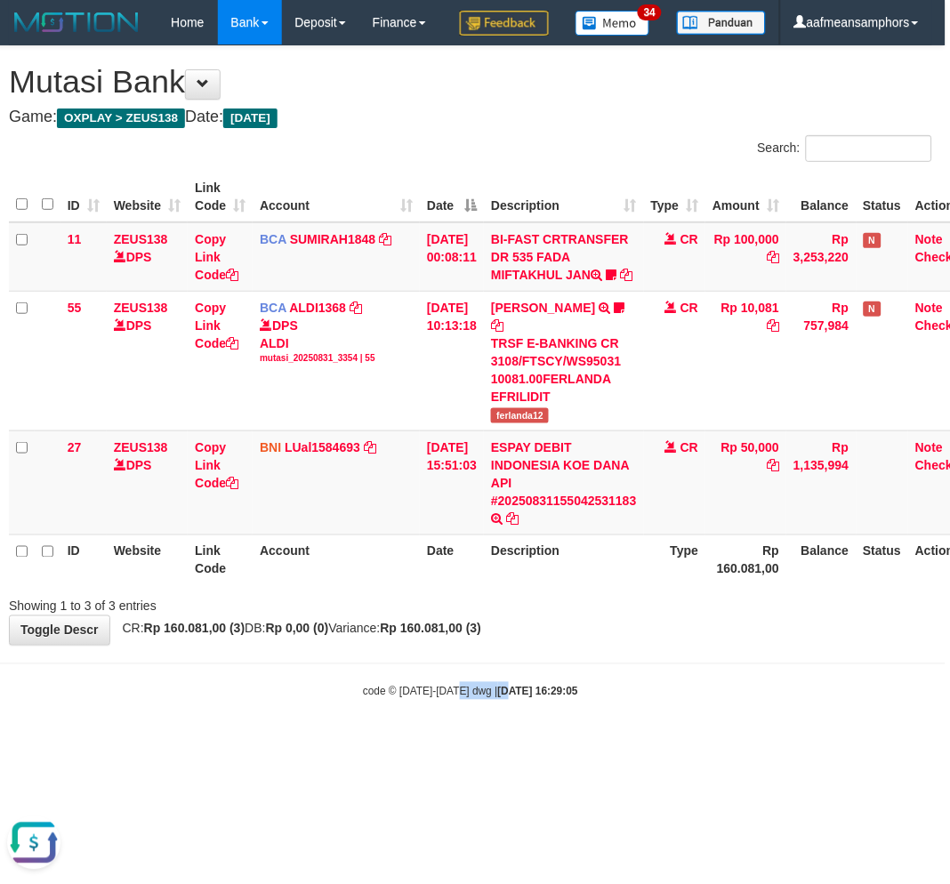
click at [458, 745] on body "Toggle navigation Home Bank Account List Load By Website Group [OXPLAY] ZEUS138…" at bounding box center [471, 372] width 950 height 745
click at [505, 745] on body "Toggle navigation Home Bank Account List Load By Website Group [OXPLAY] ZEUS138…" at bounding box center [471, 372] width 950 height 745
click at [511, 745] on body "Toggle navigation Home Bank Account List Load By Website Group [OXPLAY] ZEUS138…" at bounding box center [471, 372] width 950 height 745
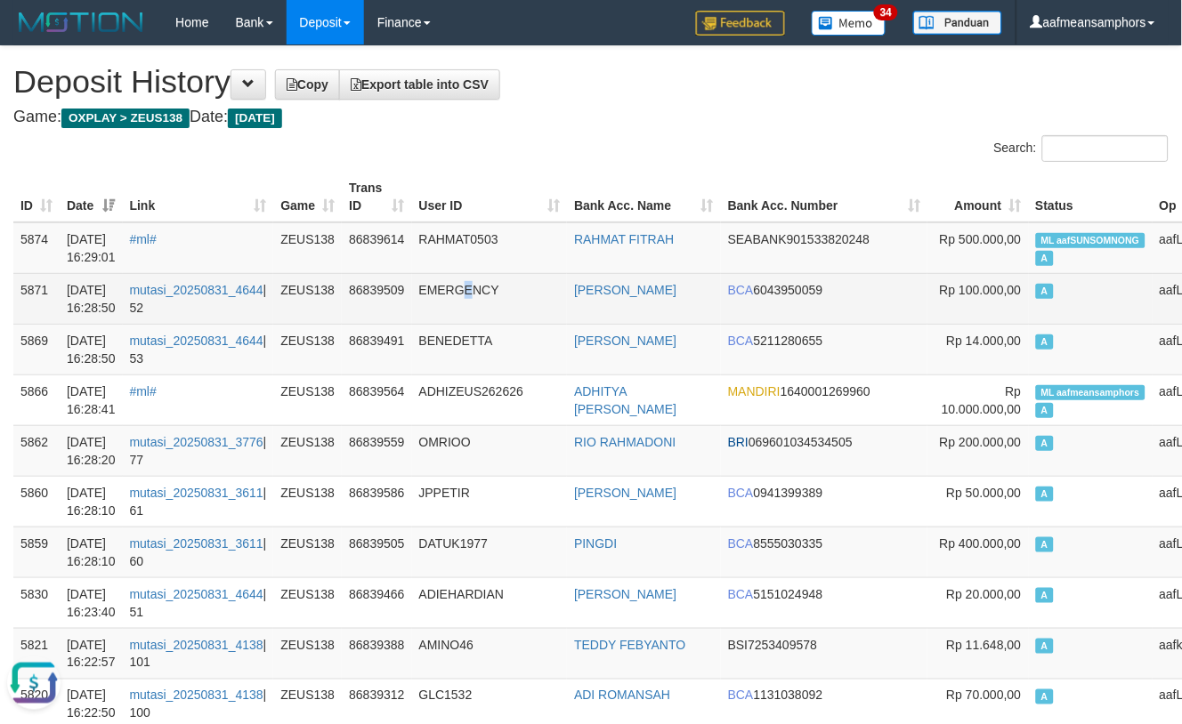
drag, startPoint x: 478, startPoint y: 288, endPoint x: 468, endPoint y: 287, distance: 9.9
click at [475, 288] on td "EMERGENCY" at bounding box center [490, 298] width 156 height 51
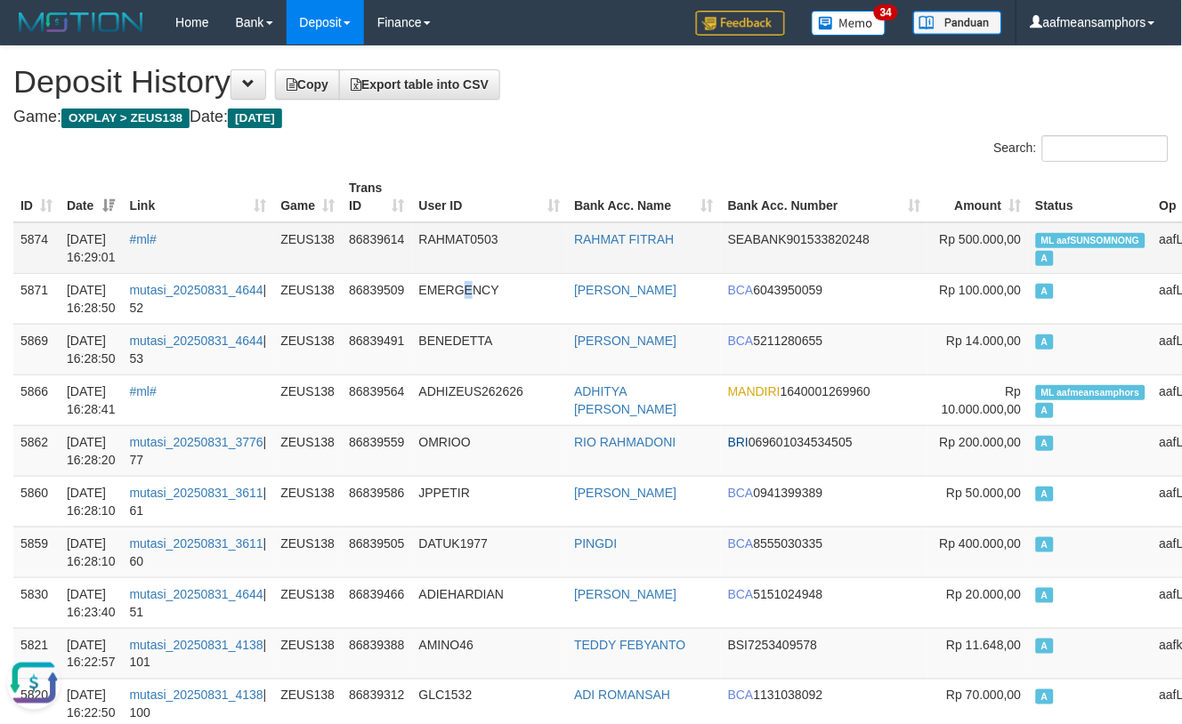
click at [494, 267] on td "RAHMAT0503" at bounding box center [490, 248] width 156 height 52
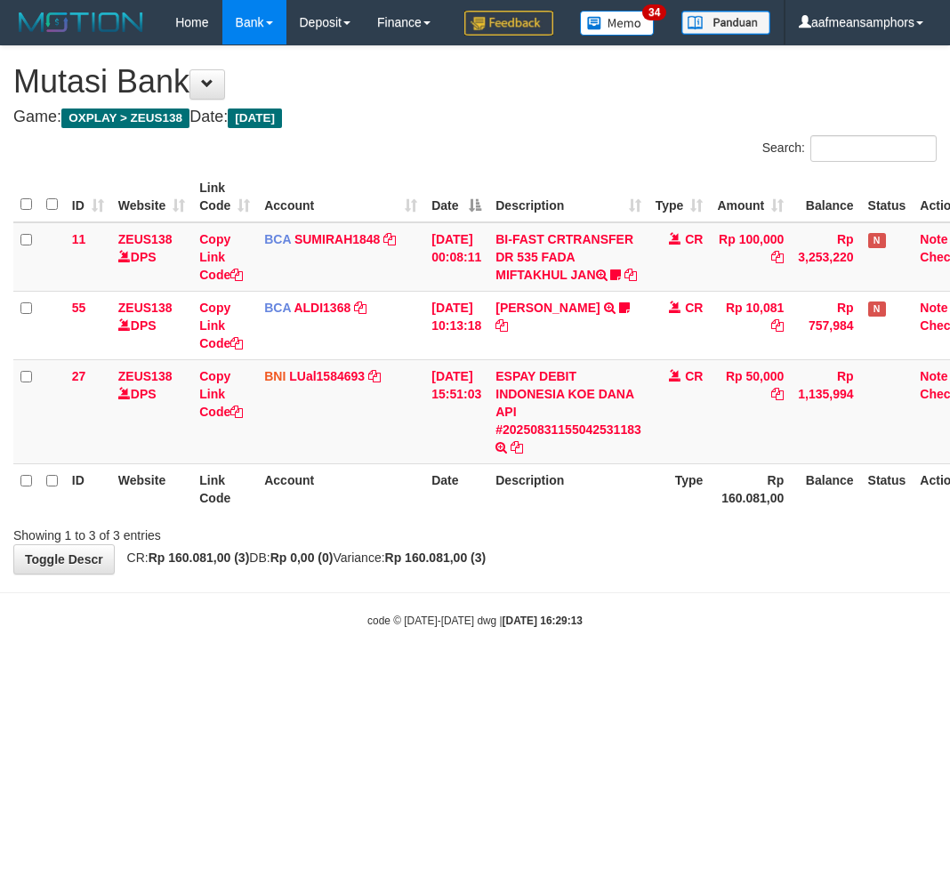
scroll to position [0, 4]
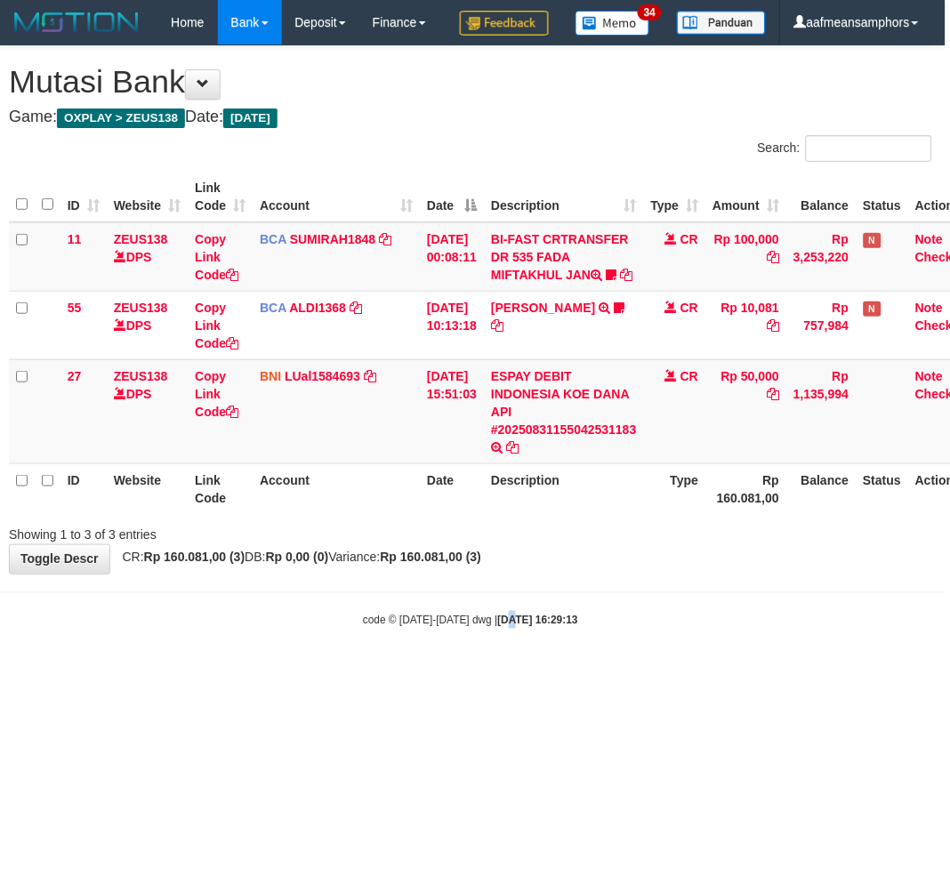
click at [498, 674] on html "Toggle navigation Home Bank Account List Load By Website Group [OXPLAY] ZEUS138…" at bounding box center [471, 337] width 950 height 674
click at [602, 674] on html "Toggle navigation Home Bank Account List Load By Website Group [OXPLAY] ZEUS138…" at bounding box center [471, 337] width 950 height 674
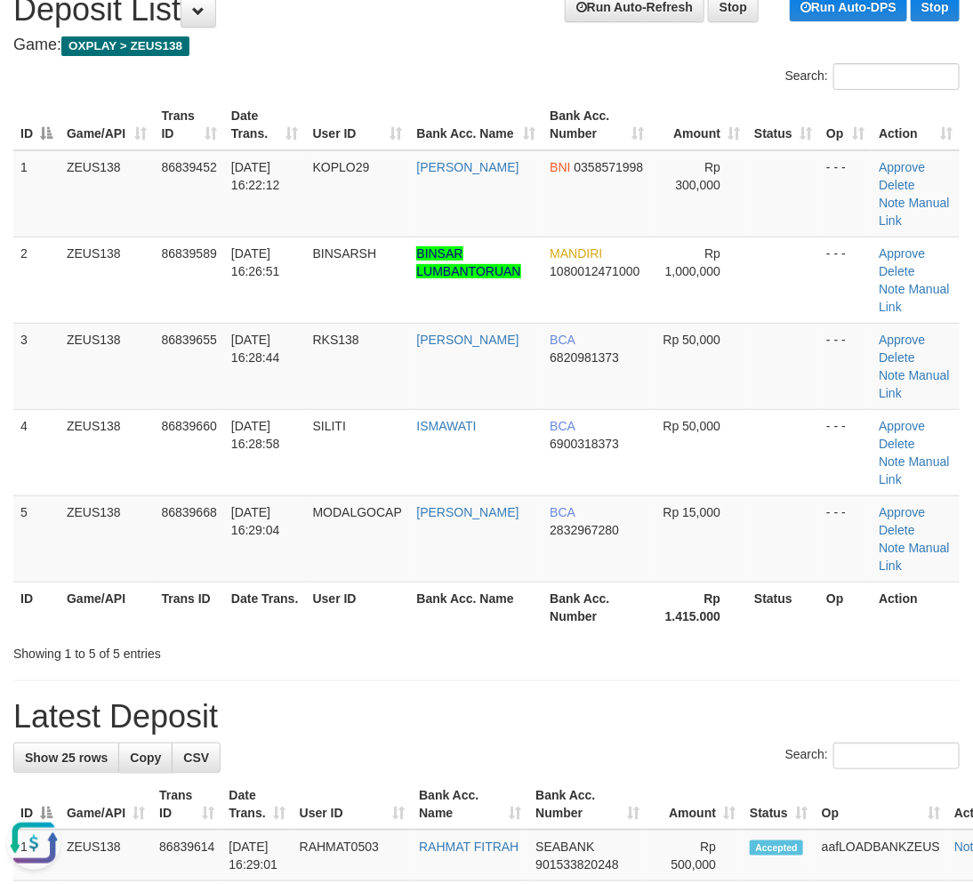
click at [938, 660] on div "Showing 1 to 5 of 5 entries" at bounding box center [486, 650] width 973 height 25
drag, startPoint x: 938, startPoint y: 660, endPoint x: 911, endPoint y: 668, distance: 27.9
click at [941, 661] on div "Showing 1 to 5 of 5 entries" at bounding box center [486, 650] width 973 height 25
drag, startPoint x: 579, startPoint y: 677, endPoint x: 4, endPoint y: 714, distance: 576.9
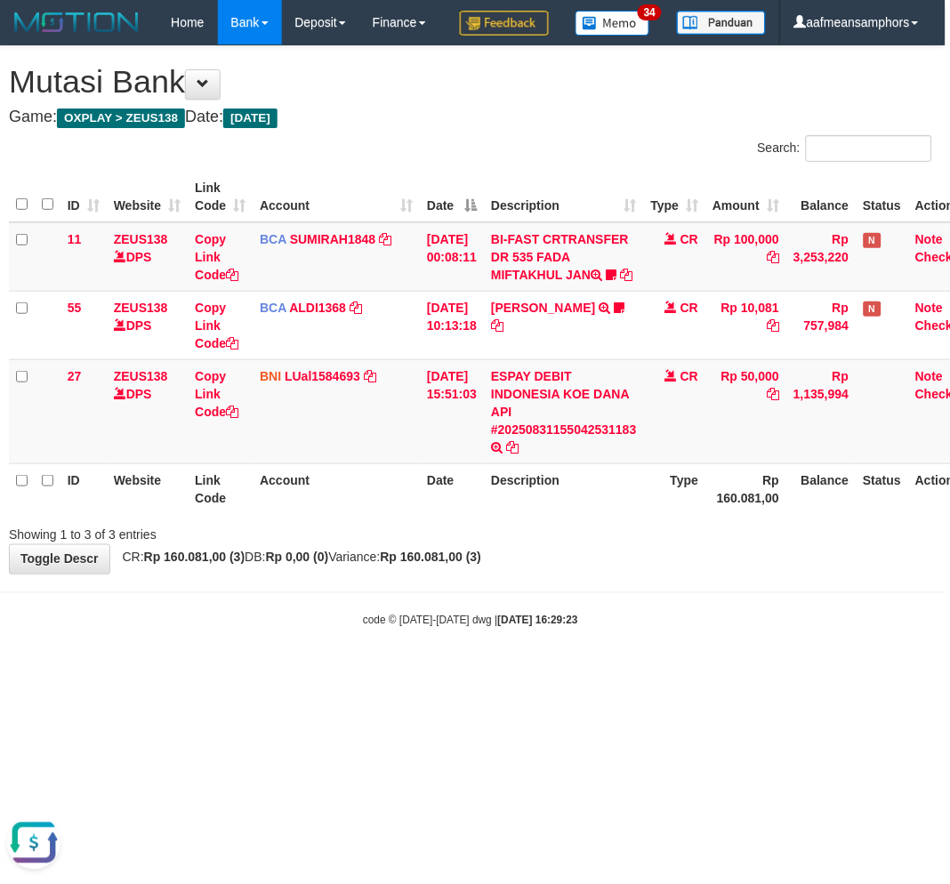
drag, startPoint x: 674, startPoint y: 657, endPoint x: 662, endPoint y: 660, distance: 12.1
click at [667, 662] on body "Toggle navigation Home Bank Account List Load By Website Group [OXPLAY] ZEUS138…" at bounding box center [471, 337] width 950 height 674
click at [648, 646] on body "Toggle navigation Home Bank Account List Load By Website Group [OXPLAY] ZEUS138…" at bounding box center [471, 337] width 950 height 674
click at [690, 574] on div "**********" at bounding box center [471, 310] width 950 height 528
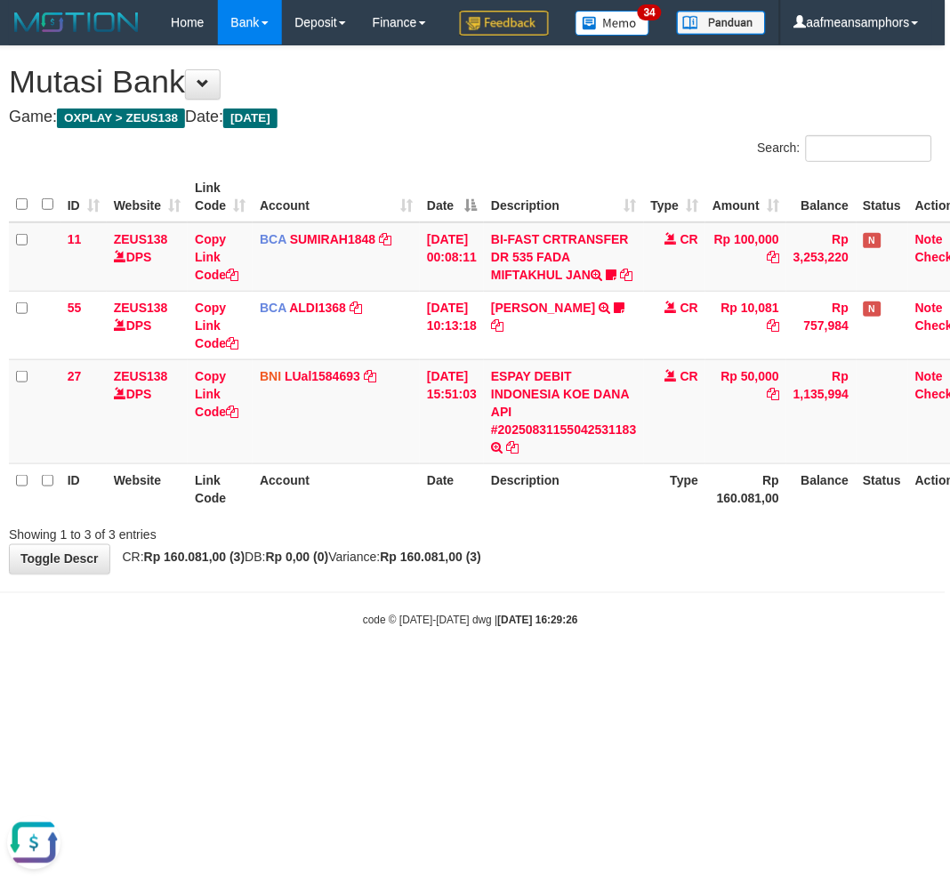
click at [703, 545] on div "Showing 1 to 3 of 3 entries" at bounding box center [471, 532] width 950 height 25
click at [706, 574] on div "**********" at bounding box center [471, 310] width 950 height 528
click at [710, 574] on div "**********" at bounding box center [471, 310] width 950 height 528
click at [708, 574] on div "**********" at bounding box center [471, 310] width 950 height 528
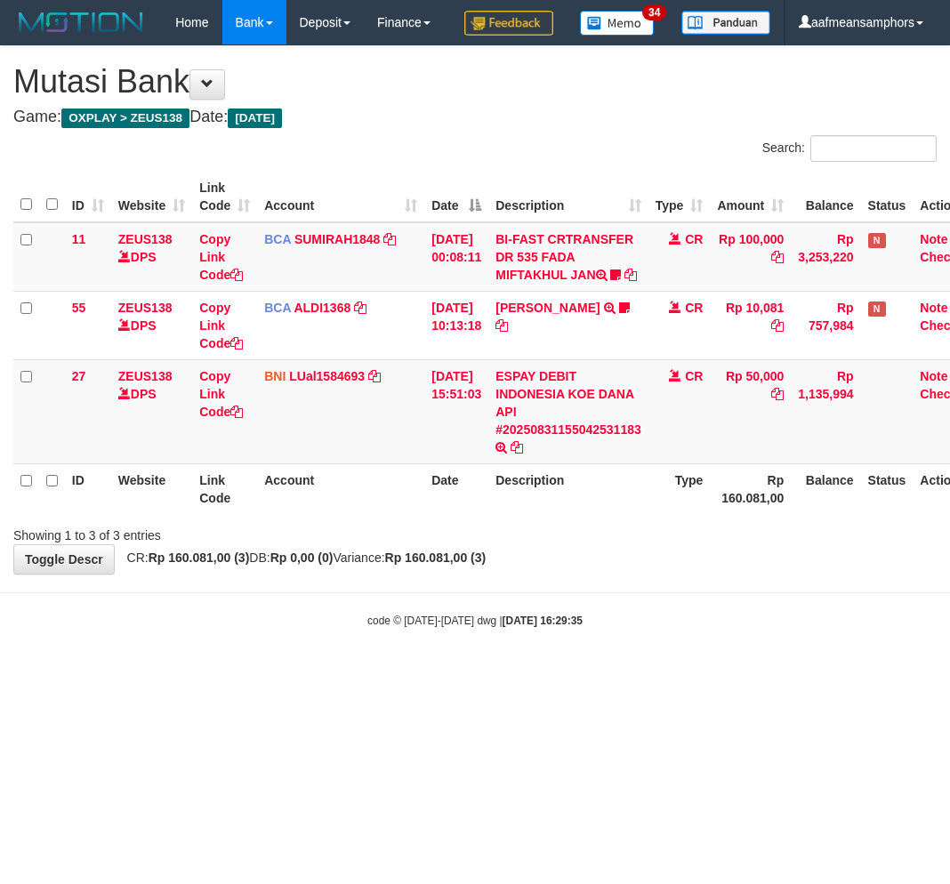
scroll to position [0, 4]
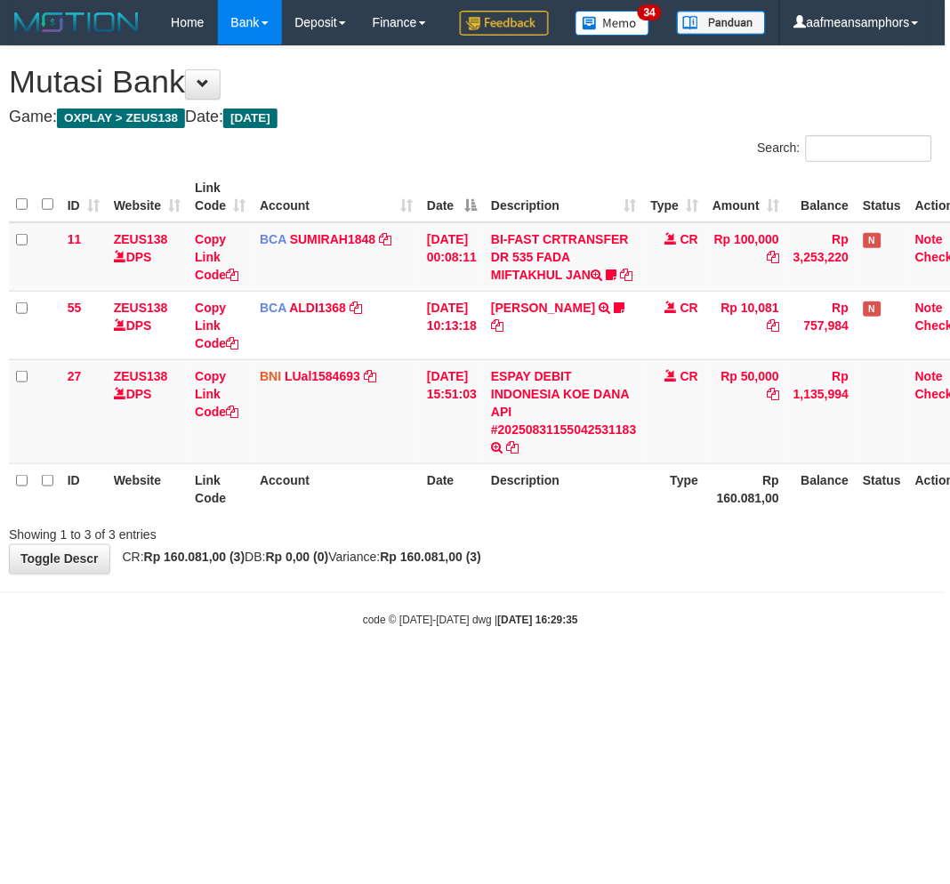
drag, startPoint x: 580, startPoint y: 650, endPoint x: 581, endPoint y: 641, distance: 8.9
click at [575, 652] on body "Toggle navigation Home Bank Account List Load By Website Group [OXPLAY] ZEUS138…" at bounding box center [471, 337] width 950 height 674
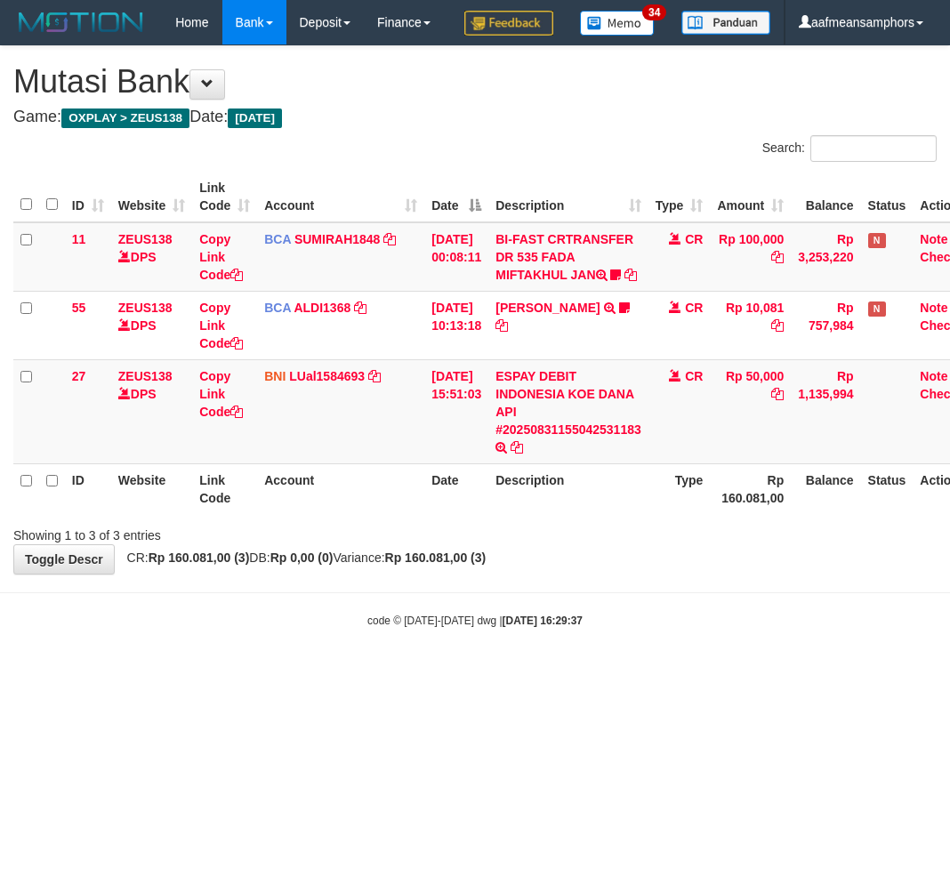
scroll to position [0, 4]
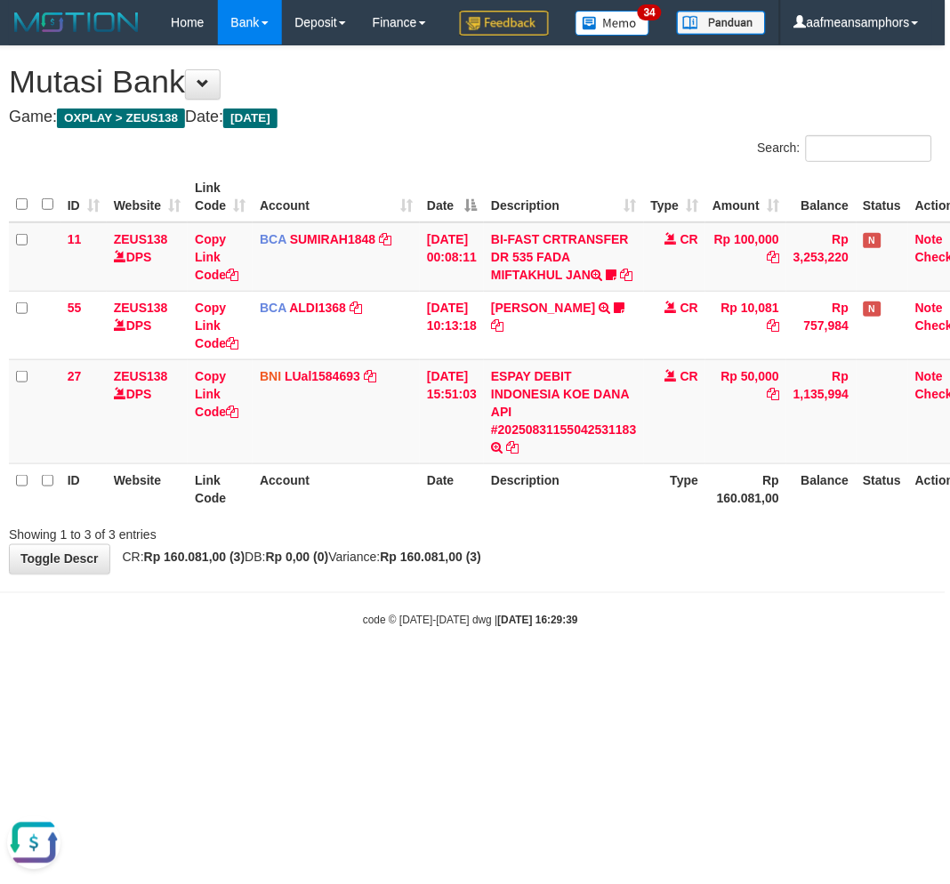
click at [641, 674] on body "Toggle navigation Home Bank Account List Load By Website Group [OXPLAY] ZEUS138…" at bounding box center [471, 337] width 950 height 674
click at [615, 674] on body "Toggle navigation Home Bank Account List Load By Website Group [OXPLAY] ZEUS138…" at bounding box center [471, 337] width 950 height 674
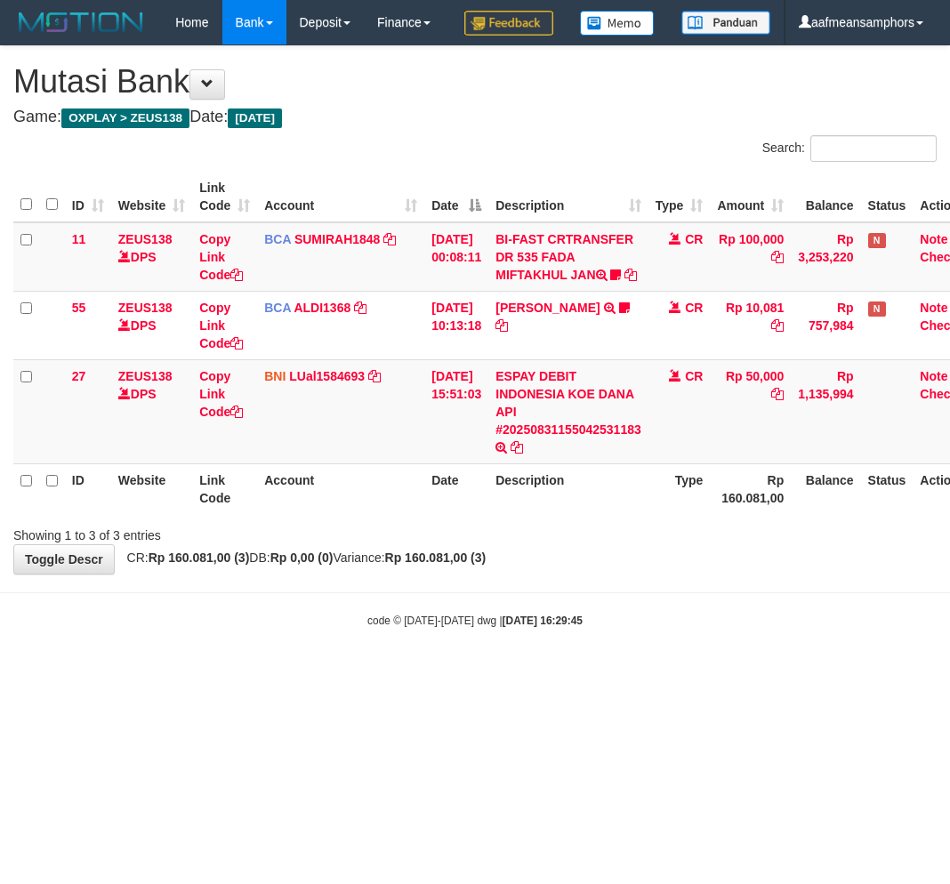
scroll to position [0, 4]
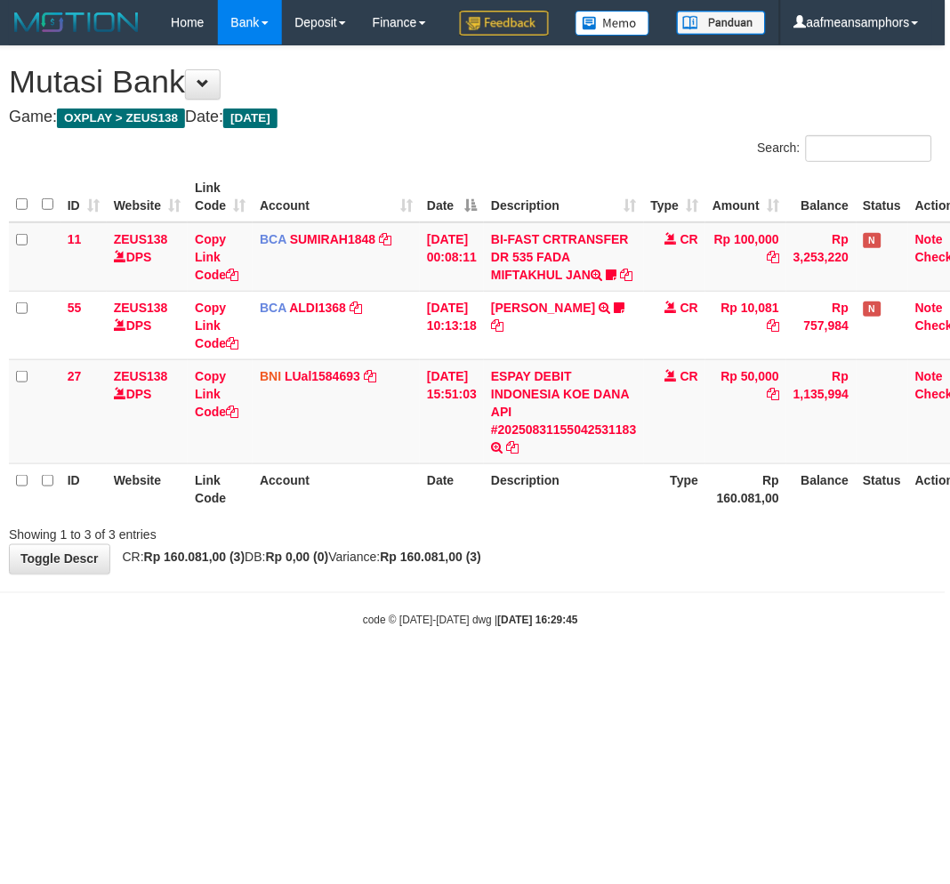
click at [601, 674] on body "Toggle navigation Home Bank Account List Load By Website Group [OXPLAY] ZEUS138…" at bounding box center [471, 337] width 950 height 674
click at [610, 674] on body "Toggle navigation Home Bank Account List Load By Website Group [OXPLAY] ZEUS138…" at bounding box center [471, 337] width 950 height 674
click at [615, 674] on body "Toggle navigation Home Bank Account List Load By Website Group [OXPLAY] ZEUS138…" at bounding box center [471, 337] width 950 height 674
